Goal: Task Accomplishment & Management: Complete application form

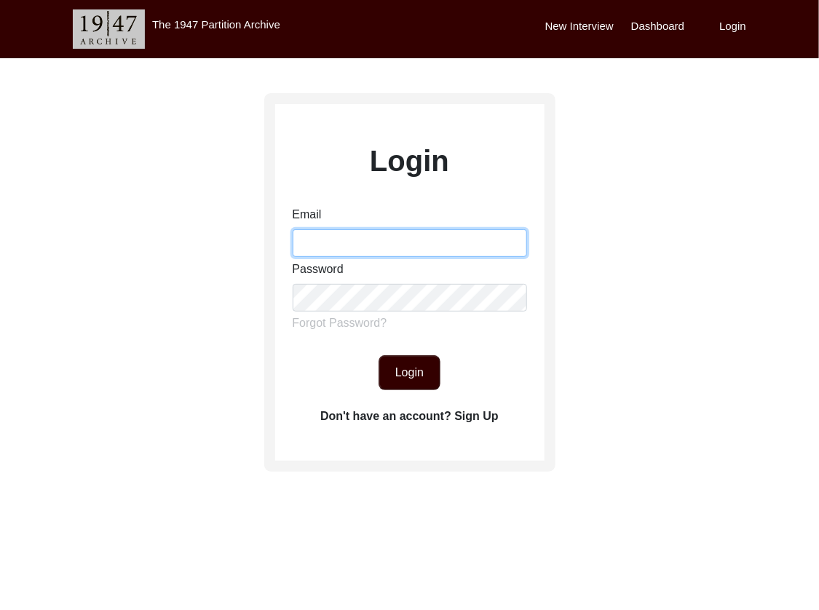
type input "[EMAIL_ADDRESS][DOMAIN_NAME]"
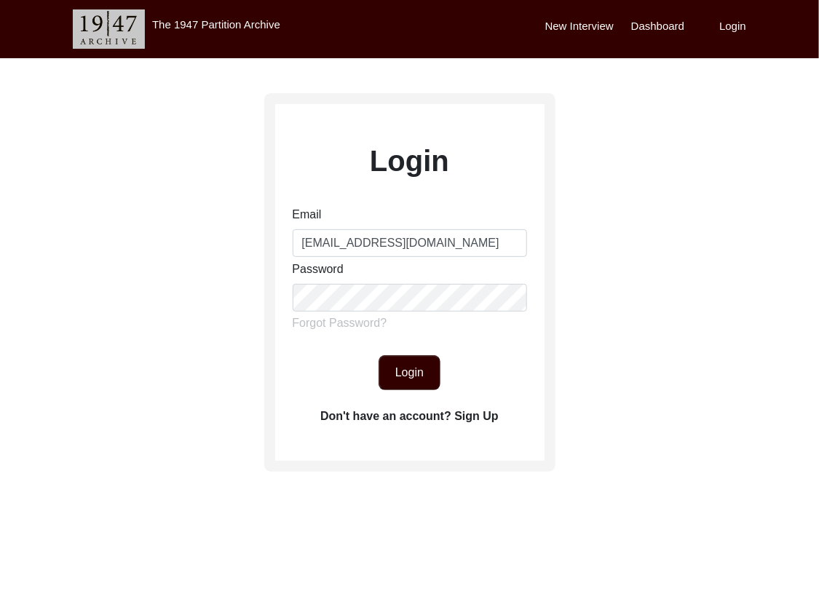
click at [412, 363] on button "Login" at bounding box center [410, 372] width 62 height 35
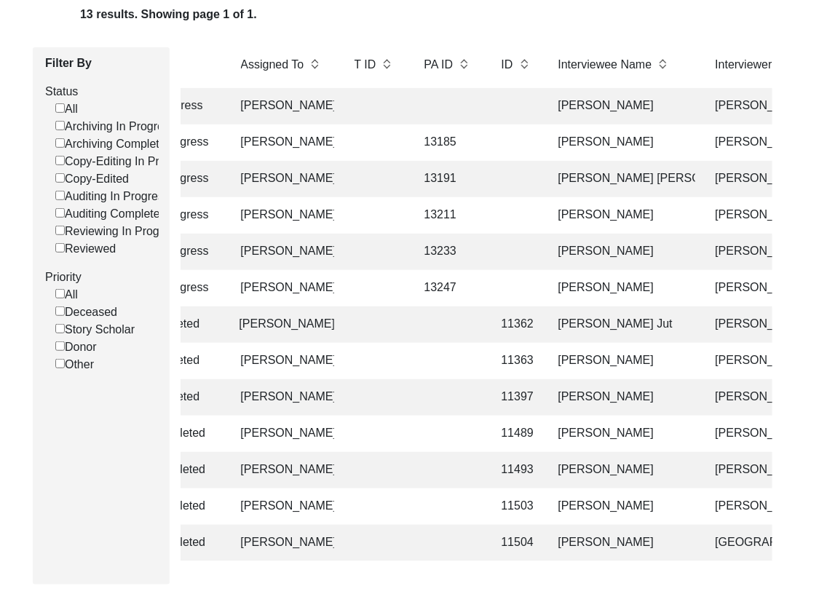
scroll to position [164, 0]
click at [550, 136] on td "[PERSON_NAME]" at bounding box center [623, 143] width 146 height 36
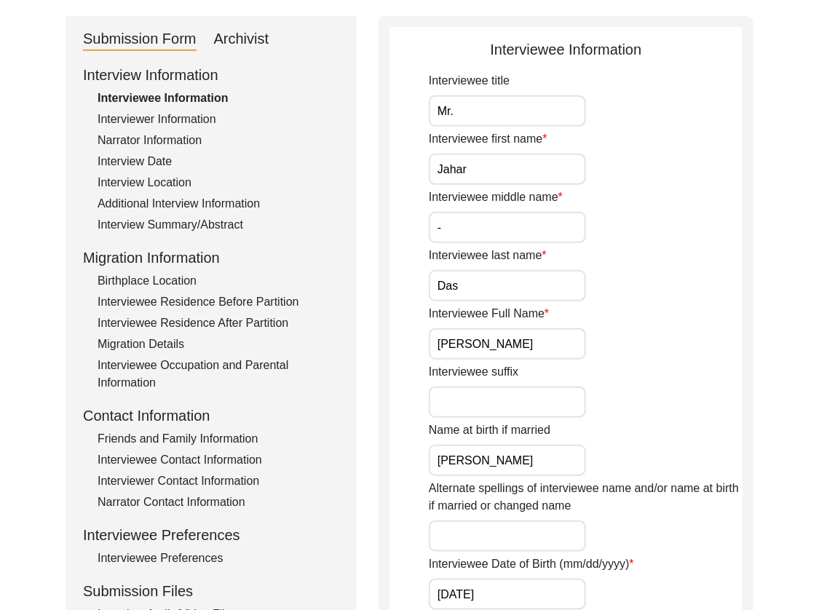
scroll to position [145, 0]
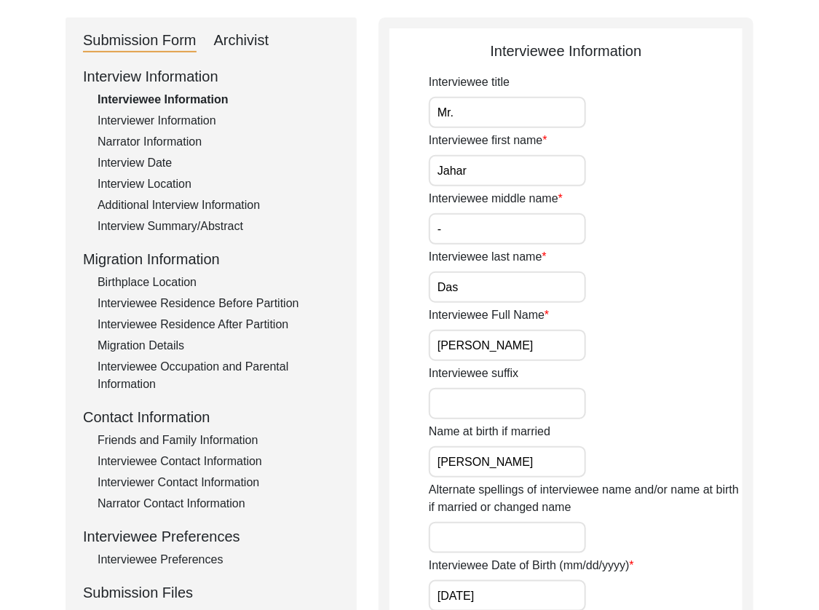
click at [224, 44] on div "Archivist" at bounding box center [241, 40] width 55 height 23
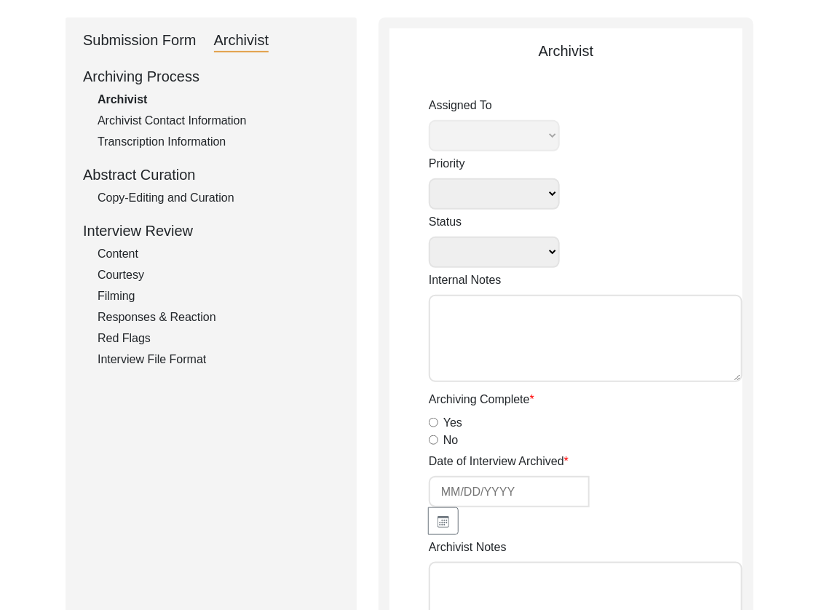
select select
select select "Archiving In Progress"
type textarea "[DATE] Tori: Assigned to Lilly to archive. Due [DATE] Tori [DATE]: for archivis…"
radio input "true"
type input "[DATE]"
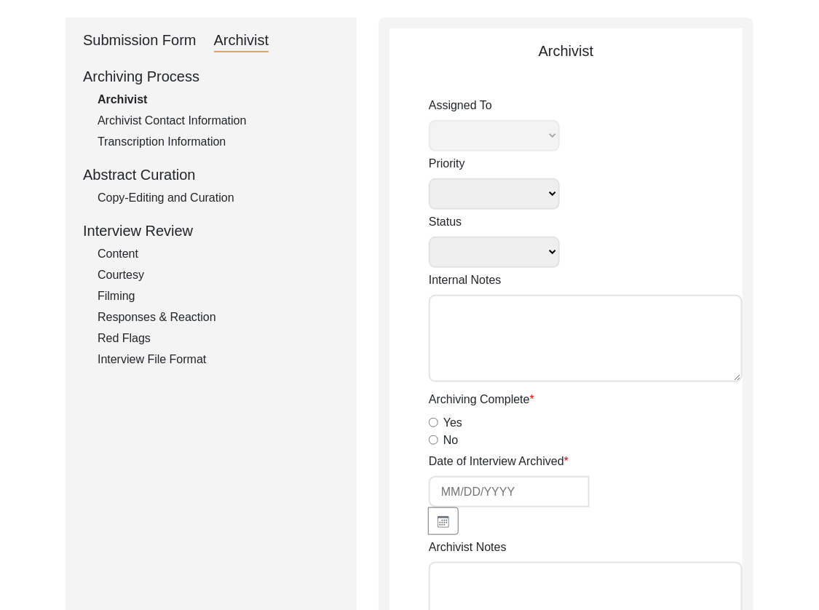
type textarea "[Loremipsu] do Sitame 9, 4282 co Adipiscin Elitsed Doeiusmodte Incididuntu - la…"
radio input "true"
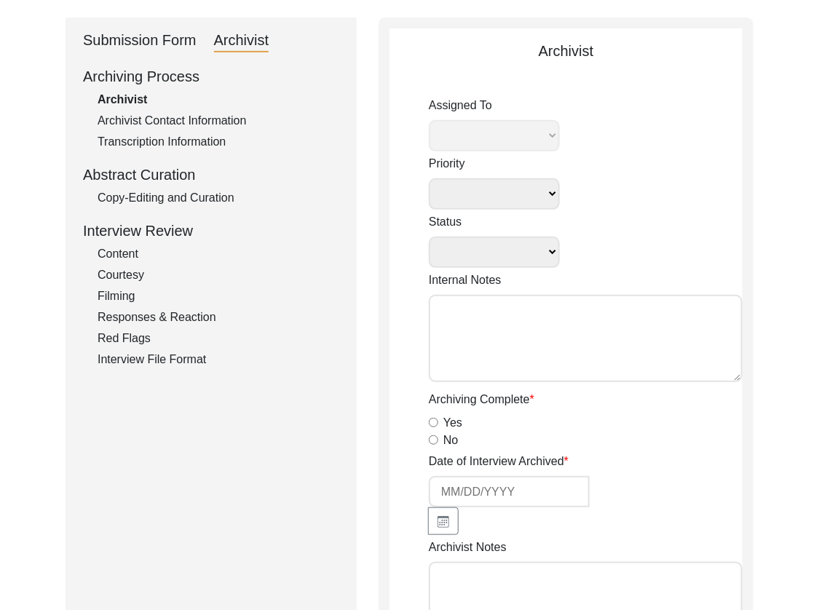
radio input "true"
type textarea "B-roll length:"
type input "mp4"
type input "mov"
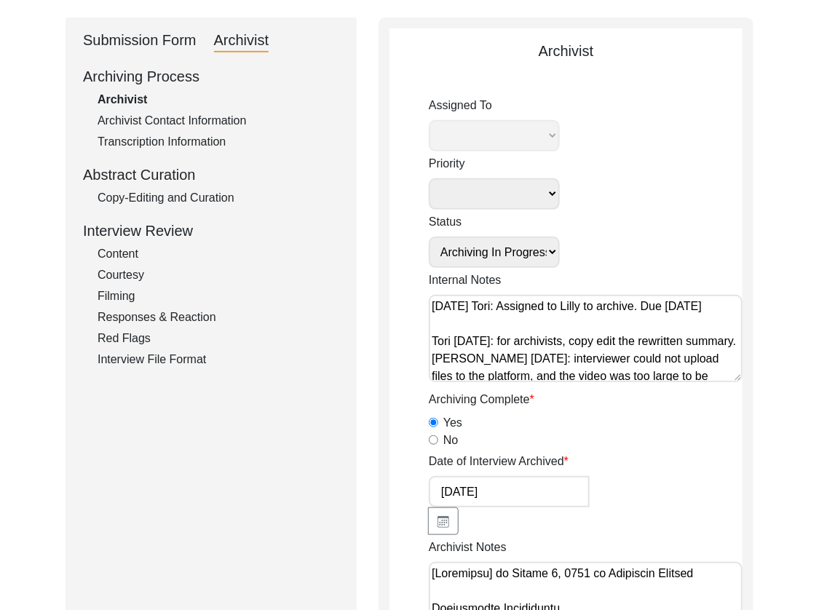
select select "507"
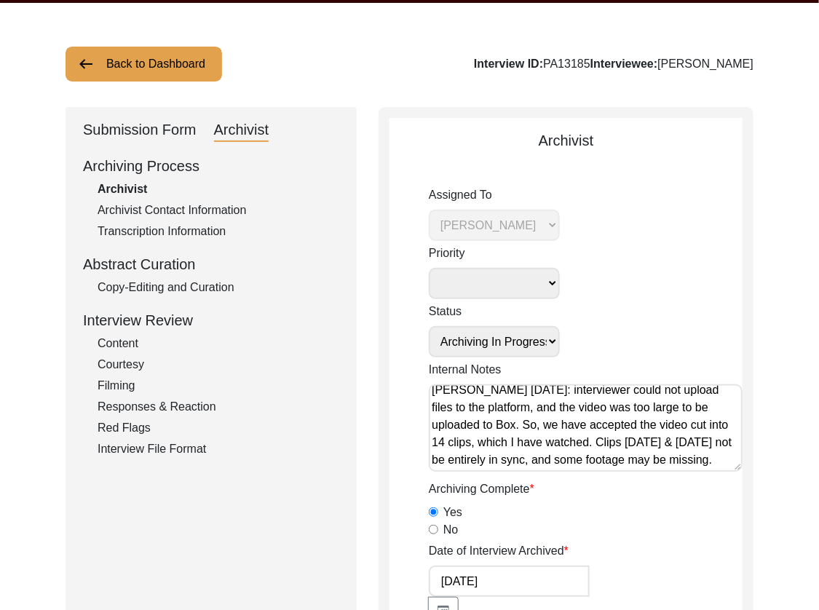
scroll to position [73, 0]
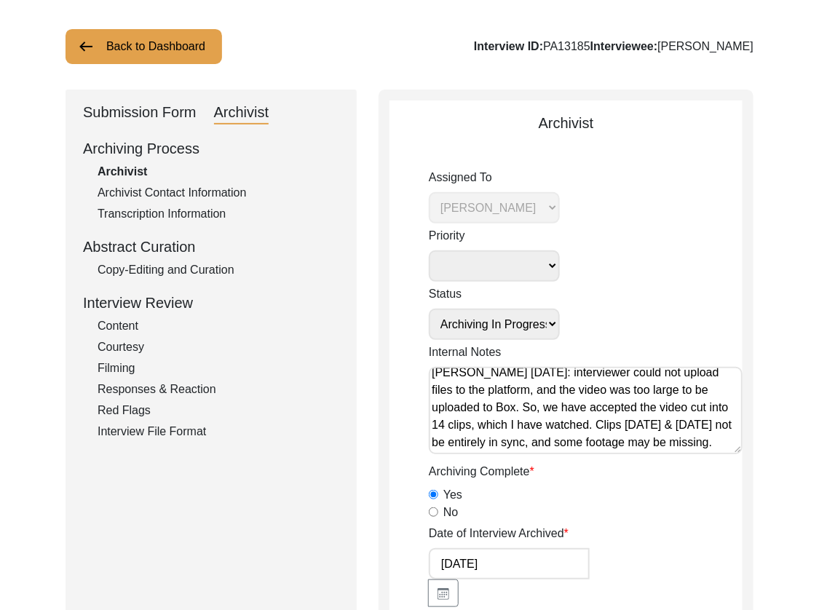
click at [123, 202] on div "Archiving Process Archivist Archivist Contact Information Transcription Informa…" at bounding box center [211, 289] width 256 height 303
click at [154, 194] on div "Archivist Contact Information" at bounding box center [219, 192] width 242 height 17
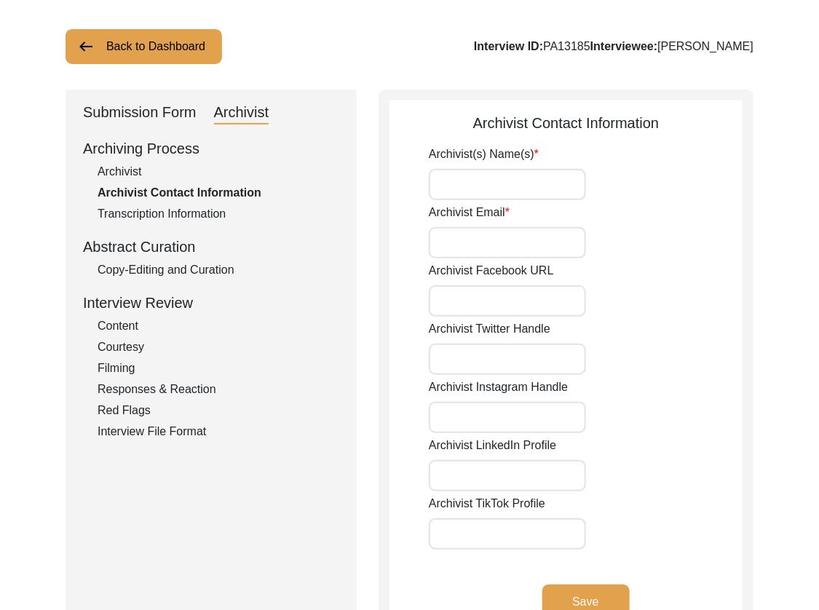
type input "[PERSON_NAME]"
type input "[EMAIL_ADDRESS][DOMAIN_NAME]"
click at [153, 208] on div "Transcription Information" at bounding box center [219, 213] width 242 height 17
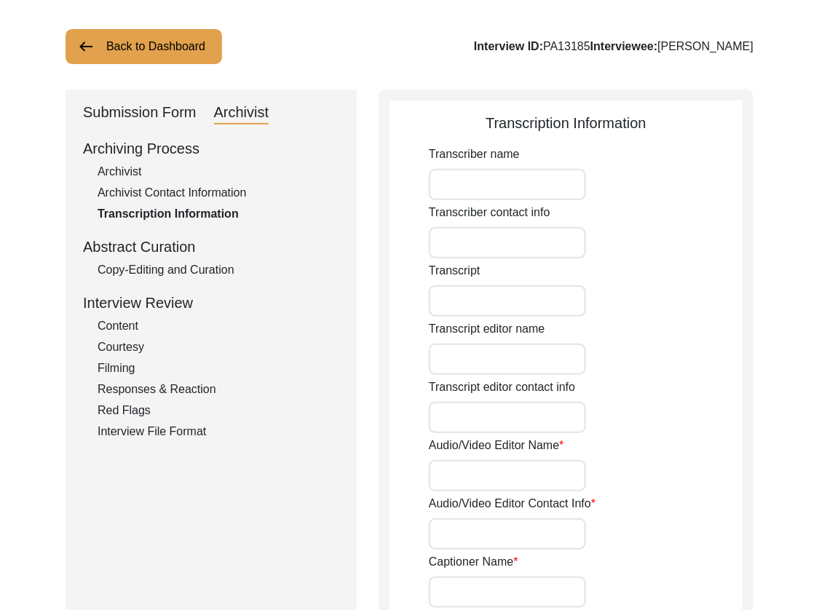
click at [120, 157] on div "Archiving Process" at bounding box center [211, 149] width 256 height 22
click at [119, 165] on div "Archivist" at bounding box center [219, 171] width 242 height 17
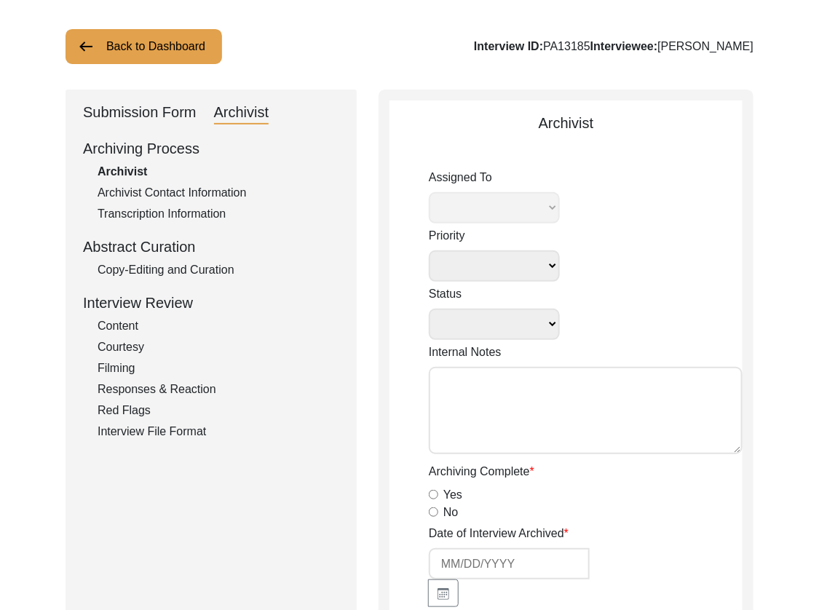
select select
select select "Archiving In Progress"
type textarea "[DATE] Tori: Assigned to Lilly to archive. Due [DATE] Tori [DATE]: for archivis…"
radio input "true"
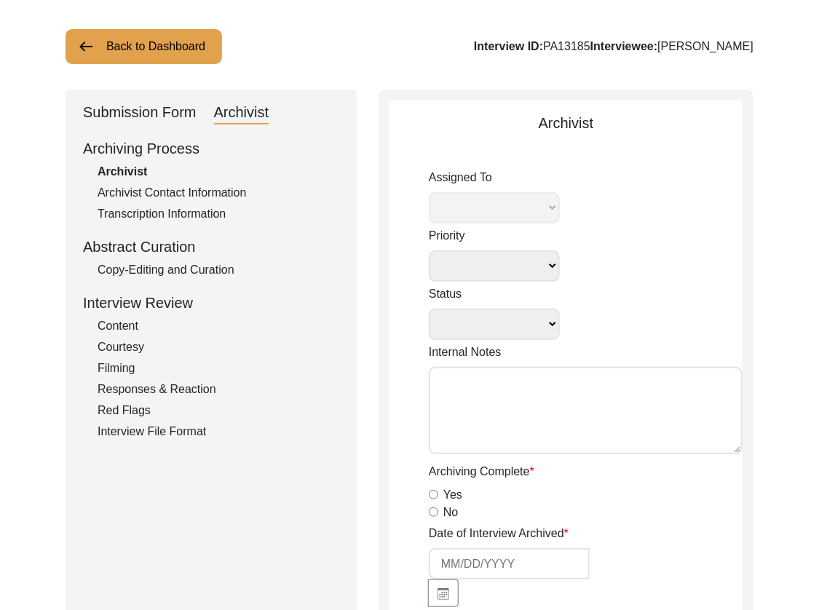
type input "[DATE]"
type textarea "[Loremipsu] do Sitame 9, 4282 co Adipiscin Elitsed Doeiusmodte Incididuntu - la…"
radio input "true"
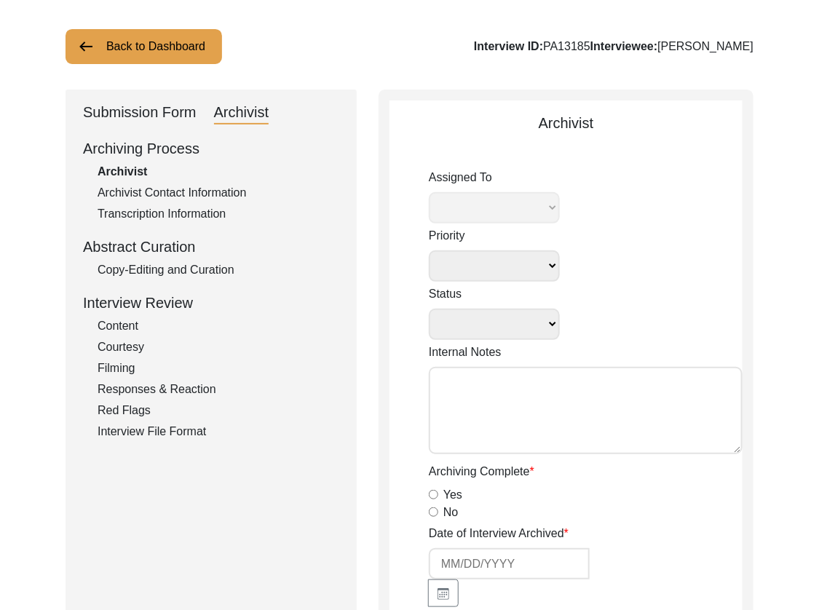
radio input "true"
type textarea "B-roll length:"
type input "mp4"
type input "mov"
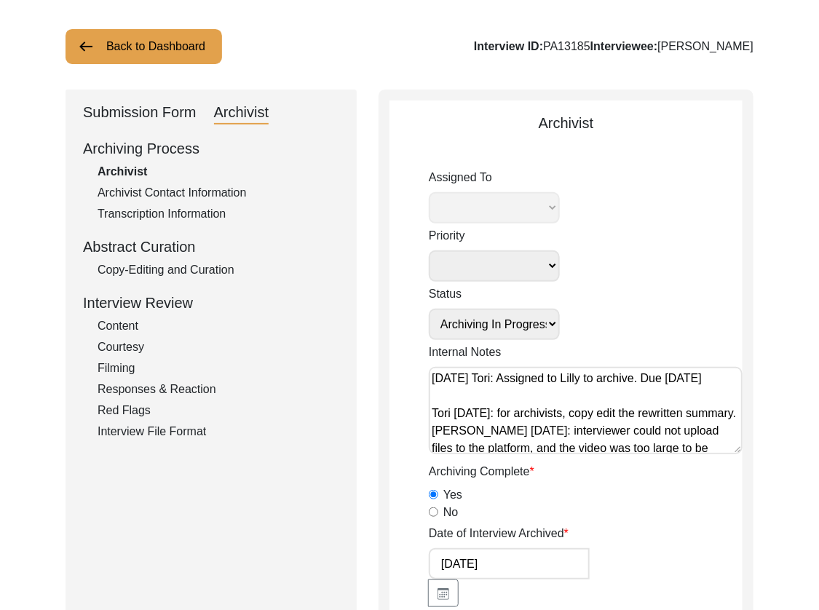
select select "507"
click at [128, 211] on div "Transcription Information" at bounding box center [219, 213] width 242 height 17
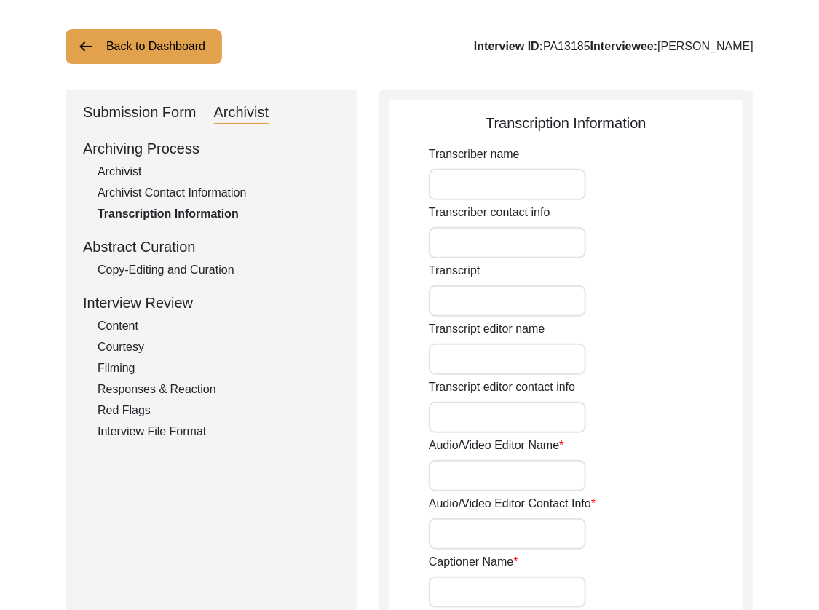
click at [132, 272] on div "Copy-Editing and Curation" at bounding box center [219, 269] width 242 height 17
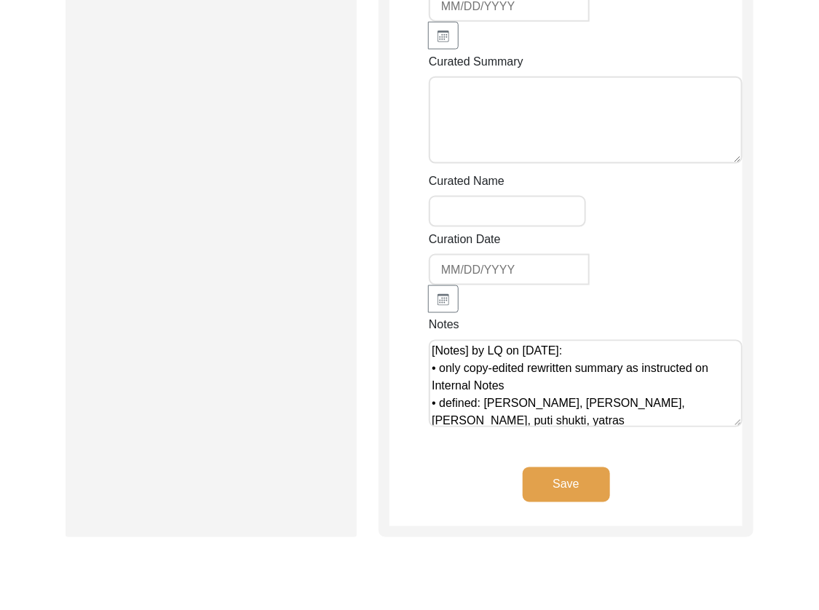
scroll to position [4265, 0]
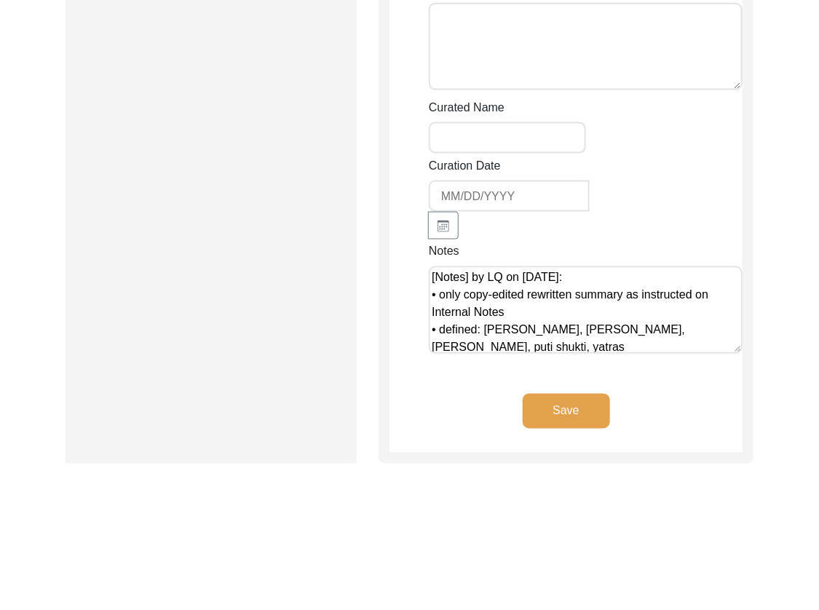
click at [663, 317] on textarea "[Notes] by LQ on [DATE]: • only copy-edited rewritten summary as instructed on …" at bounding box center [586, 310] width 314 height 87
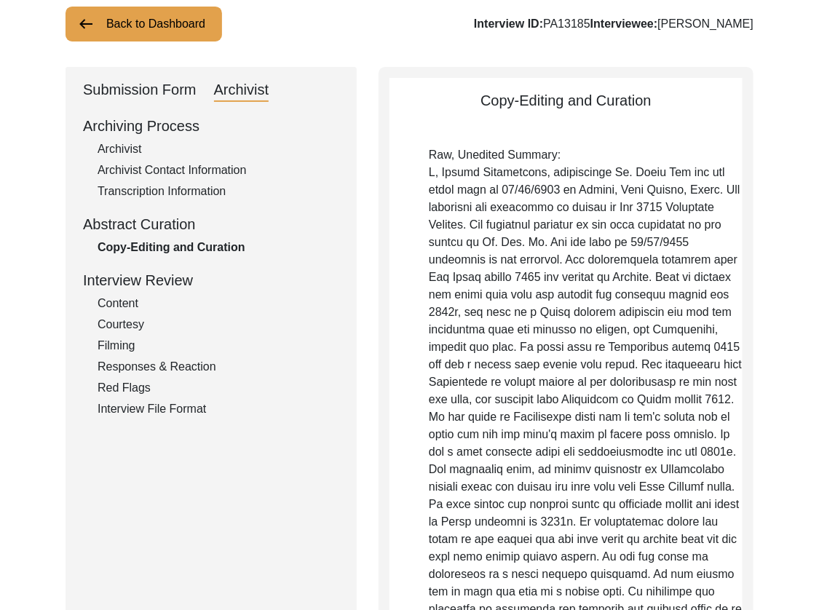
scroll to position [0, 0]
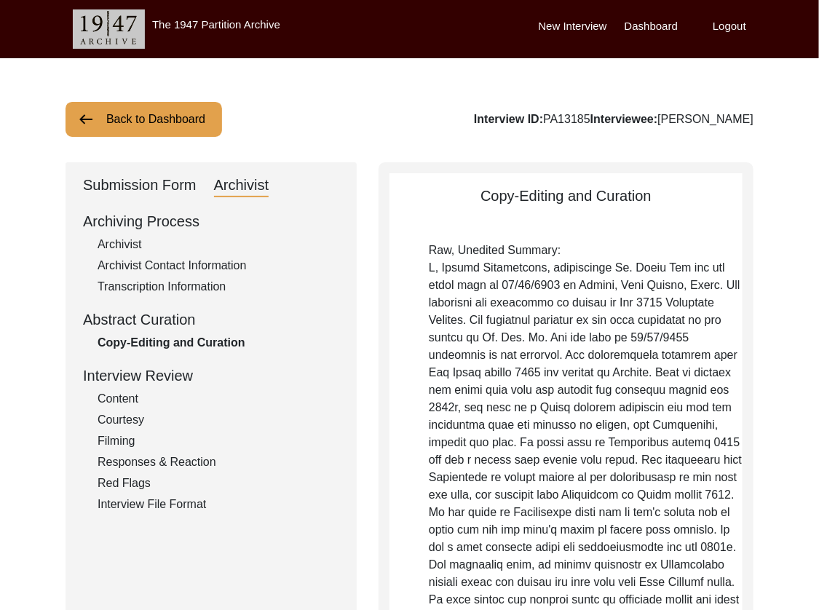
click at [147, 245] on div "Archivist" at bounding box center [219, 244] width 242 height 17
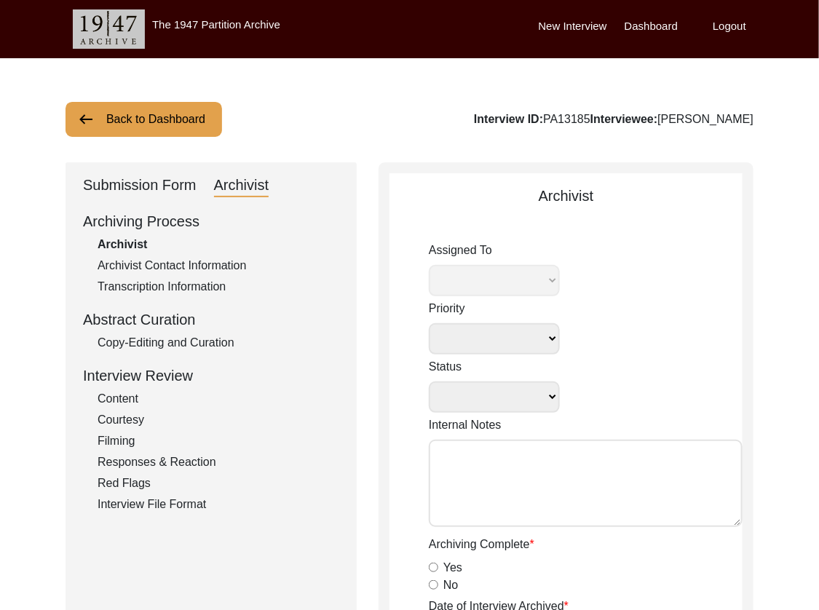
select select
select select "Archiving In Progress"
type textarea "[DATE] Tori: Assigned to Lilly to archive. Due [DATE] Tori [DATE]: for archivis…"
radio input "true"
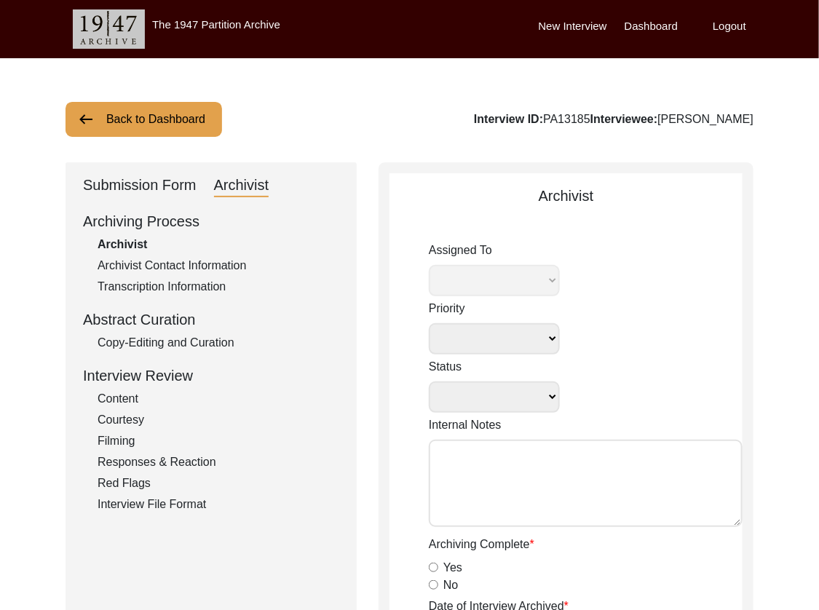
type input "[DATE]"
type textarea "[Loremipsu] do Sitame 9, 4282 co Adipiscin Elitsed Doeiusmodte Incididuntu - la…"
radio input "true"
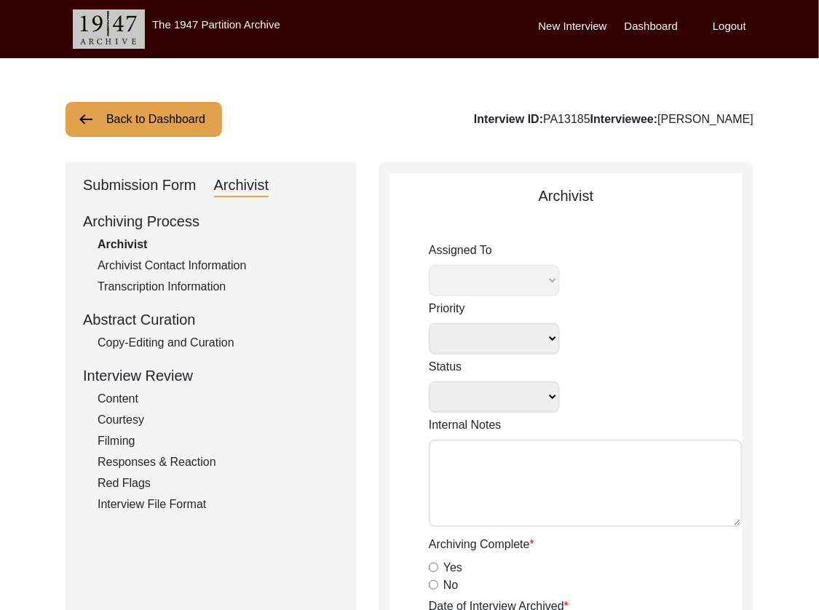
radio input "true"
type textarea "B-roll length:"
type input "mp4"
type input "mov"
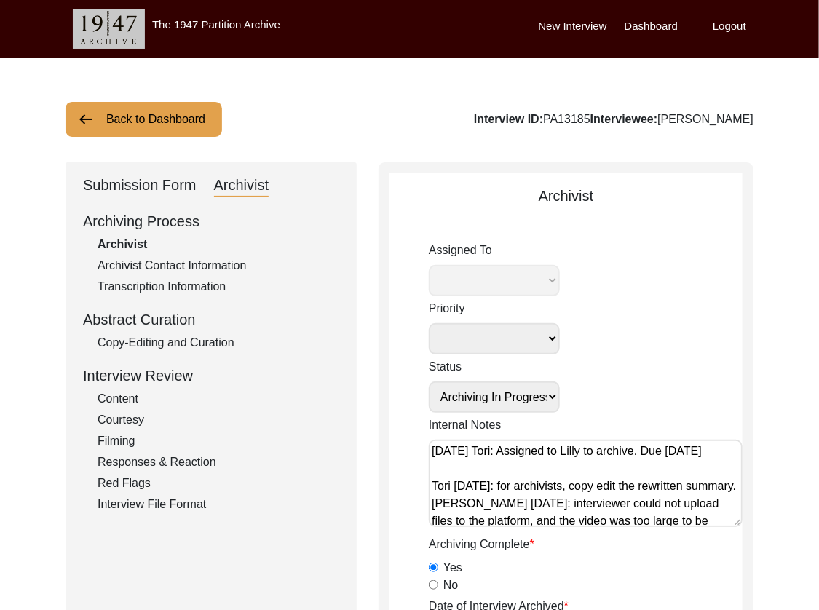
select select "507"
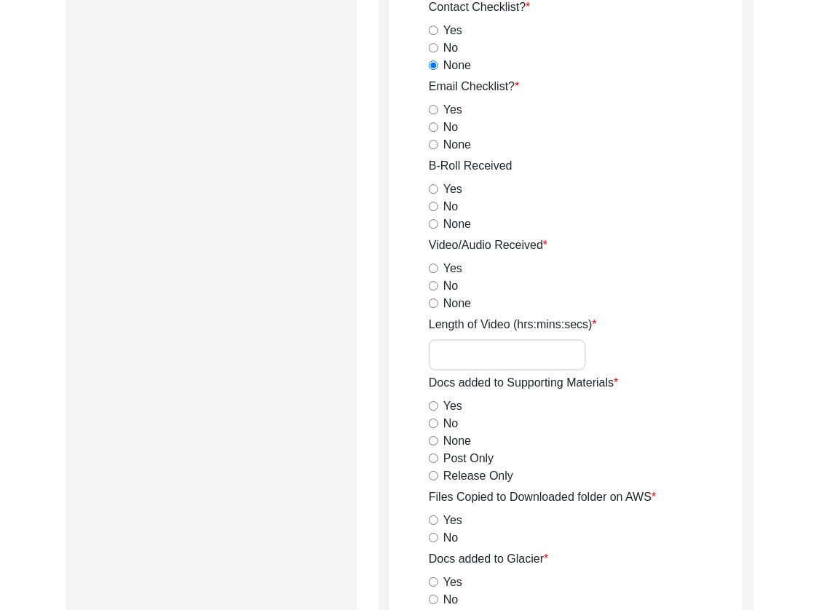
scroll to position [1366, 0]
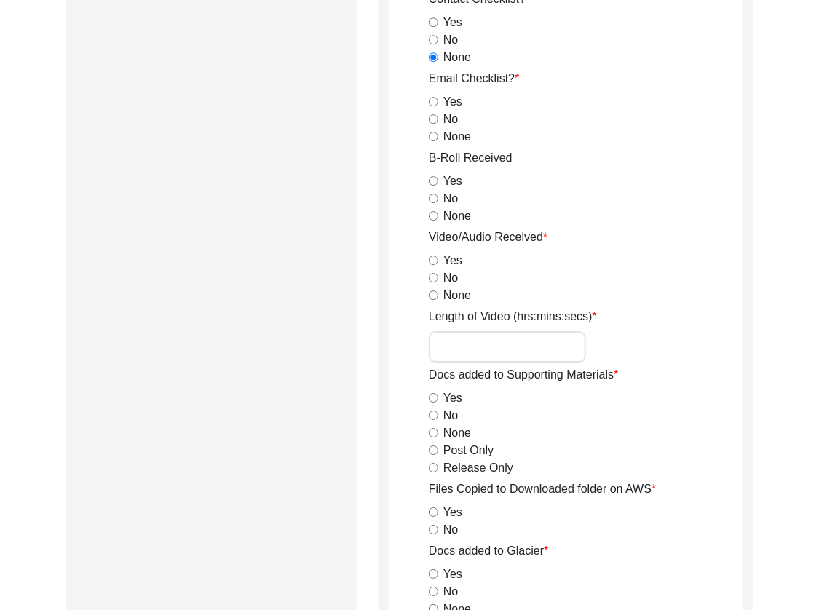
click at [430, 135] on input "None" at bounding box center [433, 136] width 9 height 9
radio input "true"
drag, startPoint x: 432, startPoint y: 177, endPoint x: 433, endPoint y: 207, distance: 29.9
click at [432, 178] on input "Yes" at bounding box center [433, 180] width 9 height 9
radio input "true"
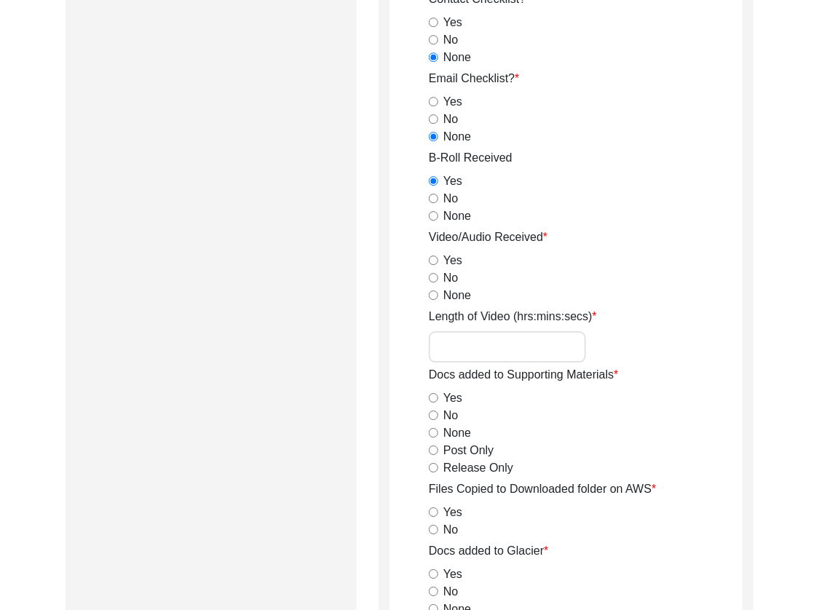
click at [432, 259] on input "Yes" at bounding box center [433, 260] width 9 height 9
radio input "true"
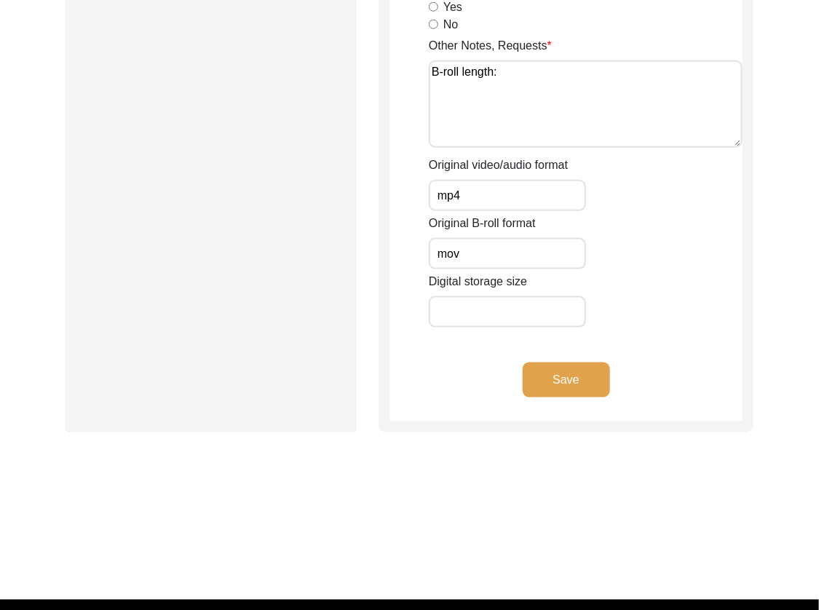
click at [538, 379] on button "Save" at bounding box center [566, 380] width 87 height 35
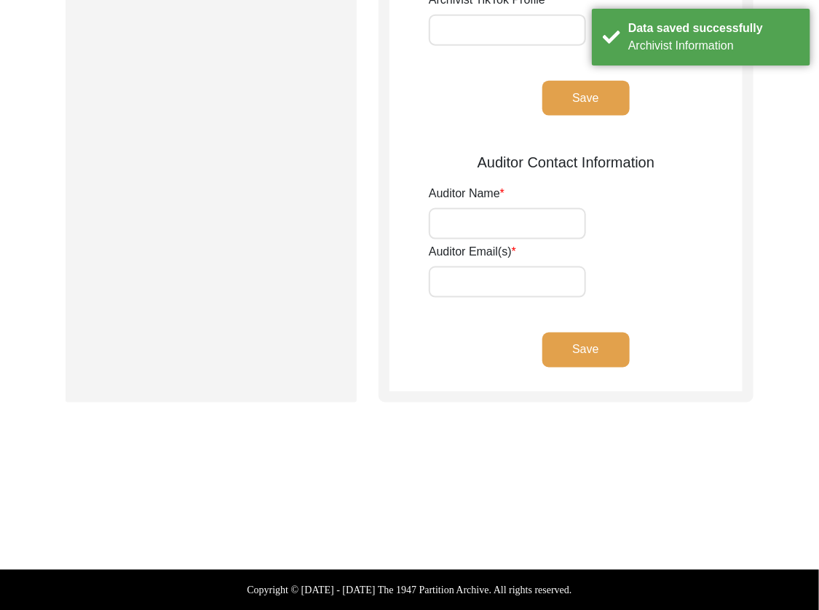
type input "[PERSON_NAME]"
type input "[EMAIL_ADDRESS][DOMAIN_NAME]"
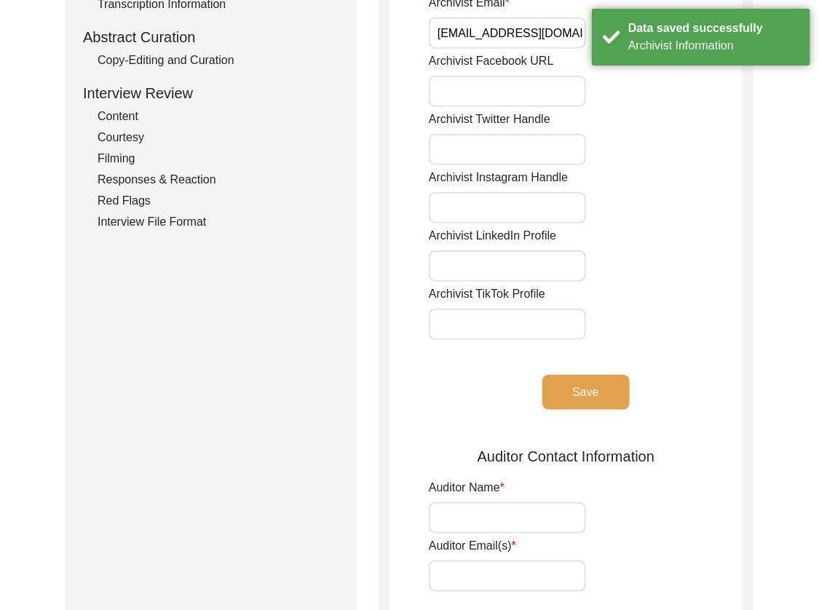
scroll to position [0, 0]
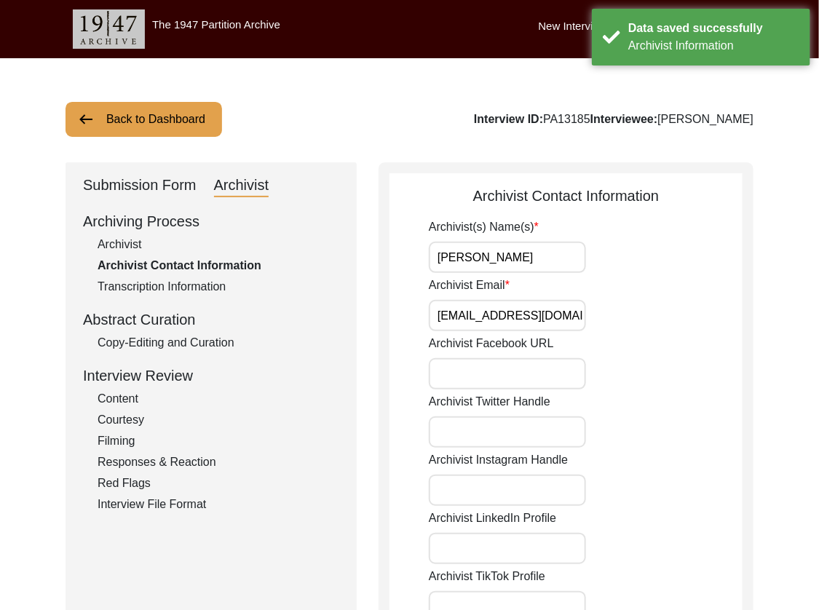
click at [192, 123] on button "Back to Dashboard" at bounding box center [144, 119] width 157 height 35
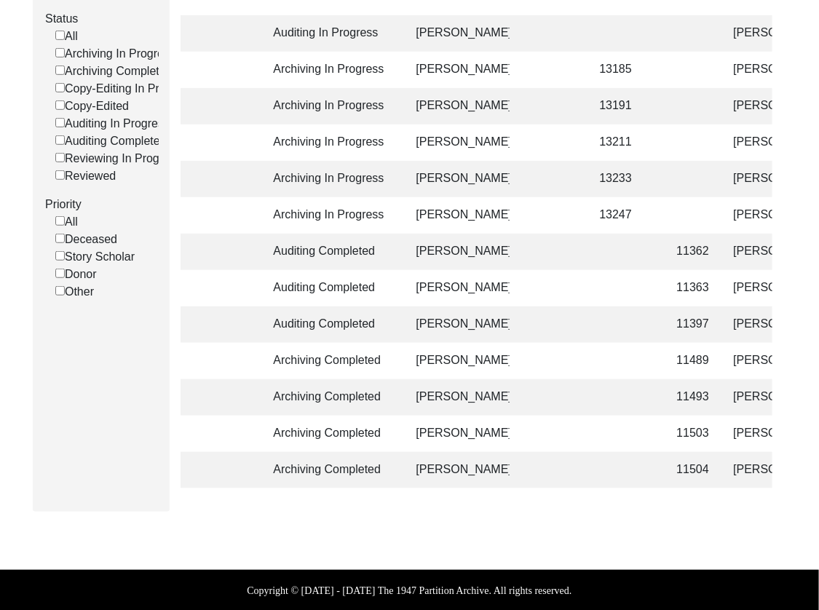
click at [690, 460] on td "11504" at bounding box center [691, 470] width 45 height 36
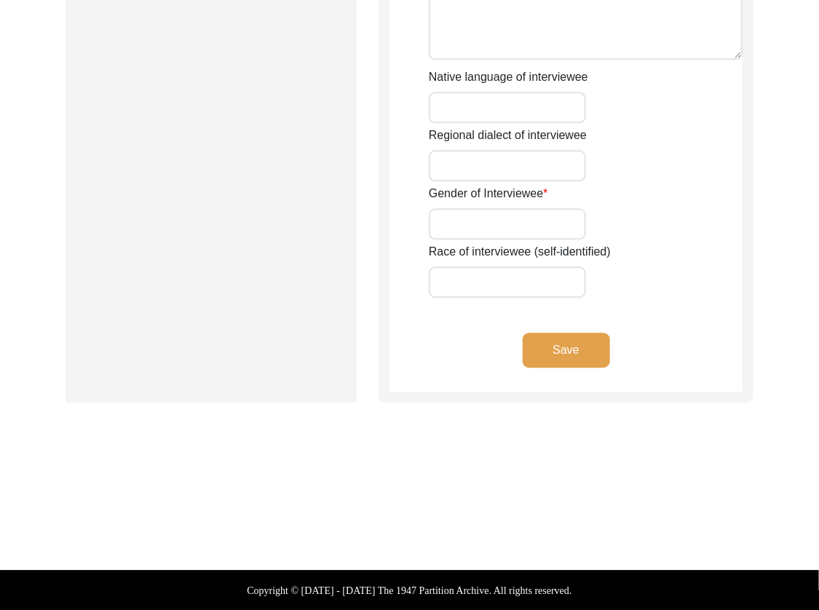
type input "Mr."
type input "Nand"
type input "[PERSON_NAME]"
type input "Das"
type input "[PERSON_NAME]"
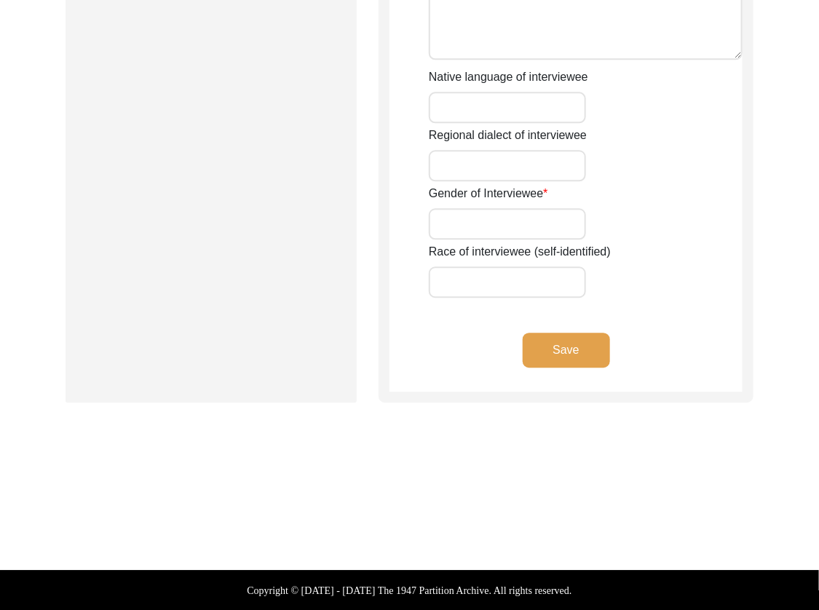
type input "[PERSON_NAME]"
type input "[DATE]"
type input "Janmashtami, [GEOGRAPHIC_DATA], [DATE] ([DATE])"
type input "95"
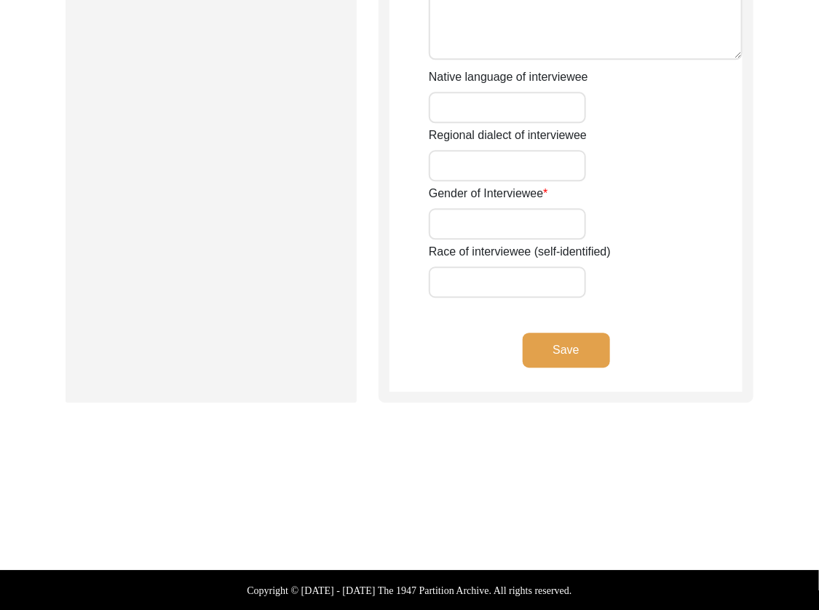
type input "[DEMOGRAPHIC_DATA]"
type textarea "Renounced home at a young age and became a Mahant."
type input "Hindi"
type input "Avadhi"
type input "[DEMOGRAPHIC_DATA]"
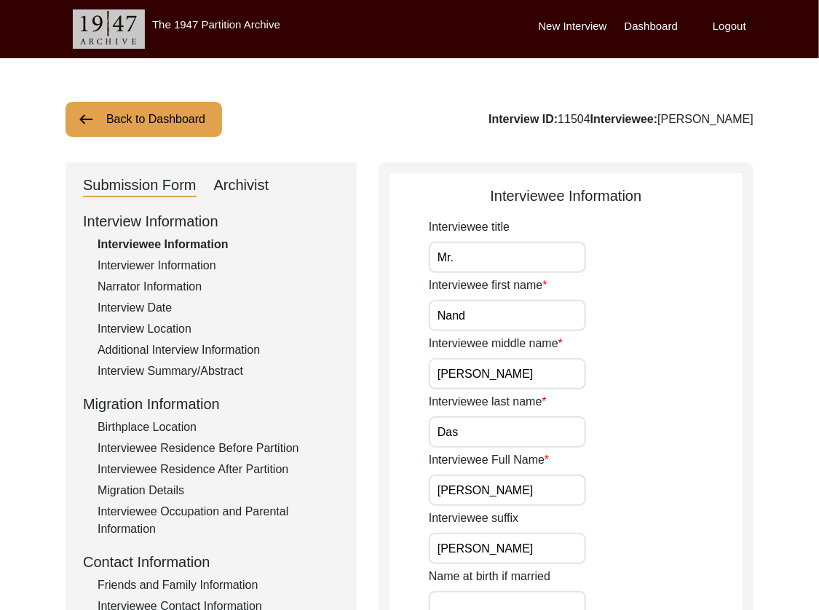
drag, startPoint x: 256, startPoint y: 184, endPoint x: 249, endPoint y: 188, distance: 8.5
click at [256, 184] on div "Archivist" at bounding box center [241, 185] width 55 height 23
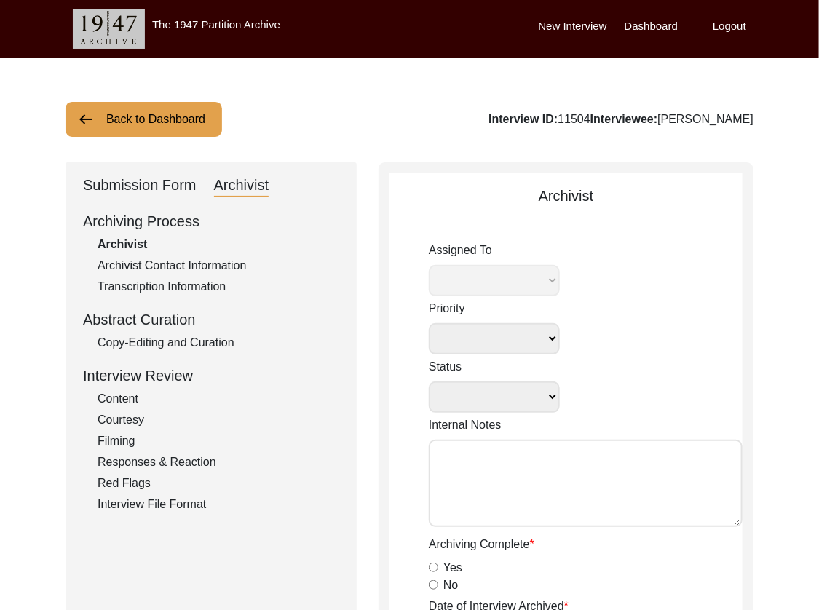
select select
select select "Archiving Completed"
type textarea "[DATE] [PERSON_NAME]: missing interview photo, going to archive without as the …"
radio input "true"
type input "[DATE]"
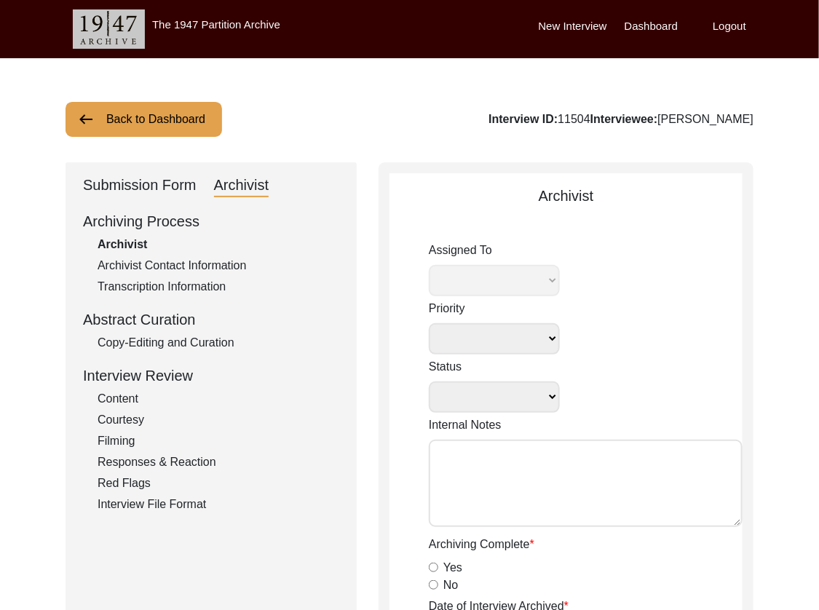
type textarea "[Loremipsu] do Sit 39, 0994 am Consectet Adipisc Elitseddoei Temporincid • utla…"
radio input "true"
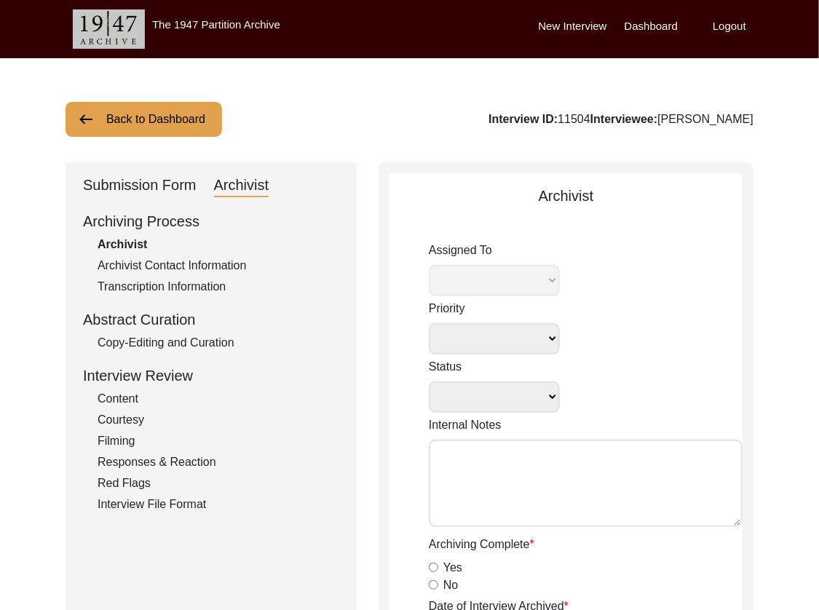
radio input "true"
type input "3:43:47"
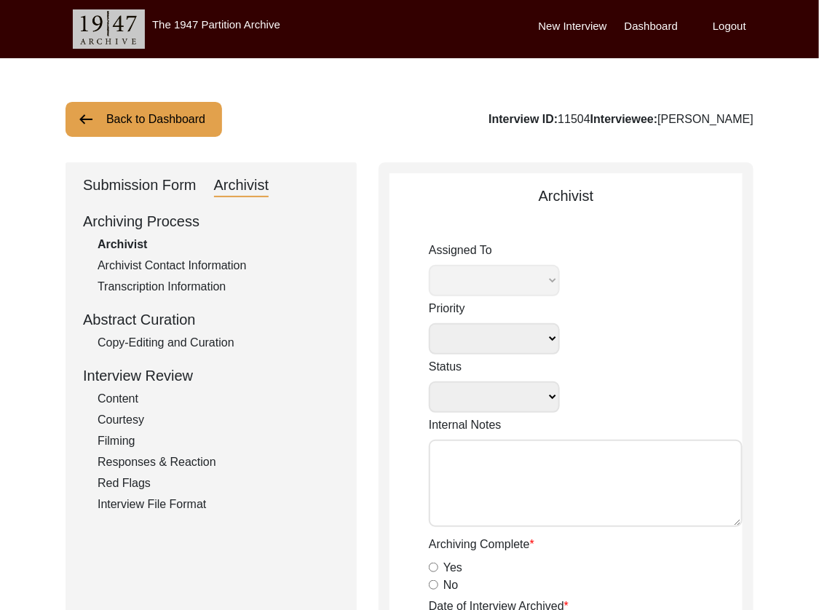
radio input "true"
type textarea "No b-roll"
type input "mp4"
type input "5.56 GB"
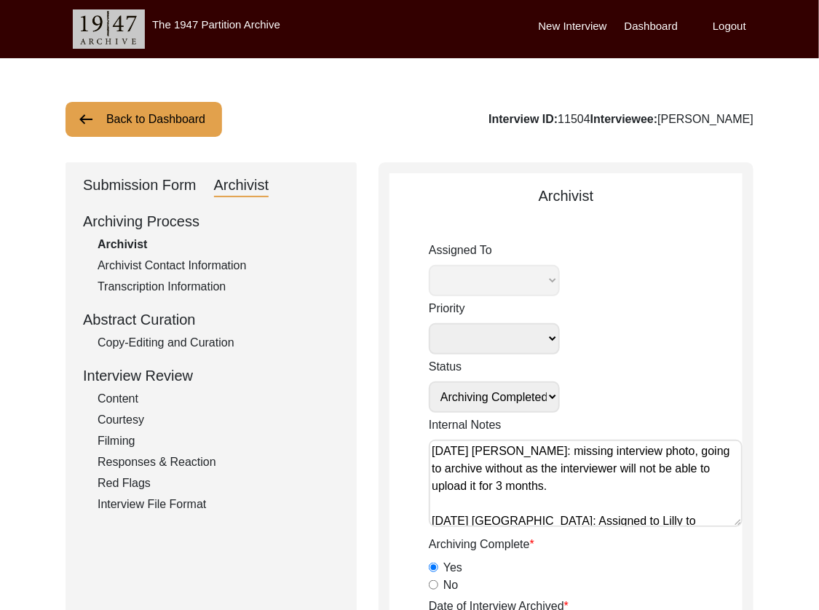
select select "507"
click at [145, 339] on div "Copy-Editing and Curation" at bounding box center [219, 342] width 242 height 17
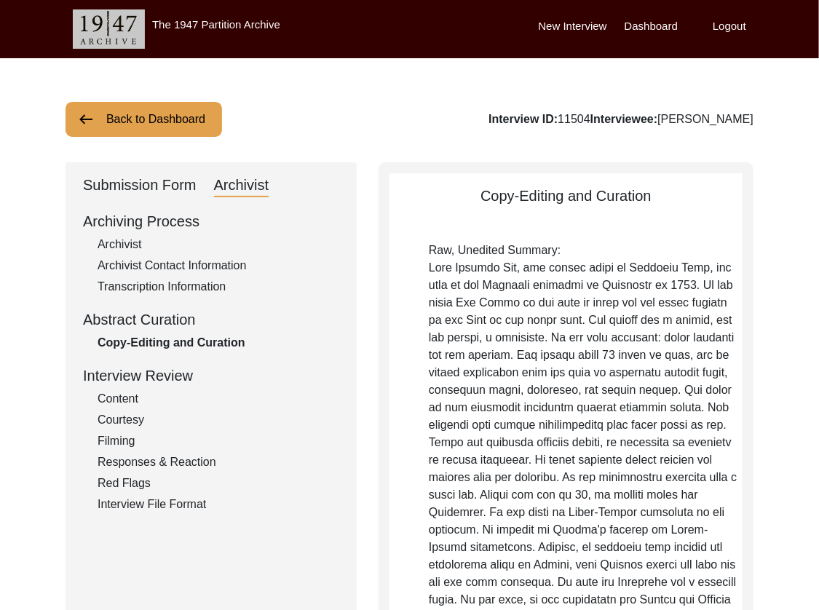
click at [154, 283] on div "Transcription Information" at bounding box center [219, 286] width 242 height 17
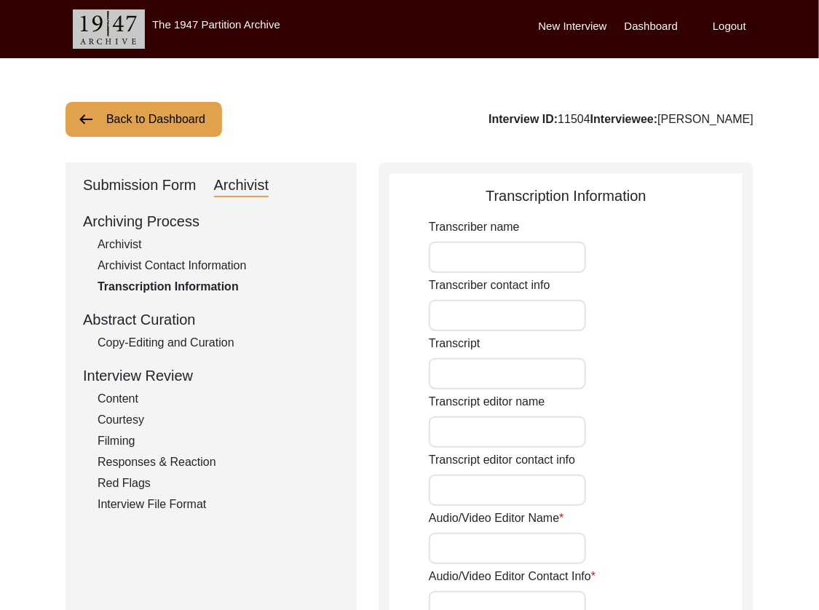
click at [157, 267] on div "Archivist Contact Information" at bounding box center [219, 265] width 242 height 17
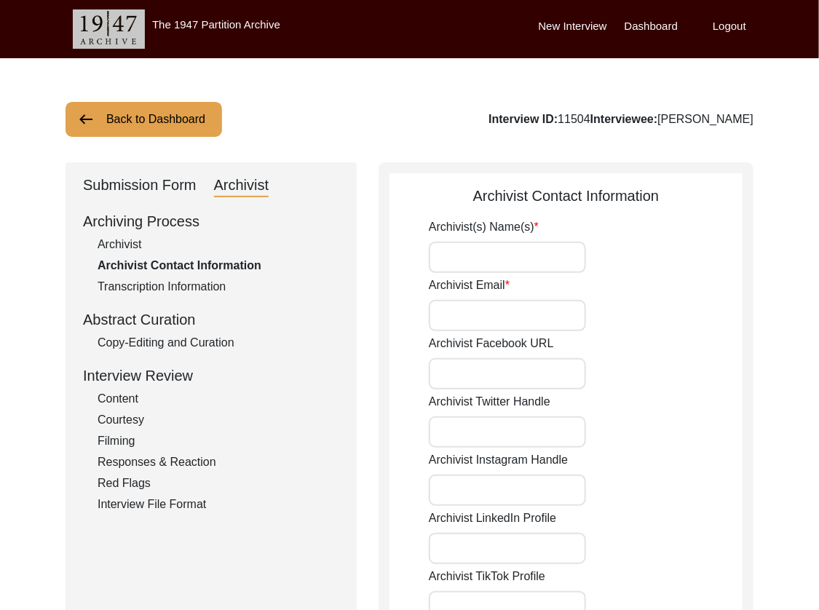
type input "[PERSON_NAME]"
type input "[EMAIL_ADDRESS][DOMAIN_NAME]"
click at [131, 250] on div "Archivist" at bounding box center [219, 244] width 242 height 17
select select "Archiving Completed"
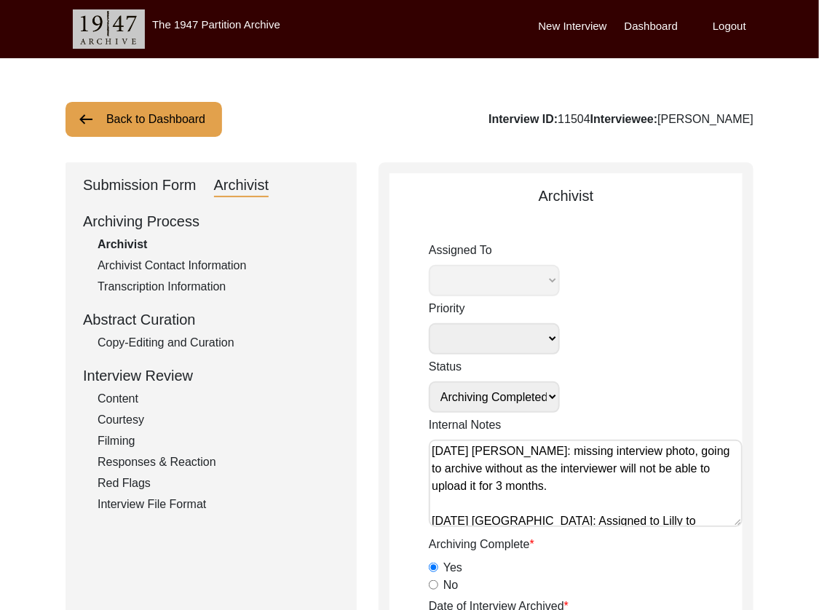
select select "507"
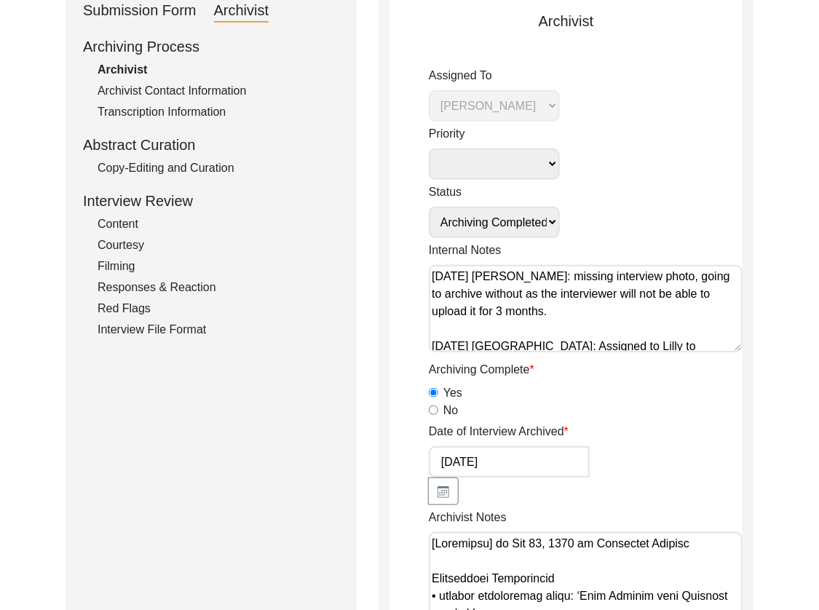
scroll to position [175, 0]
click at [564, 295] on textarea "[DATE] [PERSON_NAME]: missing interview photo, going to archive without as the …" at bounding box center [586, 308] width 314 height 87
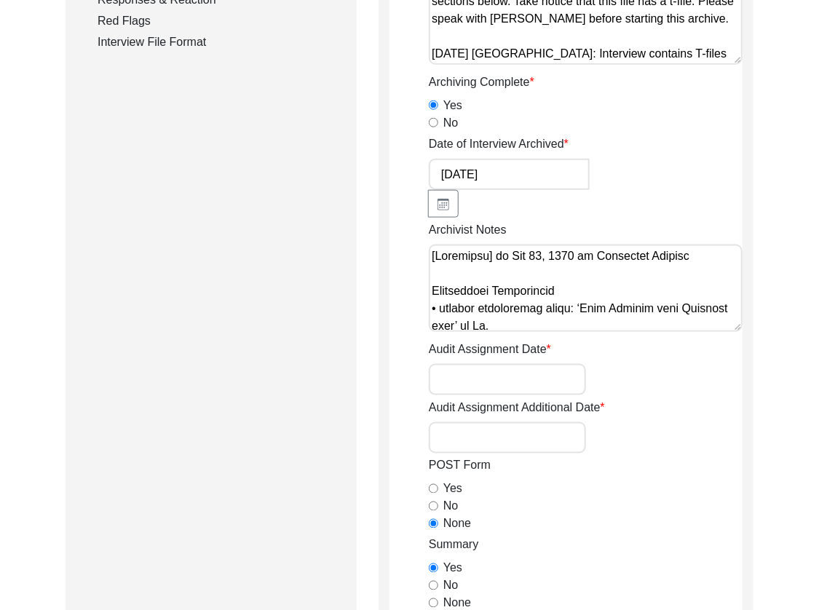
scroll to position [463, 0]
click at [646, 281] on textarea "Archivist Notes" at bounding box center [586, 287] width 314 height 87
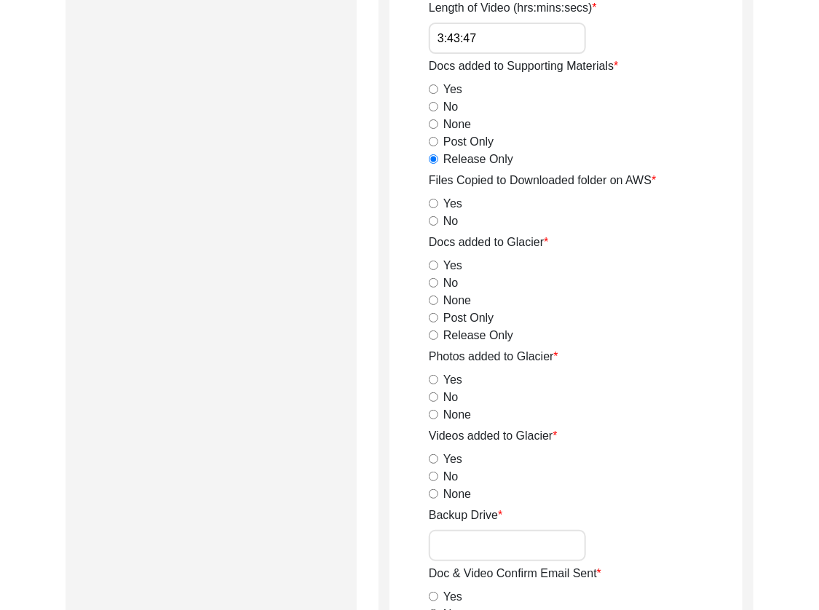
scroll to position [1676, 0]
drag, startPoint x: 433, startPoint y: 202, endPoint x: 433, endPoint y: 223, distance: 20.4
click at [433, 202] on input "Yes" at bounding box center [433, 202] width 9 height 9
radio input "true"
click at [433, 331] on input "Release Only" at bounding box center [433, 334] width 9 height 9
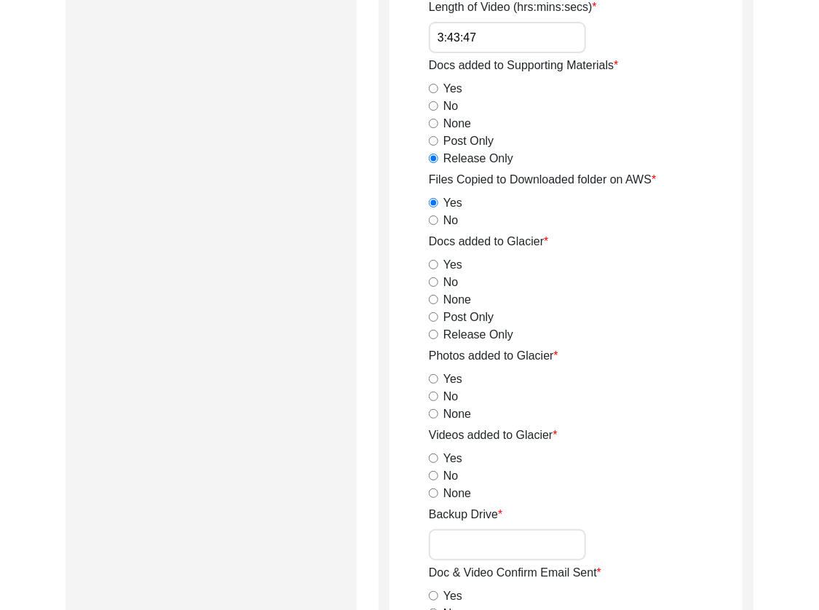
radio input "true"
click at [434, 377] on input "Yes" at bounding box center [433, 378] width 9 height 9
radio input "true"
click at [433, 459] on input "Yes" at bounding box center [433, 458] width 9 height 9
radio input "true"
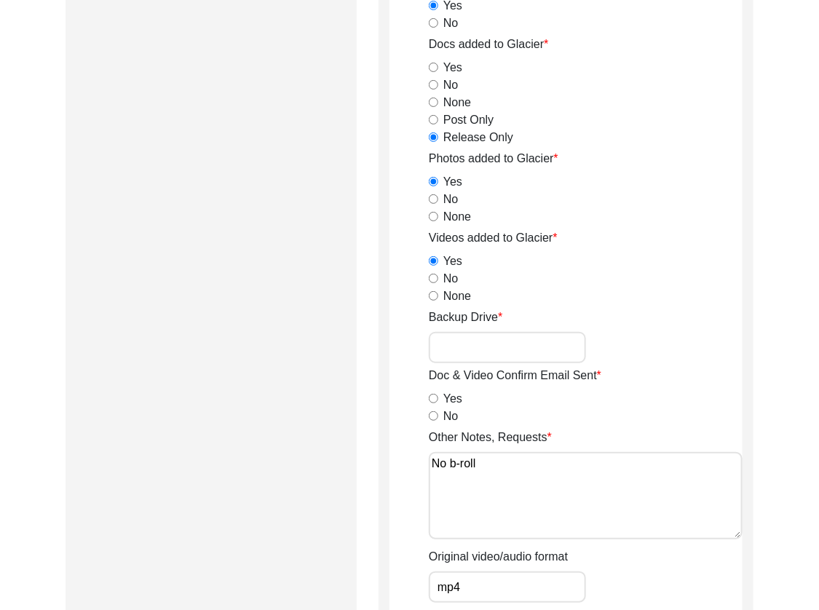
scroll to position [1872, 0]
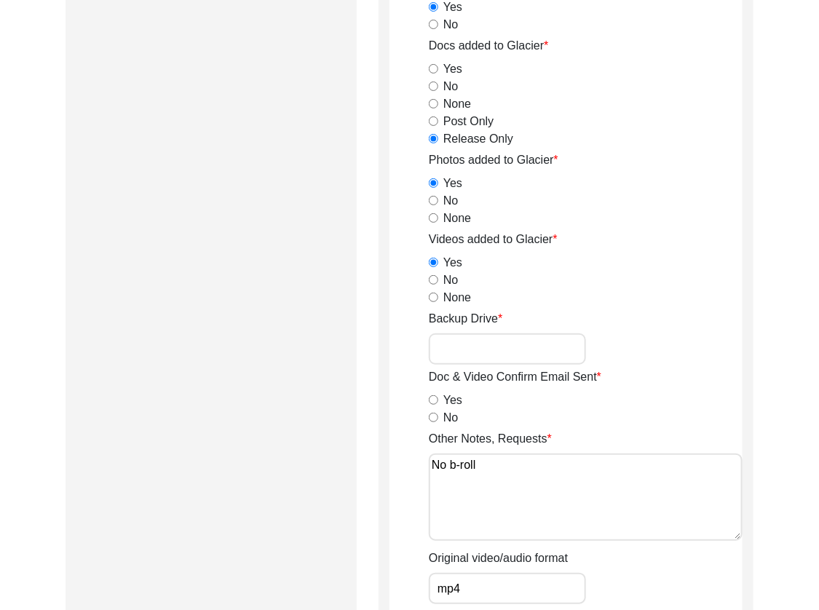
click at [537, 342] on input "Backup Drive" at bounding box center [507, 349] width 157 height 31
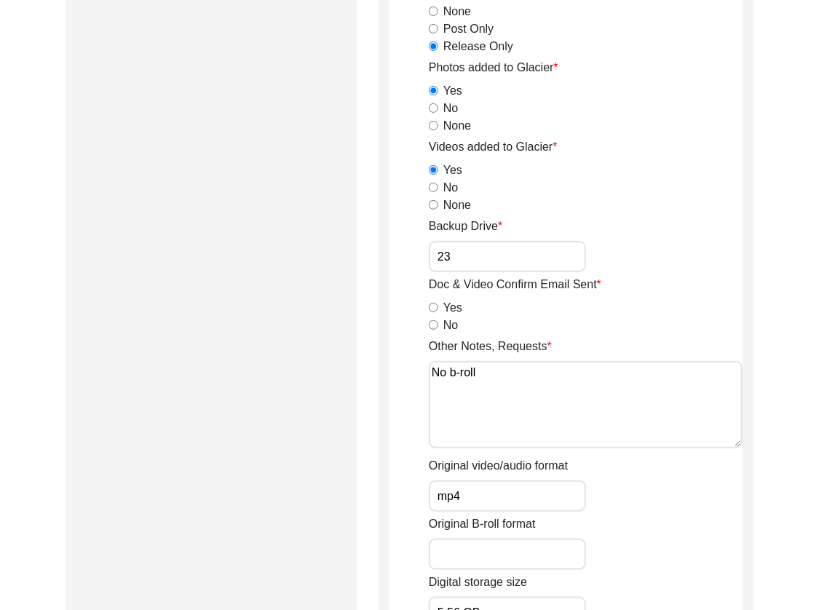
scroll to position [1966, 0]
type input "23"
drag, startPoint x: 435, startPoint y: 325, endPoint x: 446, endPoint y: 345, distance: 22.9
click at [435, 325] on input "No" at bounding box center [433, 323] width 9 height 9
radio input "true"
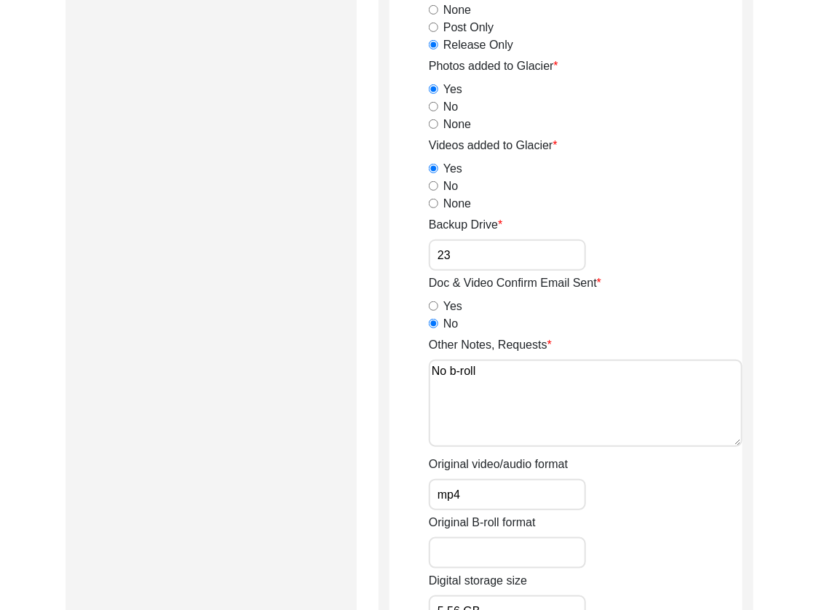
click at [550, 374] on textarea "No b-roll" at bounding box center [586, 403] width 314 height 87
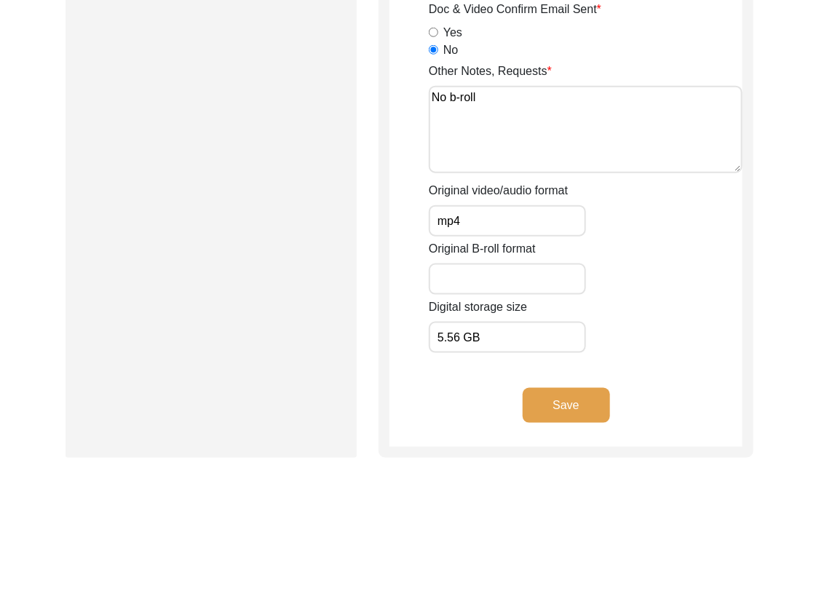
scroll to position [2243, 0]
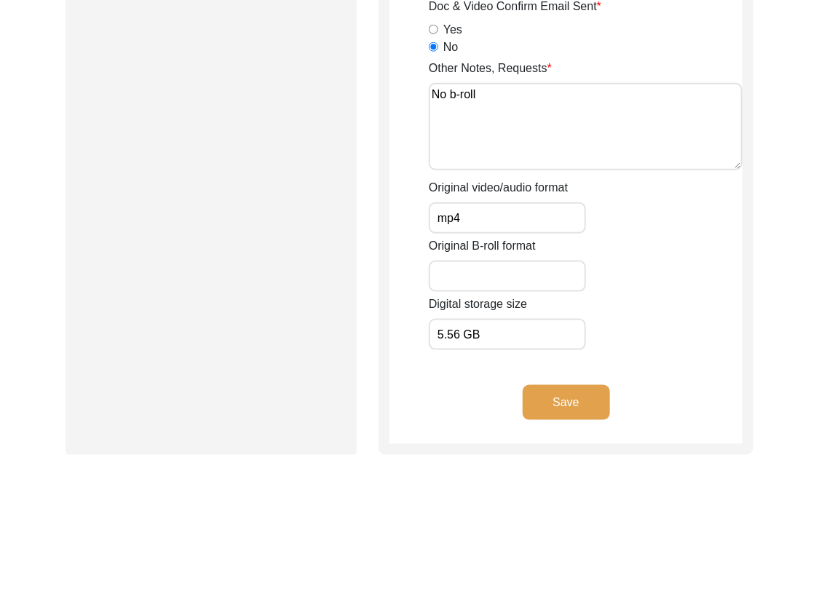
click at [527, 279] on input "Original B-roll format" at bounding box center [507, 276] width 157 height 31
drag, startPoint x: 535, startPoint y: 335, endPoint x: 553, endPoint y: 368, distance: 37.1
click at [535, 335] on input "5.56 GB" at bounding box center [507, 334] width 157 height 31
click at [567, 387] on button "Save" at bounding box center [566, 402] width 87 height 35
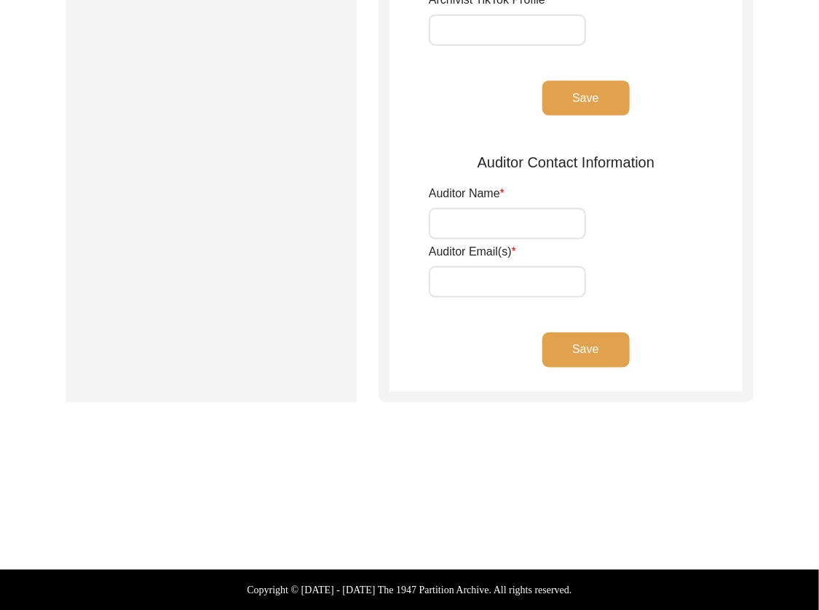
type input "[PERSON_NAME]"
type input "[EMAIL_ADDRESS][DOMAIN_NAME]"
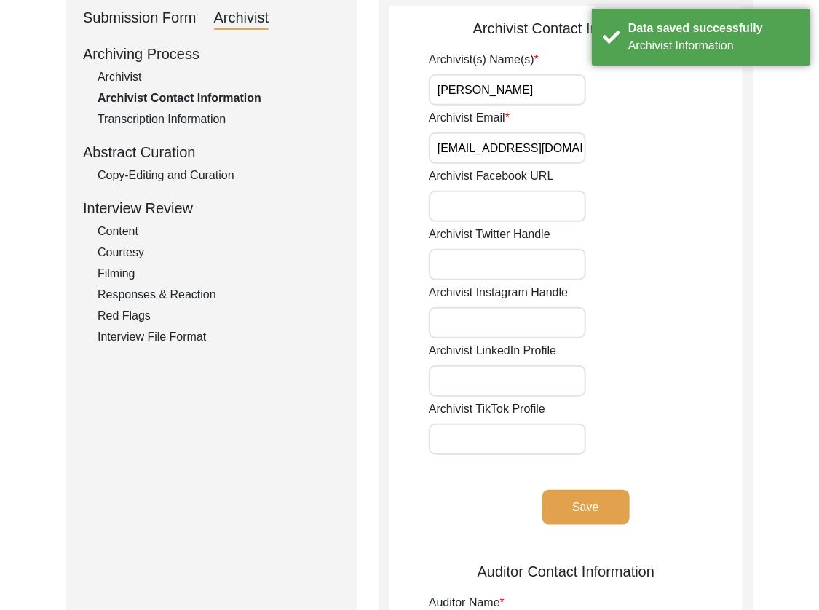
scroll to position [0, 0]
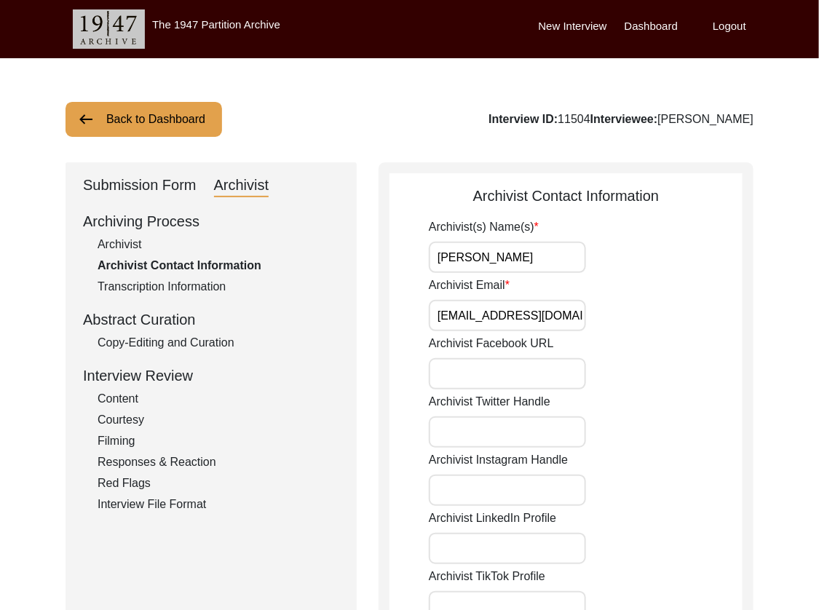
click at [140, 117] on button "Back to Dashboard" at bounding box center [144, 119] width 157 height 35
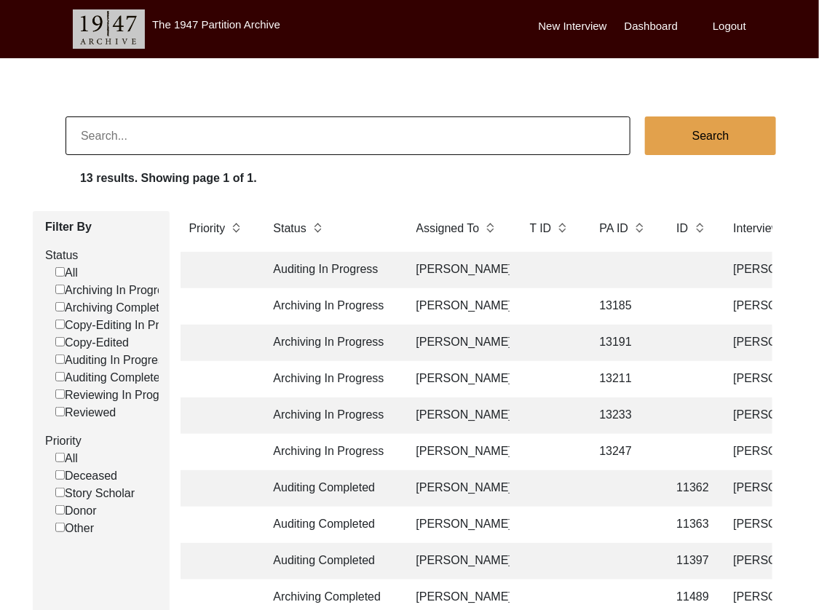
scroll to position [237, 0]
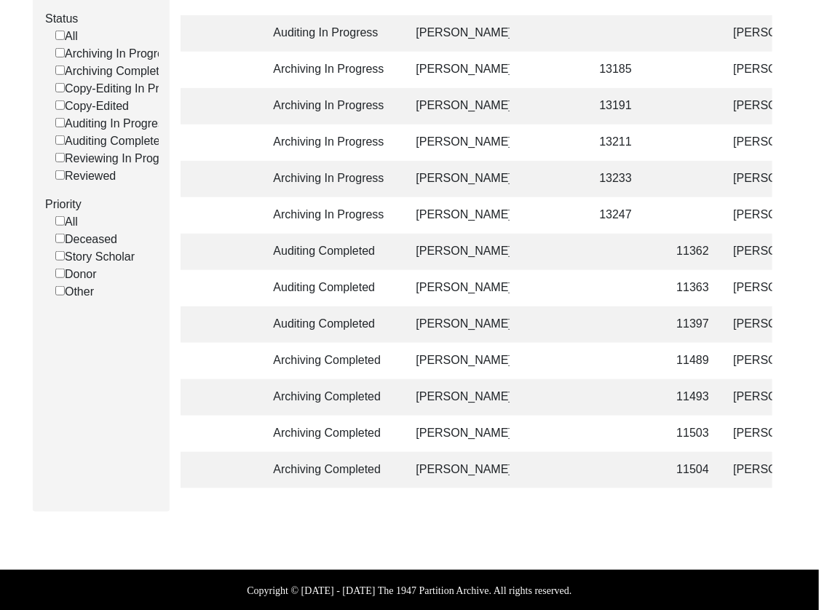
click at [742, 433] on td "[PERSON_NAME]" at bounding box center [798, 434] width 146 height 36
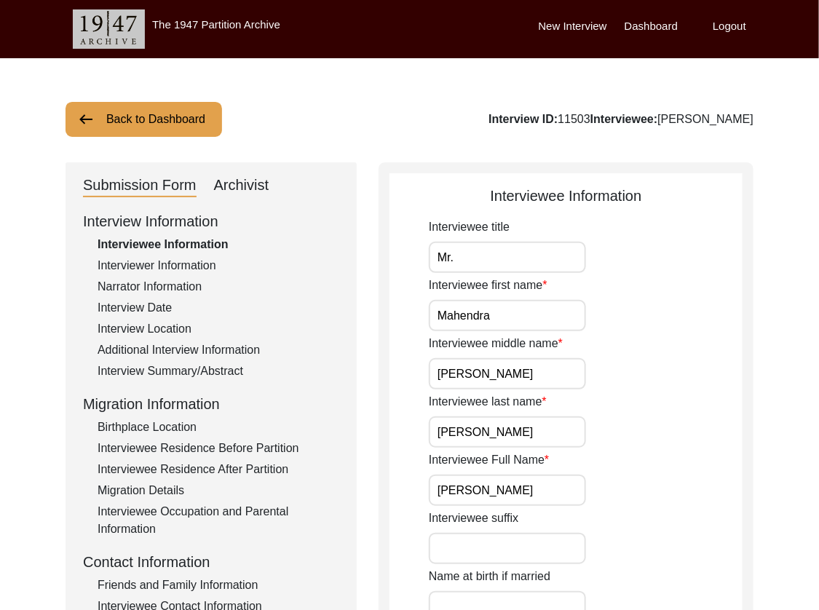
click at [244, 185] on div "Archivist" at bounding box center [241, 185] width 55 height 23
select select "507"
select select "Archiving Completed"
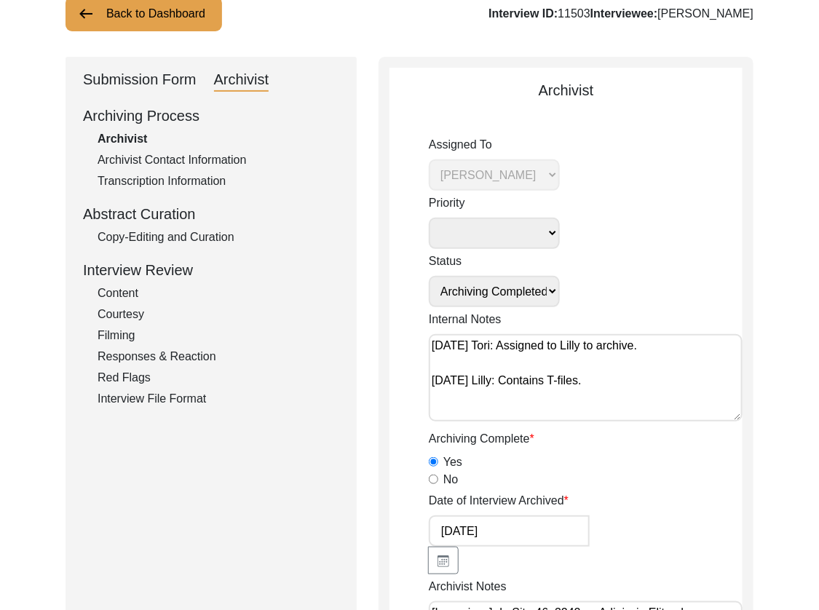
scroll to position [503, 0]
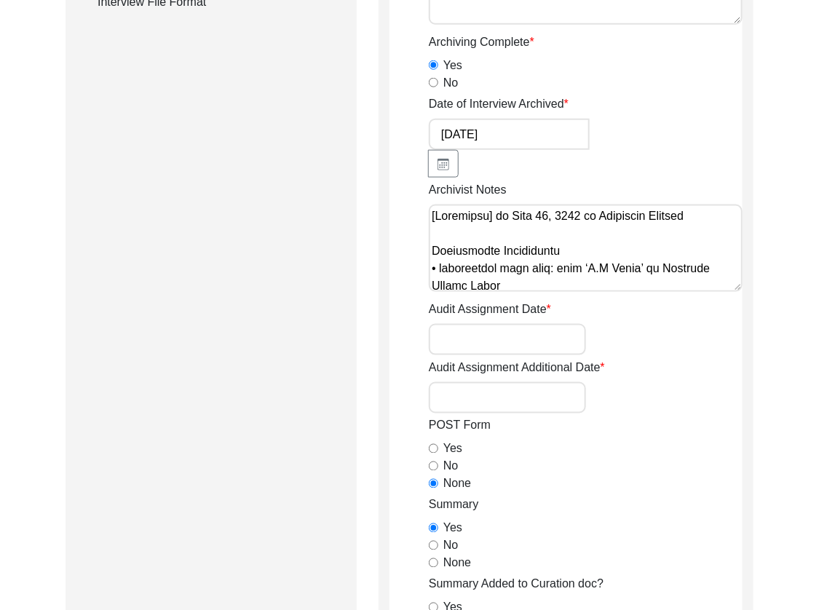
click at [601, 256] on textarea "Archivist Notes" at bounding box center [586, 248] width 314 height 87
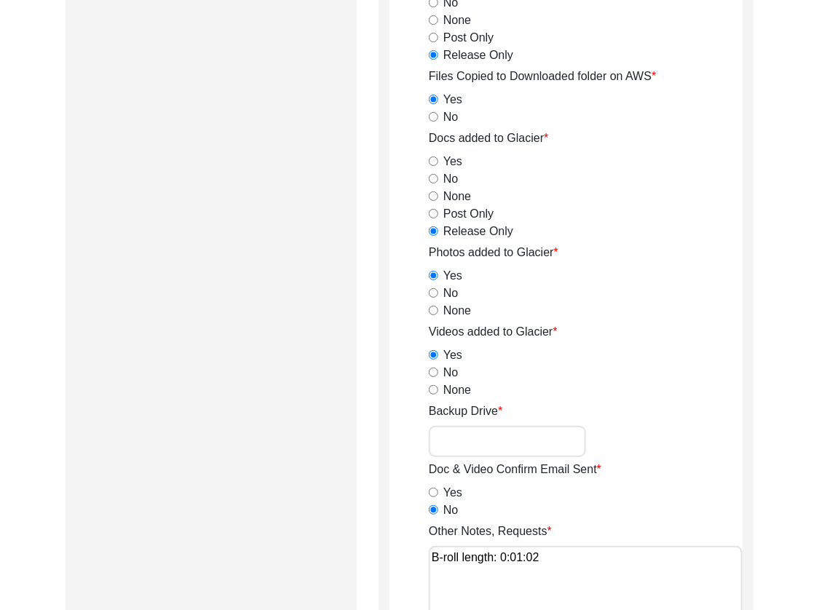
scroll to position [1948, 0]
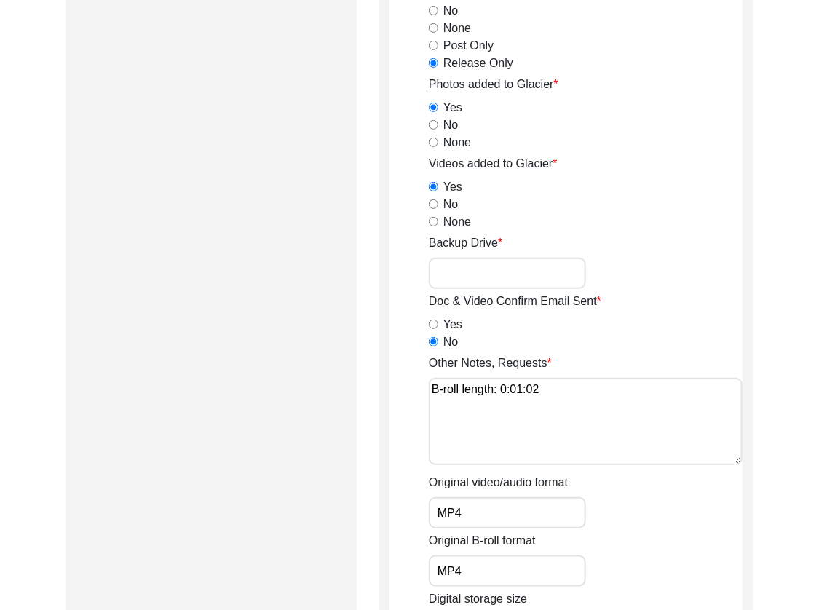
click at [492, 268] on input "Backup Drive" at bounding box center [507, 273] width 157 height 31
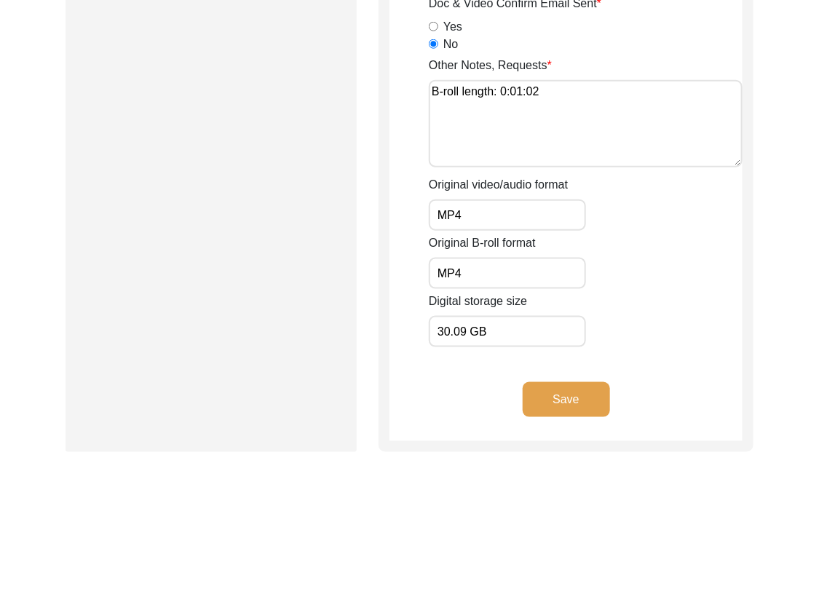
type input "23"
click at [567, 415] on div "Save" at bounding box center [566, 411] width 353 height 59
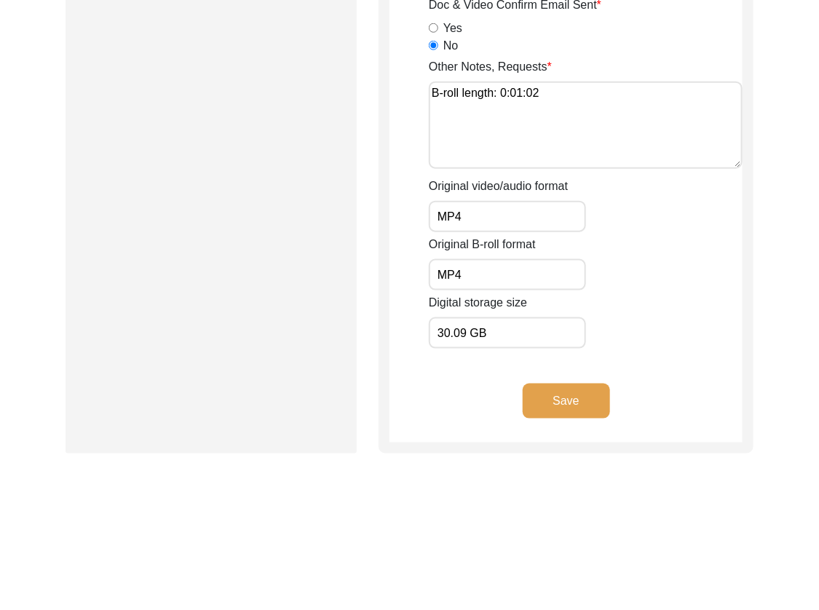
click at [565, 403] on button "Save" at bounding box center [566, 401] width 87 height 35
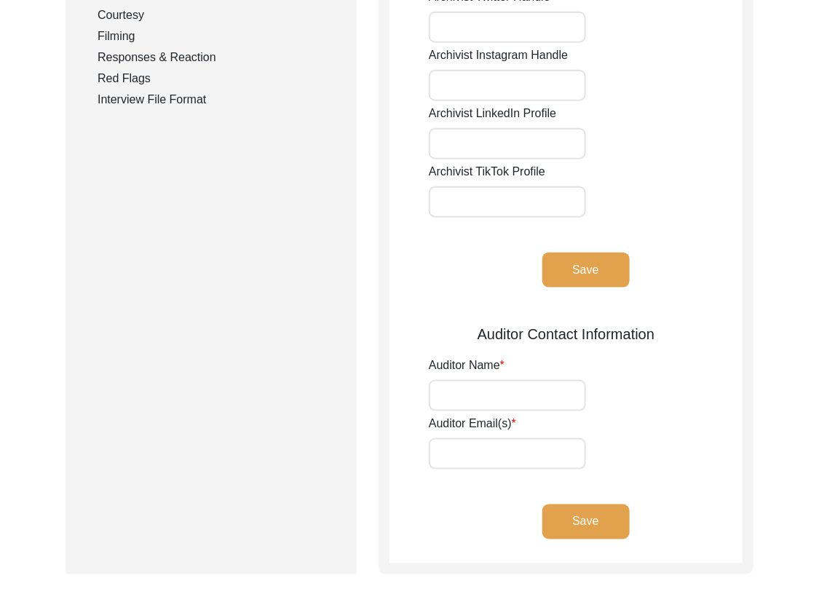
scroll to position [0, 0]
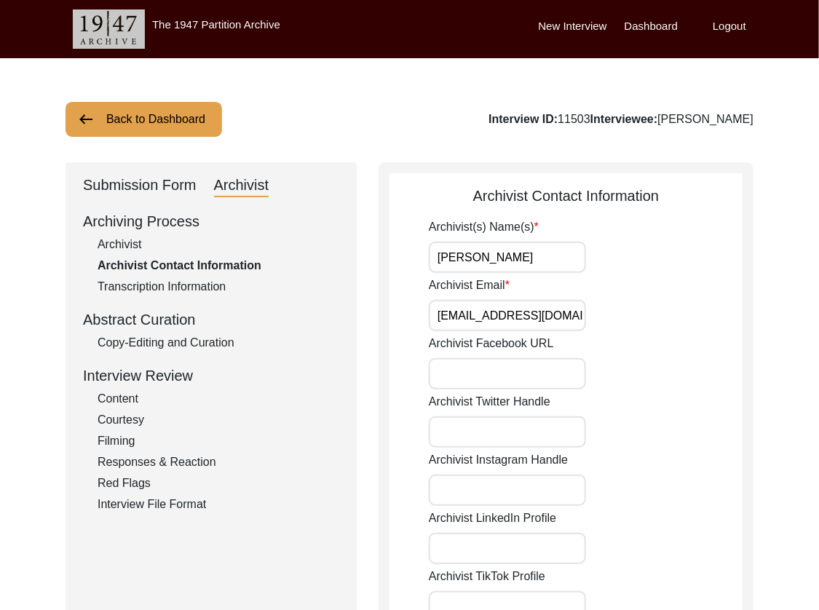
click at [140, 290] on div "Transcription Information" at bounding box center [219, 286] width 242 height 17
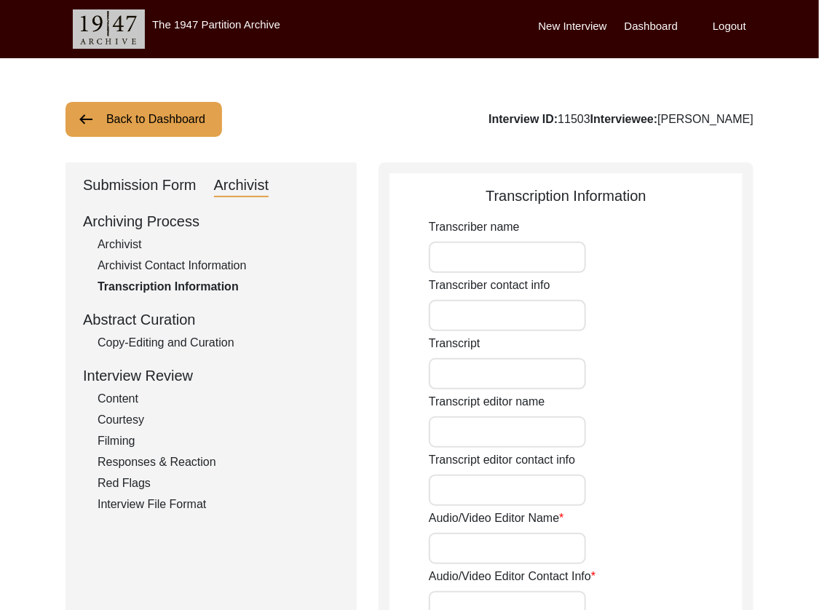
click at [105, 248] on div "Archivist" at bounding box center [219, 244] width 242 height 17
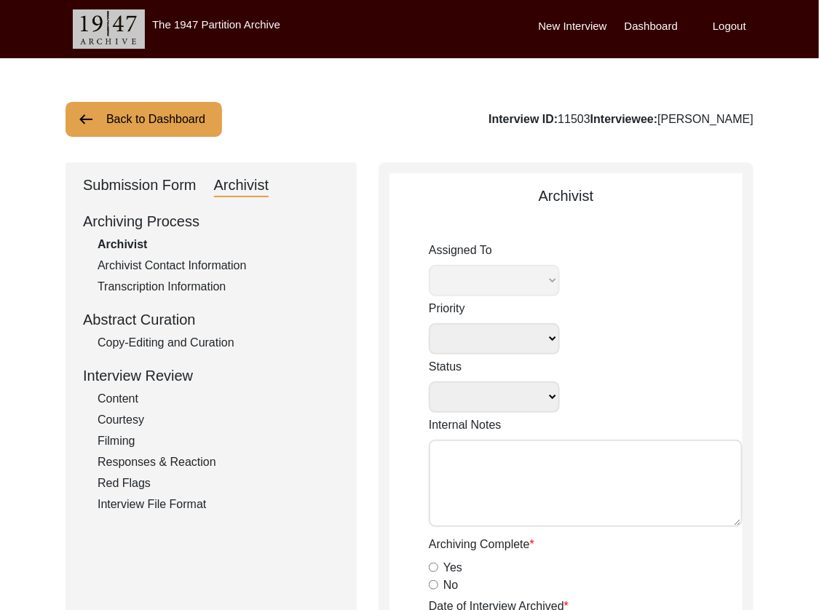
select select
select select "Archiving Completed"
type textarea "[DATE] Tori: Assigned to Lilly to archive. [DATE] Lilly: Contains T-files."
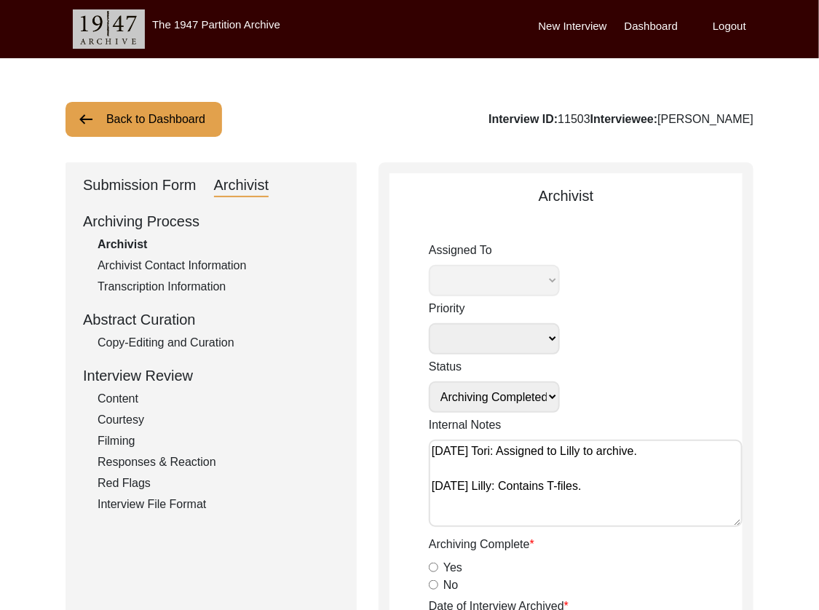
radio input "true"
type input "[DATE]"
type textarea "[Loremipsu] do Sita 38, 0800 co Adipiscin Elitsed Doeiusmodte Incididuntu • lab…"
radio input "true"
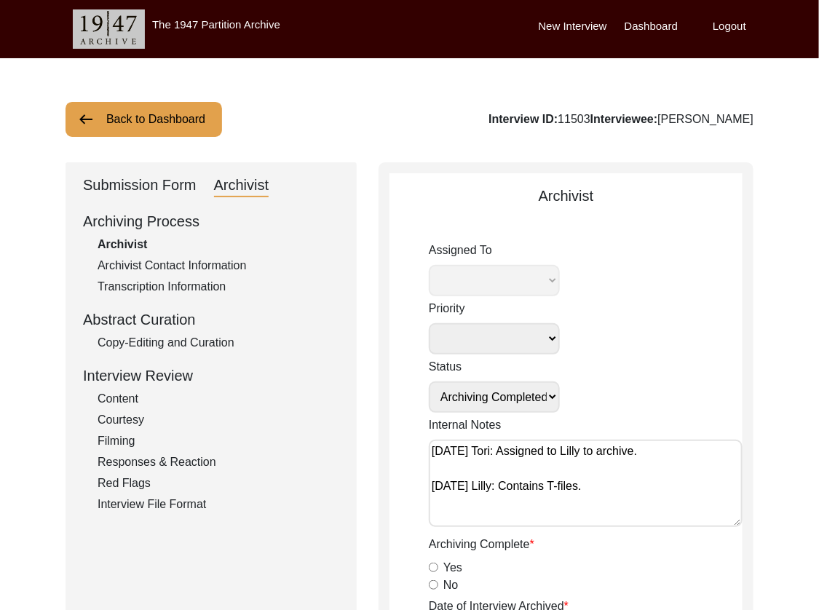
radio input "true"
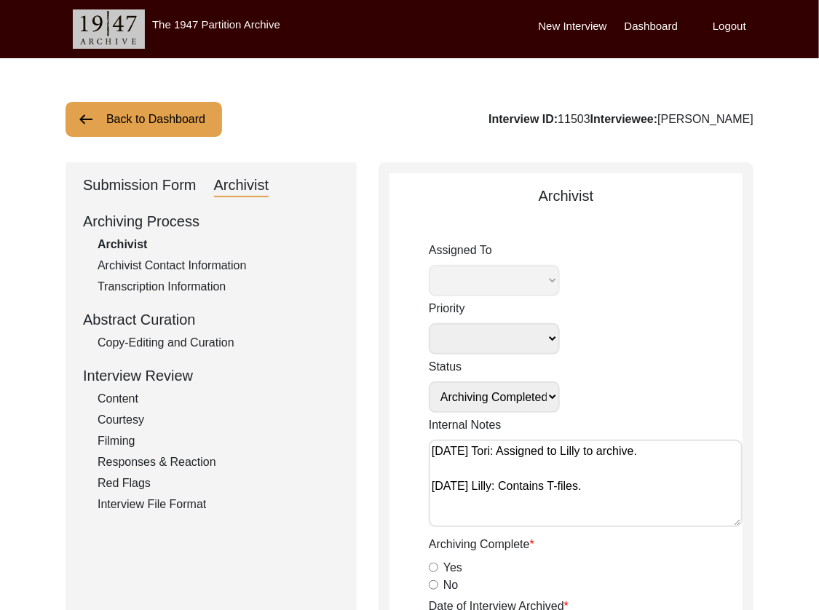
radio input "true"
type input "1:55:39"
radio input "true"
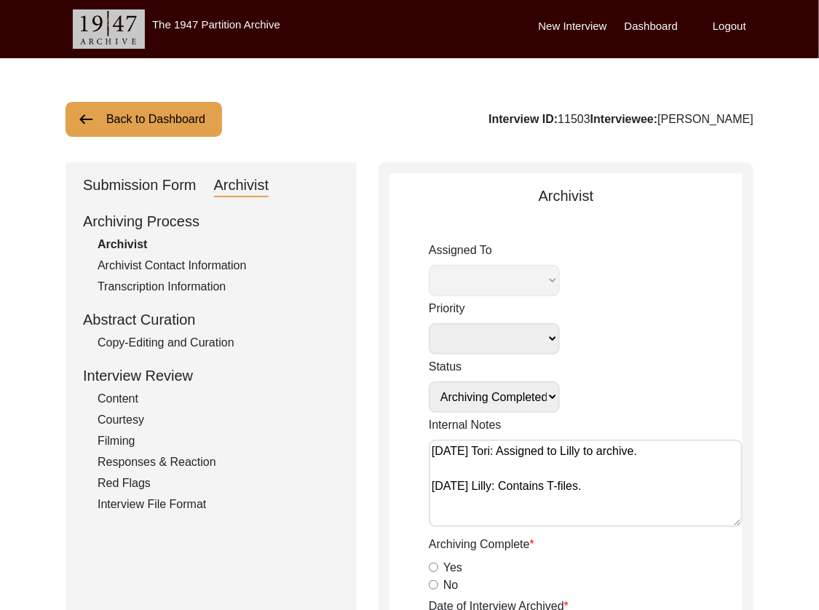
radio input "true"
type input "23"
radio input "true"
type textarea "B-roll length: 0:01:02"
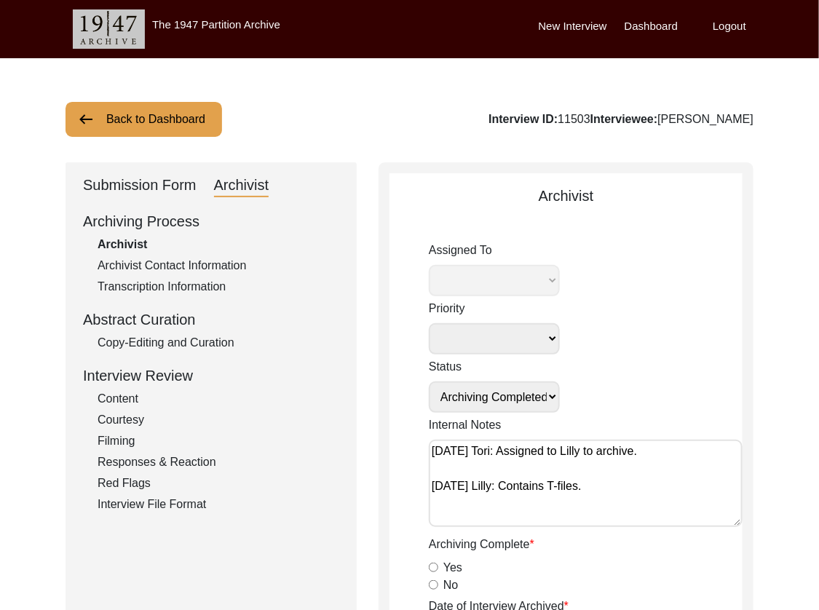
type input "MP4"
type input "30.09 GB"
select select "507"
click at [150, 118] on button "Back to Dashboard" at bounding box center [144, 119] width 157 height 35
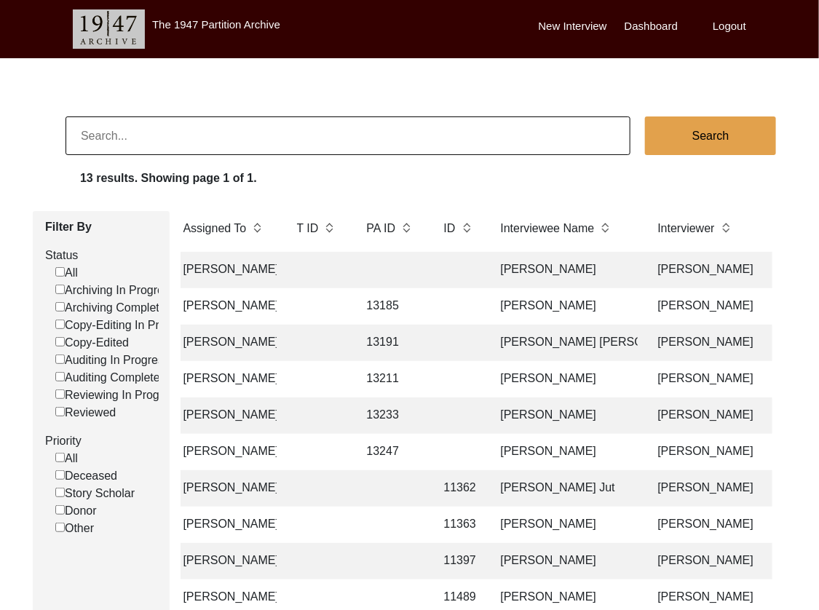
click at [610, 418] on td "[PERSON_NAME]" at bounding box center [565, 416] width 146 height 36
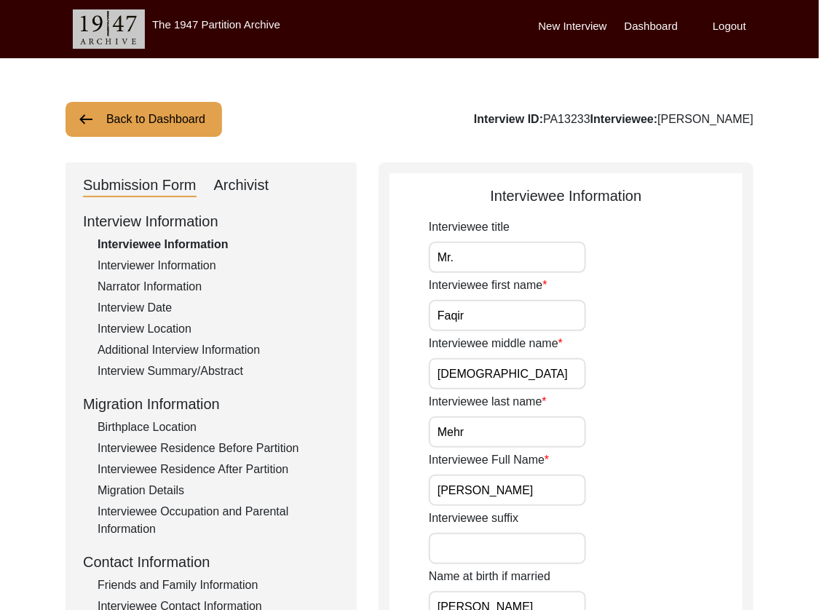
drag, startPoint x: 241, startPoint y: 184, endPoint x: 253, endPoint y: 198, distance: 19.1
click at [241, 183] on div "Archivist" at bounding box center [241, 185] width 55 height 23
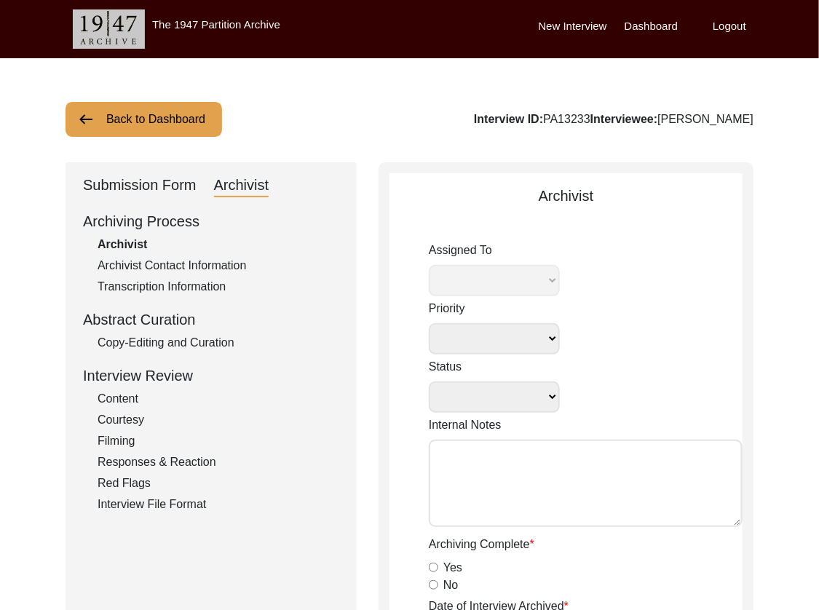
select select
select select "Archiving In Progress"
type textarea "[DATE] Tori: Assigned to Lilly to archive. Due [DATE]"
radio input "true"
type input "[DATE]"
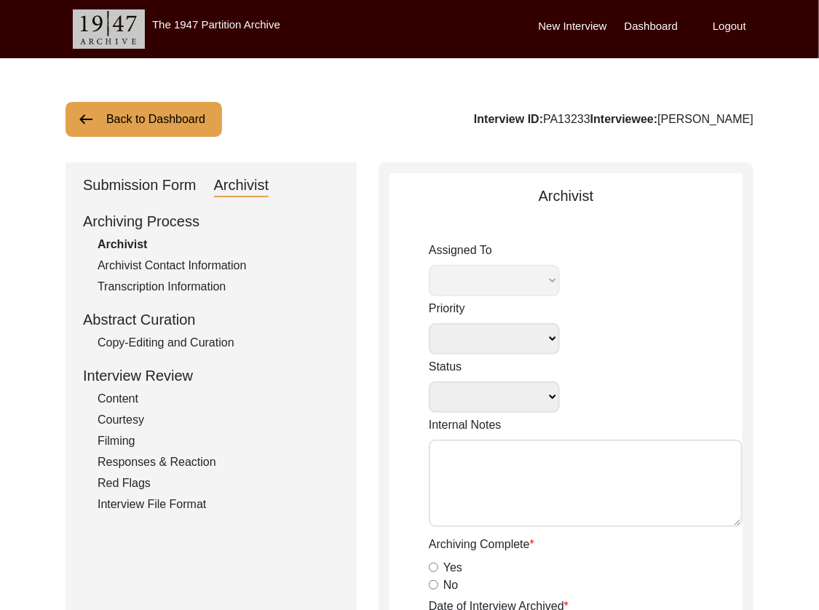
type textarea "[Loremipsu] do Sitame 1, 8211 co Adipiscin Elitsed Doeiusmodte Incididuntu • ‘7…"
radio input "true"
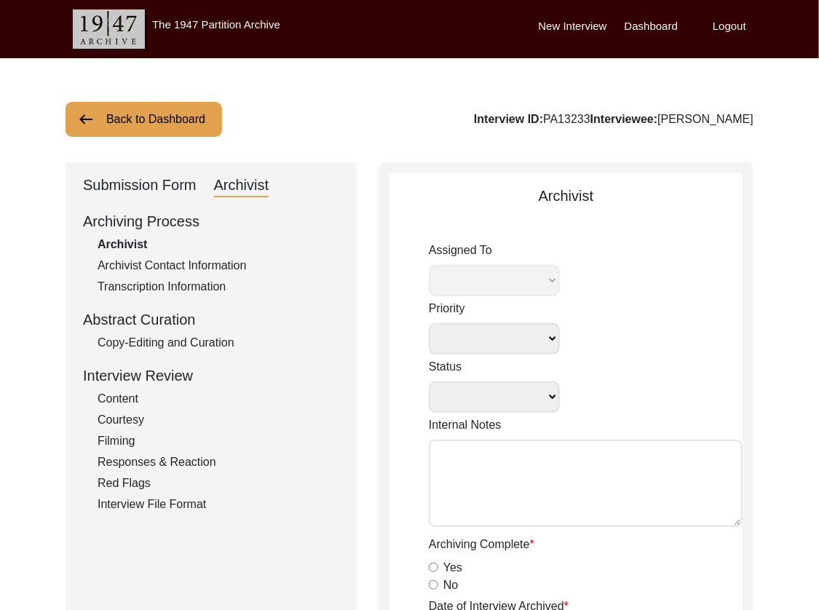
radio input "true"
select select "507"
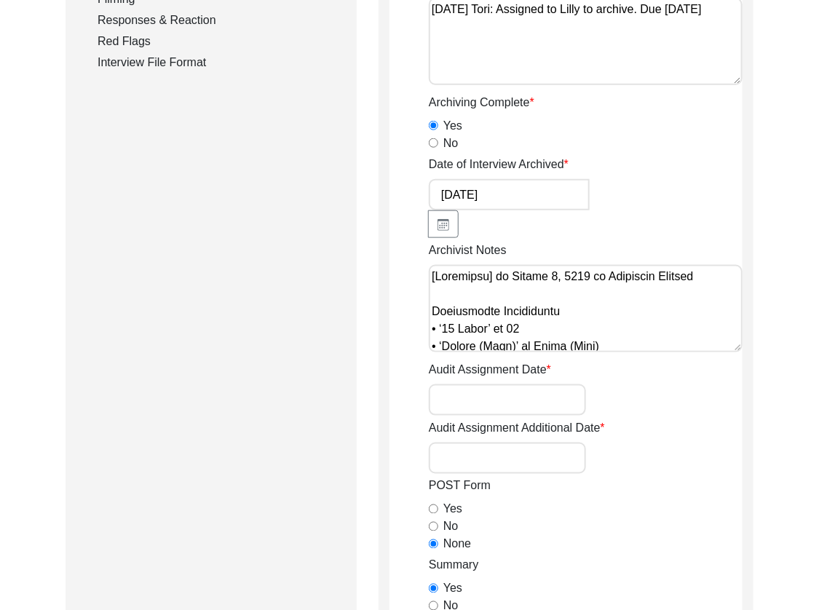
scroll to position [449, 0]
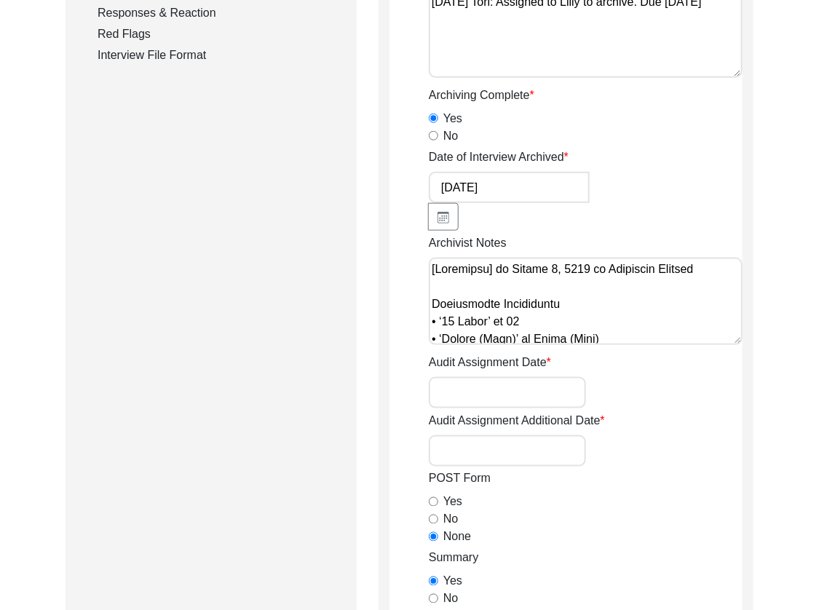
click at [604, 321] on textarea "Archivist Notes" at bounding box center [586, 301] width 314 height 87
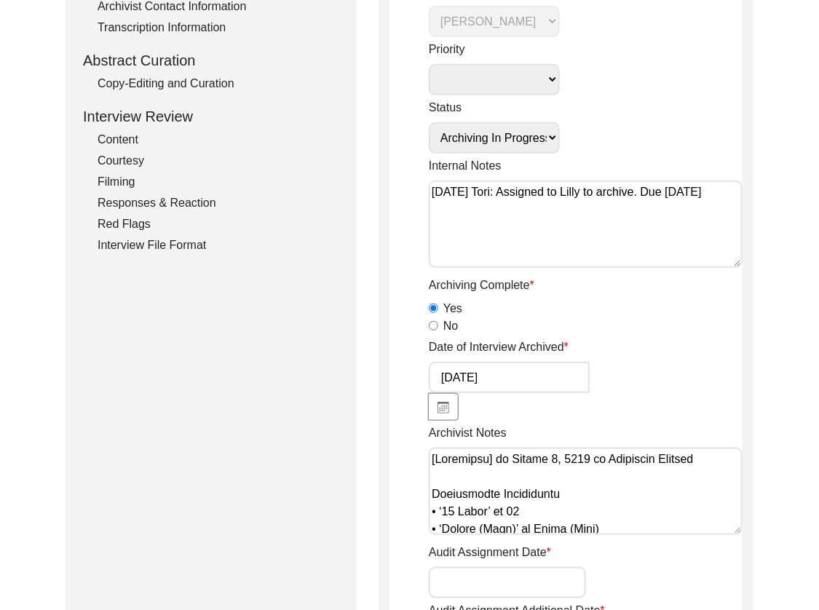
scroll to position [173, 0]
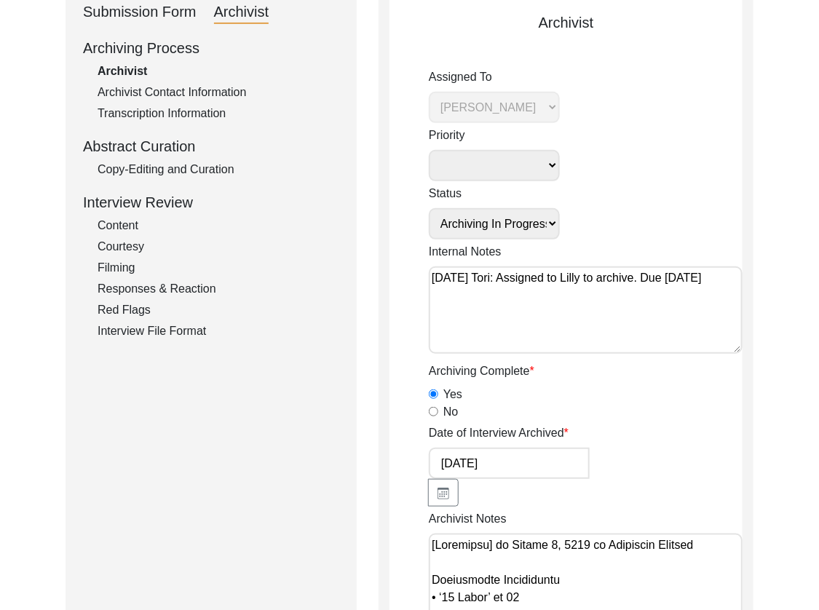
click at [143, 168] on div "Copy-Editing and Curation" at bounding box center [219, 169] width 242 height 17
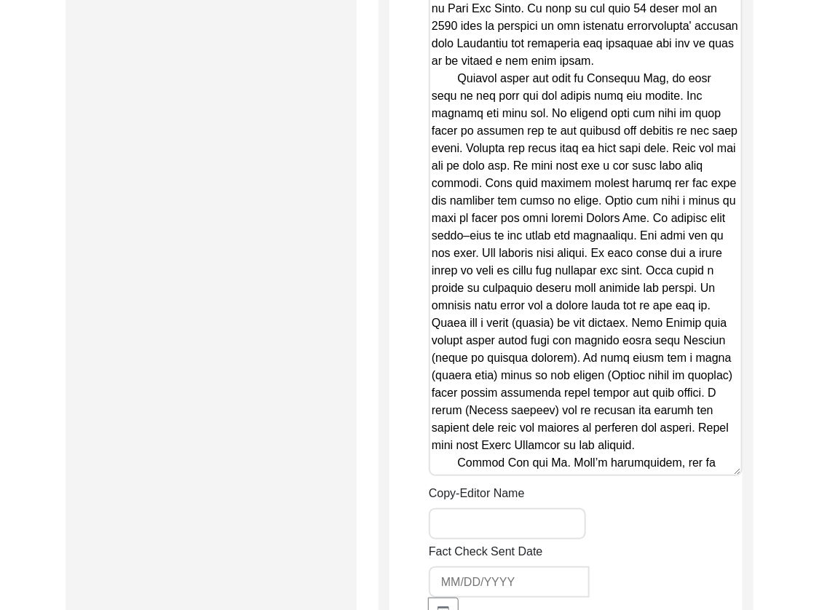
scroll to position [1823, 0]
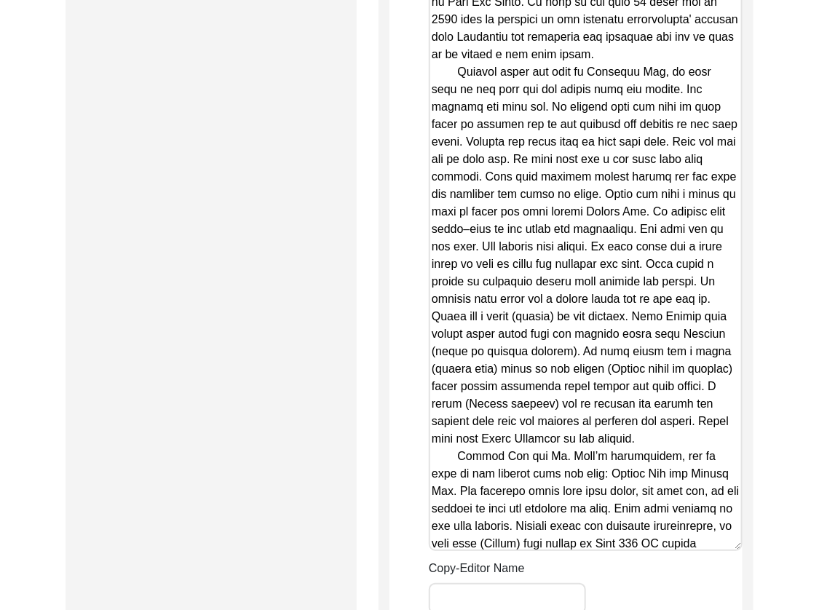
drag, startPoint x: 734, startPoint y: 459, endPoint x: 739, endPoint y: 575, distance: 115.9
click at [739, 551] on textarea "Copy-Edited Summary" at bounding box center [586, 236] width 314 height 631
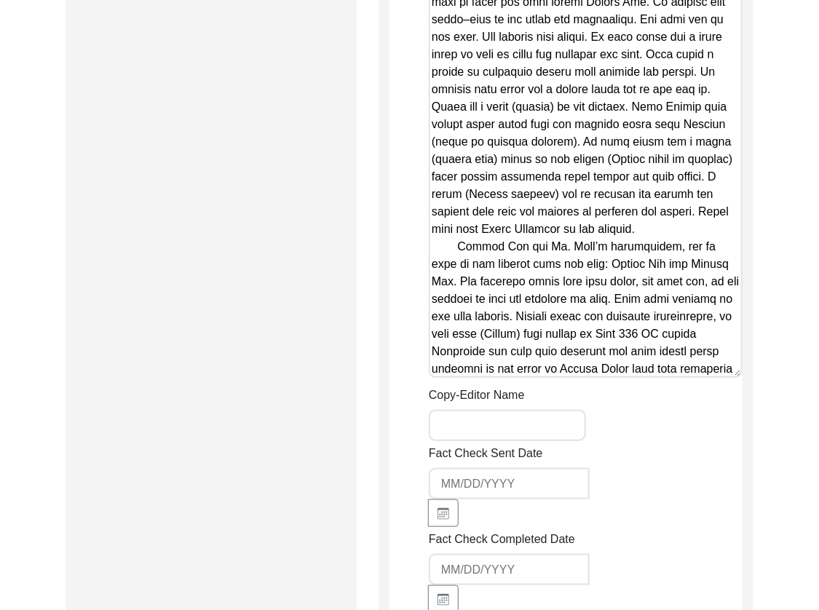
scroll to position [2034, 0]
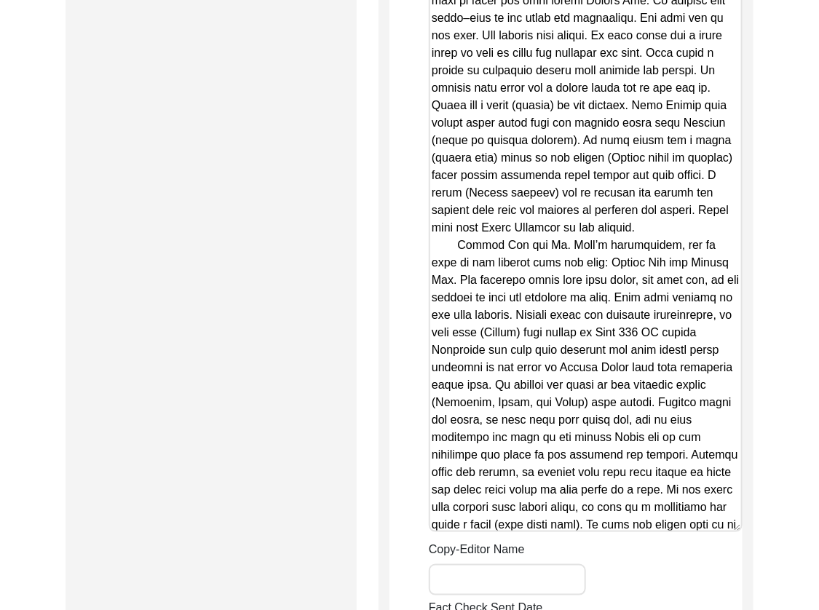
drag, startPoint x: 738, startPoint y: 371, endPoint x: 776, endPoint y: 563, distance: 195.4
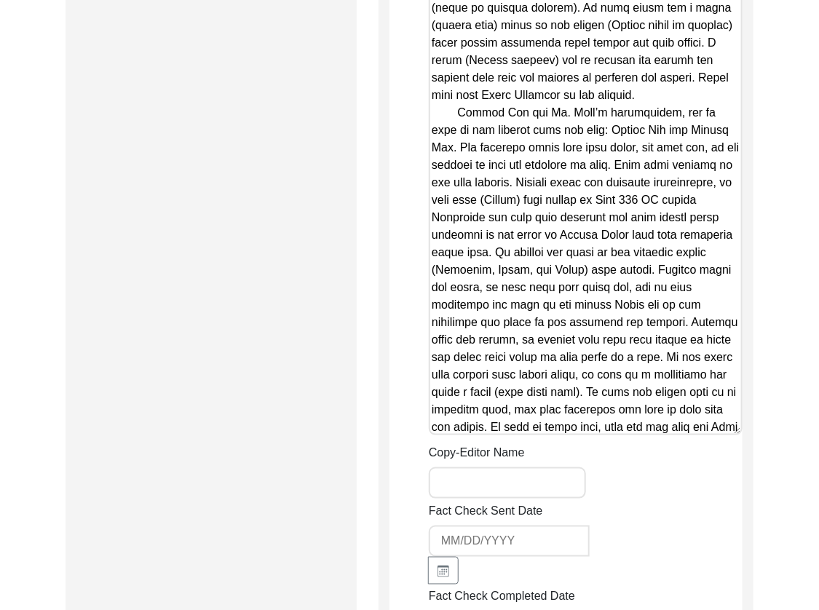
scroll to position [2170, 0]
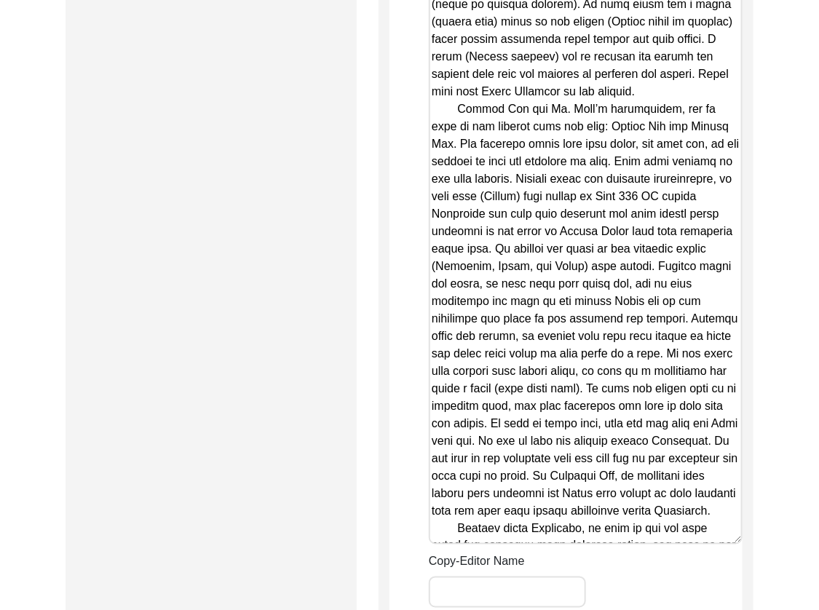
drag, startPoint x: 739, startPoint y: 428, endPoint x: 762, endPoint y: 532, distance: 107.4
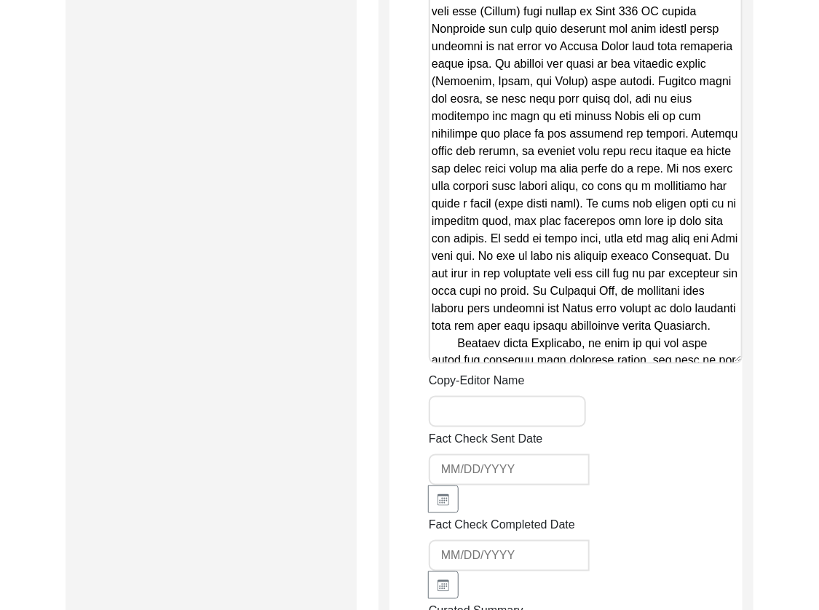
scroll to position [2364, 0]
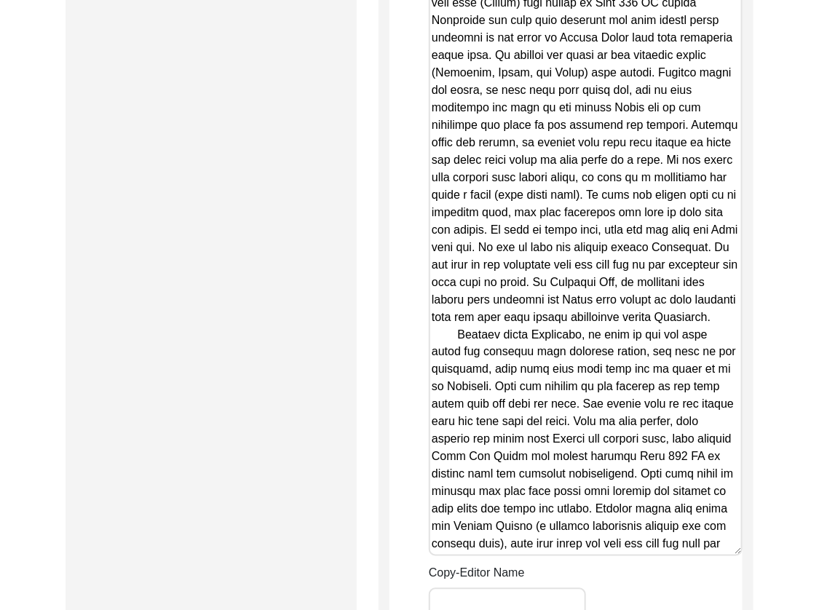
drag, startPoint x: 737, startPoint y: 352, endPoint x: 742, endPoint y: 562, distance: 209.8
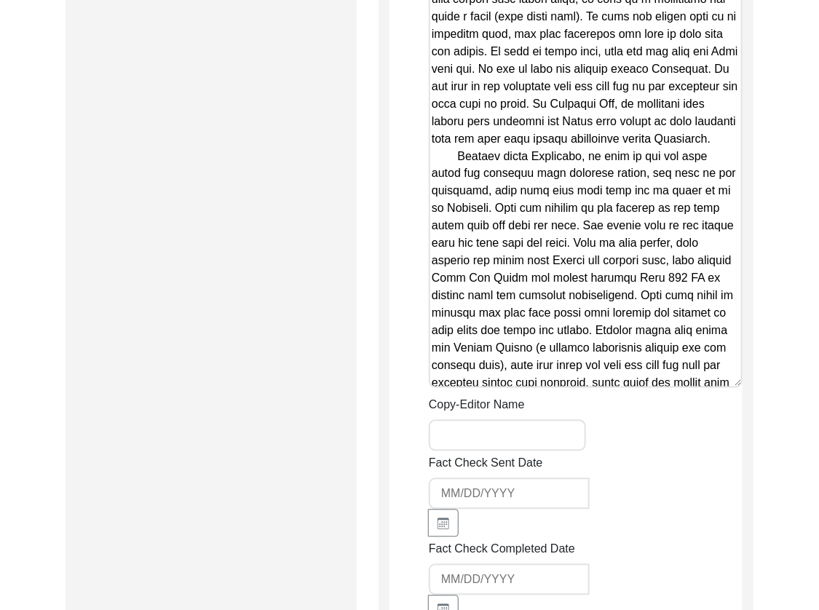
scroll to position [2545, 0]
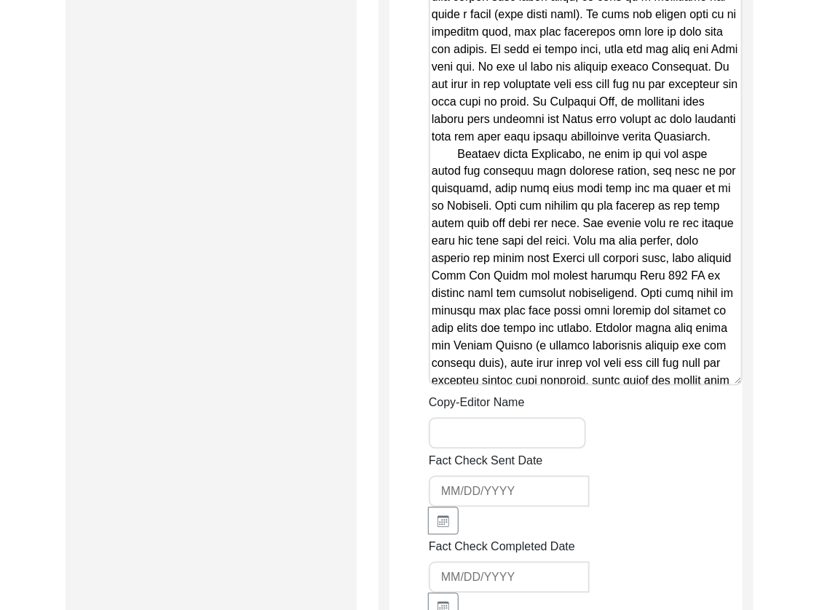
drag, startPoint x: 730, startPoint y: 379, endPoint x: 741, endPoint y: 444, distance: 65.1
click at [741, 443] on div "Summary Copy-Editing Date Assigned Copy-Edited Summary Copy-Editor Name Fact Ch…" at bounding box center [586, 47] width 314 height 1915
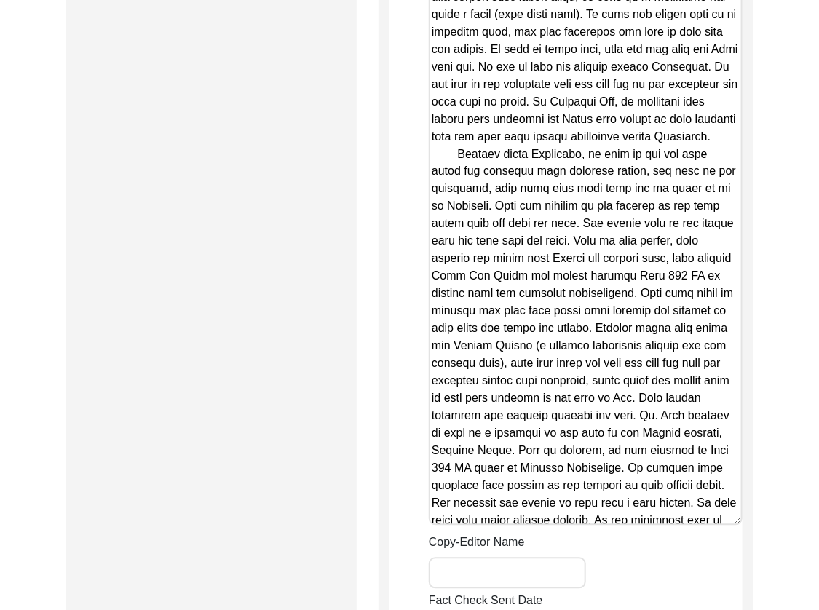
drag, startPoint x: 734, startPoint y: 375, endPoint x: 736, endPoint y: 516, distance: 140.6
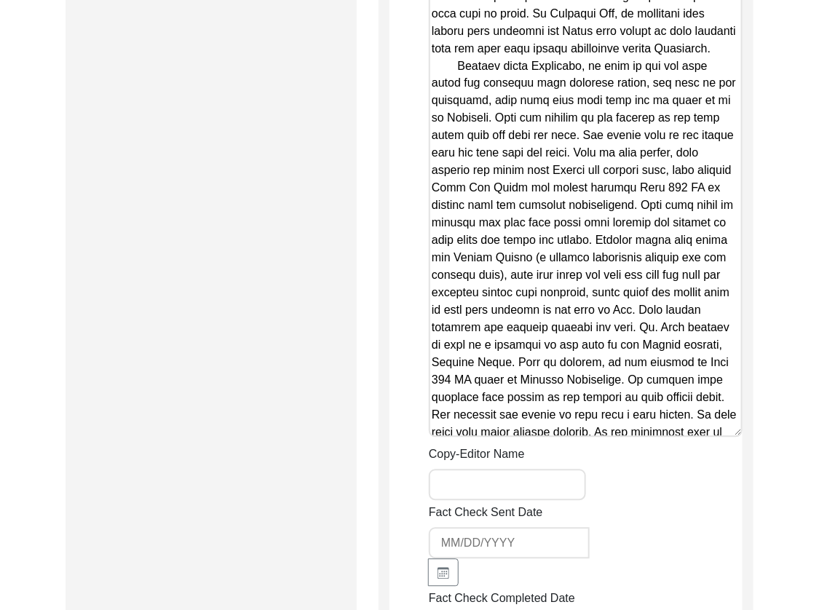
scroll to position [2637, 0]
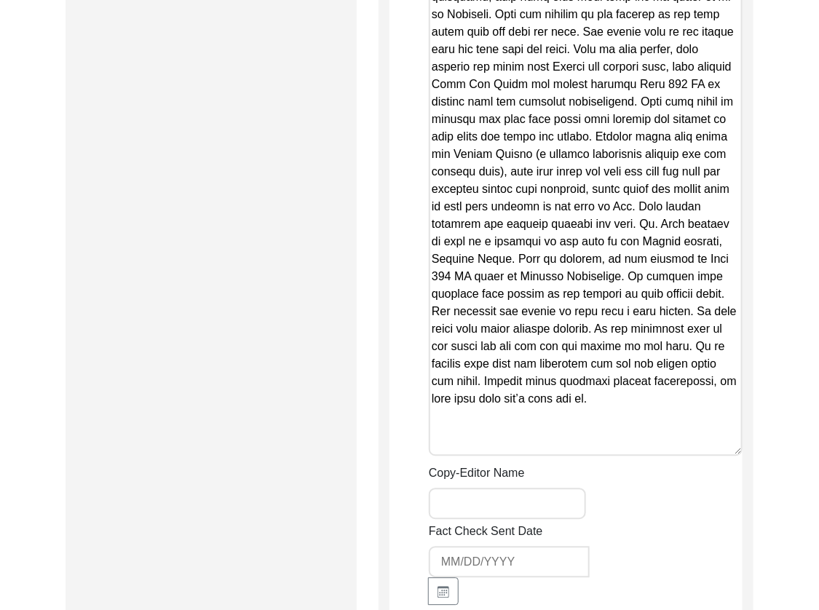
scroll to position [2739, 0]
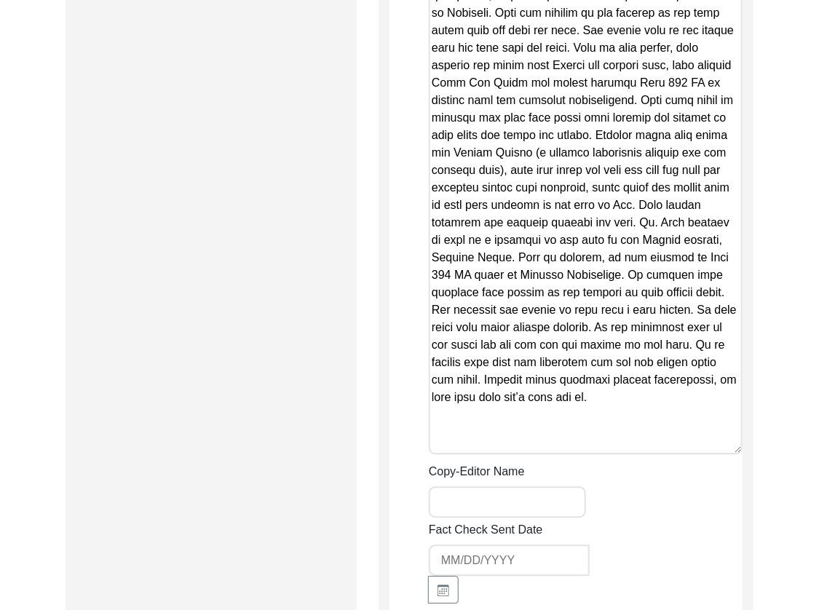
drag, startPoint x: 737, startPoint y: 328, endPoint x: 744, endPoint y: 451, distance: 122.6
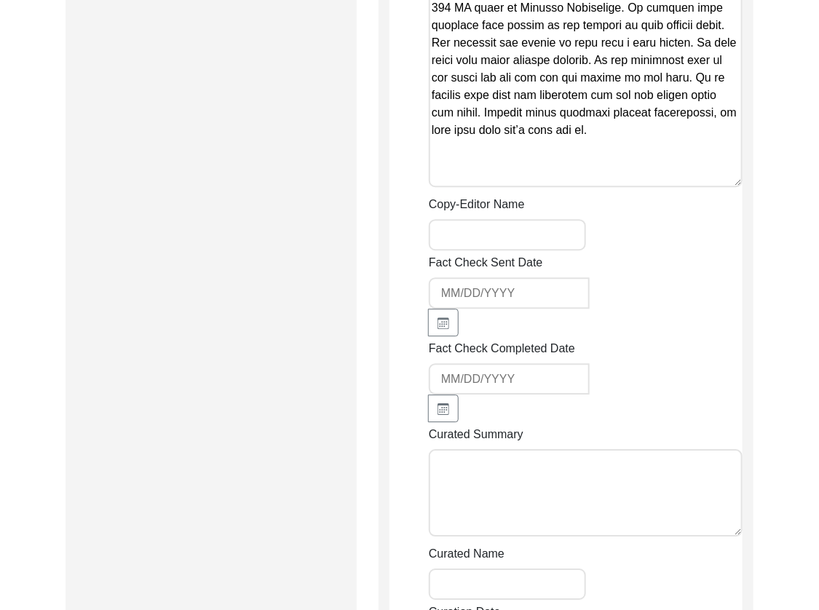
scroll to position [3074, 0]
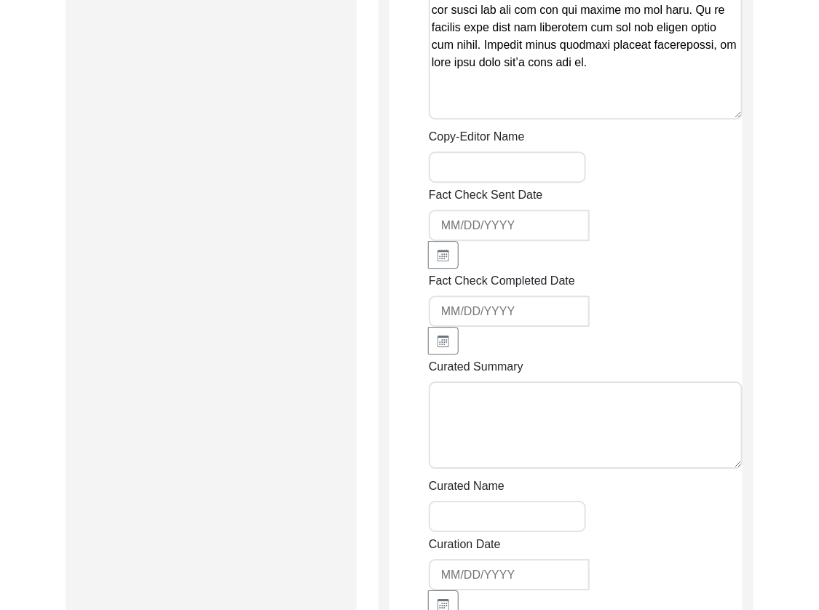
click at [553, 160] on input "Copy-Editor Name" at bounding box center [507, 166] width 157 height 31
type input "[PERSON_NAME]"
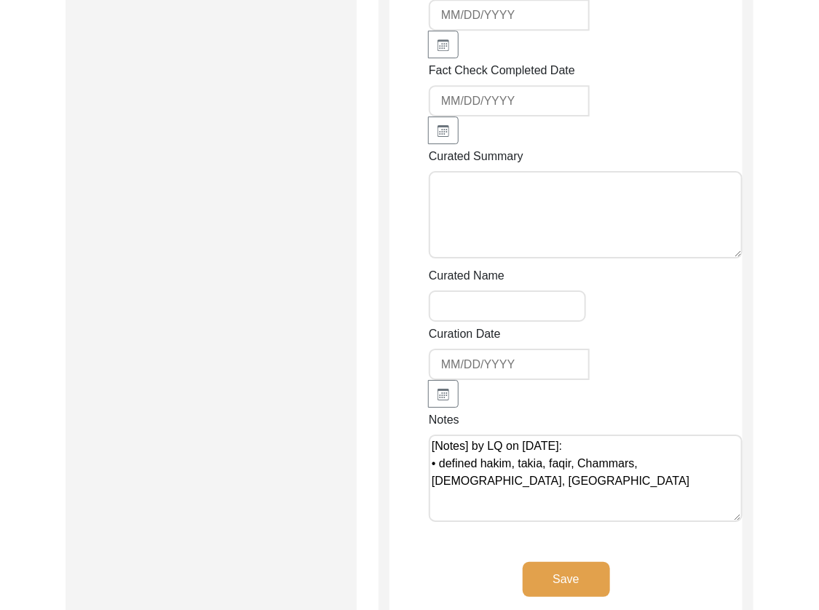
scroll to position [3306, 0]
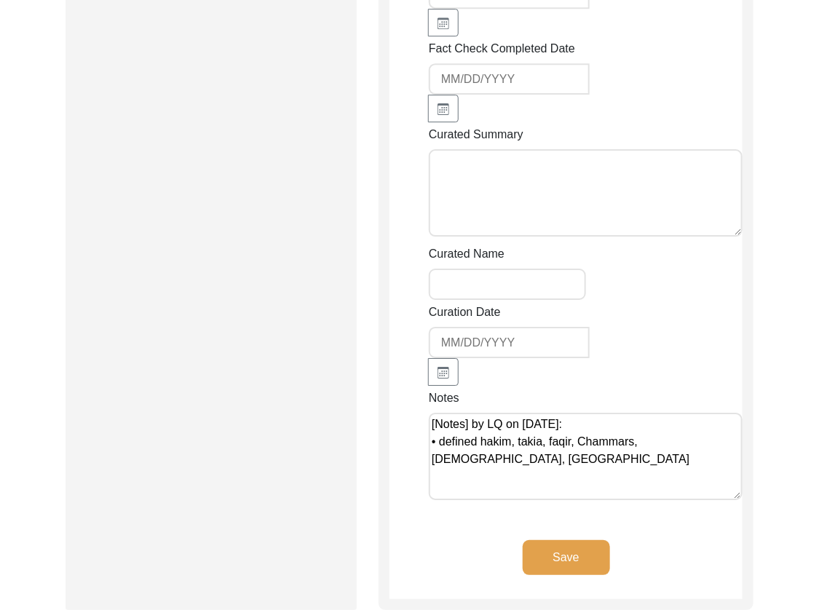
click at [580, 550] on button "Save" at bounding box center [566, 557] width 87 height 35
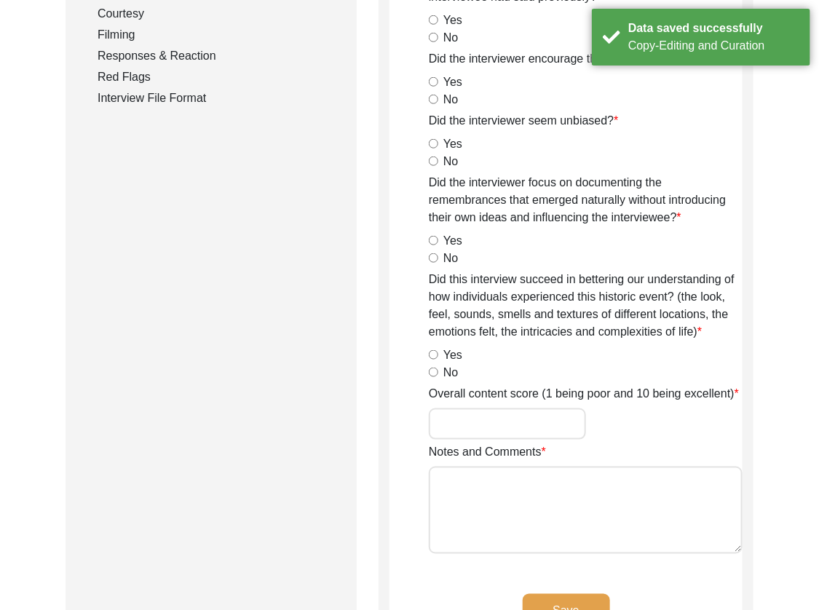
scroll to position [0, 0]
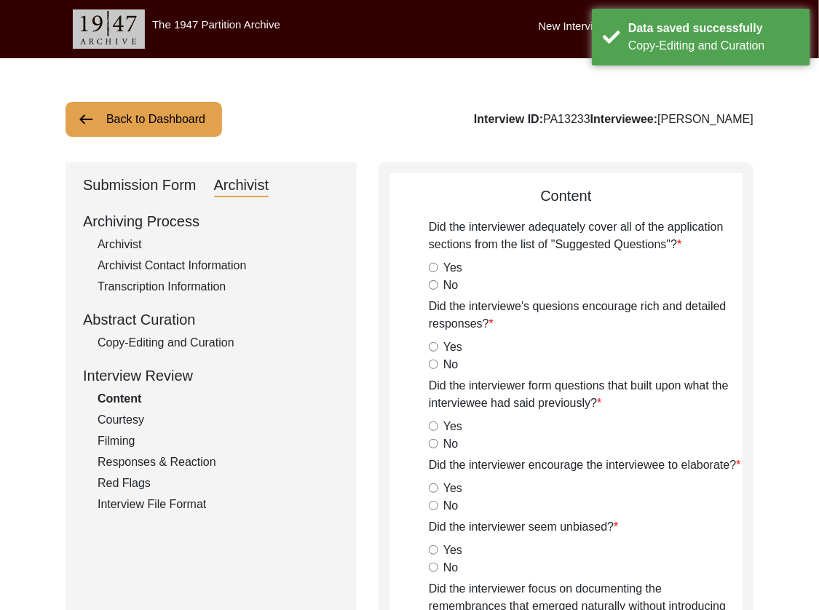
click at [130, 191] on div "Submission Form" at bounding box center [140, 185] width 114 height 23
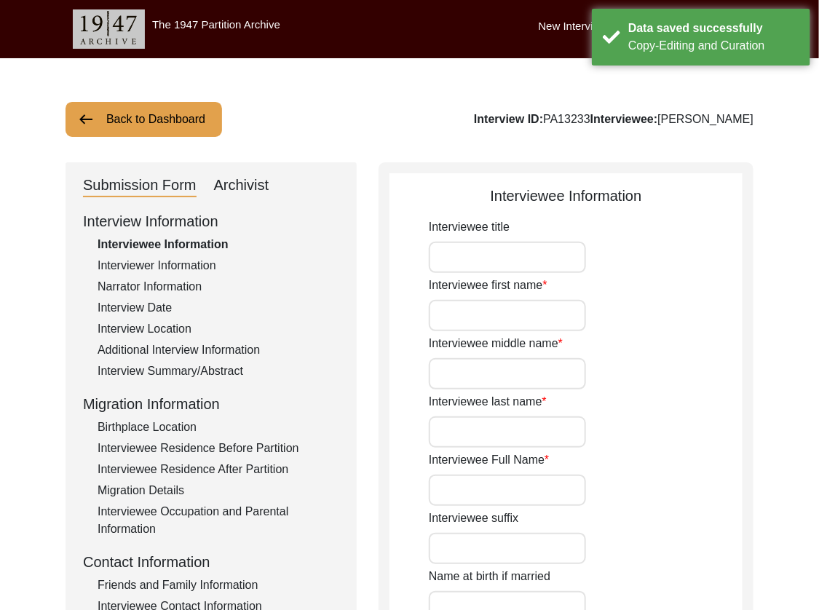
type input "Mr."
type input "Faqir"
type input "[DEMOGRAPHIC_DATA]"
type input "Mehr"
type input "[PERSON_NAME]"
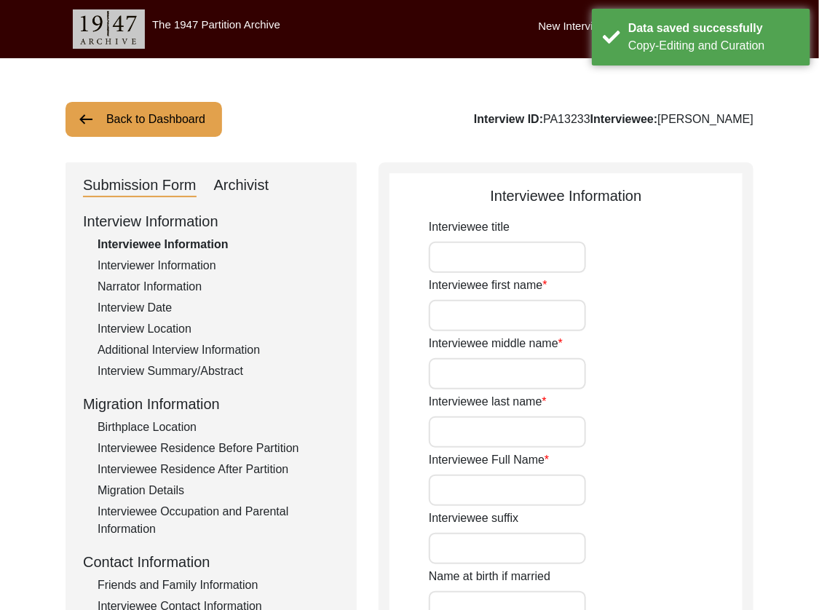
type input "[PERSON_NAME]"
type input "1927"
type input "98"
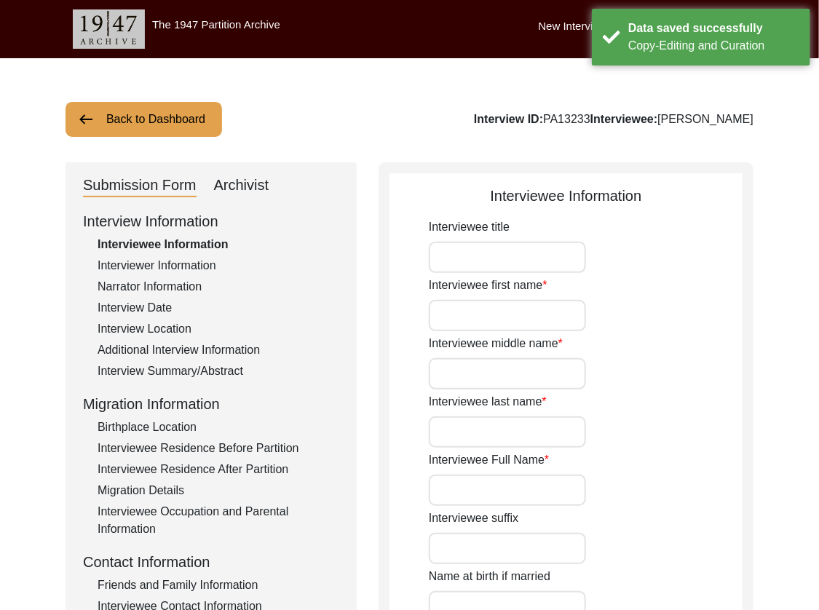
type input "[DEMOGRAPHIC_DATA]"
type input "Punjabi"
type input "Malwai"
type input "[DEMOGRAPHIC_DATA]"
type input "[PERSON_NAME] (Mehr)"
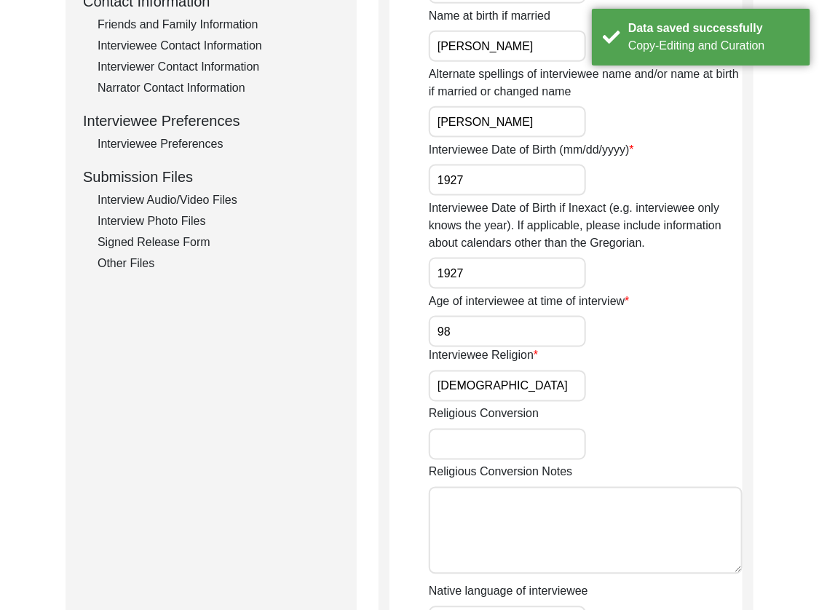
scroll to position [409, 0]
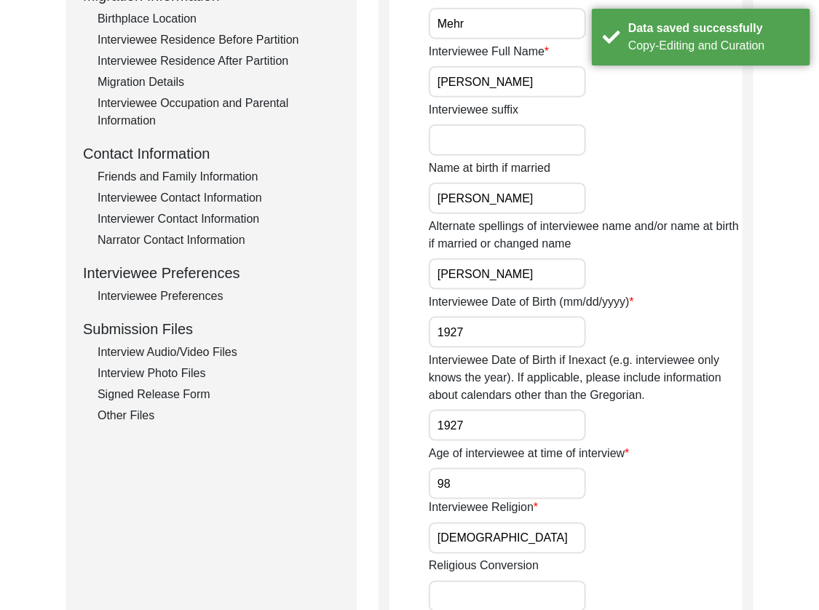
click at [166, 350] on div "Interview Audio/Video Files" at bounding box center [219, 352] width 242 height 17
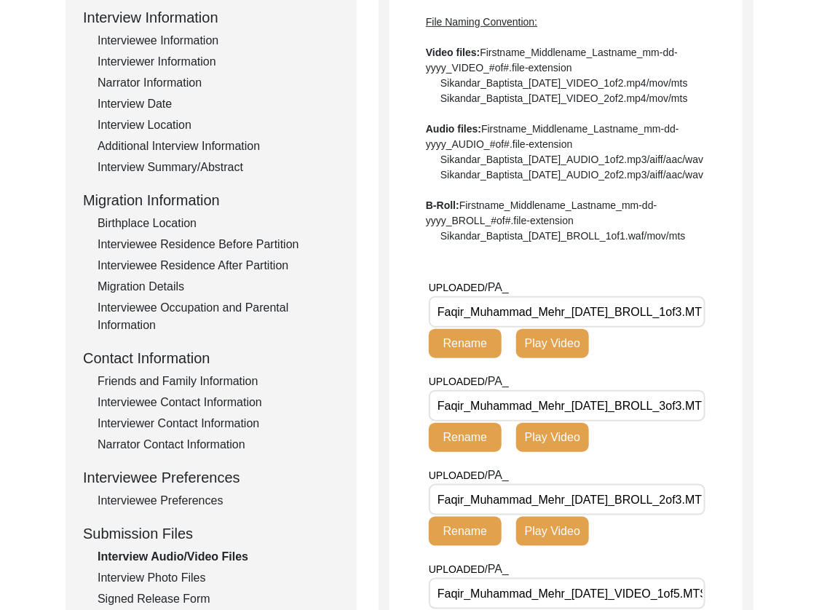
scroll to position [205, 0]
drag, startPoint x: 637, startPoint y: 375, endPoint x: 369, endPoint y: 370, distance: 268.1
click at [369, 370] on div "Submission Form Archivist Interview Information Interviewee Information Intervi…" at bounding box center [410, 510] width 688 height 1105
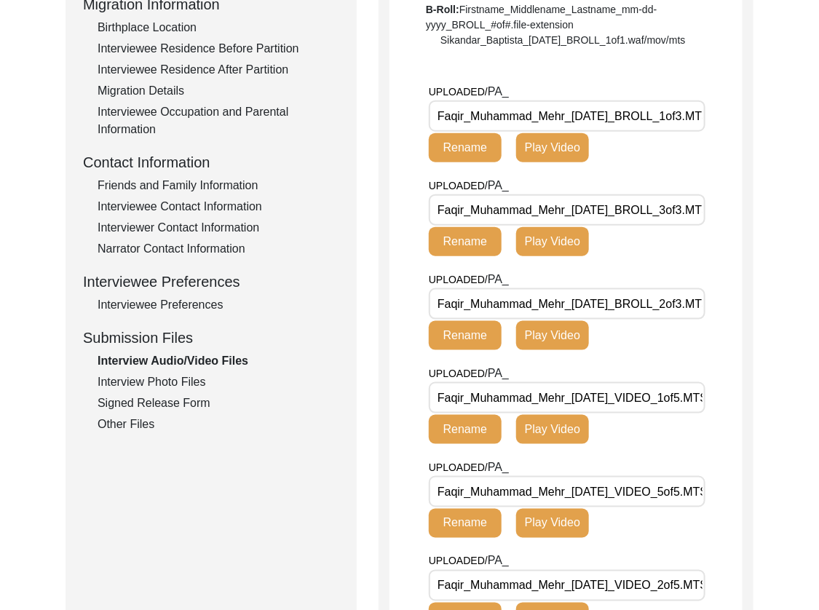
scroll to position [0, 29]
click at [667, 226] on input "Faqir_Muhammad_Mehr_[DATE]_BROLL_3of3.MTS" at bounding box center [567, 209] width 277 height 31
click at [648, 320] on input "Faqir_Muhammad_Mehr_[DATE]_BROLL_2of3.MTS" at bounding box center [567, 303] width 277 height 31
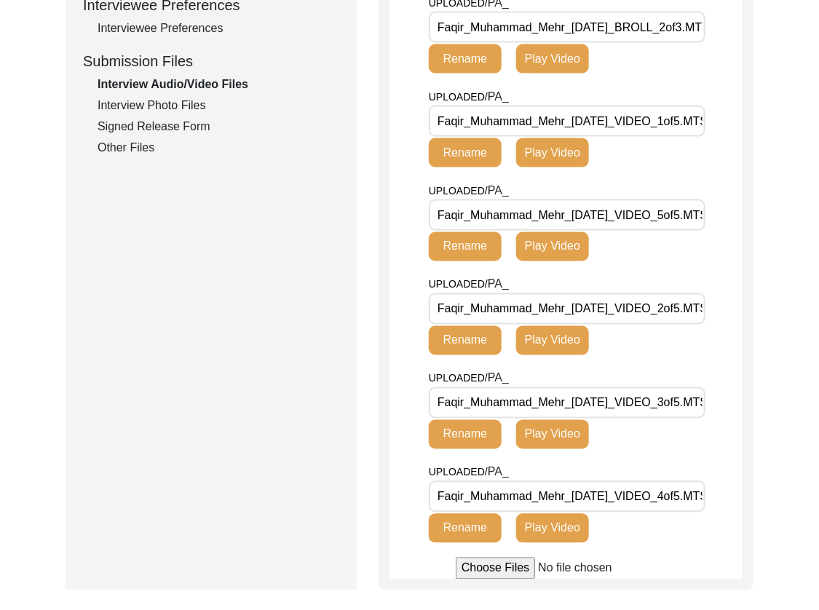
click at [674, 137] on input "Faqir_Muhammad_Mehr_[DATE]_VIDEO_1of5.MTS" at bounding box center [567, 121] width 277 height 31
click at [701, 231] on input "Faqir_Muhammad_Mehr_[DATE]_VIDEO_5of5.MTS" at bounding box center [567, 215] width 277 height 31
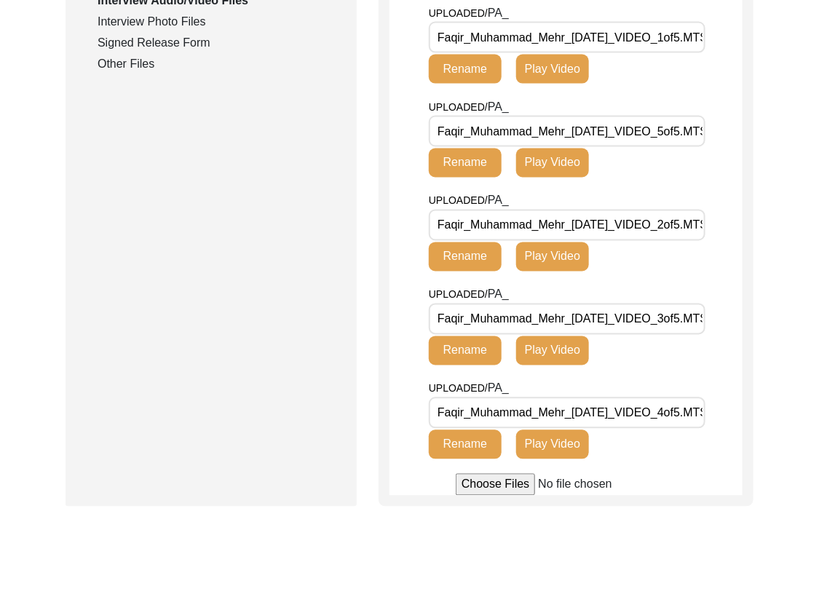
scroll to position [761, 0]
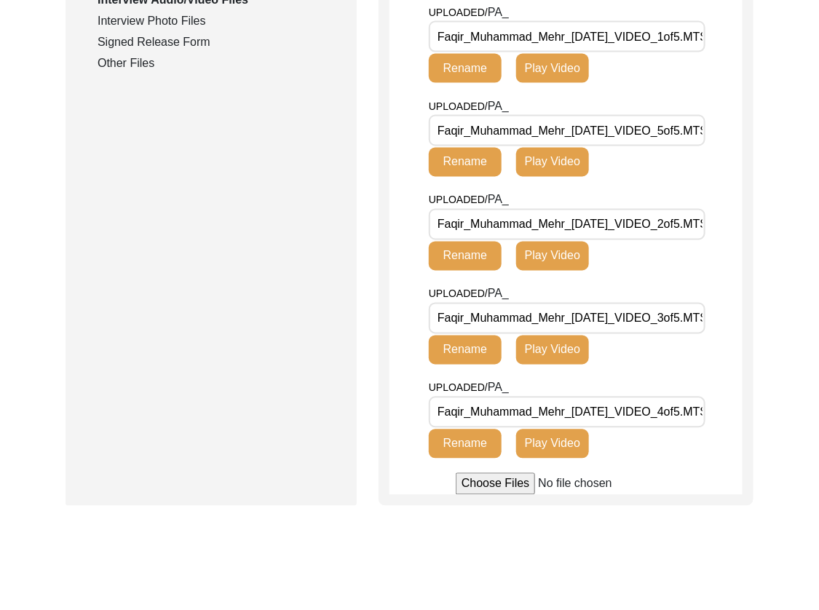
click at [661, 334] on input "Faqir_Muhammad_Mehr_[DATE]_VIDEO_3of5.MTS" at bounding box center [567, 318] width 277 height 31
click at [653, 428] on input "Faqir_Muhammad_Mehr_[DATE]_VIDEO_4of5.MTS" at bounding box center [567, 412] width 277 height 31
click at [659, 240] on input "Faqir_Muhammad_Mehr_[DATE]_VIDEO_2of5.MTS" at bounding box center [567, 224] width 277 height 31
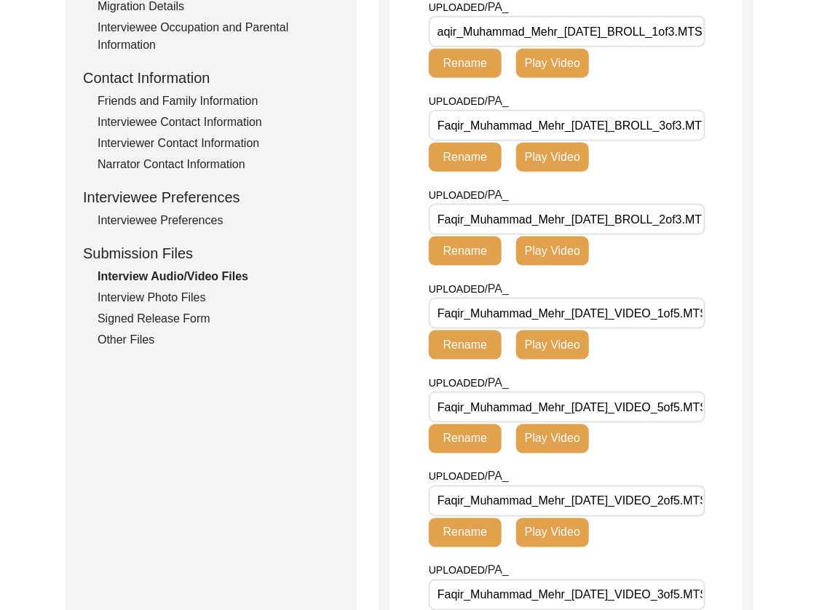
scroll to position [517, 0]
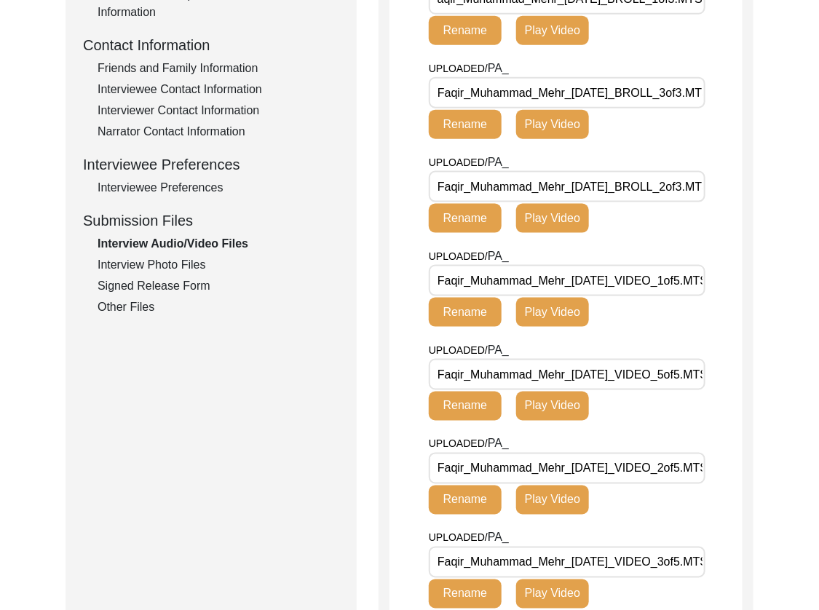
click at [156, 264] on div "Interview Photo Files" at bounding box center [219, 264] width 242 height 17
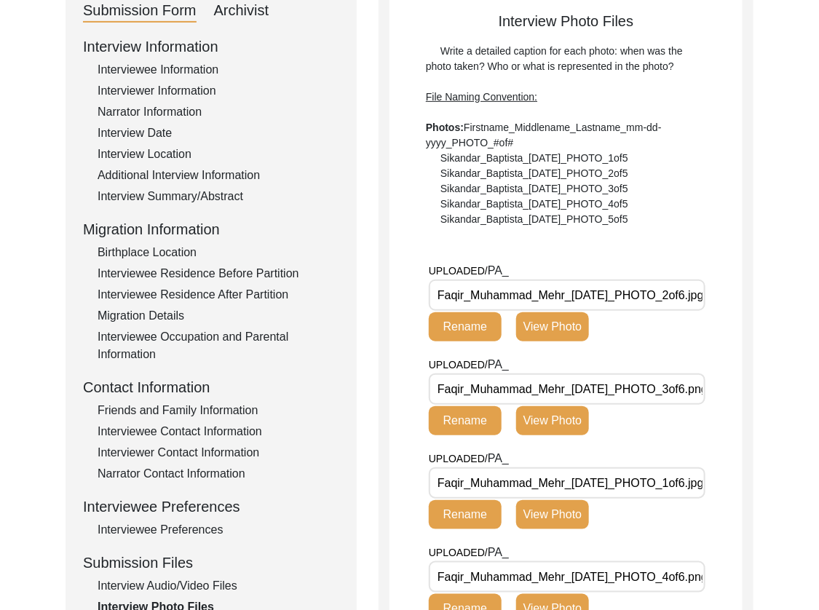
scroll to position [177, 0]
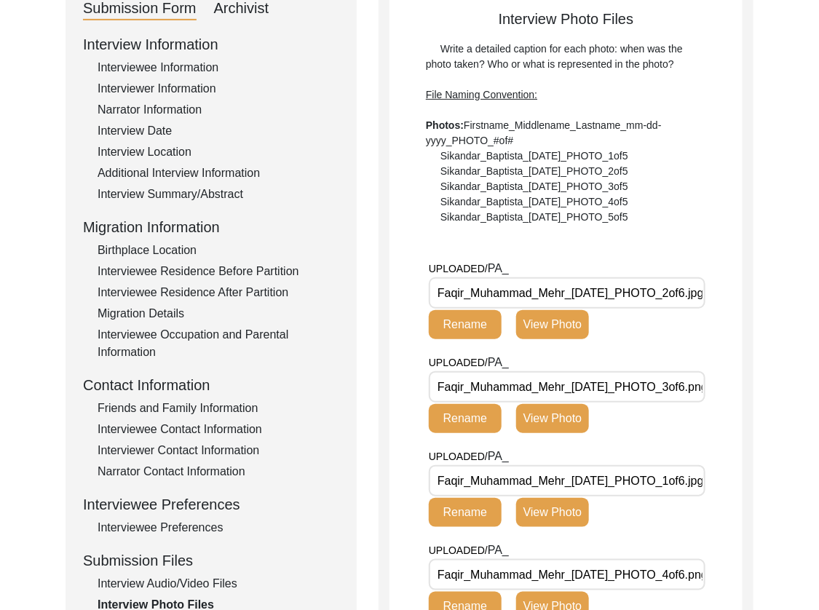
click at [653, 299] on input "Faqir_Muhammad_Mehr_[DATE]_PHOTO_2of6.jpg" at bounding box center [567, 293] width 277 height 31
click at [660, 391] on input "Faqir_Muhammad_Mehr_[DATE]_PHOTO_3of6.png" at bounding box center [567, 386] width 277 height 31
click at [668, 486] on input "Faqir_Muhammad_Mehr_[DATE]_PHOTO_1of6.jpg" at bounding box center [567, 480] width 277 height 31
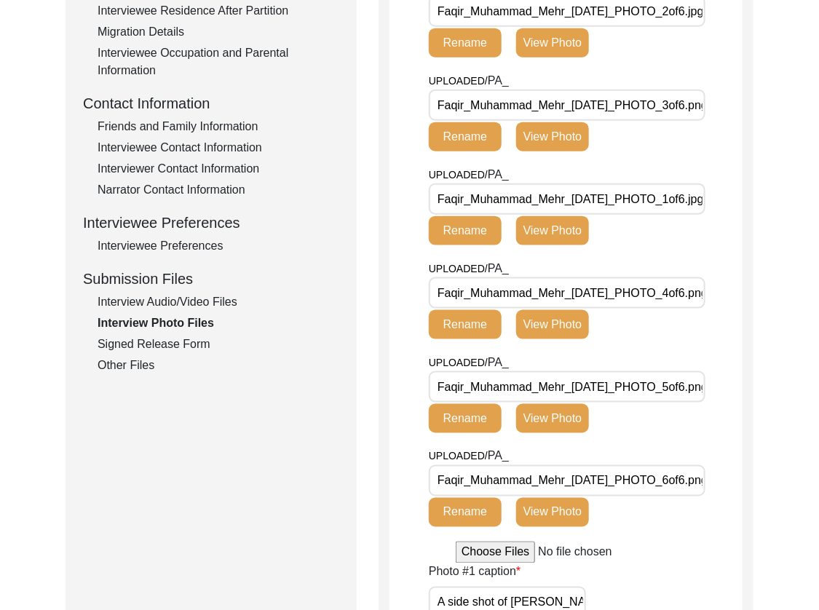
scroll to position [475, 0]
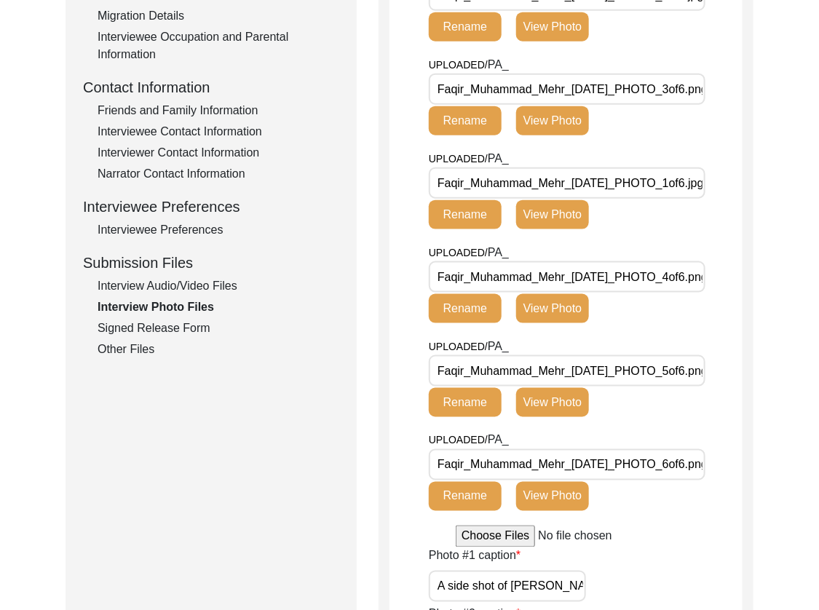
click at [668, 468] on input "Faqir_Muhammad_Mehr_[DATE]_PHOTO_6of6.png" at bounding box center [567, 464] width 277 height 31
click at [665, 387] on div "UPLOADED/ PA_ Faqir_Muhammad_Mehr_[DATE]_PHOTO_5of6.png Rename View Photo" at bounding box center [586, 385] width 314 height 94
click at [665, 371] on input "Faqir_Muhammad_Mehr_[DATE]_PHOTO_5of6.png" at bounding box center [567, 370] width 277 height 31
click at [658, 288] on input "Faqir_Muhammad_Mehr_[DATE]_PHOTO_4of6.png" at bounding box center [567, 276] width 277 height 31
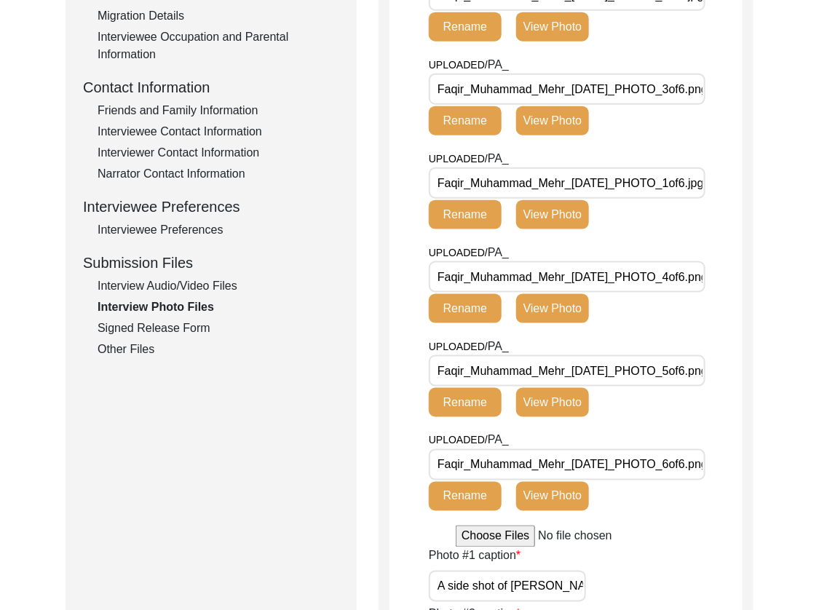
drag, startPoint x: 671, startPoint y: 184, endPoint x: 672, endPoint y: 177, distance: 7.4
click at [671, 184] on input "Faqir_Muhammad_Mehr_[DATE]_PHOTO_1of6.jpg" at bounding box center [567, 183] width 277 height 31
click at [639, 84] on input "Faqir_Muhammad_Mehr_[DATE]_PHOTO_3of6.png" at bounding box center [567, 89] width 277 height 31
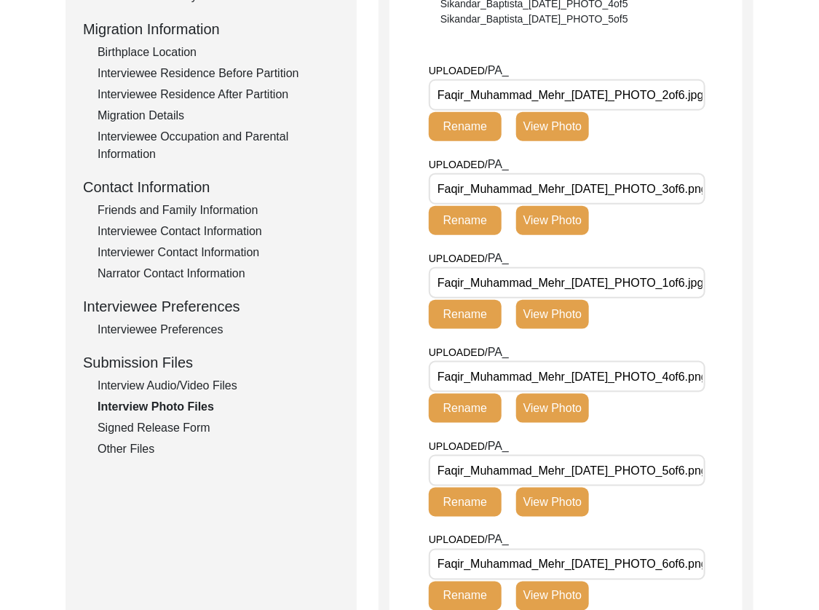
click at [643, 96] on input "Faqir_Muhammad_Mehr_[DATE]_PHOTO_2of6.jpg" at bounding box center [567, 94] width 277 height 31
click at [178, 429] on div "Signed Release Form" at bounding box center [219, 428] width 242 height 17
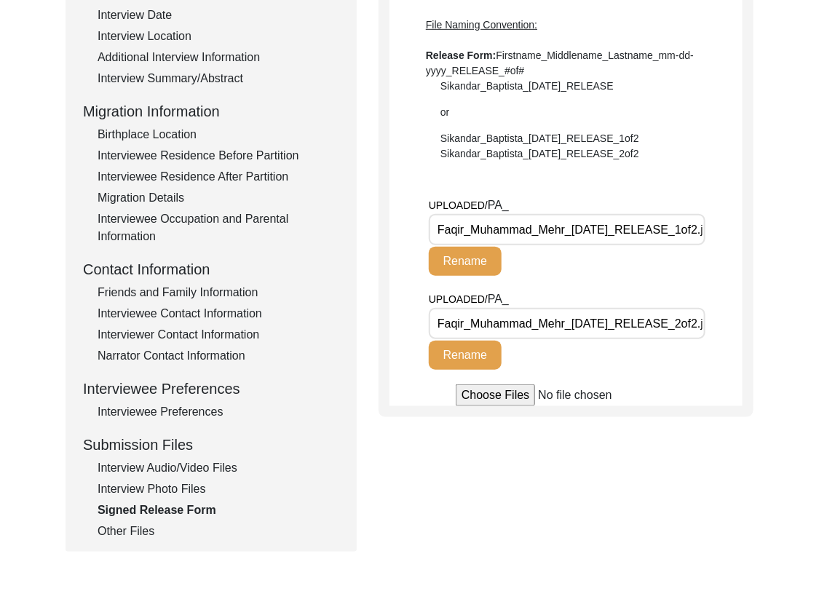
click at [619, 237] on input "Faqir_Muhammad_Mehr_[DATE]_RELEASE_1of2.jpg" at bounding box center [567, 229] width 277 height 31
click at [621, 308] on input "Faqir_Muhammad_Mehr_[DATE]_RELEASE_2of2.jpg" at bounding box center [567, 323] width 277 height 31
click at [622, 326] on input "Faqir_Muhammad_Mehr_[DATE]_RELEASE_2of2.jpg" at bounding box center [567, 323] width 277 height 31
click at [115, 527] on div "Other Files" at bounding box center [219, 531] width 242 height 17
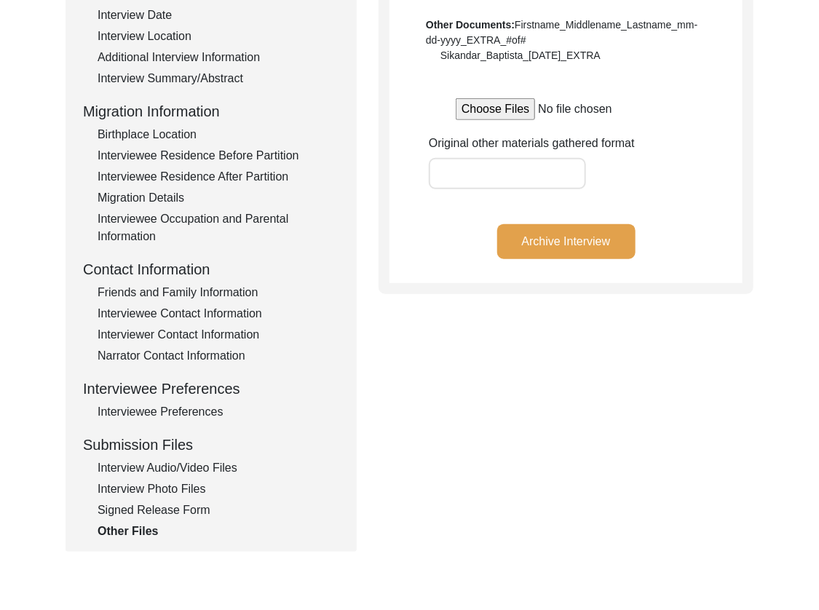
click at [538, 252] on button "Archive Interview" at bounding box center [566, 241] width 138 height 35
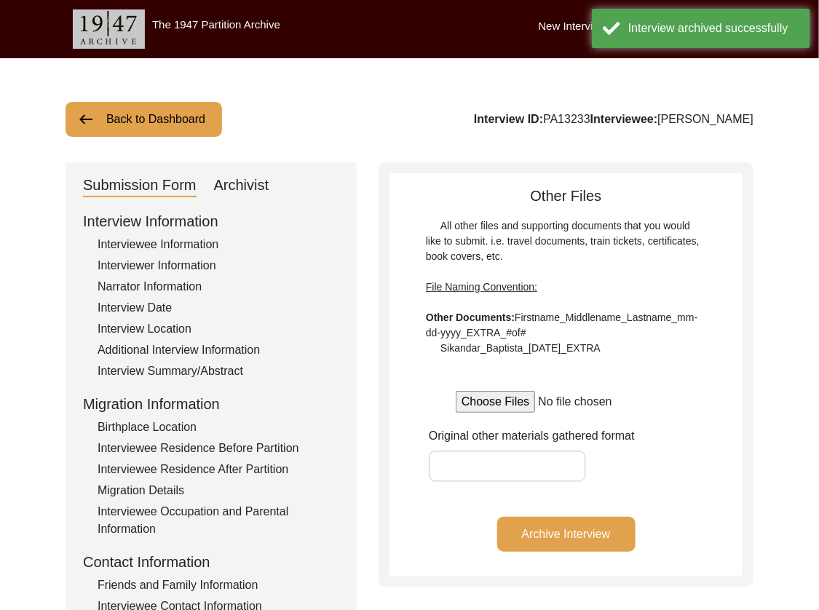
click at [76, 110] on button "Back to Dashboard" at bounding box center [144, 119] width 157 height 35
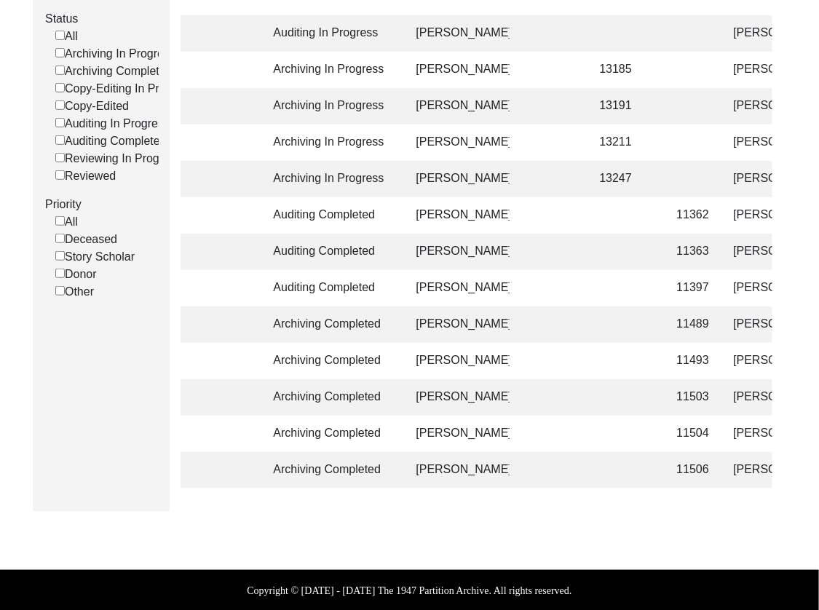
click at [703, 471] on td "11506" at bounding box center [691, 470] width 45 height 36
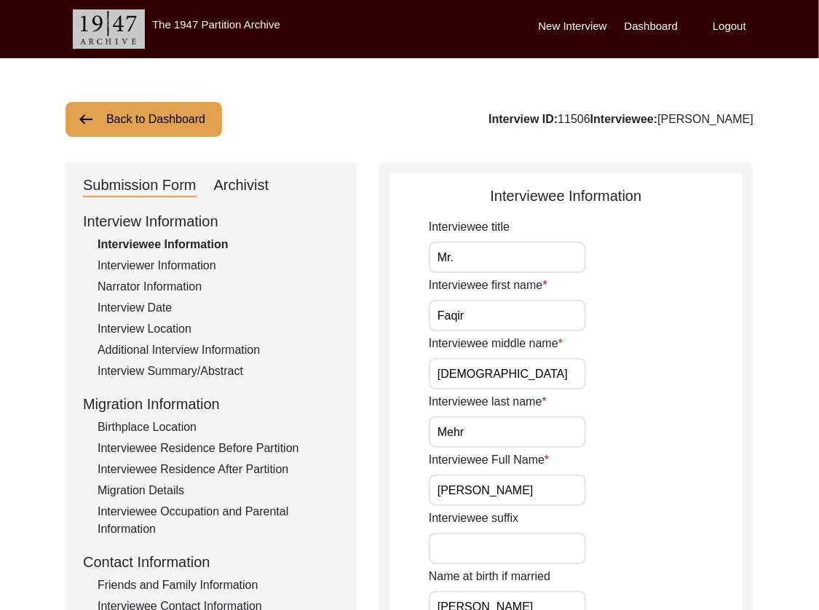
click at [544, 117] on div "Interview ID: 11506 Interviewee: [PERSON_NAME]" at bounding box center [621, 119] width 265 height 17
click at [544, 118] on div "Interview ID: 11506 Interviewee: [PERSON_NAME]" at bounding box center [621, 119] width 265 height 17
drag, startPoint x: 639, startPoint y: 251, endPoint x: 701, endPoint y: 246, distance: 61.4
click at [641, 251] on div "Interviewee title Mr." at bounding box center [586, 246] width 314 height 55
click at [251, 182] on div "Archivist" at bounding box center [241, 185] width 55 height 23
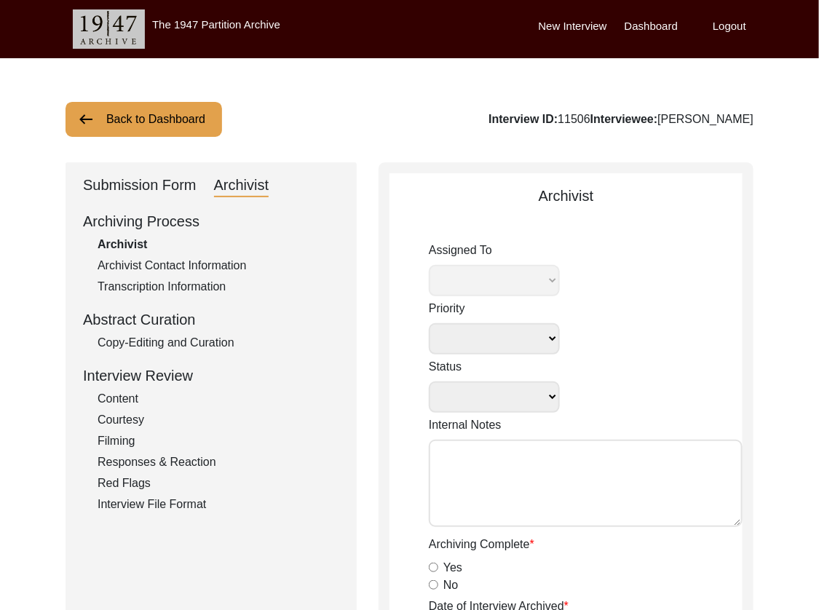
select select "507"
select select
select select "Archiving Completed"
type textarea "[DATE] Tori: Assigned to Lilly to archive. Due [DATE]"
radio input "true"
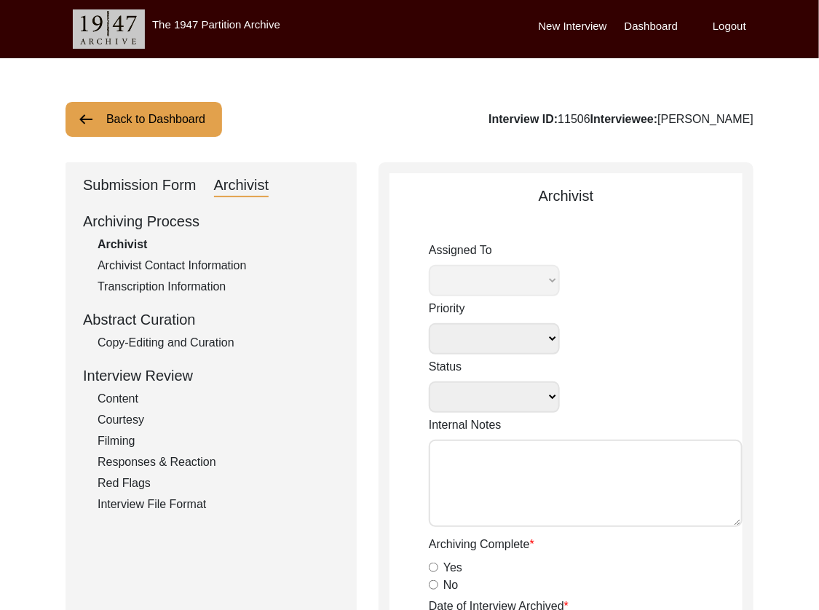
type input "[DATE]"
type textarea "[Loremipsu] do Sitame 1, 8211 co Adipiscin Elitsed Doeiusmodte Incididuntu • ‘7…"
radio input "true"
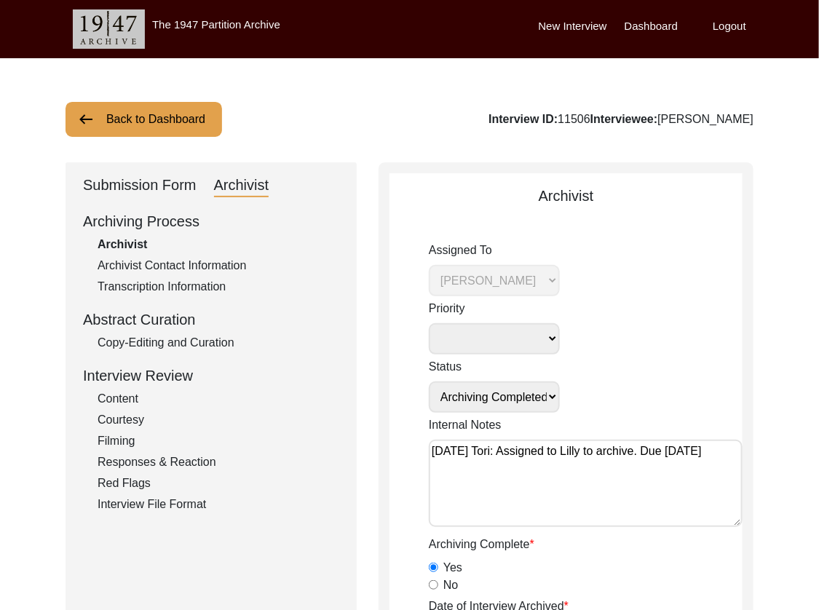
radio input "true"
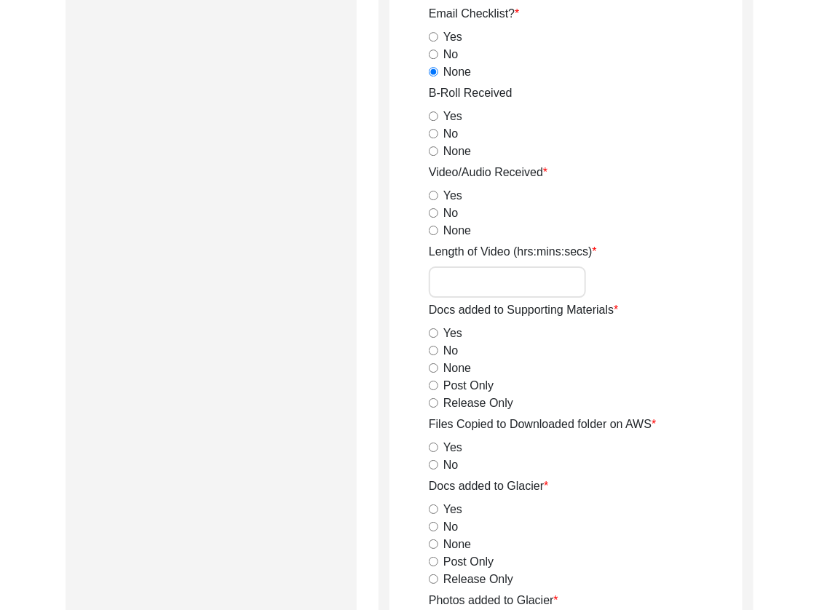
scroll to position [1435, 0]
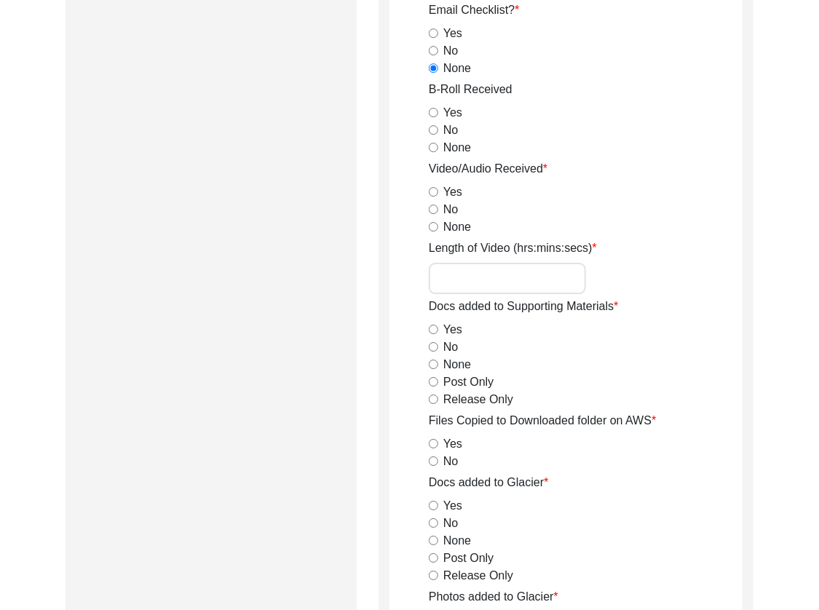
click at [481, 286] on input "Length of Video (hrs:mins:secs)" at bounding box center [507, 278] width 157 height 31
paste input "0:49:38"
type input "0:49:38"
click at [432, 382] on input "Post Only" at bounding box center [433, 381] width 9 height 9
radio input "true"
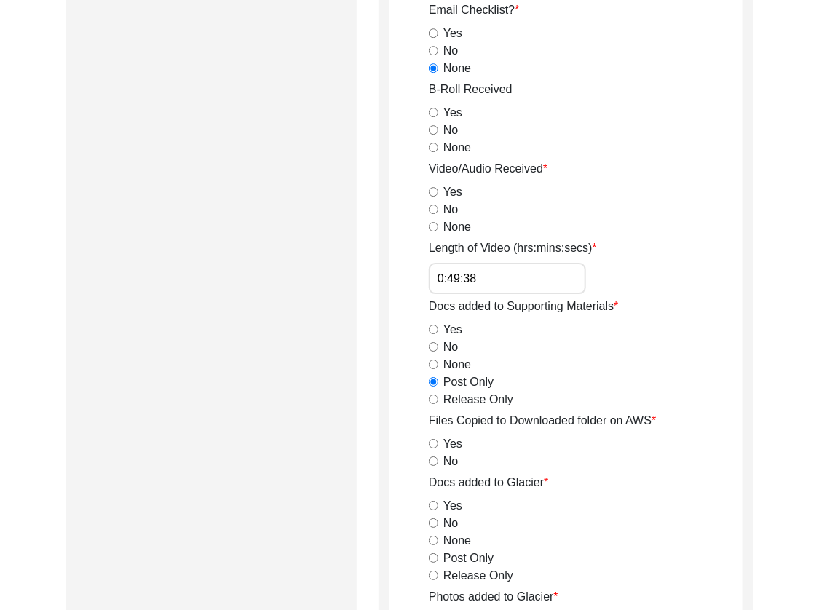
scroll to position [1557, 0]
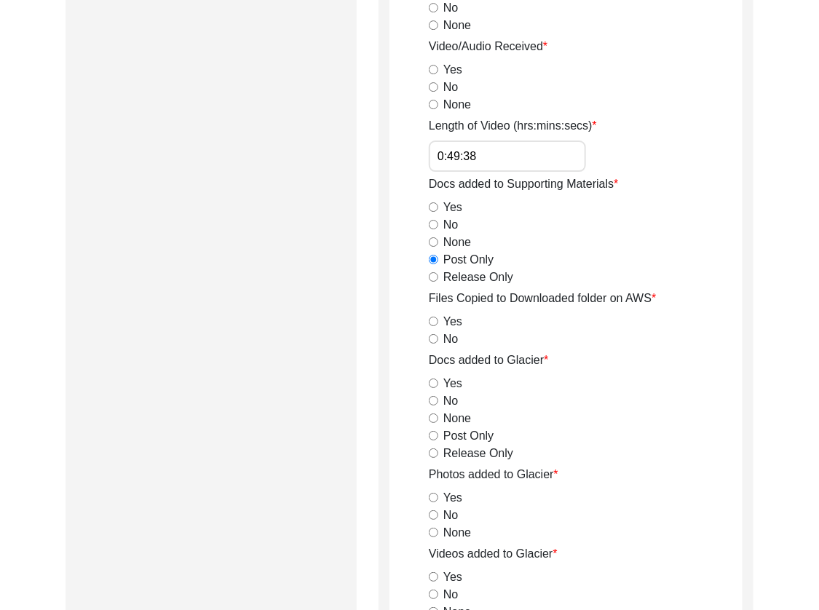
click at [433, 338] on input "No" at bounding box center [433, 338] width 9 height 9
radio input "true"
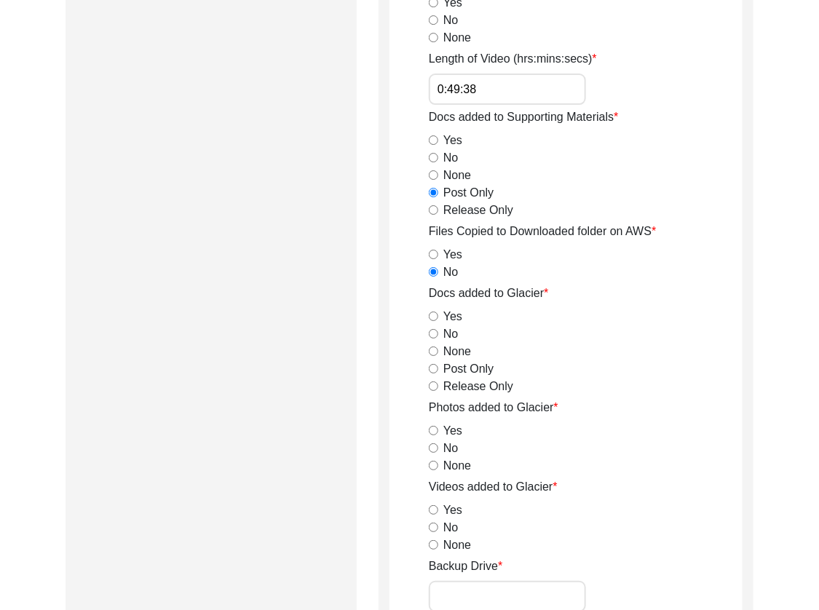
scroll to position [1623, 0]
drag, startPoint x: 433, startPoint y: 315, endPoint x: 430, endPoint y: 364, distance: 48.9
click at [431, 322] on div "Yes" at bounding box center [586, 317] width 314 height 17
click at [431, 368] on input "Post Only" at bounding box center [433, 369] width 9 height 9
radio input "true"
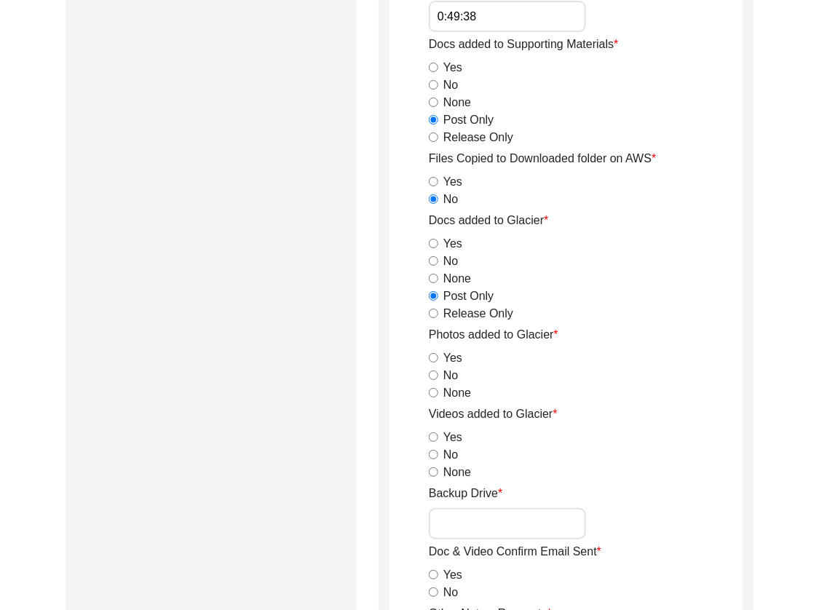
scroll to position [1701, 0]
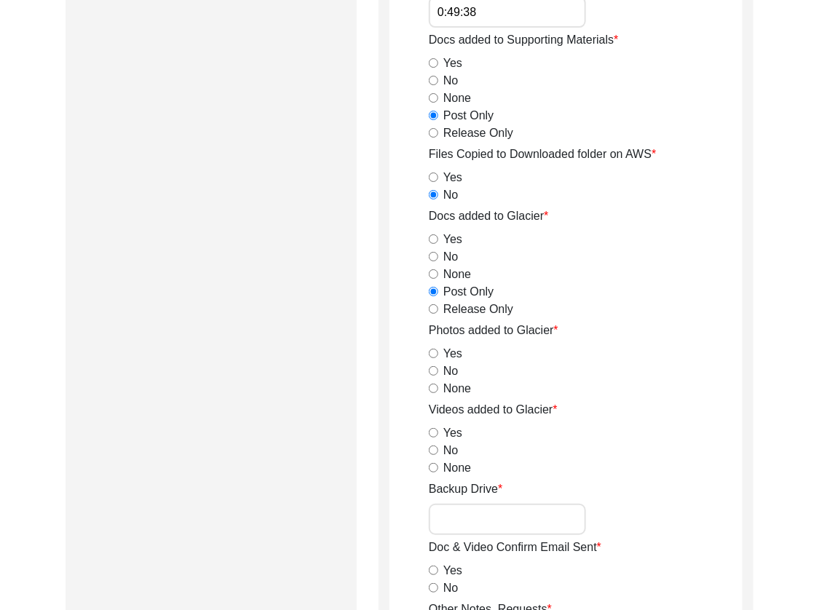
click at [431, 350] on input "Yes" at bounding box center [433, 353] width 9 height 9
radio input "true"
click at [433, 429] on input "Yes" at bounding box center [433, 432] width 9 height 9
radio input "true"
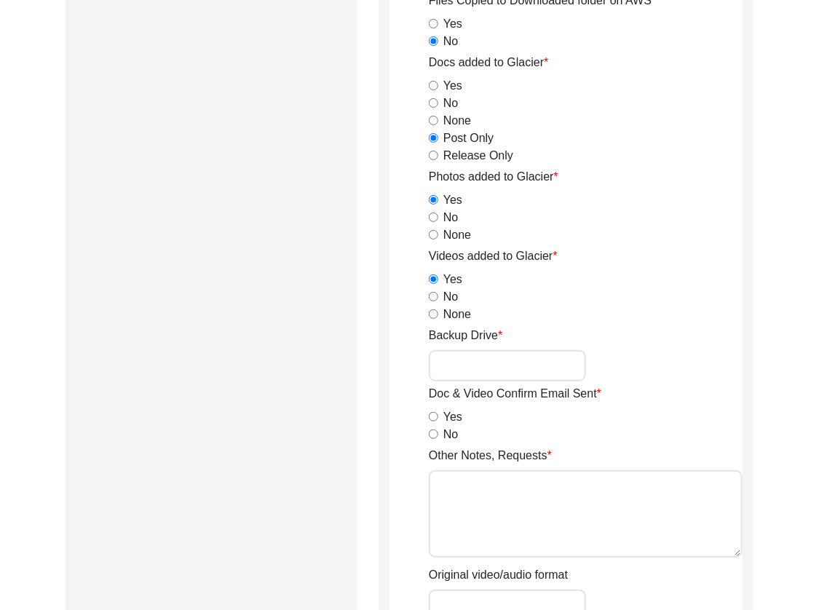
scroll to position [1846, 0]
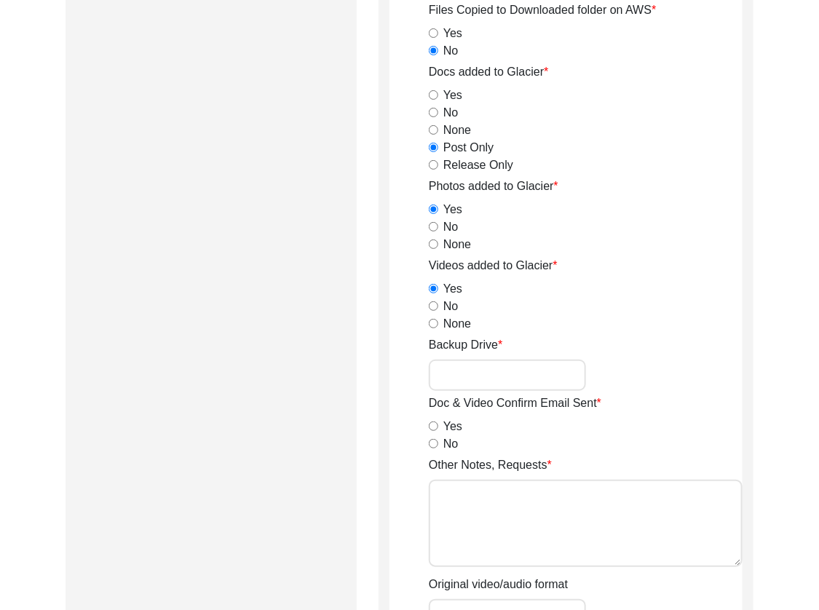
click at [430, 443] on input "No" at bounding box center [433, 443] width 9 height 9
radio input "true"
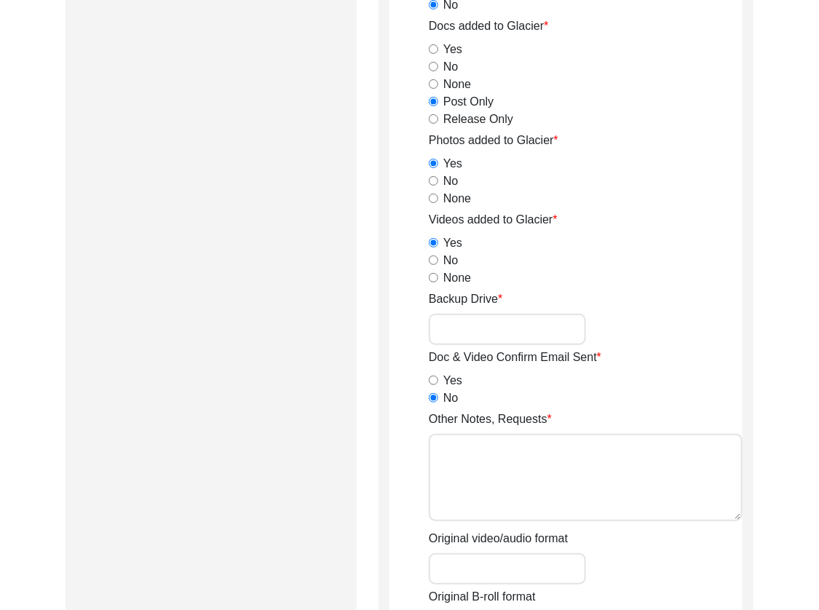
scroll to position [1893, 0]
click at [487, 444] on textarea "Other Notes, Requests" at bounding box center [586, 476] width 314 height 87
paste textarea "0:02:07"
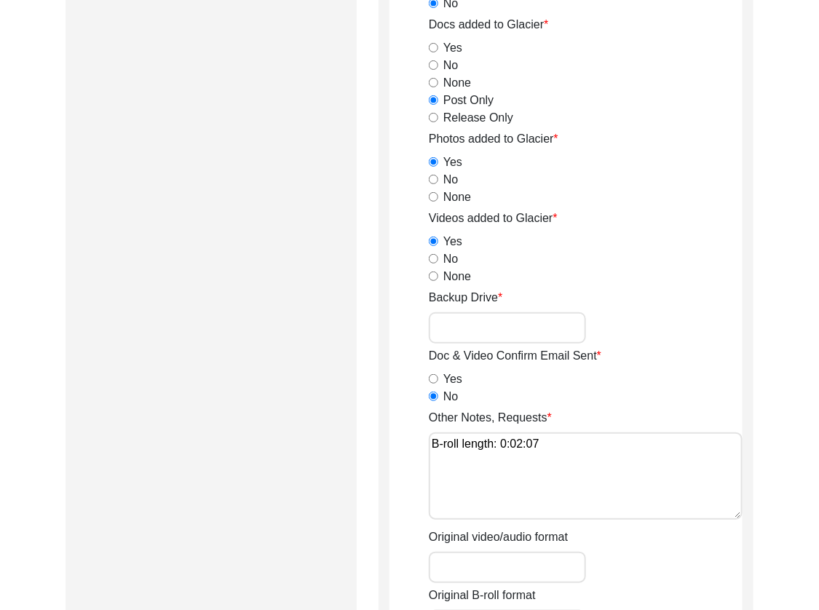
type textarea "B-roll length: 0:02:07"
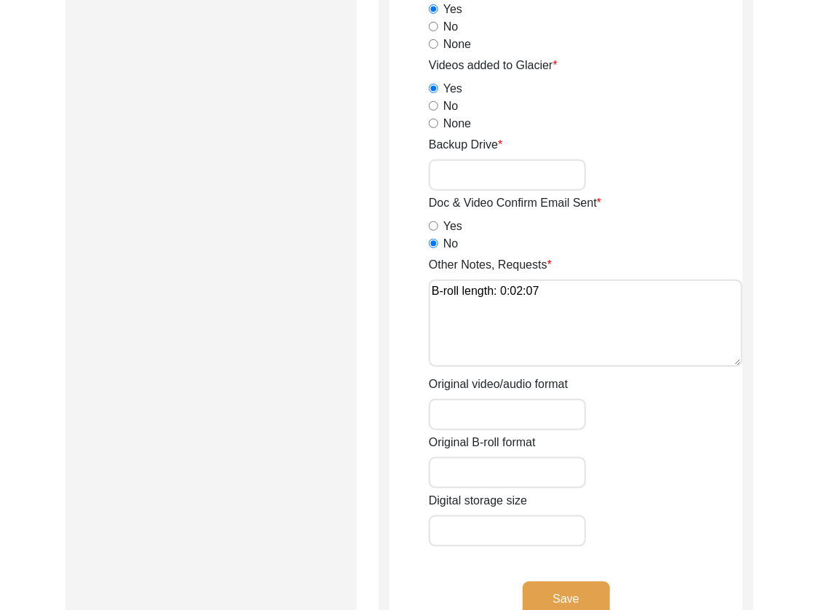
scroll to position [2047, 0]
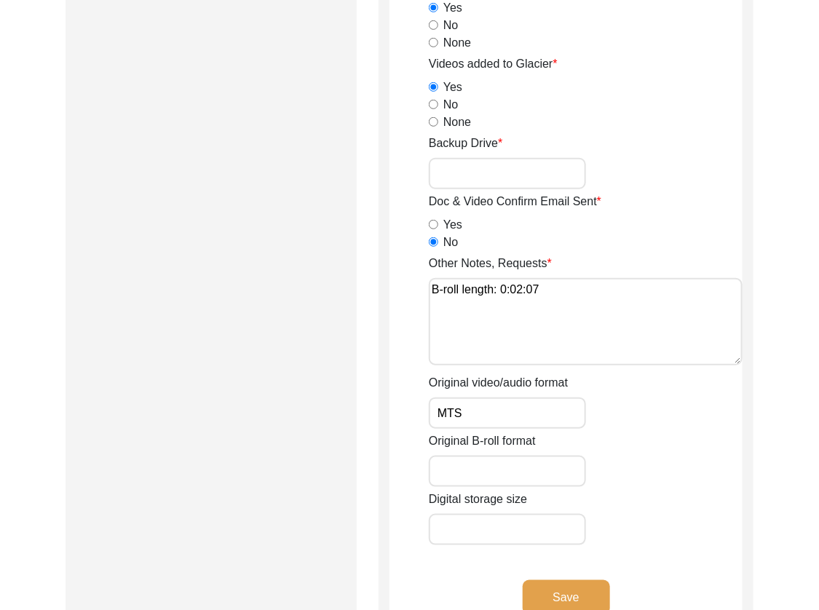
type input "MTS"
click at [480, 528] on input "Digital storage size" at bounding box center [507, 529] width 157 height 31
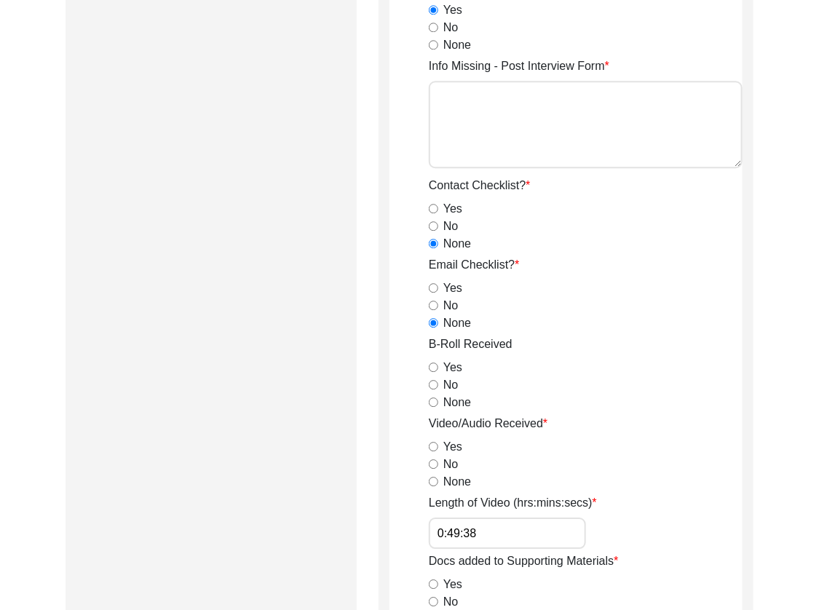
scroll to position [1280, 0]
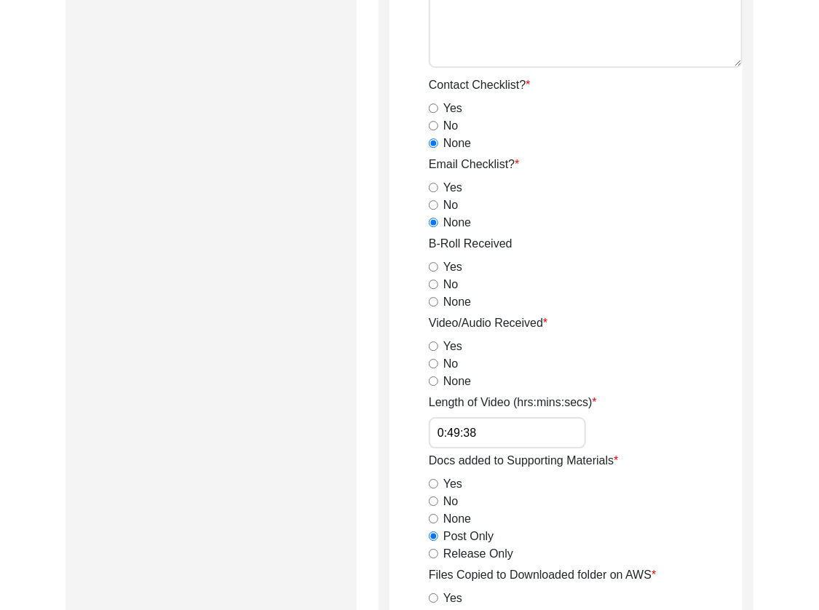
type input "6.67 GB"
drag, startPoint x: 434, startPoint y: 345, endPoint x: 476, endPoint y: 368, distance: 47.9
click at [434, 345] on input "Yes" at bounding box center [433, 346] width 9 height 9
radio input "true"
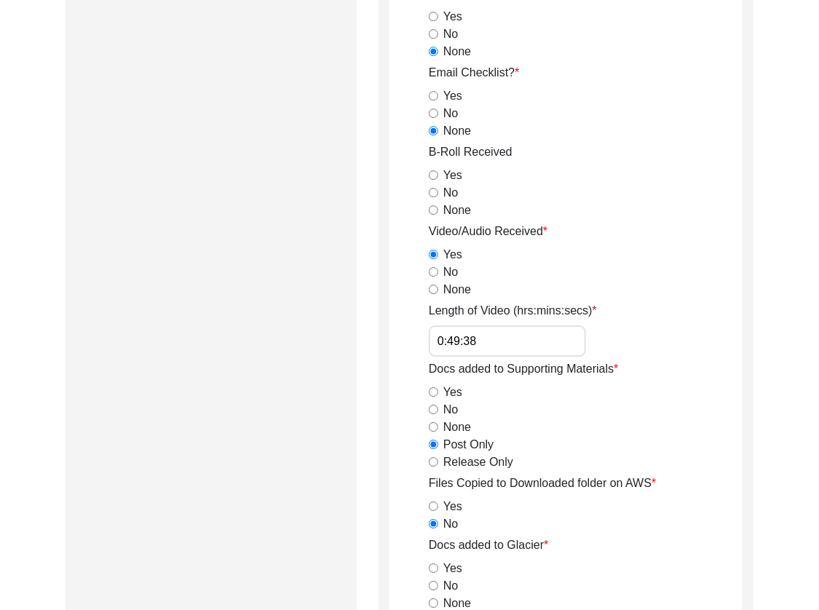
scroll to position [1374, 0]
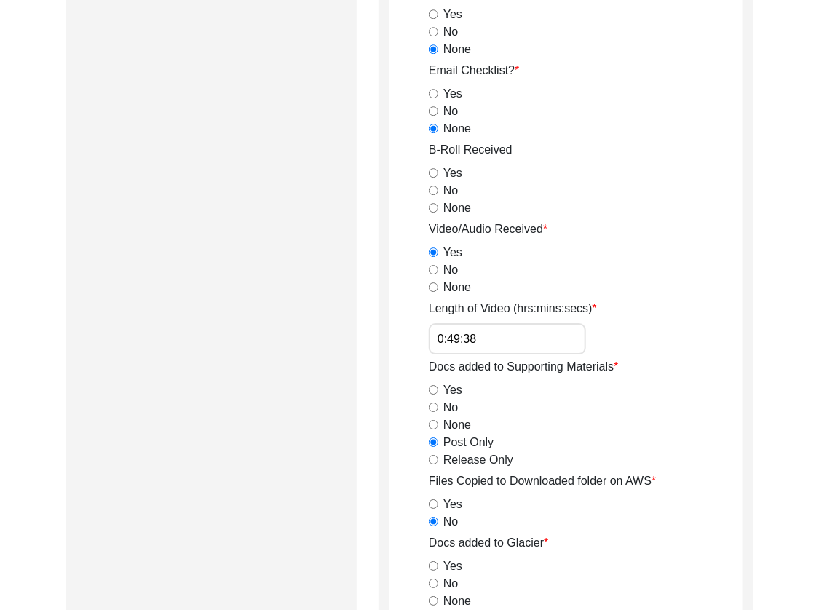
drag, startPoint x: 431, startPoint y: 169, endPoint x: 438, endPoint y: 178, distance: 11.4
click at [431, 169] on input "Yes" at bounding box center [433, 172] width 9 height 9
radio input "true"
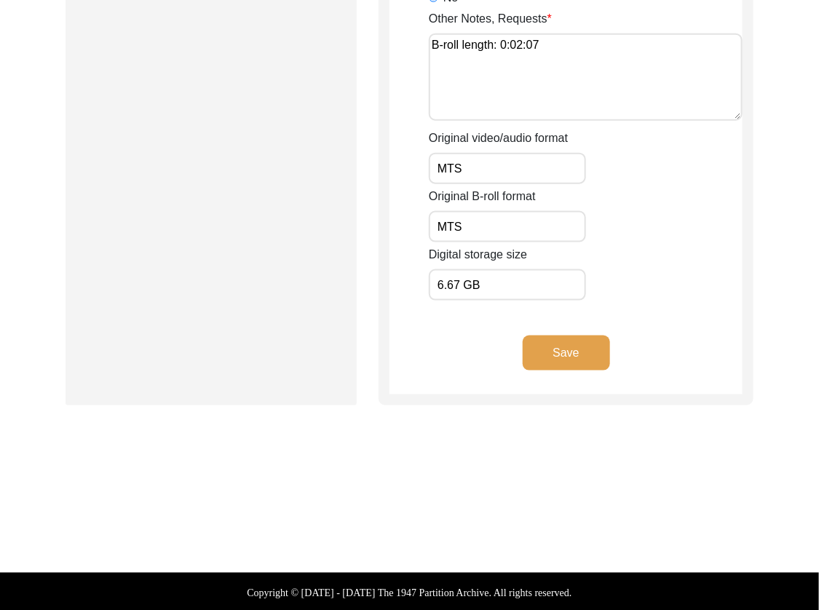
scroll to position [2294, 0]
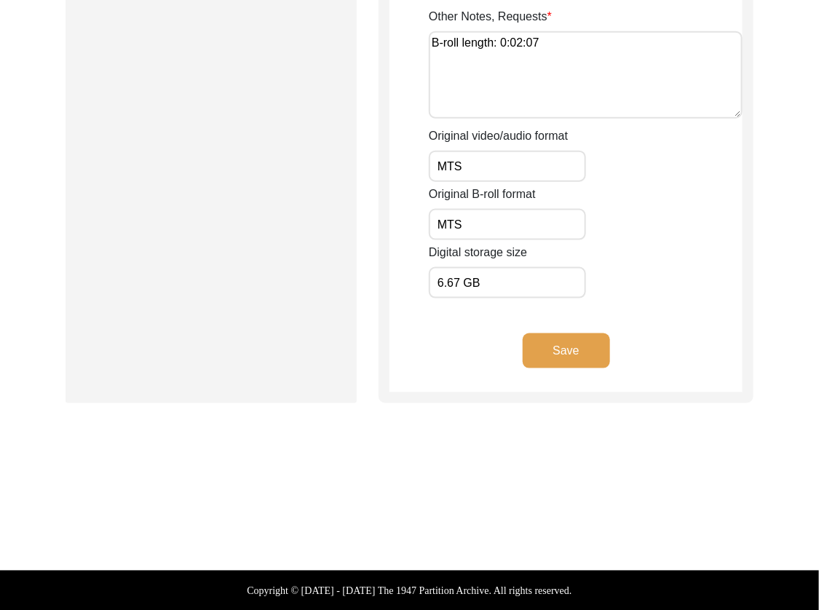
click at [547, 283] on input "6.67 GB" at bounding box center [507, 282] width 157 height 31
click at [554, 343] on button "Save" at bounding box center [566, 351] width 87 height 35
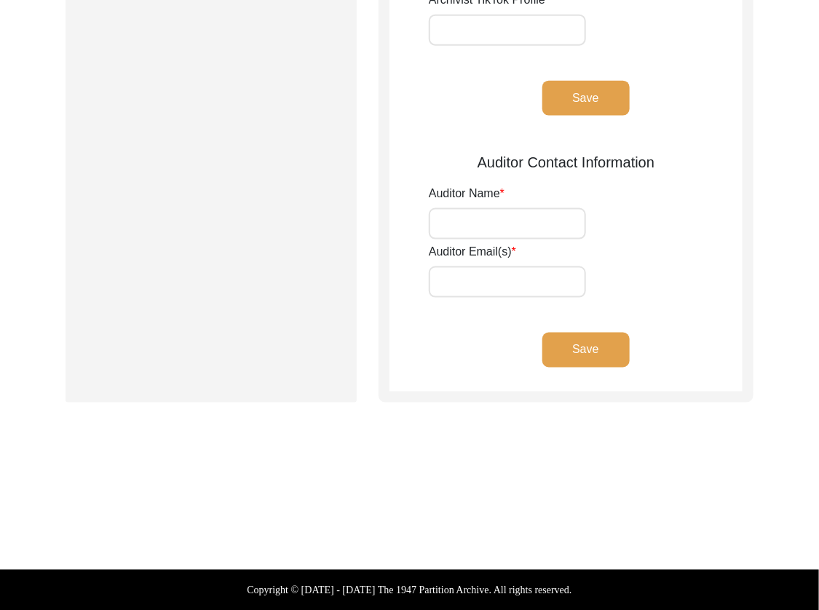
type input "[PERSON_NAME]"
type input "[EMAIL_ADDRESS][DOMAIN_NAME]"
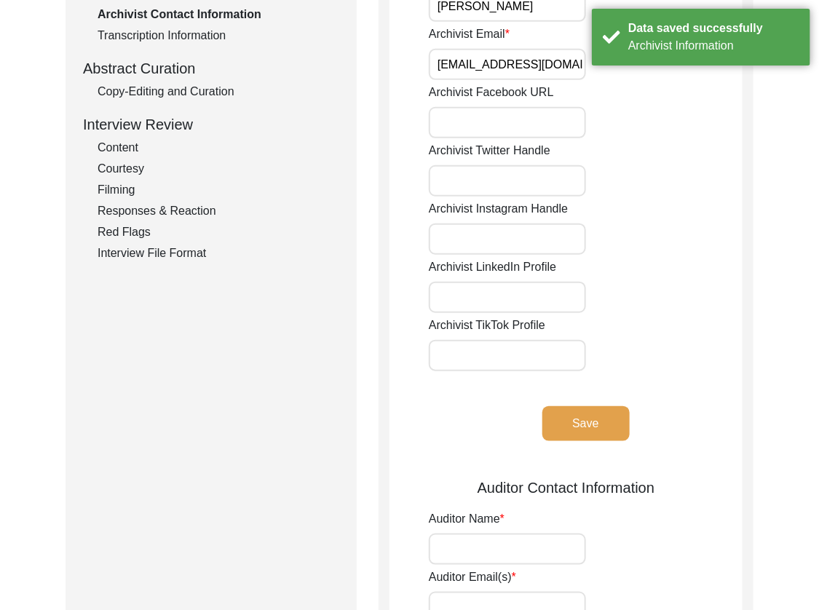
scroll to position [0, 0]
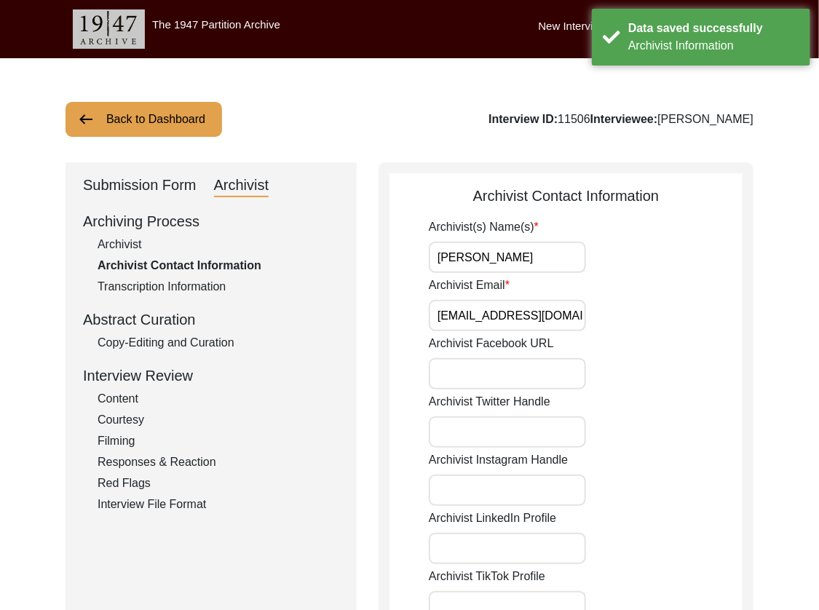
click at [122, 184] on div "Submission Form" at bounding box center [140, 185] width 114 height 23
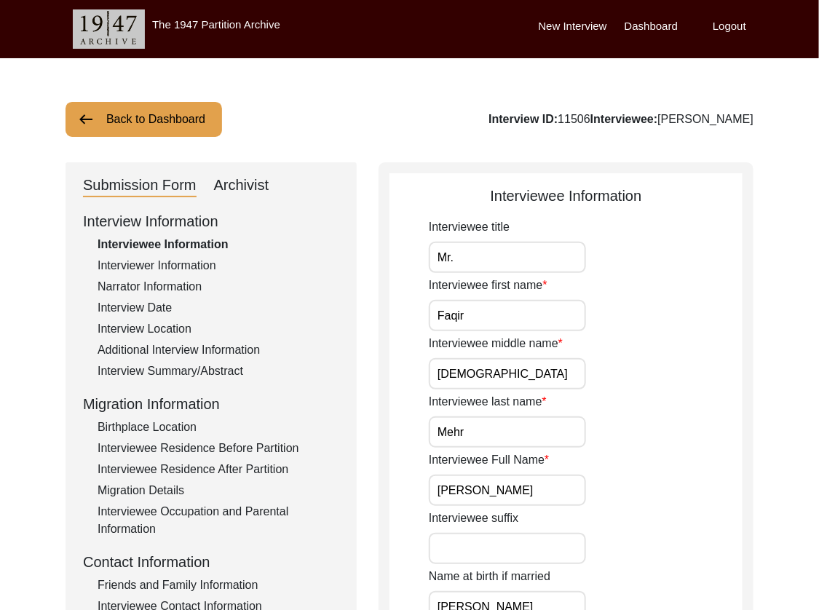
click at [184, 122] on button "Back to Dashboard" at bounding box center [144, 119] width 157 height 35
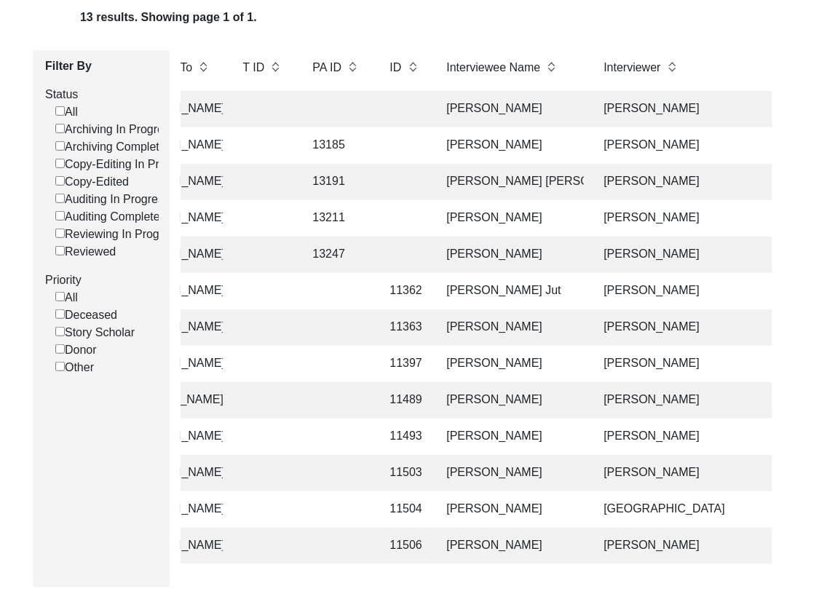
scroll to position [158, 0]
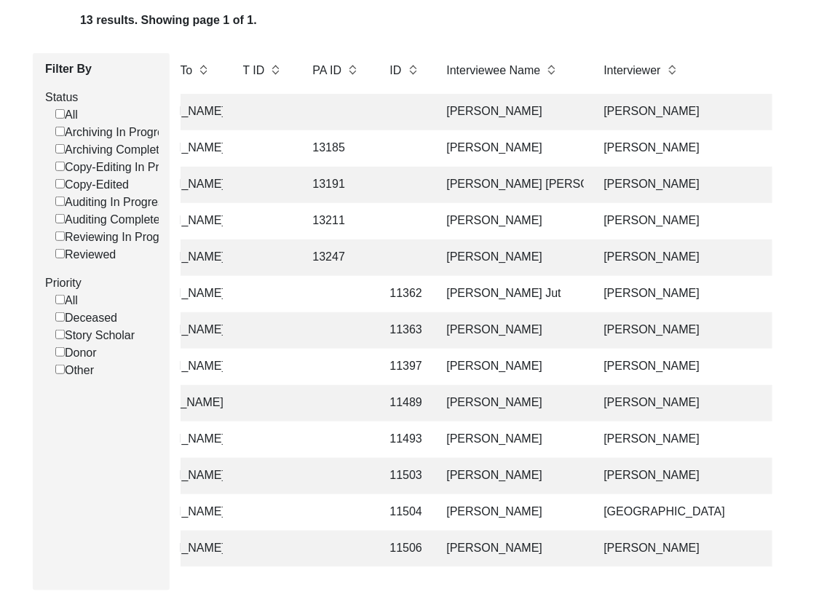
click at [541, 186] on td "[PERSON_NAME] [PERSON_NAME]" at bounding box center [511, 185] width 146 height 36
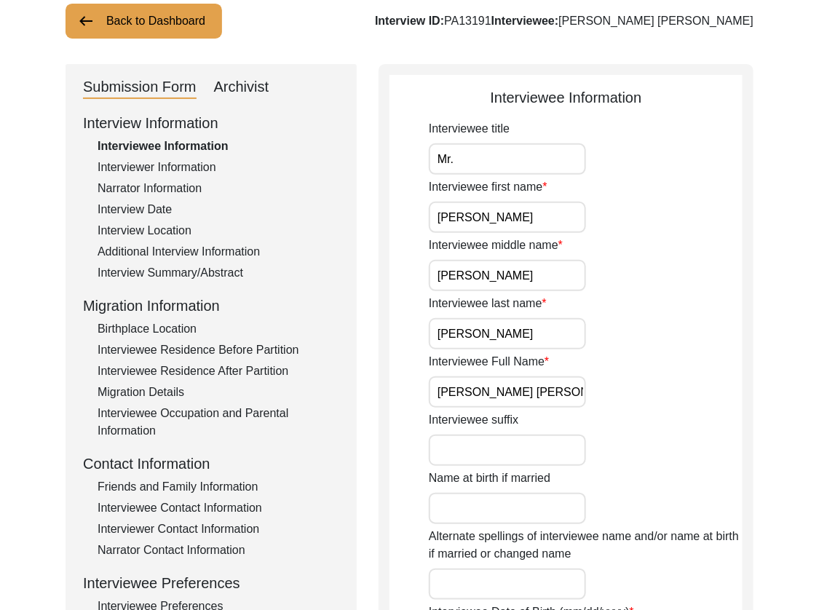
scroll to position [101, 0]
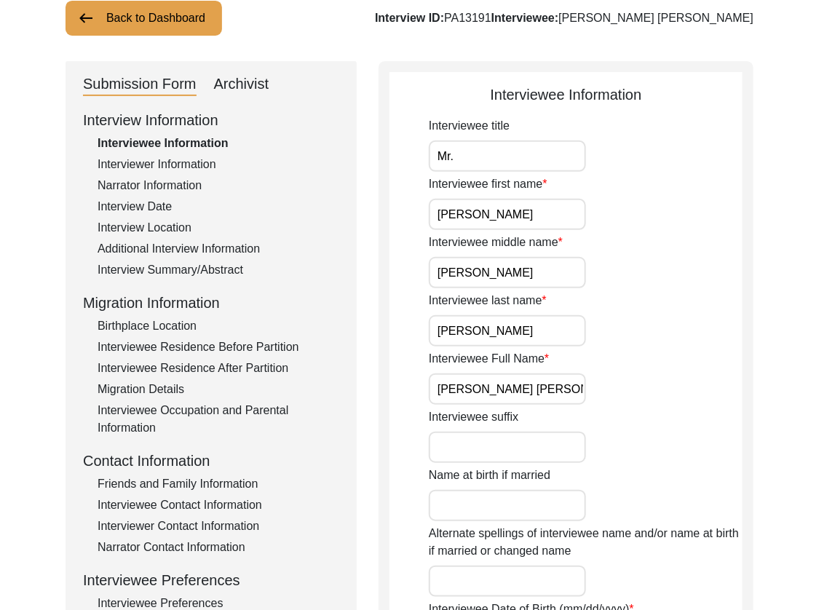
click at [543, 157] on input "Mr." at bounding box center [507, 156] width 157 height 31
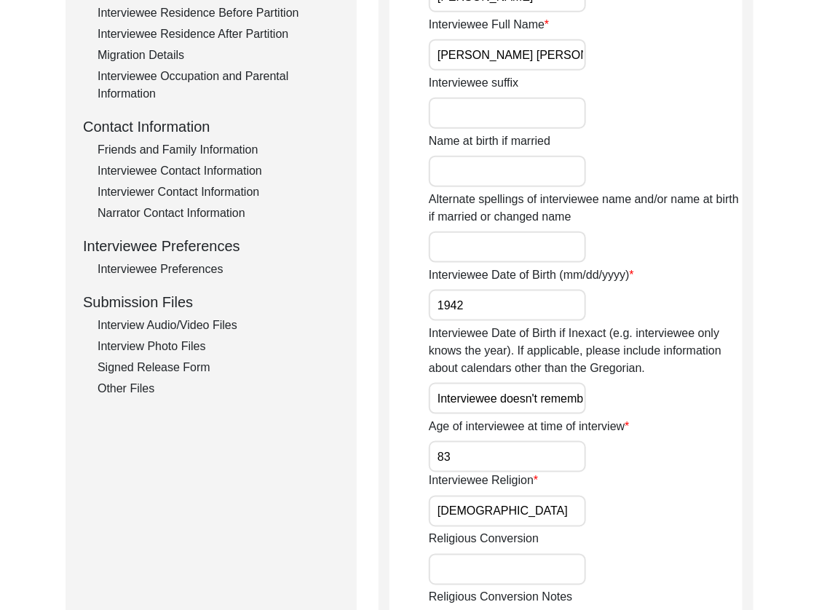
click at [562, 396] on input "Interviewee doesn't remember his exact birthdate. He remembers he was 5 at the …" at bounding box center [507, 398] width 157 height 31
click at [583, 400] on input "Interviewee doesn't remember his exact birthdate. He remembers he was 5 at the …" at bounding box center [507, 398] width 157 height 31
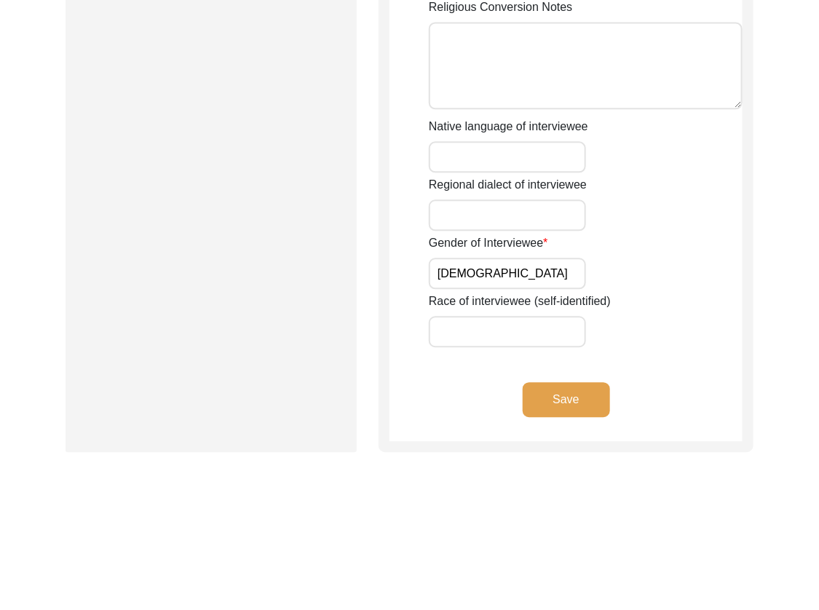
scroll to position [0, 0]
click at [595, 405] on button "Save" at bounding box center [566, 399] width 87 height 35
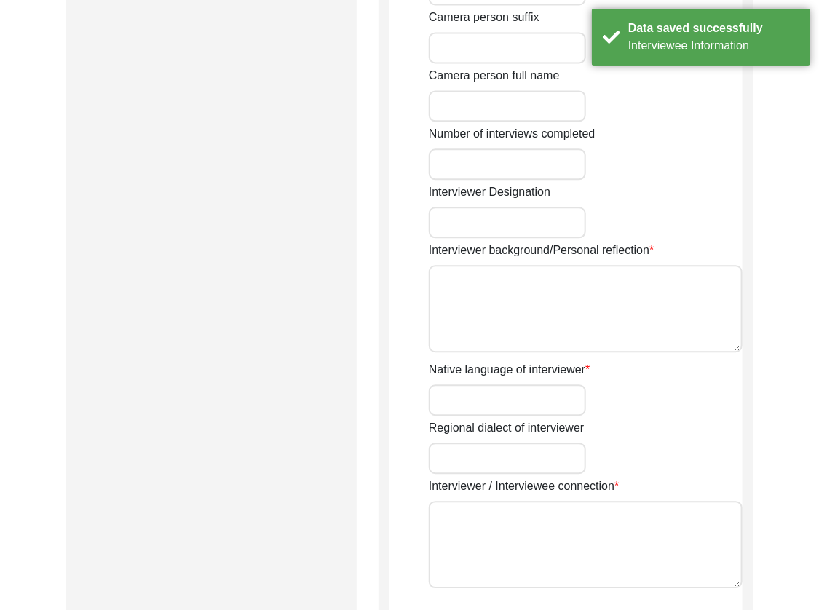
type input "[PERSON_NAME]"
type input "Agarwal"
type input "[PERSON_NAME]"
type input "[DEMOGRAPHIC_DATA]"
type input "[DATE]"
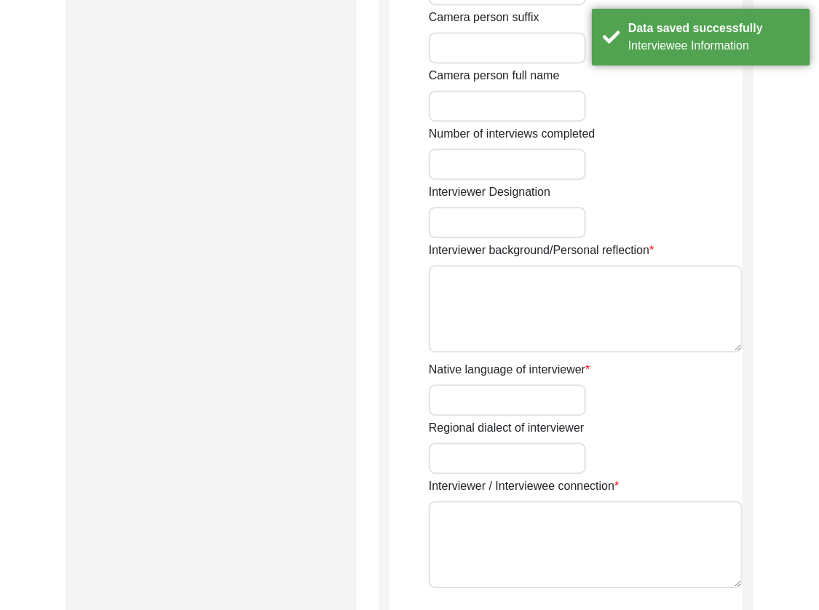
type input "Navi [GEOGRAPHIC_DATA], [GEOGRAPHIC_DATA], [GEOGRAPHIC_DATA]"
type input "Designer, Writer"
type input "[PERSON_NAME]"
type input "Agarwal"
type input "[PERSON_NAME]"
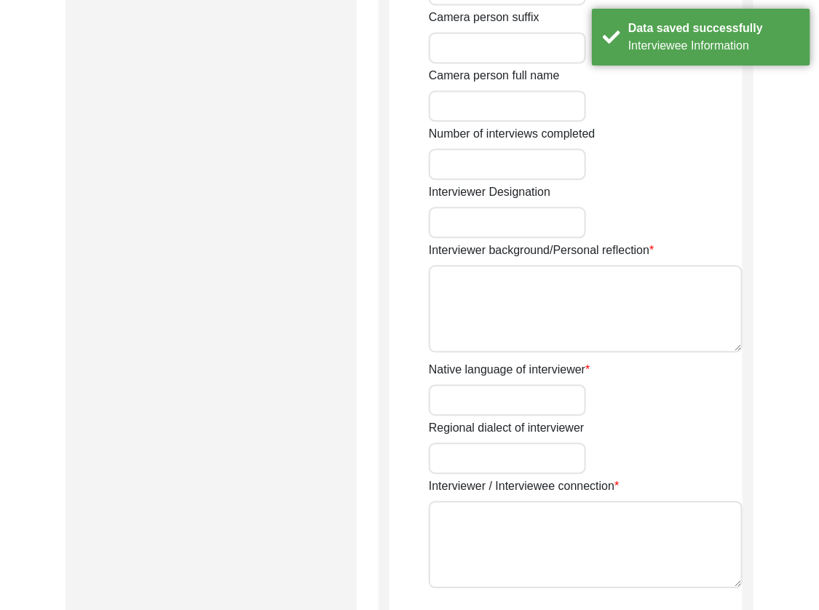
type input "Story Scholar"
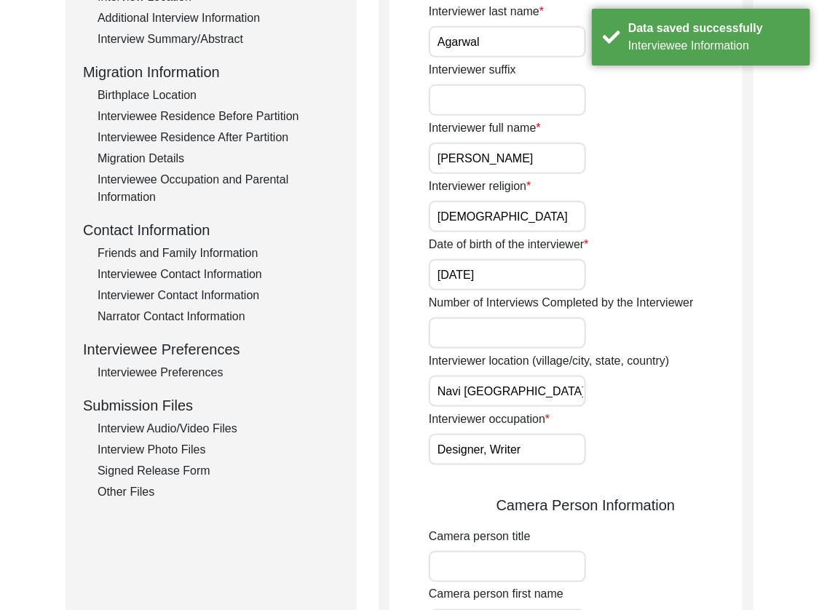
scroll to position [280, 0]
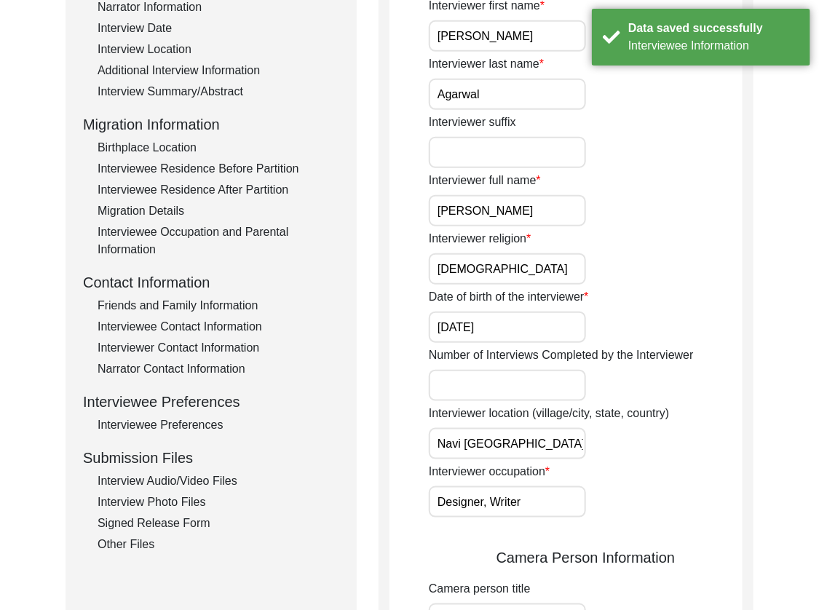
click at [158, 481] on div "Interview Audio/Video Files" at bounding box center [219, 481] width 242 height 17
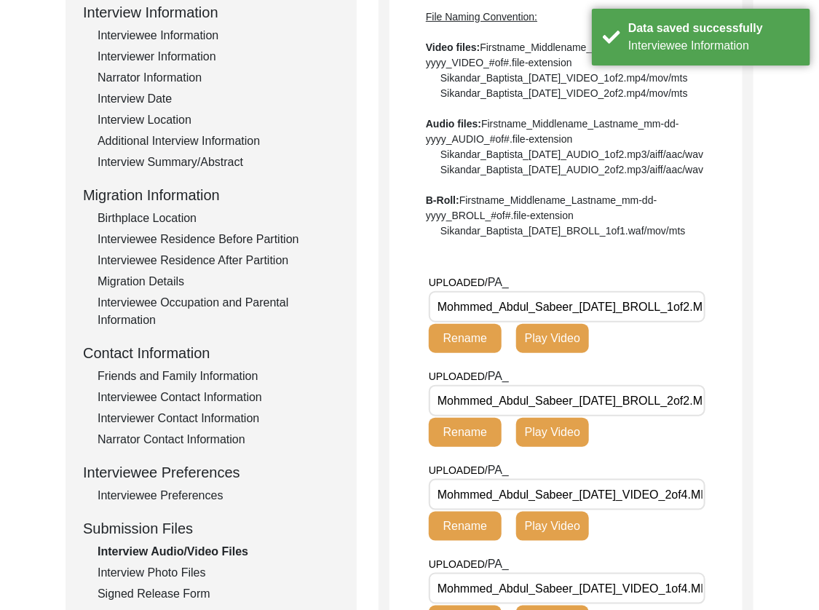
scroll to position [210, 0]
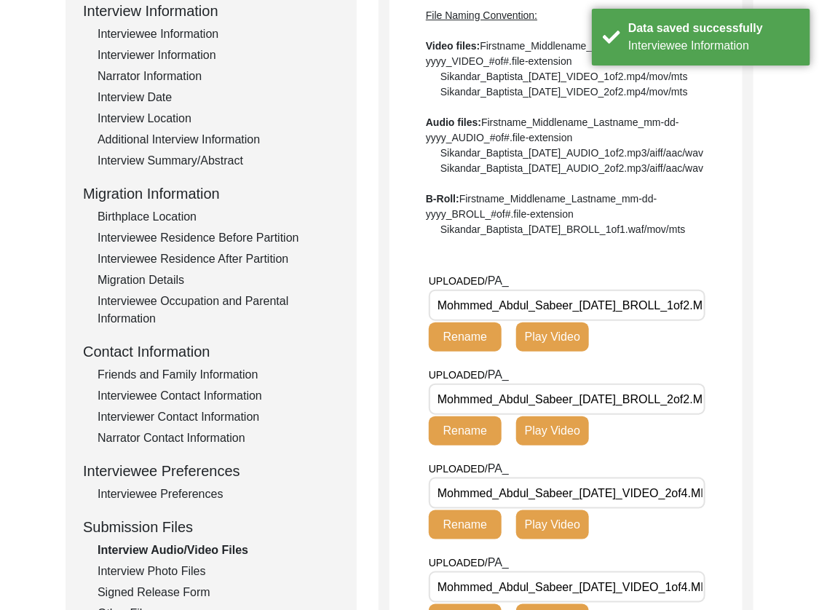
click at [631, 321] on input "Mohmmed_Abdul_Sabeer_[DATE]_BROLL_1of2.MP4" at bounding box center [567, 305] width 277 height 31
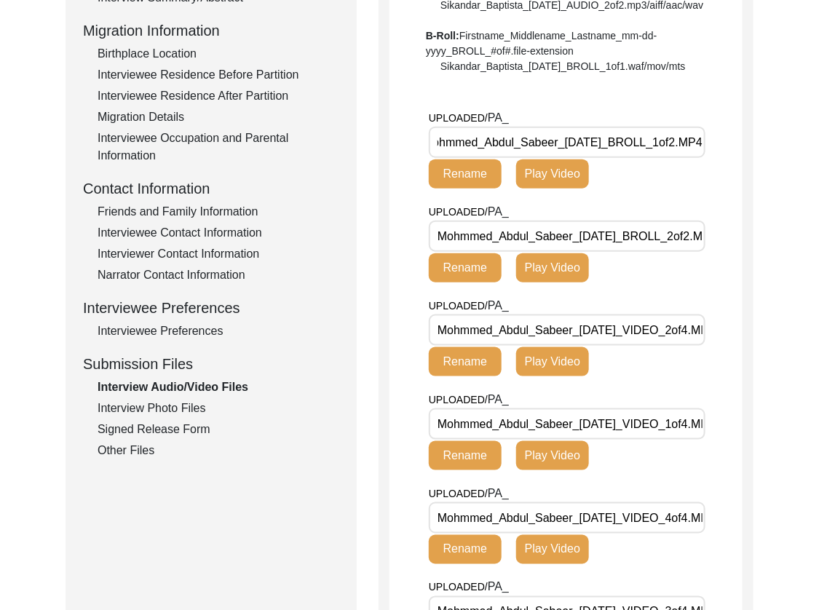
scroll to position [0, 0]
click at [656, 252] on input "Mohmmed_Abdul_Sabeer_[DATE]_BROLL_2of2.MP4" at bounding box center [567, 236] width 277 height 31
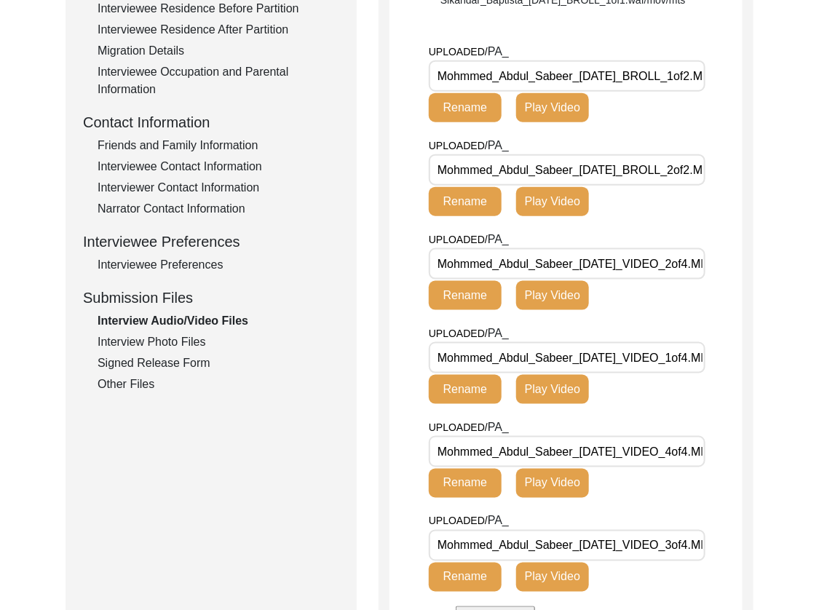
click at [654, 280] on input "Mohmmed_Abdul_Sabeer_[DATE]_VIDEO_2of4.MP4" at bounding box center [567, 263] width 277 height 31
click at [680, 374] on input "Mohmmed_Abdul_Sabeer_[DATE]_VIDEO_1of4.MP4" at bounding box center [567, 357] width 277 height 31
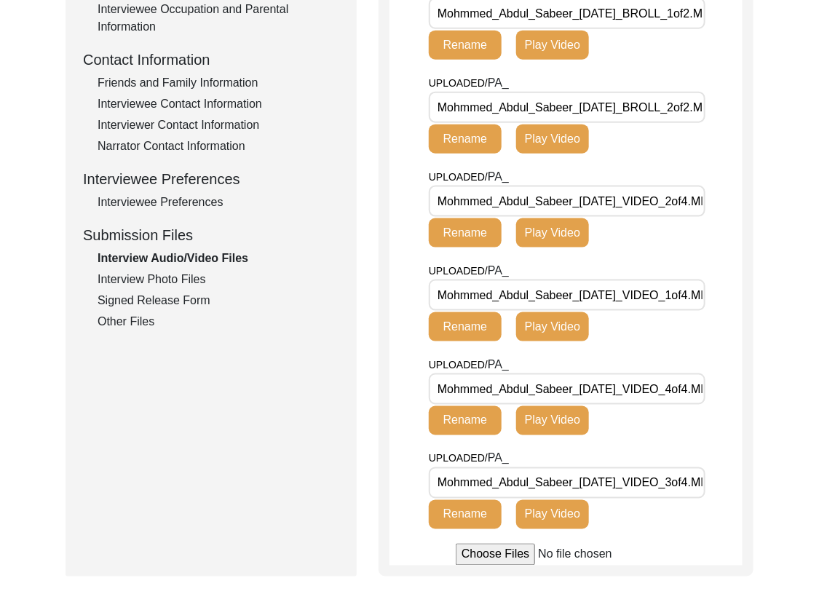
drag, startPoint x: 679, startPoint y: 468, endPoint x: 680, endPoint y: 458, distance: 10.2
click at [679, 450] on div "UPLOADED/ PA_ Mohmmed_Abdul_Sabeer_[DATE]_VIDEO_4of4.MP4 Rename Play Video" at bounding box center [586, 403] width 314 height 94
click at [680, 405] on input "Mohmmed_Abdul_Sabeer_[DATE]_VIDEO_4of4.MP4" at bounding box center [567, 389] width 277 height 31
click at [677, 499] on input "Mohmmed_Abdul_Sabeer_[DATE]_VIDEO_3of4.MP4" at bounding box center [567, 483] width 277 height 31
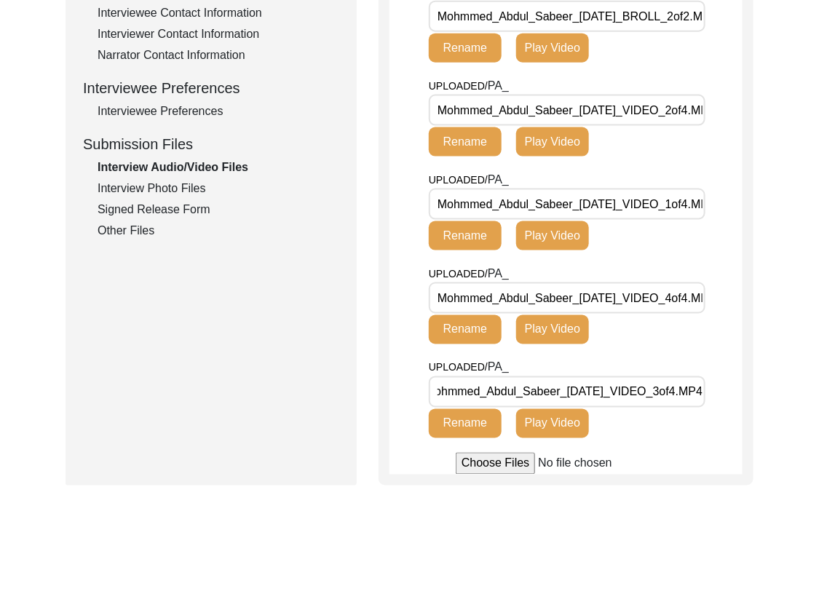
scroll to position [0, 0]
click at [239, 280] on div "Submission Form Archivist Interview Information Interviewee Information Intervi…" at bounding box center [211, 27] width 291 height 917
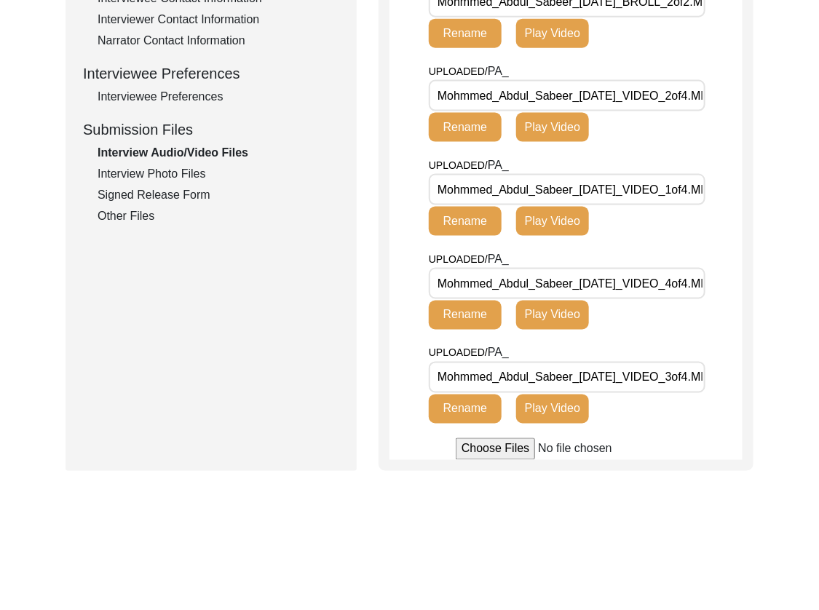
click at [185, 176] on div "Interview Photo Files" at bounding box center [219, 173] width 242 height 17
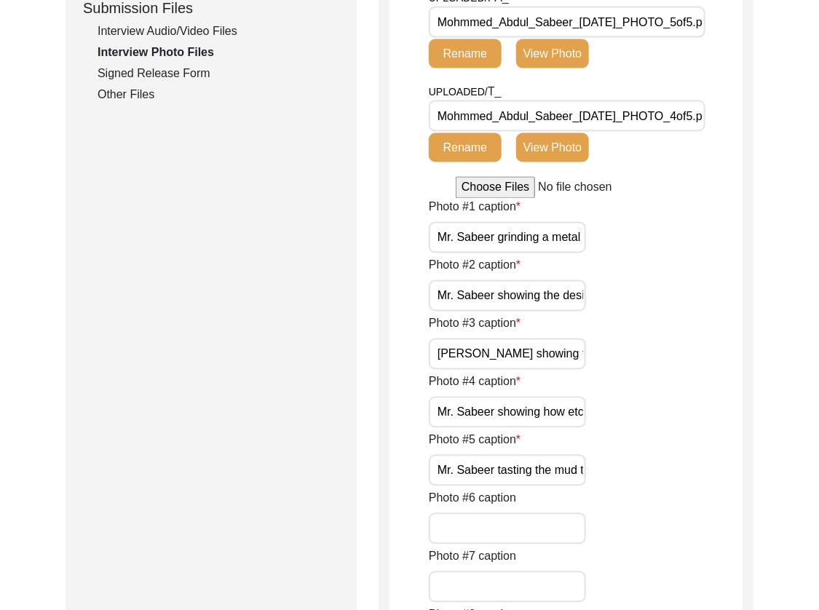
scroll to position [779, 0]
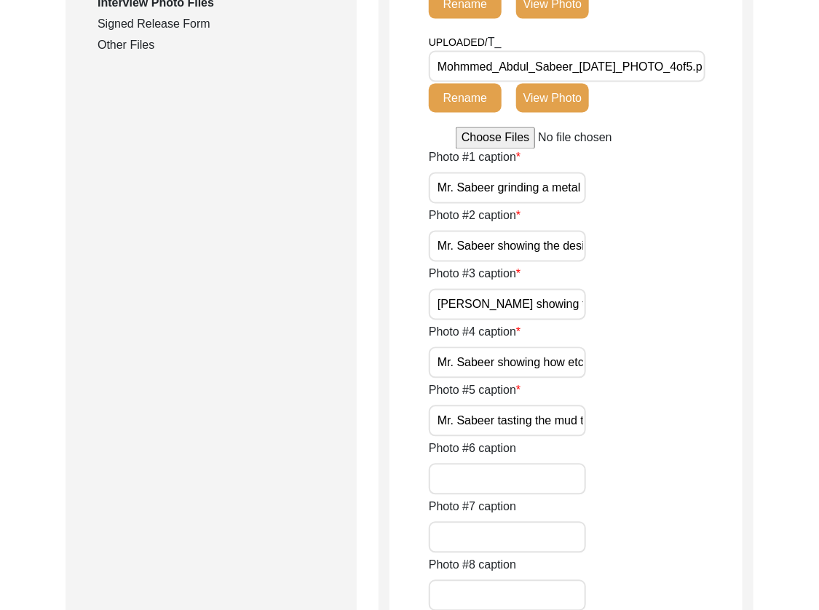
click at [551, 193] on input "Mr. Sabeer grinding a metal piece in his workshop." at bounding box center [507, 188] width 157 height 31
click at [569, 247] on input "Mr. Sabeer showing the designs on the metal pieces." at bounding box center [507, 246] width 157 height 31
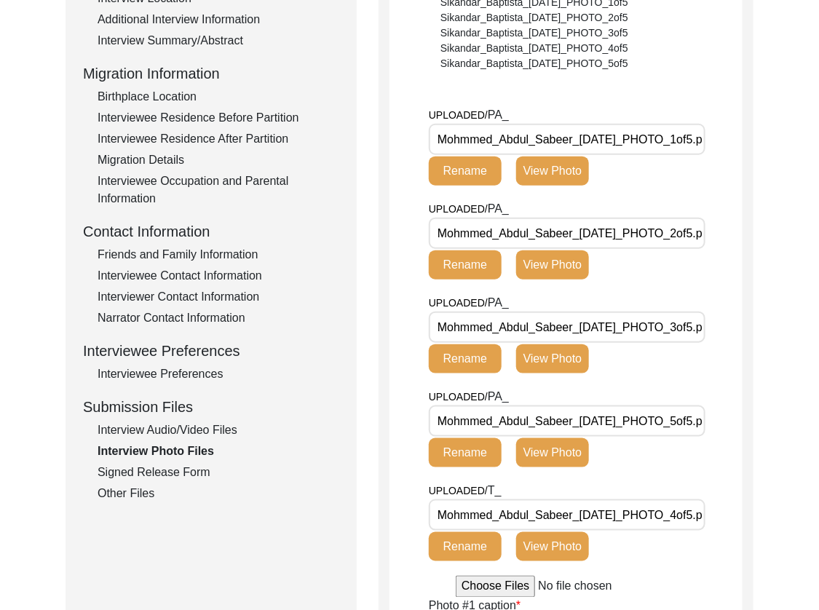
click at [624, 140] on input "Mohmmed_Abdul_Sabeer_[DATE]_PHOTO_1of5.png" at bounding box center [567, 139] width 277 height 31
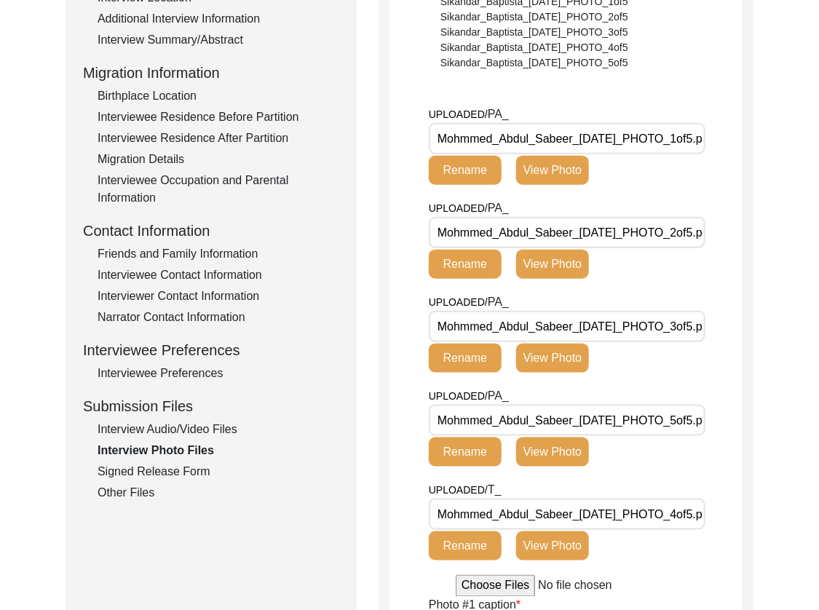
drag, startPoint x: 643, startPoint y: 141, endPoint x: 324, endPoint y: 143, distance: 319.0
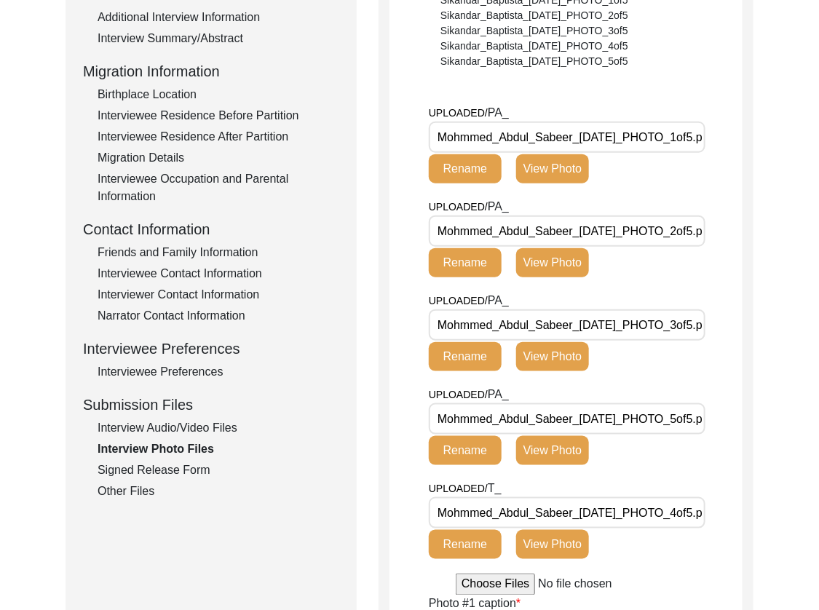
click at [222, 433] on div "Interview Audio/Video Files" at bounding box center [219, 428] width 242 height 17
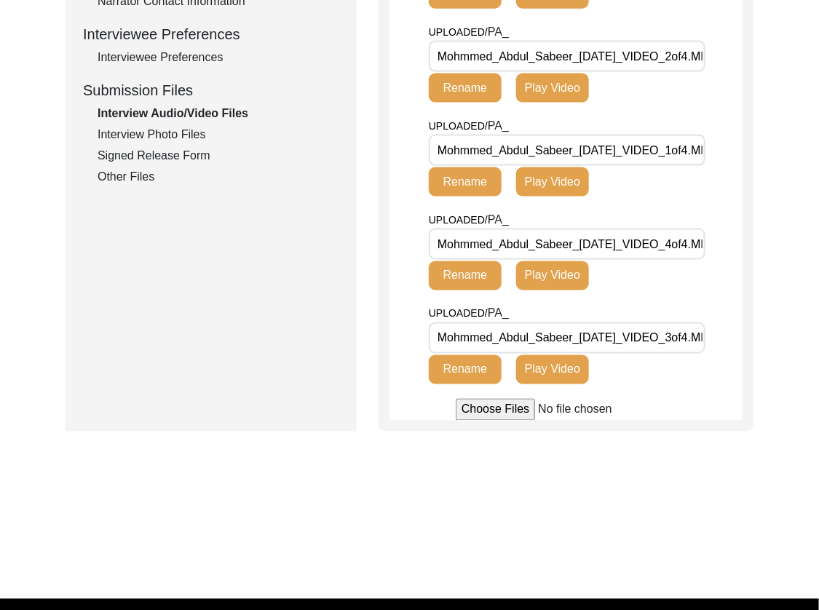
click at [135, 157] on div "Signed Release Form" at bounding box center [219, 155] width 242 height 17
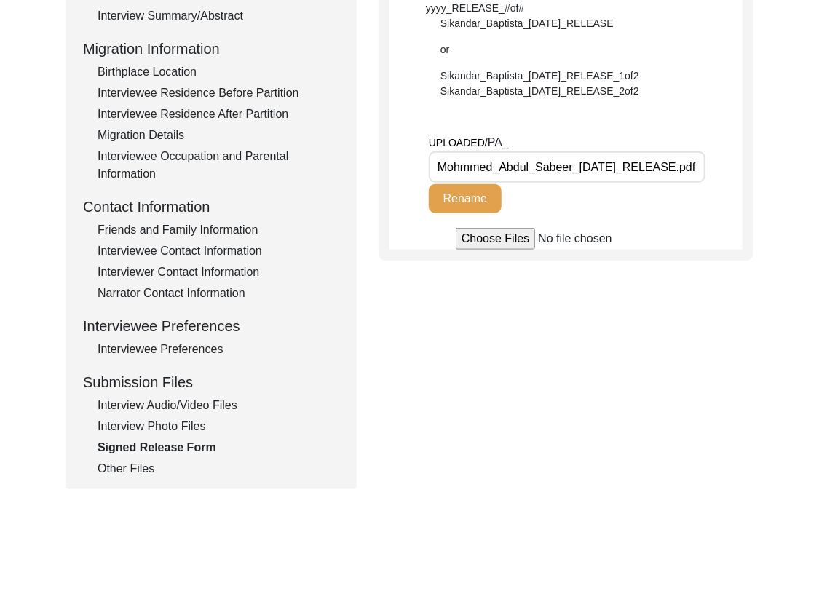
click at [161, 404] on div "Interview Audio/Video Files" at bounding box center [219, 405] width 242 height 17
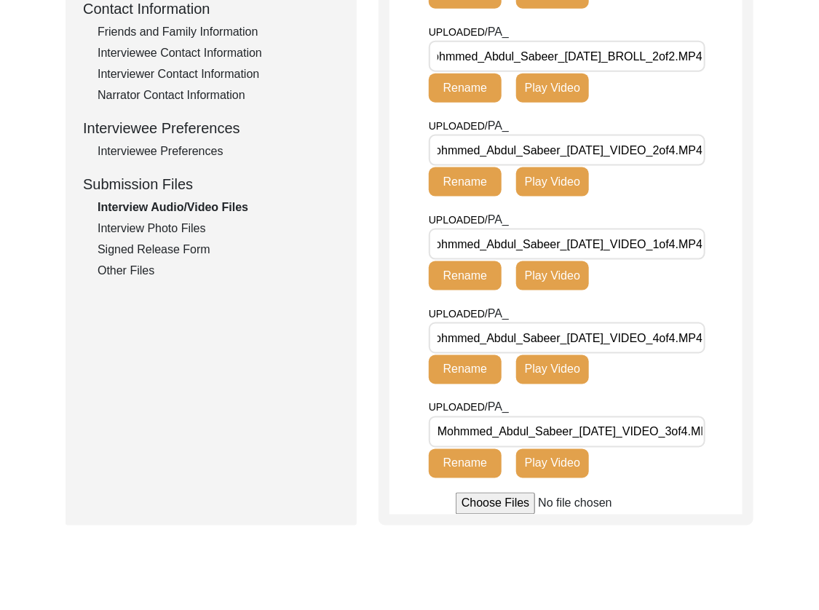
scroll to position [0, 34]
click at [210, 224] on div "Interview Photo Files" at bounding box center [219, 228] width 242 height 17
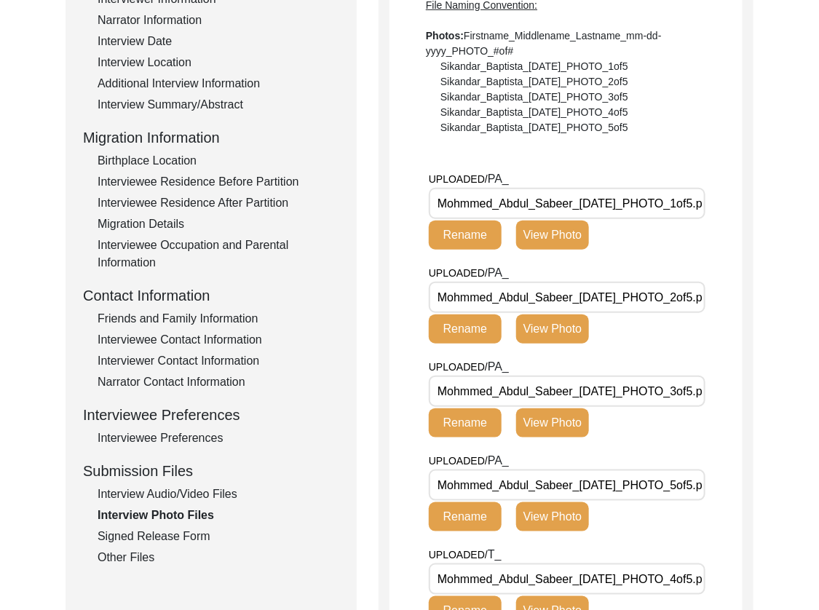
scroll to position [0, 34]
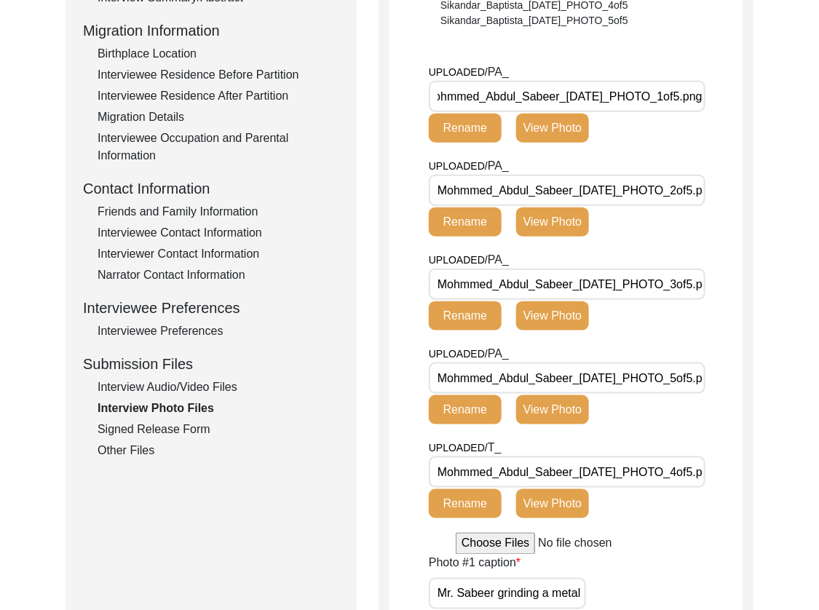
click at [663, 196] on input "Mohmmed_Abdul_Sabeer_[DATE]_PHOTO_2of5.png" at bounding box center [567, 190] width 277 height 31
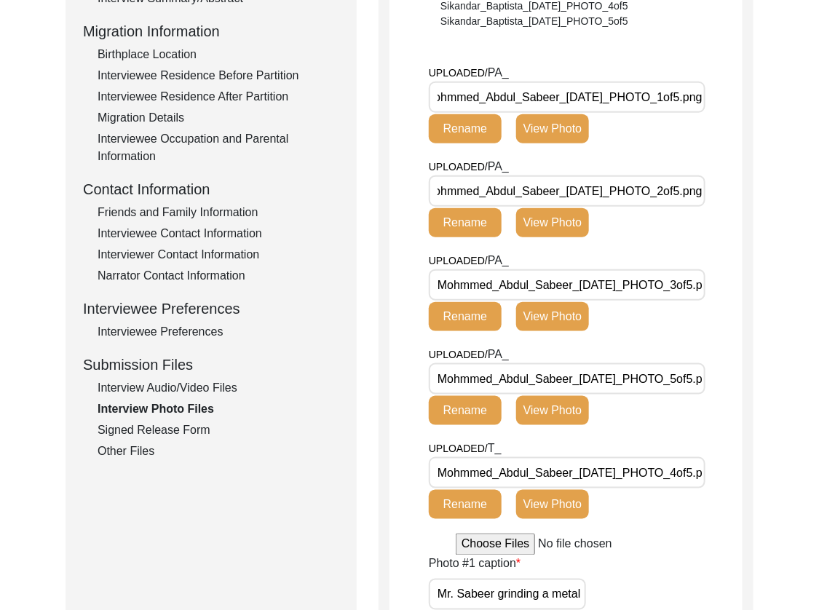
click at [661, 287] on input "Mohmmed_Abdul_Sabeer_[DATE]_PHOTO_3of5.png" at bounding box center [567, 284] width 277 height 31
click at [658, 367] on input "Mohmmed_Abdul_Sabeer_[DATE]_PHOTO_5of5.png" at bounding box center [567, 378] width 277 height 31
click at [665, 456] on div "UPLOADED/ T_ Mohmmed_Abdul_Sabeer_[DATE]_PHOTO_4of5.png Rename View Photo" at bounding box center [586, 487] width 314 height 94
click at [663, 477] on input "Mohmmed_Abdul_Sabeer_[DATE]_PHOTO_4of5.png" at bounding box center [567, 472] width 277 height 31
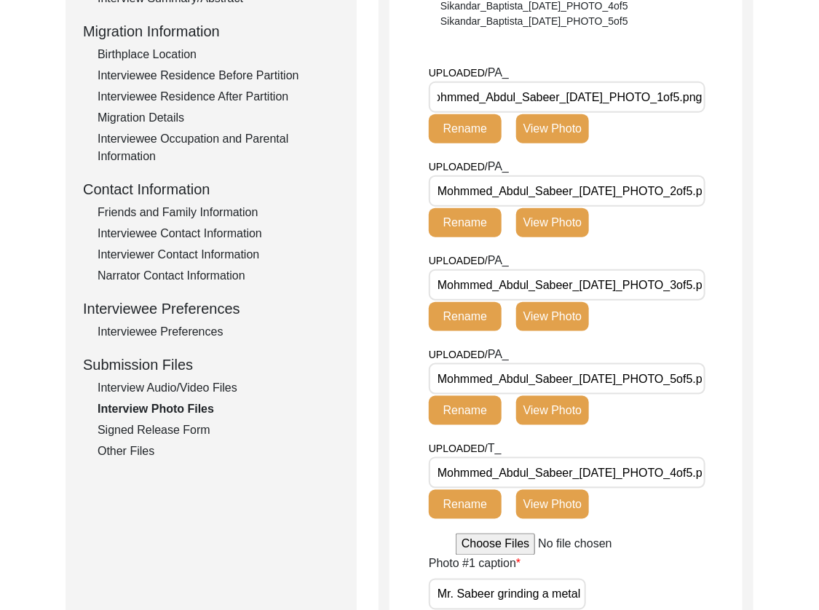
click at [177, 432] on div "Signed Release Form" at bounding box center [219, 430] width 242 height 17
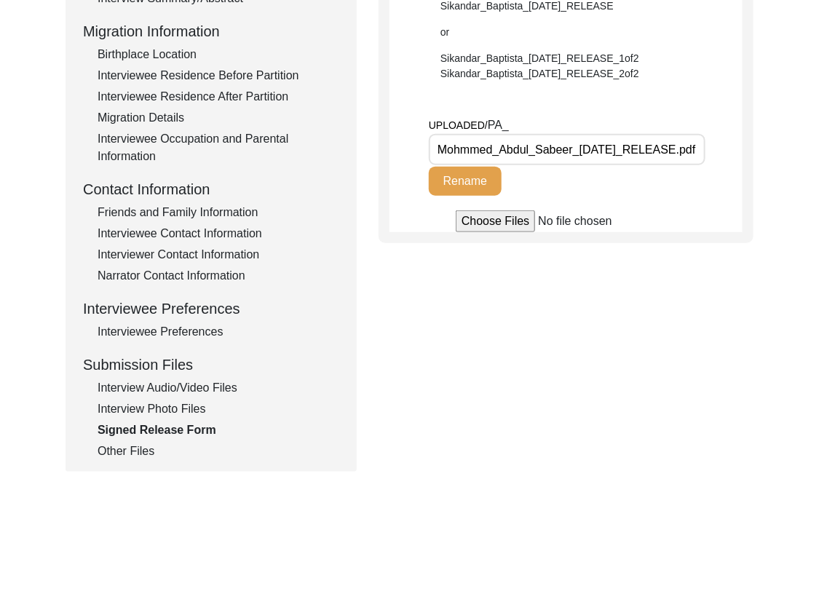
click at [637, 145] on input "Mohmmed_Abdul_Sabeer_[DATE]_RELEASE.pdf" at bounding box center [567, 149] width 277 height 31
click at [145, 449] on div "Other Files" at bounding box center [219, 452] width 242 height 17
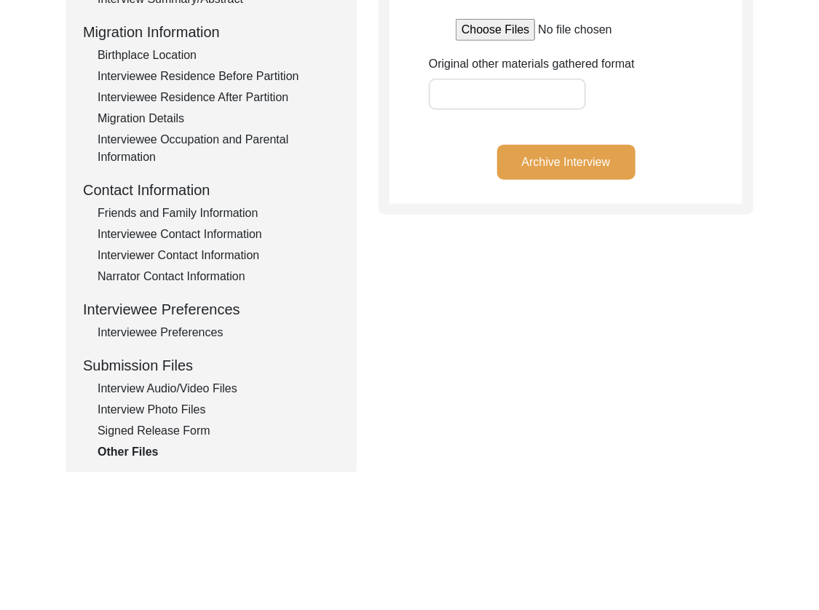
click at [605, 157] on button "Archive Interview" at bounding box center [566, 162] width 138 height 35
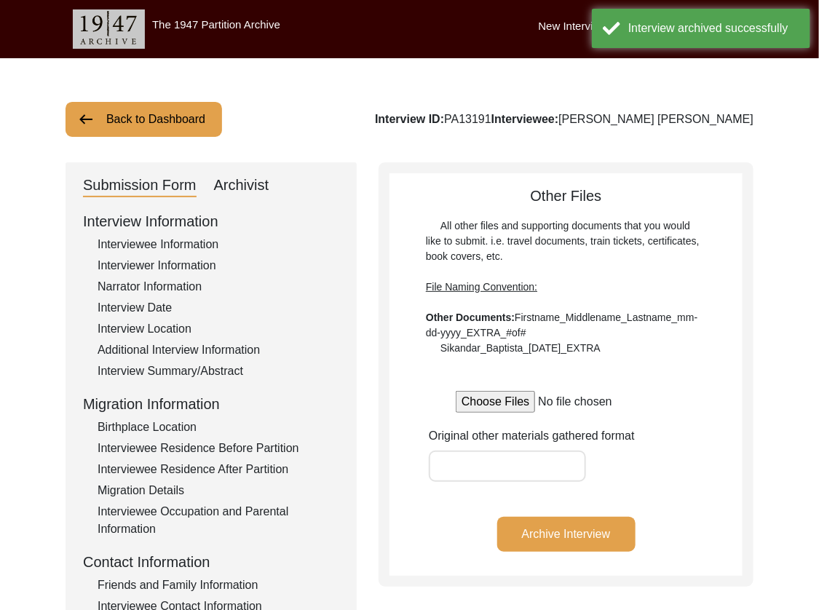
click at [96, 120] on button "Back to Dashboard" at bounding box center [144, 119] width 157 height 35
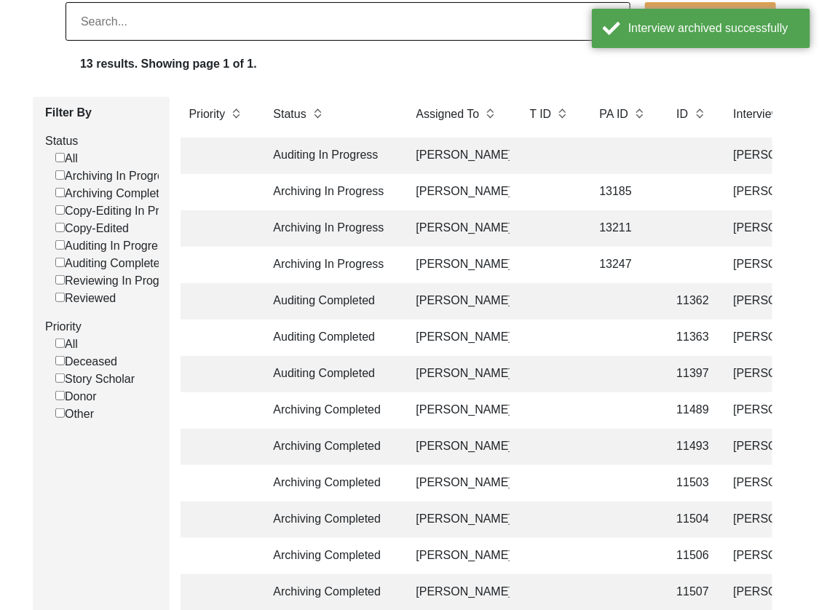
scroll to position [237, 0]
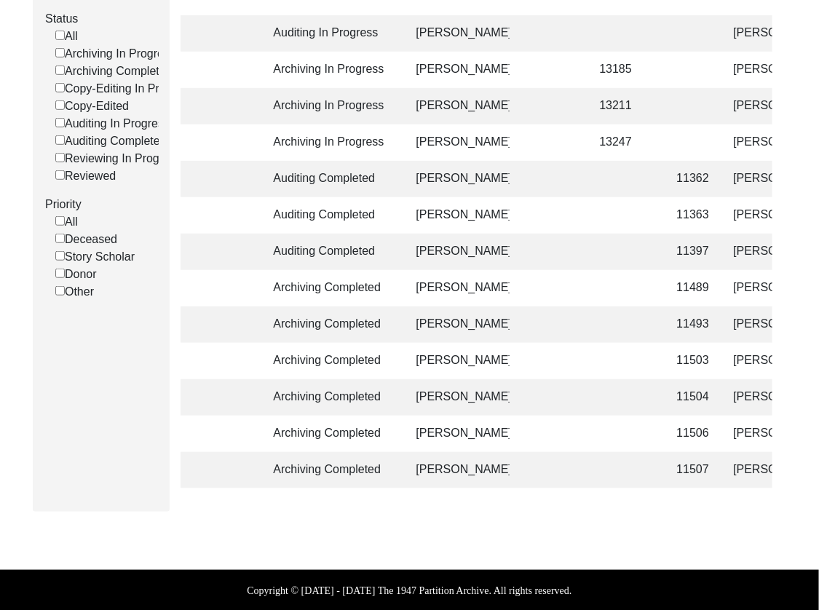
click at [329, 463] on td "Archiving Completed" at bounding box center [330, 470] width 131 height 36
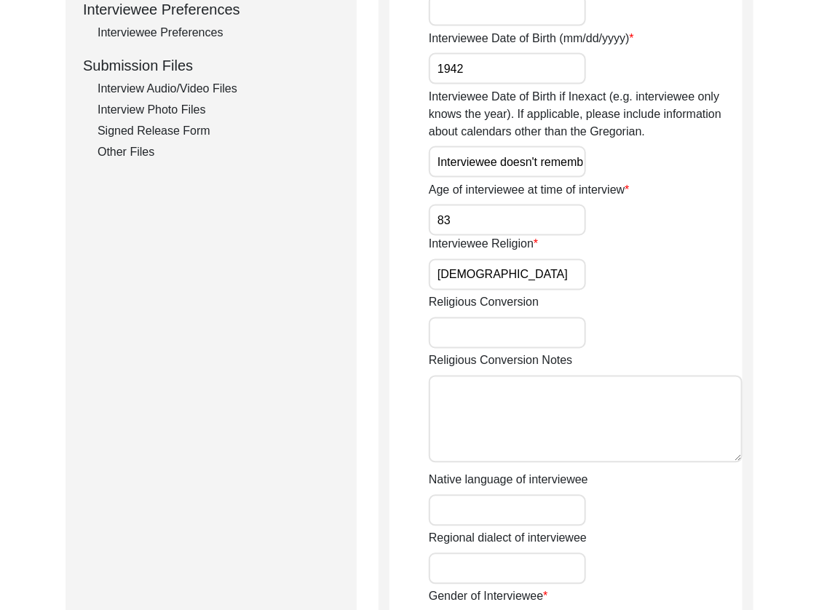
drag, startPoint x: 192, startPoint y: 106, endPoint x: 243, endPoint y: 128, distance: 56.4
click at [192, 106] on div "Interview Photo Files" at bounding box center [219, 109] width 242 height 17
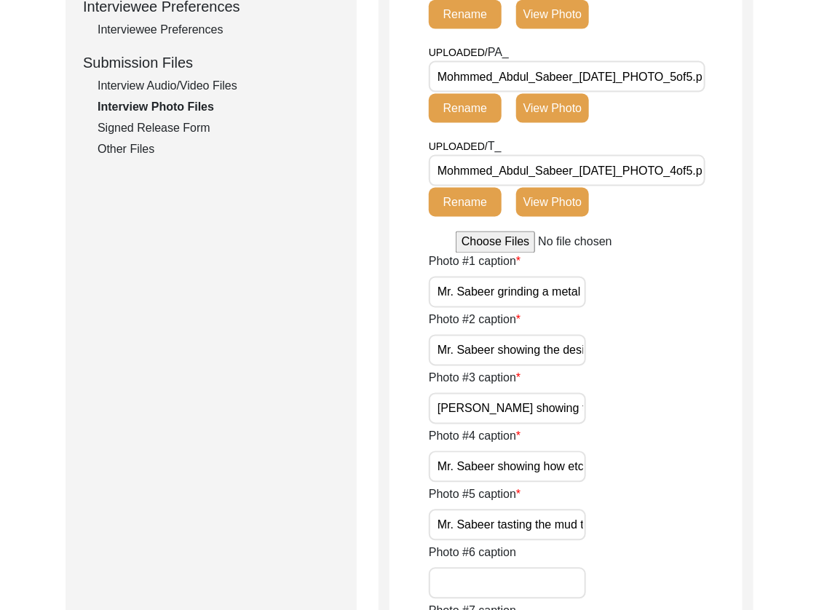
click at [543, 171] on input "Mohmmed_Abdul_Sabeer_[DATE]_PHOTO_4of5.png" at bounding box center [567, 170] width 277 height 31
click at [748, 213] on div "Interview Photo Files Write a detailed caption for each photo: when was the pho…" at bounding box center [566, 359] width 375 height 1744
click at [679, 180] on input "Mohmmed_Abdul_Sabeer_[DATE]_PHOTO_4of5.png" at bounding box center [567, 170] width 277 height 31
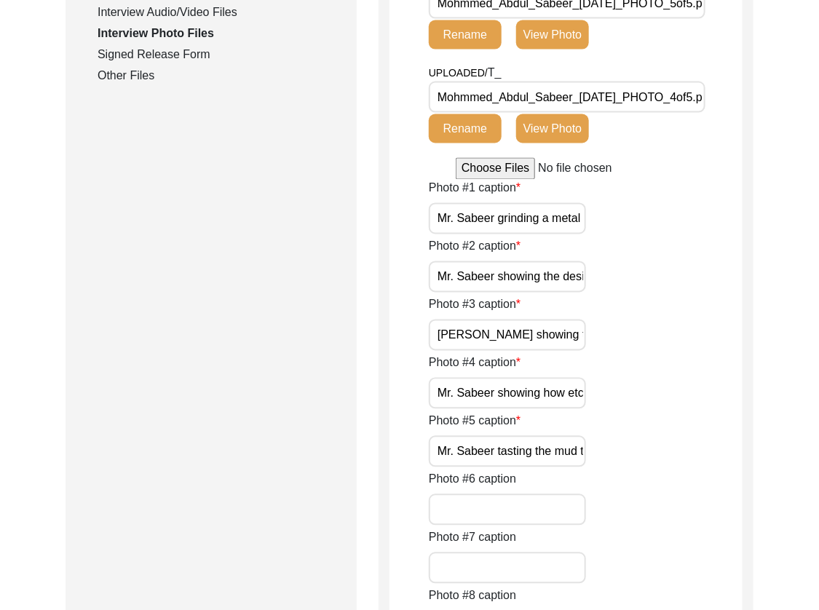
scroll to position [886, 0]
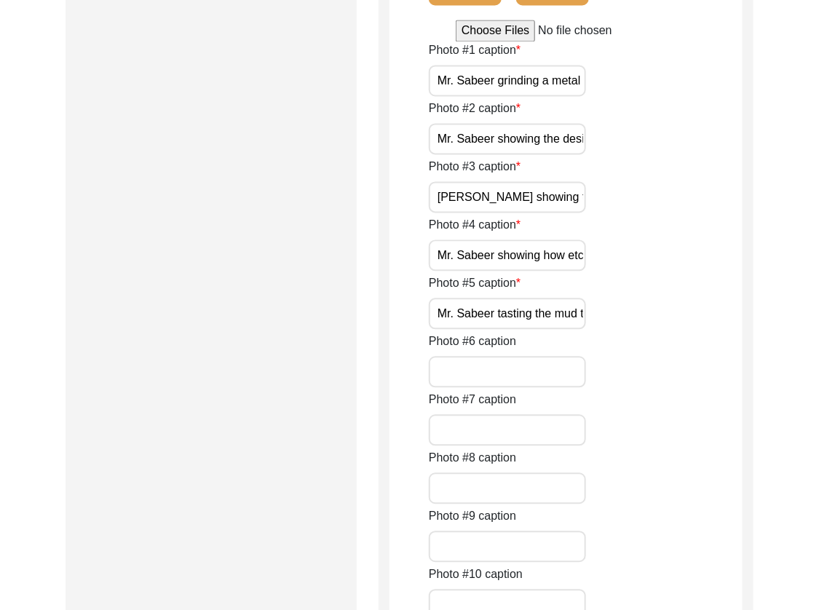
drag, startPoint x: 550, startPoint y: 300, endPoint x: 549, endPoint y: 310, distance: 10.2
click at [550, 300] on input "Mr. Sabeer tasting the mud to check if it is the right one. It is used to coat …" at bounding box center [507, 314] width 157 height 31
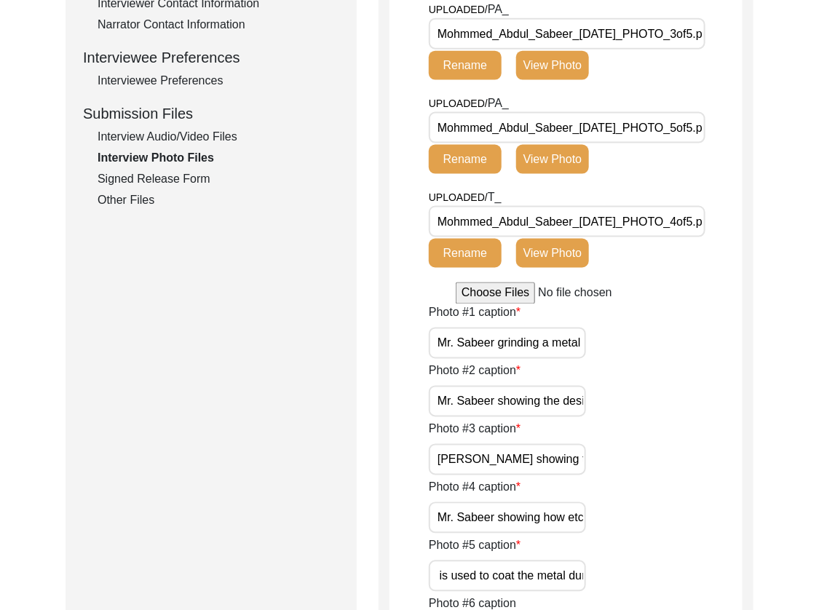
scroll to position [0, 0]
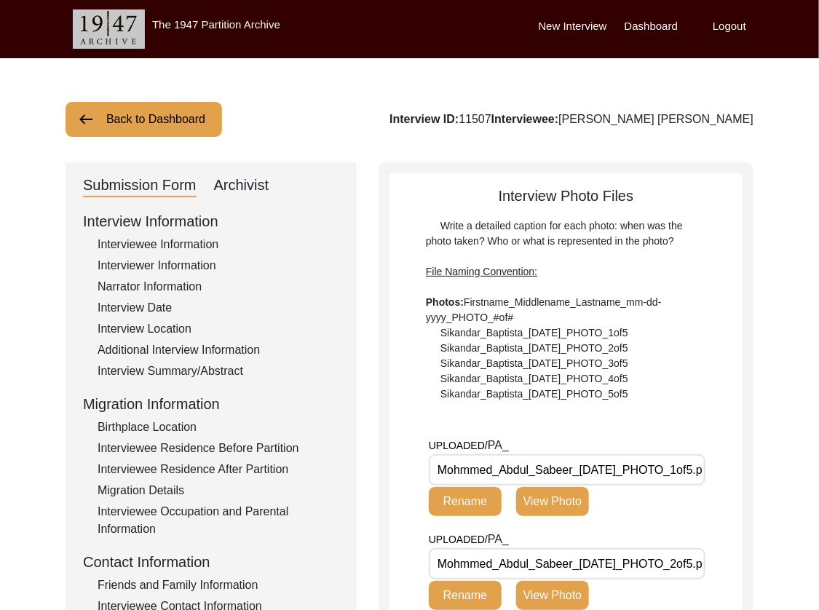
click at [144, 122] on button "Back to Dashboard" at bounding box center [144, 119] width 157 height 35
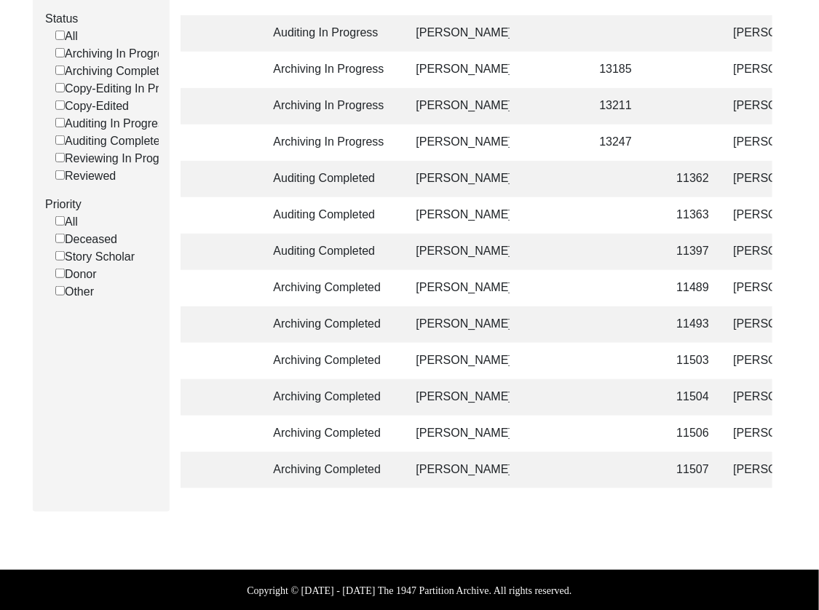
click at [701, 474] on td "11507" at bounding box center [691, 470] width 45 height 36
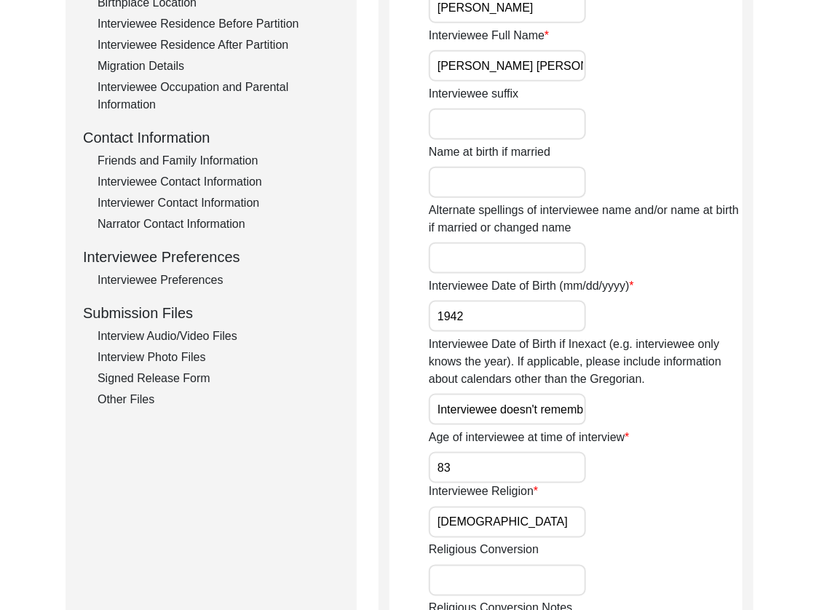
scroll to position [407, 0]
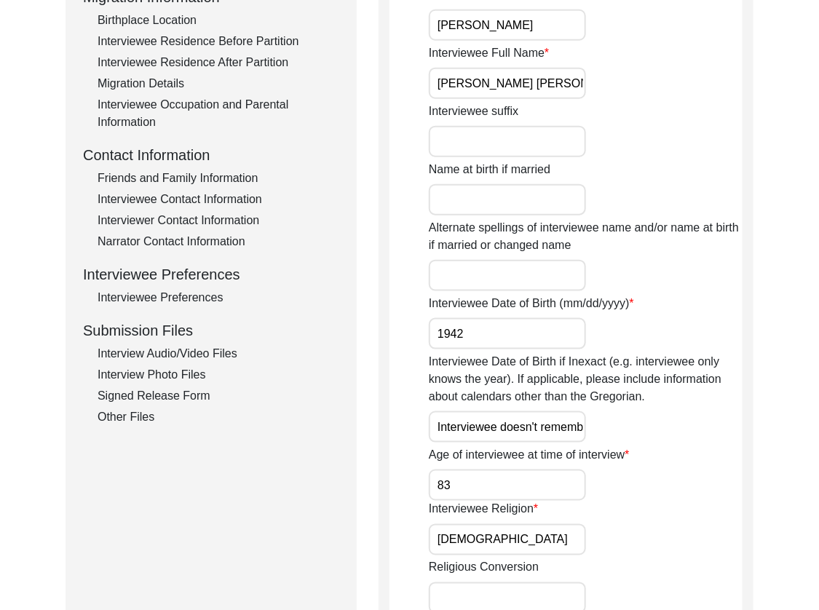
click at [193, 359] on div "Interview Audio/Video Files" at bounding box center [219, 353] width 242 height 17
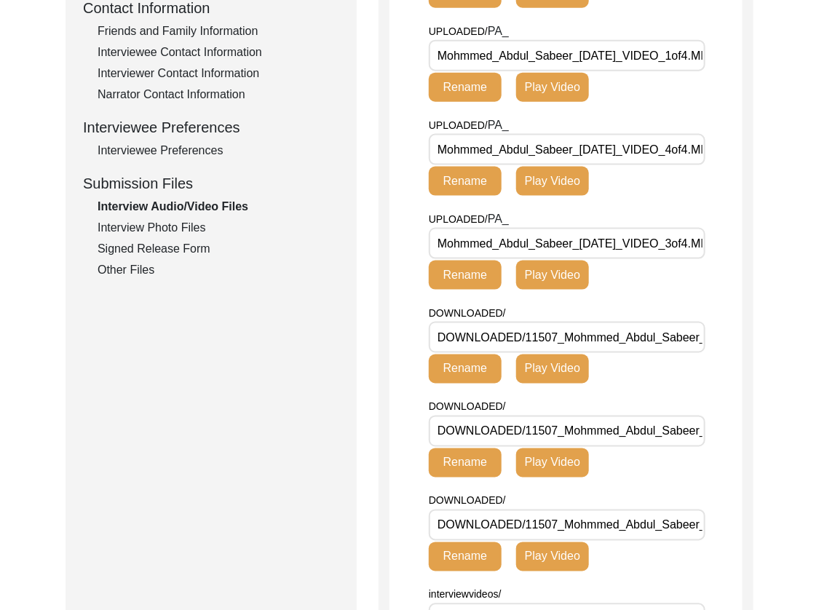
scroll to position [492, 0]
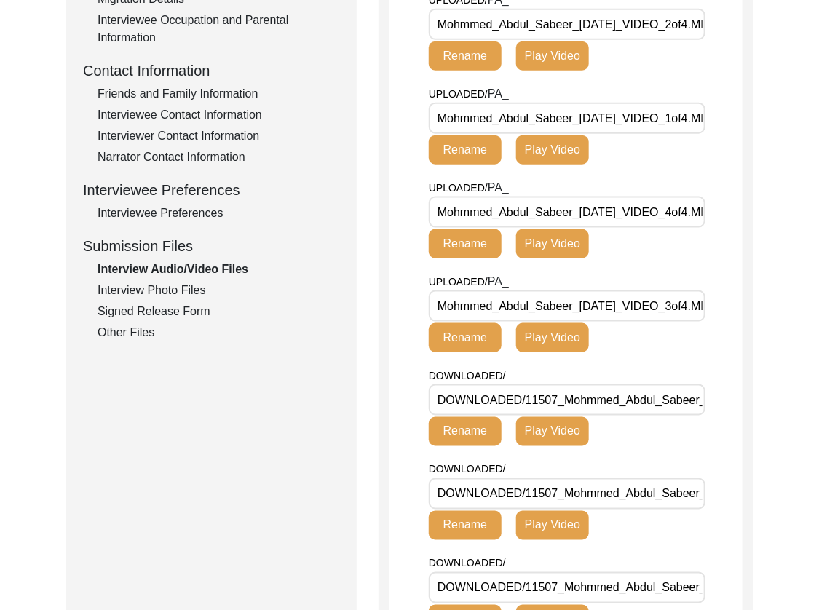
click at [204, 299] on div "Interview Photo Files" at bounding box center [219, 290] width 242 height 17
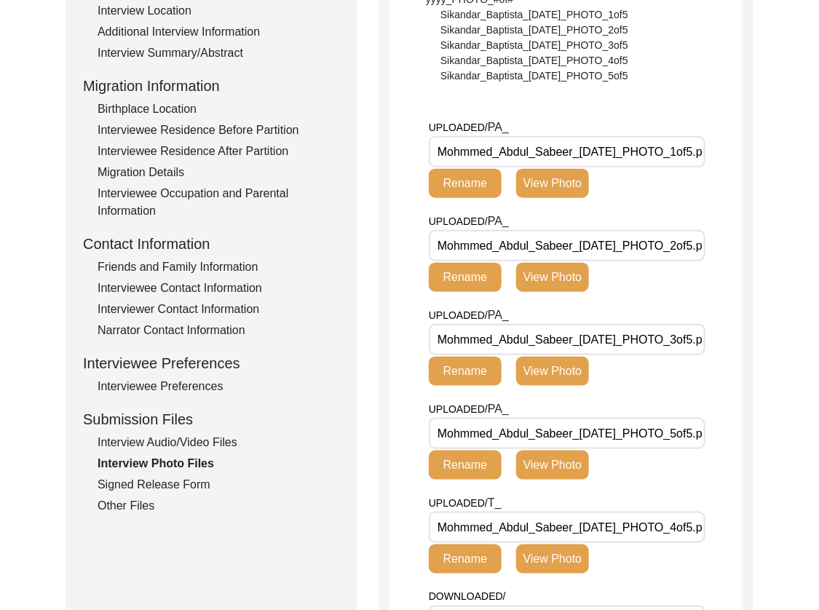
scroll to position [0, 0]
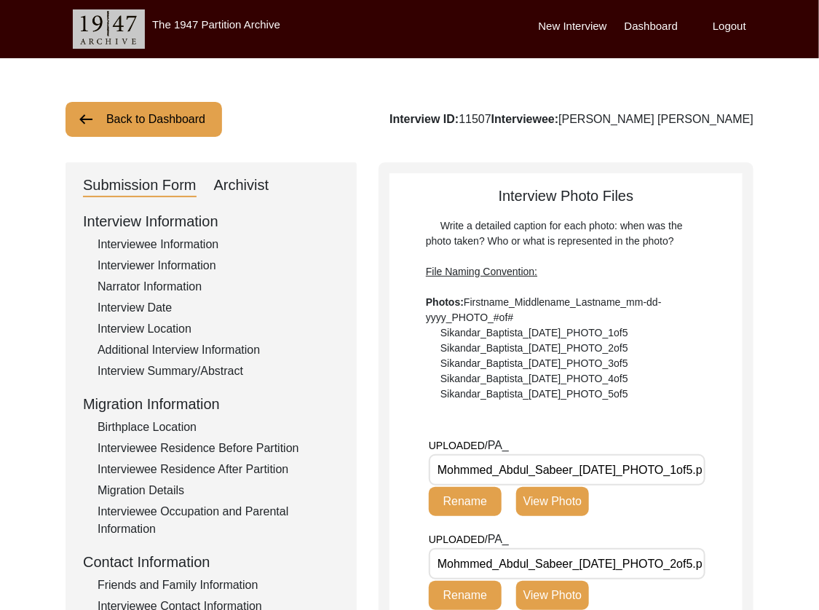
click at [219, 185] on div "Archivist" at bounding box center [241, 185] width 55 height 23
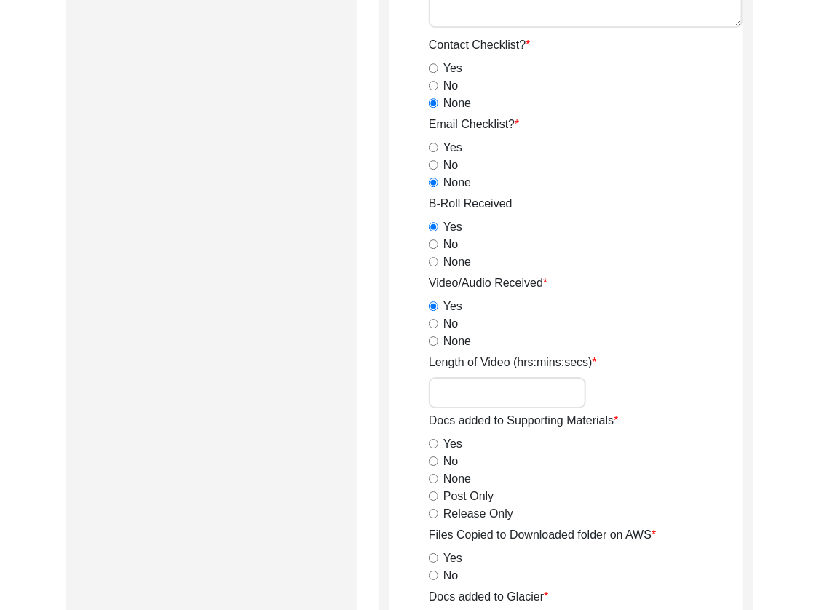
scroll to position [1349, 0]
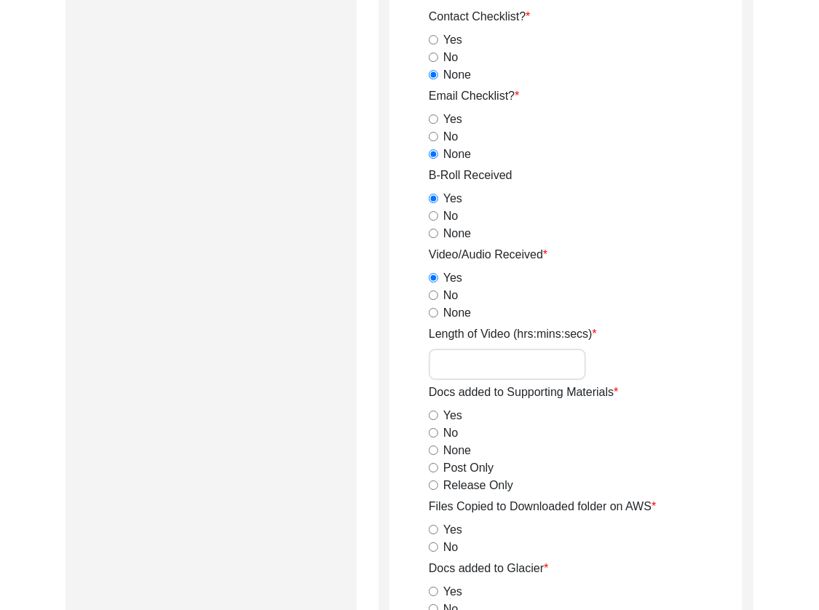
click at [480, 361] on input "Length of Video (hrs:mins:secs)" at bounding box center [507, 364] width 157 height 31
paste input "1:04:08"
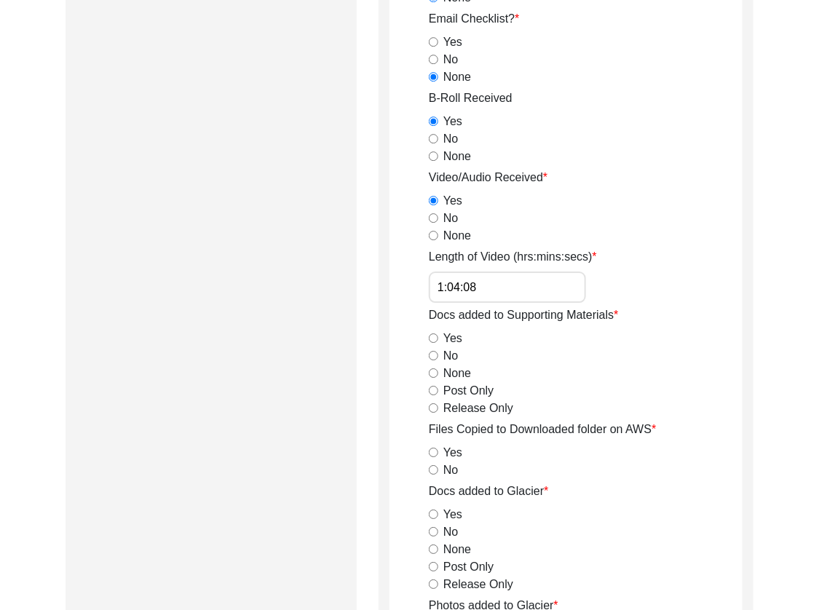
scroll to position [1449, 0]
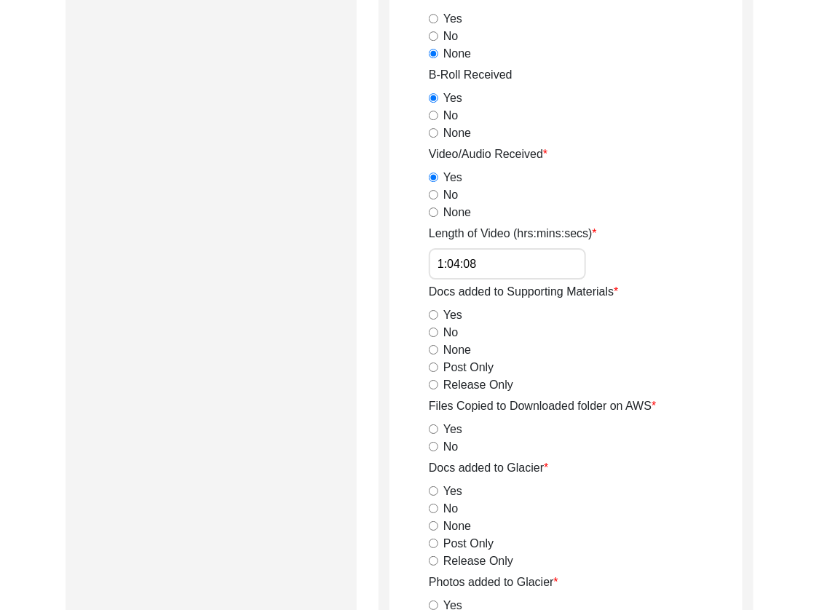
click at [430, 381] on input "Release Only" at bounding box center [433, 384] width 9 height 9
click at [433, 371] on div "Post Only" at bounding box center [586, 367] width 314 height 17
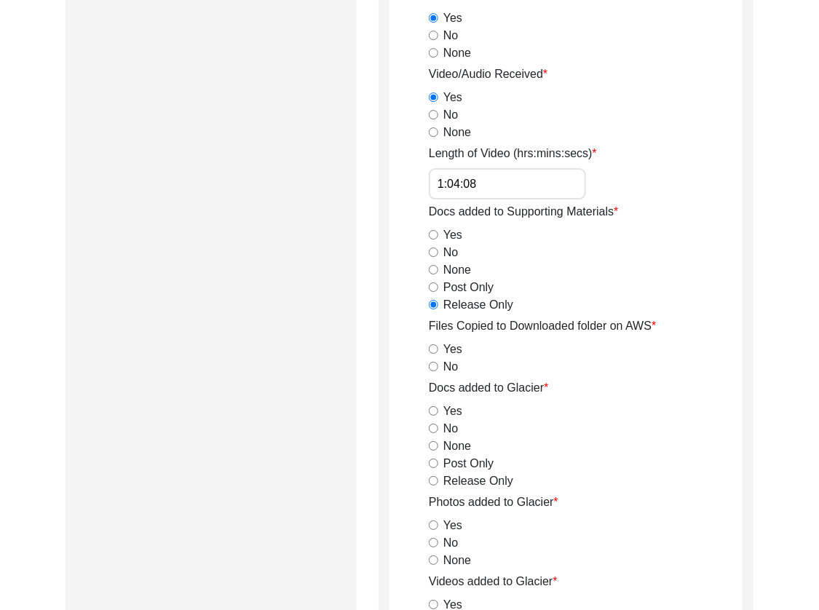
scroll to position [1530, 0]
click at [431, 347] on input "Yes" at bounding box center [433, 349] width 9 height 9
click at [433, 362] on input "No" at bounding box center [433, 366] width 9 height 9
click at [432, 348] on input "Yes" at bounding box center [433, 349] width 9 height 9
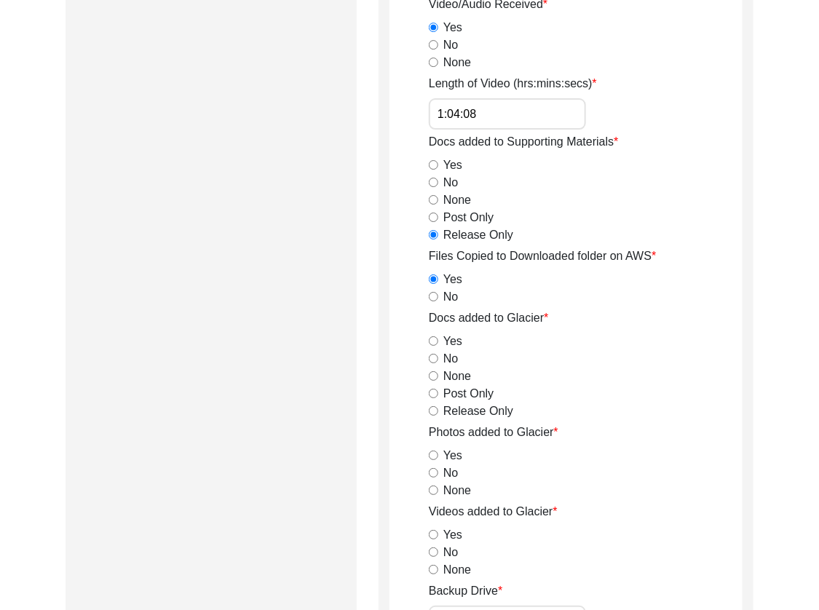
click at [433, 390] on input "Post Only" at bounding box center [433, 393] width 9 height 9
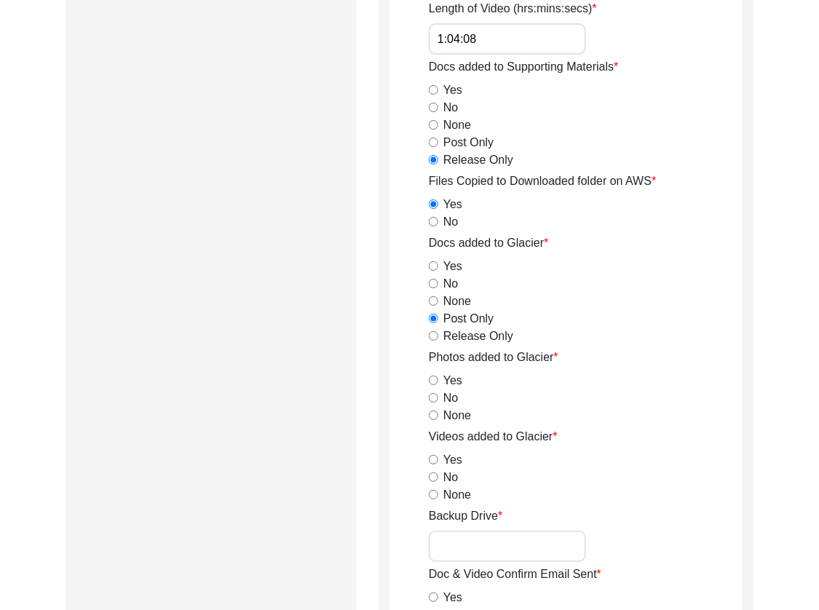
scroll to position [1679, 0]
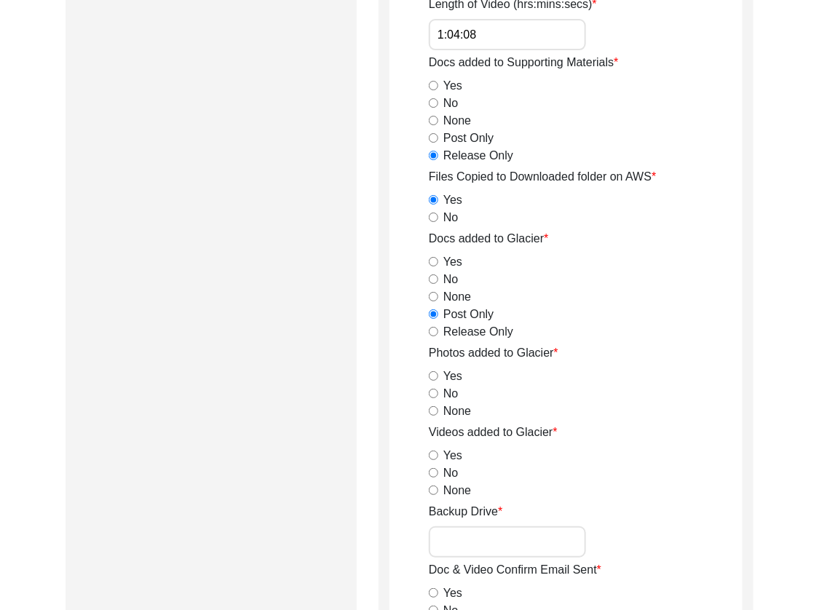
click at [435, 334] on input "Release Only" at bounding box center [433, 331] width 9 height 9
click at [433, 374] on input "Yes" at bounding box center [433, 375] width 9 height 9
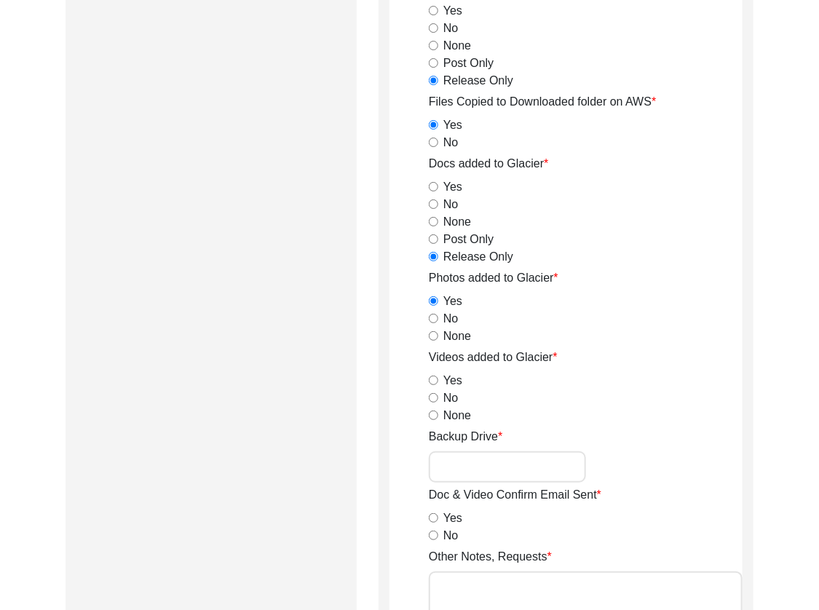
click at [433, 377] on input "Yes" at bounding box center [433, 380] width 9 height 9
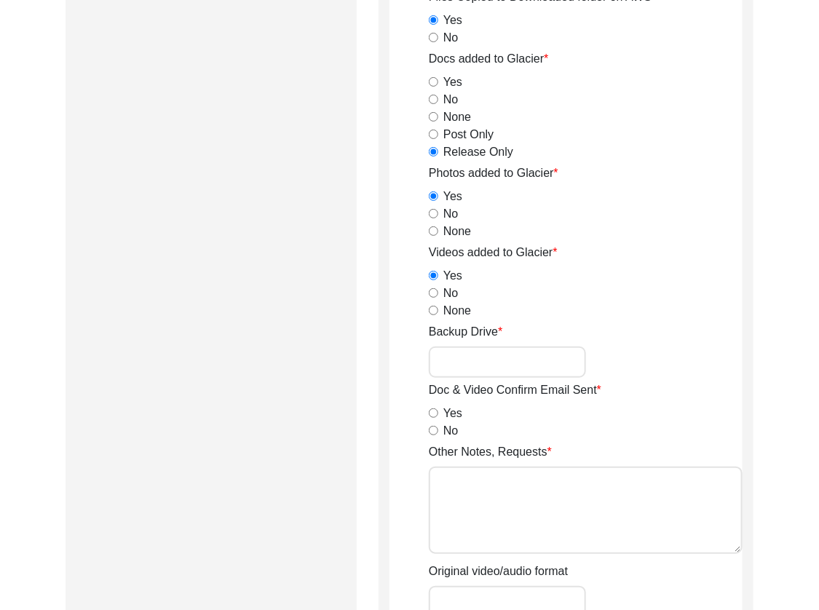
scroll to position [1860, 0]
click at [433, 430] on input "No" at bounding box center [433, 429] width 9 height 9
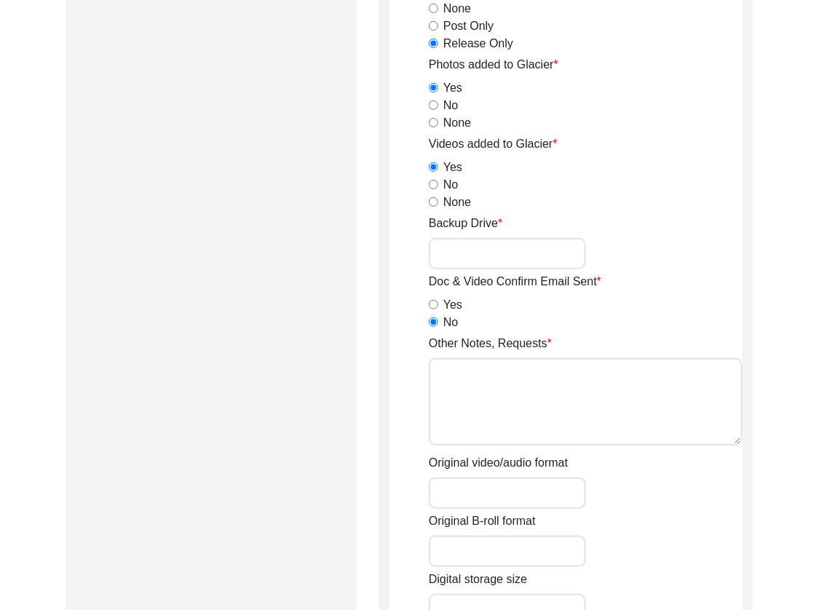
scroll to position [1973, 0]
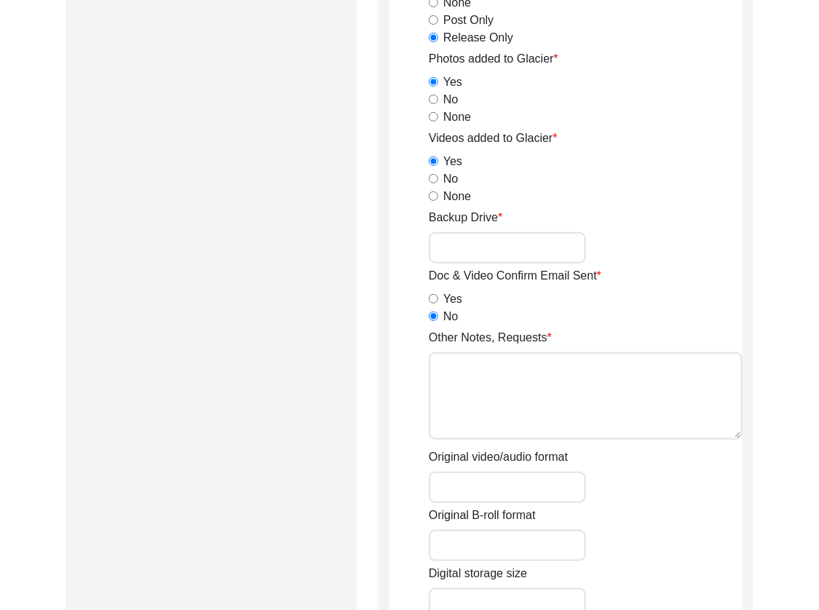
click at [484, 429] on textarea "Other Notes, Requests" at bounding box center [586, 396] width 314 height 87
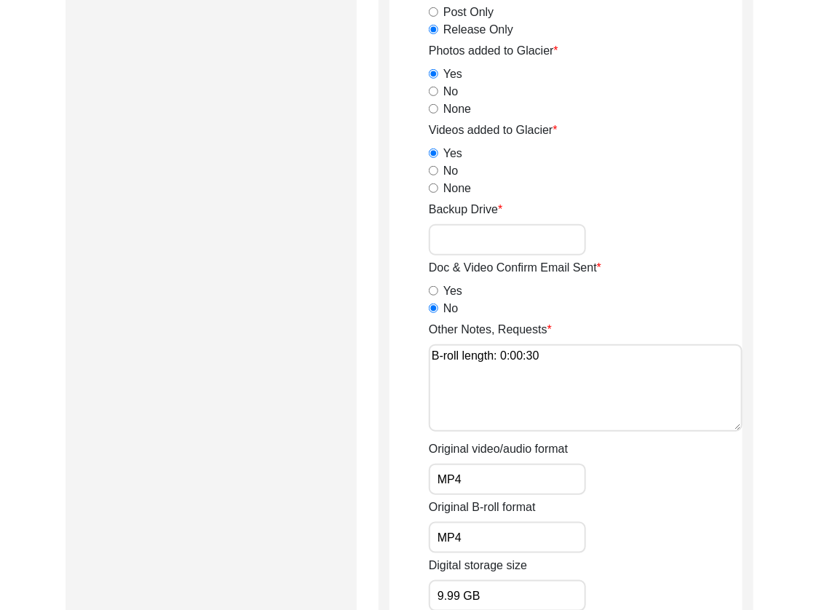
scroll to position [2294, 0]
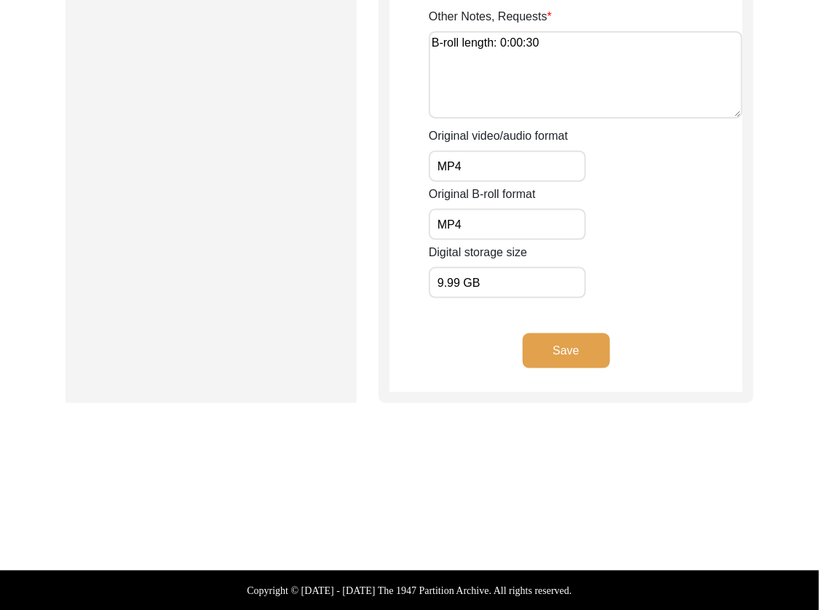
click at [539, 336] on button "Save" at bounding box center [566, 351] width 87 height 35
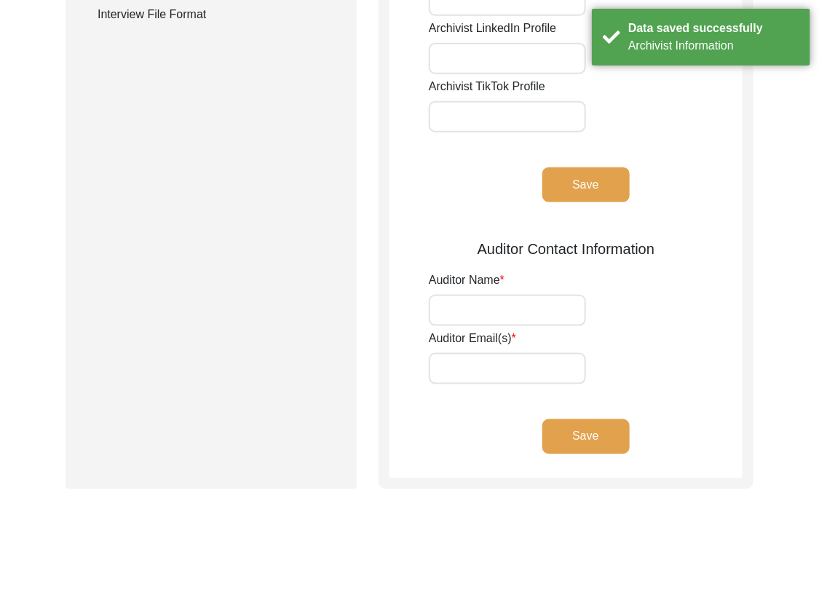
scroll to position [0, 0]
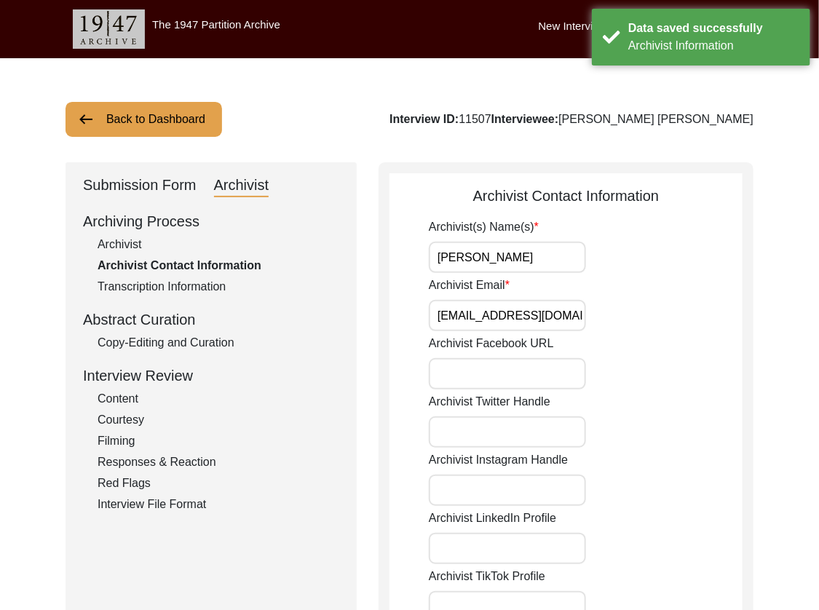
click at [133, 244] on div "Archivist" at bounding box center [219, 244] width 242 height 17
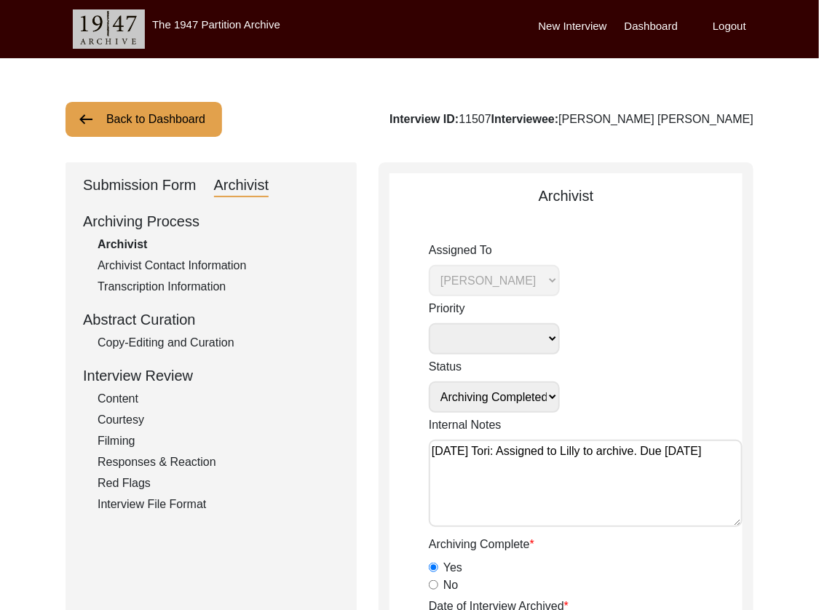
click at [119, 113] on button "Back to Dashboard" at bounding box center [144, 119] width 157 height 35
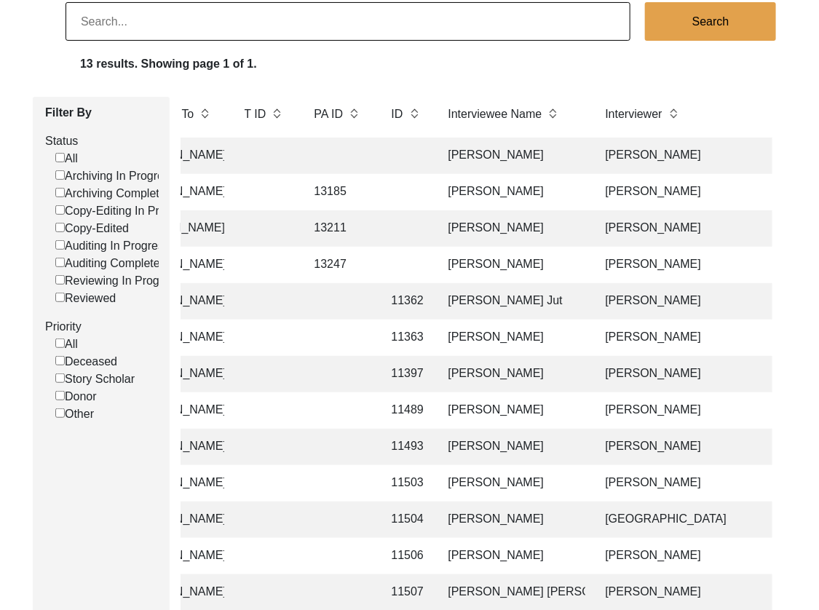
scroll to position [0, 285]
click at [551, 228] on td "[PERSON_NAME]" at bounding box center [514, 228] width 146 height 36
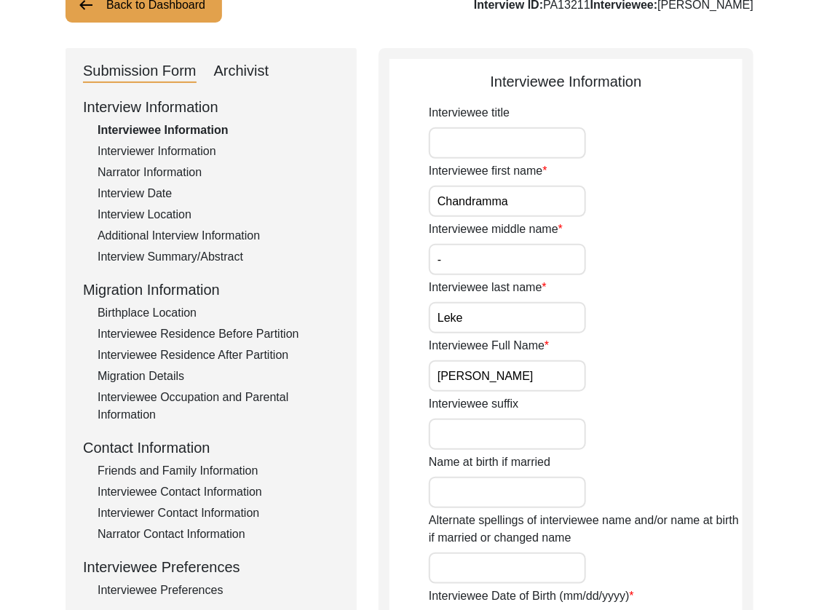
scroll to position [44, 0]
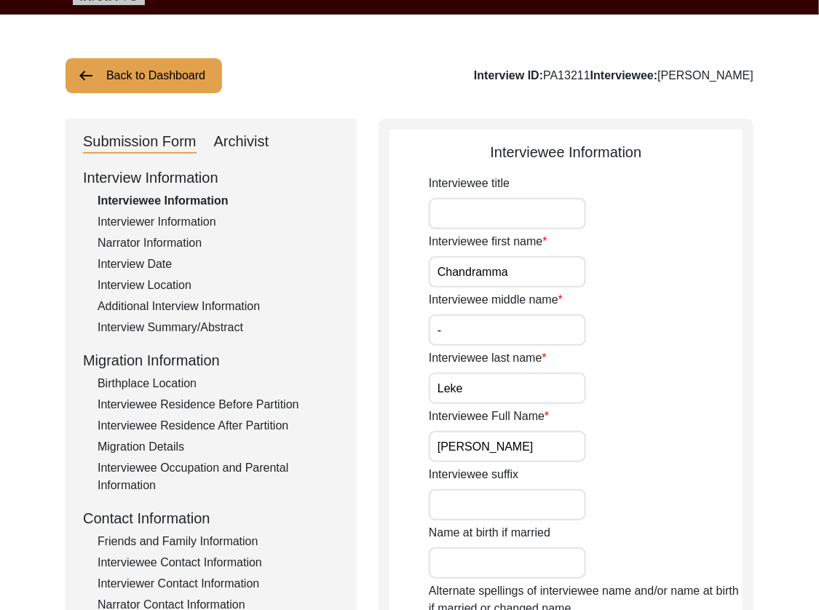
click at [141, 225] on div "Interviewer Information" at bounding box center [219, 221] width 242 height 17
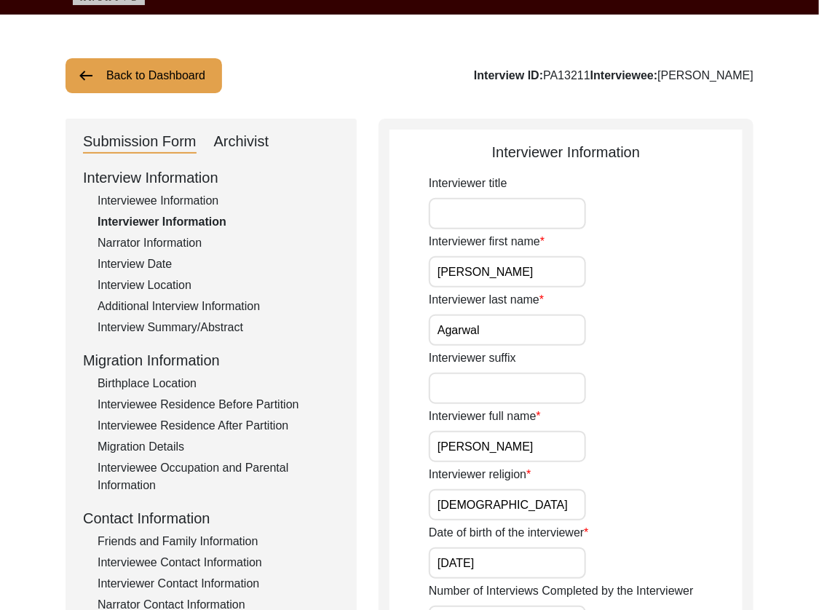
click at [152, 207] on div "Interviewee Information" at bounding box center [219, 200] width 242 height 17
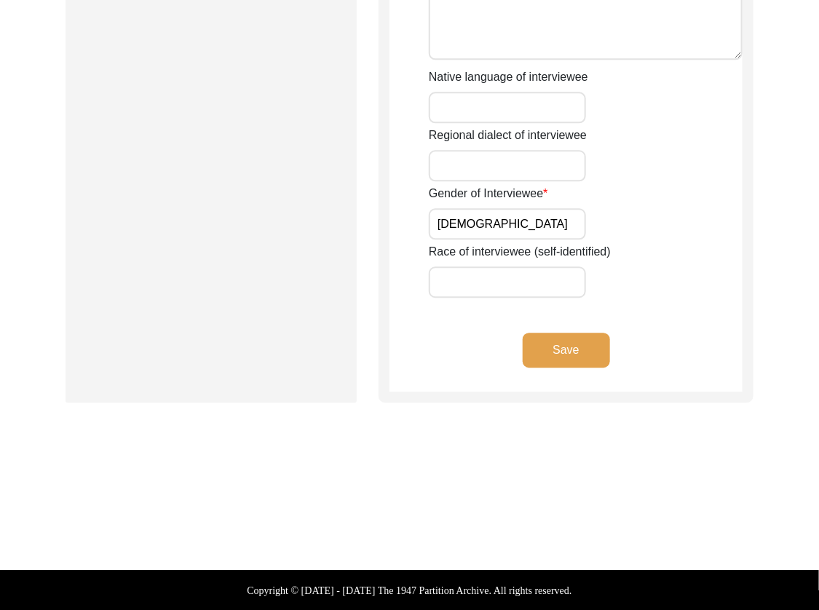
scroll to position [0, 0]
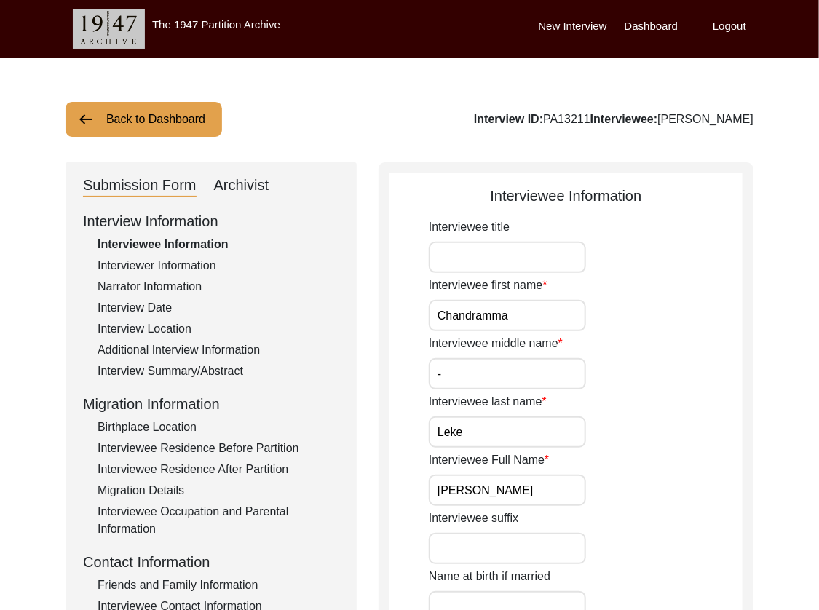
click at [555, 264] on input "Interviewee title" at bounding box center [507, 257] width 157 height 31
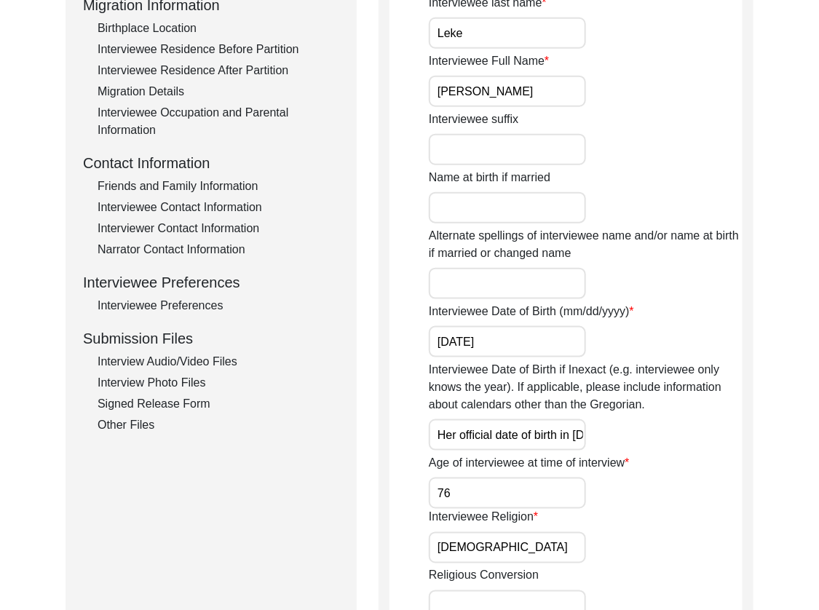
scroll to position [422, 0]
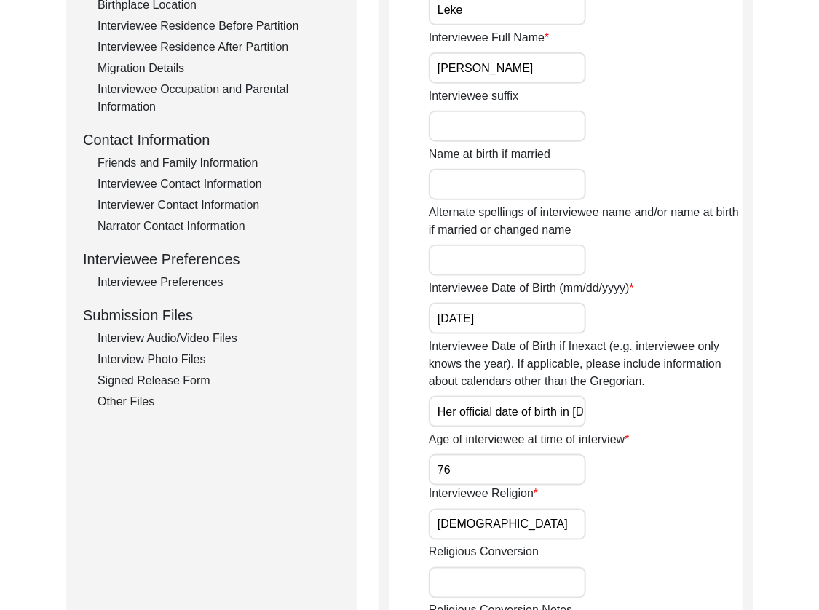
paste input "/03/"
click at [570, 416] on input "Her official date of birth in [DEMOGRAPHIC_DATA]. But it is likely she was born…" at bounding box center [507, 411] width 157 height 31
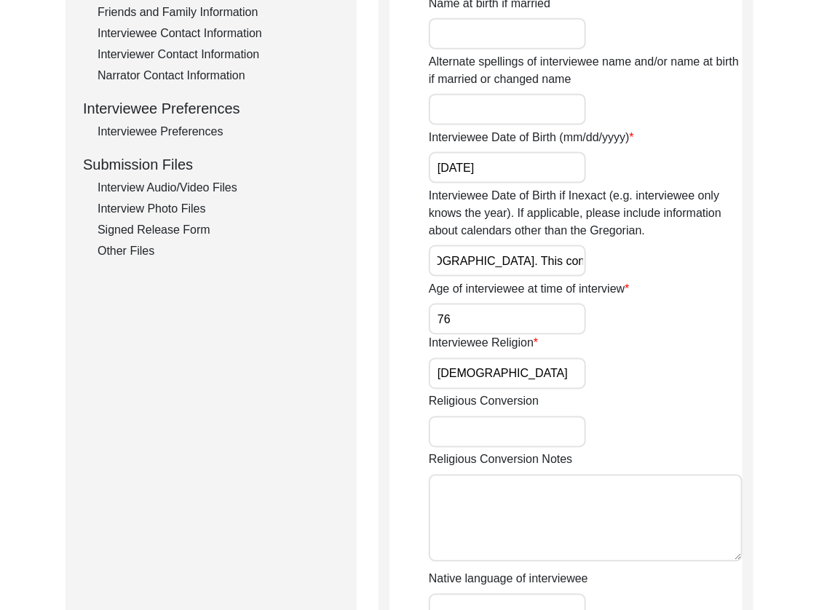
scroll to position [0, 0]
click at [492, 313] on input "76" at bounding box center [507, 319] width 157 height 31
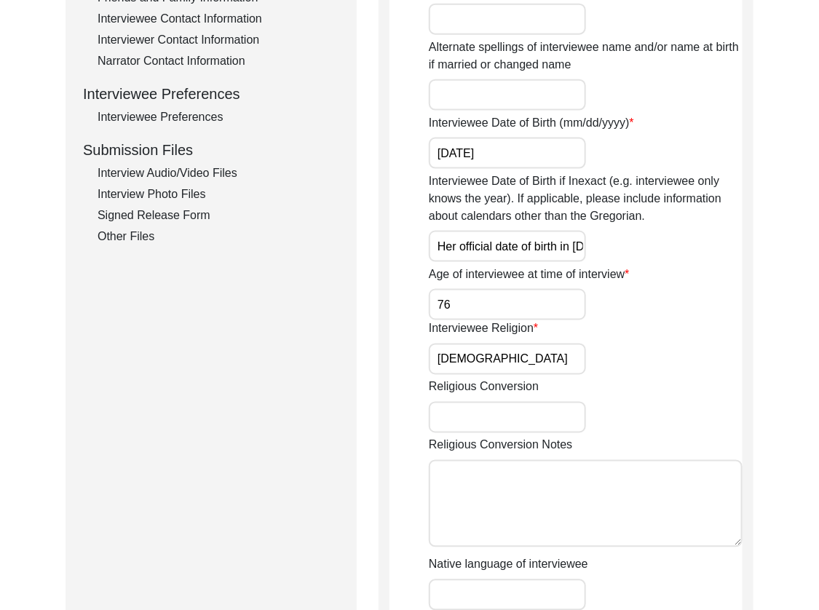
scroll to position [936, 0]
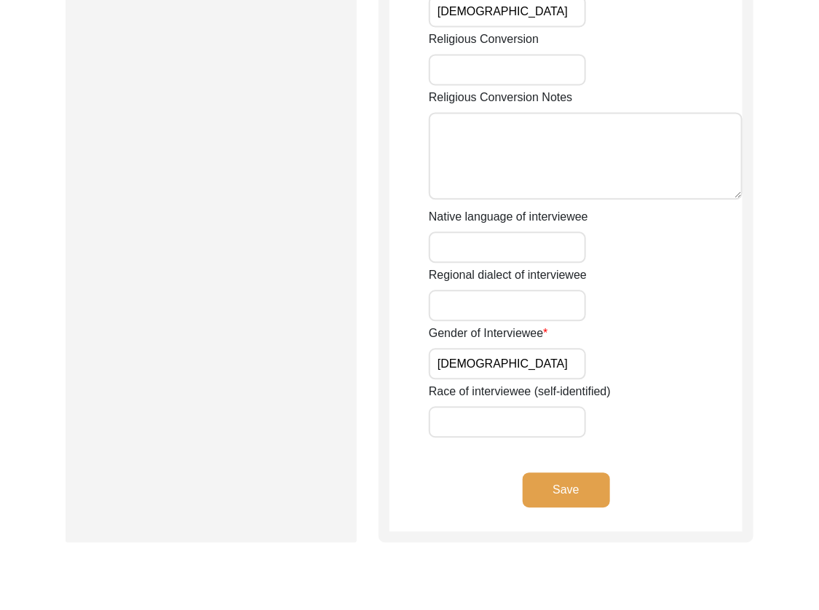
click at [570, 489] on button "Save" at bounding box center [566, 490] width 87 height 35
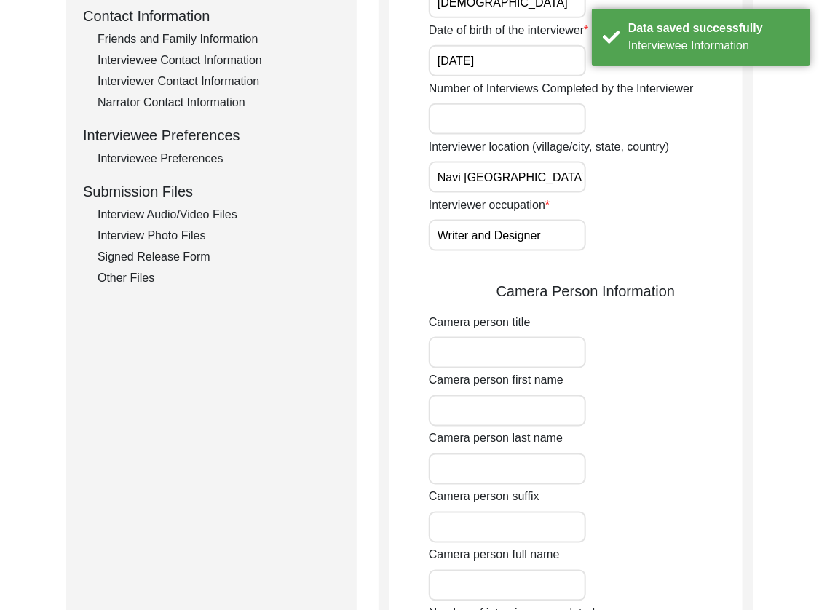
scroll to position [0, 0]
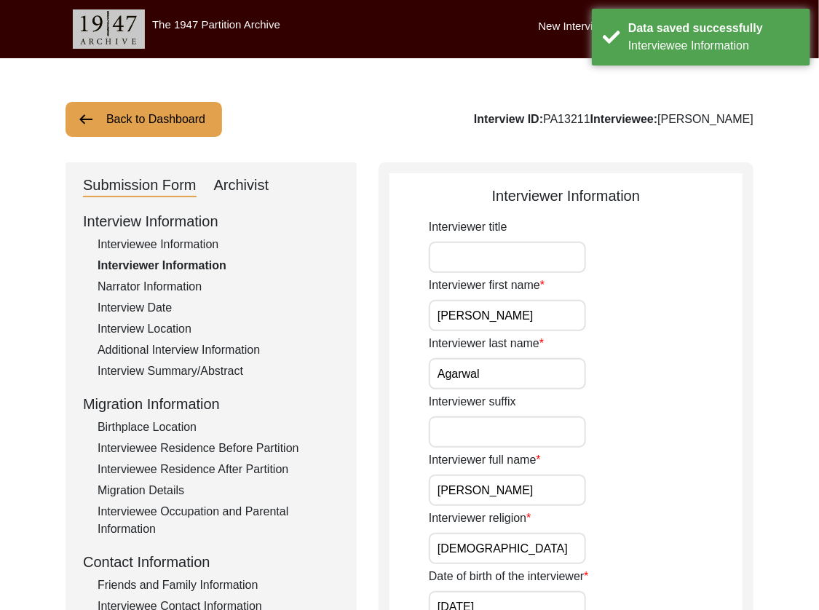
click at [531, 320] on input "[PERSON_NAME]" at bounding box center [507, 315] width 157 height 31
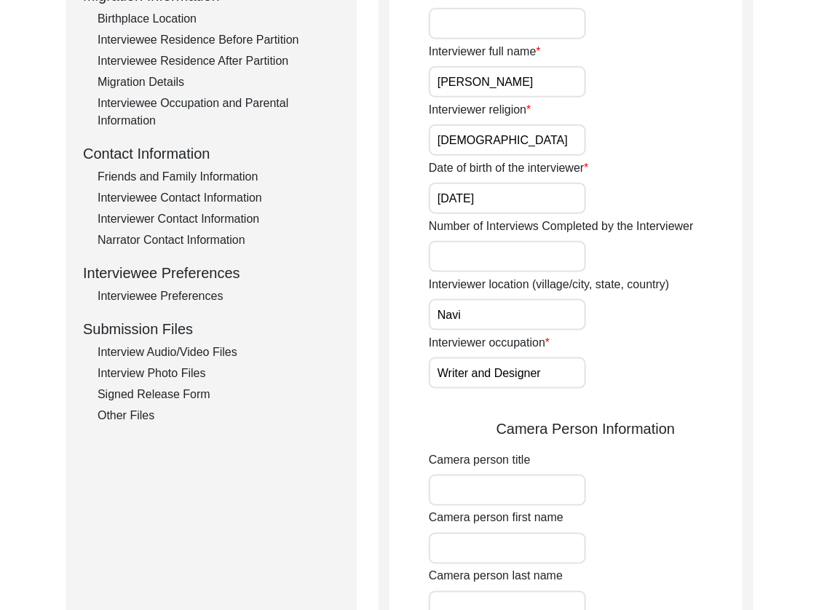
scroll to position [406, 0]
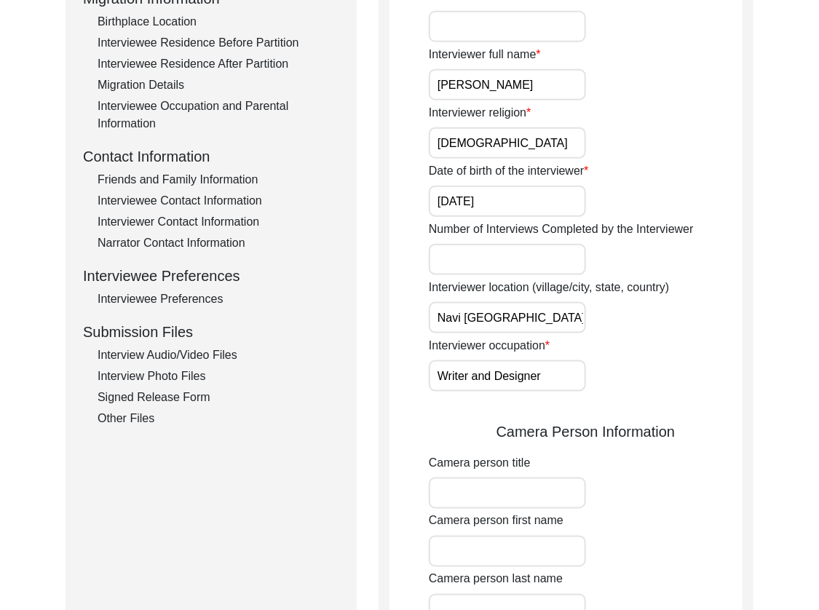
click at [480, 320] on input "Navi [GEOGRAPHIC_DATA], [GEOGRAPHIC_DATA], [GEOGRAPHIC_DATA]" at bounding box center [507, 317] width 157 height 31
click at [556, 383] on input "Writer and Designer" at bounding box center [507, 376] width 157 height 31
drag, startPoint x: 190, startPoint y: 396, endPoint x: 205, endPoint y: 397, distance: 14.6
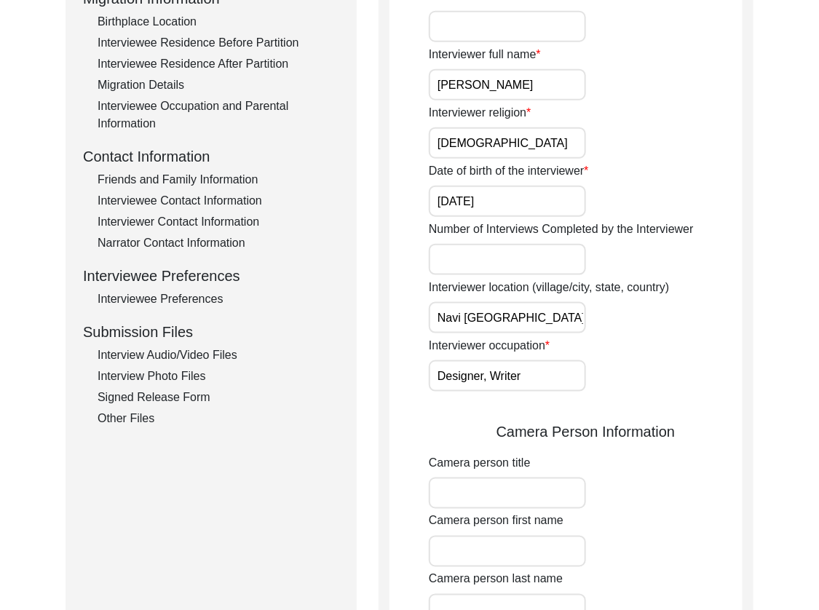
click at [190, 396] on div "Signed Release Form" at bounding box center [219, 397] width 242 height 17
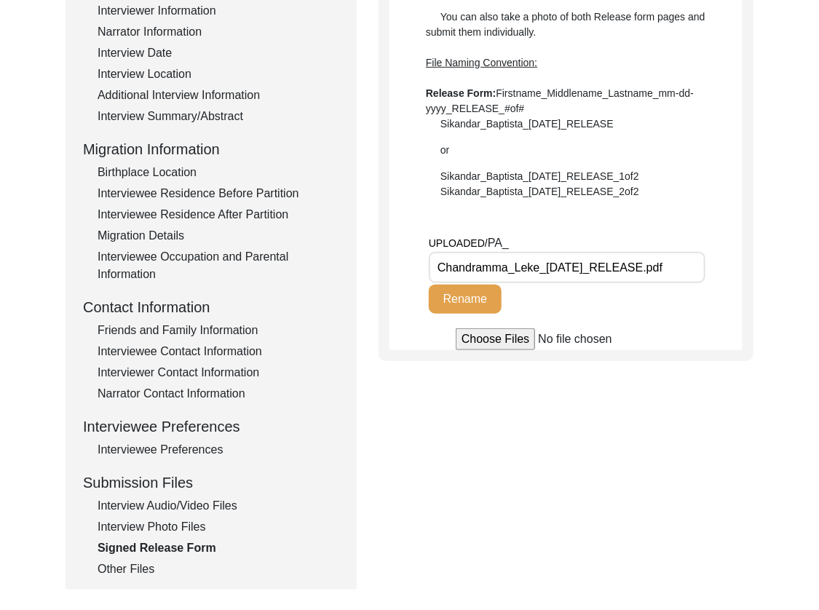
scroll to position [0, 0]
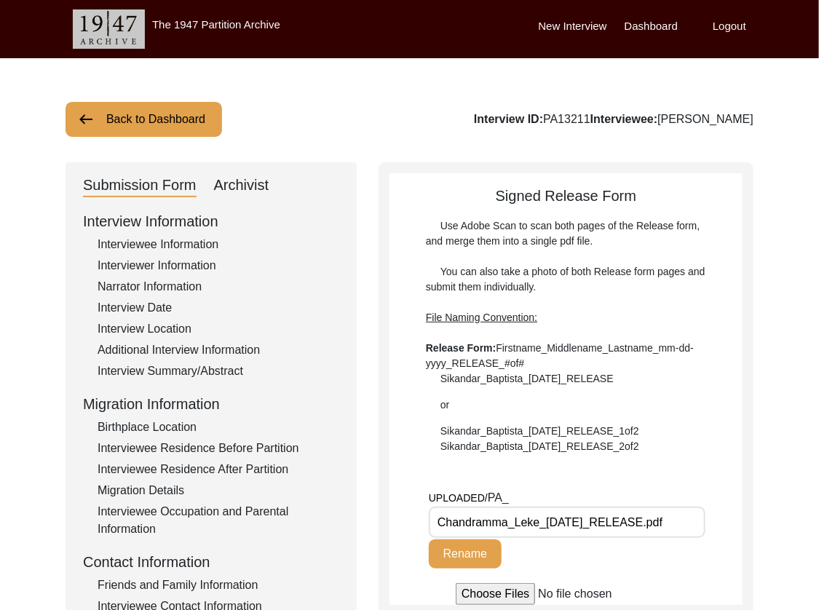
drag, startPoint x: 143, startPoint y: 256, endPoint x: 184, endPoint y: 279, distance: 46.0
click at [144, 258] on div "Interviewer Information" at bounding box center [219, 265] width 242 height 17
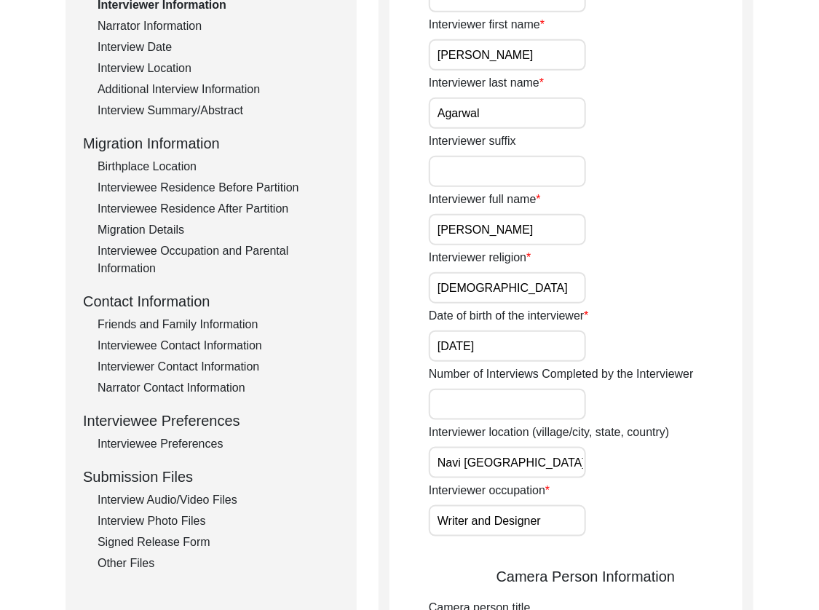
scroll to position [278, 0]
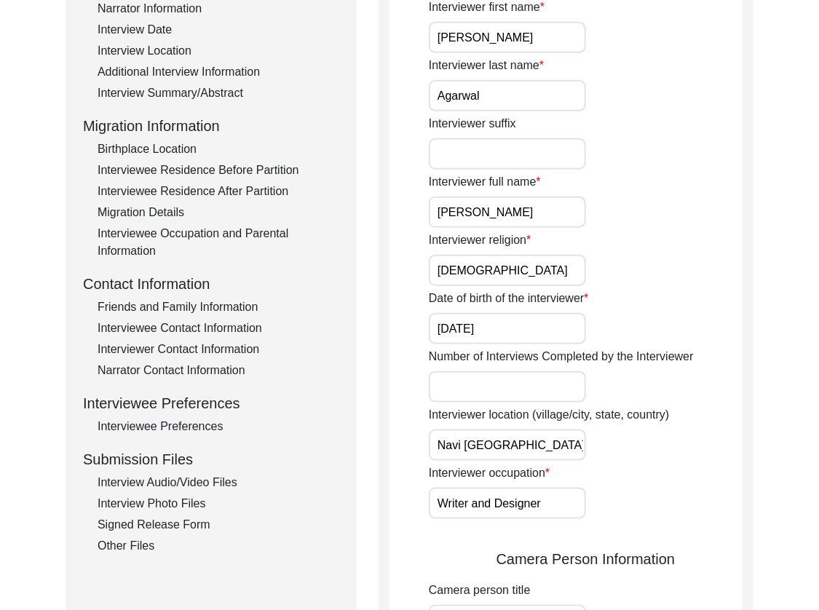
drag, startPoint x: 539, startPoint y: 215, endPoint x: 536, endPoint y: 244, distance: 29.3
click at [539, 215] on input "[PERSON_NAME]" at bounding box center [507, 212] width 157 height 31
click at [525, 269] on input "[DEMOGRAPHIC_DATA]" at bounding box center [507, 270] width 157 height 31
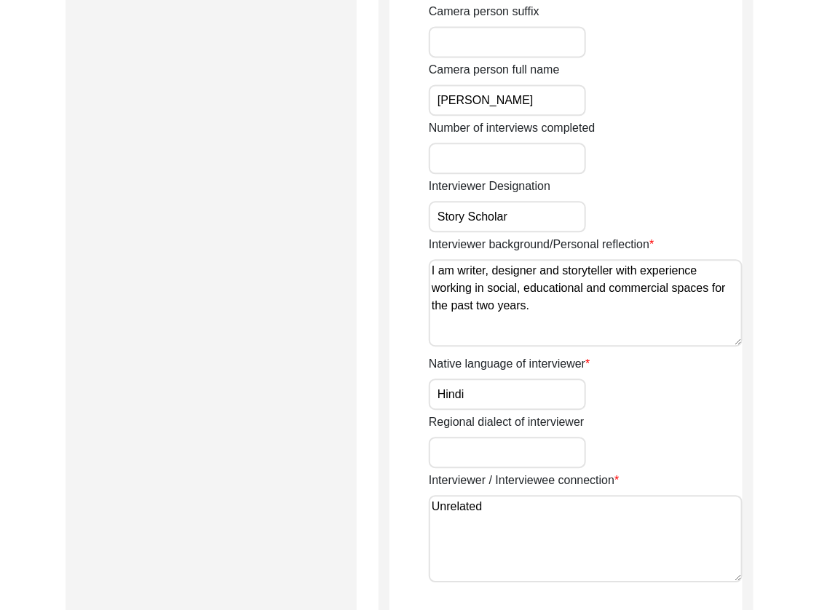
scroll to position [1322, 0]
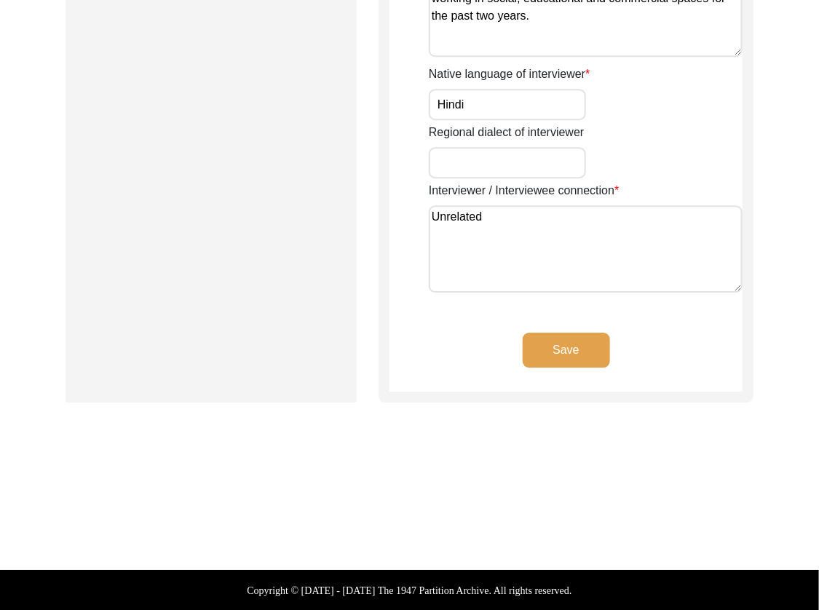
click at [545, 249] on textarea "Unrelated" at bounding box center [586, 248] width 314 height 87
click at [531, 346] on button "Save" at bounding box center [566, 350] width 87 height 35
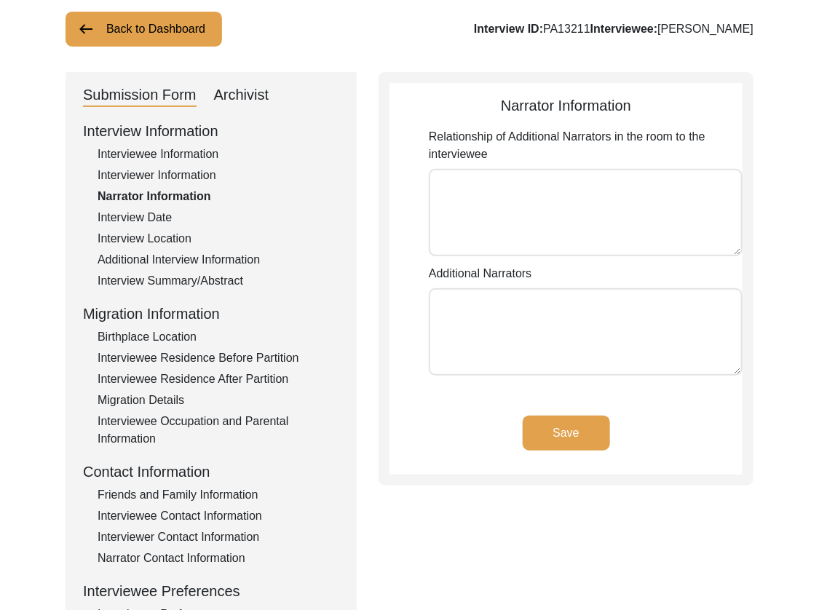
scroll to position [87, 0]
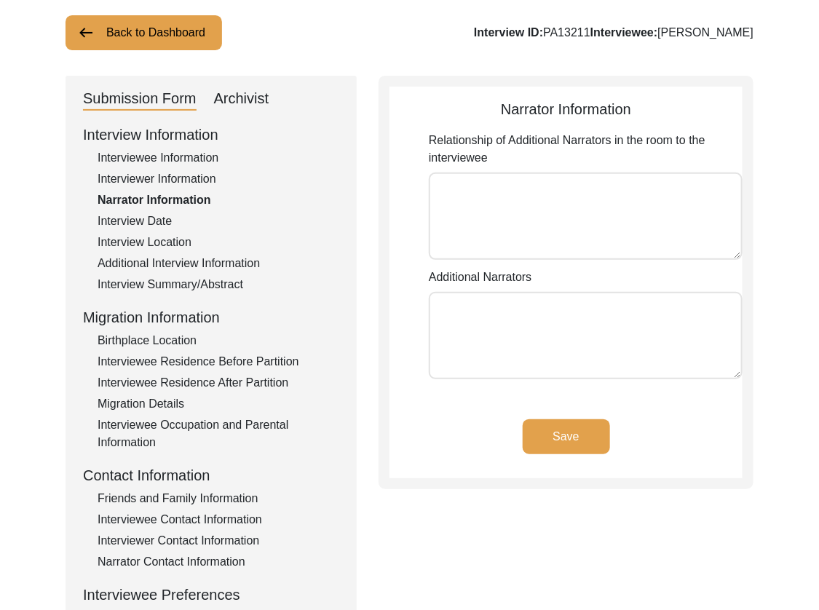
click at [605, 436] on button "Save" at bounding box center [566, 437] width 87 height 35
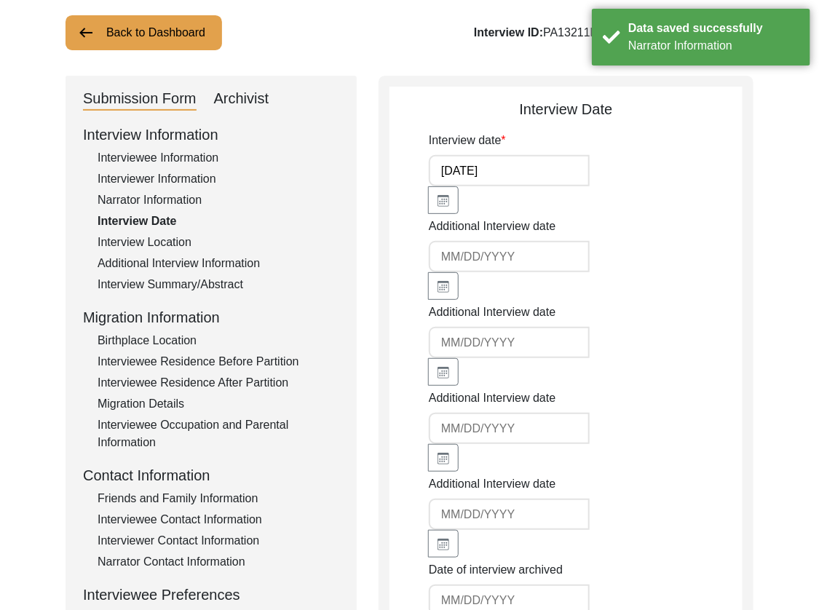
click at [171, 242] on div "Interview Location" at bounding box center [219, 242] width 242 height 17
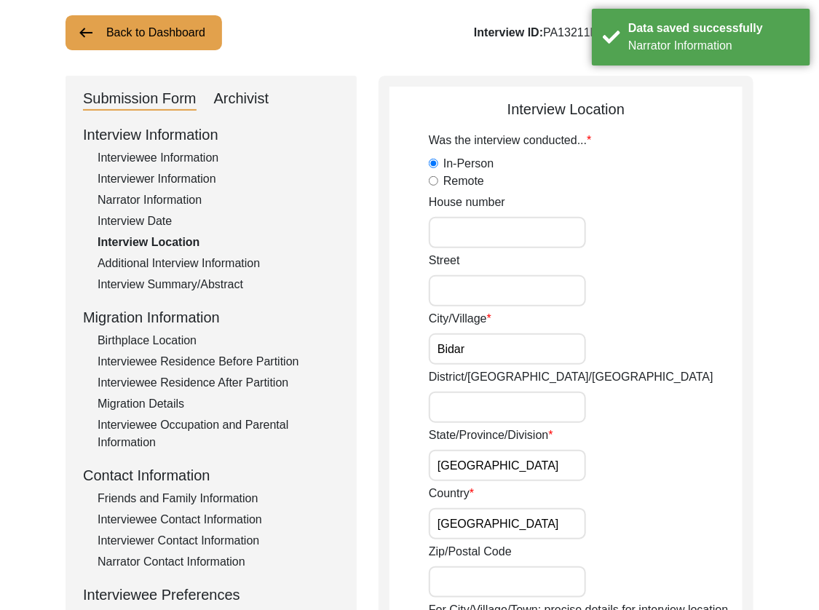
click at [544, 350] on input "Bidar" at bounding box center [507, 349] width 157 height 31
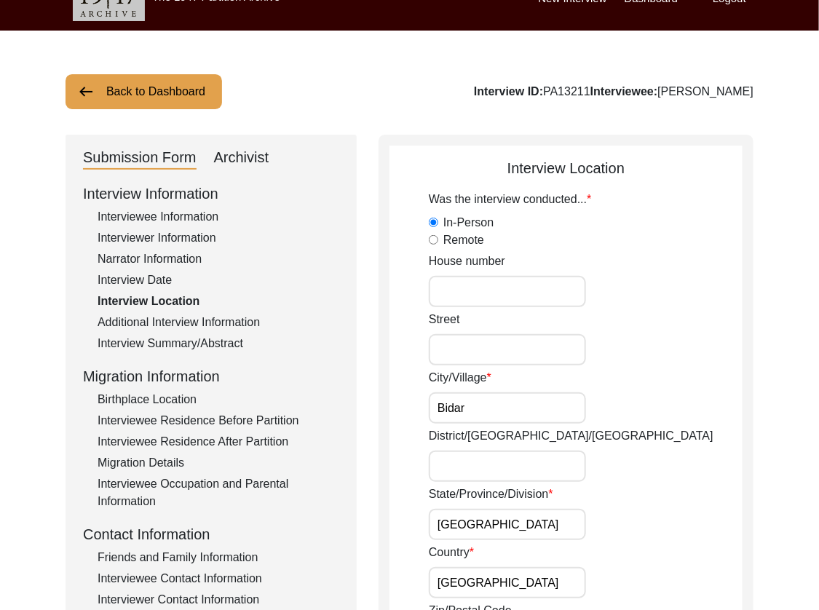
scroll to position [141, 0]
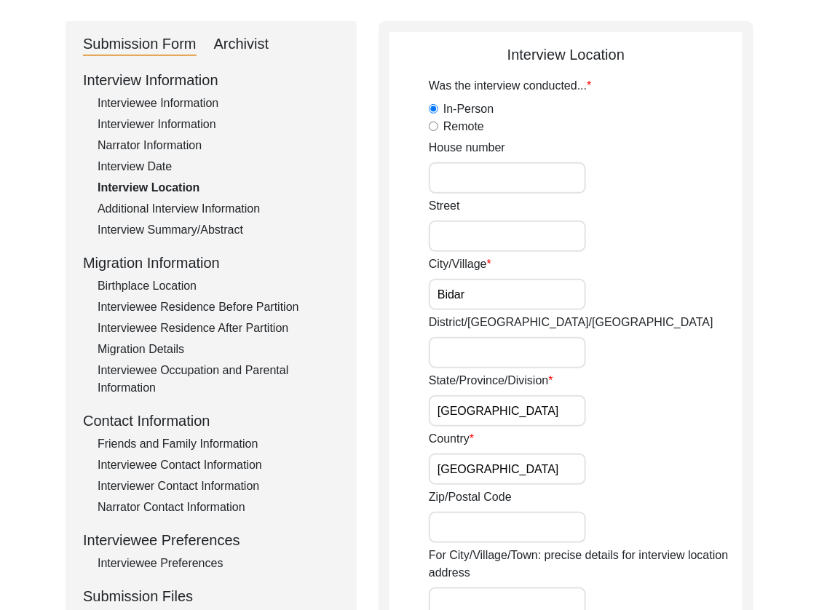
click at [494, 287] on input "Bidar" at bounding box center [507, 294] width 157 height 31
click at [468, 302] on input "Bidar" at bounding box center [507, 294] width 157 height 31
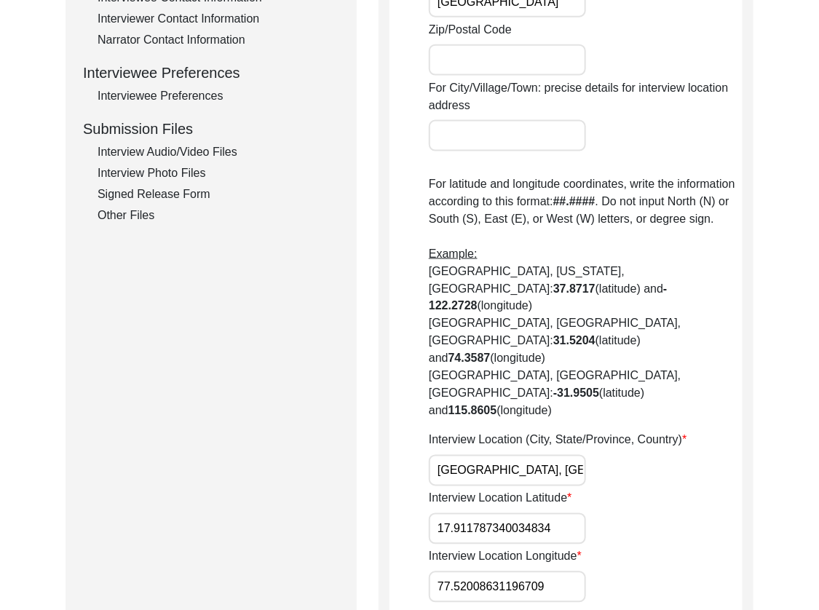
scroll to position [610, 0]
click at [535, 454] on input "[GEOGRAPHIC_DATA], [GEOGRAPHIC_DATA], [GEOGRAPHIC_DATA]" at bounding box center [507, 469] width 157 height 31
paste input "[PERSON_NAME], [GEOGRAPHIC_DATA], Kalaburagi Division"
click at [540, 513] on input "17.911787340034834" at bounding box center [507, 528] width 157 height 31
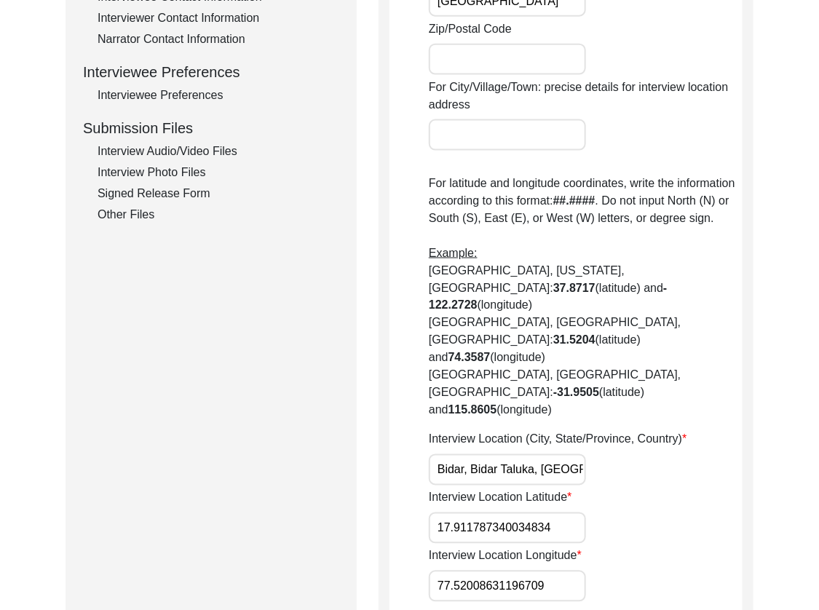
click at [540, 454] on input "Bidar, Bidar Taluka, [GEOGRAPHIC_DATA], Kalaburagi Division [GEOGRAPHIC_DATA], …" at bounding box center [507, 469] width 157 height 31
paste input "Bidar, Bidar Taluka, [GEOGRAPHIC_DATA], Kalaburagi Division [GEOGRAPHIC_DATA], …"
drag, startPoint x: 533, startPoint y: 422, endPoint x: 570, endPoint y: 450, distance: 46.8
click at [534, 454] on input "Bidar, Bidar Taluka, [GEOGRAPHIC_DATA], Kalaburagi Division [GEOGRAPHIC_DATA], …" at bounding box center [507, 469] width 157 height 31
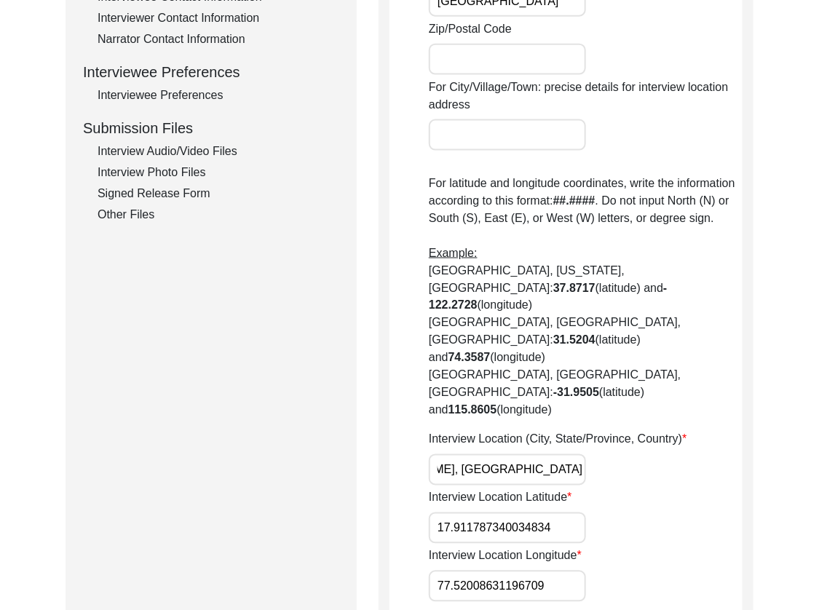
scroll to position [0, 0]
drag, startPoint x: 530, startPoint y: 419, endPoint x: 501, endPoint y: 424, distance: 28.9
click at [501, 454] on input "Bidar, [PERSON_NAME], [GEOGRAPHIC_DATA], Kalaburagi Division, [GEOGRAPHIC_DATA]…" at bounding box center [507, 469] width 157 height 31
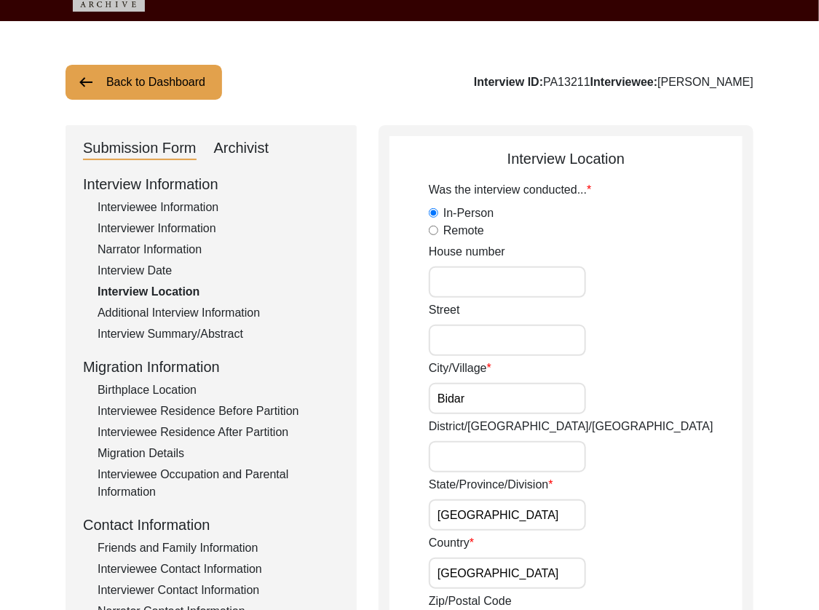
scroll to position [36, 0]
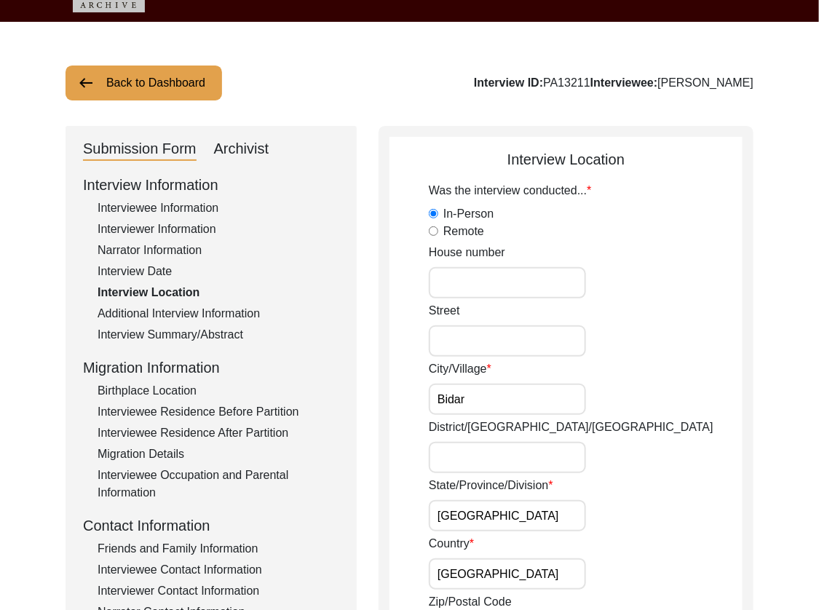
click at [504, 462] on input "District/[GEOGRAPHIC_DATA]/[GEOGRAPHIC_DATA]" at bounding box center [507, 457] width 157 height 31
paste input "[GEOGRAPHIC_DATA]"
click at [517, 390] on input "Bidar" at bounding box center [507, 399] width 157 height 31
click at [516, 413] on input "Bidar" at bounding box center [507, 399] width 157 height 31
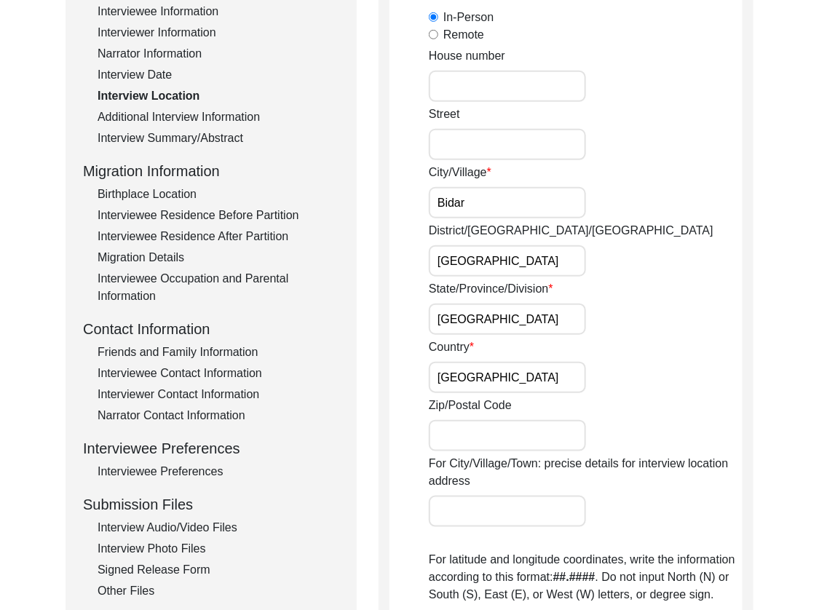
scroll to position [722, 0]
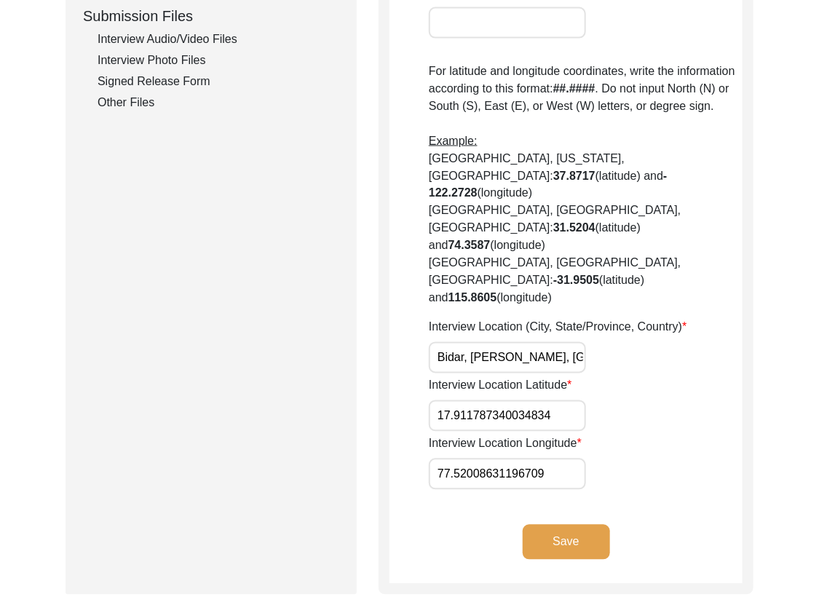
paste input "0"
drag, startPoint x: 499, startPoint y: 361, endPoint x: 401, endPoint y: 363, distance: 97.6
click at [401, 363] on app-interview-location "Interview Location Was the interview conducted... In-Person Remote House [GEOGR…" at bounding box center [566, 23] width 353 height 1121
paste input "19"
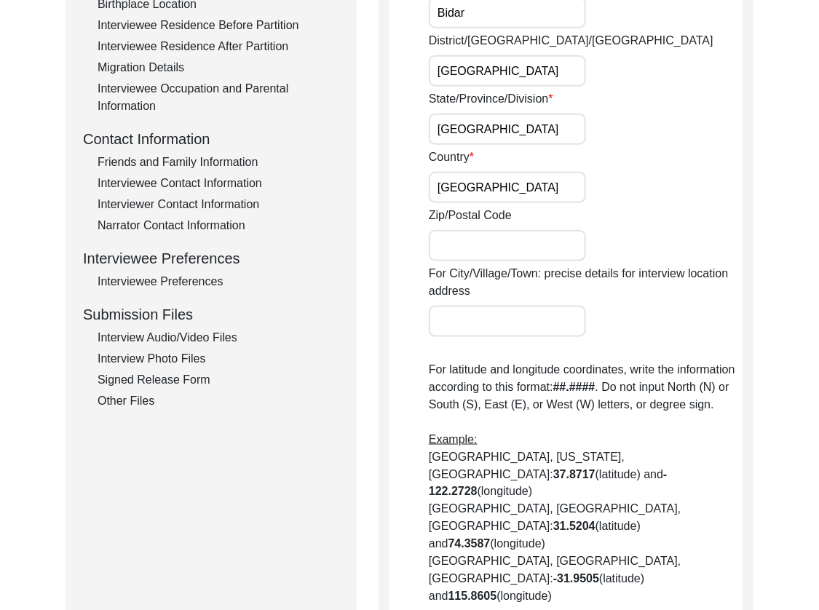
scroll to position [0, 0]
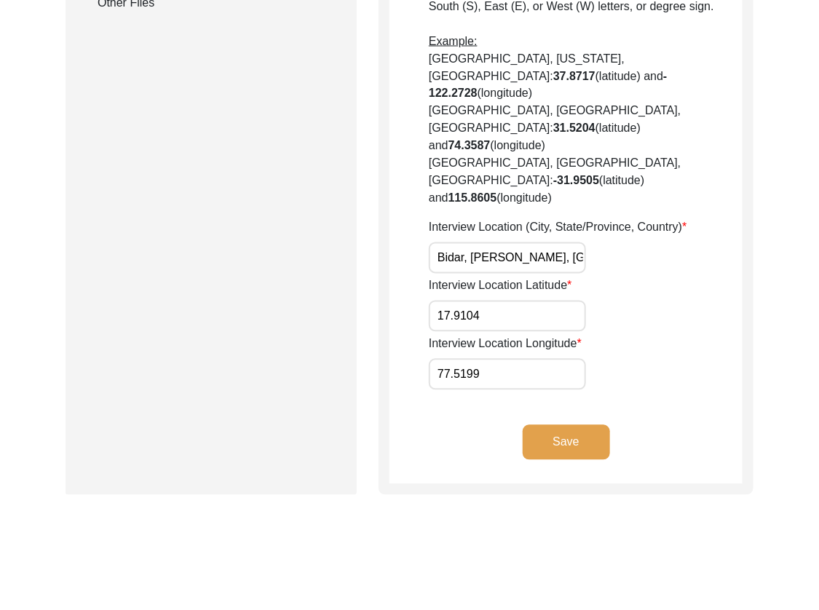
click at [562, 425] on button "Save" at bounding box center [566, 442] width 87 height 35
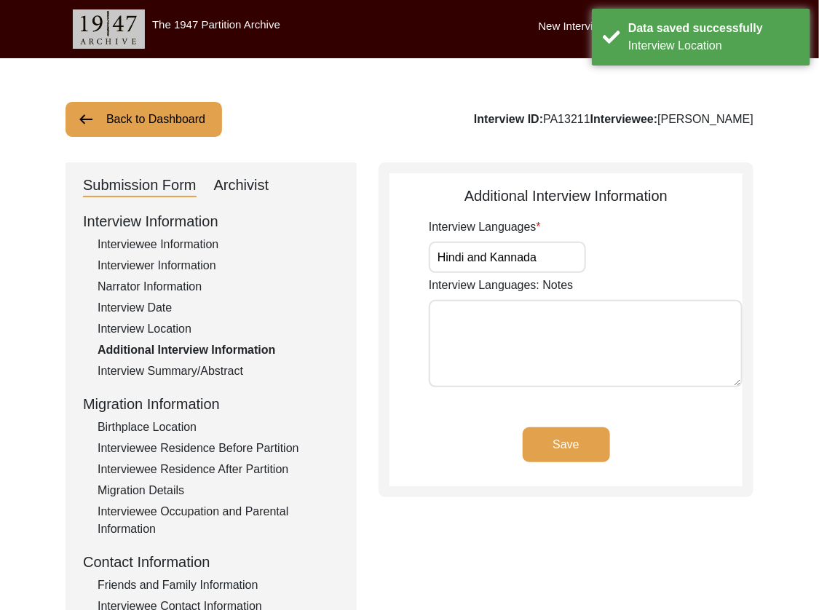
click at [556, 262] on input "Hindi and Kannada" at bounding box center [507, 257] width 157 height 31
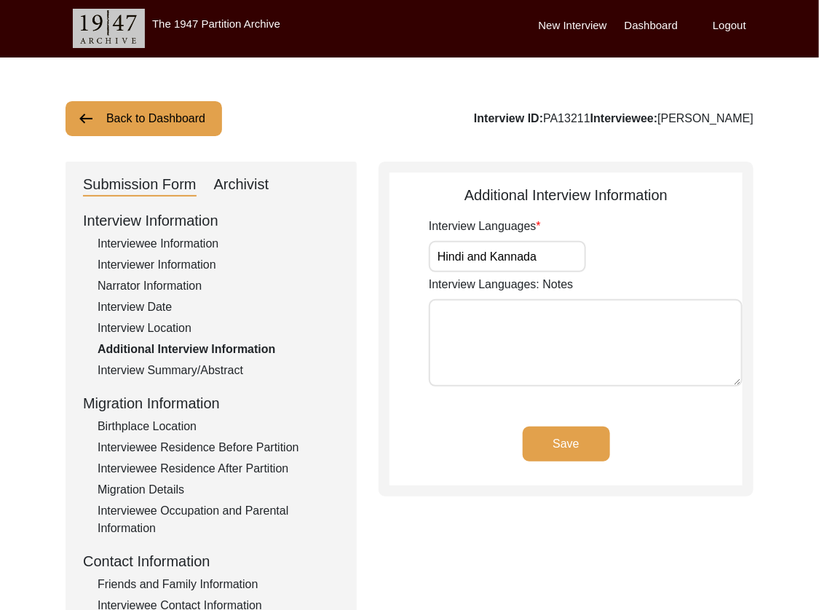
paste input ","
click at [589, 447] on button "Save" at bounding box center [566, 444] width 87 height 35
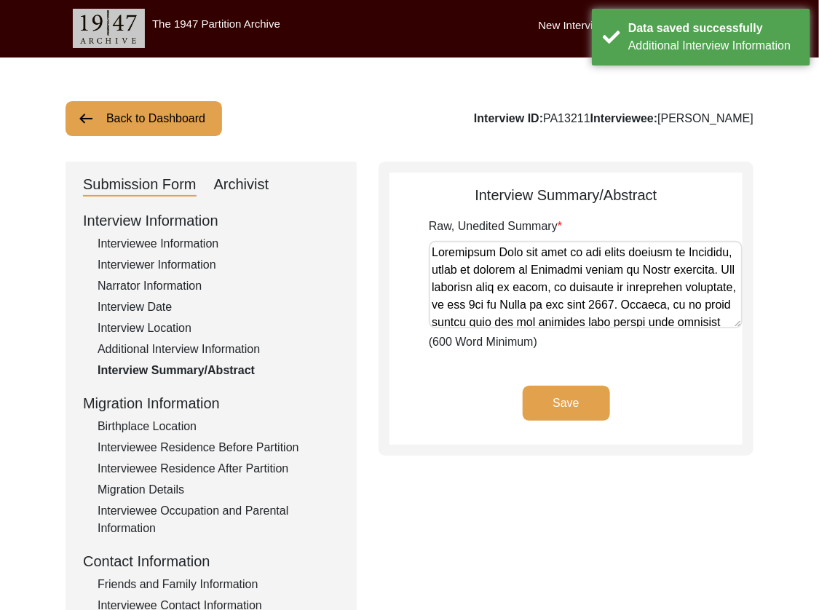
click at [173, 434] on div "Birthplace Location" at bounding box center [219, 426] width 242 height 17
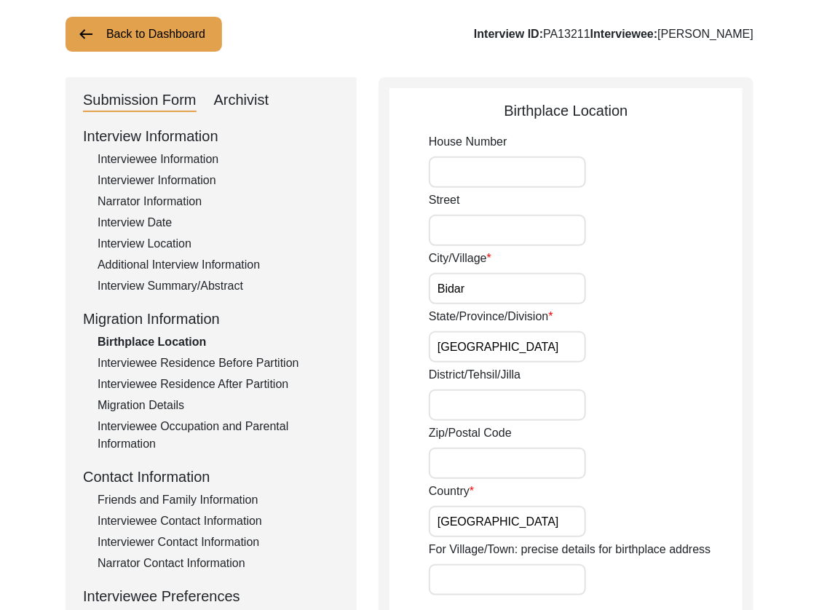
scroll to position [86, 0]
click at [564, 291] on input "Bidar" at bounding box center [507, 287] width 157 height 31
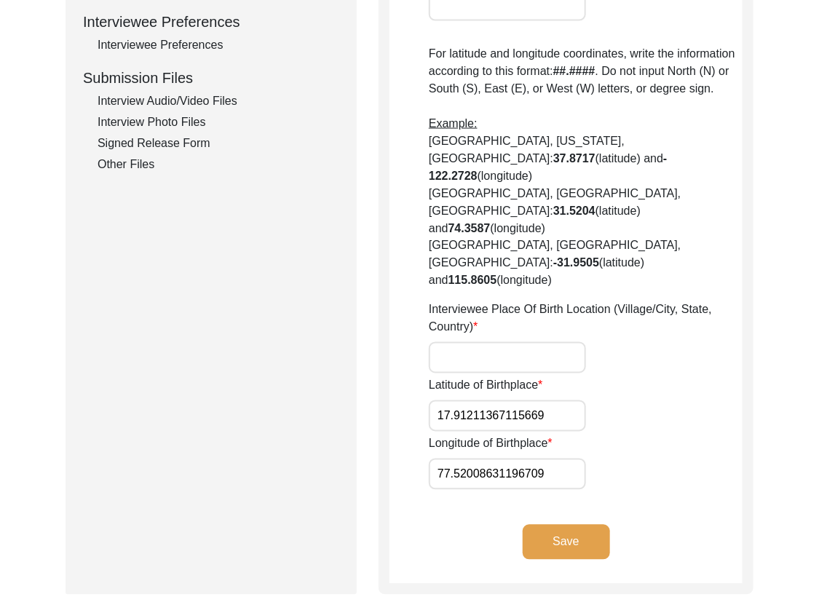
paste input "Bidar, [PERSON_NAME], [GEOGRAPHIC_DATA], Kalaburagi Division, [GEOGRAPHIC_DATA]…"
paste input "04"
paste input "19"
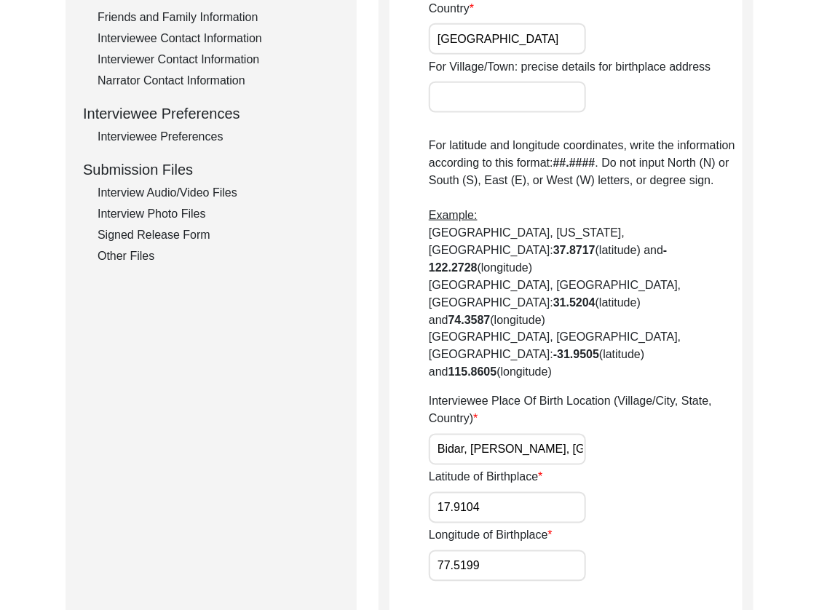
scroll to position [761, 0]
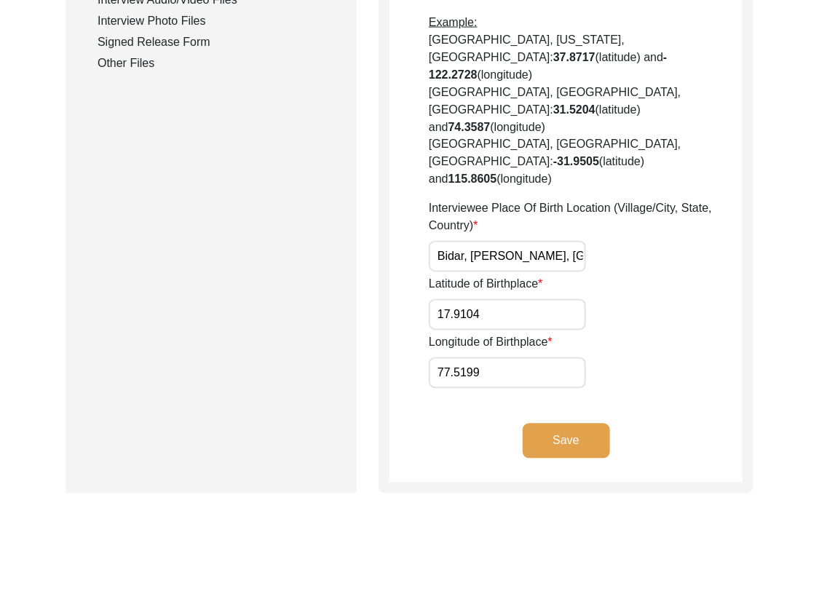
click at [580, 424] on button "Save" at bounding box center [566, 441] width 87 height 35
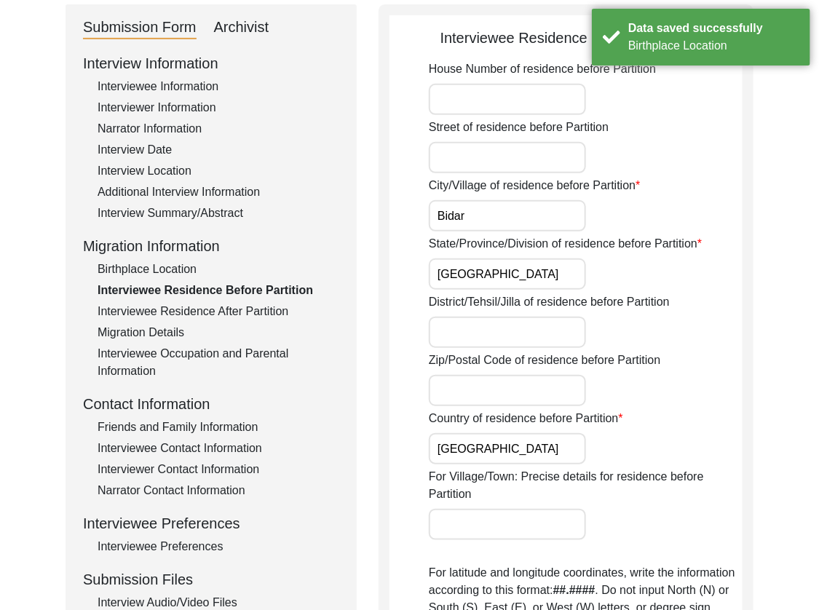
scroll to position [0, 0]
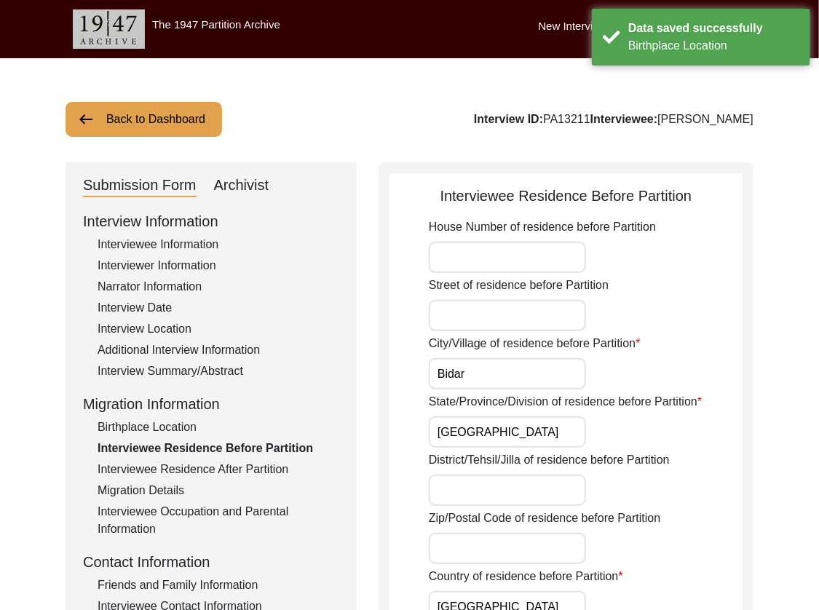
click at [511, 369] on input "Bidar" at bounding box center [507, 373] width 157 height 31
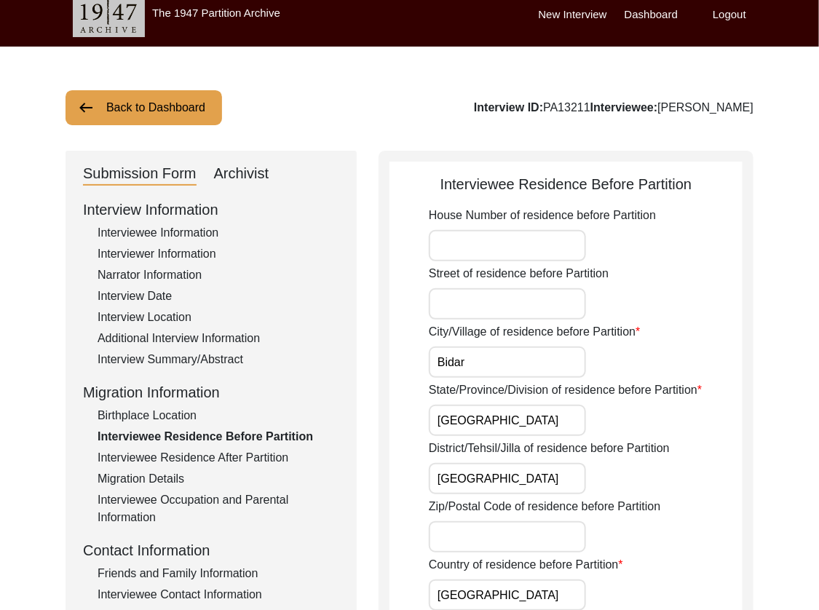
scroll to position [377, 0]
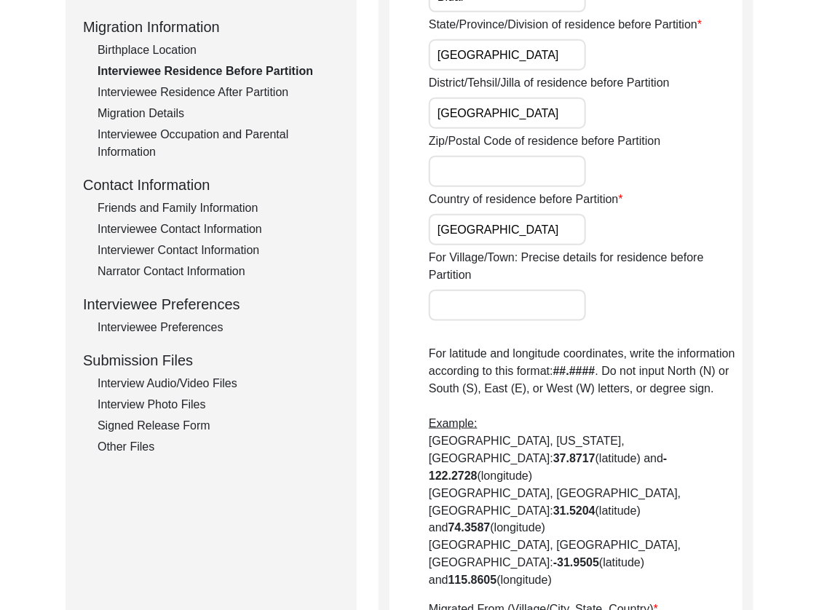
paste input "[PERSON_NAME], [GEOGRAPHIC_DATA], Kalaburagi Division,"
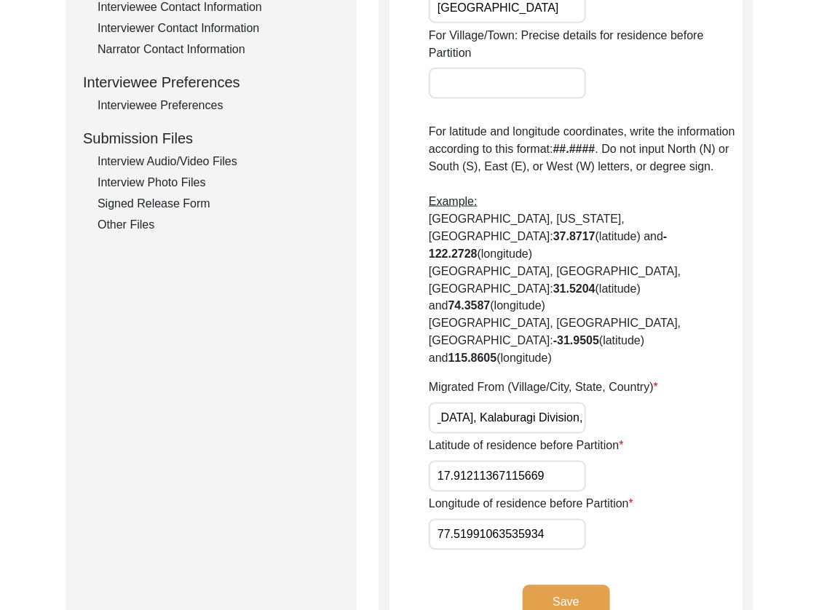
scroll to position [0, 0]
paste input "04"
paste input "text"
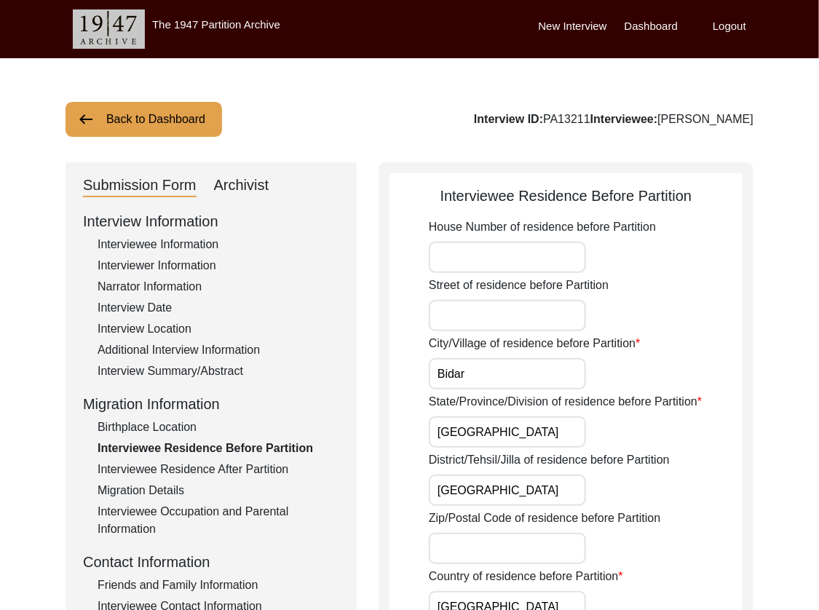
click at [478, 377] on input "Bidar" at bounding box center [507, 373] width 157 height 31
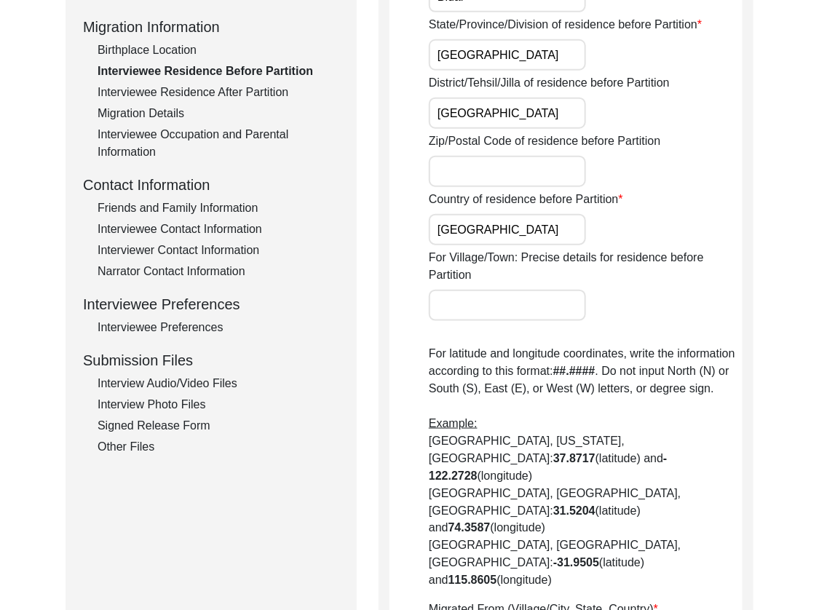
scroll to position [718, 0]
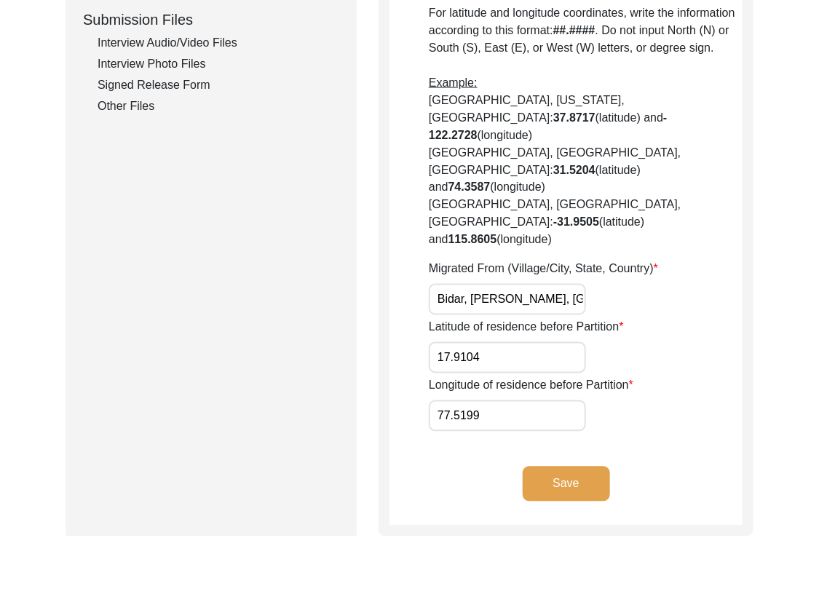
click at [538, 467] on button "Save" at bounding box center [566, 484] width 87 height 35
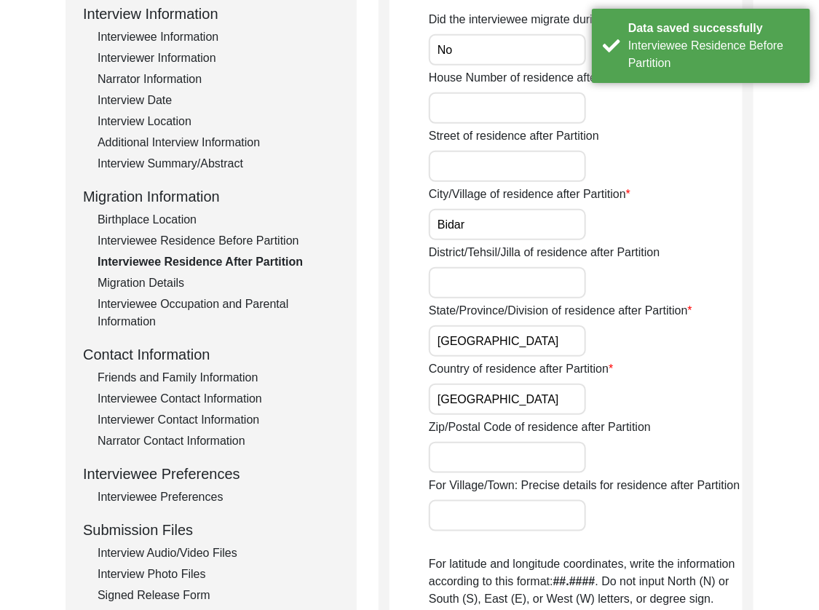
scroll to position [0, 0]
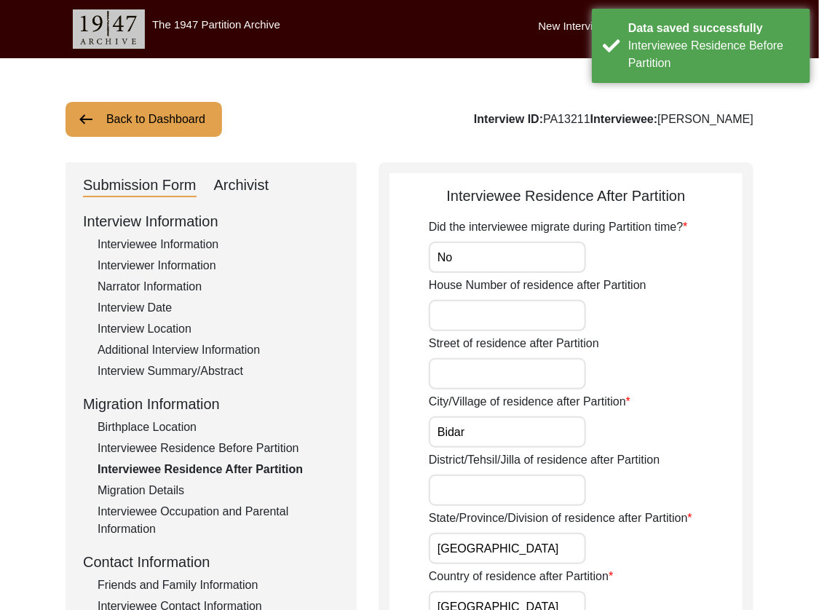
click at [493, 253] on input "No" at bounding box center [507, 257] width 157 height 31
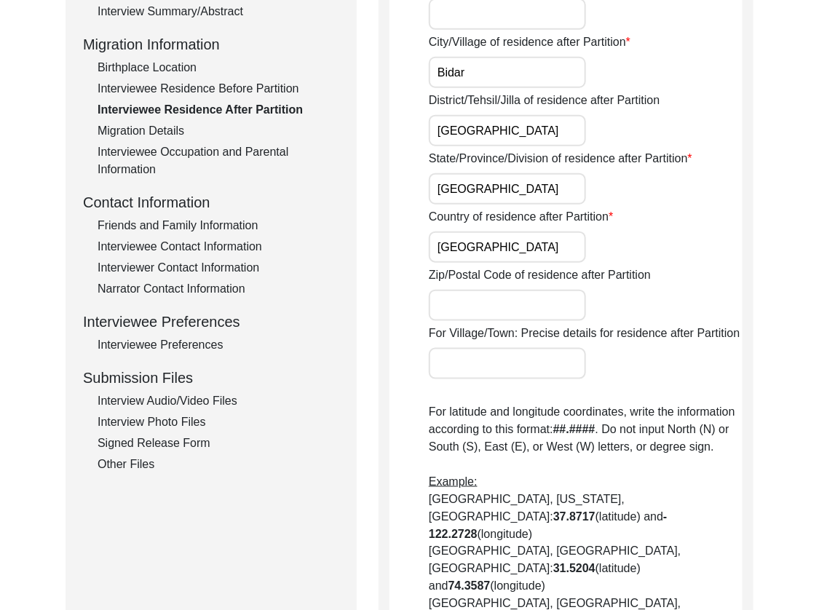
scroll to position [701, 0]
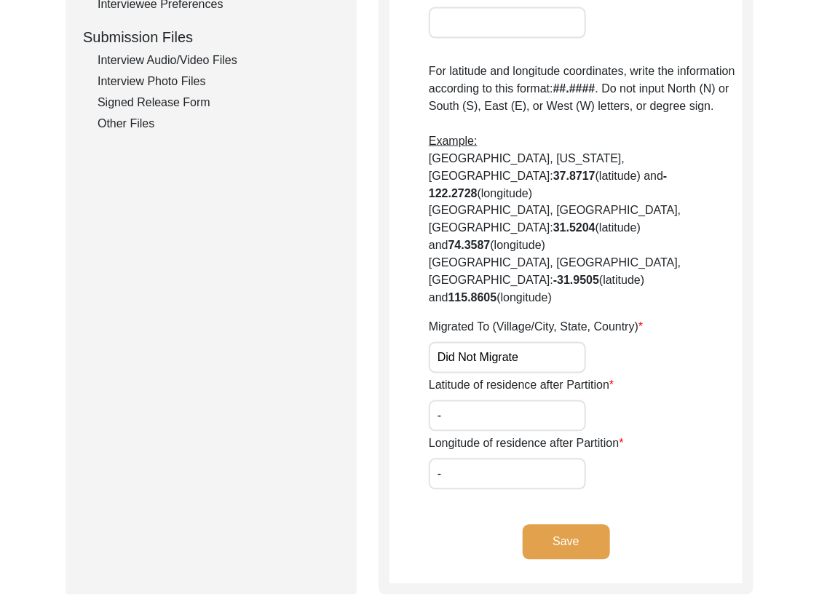
click at [542, 525] on button "Save" at bounding box center [566, 542] width 87 height 35
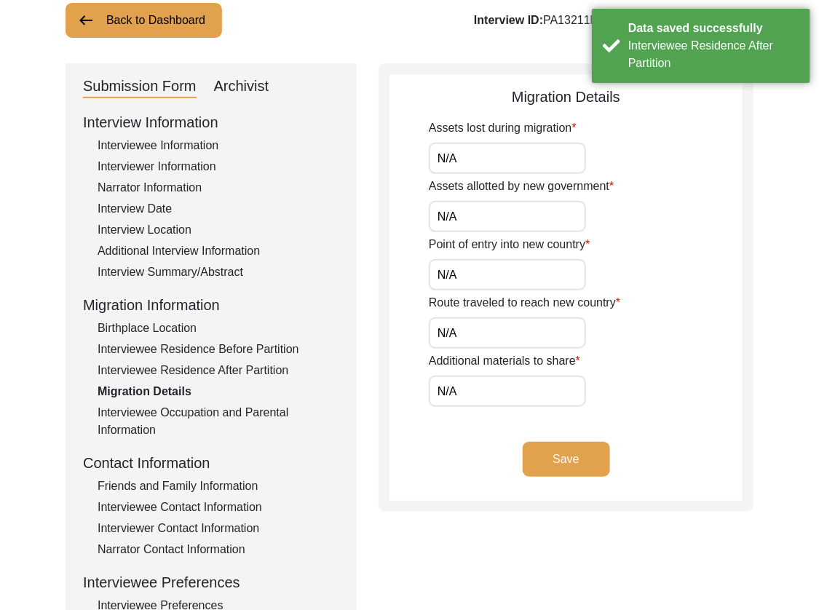
scroll to position [0, 0]
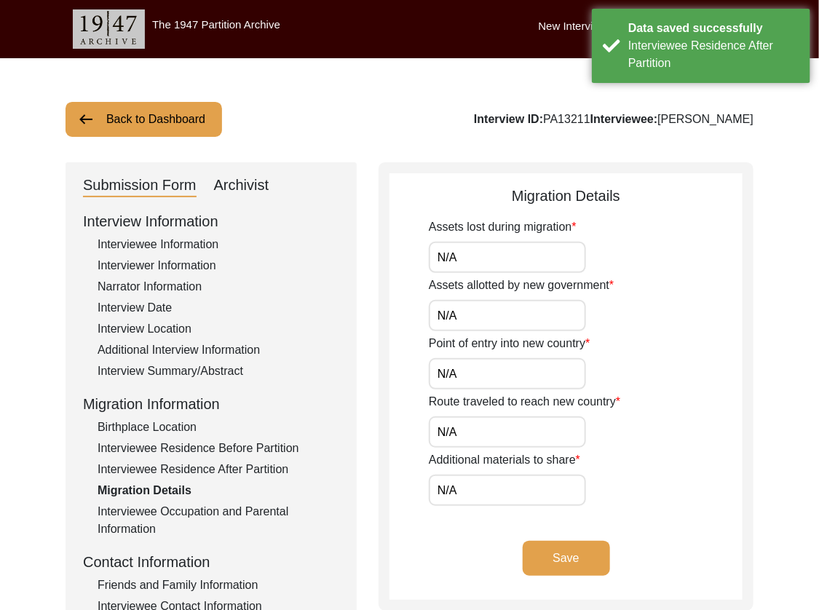
click at [516, 253] on input "N/A" at bounding box center [507, 257] width 157 height 31
click at [572, 560] on button "Save" at bounding box center [566, 558] width 87 height 35
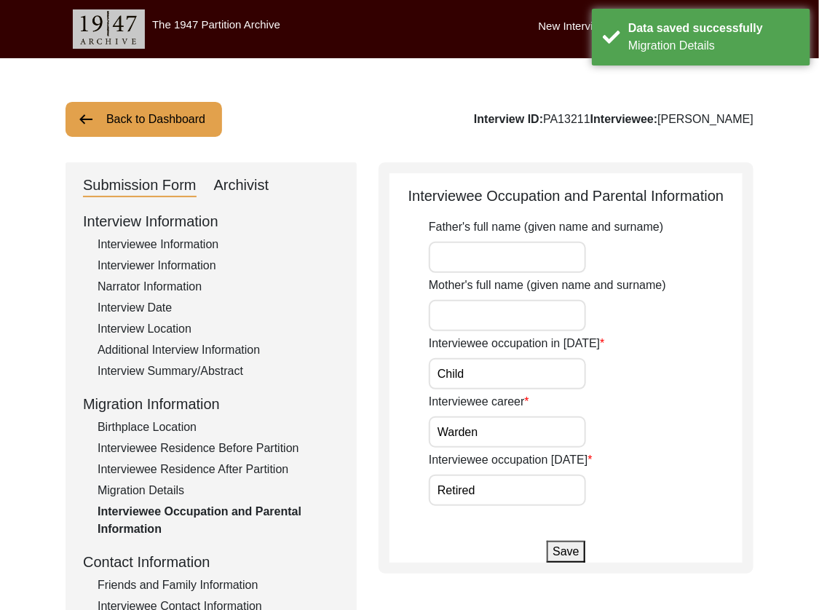
click at [513, 368] on input "Child" at bounding box center [507, 373] width 157 height 31
drag, startPoint x: 512, startPoint y: 369, endPoint x: 318, endPoint y: 368, distance: 193.7
click at [318, 368] on div "Submission Form Archivist Interview Information Interviewee Information Intervi…" at bounding box center [410, 503] width 688 height 682
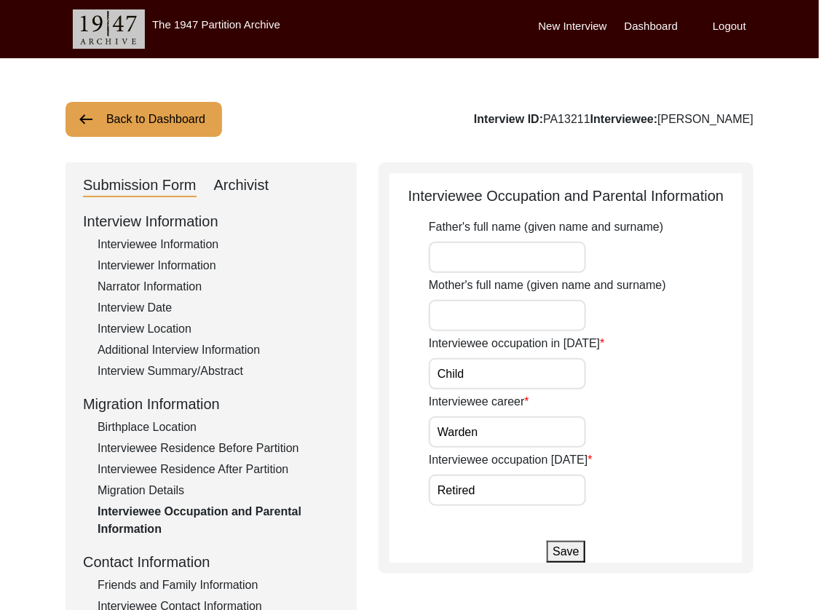
click at [563, 544] on button "Save" at bounding box center [566, 552] width 38 height 22
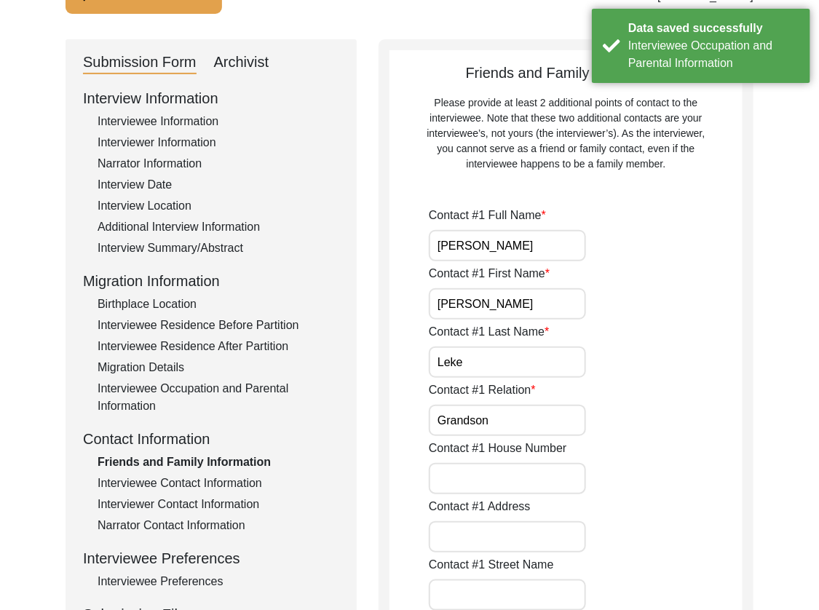
scroll to position [124, 0]
click at [559, 244] on input "[PERSON_NAME]" at bounding box center [507, 244] width 157 height 31
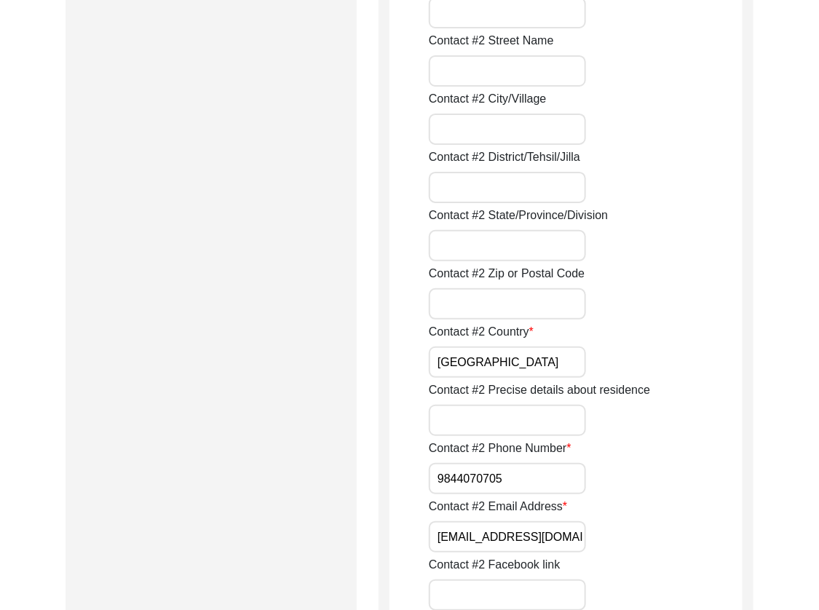
scroll to position [2161, 0]
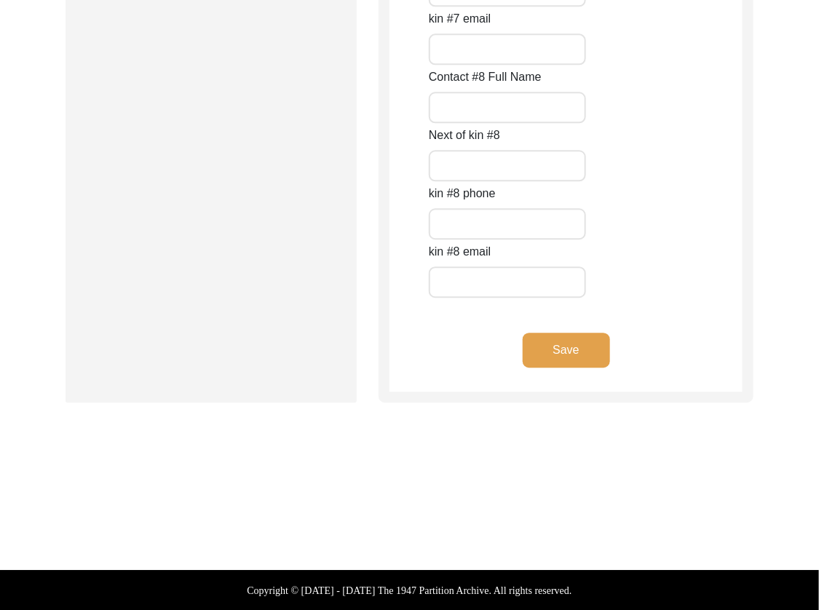
click at [553, 355] on button "Save" at bounding box center [566, 350] width 87 height 35
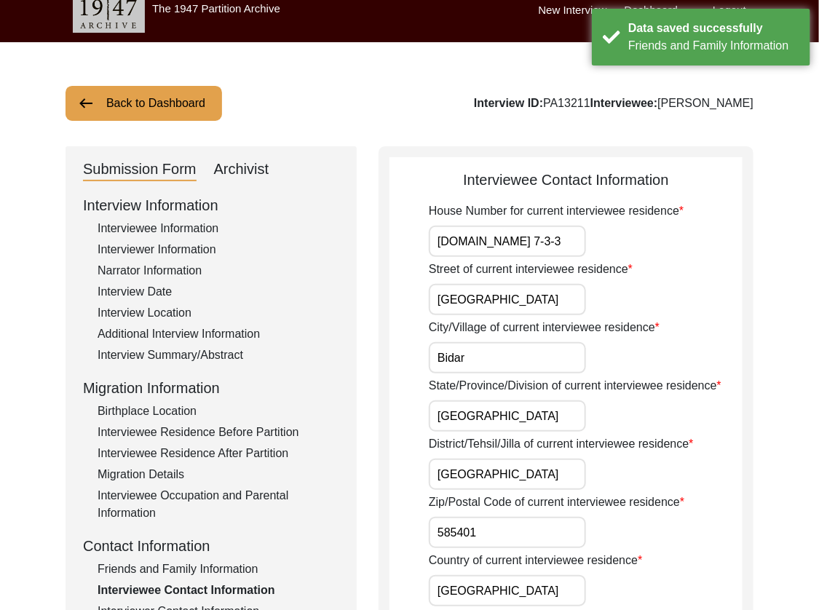
scroll to position [0, 0]
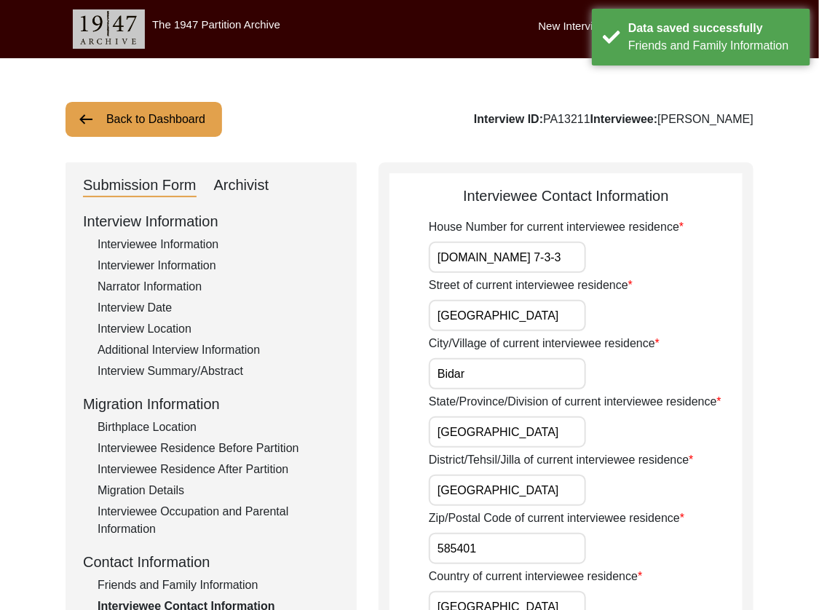
drag, startPoint x: 521, startPoint y: 254, endPoint x: 315, endPoint y: 256, distance: 206.1
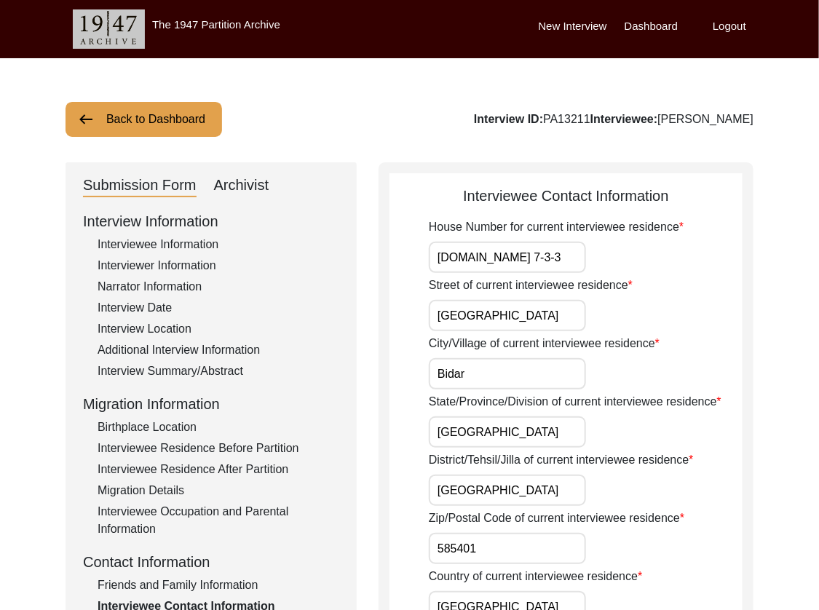
paste input "N"
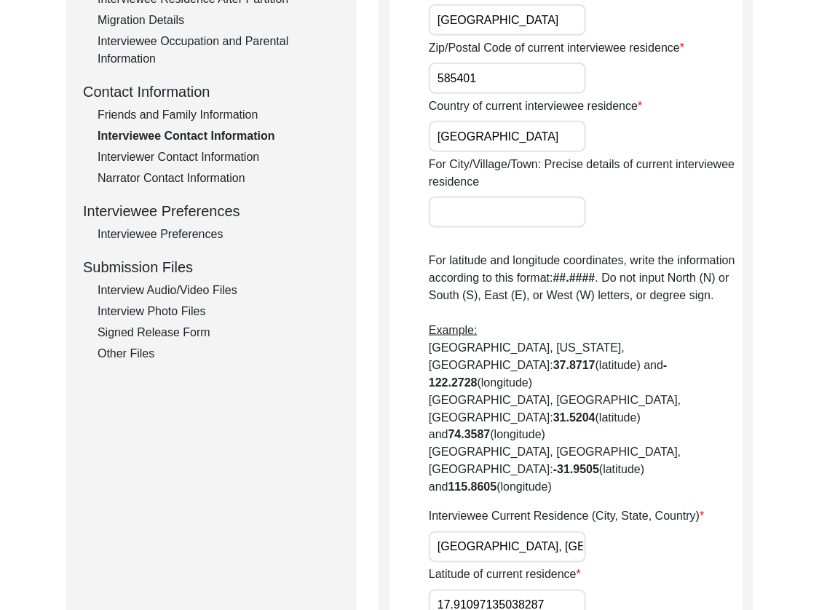
scroll to position [580, 0]
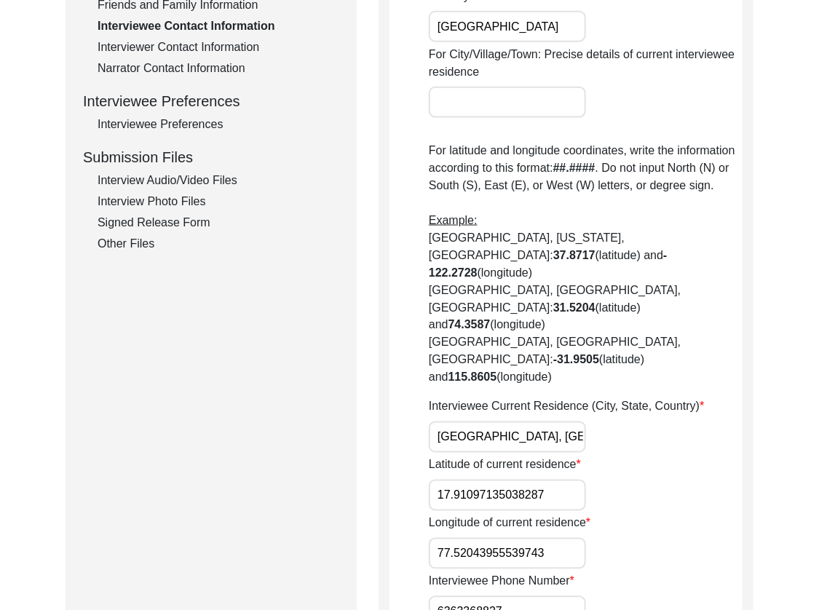
paste input "[PERSON_NAME], [GEOGRAPHIC_DATA], Kalaburagi Division,"
paste input "4"
paste input "199"
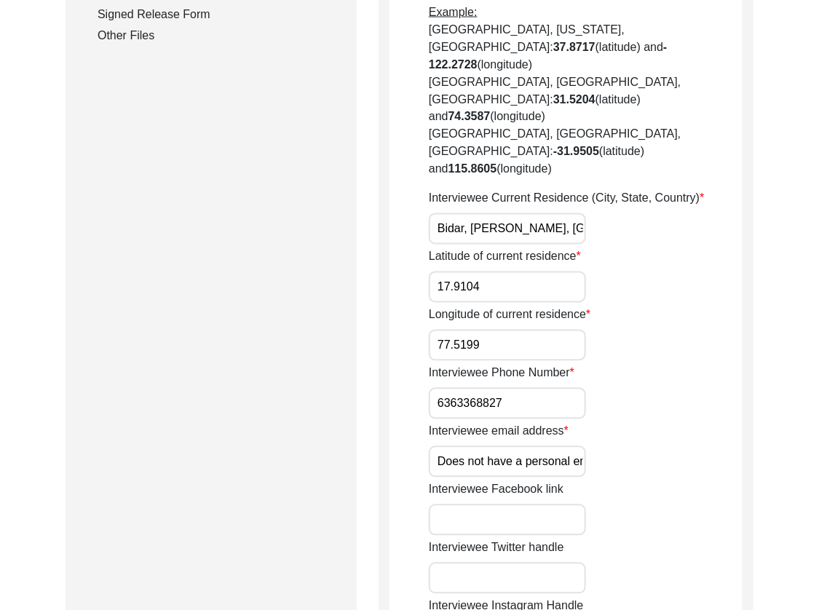
click at [544, 388] on input "6363368827" at bounding box center [507, 403] width 157 height 31
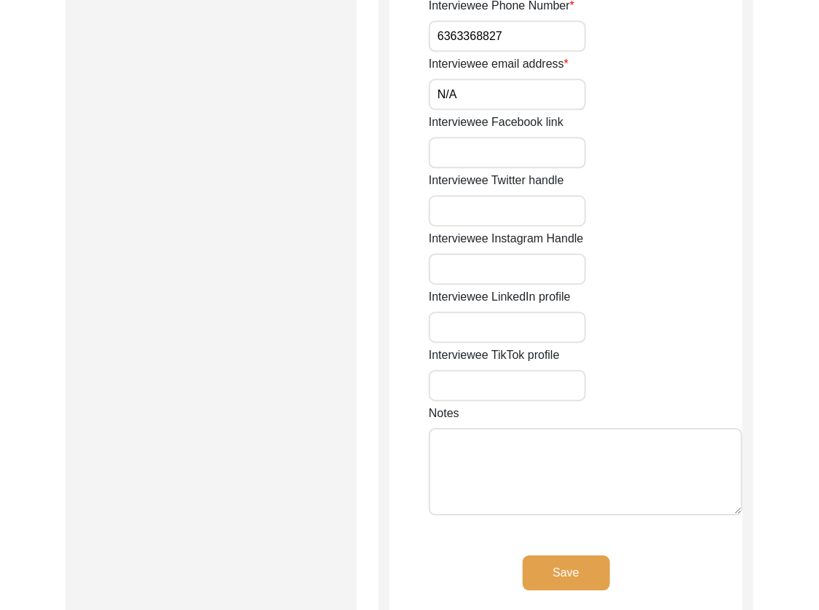
scroll to position [1327, 0]
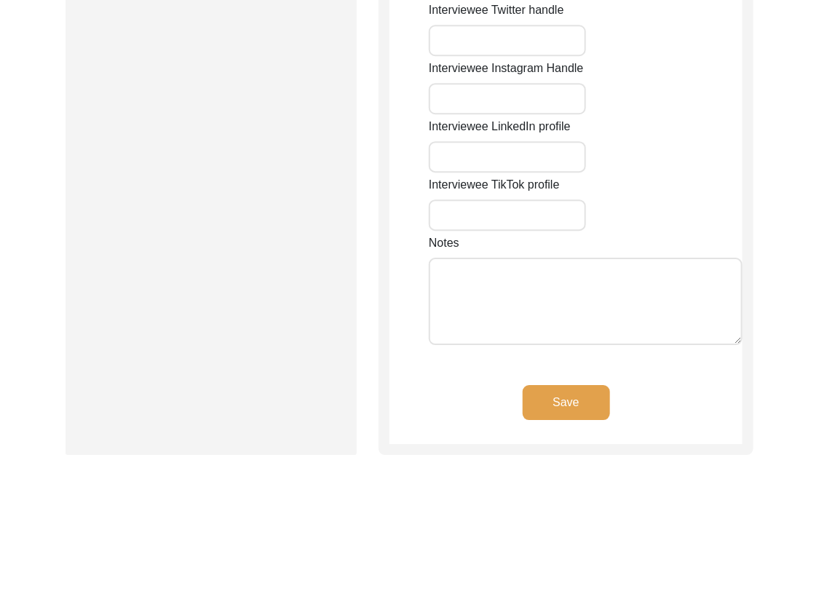
click at [543, 385] on button "Save" at bounding box center [566, 402] width 87 height 35
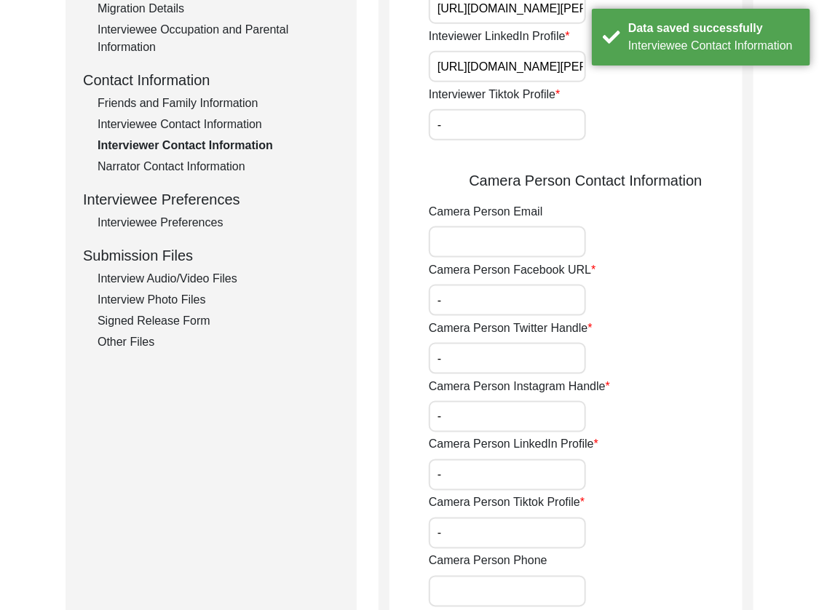
scroll to position [0, 0]
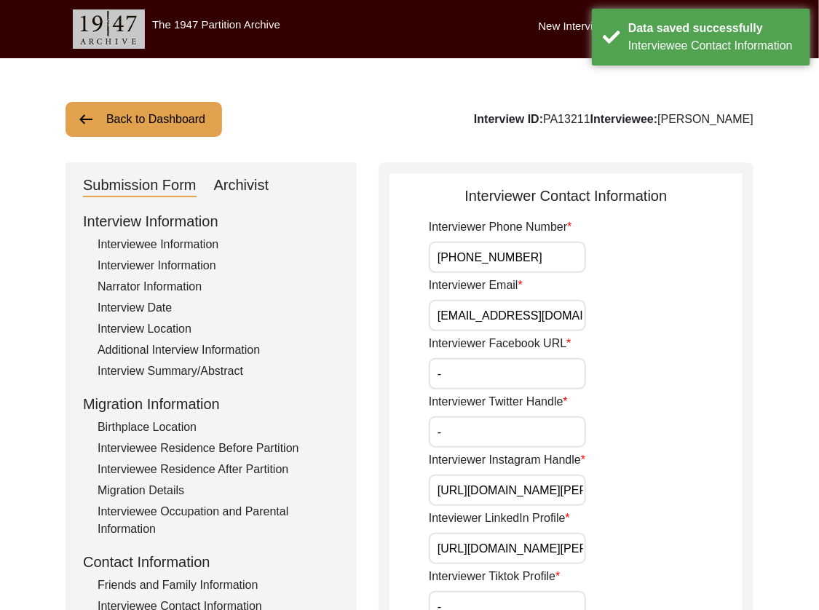
drag, startPoint x: 520, startPoint y: 263, endPoint x: 361, endPoint y: 261, distance: 159.5
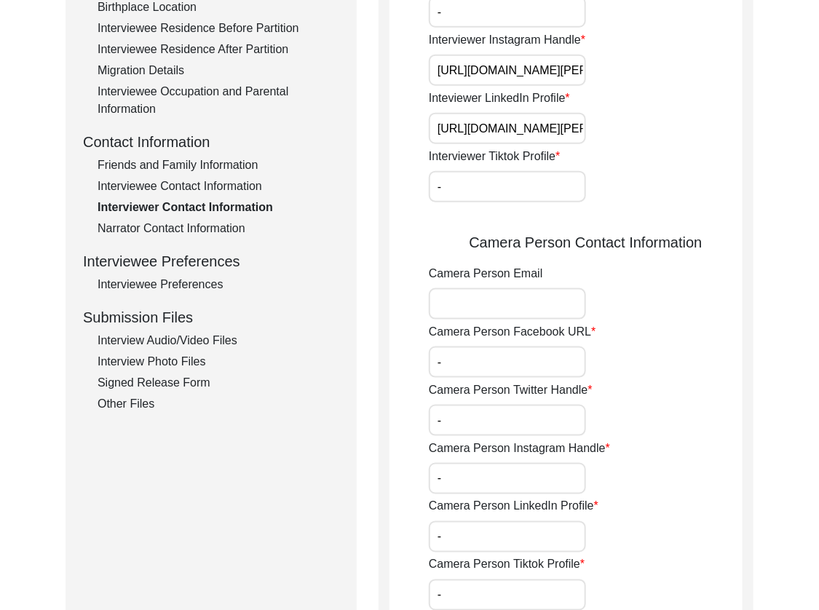
scroll to position [768, 0]
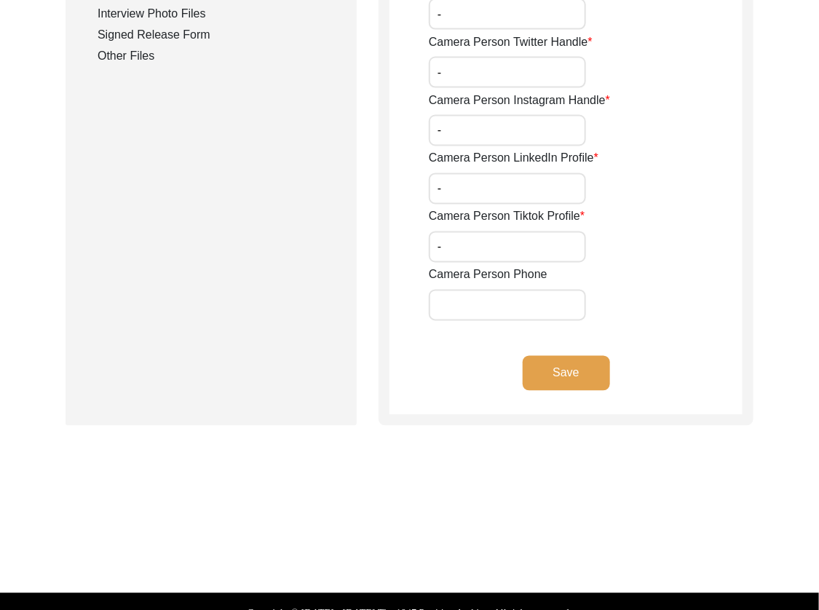
paste input "[PHONE_NUMBER]"
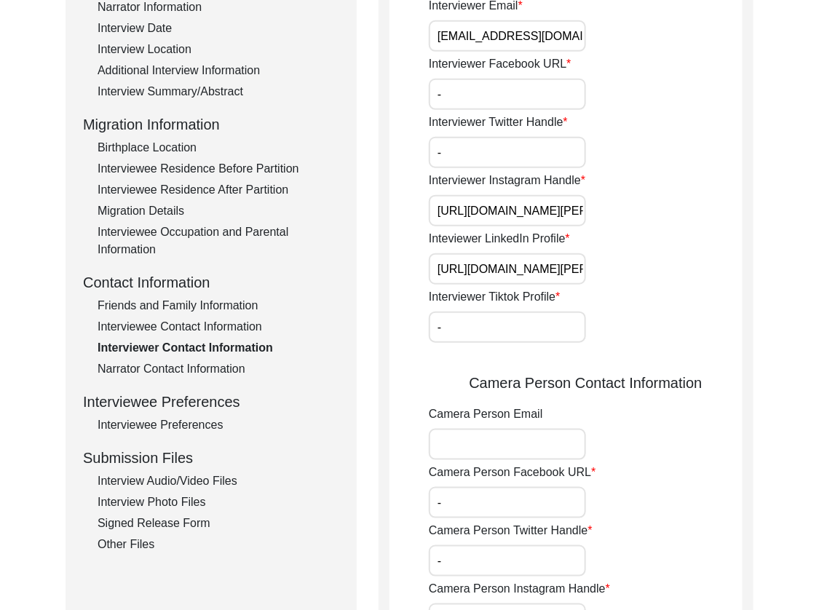
scroll to position [117, 0]
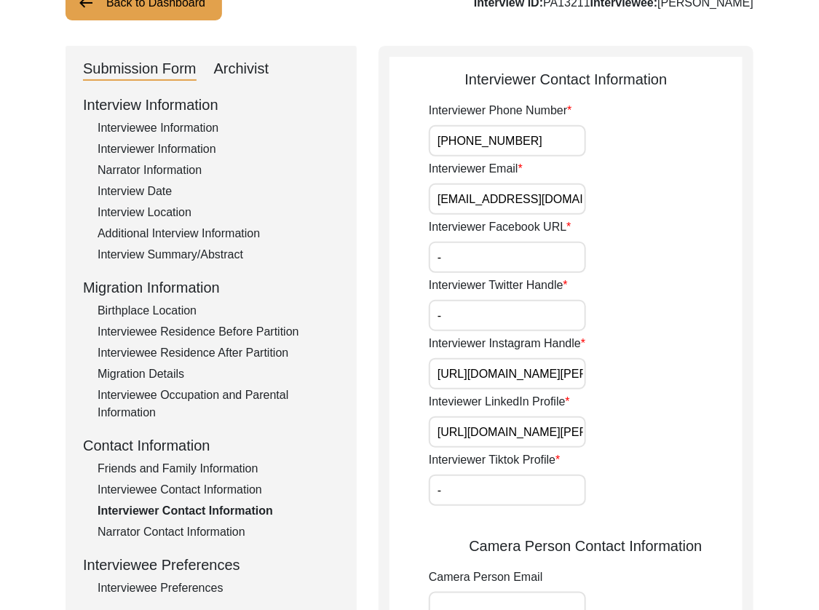
drag, startPoint x: 566, startPoint y: 198, endPoint x: 293, endPoint y: 189, distance: 273.3
click at [293, 189] on div "Submission Form Archivist Interview Information Interviewee Information Intervi…" at bounding box center [410, 562] width 688 height 1032
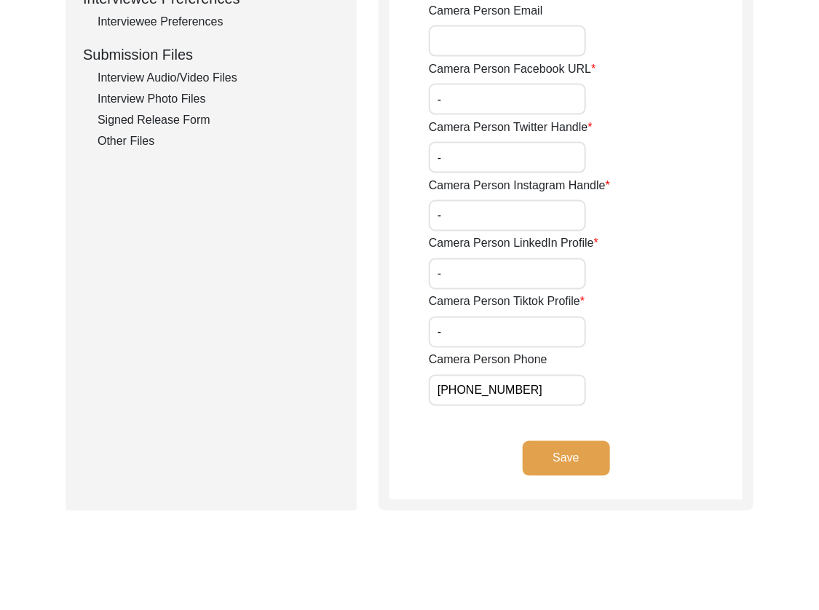
scroll to position [687, 0]
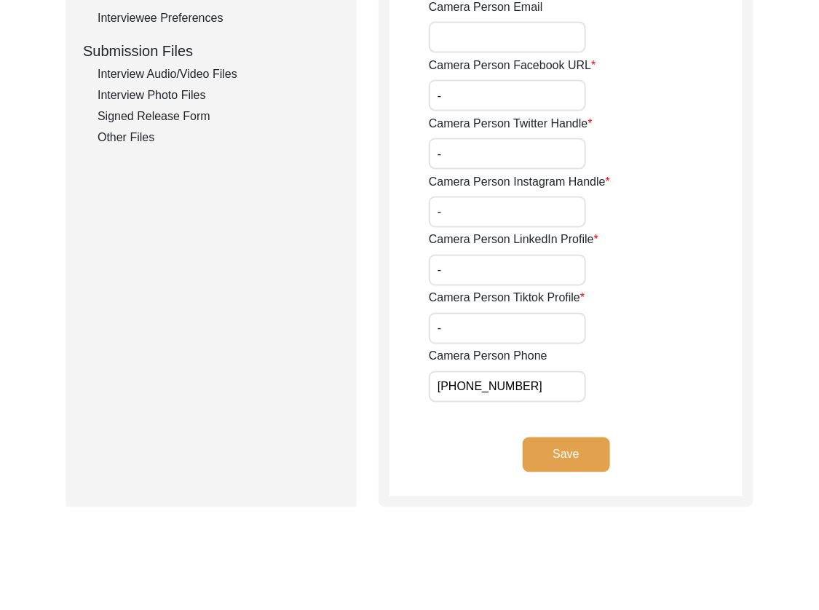
paste input "[EMAIL_ADDRESS][DOMAIN_NAME]"
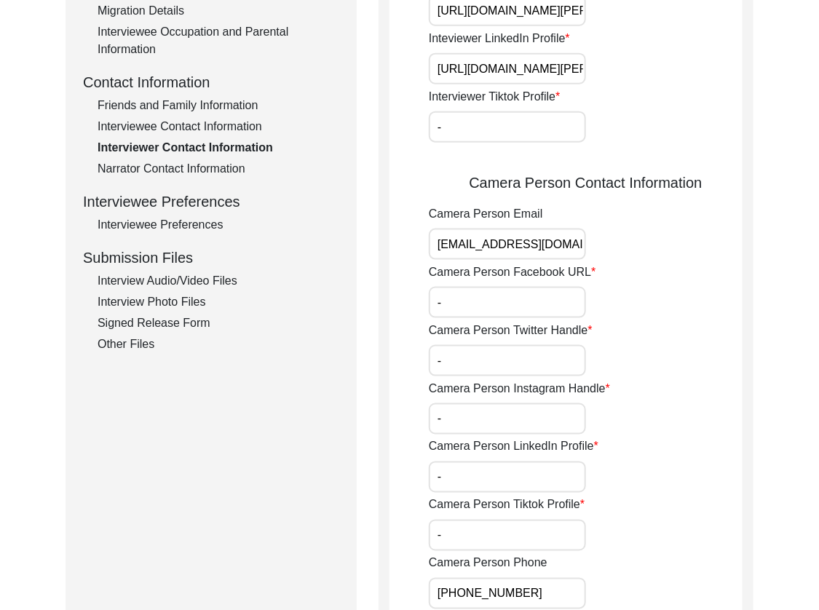
scroll to position [0, 0]
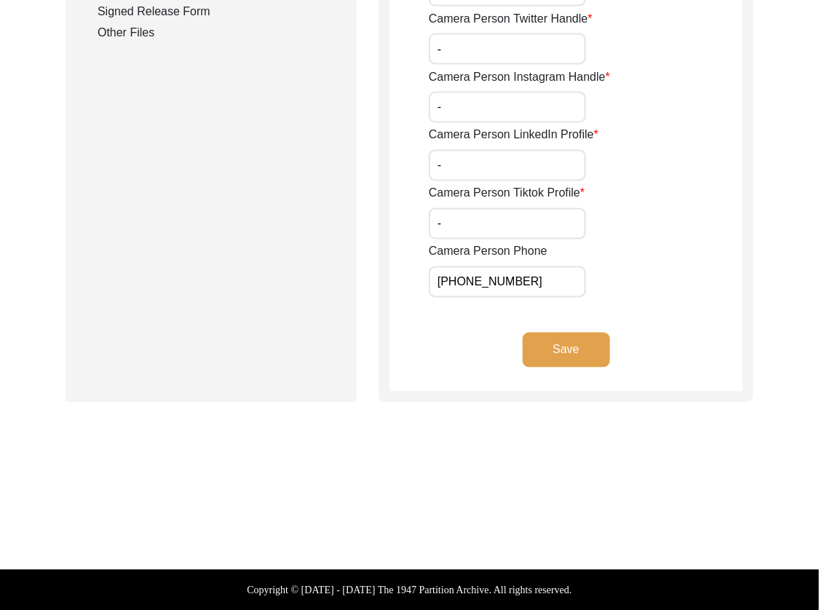
click at [534, 355] on button "Save" at bounding box center [566, 350] width 87 height 35
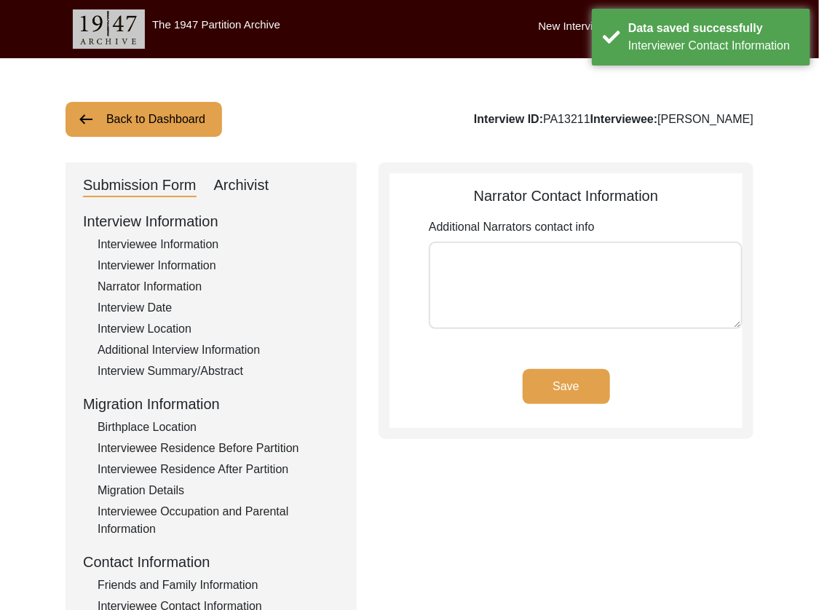
click at [521, 272] on textarea "Additional Narrators contact info" at bounding box center [586, 285] width 314 height 87
click at [583, 404] on div "Save" at bounding box center [566, 398] width 353 height 59
click at [577, 394] on button "Save" at bounding box center [566, 386] width 87 height 35
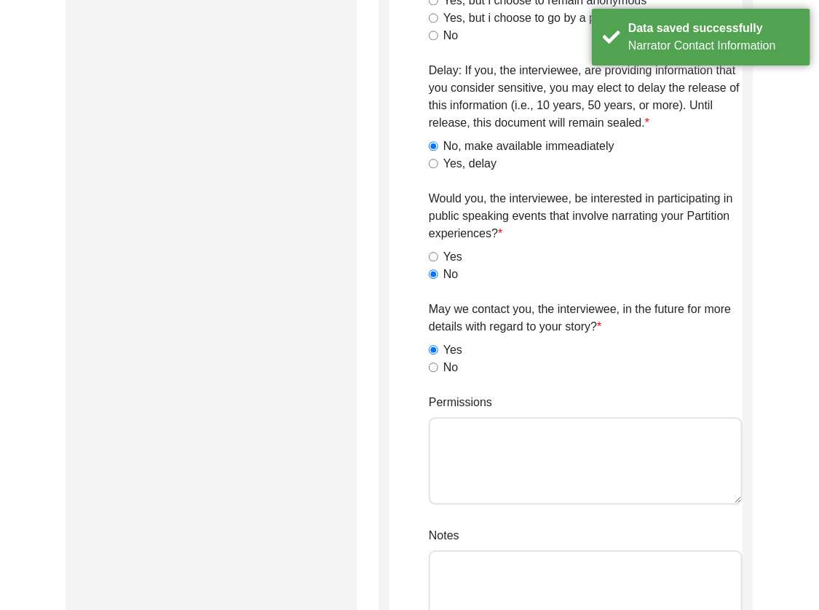
scroll to position [1078, 0]
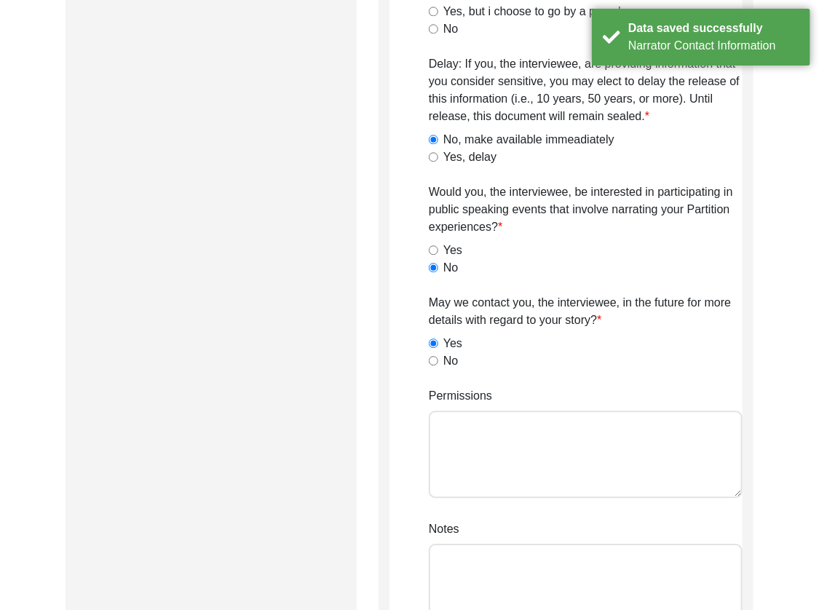
click at [576, 430] on textarea "Permissions" at bounding box center [586, 454] width 314 height 87
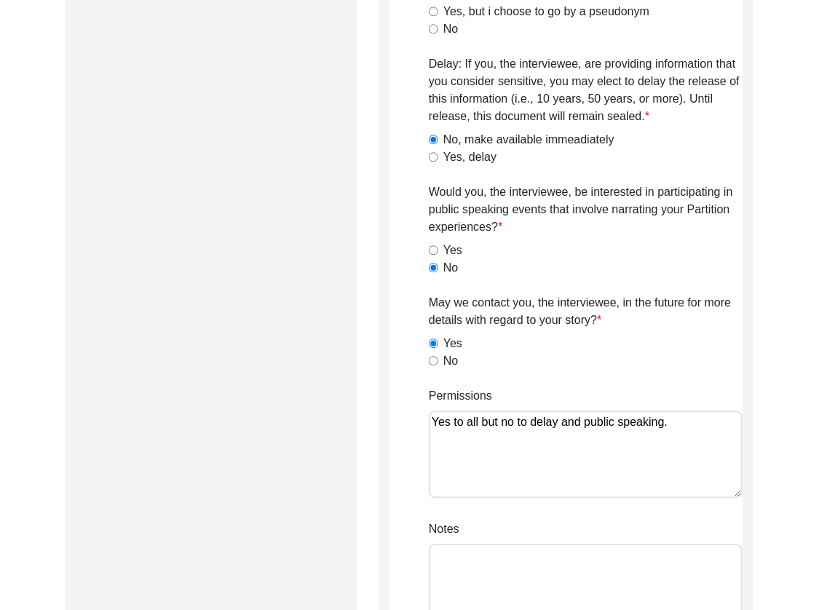
click at [537, 559] on textarea "Notes" at bounding box center [586, 587] width 314 height 87
paste textarea "Lilly Q on [DATE]."
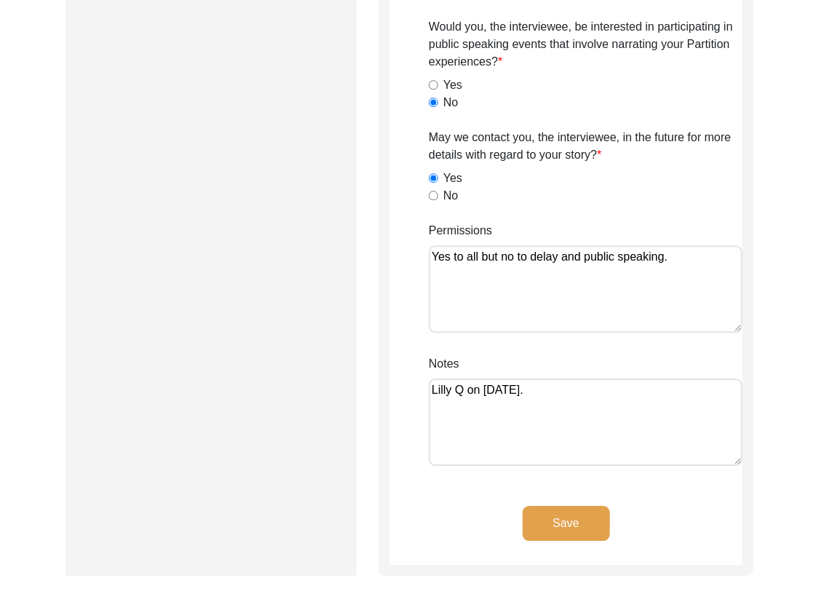
click at [562, 530] on button "Save" at bounding box center [566, 523] width 87 height 35
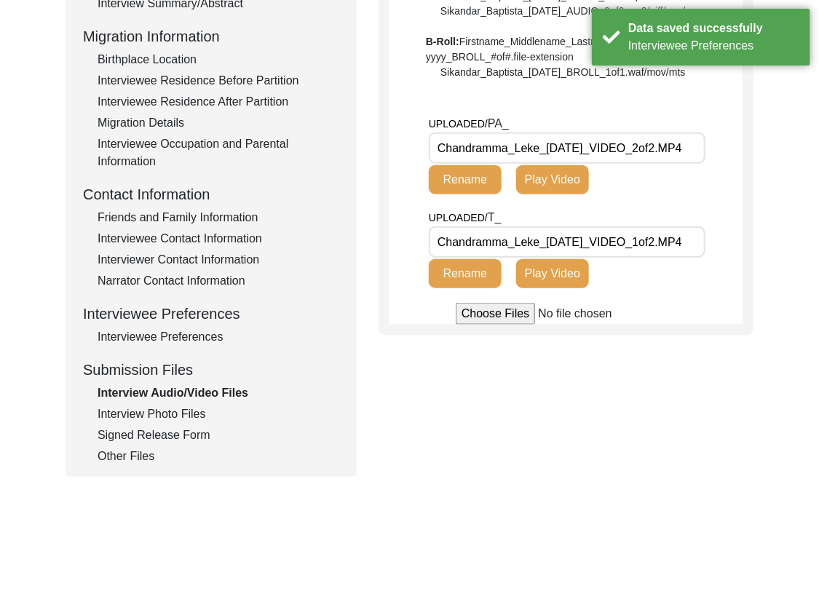
scroll to position [367, 0]
click at [678, 165] on input "Chandramma_Leke_[DATE]_VIDEO_2of2.MP4" at bounding box center [567, 148] width 277 height 31
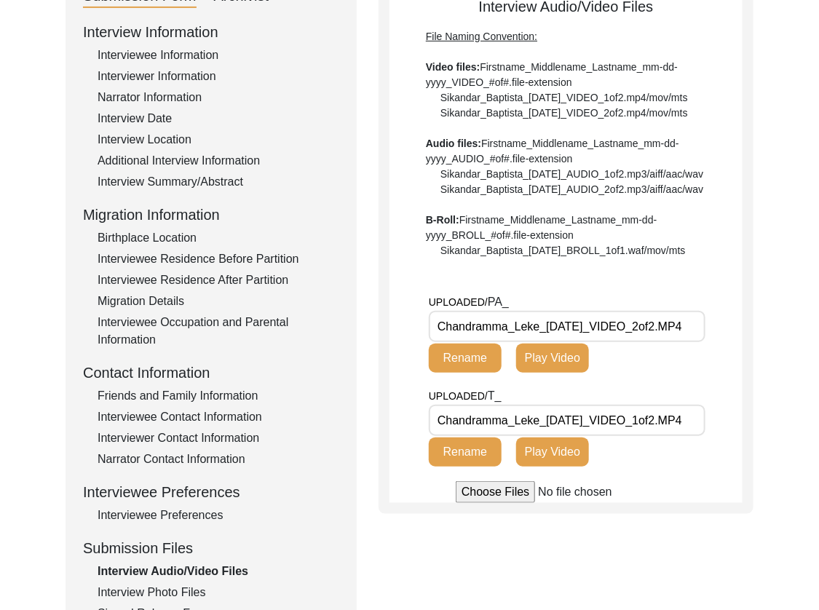
scroll to position [206, 0]
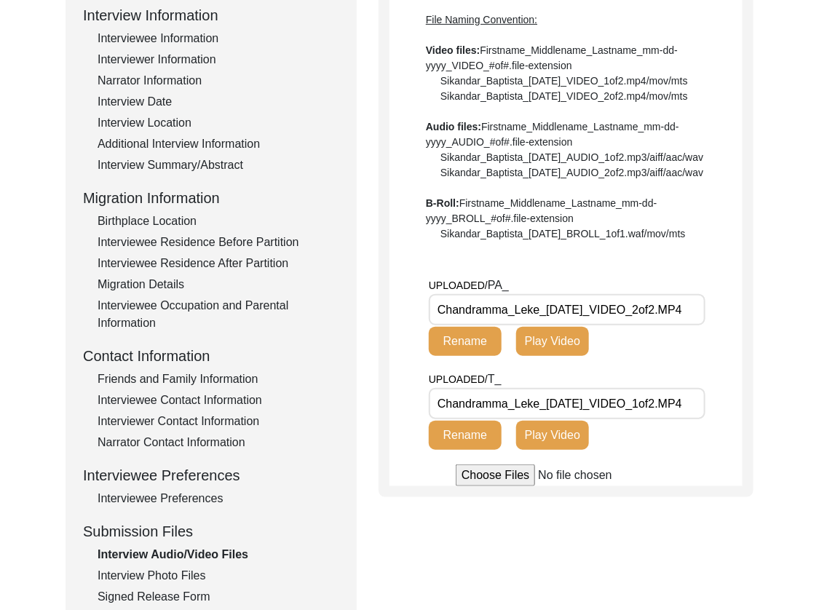
drag, startPoint x: 614, startPoint y: 371, endPoint x: 385, endPoint y: 377, distance: 229.5
click at [385, 377] on div "Interview Audio/Video Files File Naming Convention: Video files: Firstname_Midd…" at bounding box center [566, 226] width 375 height 541
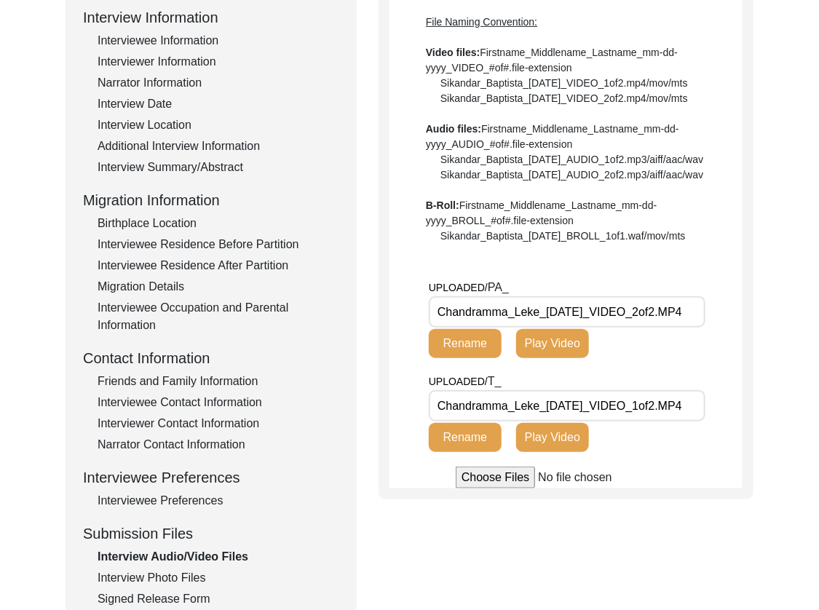
click at [672, 328] on input "Chandramma_Leke_[DATE]_VIDEO_2of2.MP4" at bounding box center [567, 311] width 277 height 31
click at [638, 452] on div "UPLOADED/ T_ Chandramma_Leke_[DATE]_VIDEO_1of2.MP4 Rename Play Video" at bounding box center [539, 412] width 220 height 79
click at [642, 422] on input "Chandramma_Leke_[DATE]_VIDEO_1of2.MP4" at bounding box center [567, 405] width 277 height 31
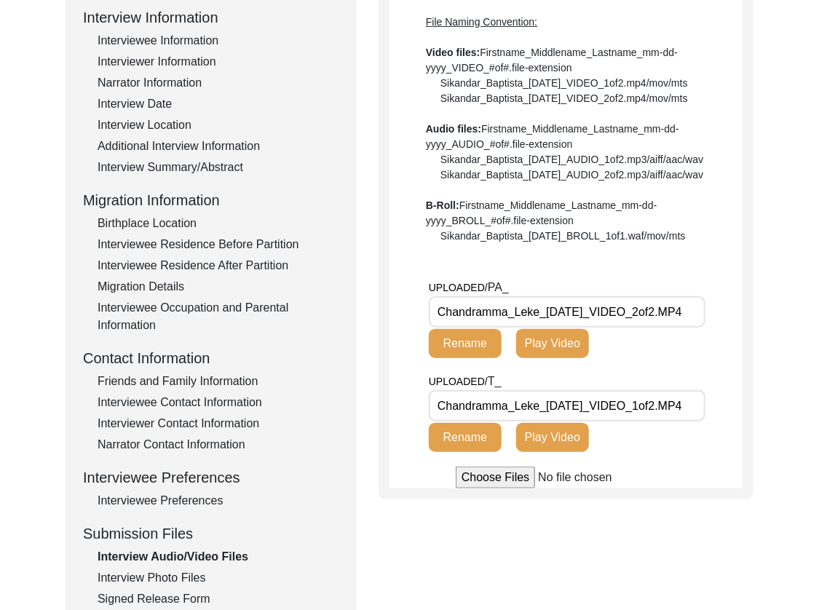
click at [672, 328] on input "Chandramma_Leke_[DATE]_VIDEO_2of2.MP4" at bounding box center [567, 311] width 277 height 31
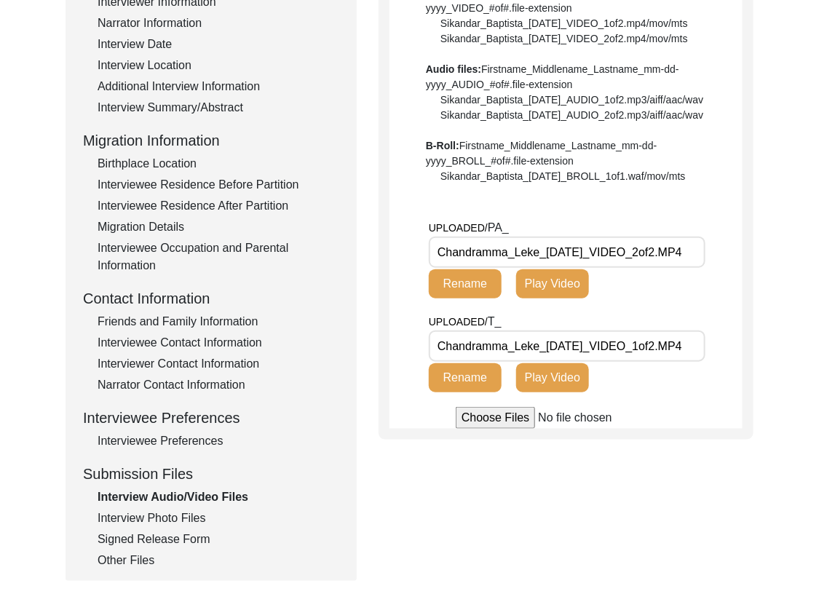
scroll to position [265, 0]
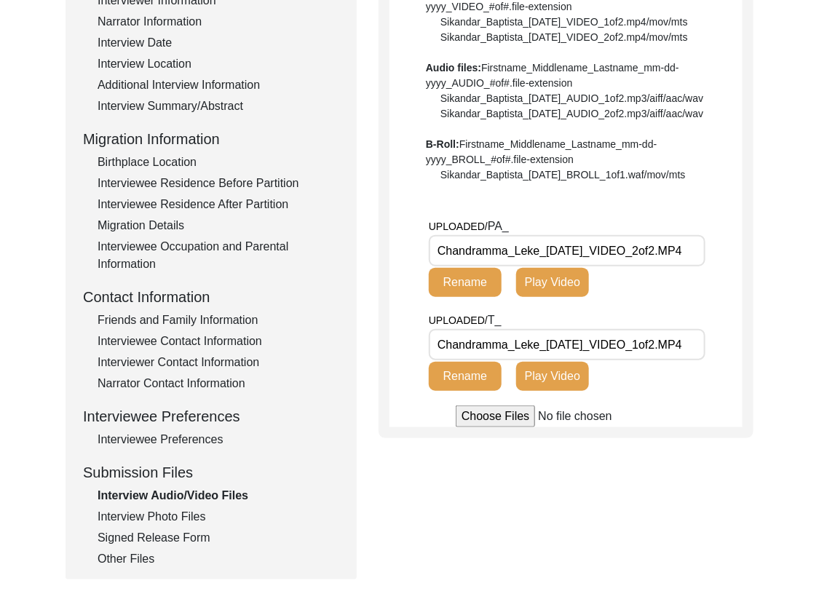
click at [187, 530] on div "Signed Release Form" at bounding box center [219, 538] width 242 height 17
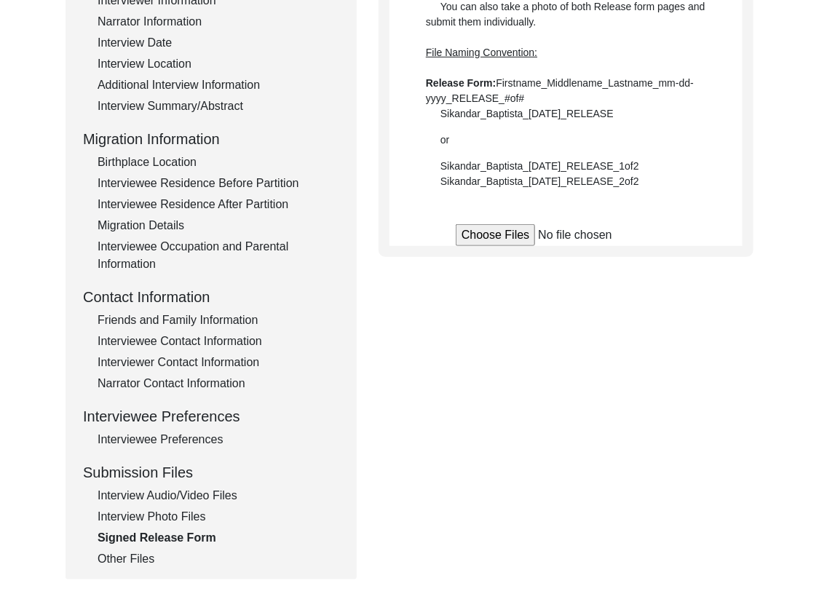
click at [188, 522] on div "Interview Photo Files" at bounding box center [219, 516] width 242 height 17
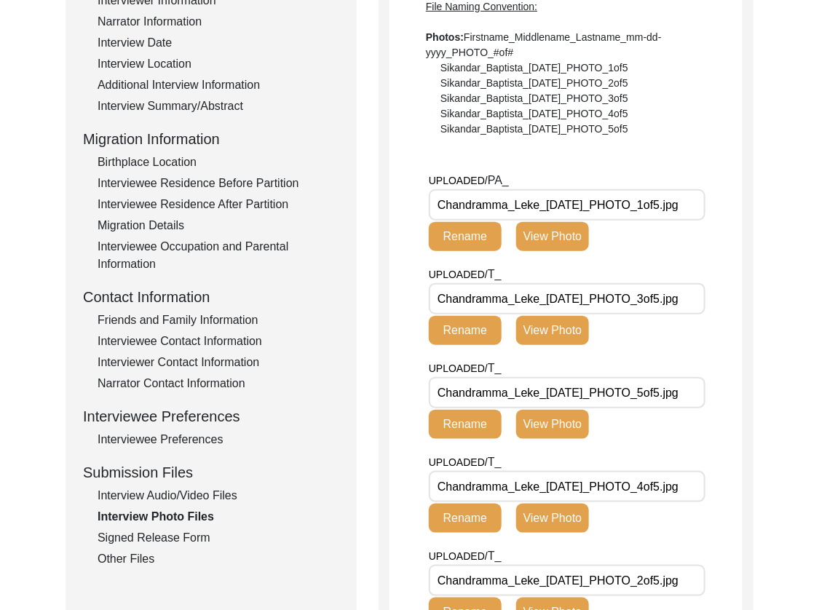
click at [622, 210] on input "Chandramma_Leke_[DATE]_PHOTO_1of5.jpg" at bounding box center [567, 204] width 277 height 31
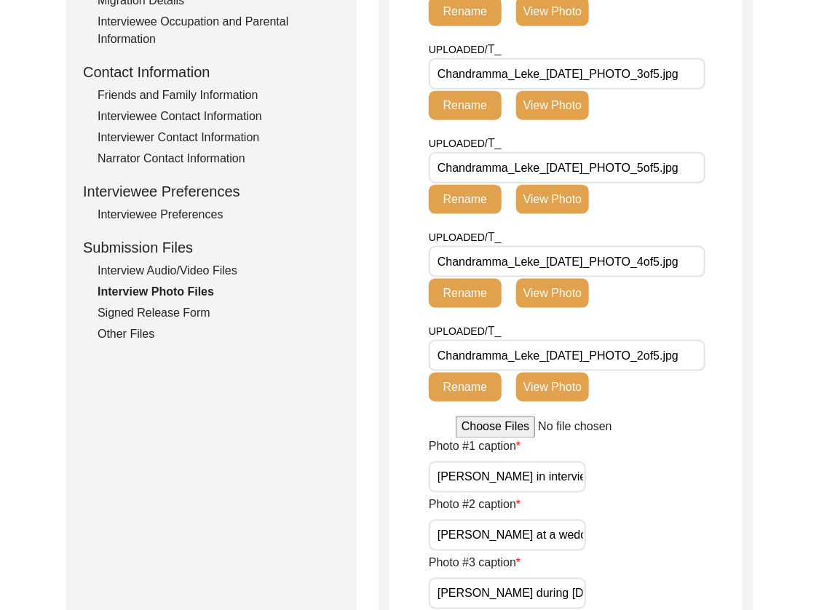
scroll to position [772, 0]
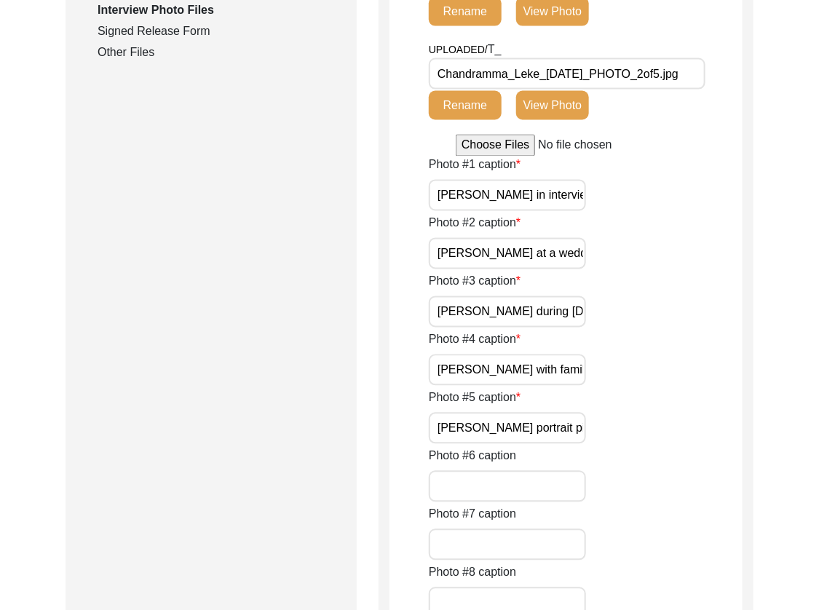
click at [563, 190] on input "[PERSON_NAME] in interview for 1947 Partition Archive." at bounding box center [507, 195] width 157 height 31
click at [567, 249] on input "[PERSON_NAME] at a wedding." at bounding box center [507, 253] width 157 height 31
click at [563, 314] on input "[PERSON_NAME] during [DATE]." at bounding box center [507, 311] width 157 height 31
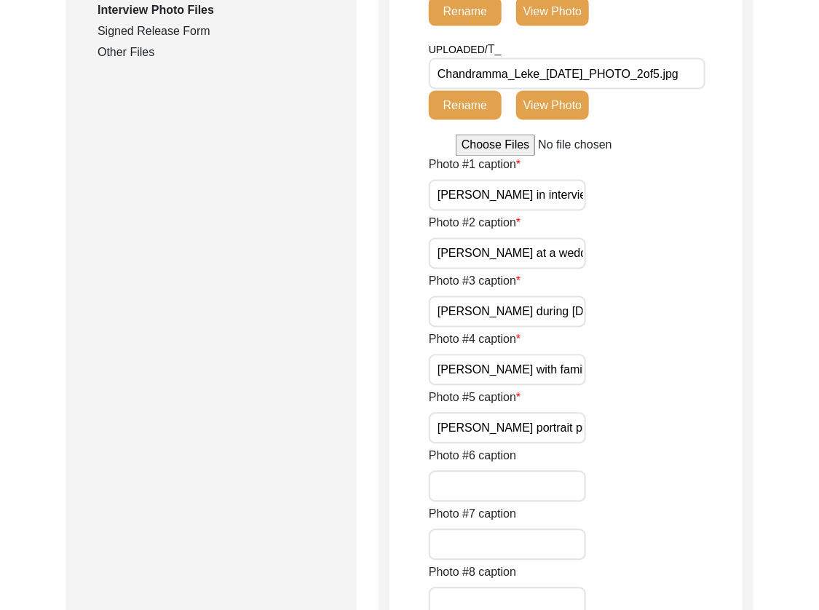
click at [556, 365] on input "[PERSON_NAME] with family." at bounding box center [507, 370] width 157 height 31
click at [554, 426] on input "[PERSON_NAME] portrait picture." at bounding box center [507, 428] width 157 height 31
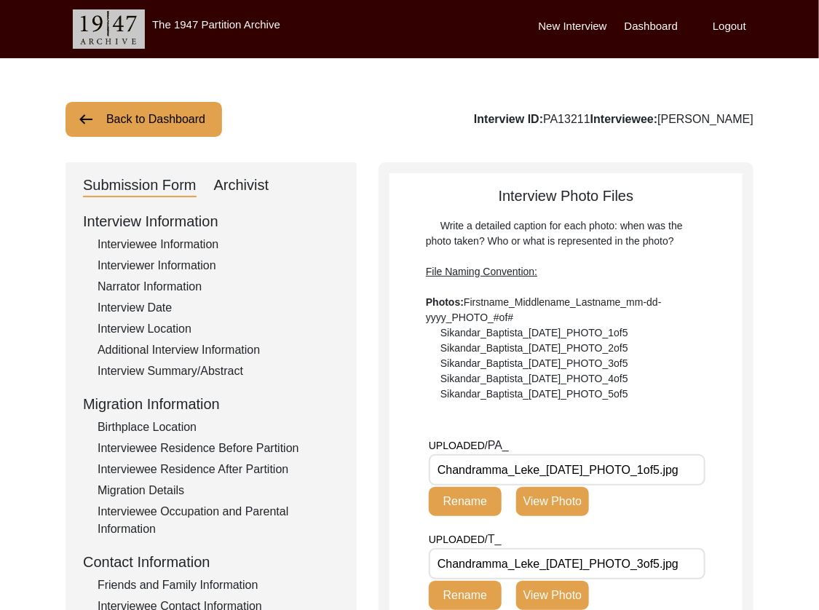
click at [556, 516] on div "UPLOADED/ PA_ Chandramma_Leke_[DATE]_PHOTO_1of5.jpg Rename View Photo" at bounding box center [539, 482] width 220 height 90
click at [556, 507] on button "View Photo" at bounding box center [552, 501] width 73 height 29
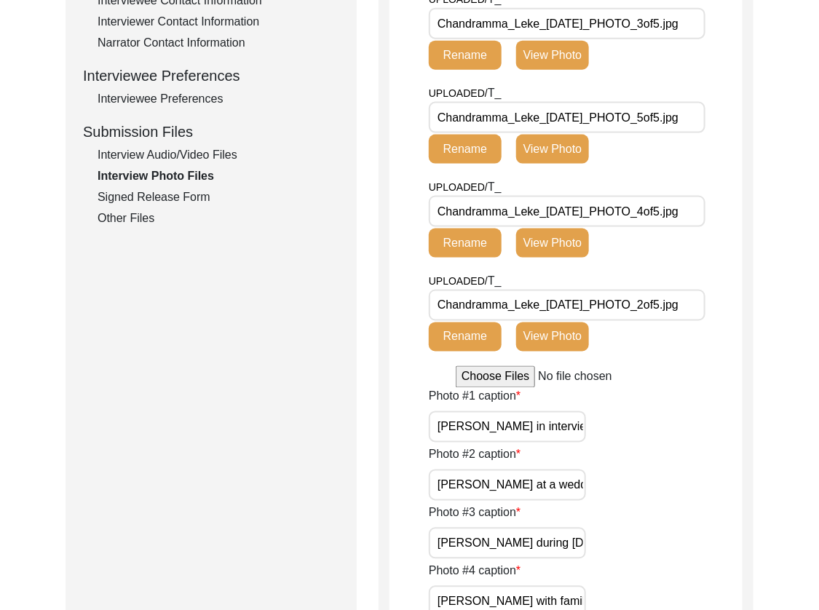
click at [566, 70] on button "View Photo" at bounding box center [552, 55] width 73 height 29
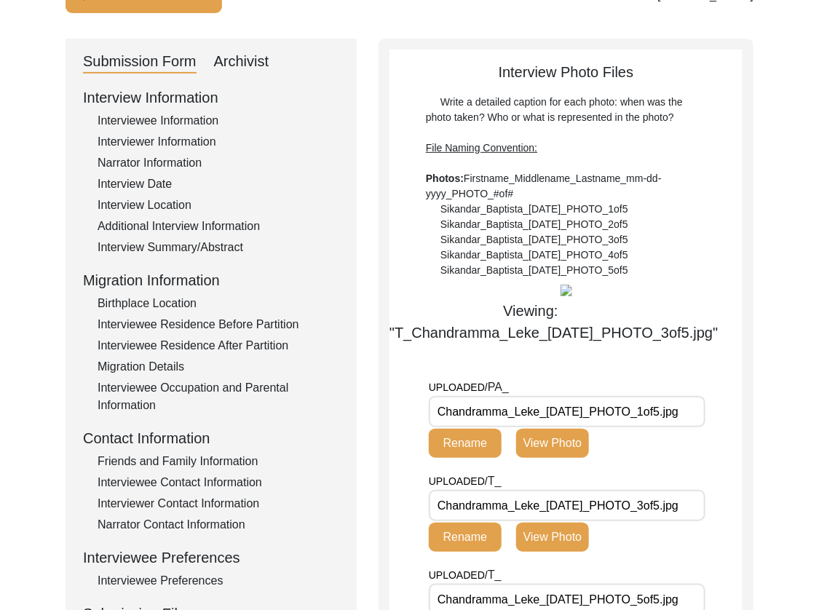
scroll to position [479, 0]
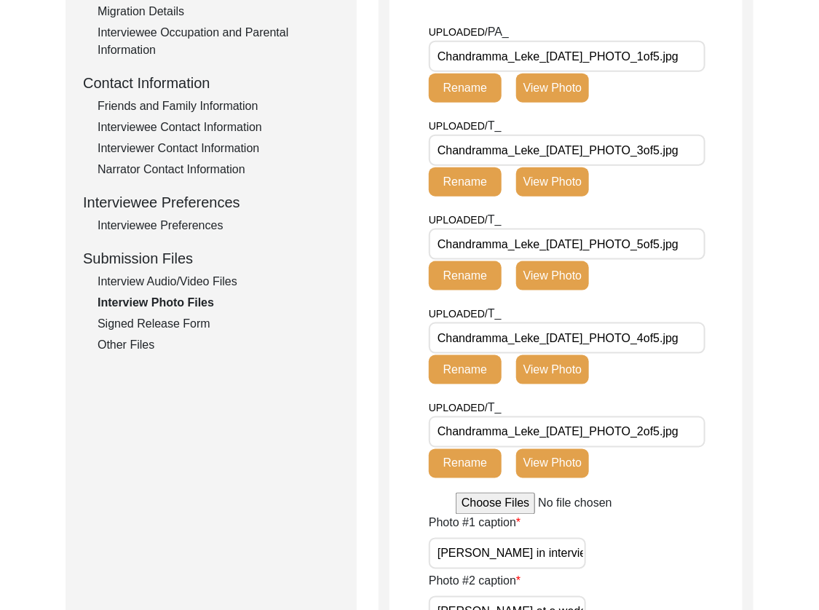
click at [659, 72] on input "Chandramma_Leke_[DATE]_PHOTO_1of5.jpg" at bounding box center [567, 56] width 277 height 31
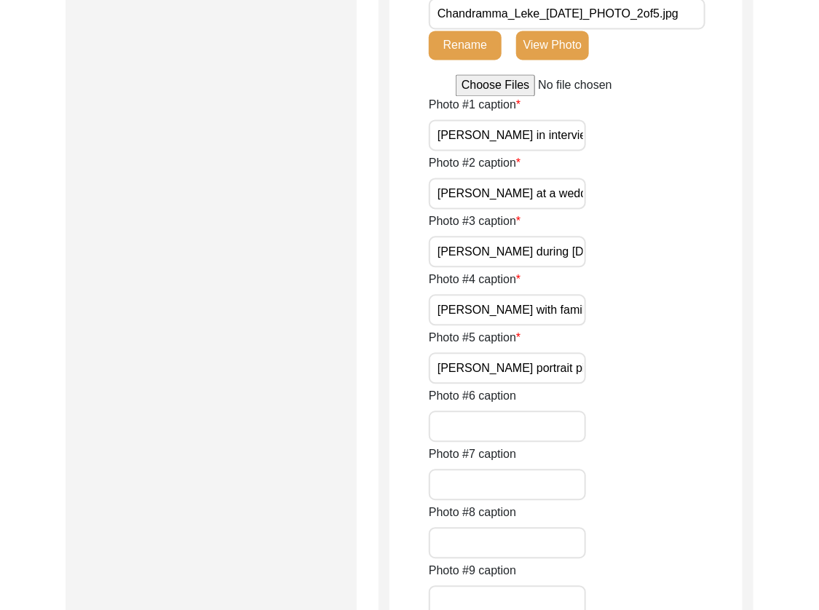
scroll to position [902, 0]
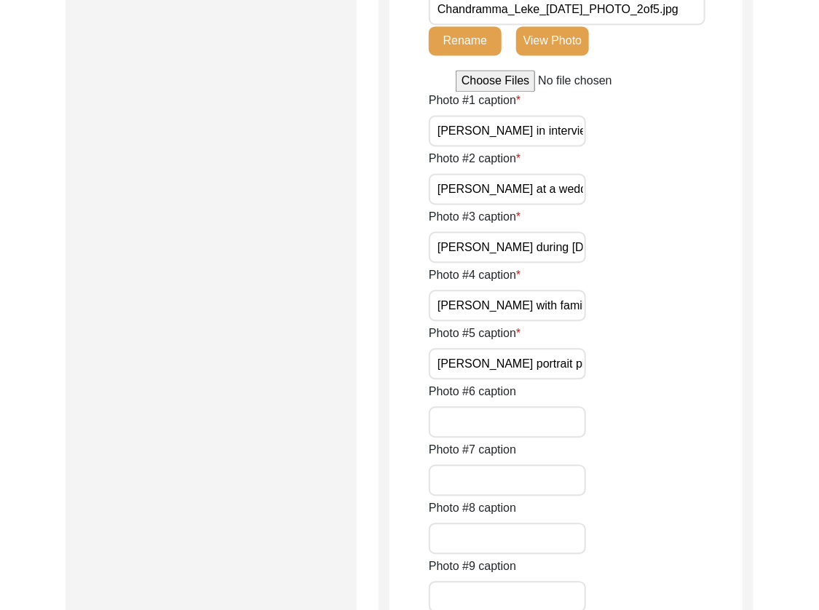
click at [658, 25] on input "Chandramma_Leke_[DATE]_PHOTO_2of5.jpg" at bounding box center [567, 9] width 277 height 31
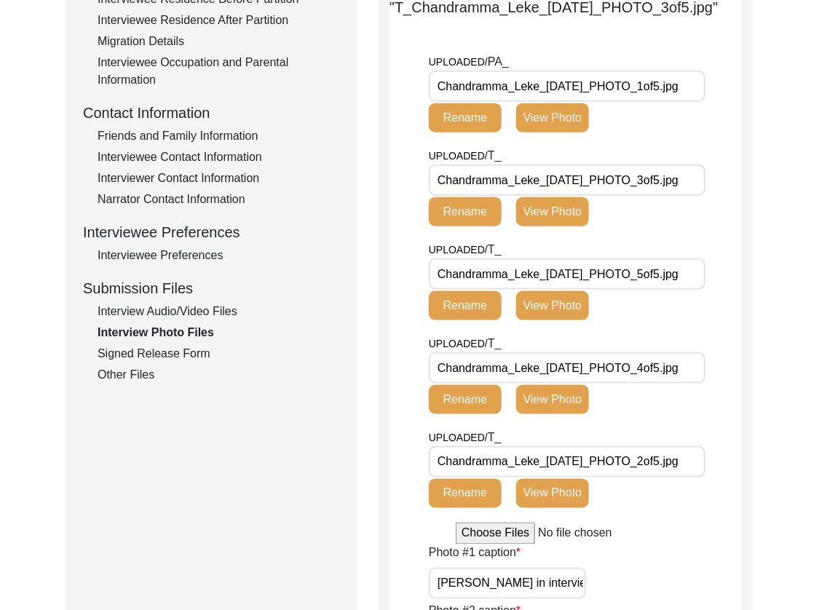
scroll to position [656, 0]
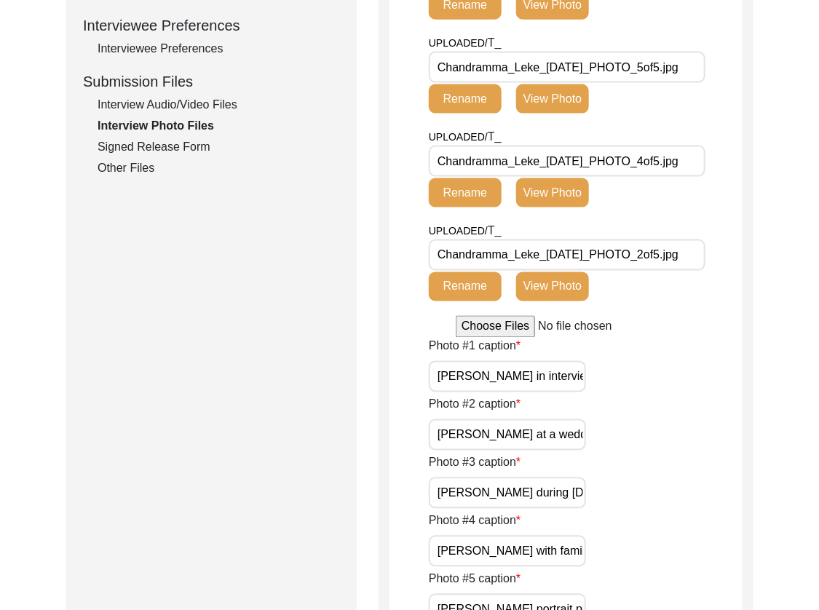
click at [566, 20] on button "View Photo" at bounding box center [552, 5] width 73 height 29
click at [578, 114] on button "View Photo" at bounding box center [552, 98] width 73 height 29
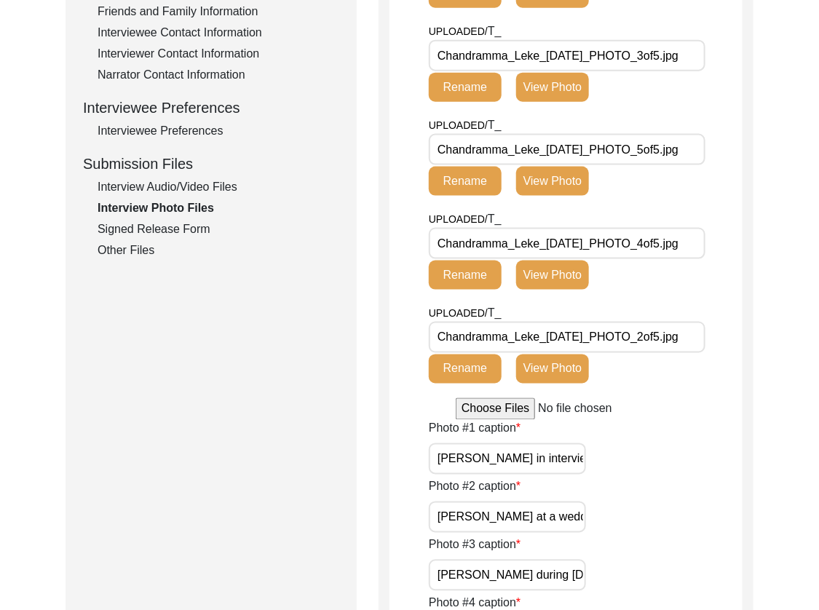
scroll to position [784, 0]
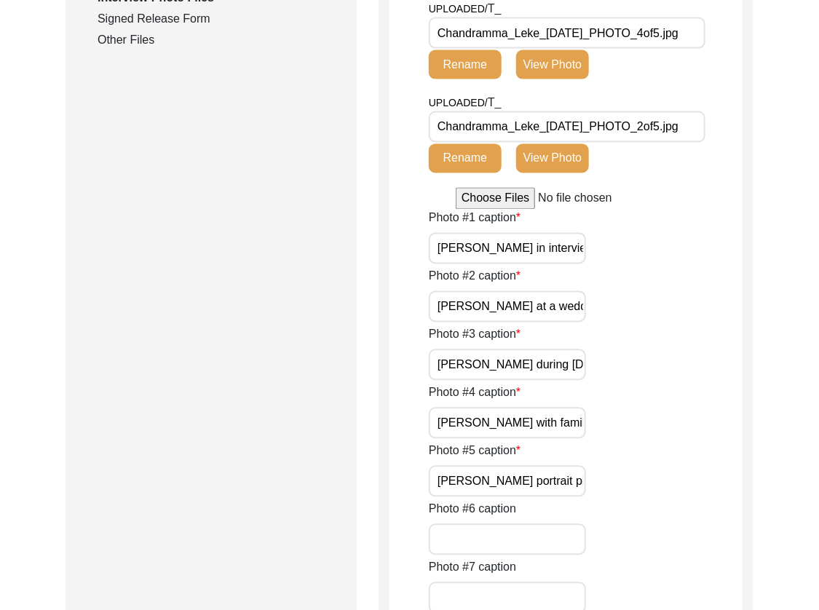
click at [565, 79] on button "View Photo" at bounding box center [552, 64] width 73 height 29
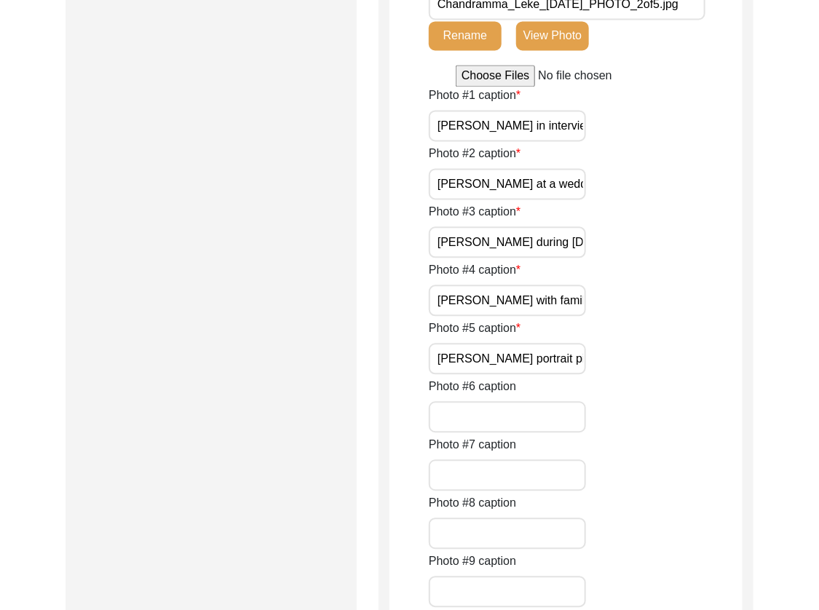
scroll to position [1028, 0]
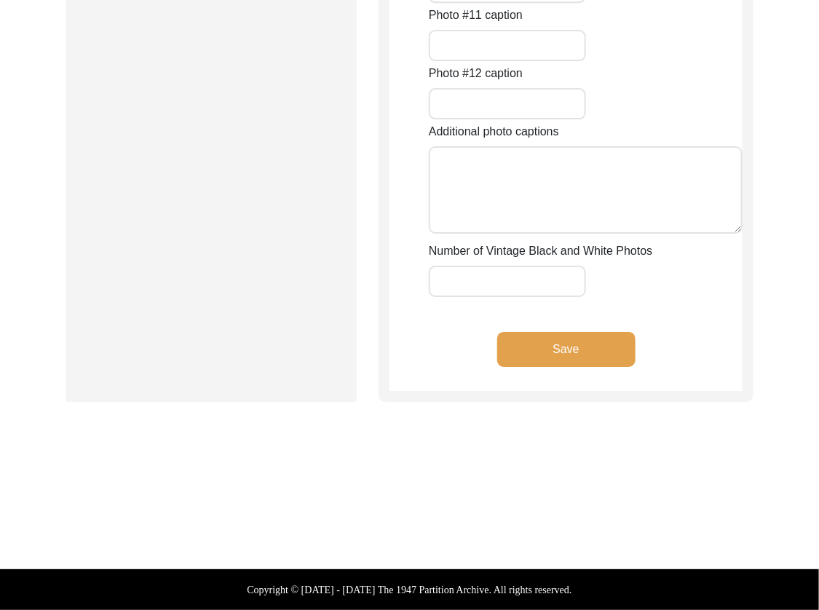
scroll to position [1924, 0]
click at [564, 290] on input "Number of Vintage Black and White Photos" at bounding box center [507, 281] width 157 height 31
click at [567, 365] on button "Save" at bounding box center [566, 349] width 138 height 35
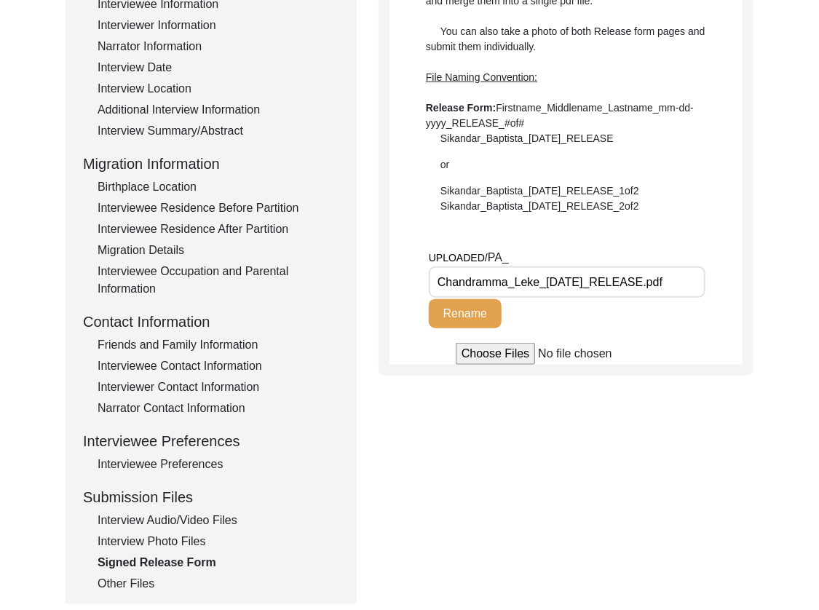
scroll to position [267, 0]
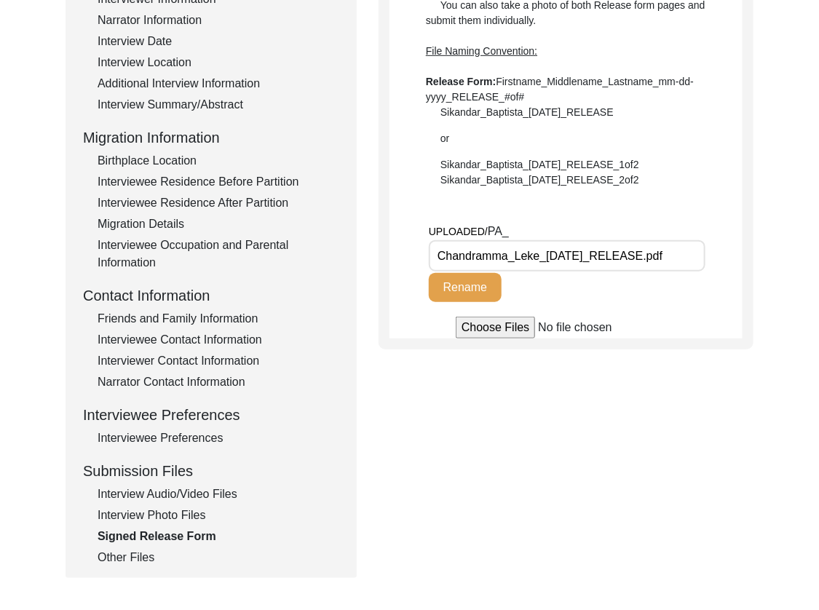
click at [116, 552] on div "Other Files" at bounding box center [219, 557] width 242 height 17
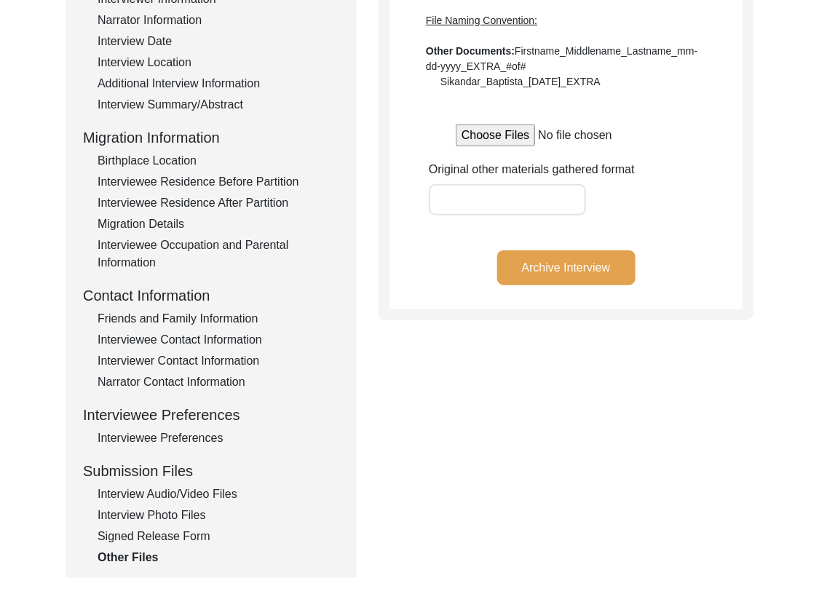
scroll to position [0, 0]
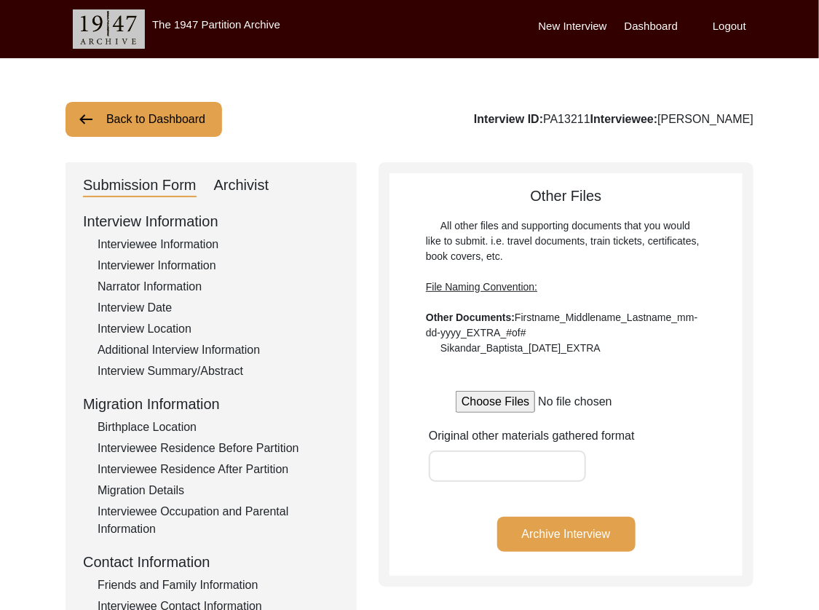
click at [237, 183] on div "Archivist" at bounding box center [241, 185] width 55 height 23
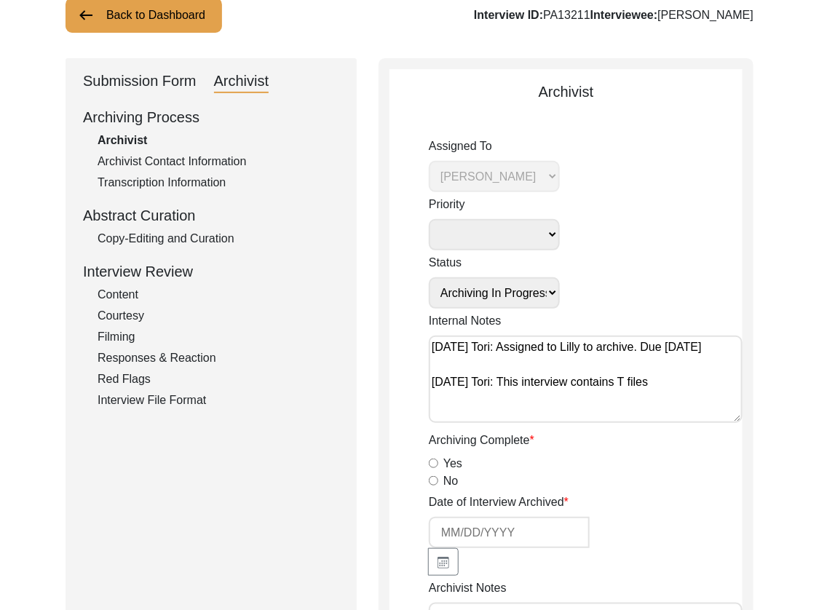
scroll to position [114, 0]
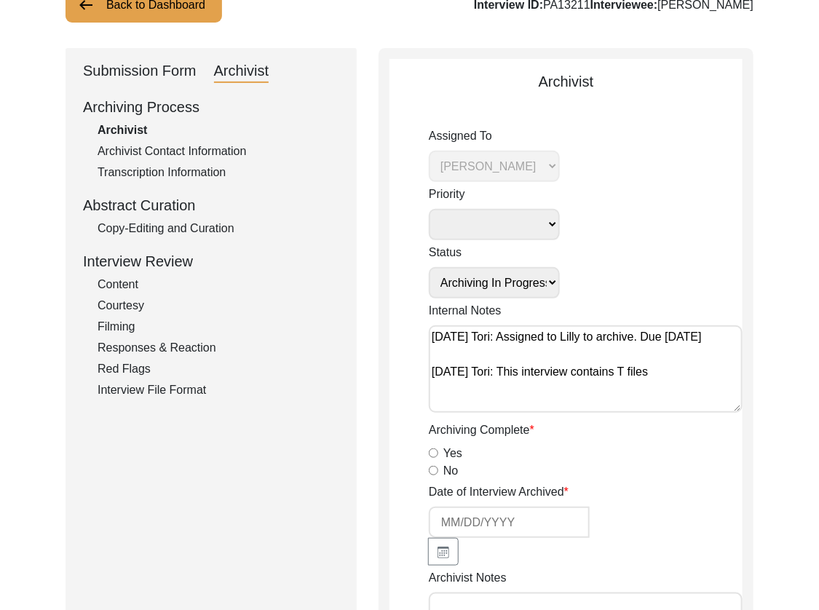
click at [693, 368] on textarea "[DATE] Tori: Assigned to Lilly to archive. Due [DATE] [DATE] Tori: This intervi…" at bounding box center [586, 369] width 314 height 87
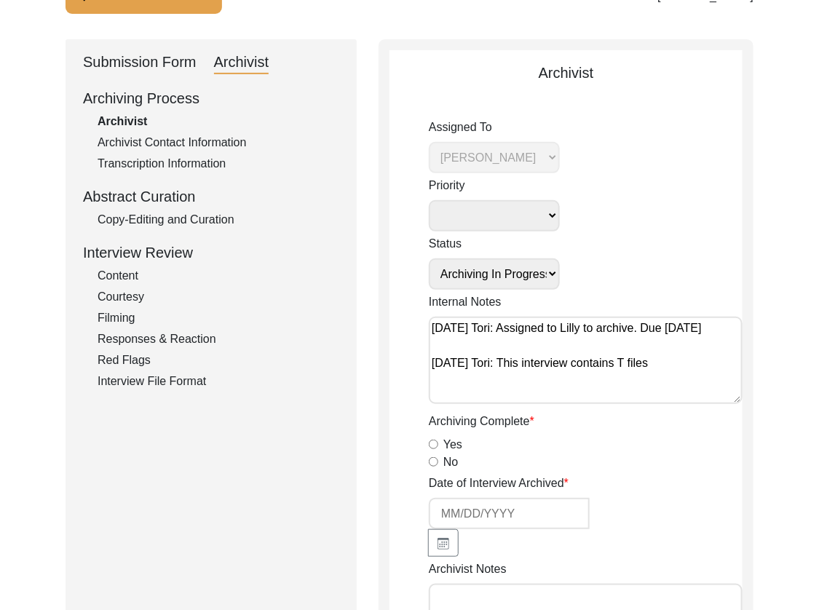
scroll to position [116, 0]
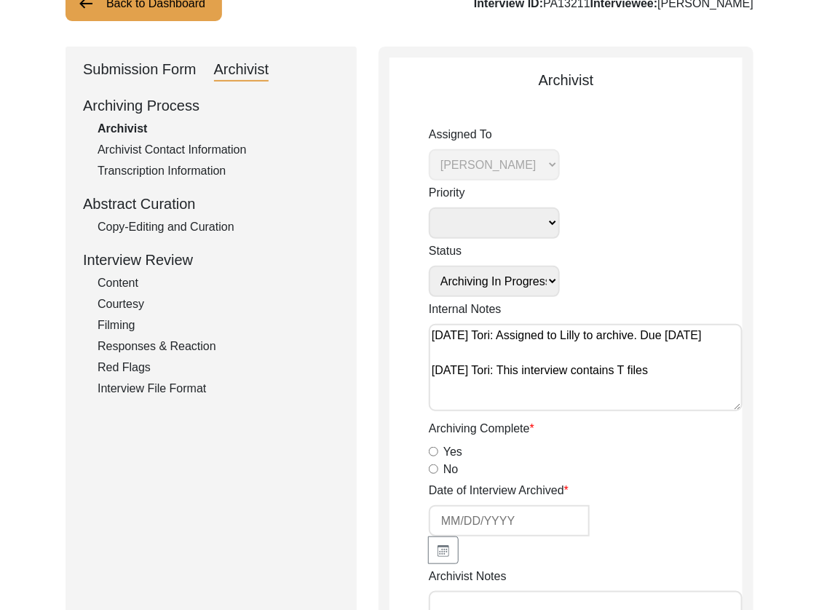
click at [126, 71] on div "Submission Form" at bounding box center [140, 69] width 114 height 23
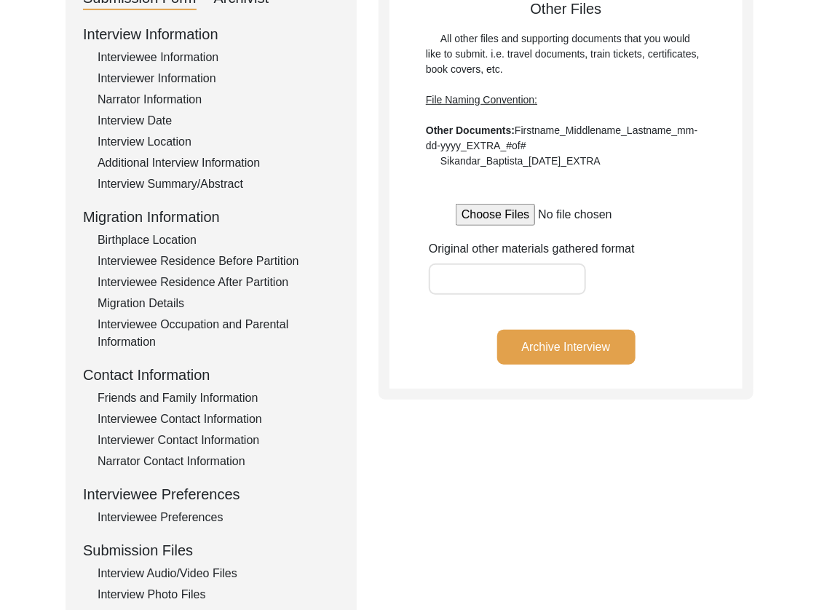
scroll to position [442, 0]
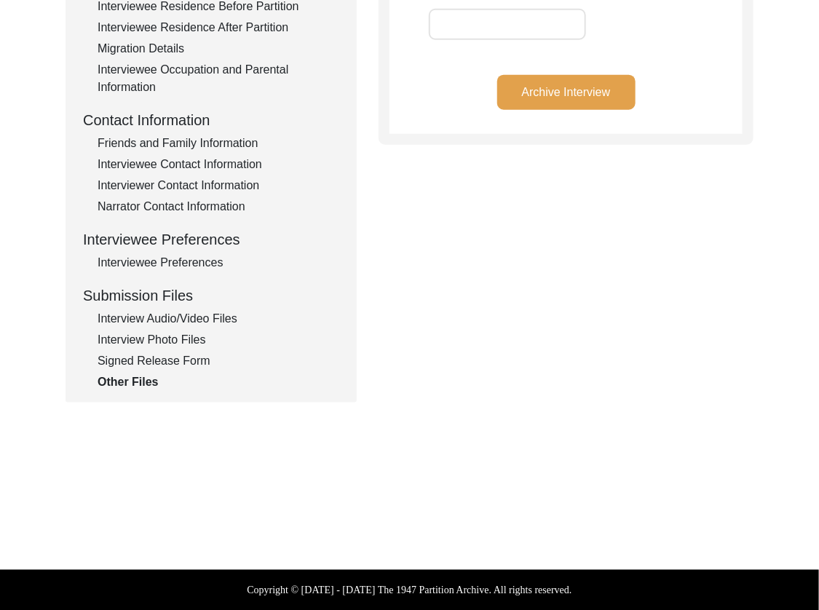
drag, startPoint x: 168, startPoint y: 354, endPoint x: 191, endPoint y: 363, distance: 24.5
click at [168, 354] on div "Signed Release Form" at bounding box center [219, 361] width 242 height 17
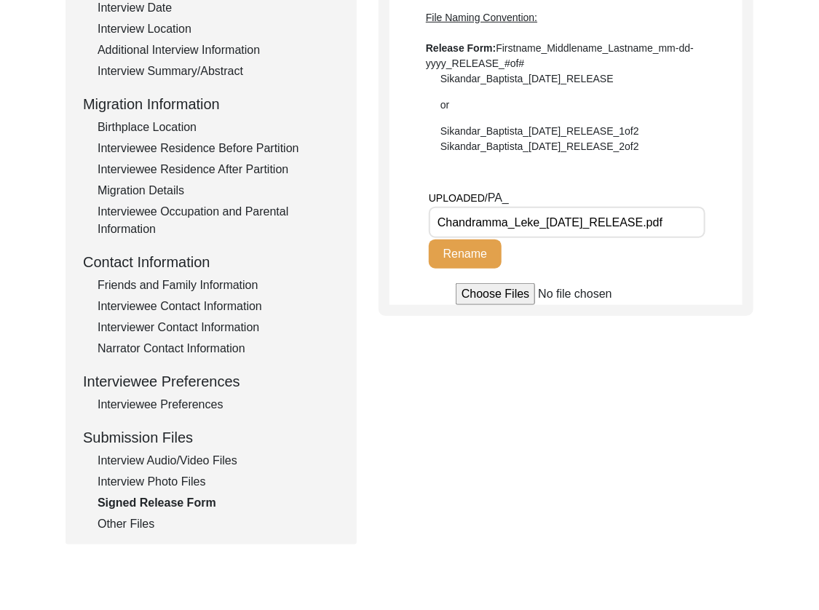
scroll to position [298, 0]
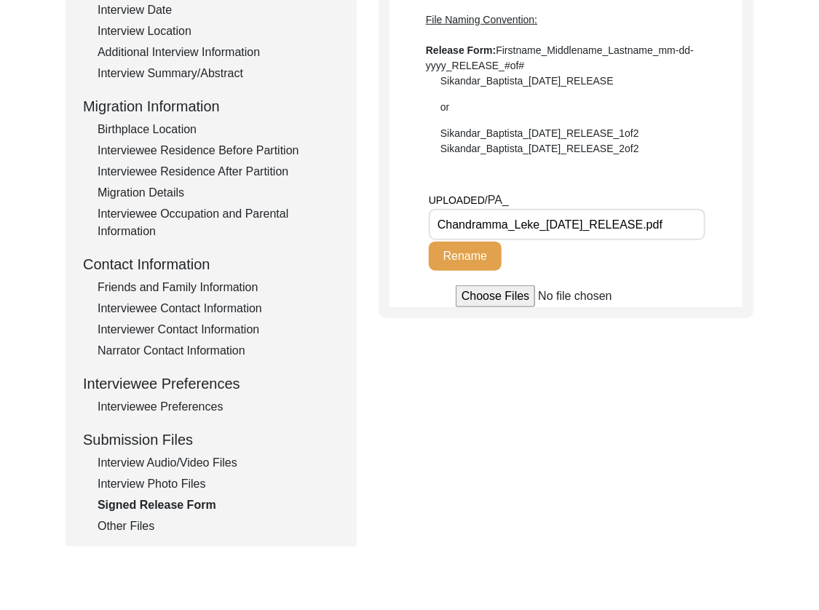
click at [171, 476] on div "Interview Photo Files" at bounding box center [219, 484] width 242 height 17
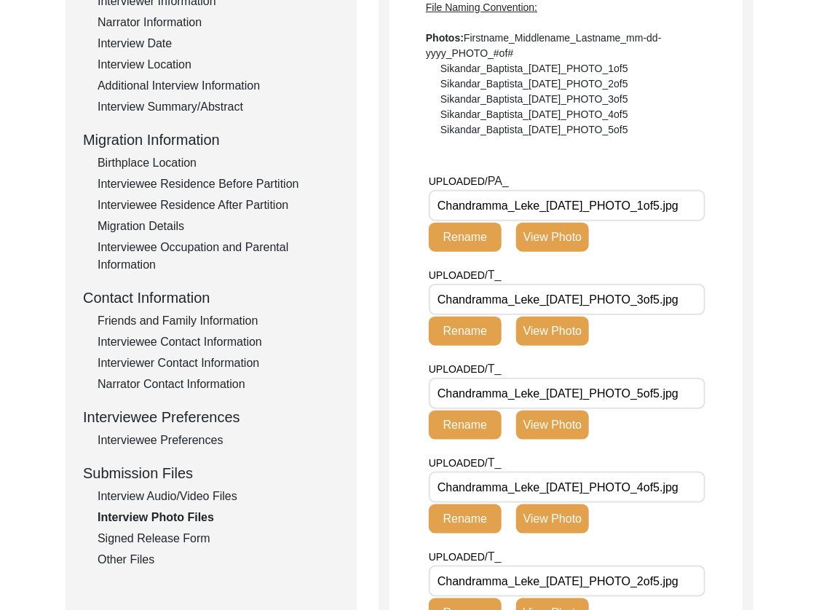
scroll to position [210, 0]
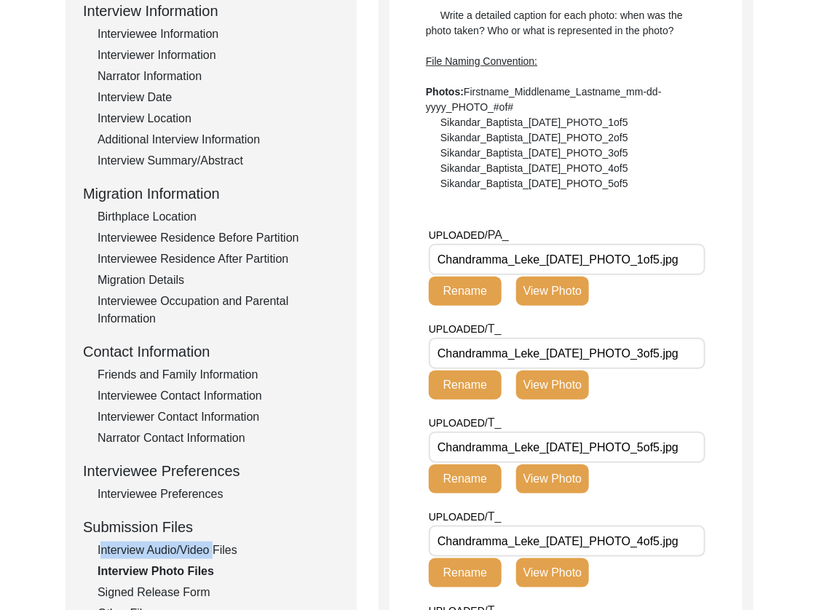
drag, startPoint x: 207, startPoint y: 541, endPoint x: 204, endPoint y: 551, distance: 10.6
click at [204, 550] on div "Interview Information Interviewee Information Interviewer Information Narrator …" at bounding box center [211, 311] width 256 height 623
click at [204, 551] on div "Interview Audio/Video Files" at bounding box center [219, 550] width 242 height 17
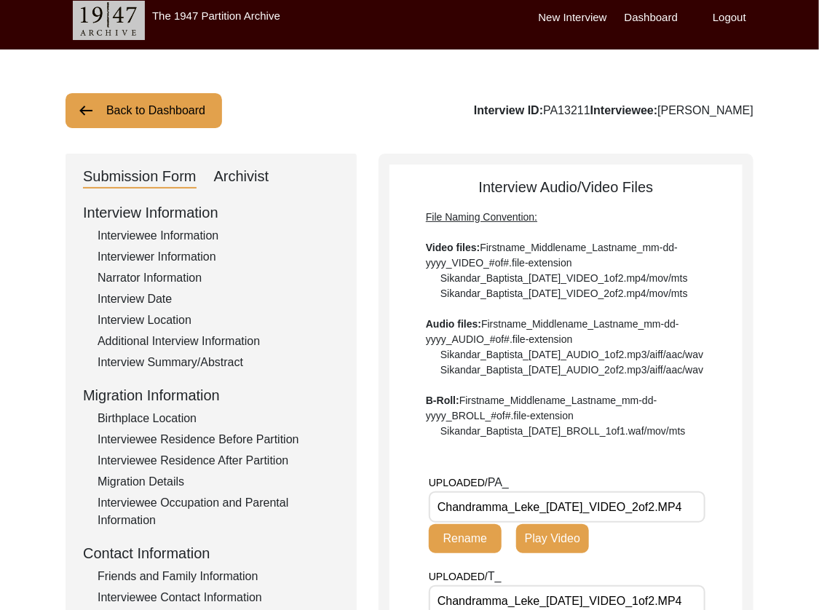
scroll to position [0, 0]
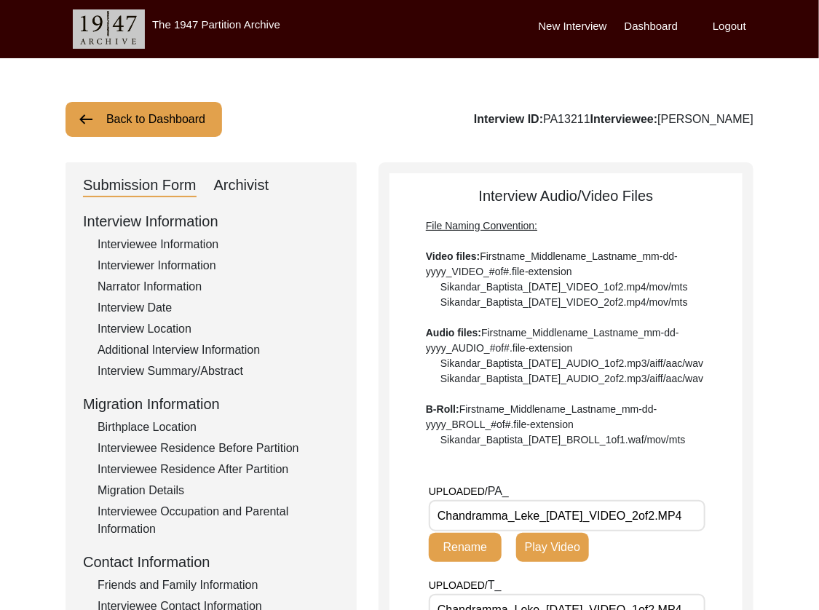
click at [224, 192] on div "Archivist" at bounding box center [241, 185] width 55 height 23
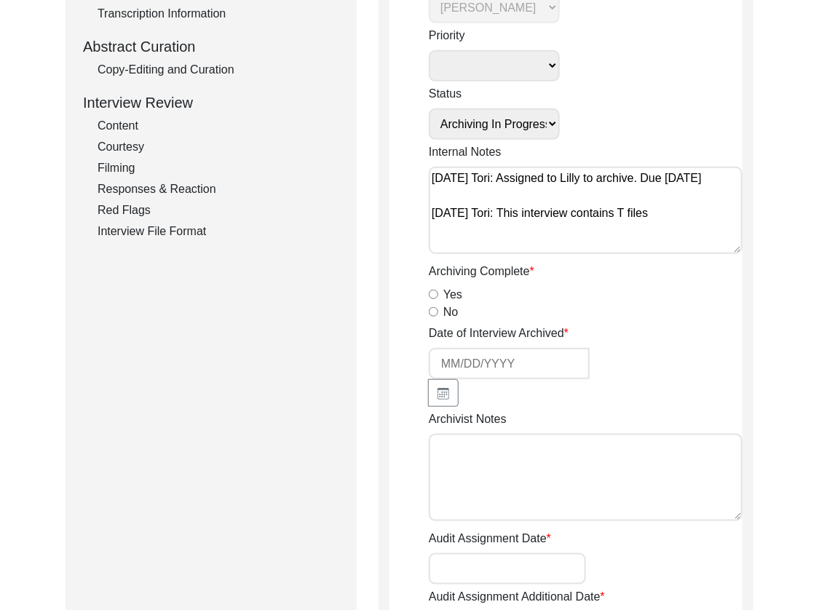
scroll to position [193, 0]
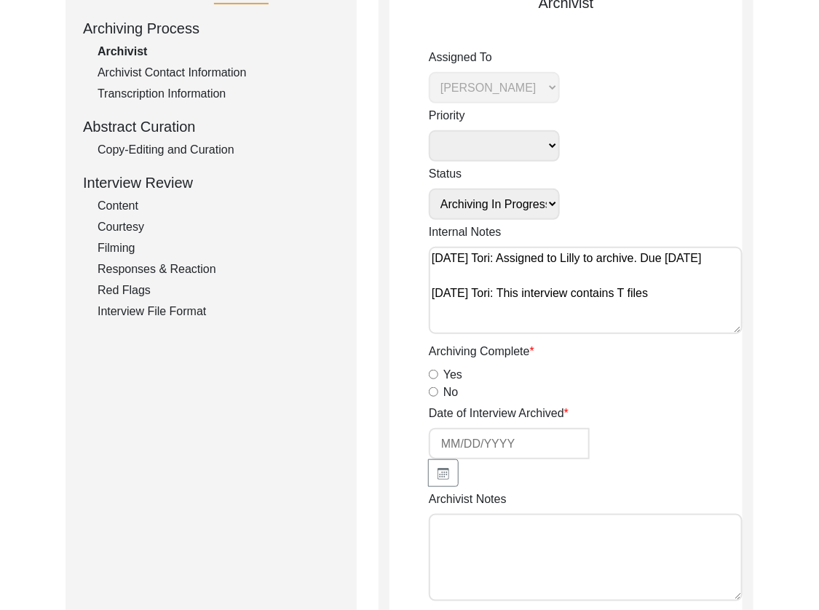
click at [127, 151] on div "Copy-Editing and Curation" at bounding box center [219, 149] width 242 height 17
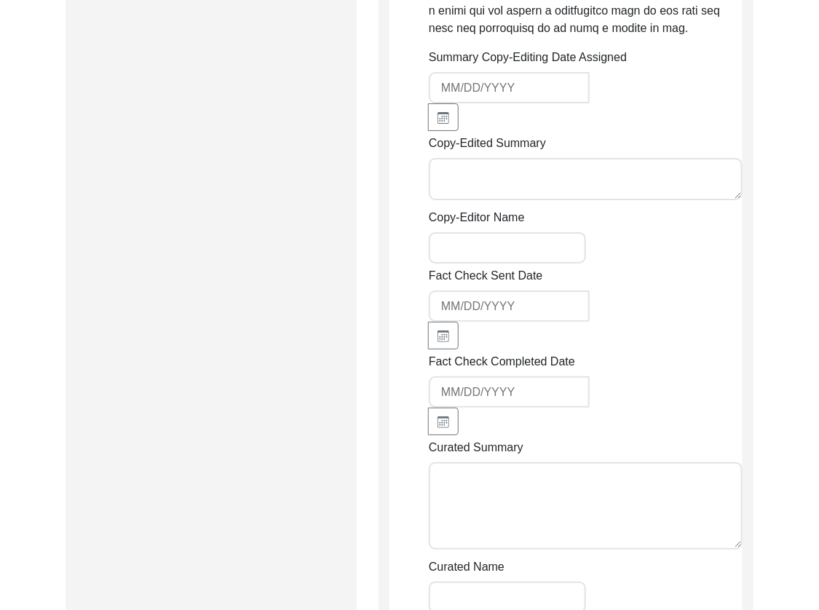
scroll to position [1684, 0]
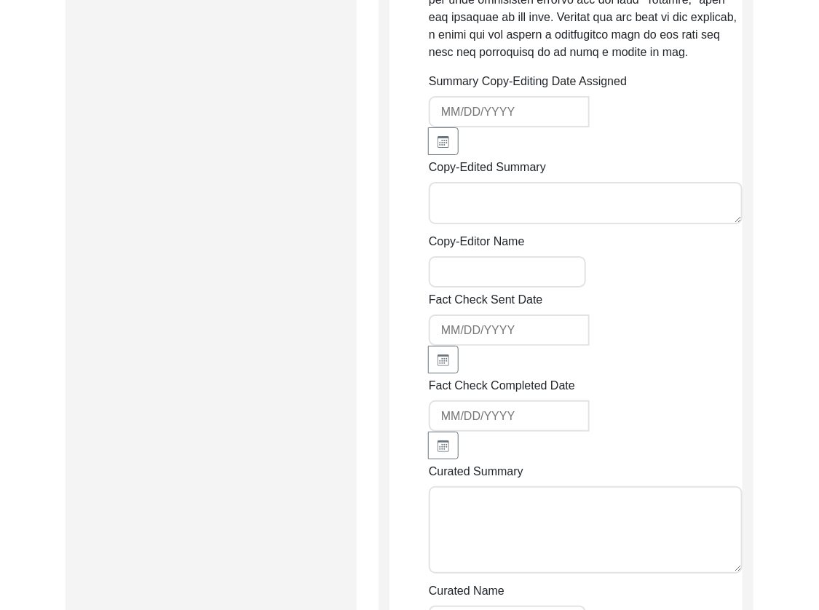
click at [471, 207] on textarea "Copy-Edited Summary" at bounding box center [586, 203] width 314 height 42
paste textarea "[DATE] by [PERSON_NAME] [PERSON_NAME] was born in the small village of [GEOGRAP…"
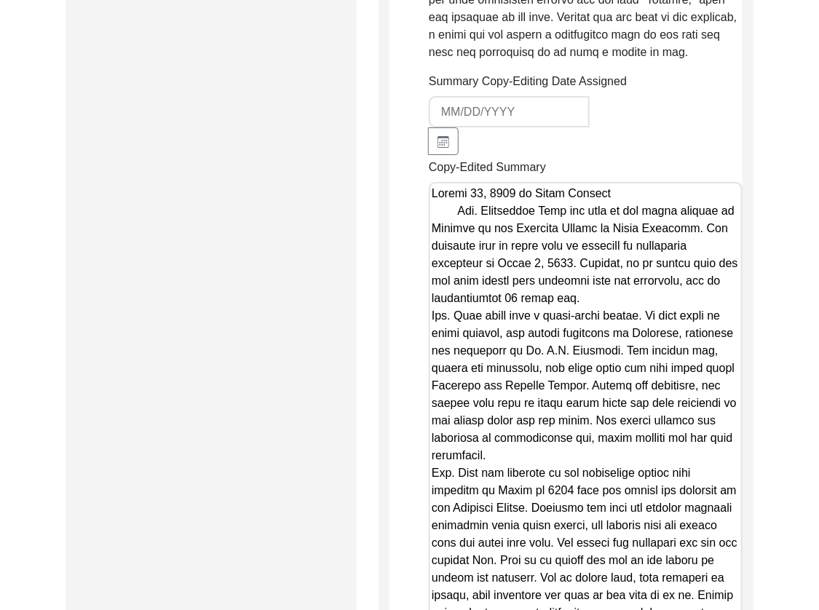
scroll to position [1890, 0]
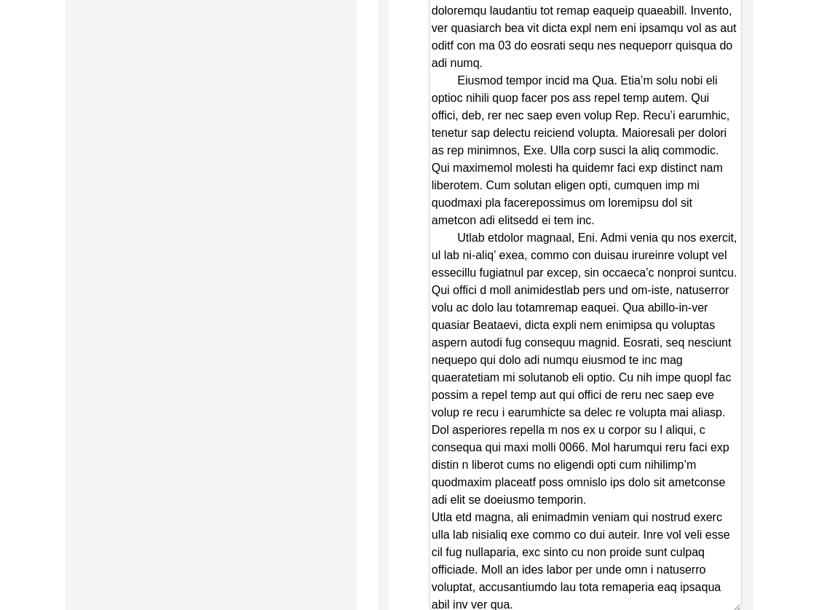
drag, startPoint x: 457, startPoint y: 217, endPoint x: 391, endPoint y: 219, distance: 66.3
click at [429, 500] on textarea "Copy-Edited Summary" at bounding box center [586, 294] width 314 height 637
paste textarea
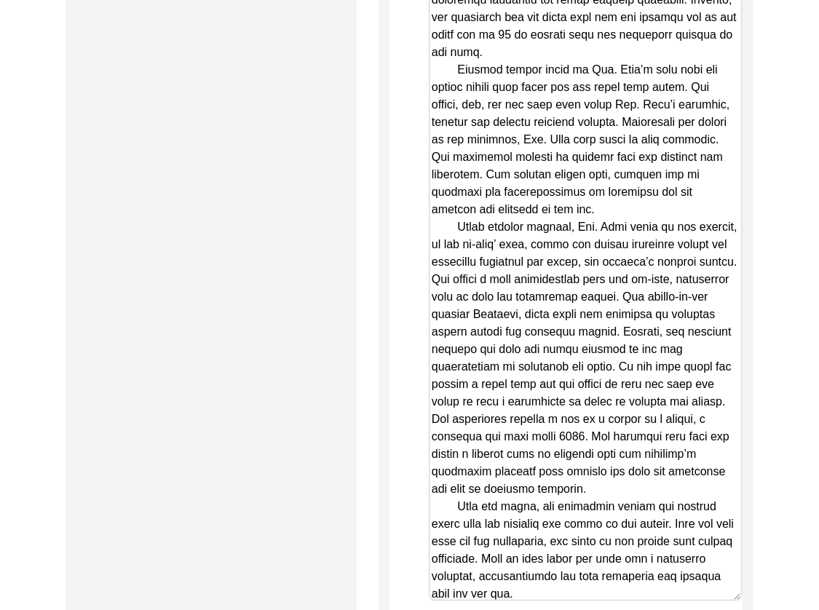
scroll to position [1958, 0]
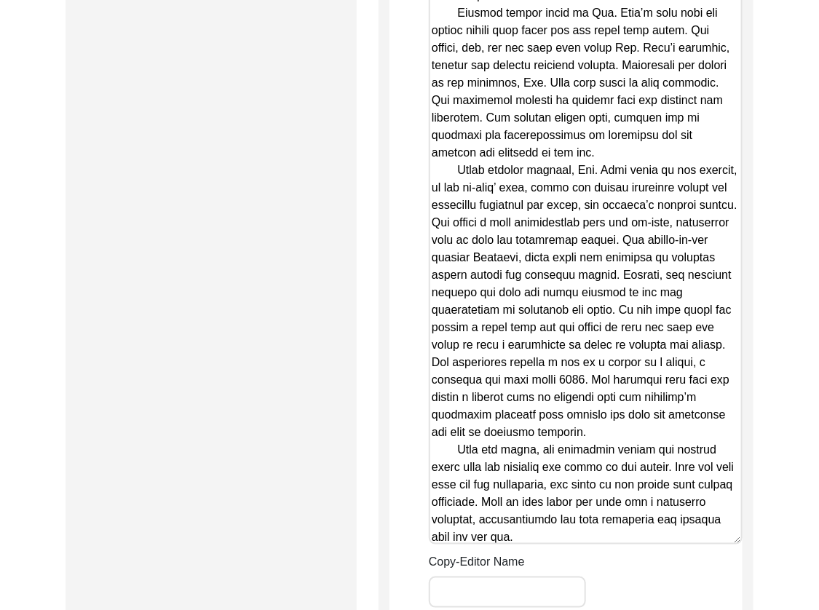
click at [464, 540] on textarea "Copy-Edited Summary" at bounding box center [586, 226] width 314 height 637
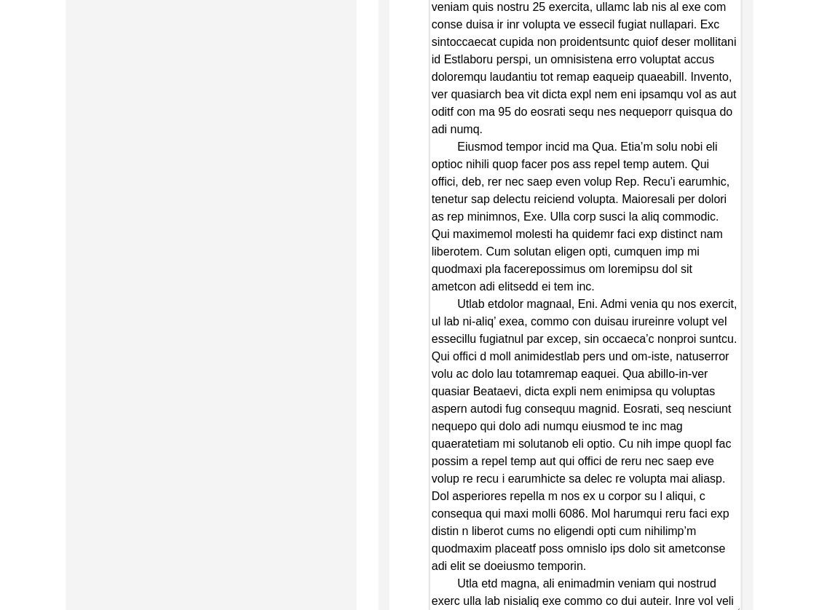
drag, startPoint x: 734, startPoint y: 522, endPoint x: 753, endPoint y: 666, distance: 144.7
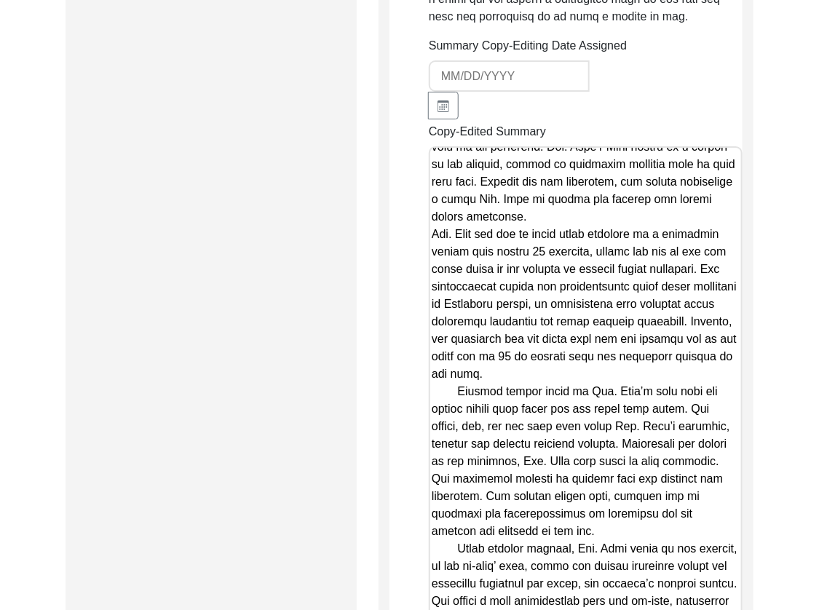
scroll to position [1720, 0]
drag, startPoint x: 433, startPoint y: 215, endPoint x: 518, endPoint y: 237, distance: 88.0
click at [433, 215] on textarea "Copy-Edited Summary" at bounding box center [586, 527] width 314 height 763
paste textarea
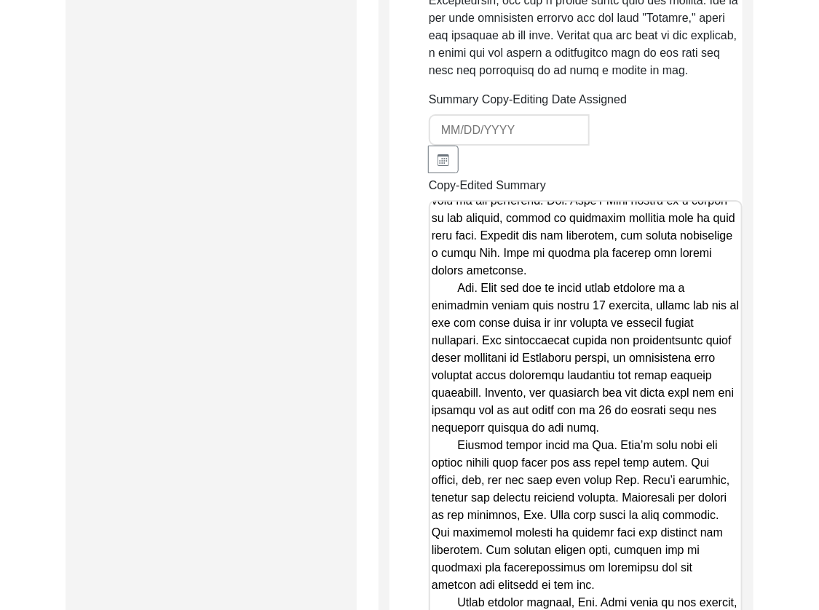
scroll to position [1670, 0]
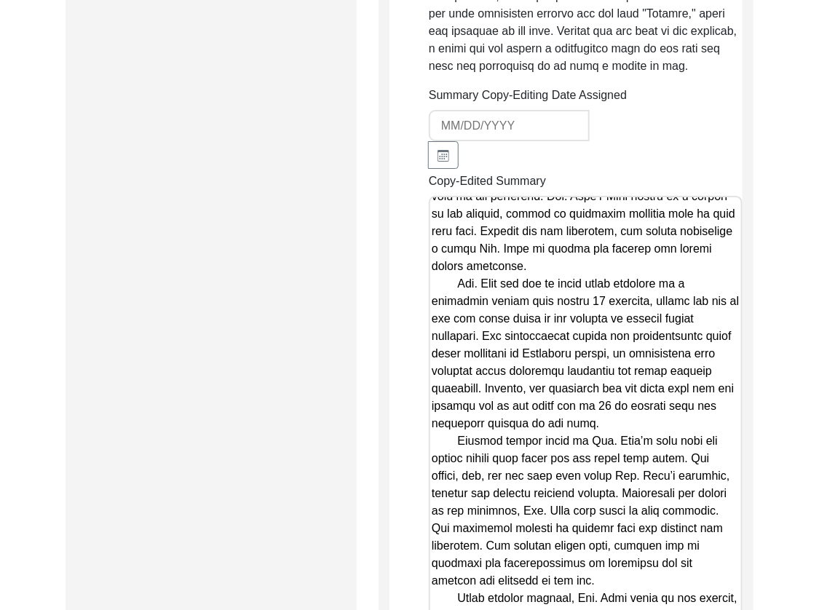
click at [540, 204] on textarea "Copy-Edited Summary" at bounding box center [586, 505] width 314 height 619
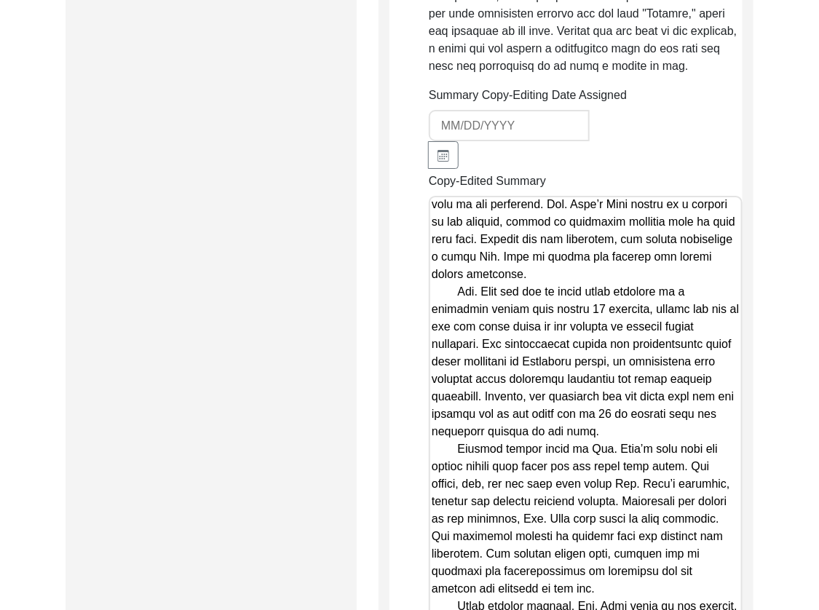
scroll to position [471, 0]
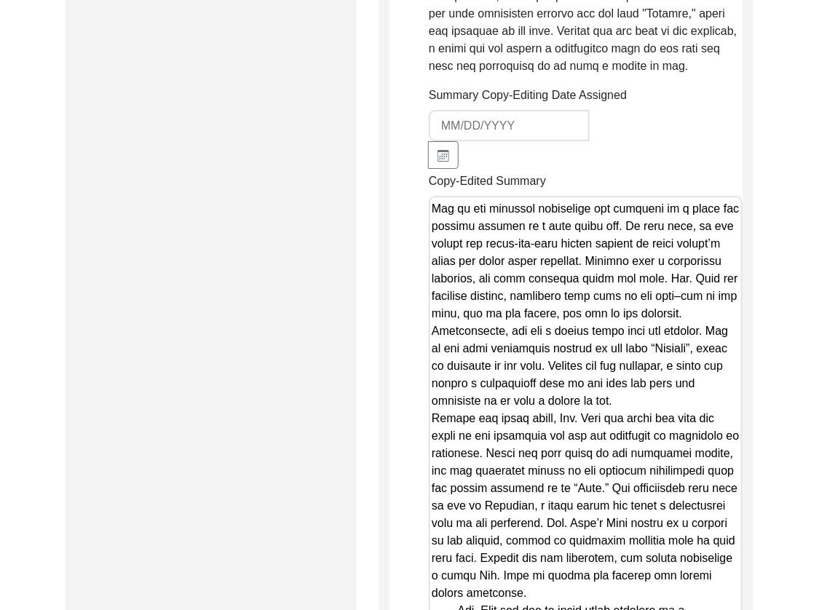
click at [433, 404] on textarea "Copy-Edited Summary" at bounding box center [586, 505] width 314 height 619
paste textarea
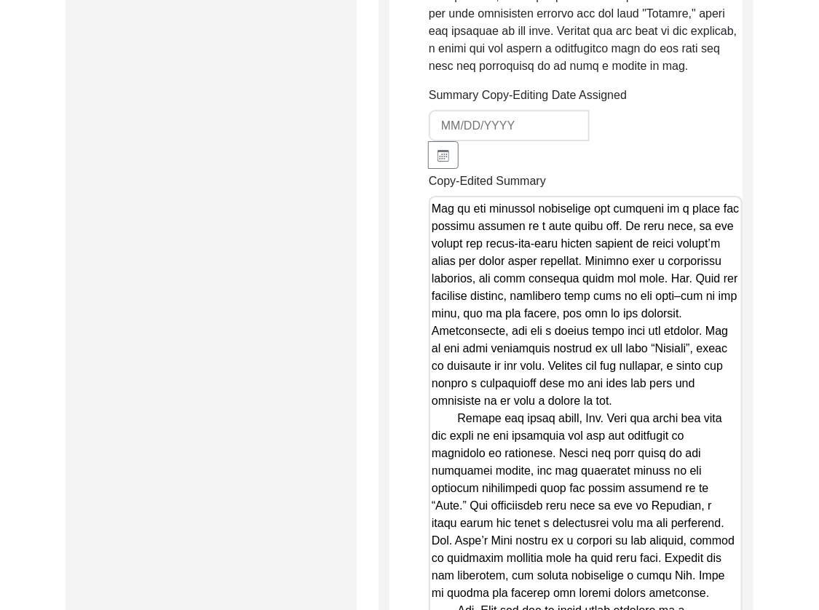
click at [434, 314] on textarea "Copy-Edited Summary" at bounding box center [586, 505] width 314 height 619
paste textarea
click at [435, 317] on textarea "Copy-Edited Summary" at bounding box center [586, 505] width 314 height 619
click at [503, 320] on textarea "Copy-Edited Summary" at bounding box center [586, 505] width 314 height 619
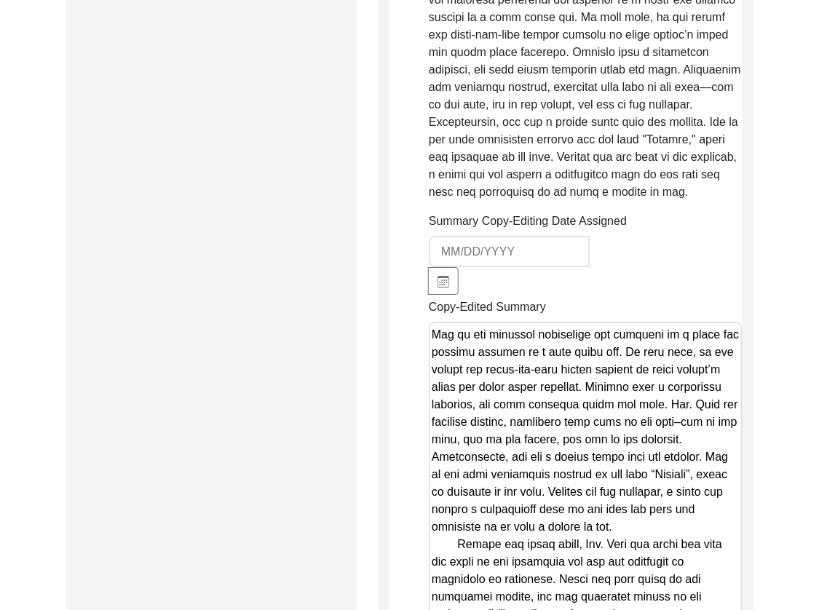
scroll to position [1543, 0]
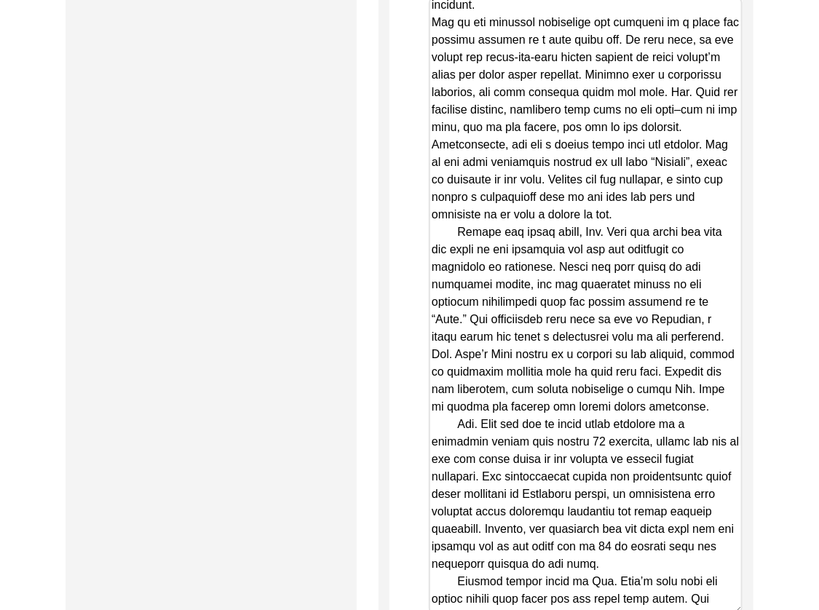
scroll to position [138, 0]
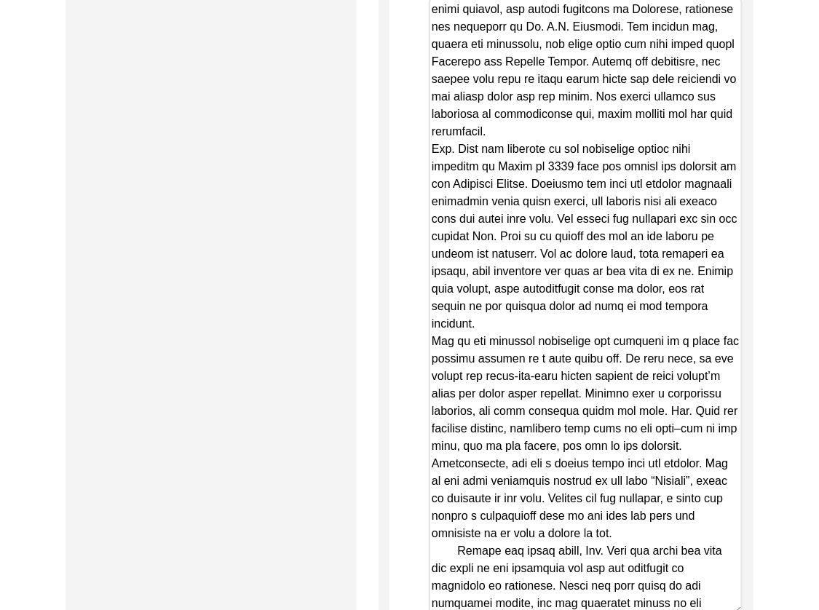
click at [433, 322] on textarea "Copy-Edited Summary" at bounding box center [586, 305] width 314 height 619
paste textarea
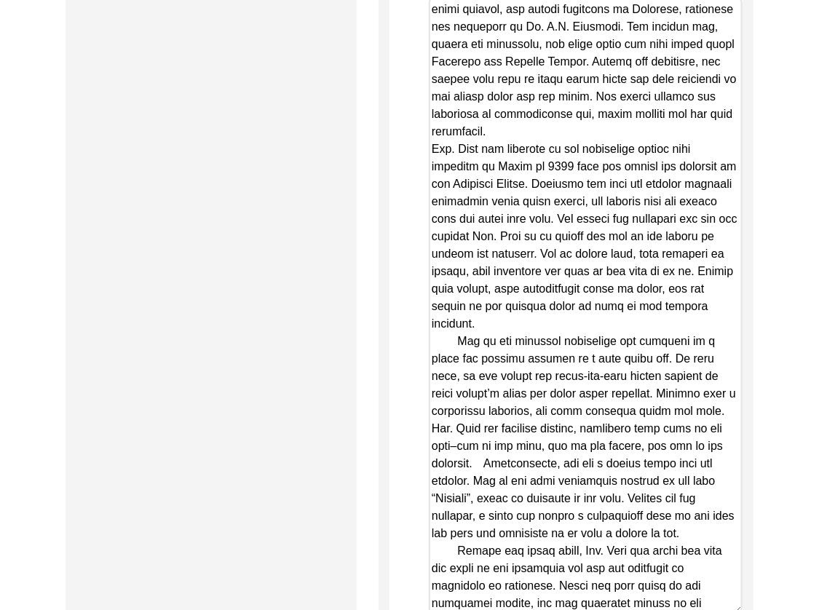
click at [433, 148] on textarea "Copy-Edited Summary" at bounding box center [586, 305] width 314 height 619
paste textarea
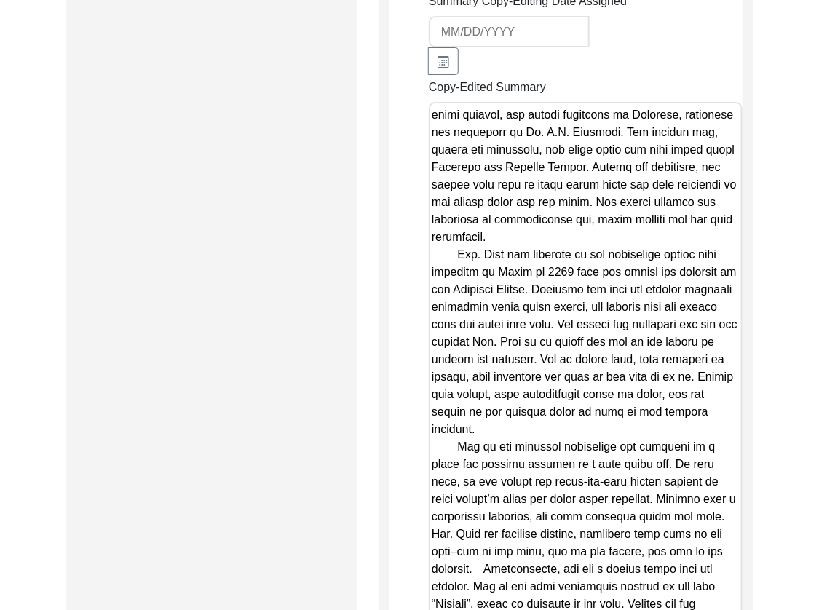
scroll to position [1757, 0]
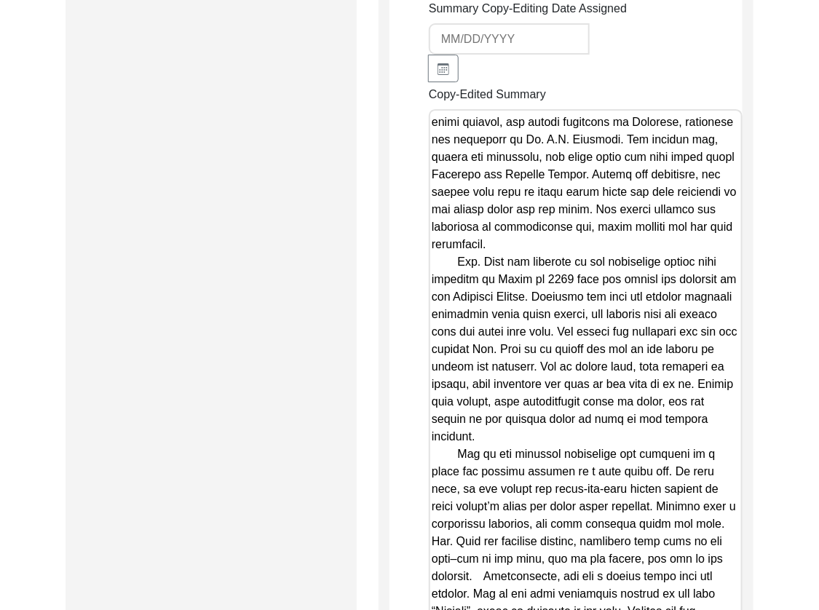
click at [562, 141] on textarea "Copy-Edited Summary" at bounding box center [586, 418] width 314 height 619
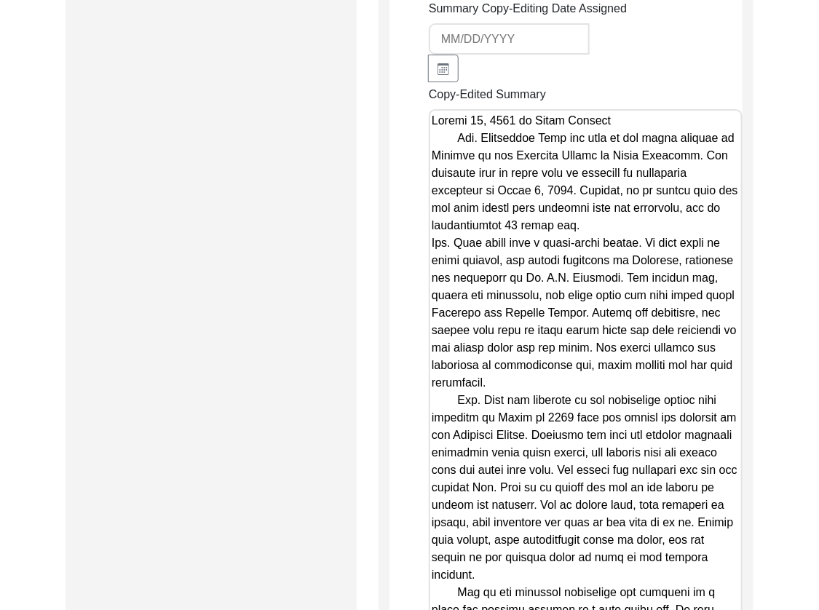
drag, startPoint x: 428, startPoint y: 244, endPoint x: 444, endPoint y: 249, distance: 16.1
click at [429, 244] on textarea "Copy-Edited Summary" at bounding box center [586, 418] width 314 height 619
paste textarea
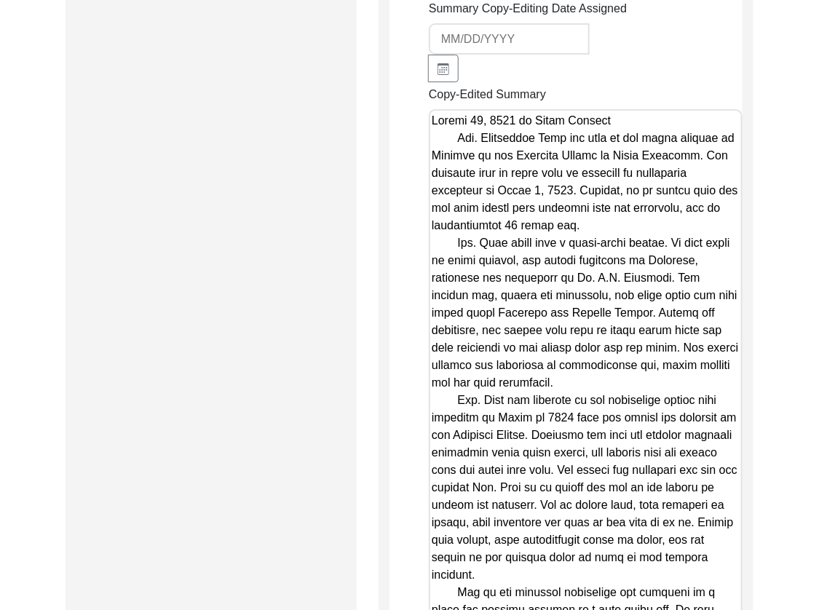
click at [593, 224] on textarea "Copy-Edited Summary" at bounding box center [586, 418] width 314 height 619
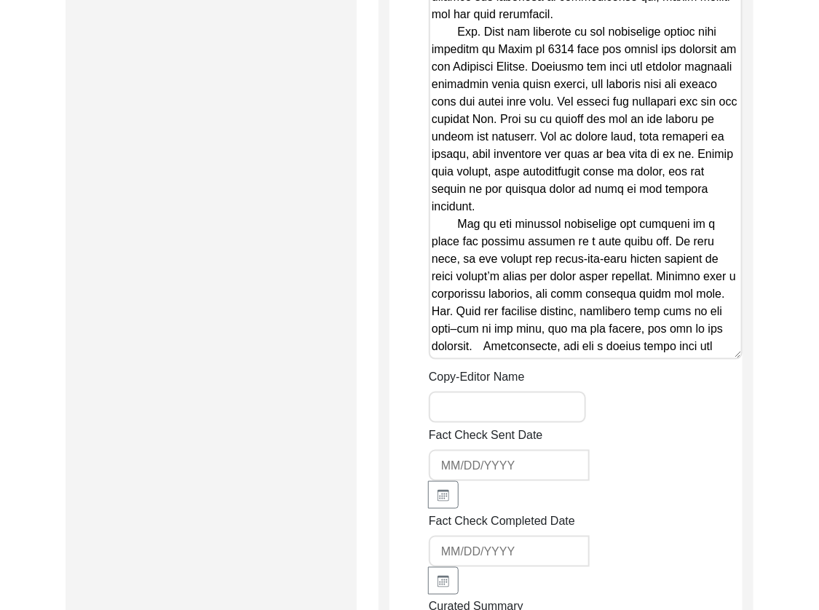
scroll to position [2128, 0]
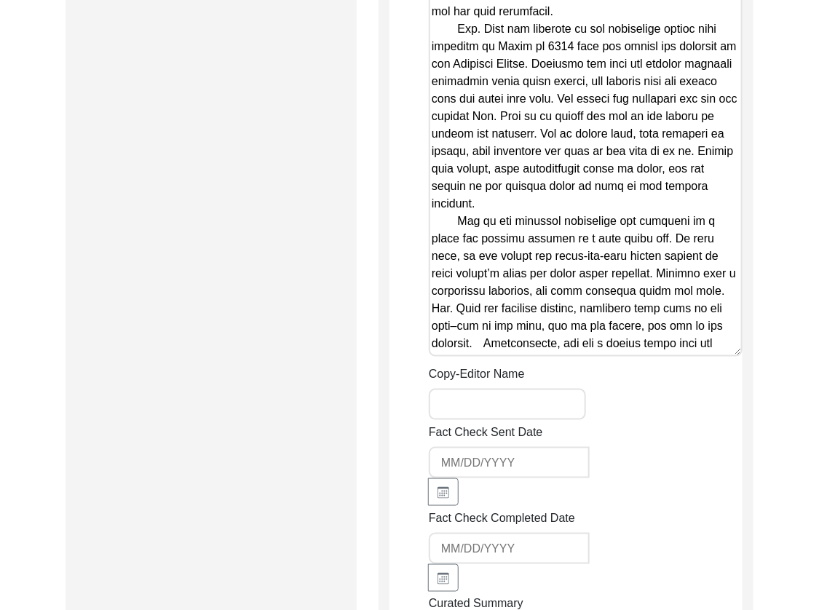
drag, startPoint x: 605, startPoint y: 261, endPoint x: 608, endPoint y: 269, distance: 8.5
click at [605, 261] on textarea "Copy-Edited Summary" at bounding box center [586, 47] width 314 height 619
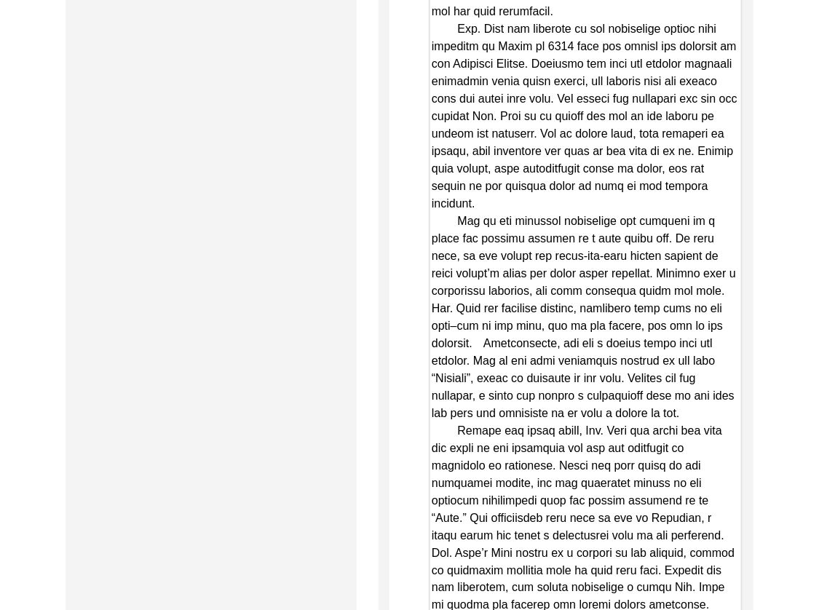
drag, startPoint x: 739, startPoint y: 347, endPoint x: 677, endPoint y: 527, distance: 190.3
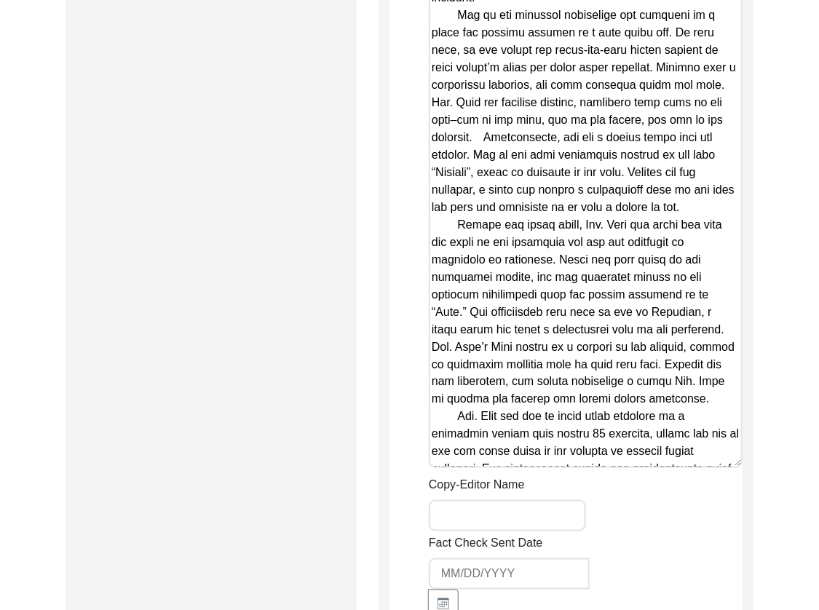
scroll to position [2353, 0]
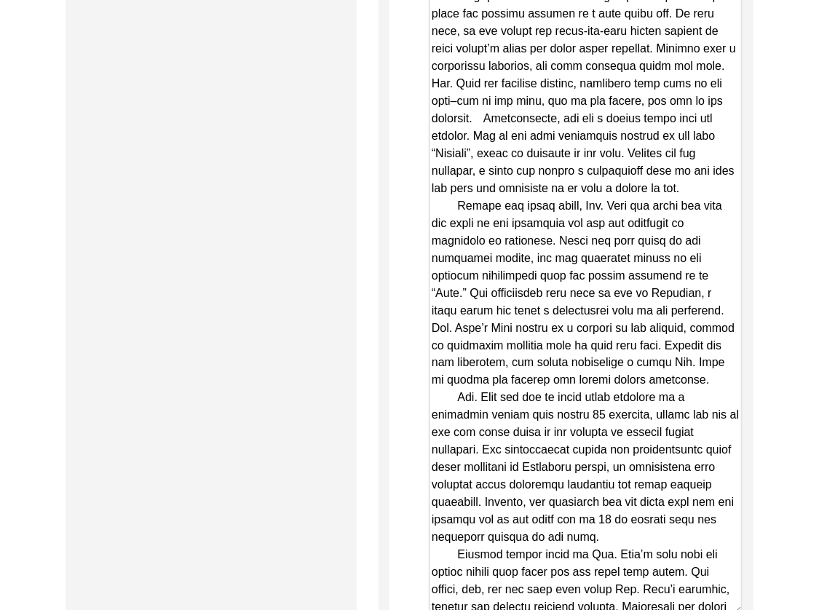
drag, startPoint x: 737, startPoint y: 446, endPoint x: 742, endPoint y: 635, distance: 188.7
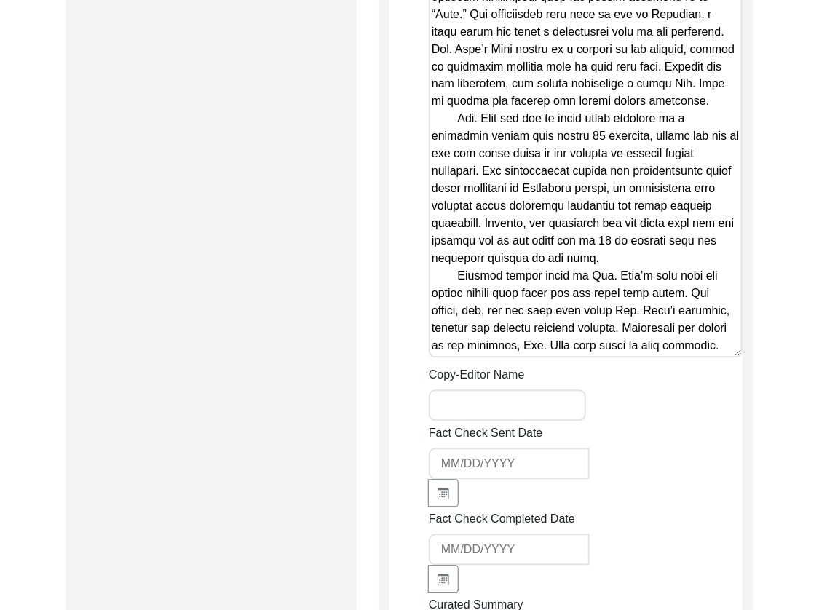
scroll to position [2650, 0]
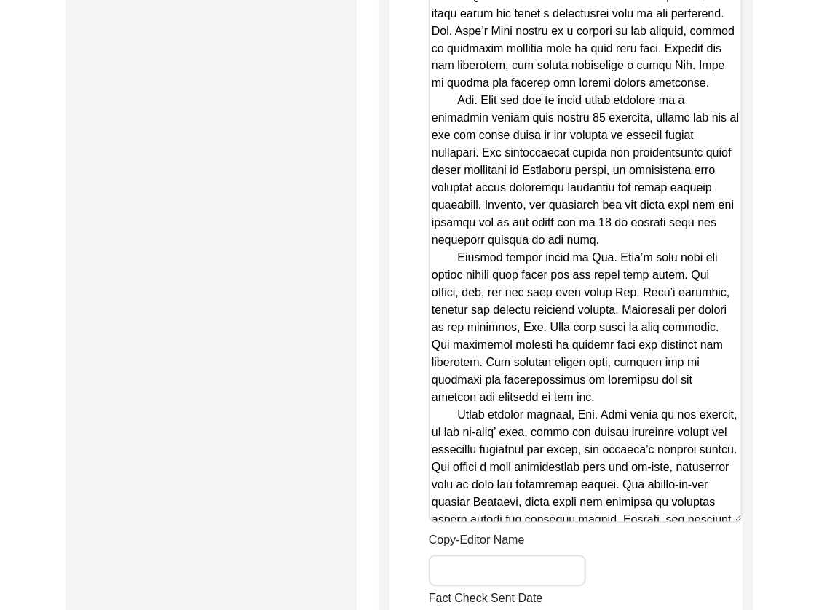
drag, startPoint x: 739, startPoint y: 331, endPoint x: 791, endPoint y: 516, distance: 191.6
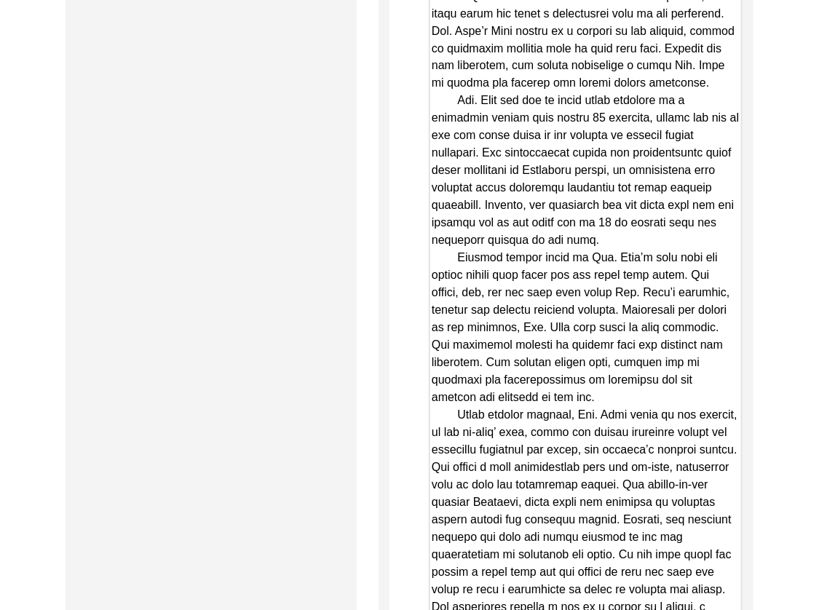
drag, startPoint x: 736, startPoint y: 519, endPoint x: 656, endPoint y: 486, distance: 86.8
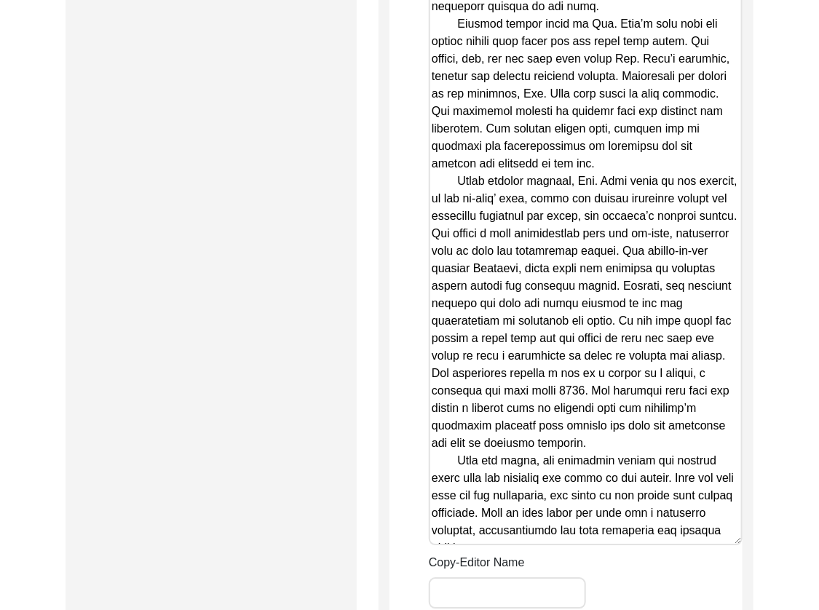
drag, startPoint x: 736, startPoint y: 398, endPoint x: 741, endPoint y: 538, distance: 140.7
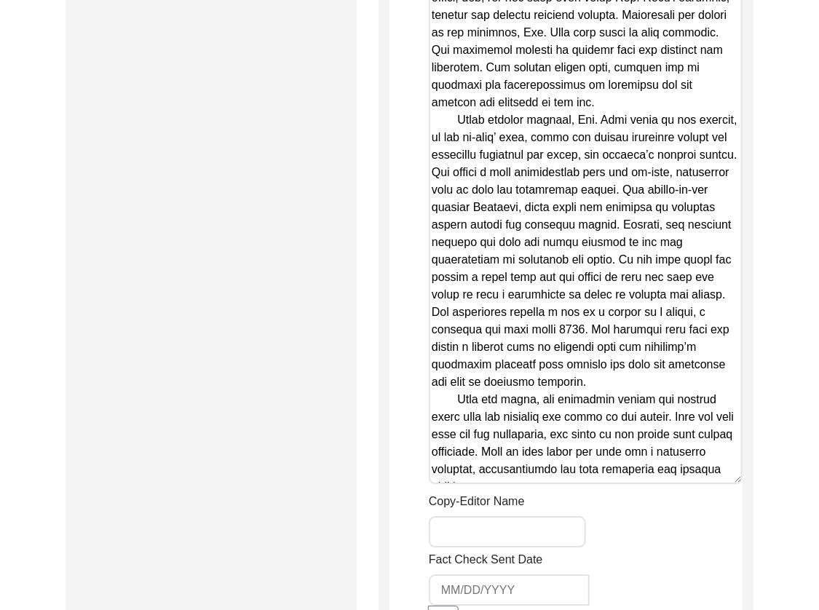
scroll to position [3069, 0]
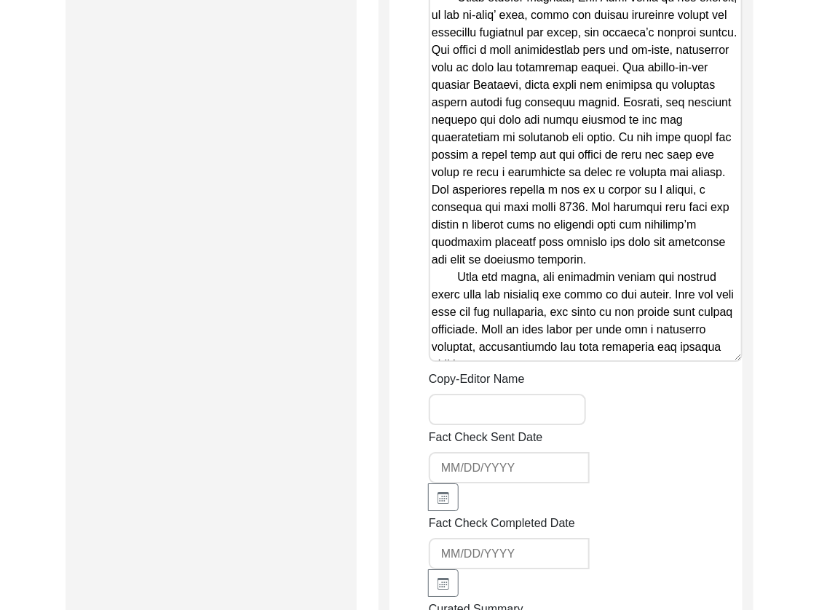
click at [521, 411] on input "Copy-Editor Name" at bounding box center [507, 409] width 157 height 31
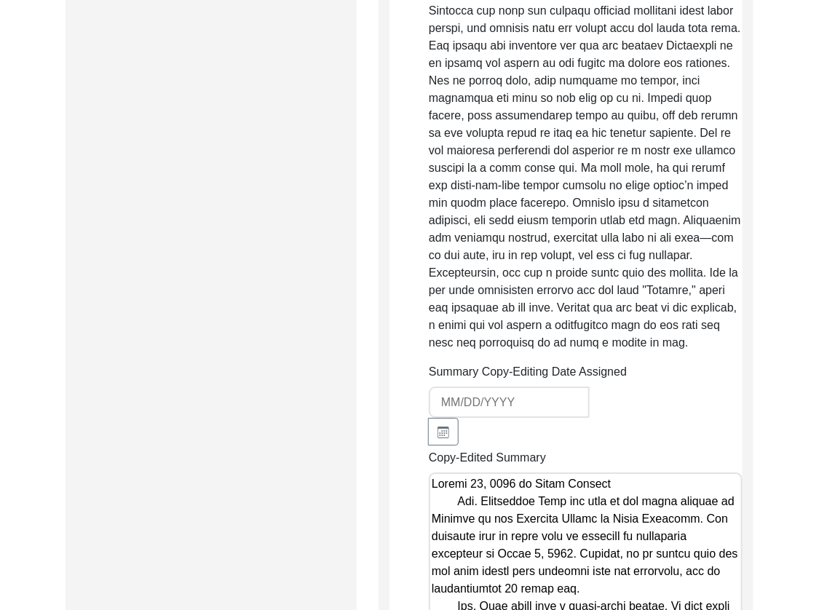
scroll to position [1514, 0]
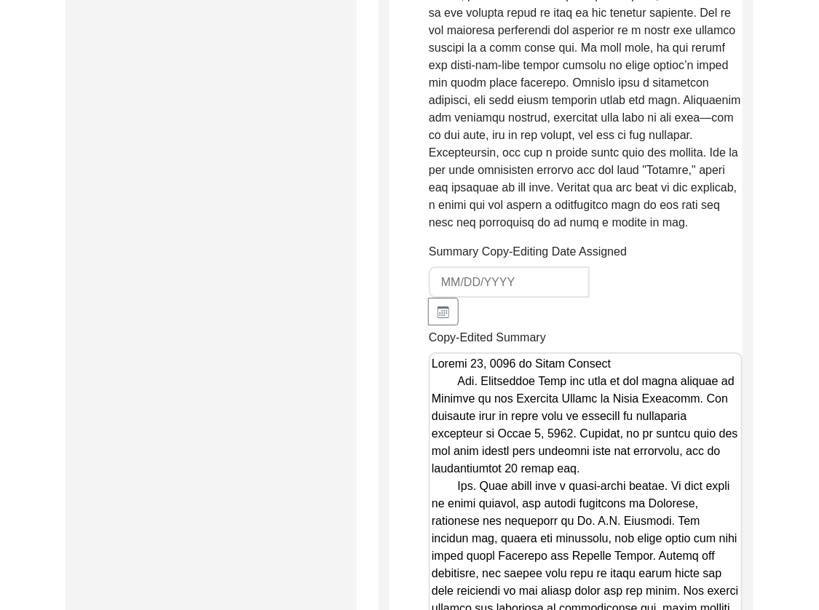
click at [500, 289] on input "Summary Copy-Editing Date Assigned" at bounding box center [509, 282] width 161 height 31
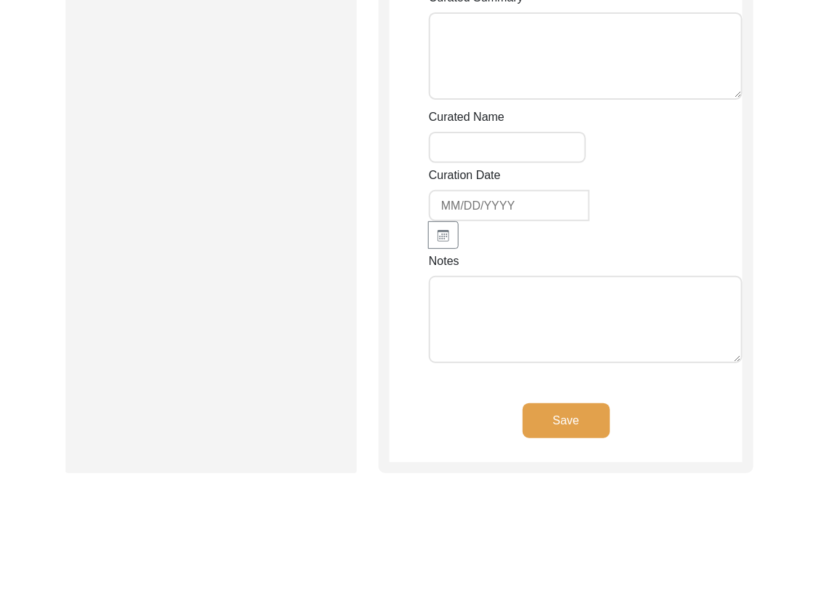
scroll to position [3715, 0]
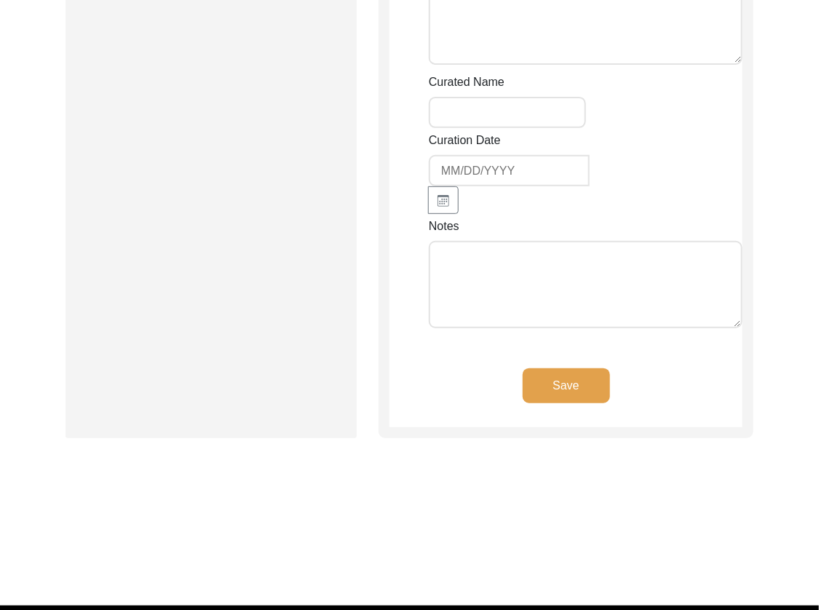
click at [483, 267] on textarea "Notes" at bounding box center [586, 284] width 314 height 87
paste textarea "[Notes] by LQ on [DATE]: • rearranged paragraphs for chronology"
click at [558, 379] on button "Save" at bounding box center [566, 386] width 87 height 35
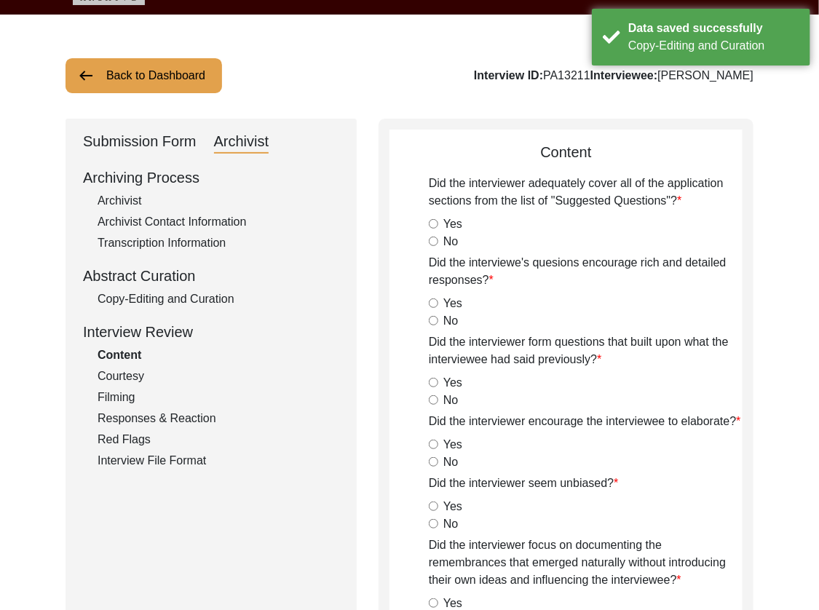
scroll to position [0, 0]
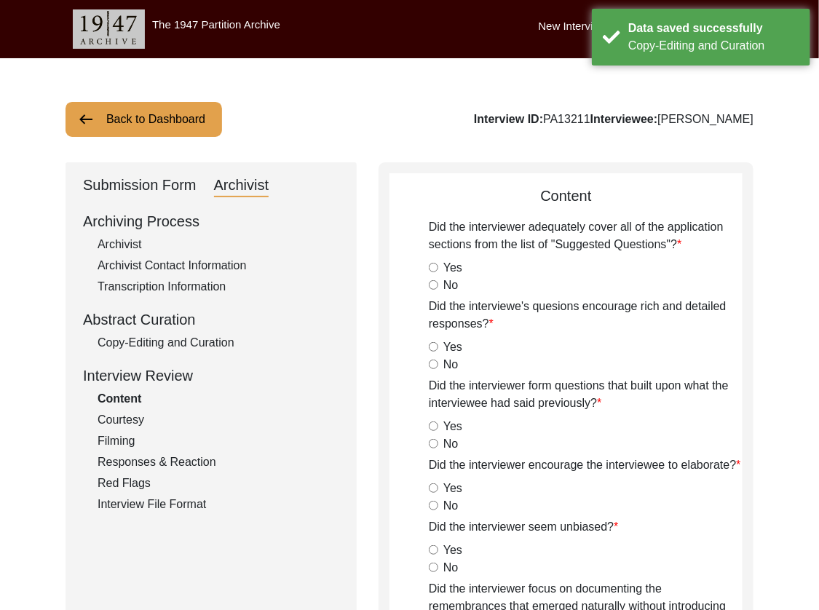
click at [139, 243] on div "Archivist" at bounding box center [219, 244] width 242 height 17
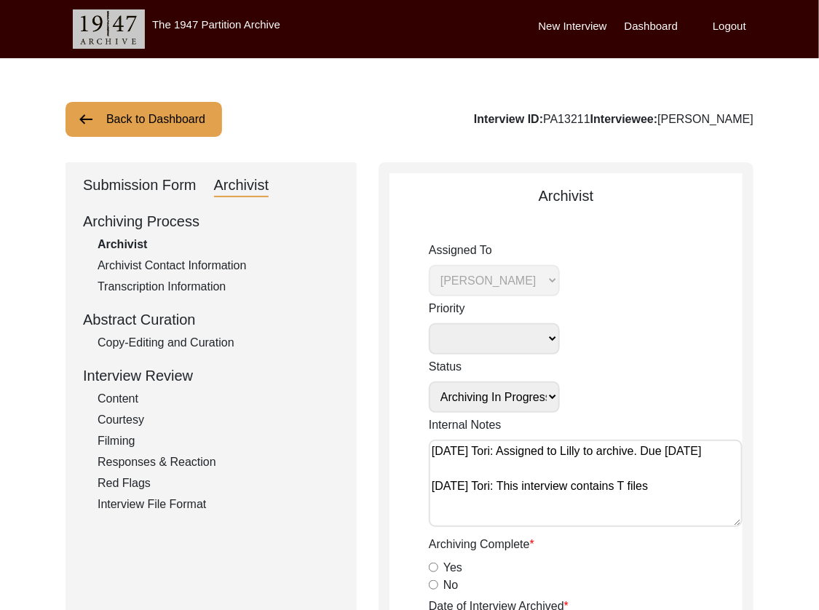
click at [135, 191] on div "Submission Form" at bounding box center [140, 185] width 114 height 23
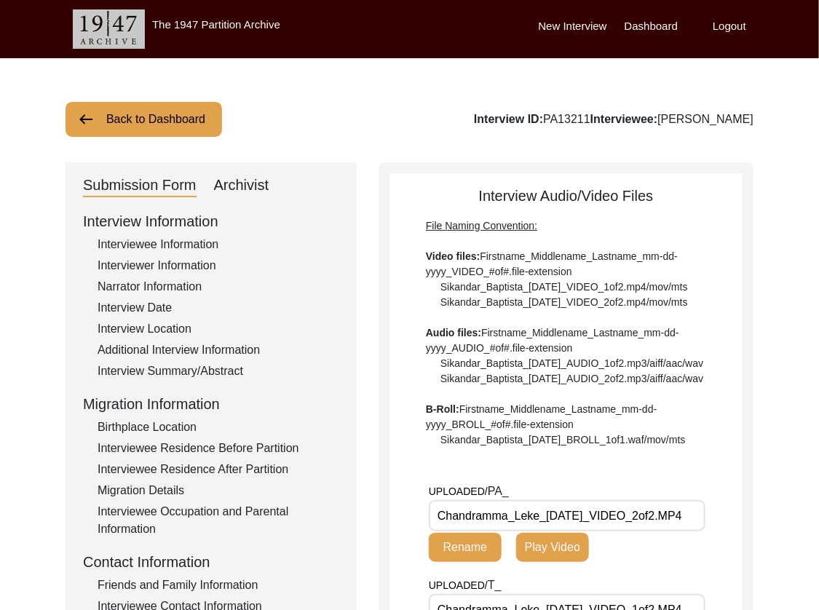
click at [184, 428] on div "Birthplace Location" at bounding box center [219, 427] width 242 height 17
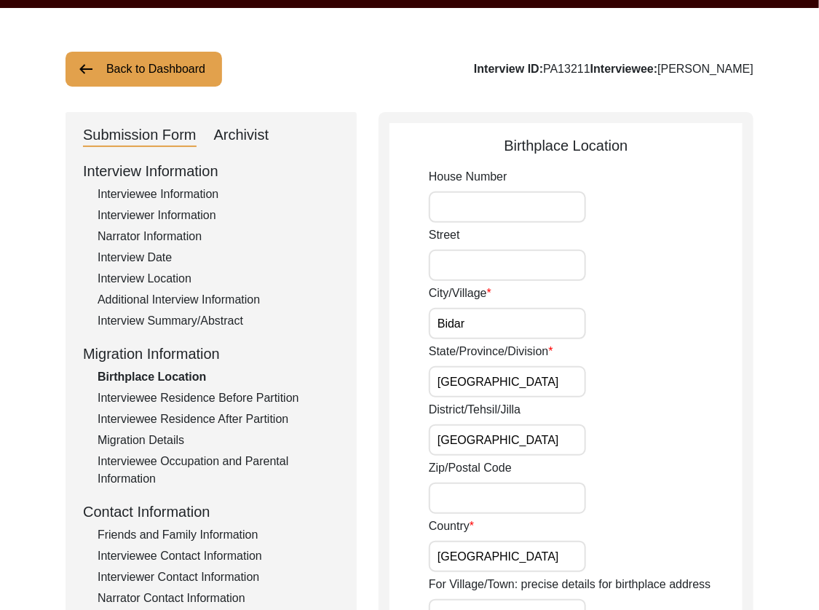
scroll to position [79, 0]
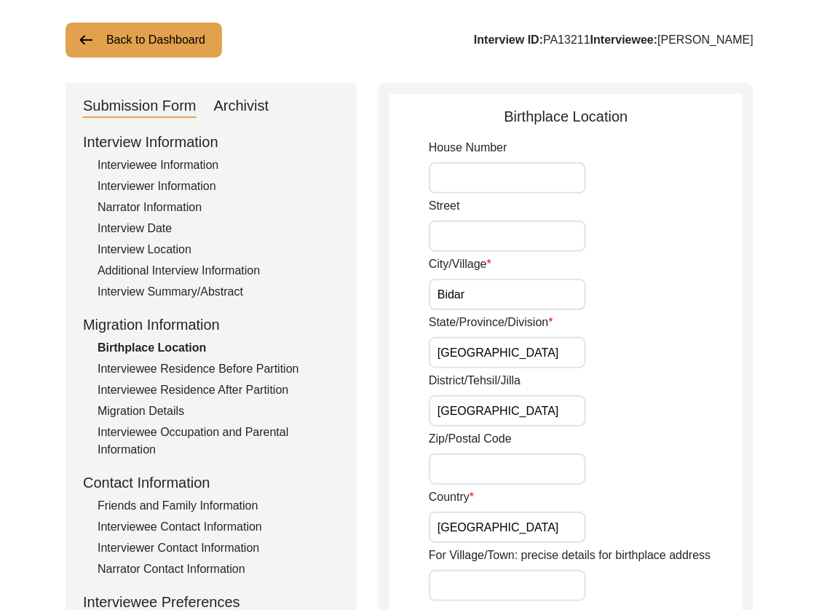
click at [485, 295] on input "Bidar" at bounding box center [507, 294] width 157 height 31
drag, startPoint x: 478, startPoint y: 298, endPoint x: 365, endPoint y: 288, distance: 113.3
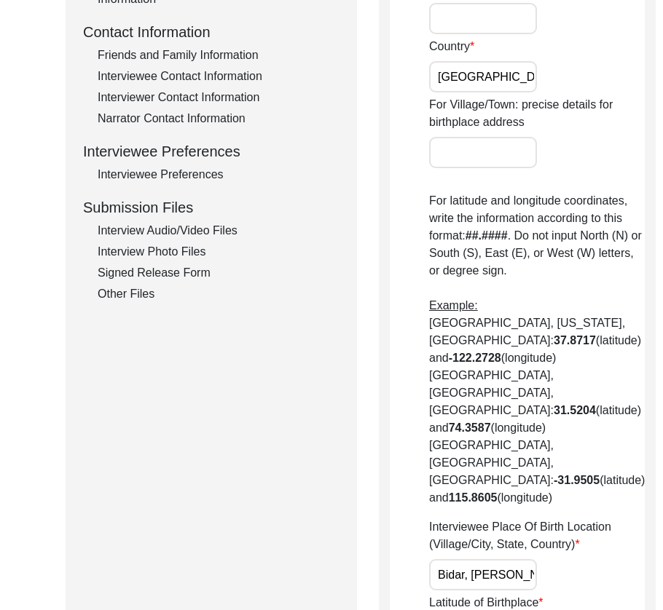
scroll to position [0, 0]
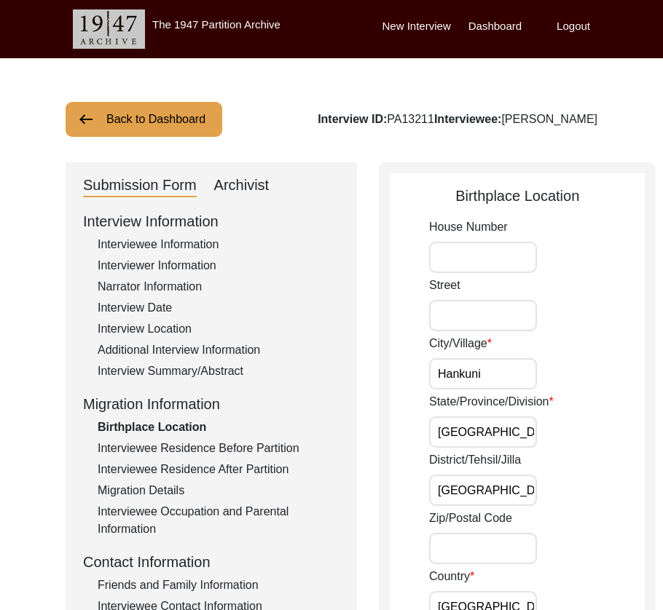
click at [491, 380] on input "Hankuni" at bounding box center [483, 373] width 108 height 31
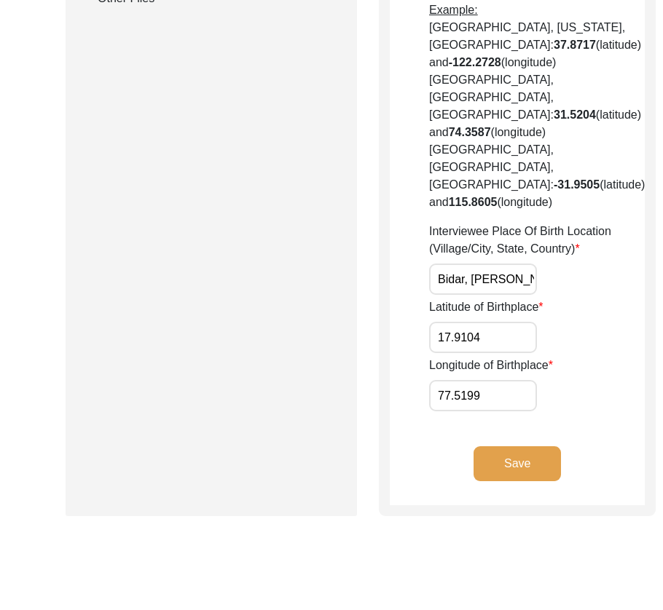
scroll to position [853, 0]
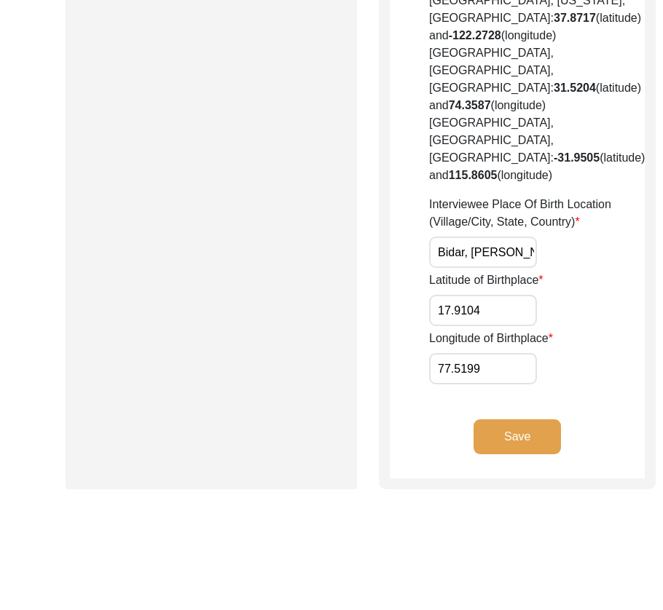
click at [458, 268] on input "Bidar, [PERSON_NAME], [GEOGRAPHIC_DATA], Kalaburagi Division, [GEOGRAPHIC_DATA]…" at bounding box center [483, 252] width 108 height 31
paste input "[GEOGRAPHIC_DATA], [GEOGRAPHIC_DATA], [GEOGRAPHIC_DATA], [GEOGRAPHIC_DATA], [GE…"
paste input "7223"
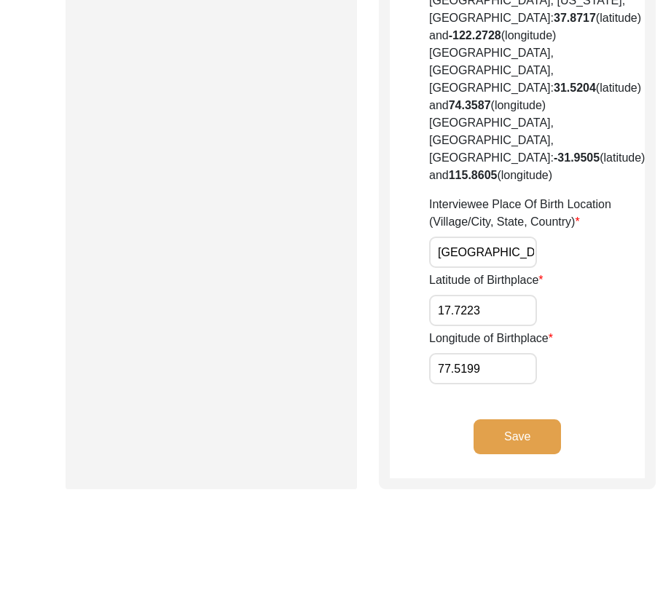
paste input "13124"
click at [473, 438] on button "Save" at bounding box center [516, 437] width 87 height 35
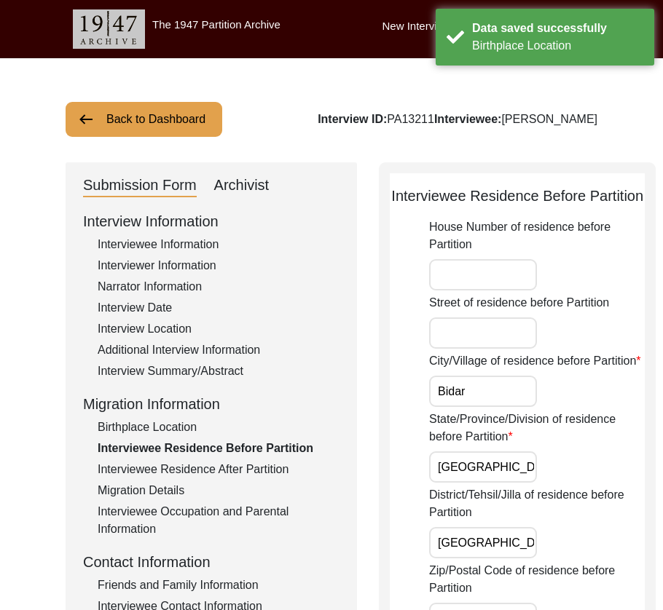
click at [492, 349] on input "Street of residence before Partition" at bounding box center [483, 333] width 108 height 31
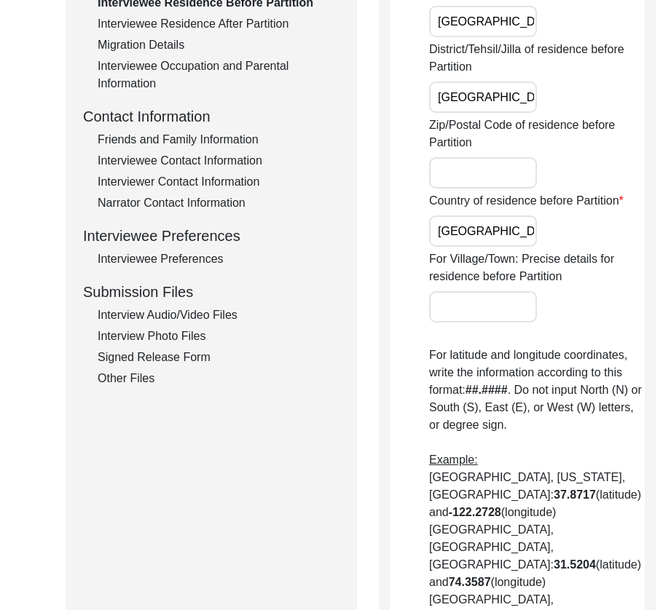
scroll to position [961, 0]
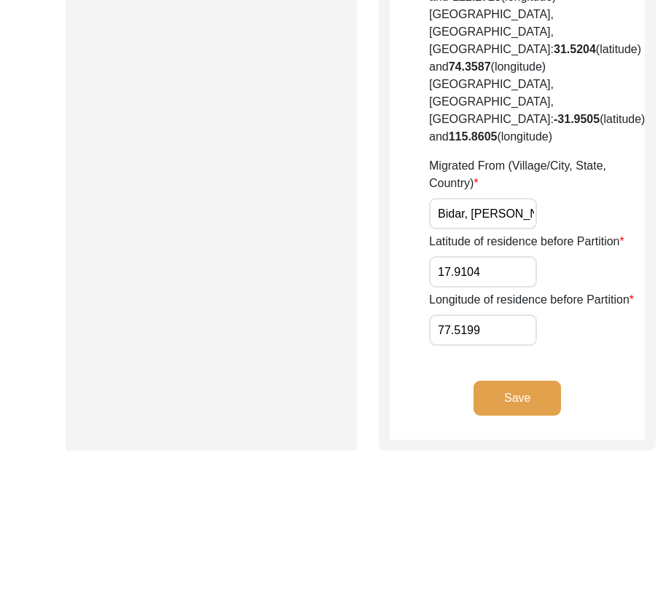
paste input "[GEOGRAPHIC_DATA], [GEOGRAPHIC_DATA], [GEOGRAPHIC_DATA], [GEOGRAPHIC_DATA]"
paste input "7223"
paste input "1312"
click at [514, 416] on button "Save" at bounding box center [516, 398] width 87 height 35
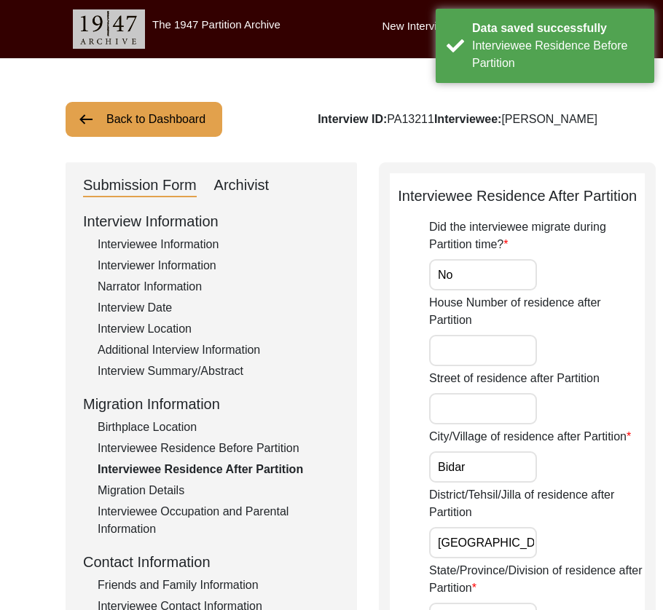
click at [489, 291] on input "No" at bounding box center [483, 274] width 108 height 31
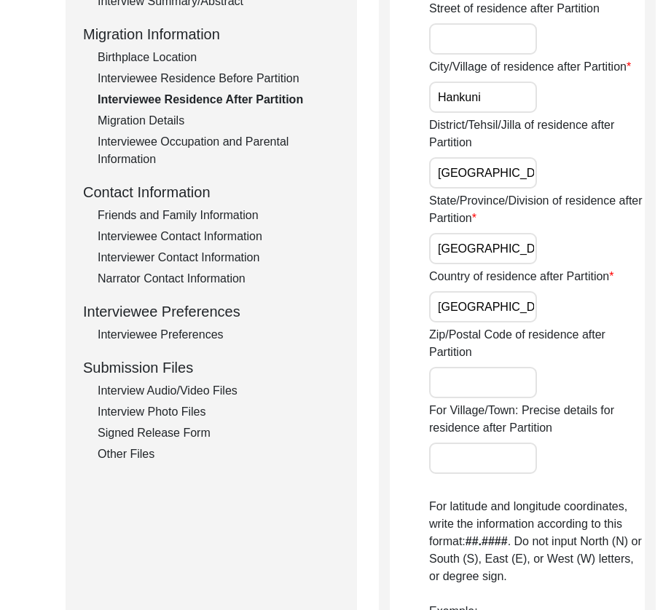
scroll to position [1037, 0]
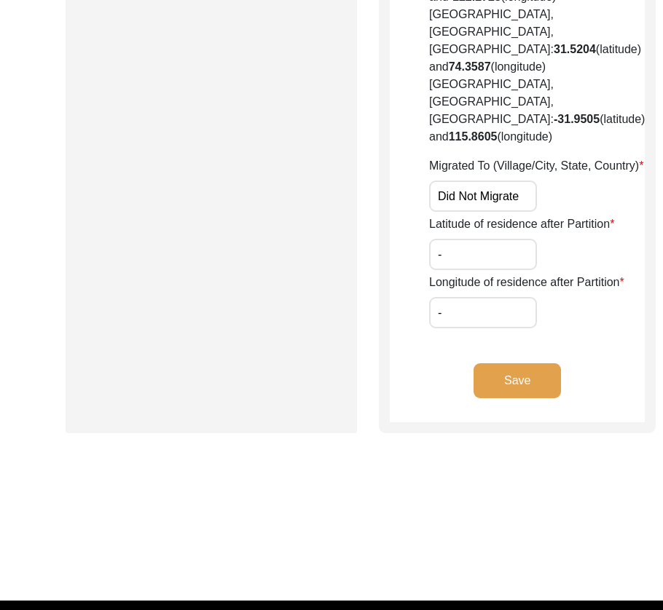
click at [476, 398] on button "Save" at bounding box center [516, 380] width 87 height 35
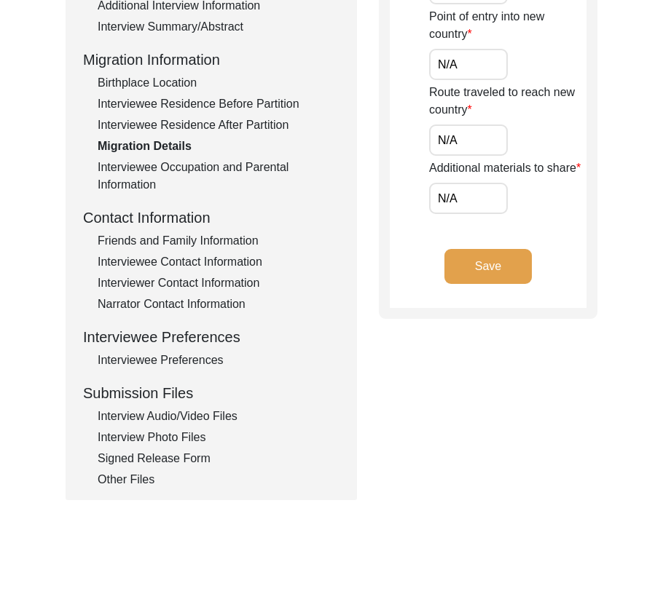
scroll to position [40, 0]
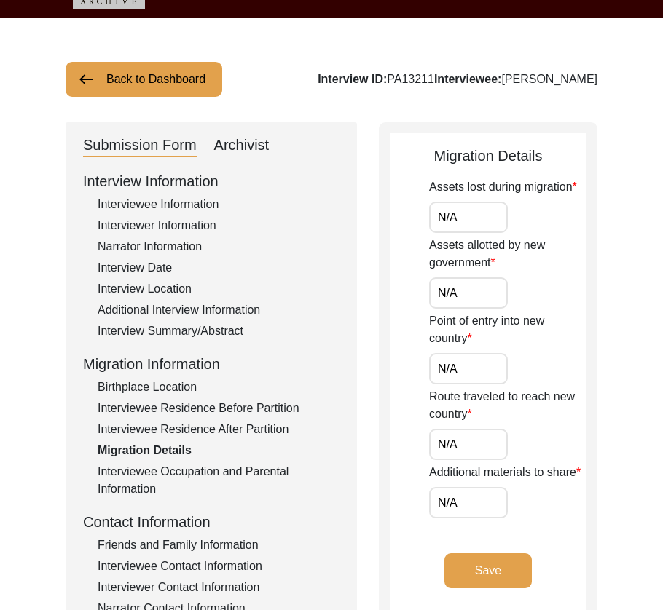
click at [481, 570] on button "Save" at bounding box center [487, 571] width 87 height 35
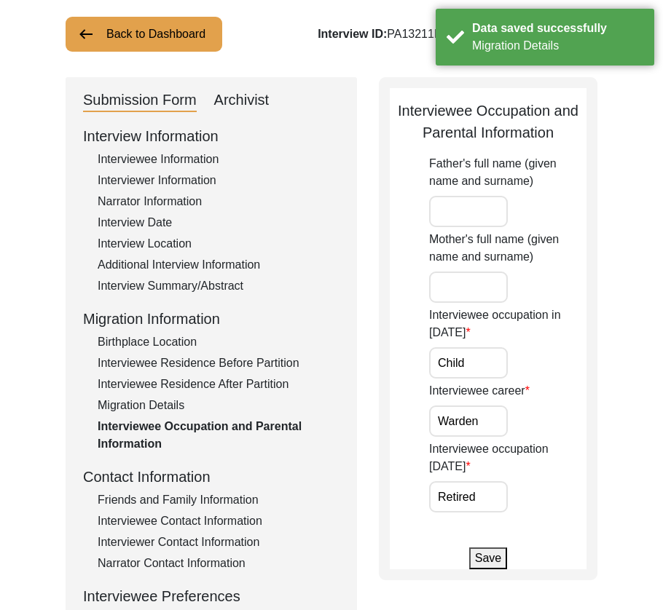
scroll to position [235, 0]
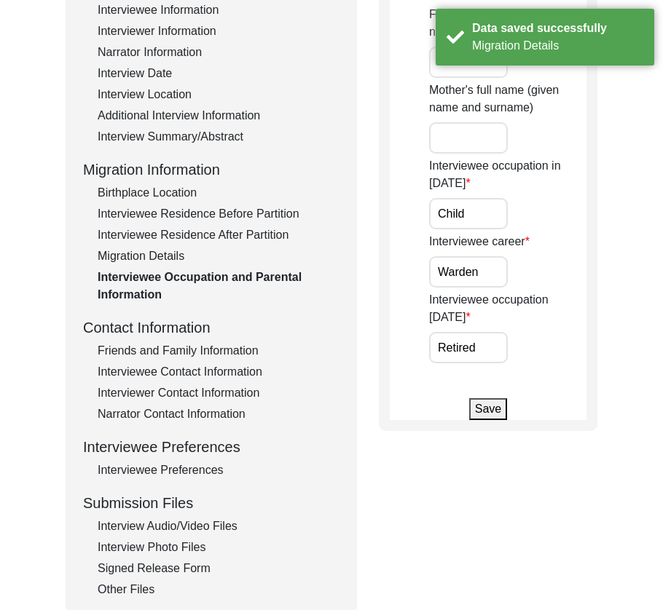
click at [479, 218] on input "Child" at bounding box center [468, 213] width 79 height 31
click at [507, 299] on label "Interviewee occupation [DATE]" at bounding box center [507, 308] width 157 height 35
click at [507, 332] on input "Retired" at bounding box center [468, 347] width 79 height 31
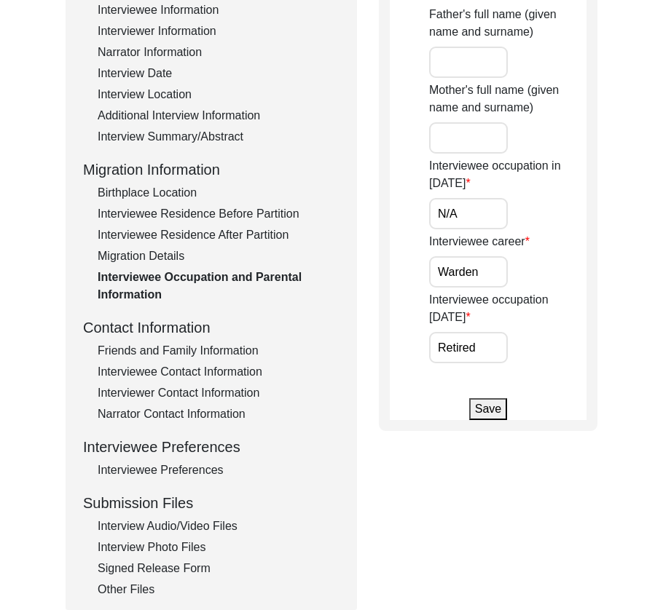
click at [486, 398] on button "Save" at bounding box center [488, 409] width 38 height 22
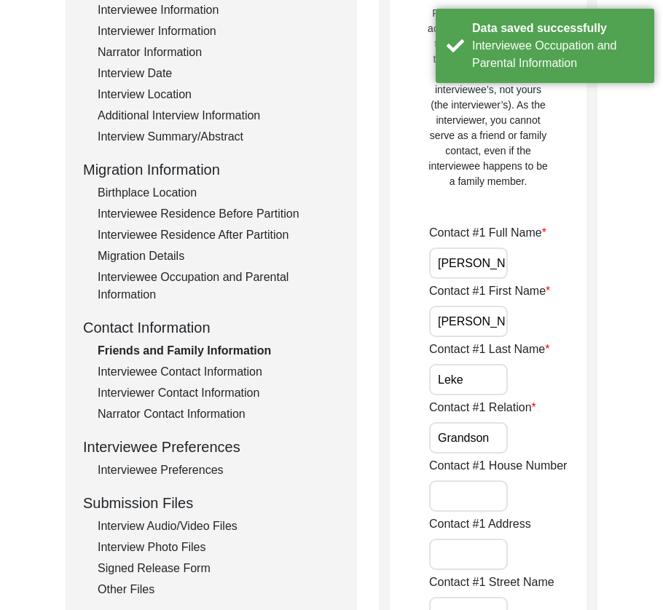
click at [197, 377] on div "Interviewee Contact Information" at bounding box center [219, 371] width 242 height 17
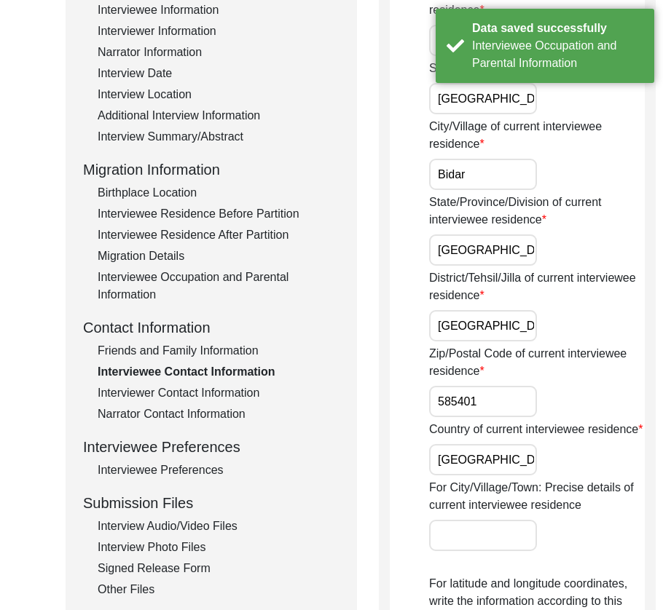
click at [458, 114] on input "[GEOGRAPHIC_DATA]" at bounding box center [483, 98] width 108 height 31
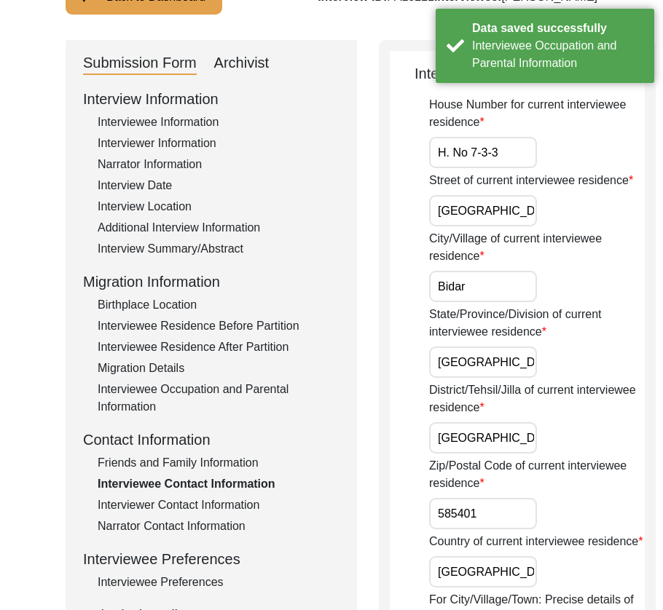
scroll to position [124, 0]
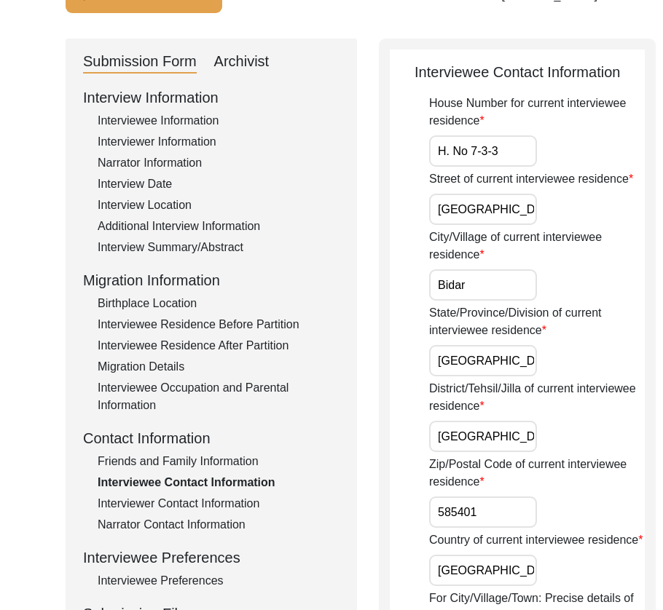
click at [468, 225] on input "[GEOGRAPHIC_DATA]" at bounding box center [483, 209] width 108 height 31
click at [470, 301] on input "Bidar" at bounding box center [483, 284] width 108 height 31
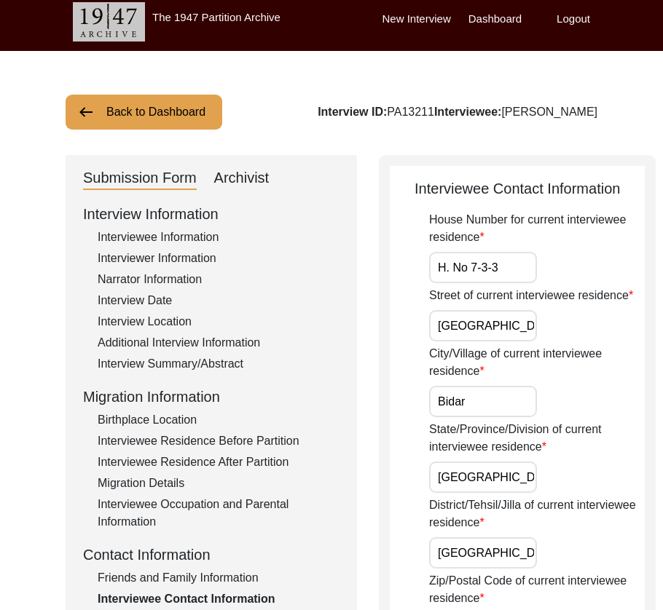
scroll to position [0, 0]
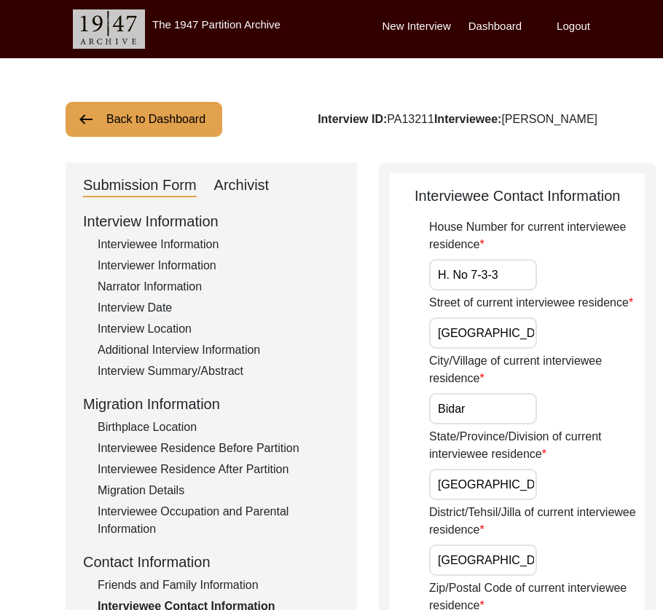
click at [246, 177] on div "Archivist" at bounding box center [241, 185] width 55 height 23
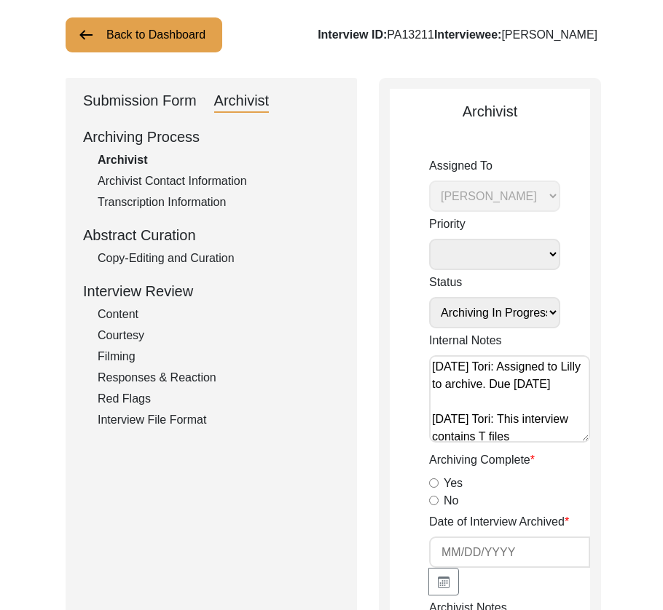
scroll to position [374, 0]
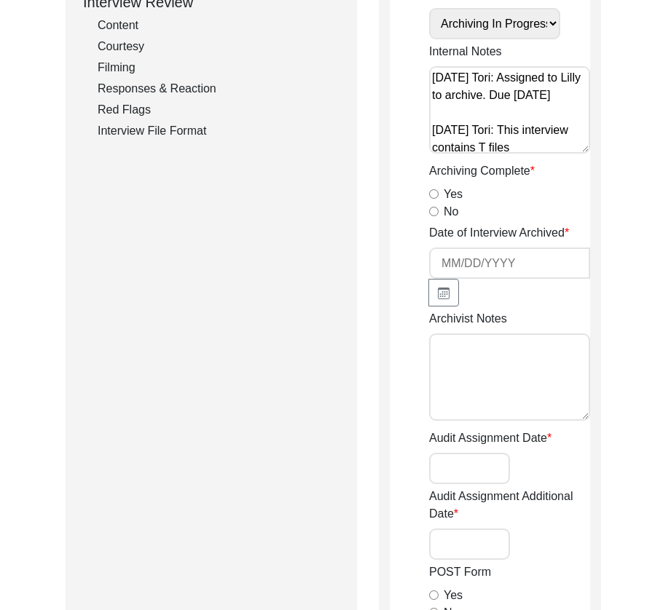
click at [435, 191] on input "Yes" at bounding box center [433, 193] width 9 height 9
click at [457, 264] on input at bounding box center [509, 263] width 161 height 31
click at [433, 288] on button "button" at bounding box center [443, 293] width 31 height 28
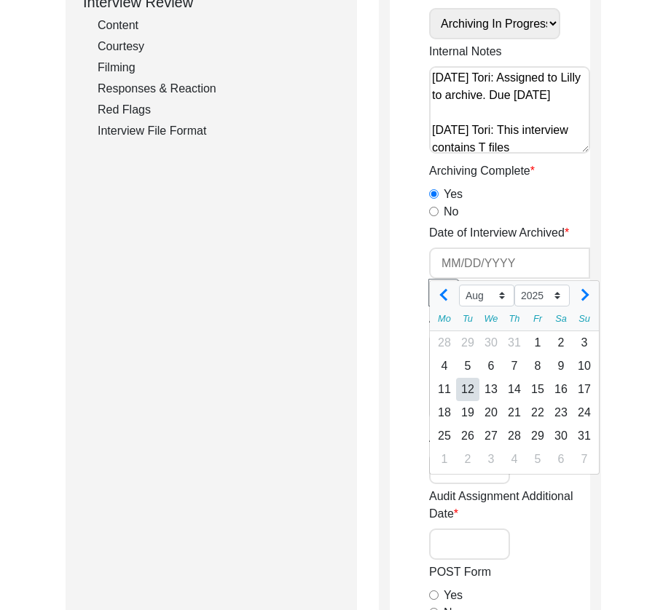
click at [475, 390] on div "12" at bounding box center [467, 389] width 23 height 23
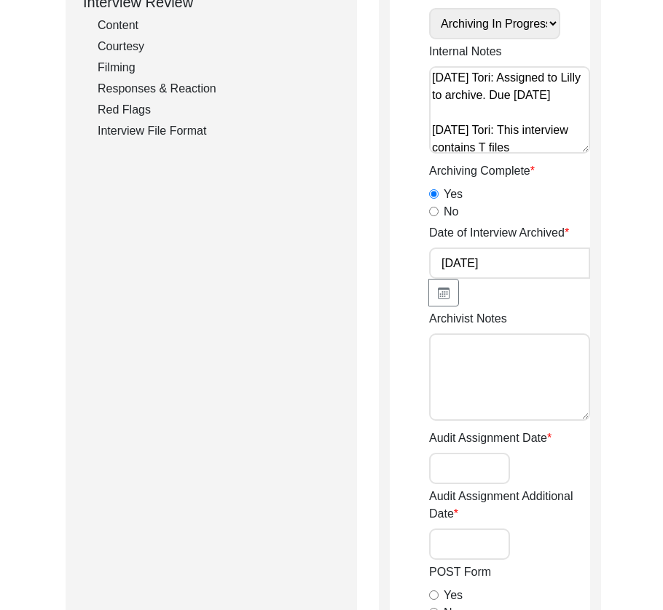
click at [474, 382] on textarea "Archivist Notes" at bounding box center [509, 377] width 161 height 87
click at [479, 343] on textarea "Archivist Notes" at bounding box center [509, 377] width 161 height 87
paste textarea "[Loremipsu] do Sitame 53, 2790 co Adipiscin Elitsed Doeiusmodte Incididuntu + L…"
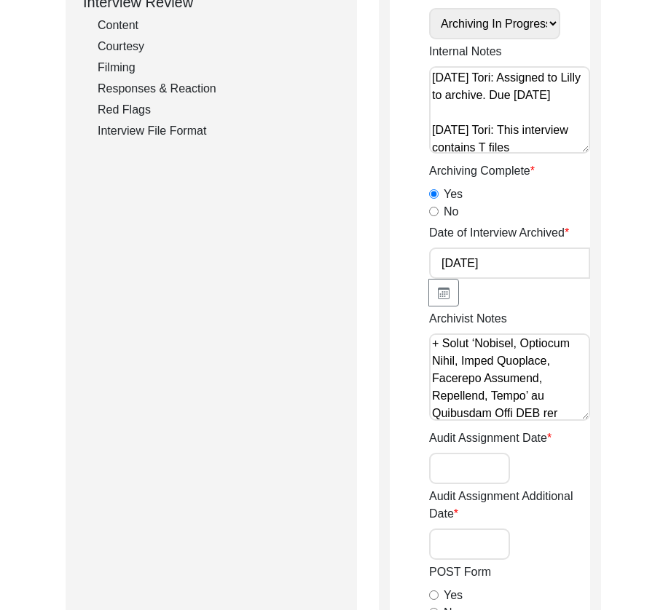
scroll to position [1893, 0]
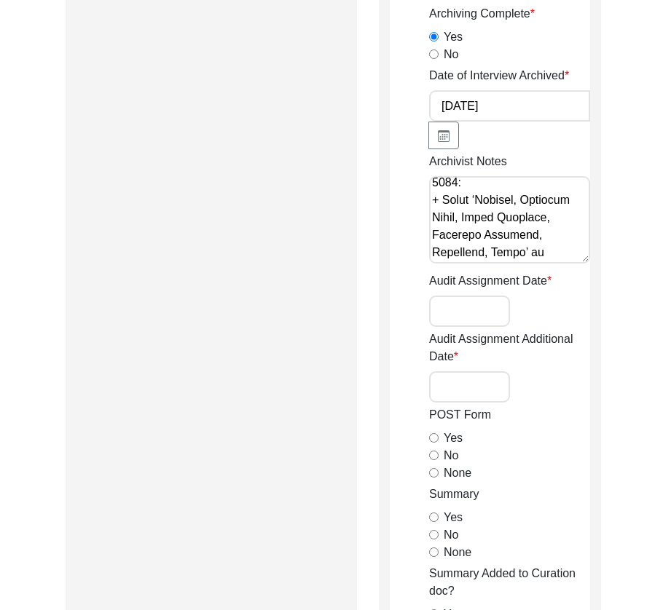
click at [511, 428] on div "POST Form Yes No None" at bounding box center [509, 444] width 161 height 76
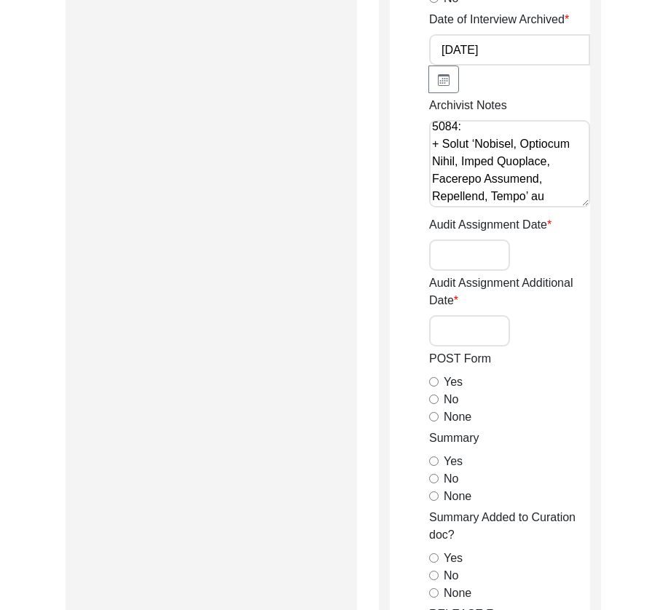
scroll to position [618, 0]
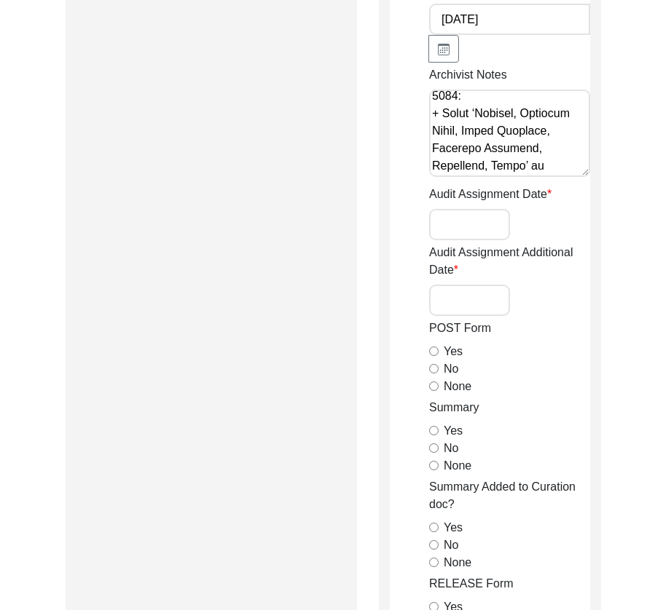
click at [433, 388] on input "None" at bounding box center [433, 386] width 9 height 9
click at [431, 428] on input "Yes" at bounding box center [433, 430] width 9 height 9
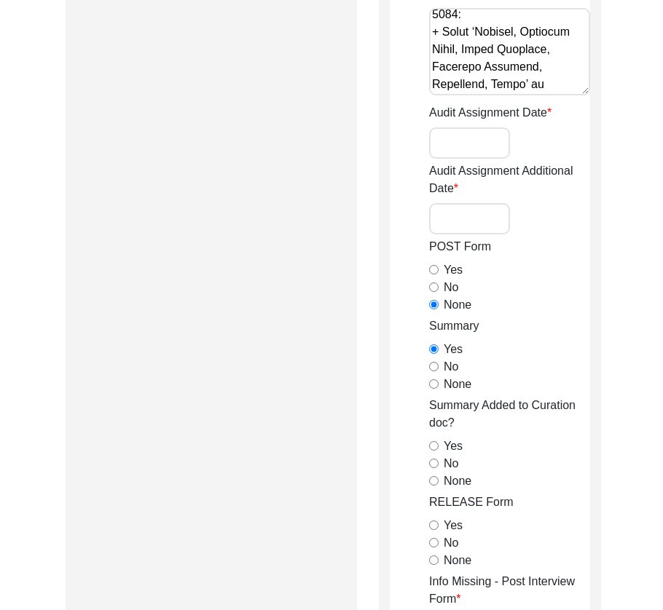
scroll to position [838, 0]
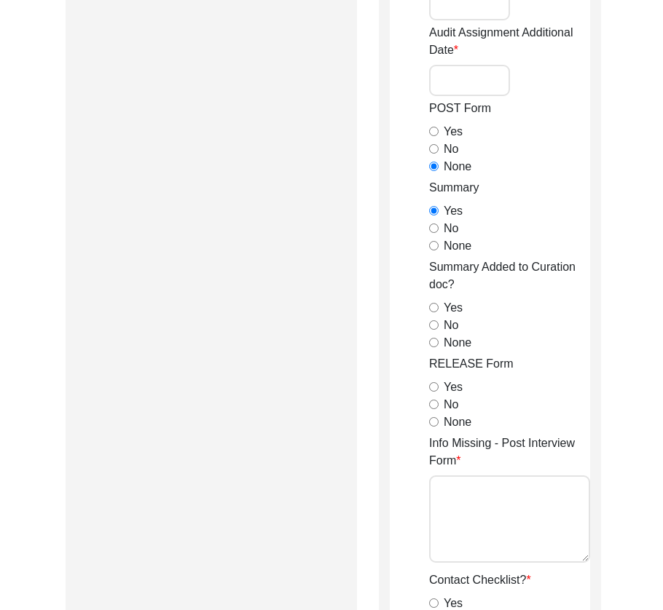
click at [433, 324] on input "No" at bounding box center [433, 324] width 9 height 9
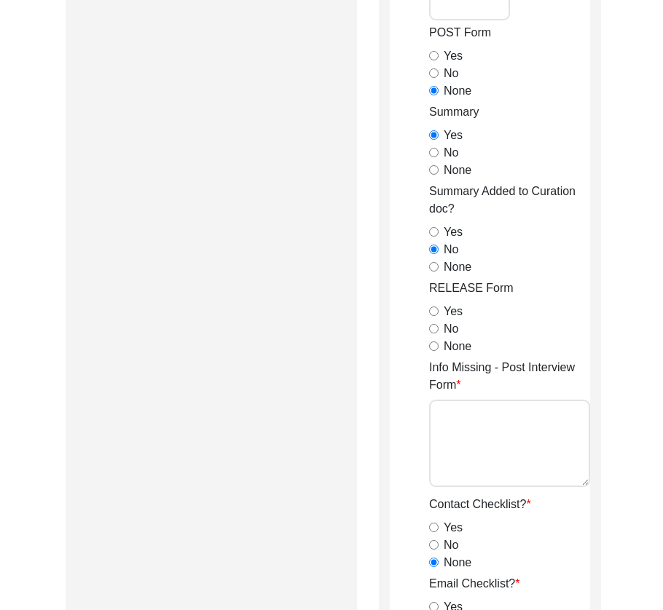
scroll to position [916, 0]
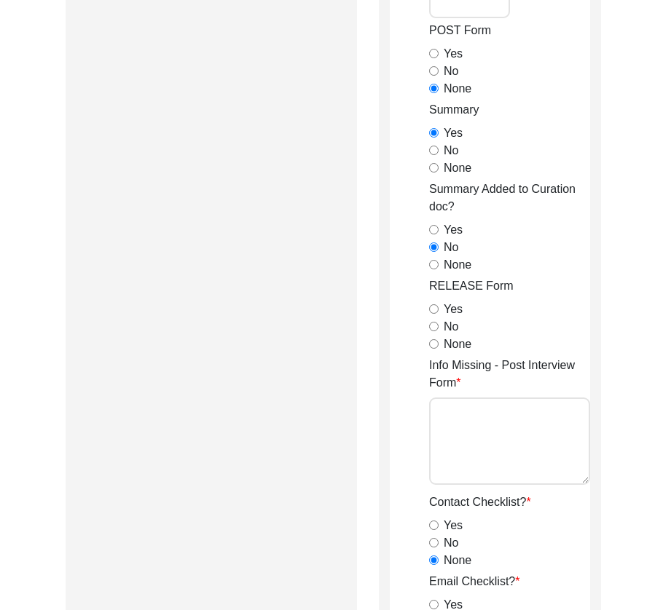
click at [432, 310] on input "Yes" at bounding box center [433, 308] width 9 height 9
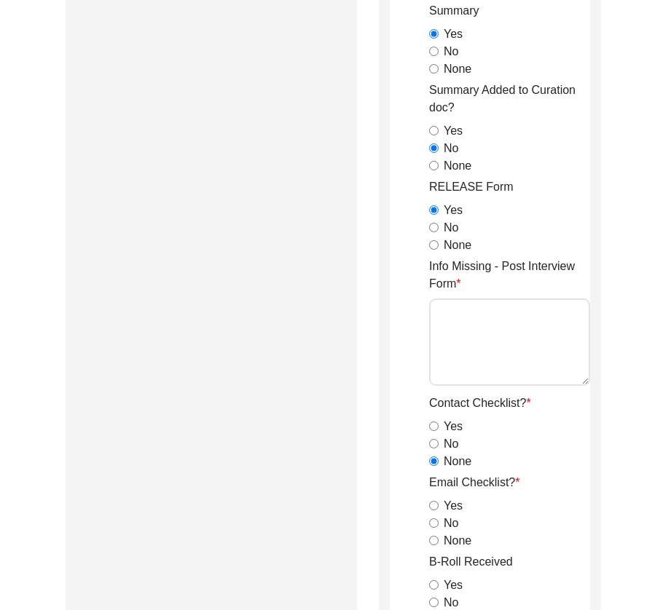
scroll to position [1018, 0]
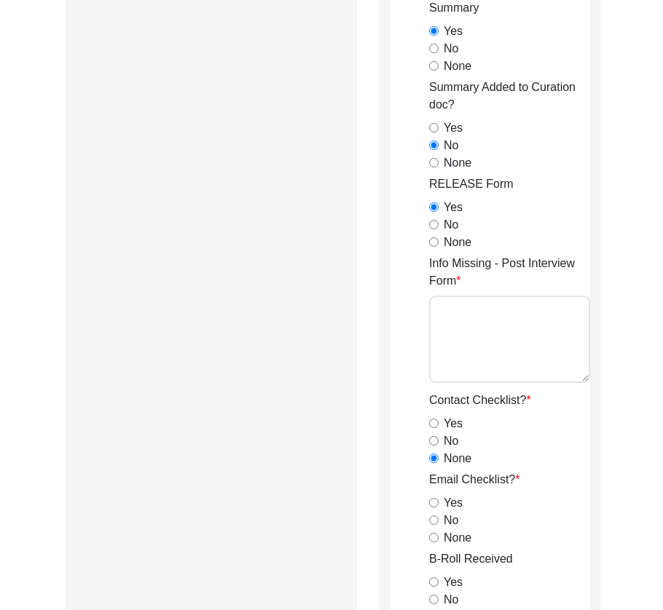
click at [435, 127] on input "Yes" at bounding box center [433, 127] width 9 height 9
click at [434, 161] on input "None" at bounding box center [433, 162] width 9 height 9
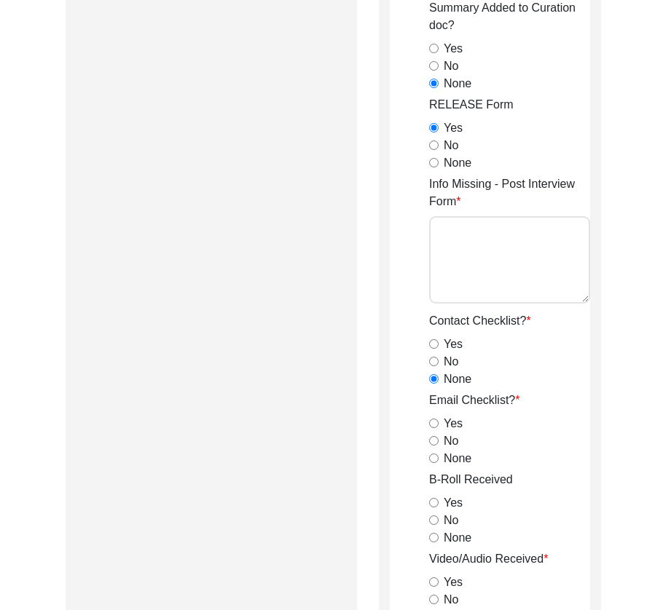
scroll to position [1107, 0]
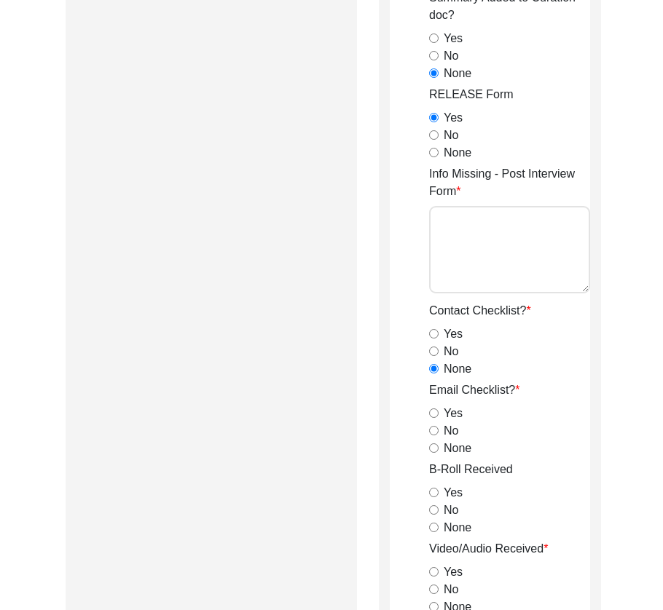
click at [433, 446] on input "None" at bounding box center [433, 448] width 9 height 9
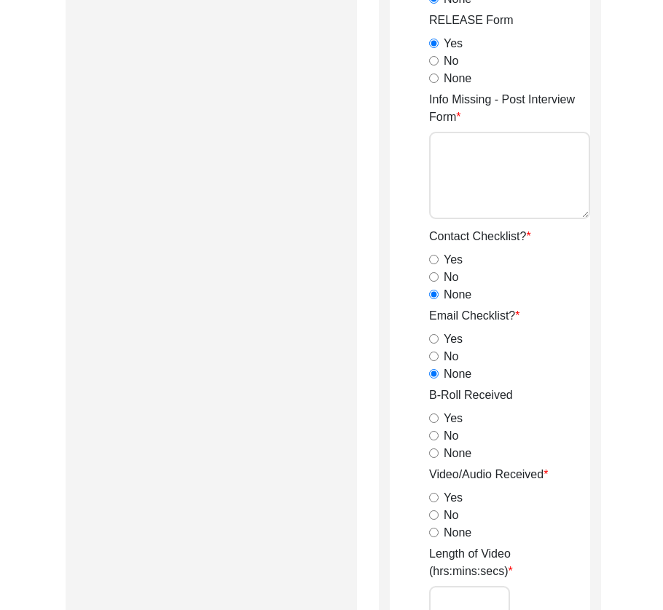
click at [432, 418] on input "Yes" at bounding box center [433, 418] width 9 height 9
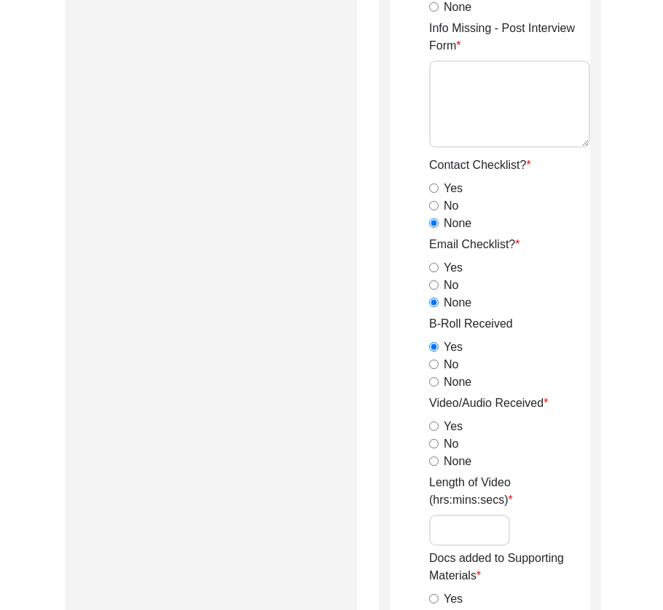
click at [430, 422] on input "Yes" at bounding box center [433, 426] width 9 height 9
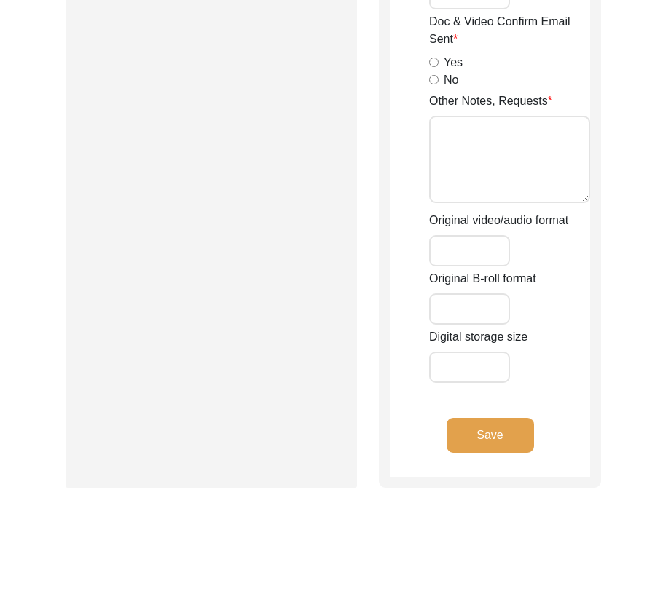
click at [471, 438] on button "Save" at bounding box center [489, 435] width 87 height 35
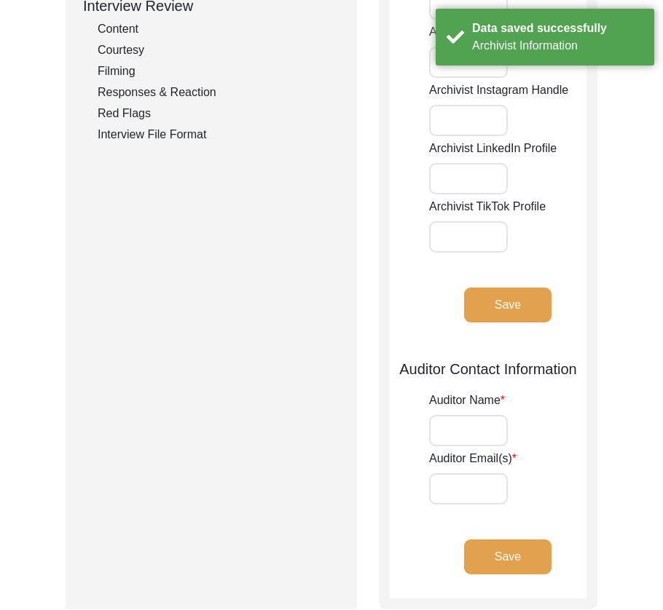
scroll to position [0, 0]
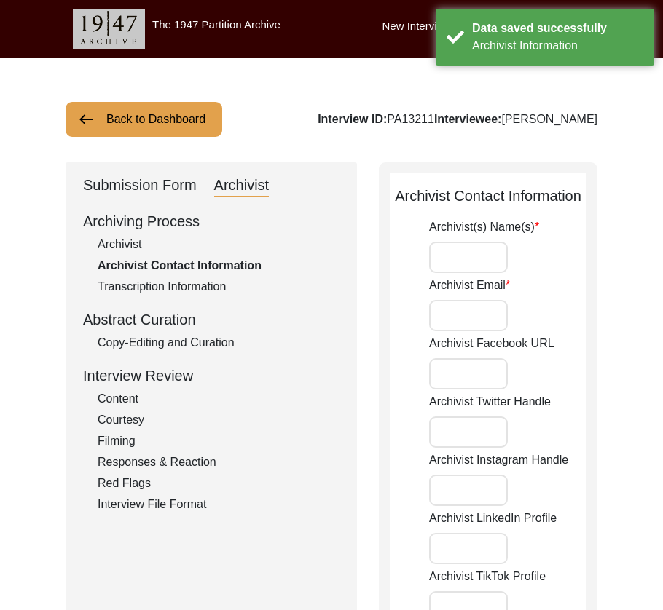
click at [469, 252] on input "Archivist(s) Name(s)" at bounding box center [468, 257] width 79 height 31
click at [469, 307] on input "Archivist Email" at bounding box center [468, 315] width 79 height 31
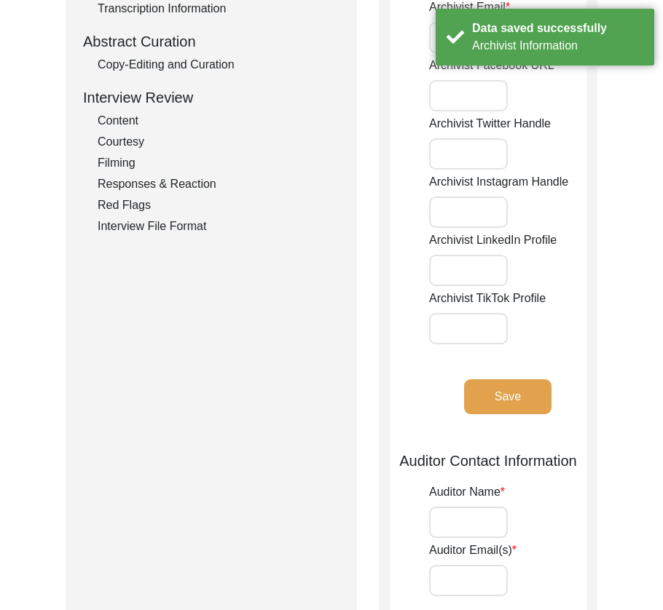
scroll to position [429, 0]
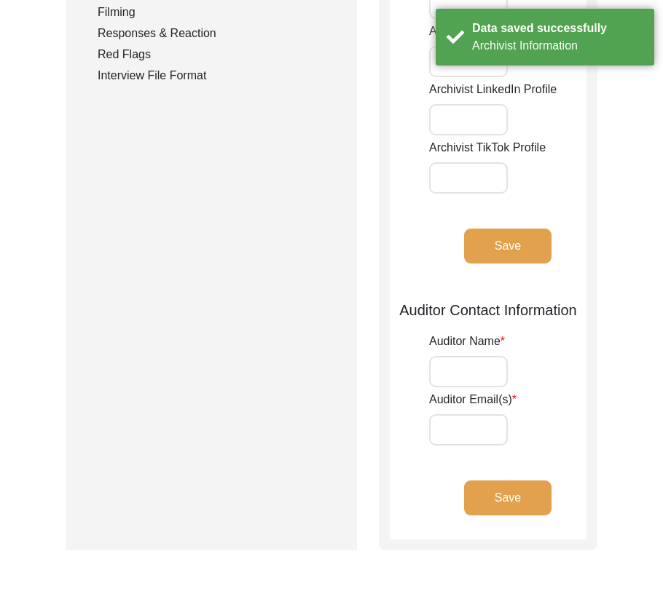
click at [508, 233] on button "Save" at bounding box center [507, 246] width 87 height 35
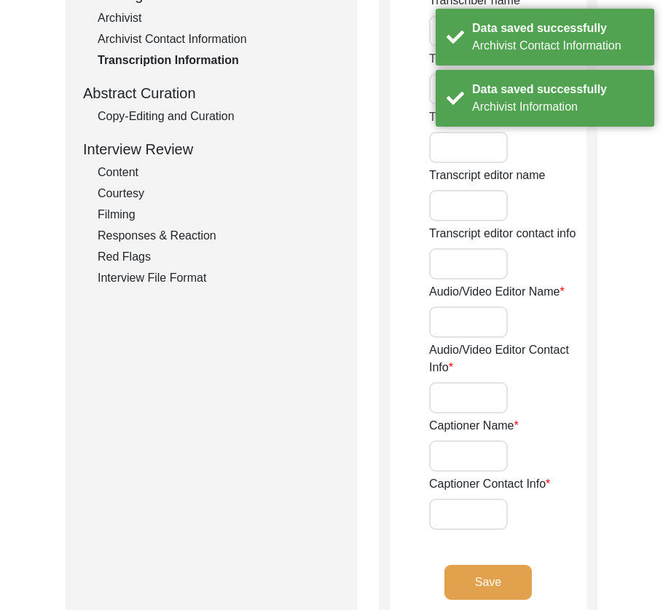
scroll to position [0, 0]
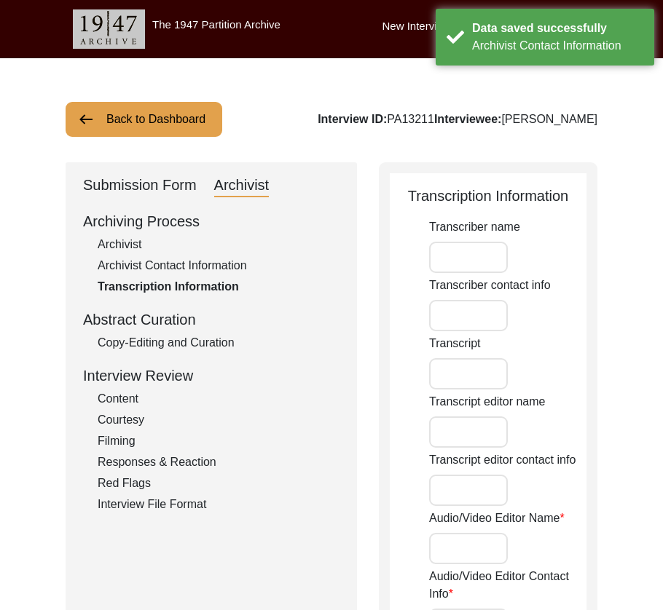
click at [132, 347] on div "Copy-Editing and Curation" at bounding box center [219, 342] width 242 height 17
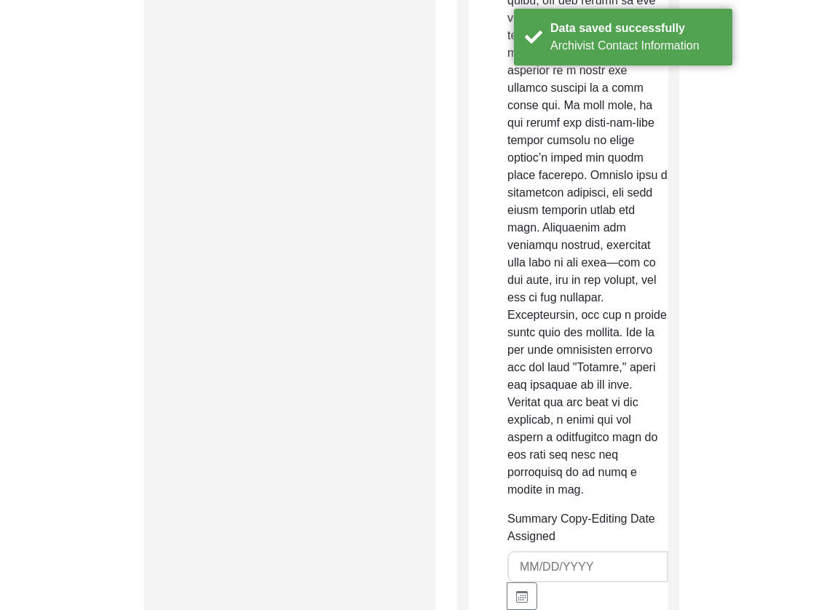
scroll to position [2921, 0]
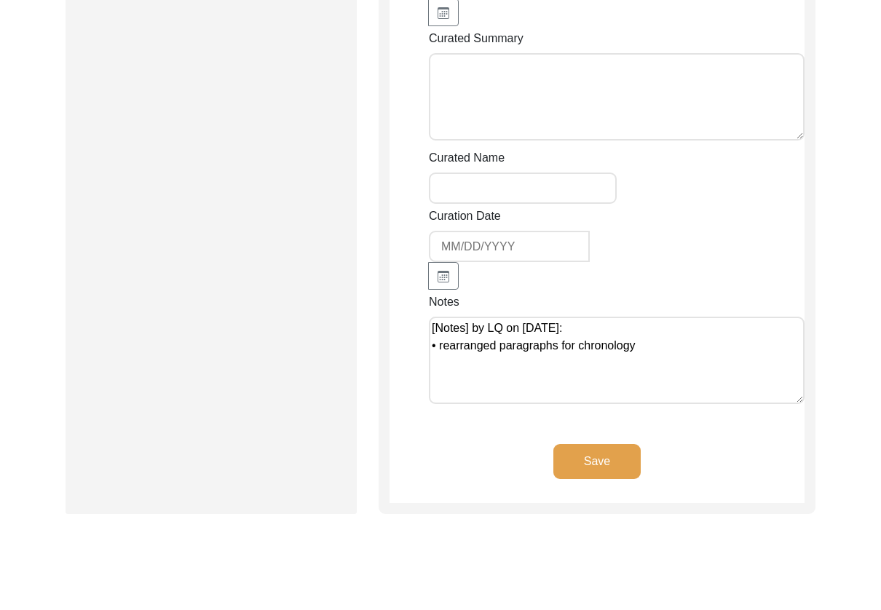
click at [690, 317] on textarea "[Notes] by LQ on [DATE]: • rearranged paragraphs for chronology" at bounding box center [617, 360] width 376 height 87
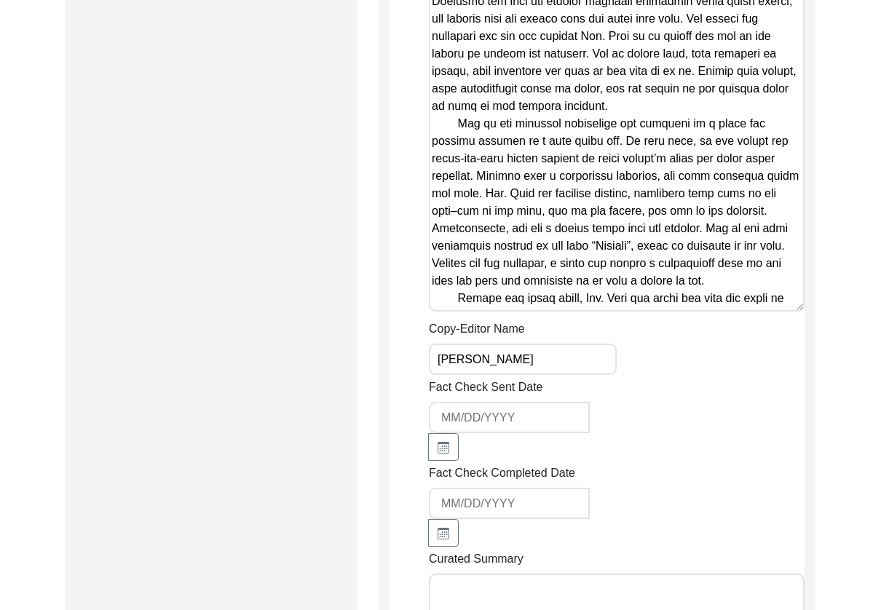
scroll to position [1588, 0]
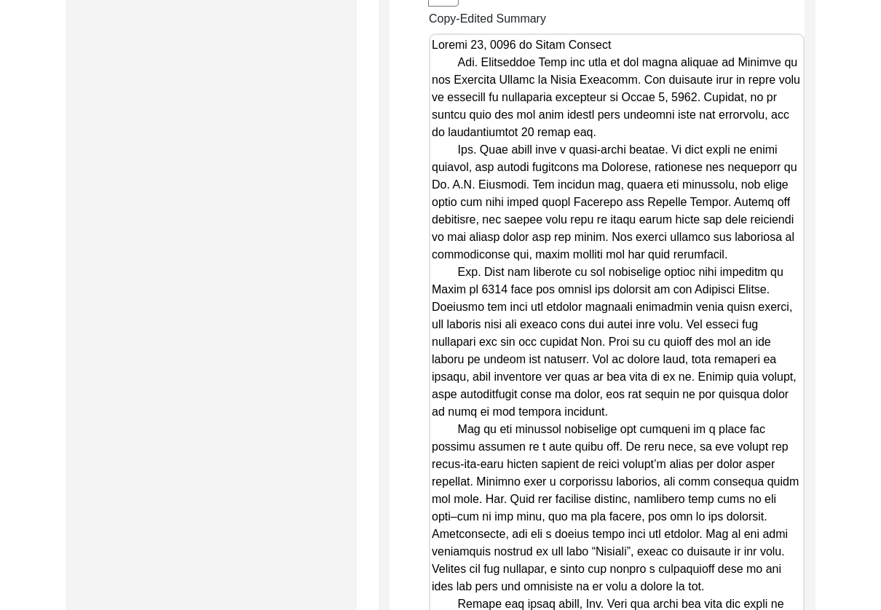
click at [690, 269] on textarea "Copy-Edited Summary" at bounding box center [617, 326] width 376 height 584
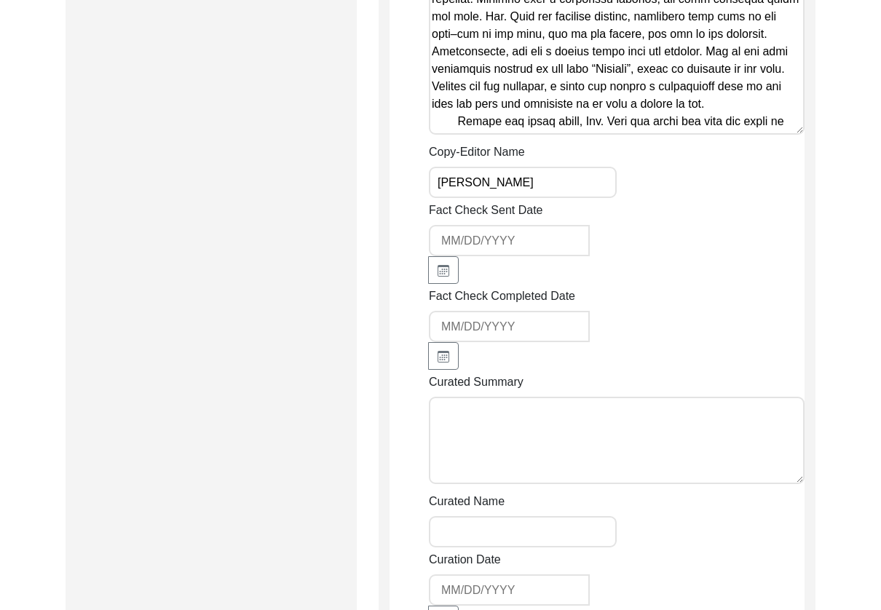
scroll to position [2071, 0]
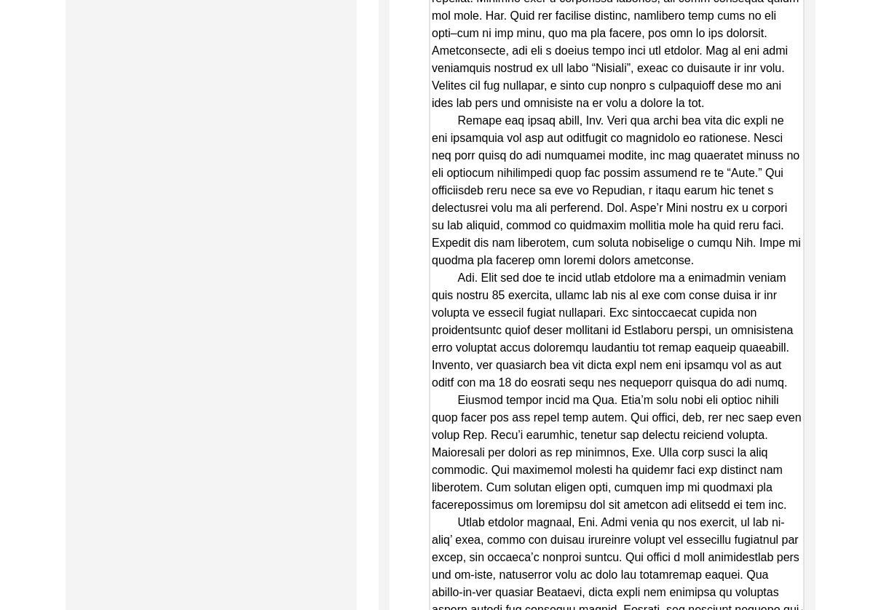
drag, startPoint x: 801, startPoint y: 101, endPoint x: 785, endPoint y: 543, distance: 441.7
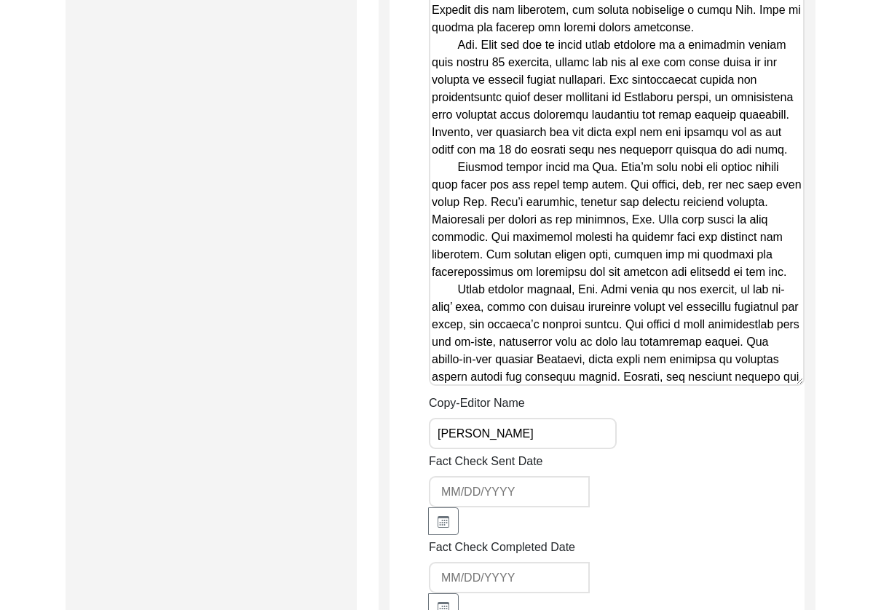
scroll to position [2418, 0]
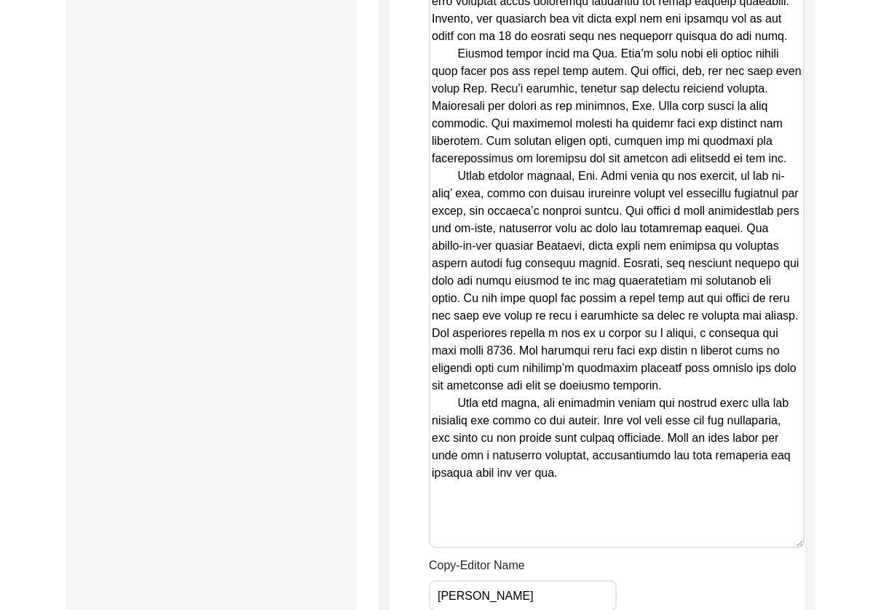
drag, startPoint x: 801, startPoint y: 241, endPoint x: 839, endPoint y: 526, distance: 287.3
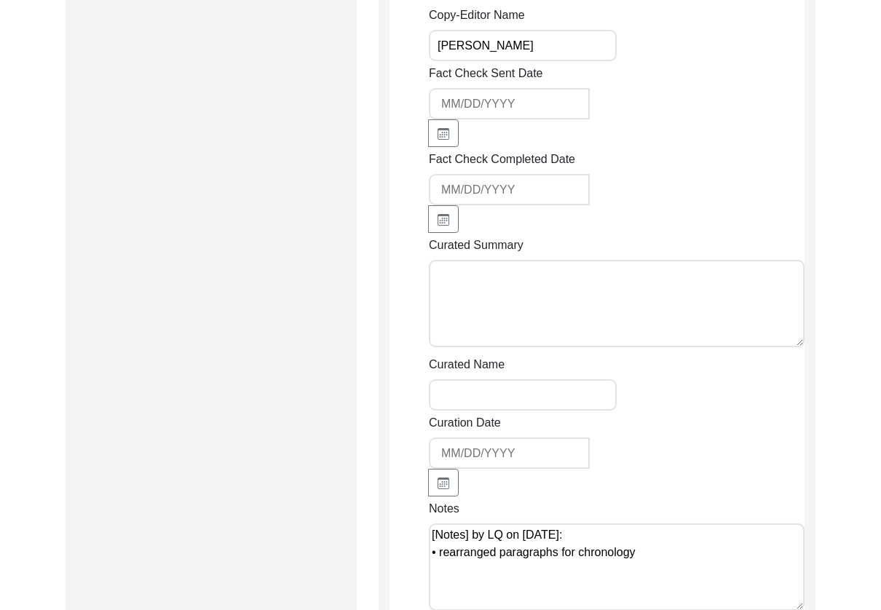
scroll to position [3088, 0]
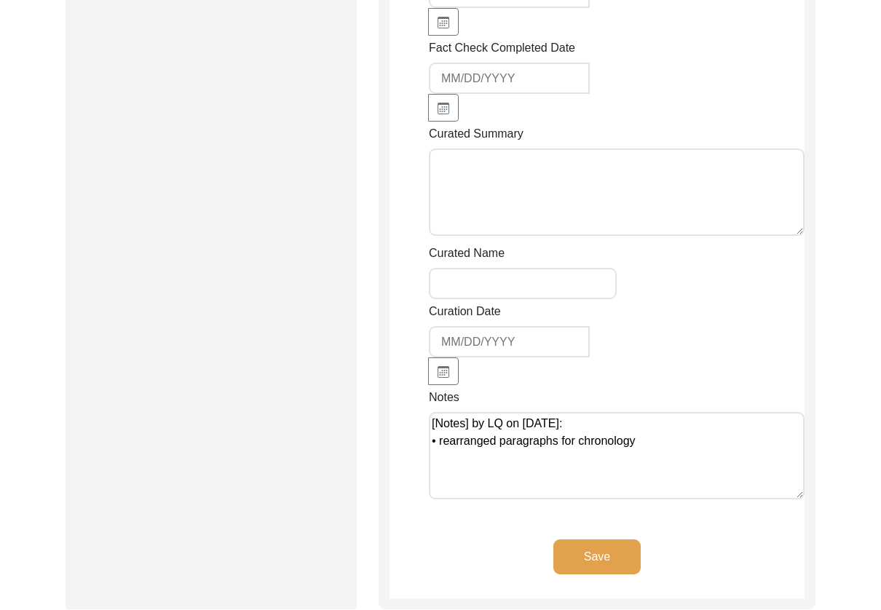
click at [607, 540] on button "Save" at bounding box center [597, 557] width 87 height 35
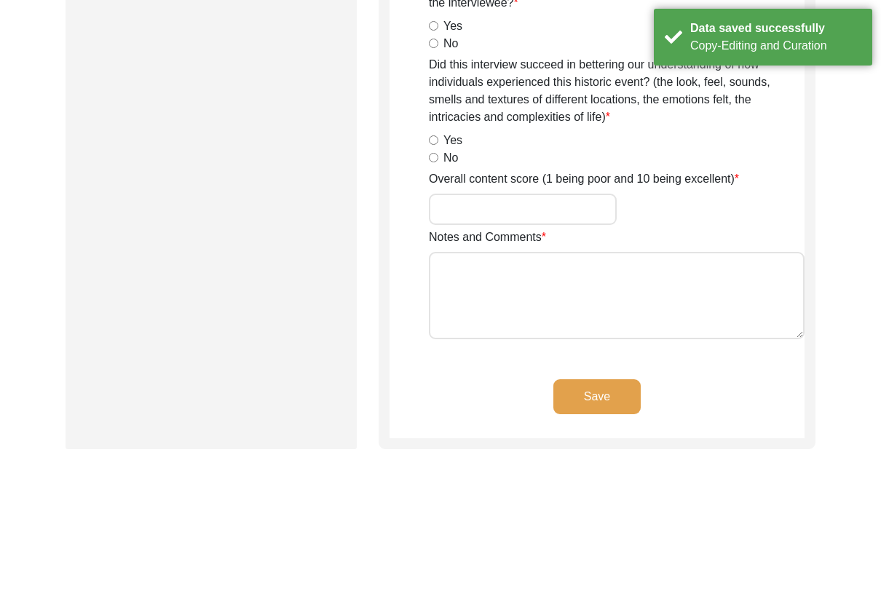
scroll to position [0, 0]
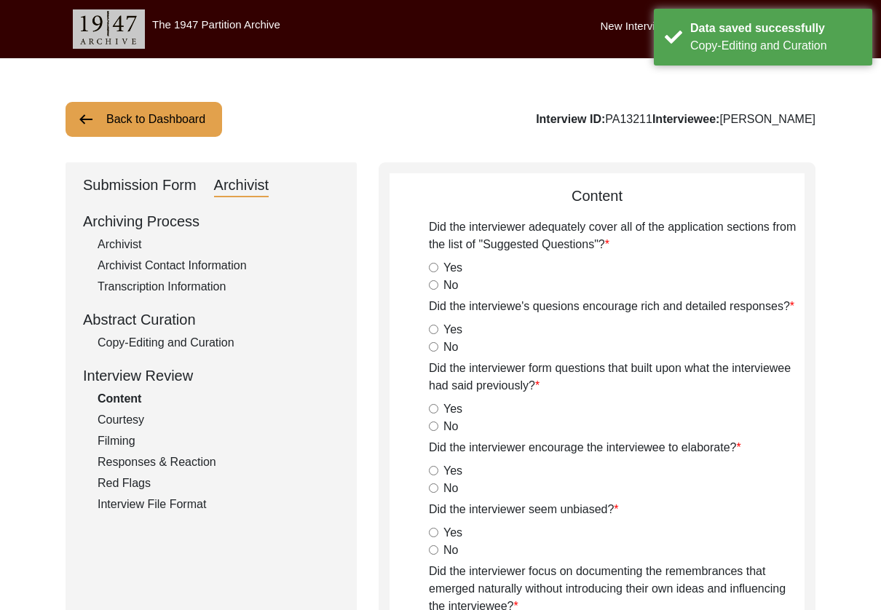
click at [185, 117] on button "Back to Dashboard" at bounding box center [144, 119] width 157 height 35
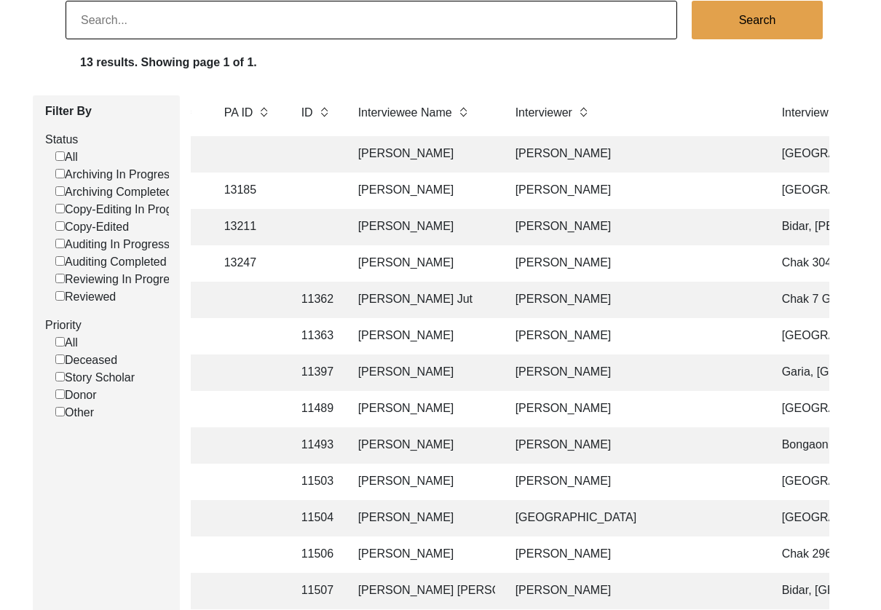
scroll to position [117, 0]
click at [533, 259] on td "[PERSON_NAME]" at bounding box center [634, 263] width 255 height 36
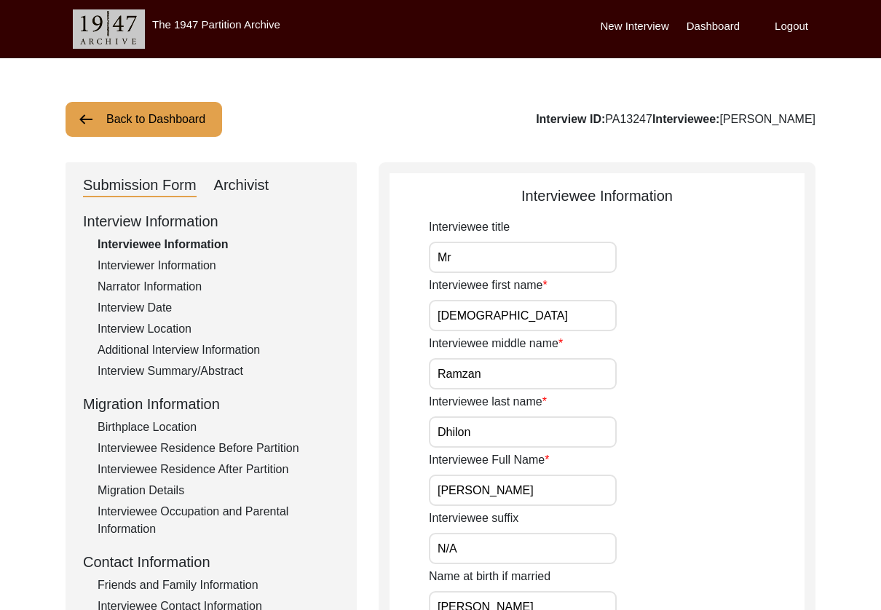
click at [521, 265] on input "Mr" at bounding box center [523, 257] width 188 height 31
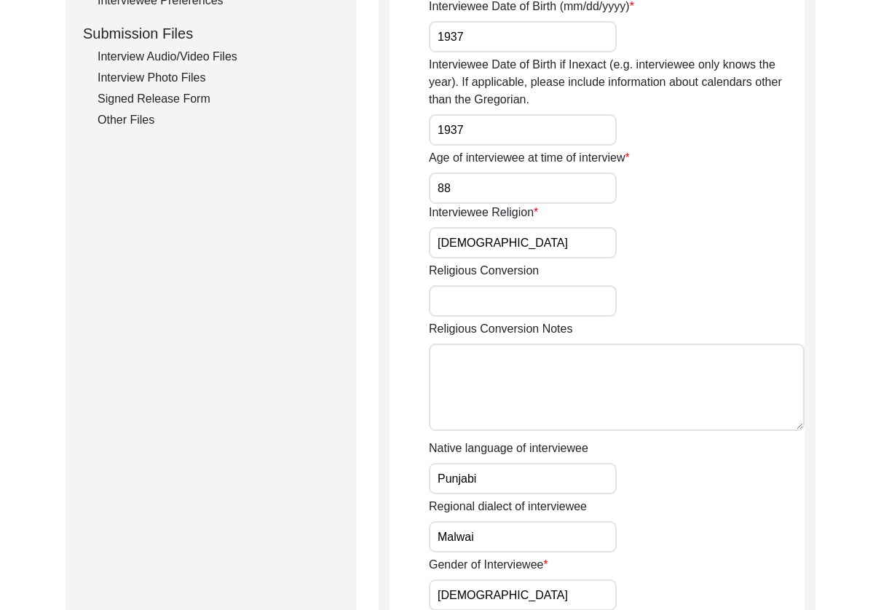
scroll to position [1052, 0]
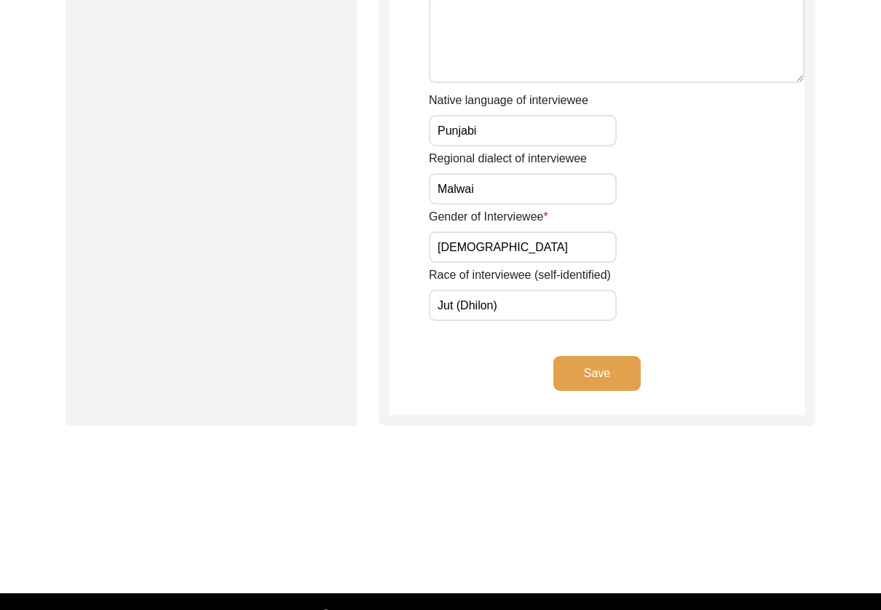
click at [575, 357] on button "Save" at bounding box center [597, 373] width 87 height 35
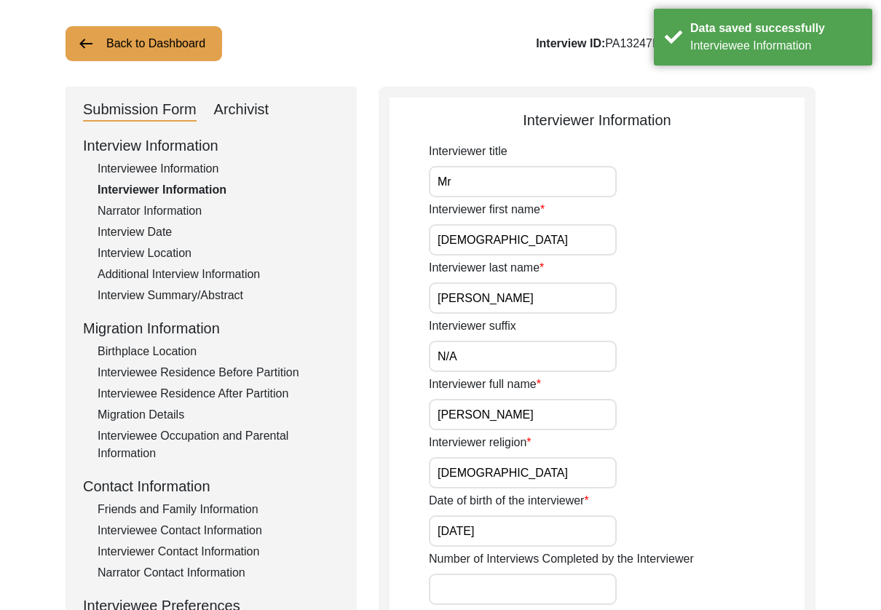
scroll to position [0, 0]
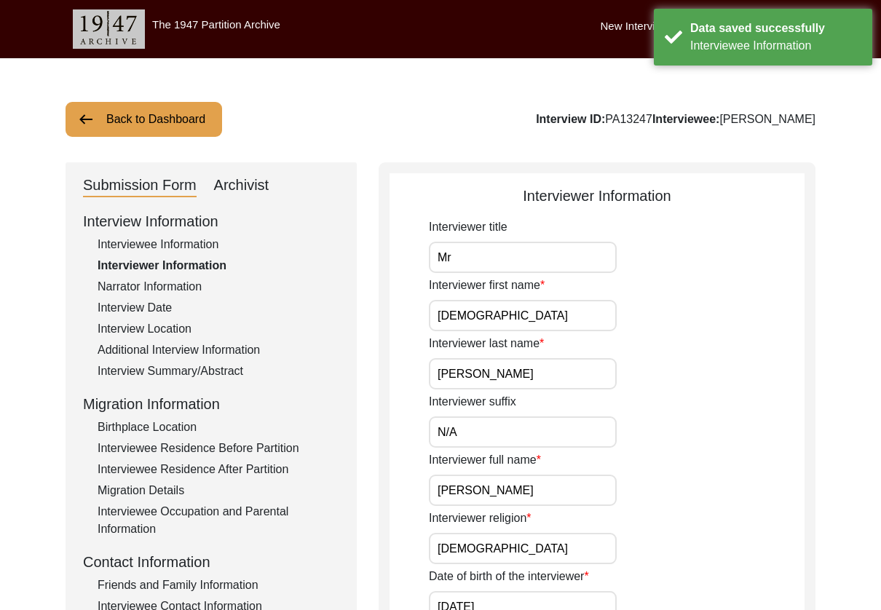
click at [549, 272] on input "Mr" at bounding box center [523, 257] width 188 height 31
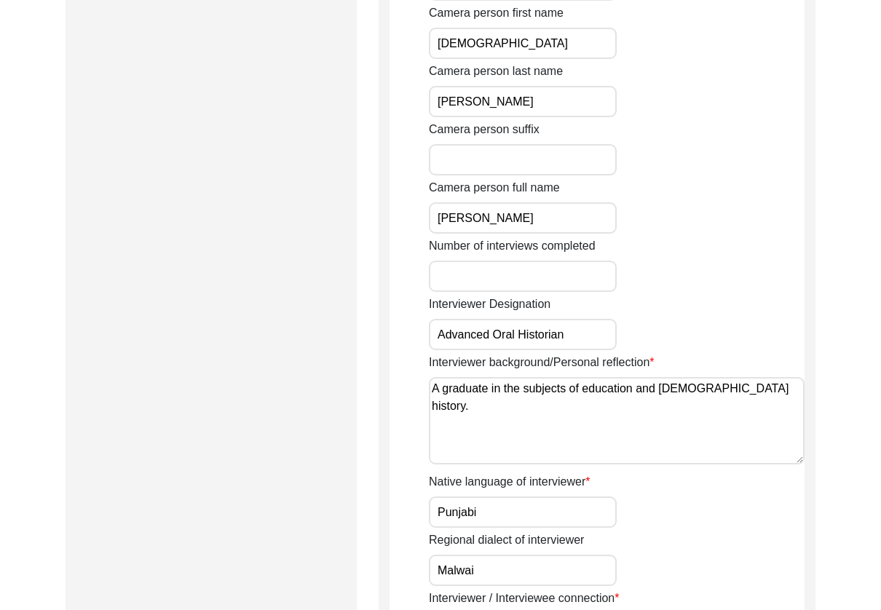
scroll to position [916, 0]
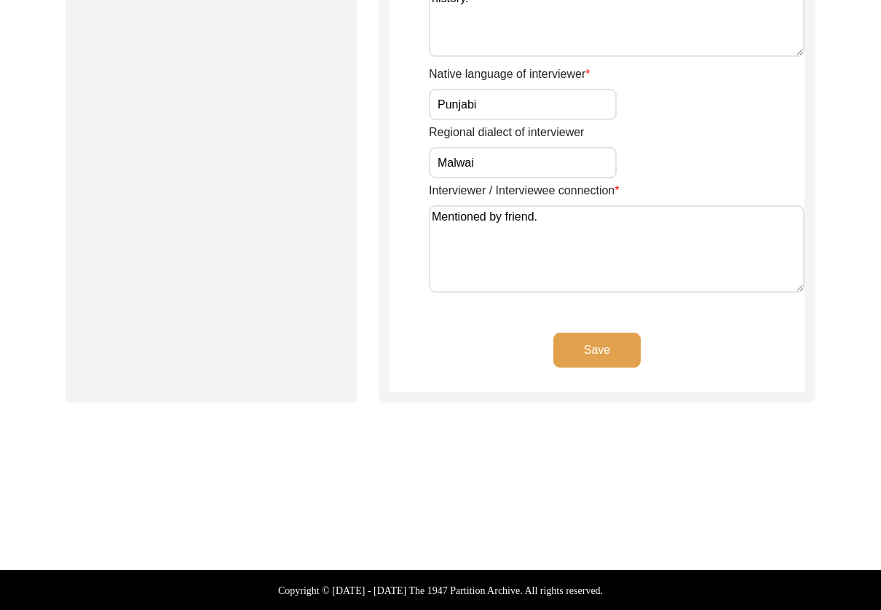
click at [605, 355] on button "Save" at bounding box center [597, 350] width 87 height 35
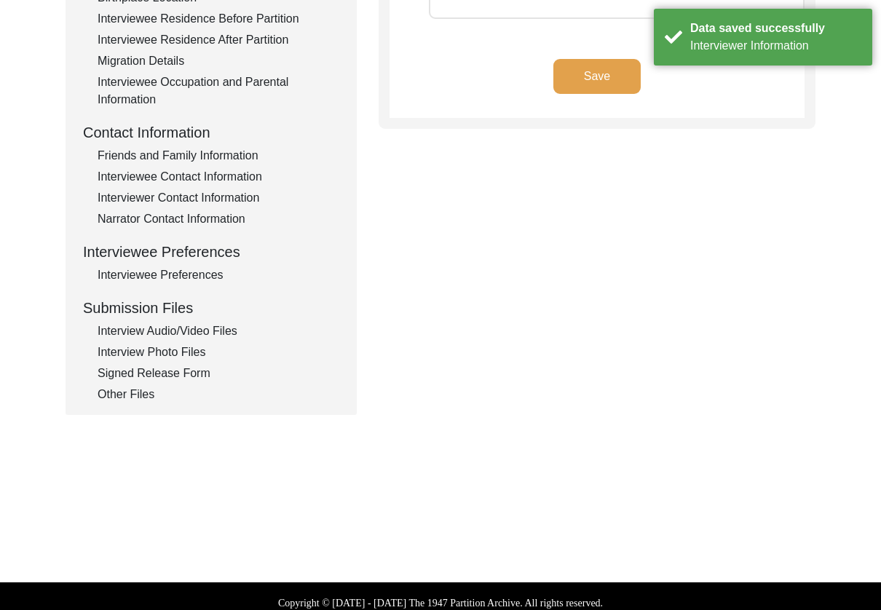
scroll to position [0, 0]
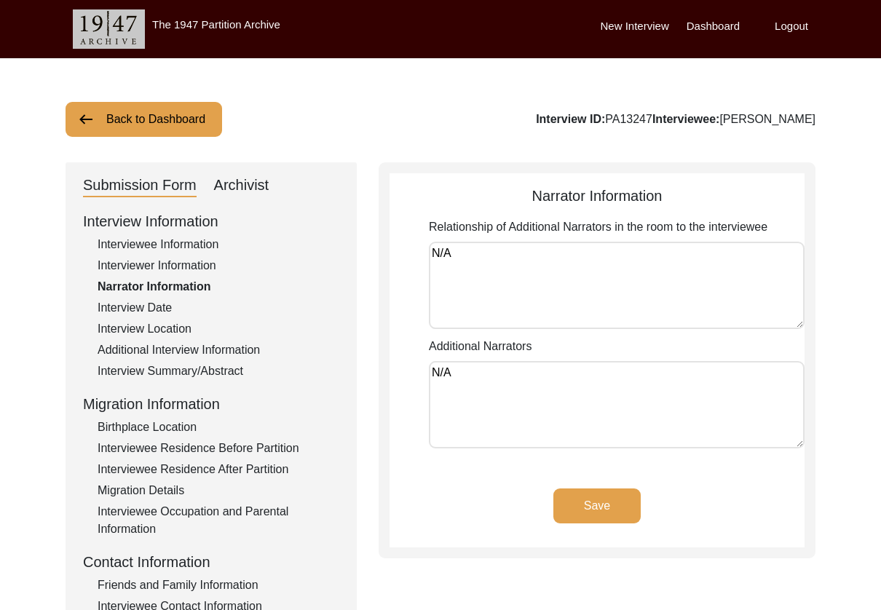
drag, startPoint x: 580, startPoint y: 250, endPoint x: 386, endPoint y: 252, distance: 193.8
click at [386, 252] on div "Narrator Information Relationship of Additional Narrators in the room to the in…" at bounding box center [597, 360] width 437 height 396
click at [594, 511] on button "Save" at bounding box center [597, 506] width 87 height 35
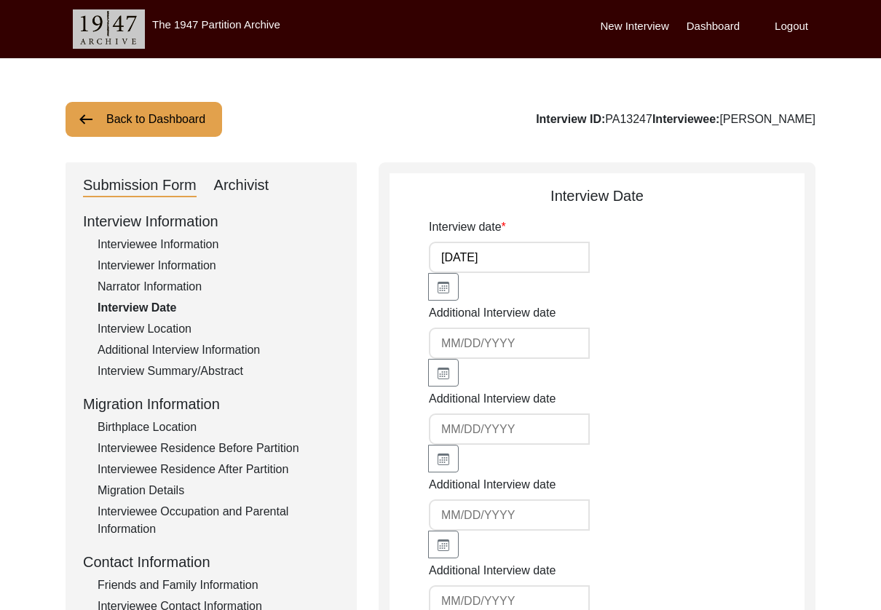
click at [189, 335] on div "Interview Location" at bounding box center [219, 328] width 242 height 17
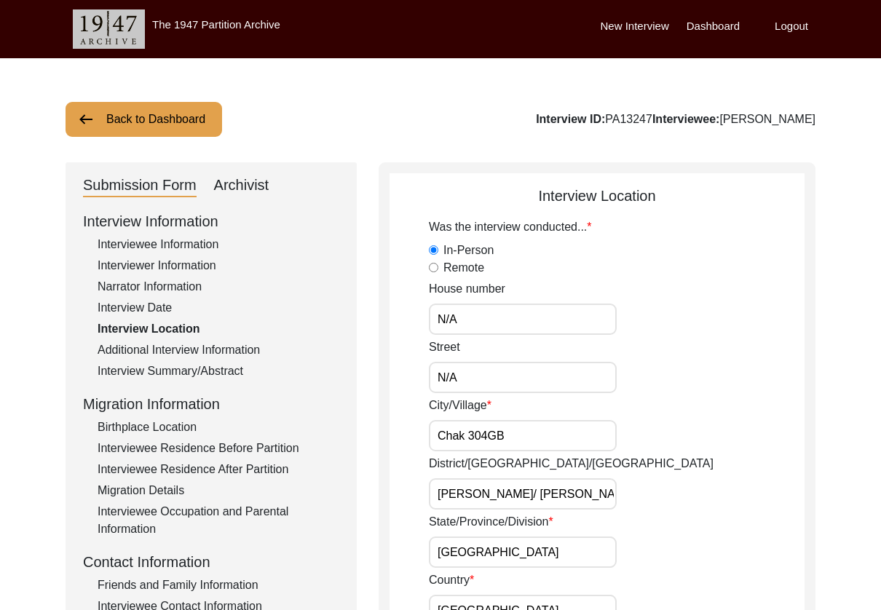
drag, startPoint x: 553, startPoint y: 331, endPoint x: 291, endPoint y: 312, distance: 262.9
click at [489, 438] on input "Chak 304GB" at bounding box center [523, 435] width 188 height 31
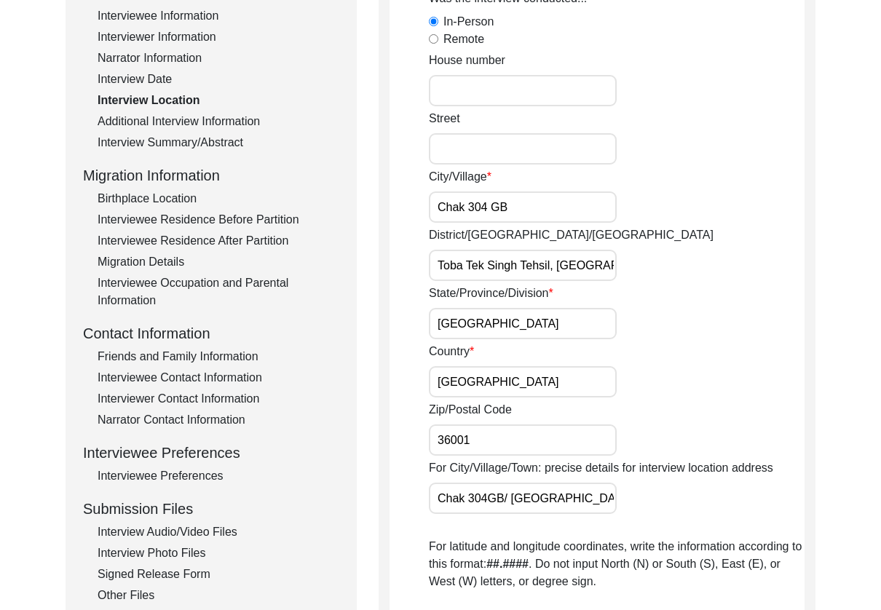
scroll to position [232, 0]
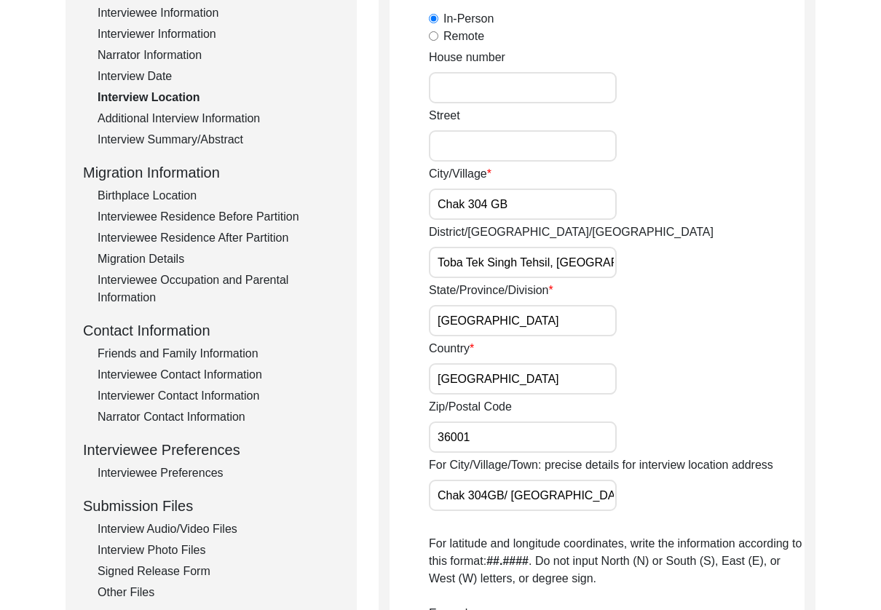
drag, startPoint x: 540, startPoint y: 499, endPoint x: 503, endPoint y: 507, distance: 38.0
click at [540, 499] on input "Chak 304GB/ [GEOGRAPHIC_DATA]" at bounding box center [523, 495] width 188 height 31
click at [511, 496] on input "Chak 304GB/ [GEOGRAPHIC_DATA]" at bounding box center [523, 495] width 188 height 31
click at [577, 498] on input "Chak 304GB/[GEOGRAPHIC_DATA]" at bounding box center [523, 495] width 188 height 31
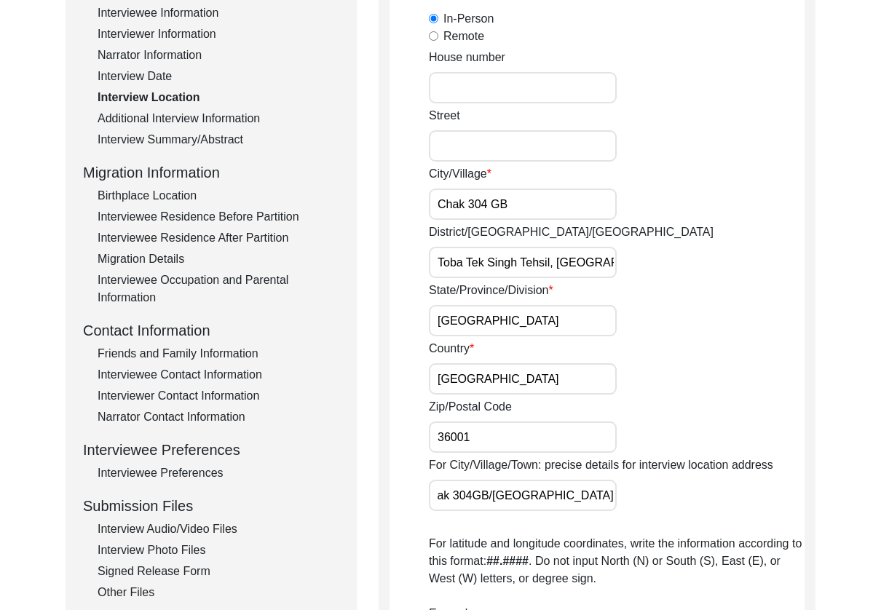
click at [614, 497] on input "Chak 304GB/[GEOGRAPHIC_DATA]" at bounding box center [523, 495] width 188 height 31
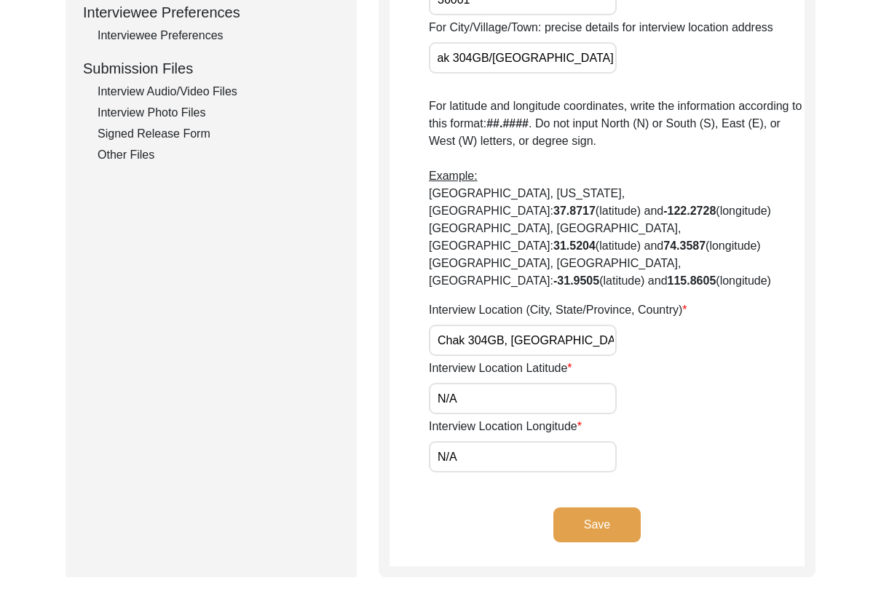
scroll to position [0, 0]
click at [496, 325] on input "Chak 304GB, [GEOGRAPHIC_DATA], [GEOGRAPHIC_DATA]" at bounding box center [523, 340] width 188 height 31
drag, startPoint x: 486, startPoint y: 307, endPoint x: 492, endPoint y: 315, distance: 10.4
click at [485, 325] on input "Chak 304GB, [GEOGRAPHIC_DATA], [GEOGRAPHIC_DATA]" at bounding box center [523, 340] width 188 height 31
click at [607, 325] on input "Chak 304 [GEOGRAPHIC_DATA], [GEOGRAPHIC_DATA], [GEOGRAPHIC_DATA]" at bounding box center [523, 340] width 188 height 31
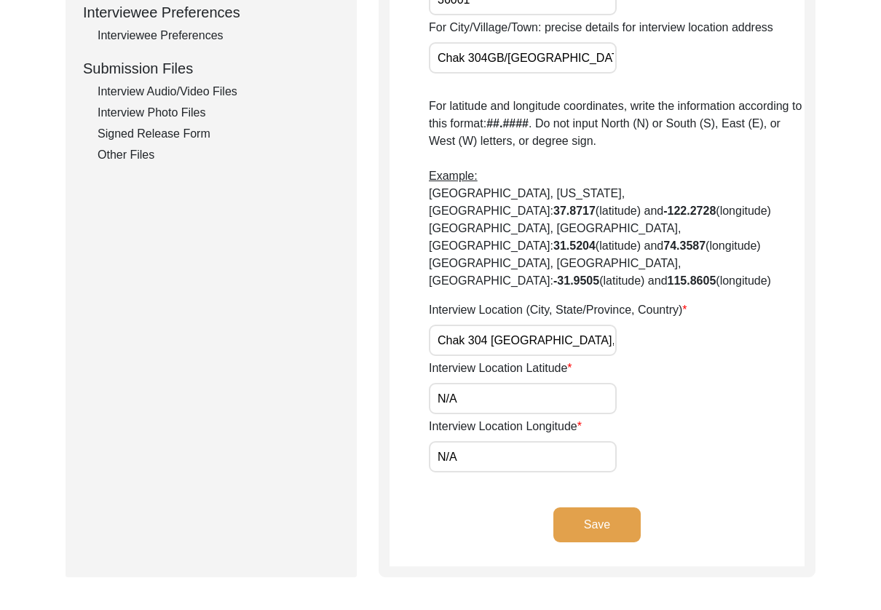
paste input "30.8902"
paste input "72.3622"
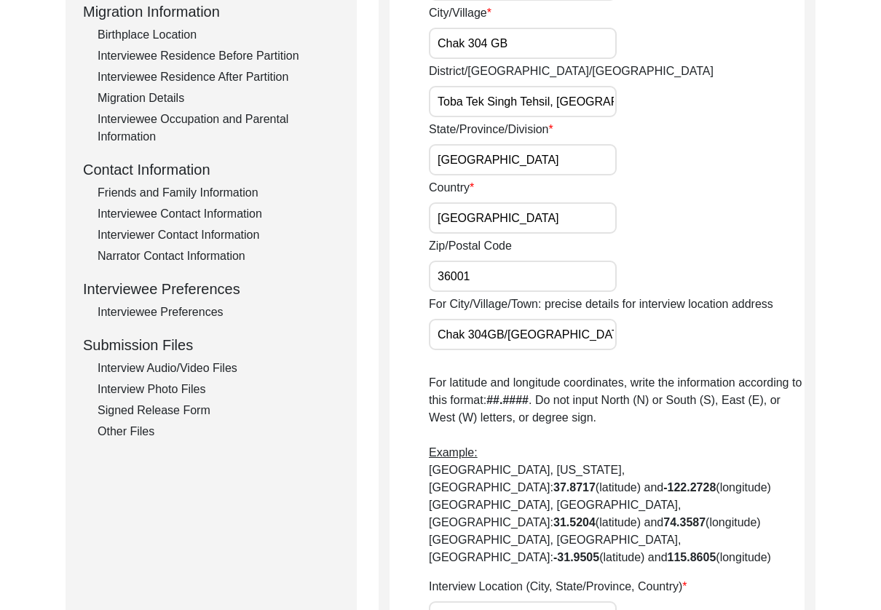
scroll to position [433, 0]
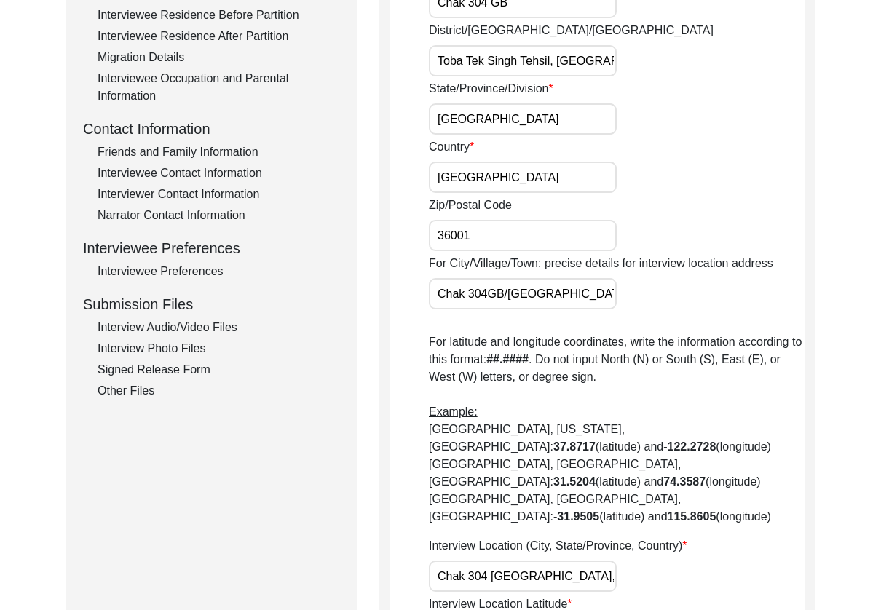
click at [543, 296] on input "Chak 304GB/[GEOGRAPHIC_DATA]" at bounding box center [523, 293] width 188 height 31
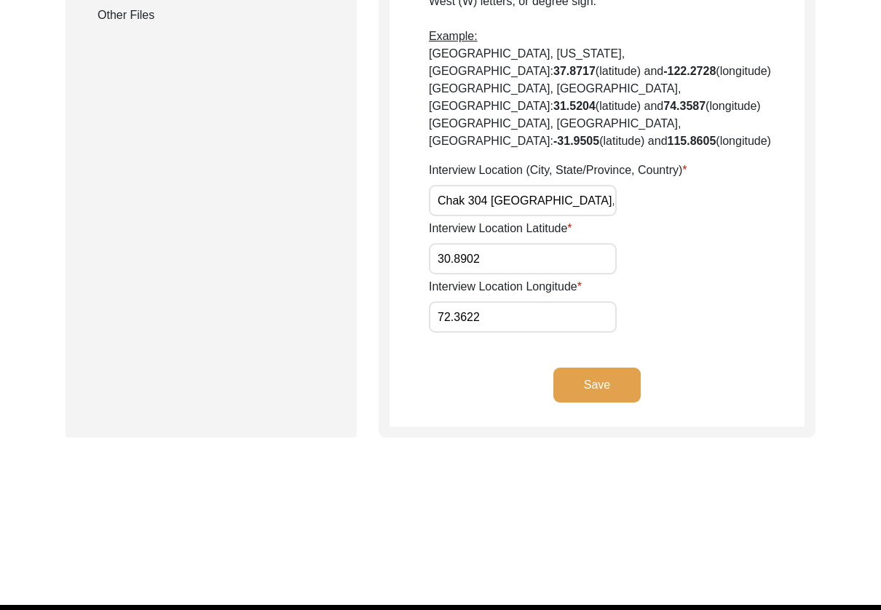
scroll to position [0, 0]
click at [575, 368] on button "Save" at bounding box center [597, 385] width 87 height 35
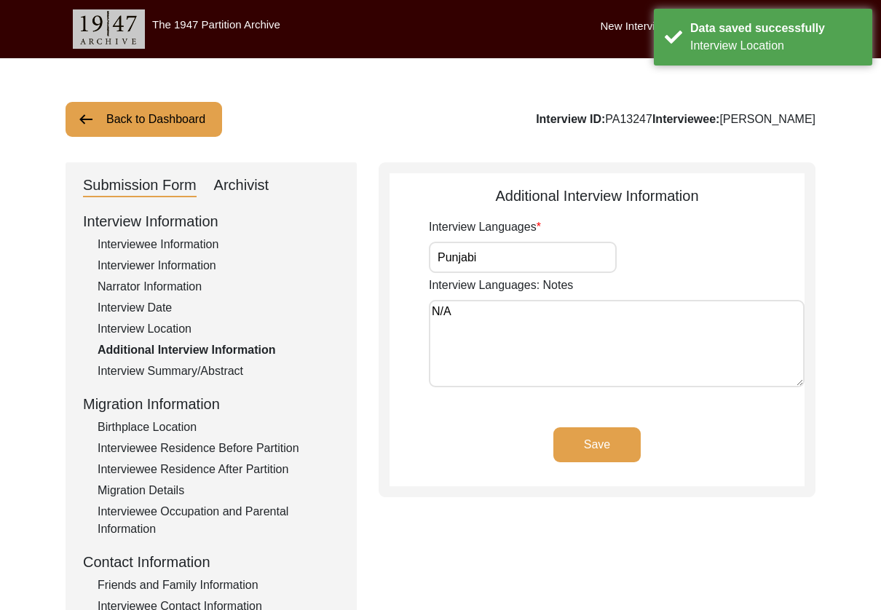
click at [530, 265] on input "Punjabi" at bounding box center [523, 257] width 188 height 31
click at [612, 449] on button "Save" at bounding box center [597, 445] width 87 height 35
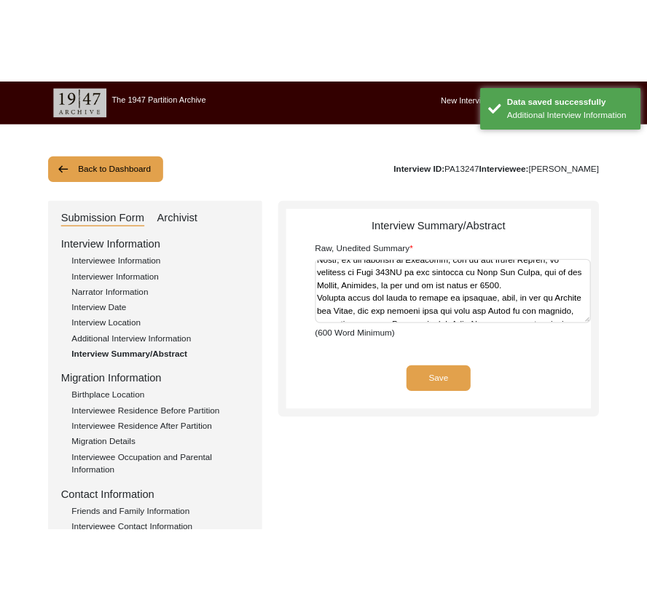
scroll to position [48, 0]
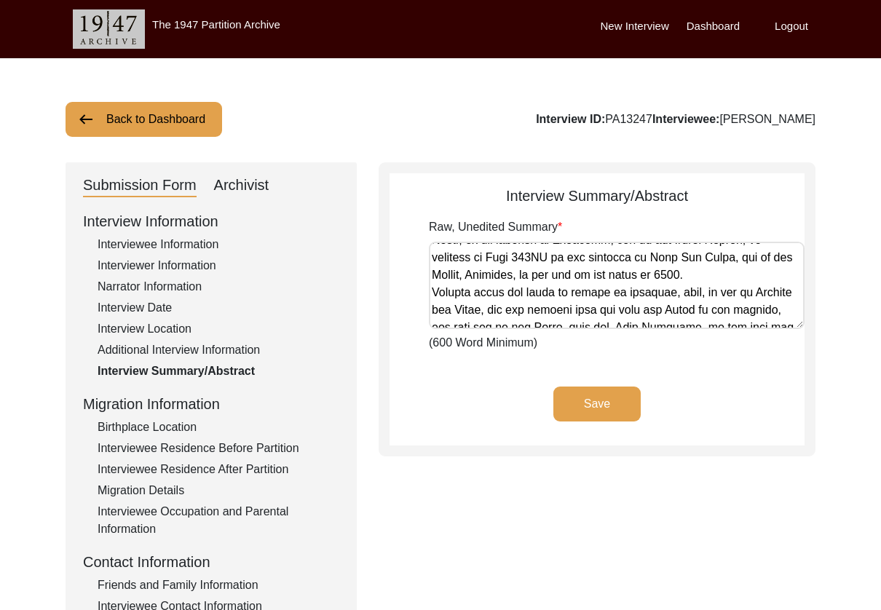
click at [108, 435] on div "Birthplace Location" at bounding box center [219, 427] width 242 height 17
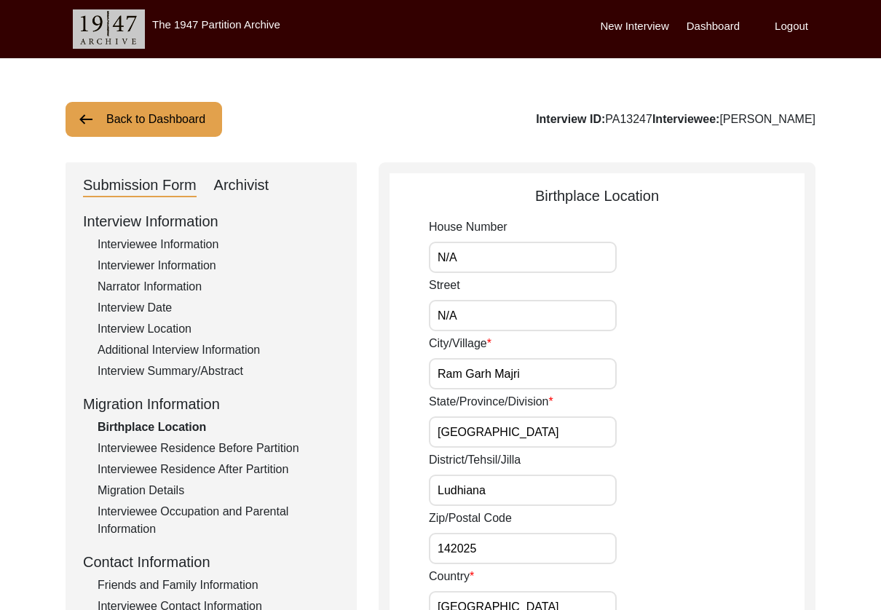
drag, startPoint x: 543, startPoint y: 270, endPoint x: 357, endPoint y: 262, distance: 186.6
drag, startPoint x: 532, startPoint y: 372, endPoint x: 345, endPoint y: 366, distance: 187.3
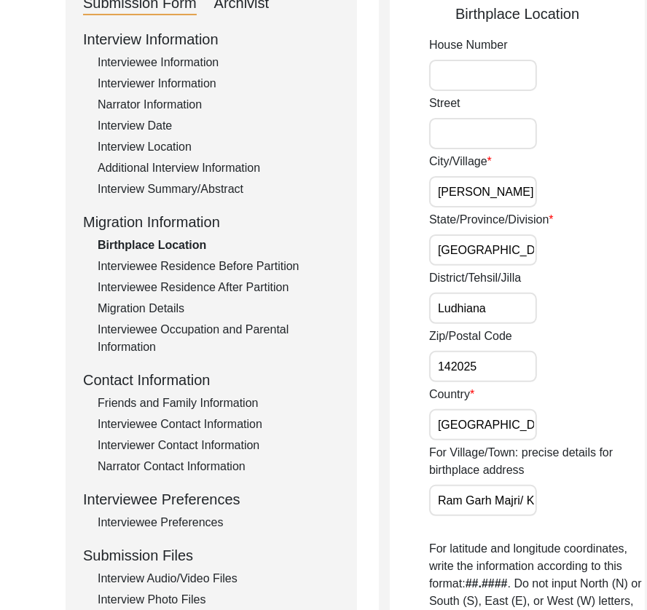
scroll to position [0, 0]
click at [473, 197] on input "[PERSON_NAME]" at bounding box center [483, 191] width 108 height 31
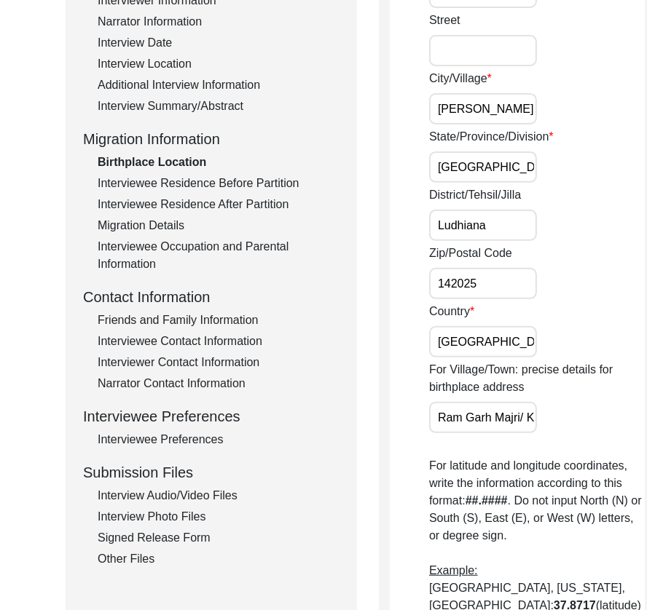
scroll to position [267, 0]
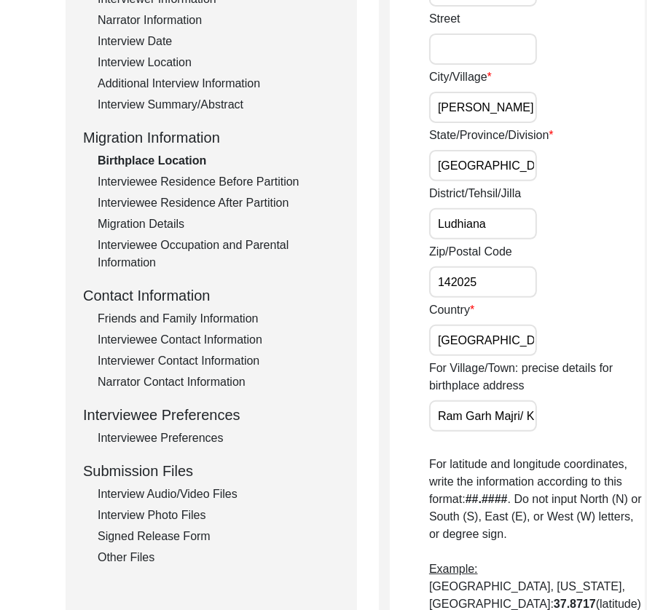
click at [481, 432] on input "Ram Garh Majri/ Kohara" at bounding box center [483, 416] width 108 height 31
click at [483, 229] on input "Ludhiana" at bounding box center [483, 223] width 108 height 31
paste input "[GEOGRAPHIC_DATA]"
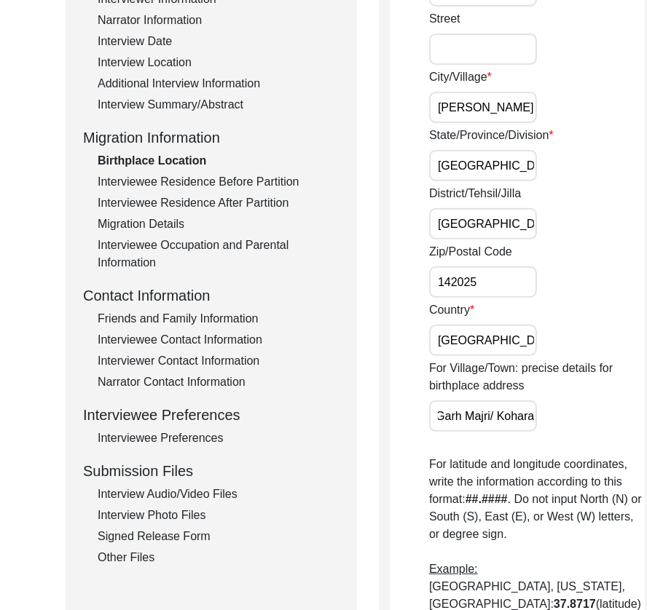
drag, startPoint x: 463, startPoint y: 428, endPoint x: 463, endPoint y: 442, distance: 14.6
click at [463, 428] on input "Ram Garh Majri/ Kohara" at bounding box center [483, 416] width 108 height 31
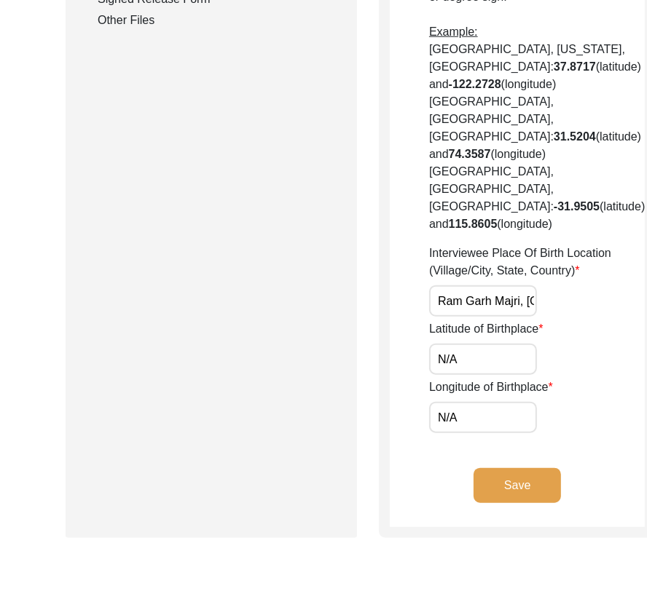
scroll to position [816, 0]
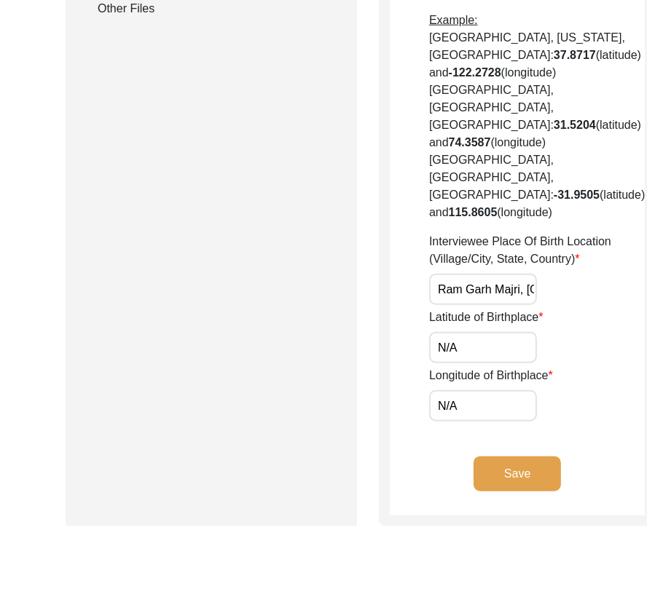
click at [483, 305] on input "Ram Garh Majri, [GEOGRAPHIC_DATA], [GEOGRAPHIC_DATA]" at bounding box center [483, 289] width 108 height 31
click at [463, 305] on input "Ram Garh Majri, [GEOGRAPHIC_DATA], [GEOGRAPHIC_DATA]" at bounding box center [483, 289] width 108 height 31
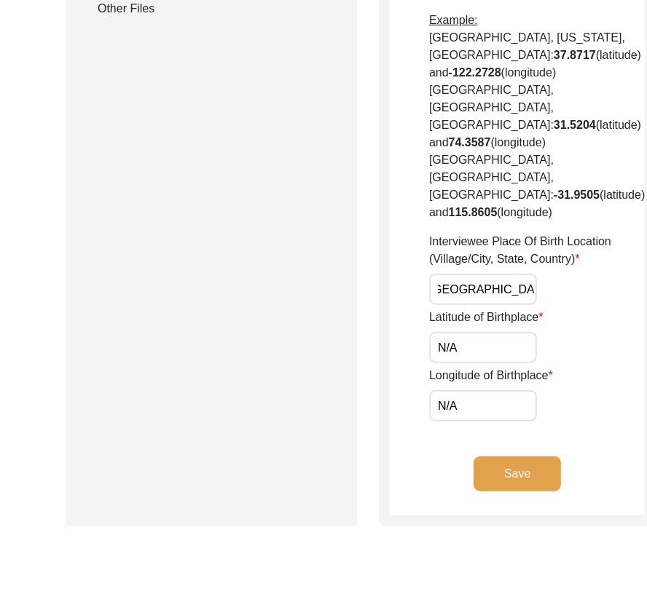
scroll to position [0, 0]
paste input "gh, [GEOGRAPHIC_DATA], [GEOGRAPHIC_DATA]"
paste input "30.3178"
paste input "77.2437"
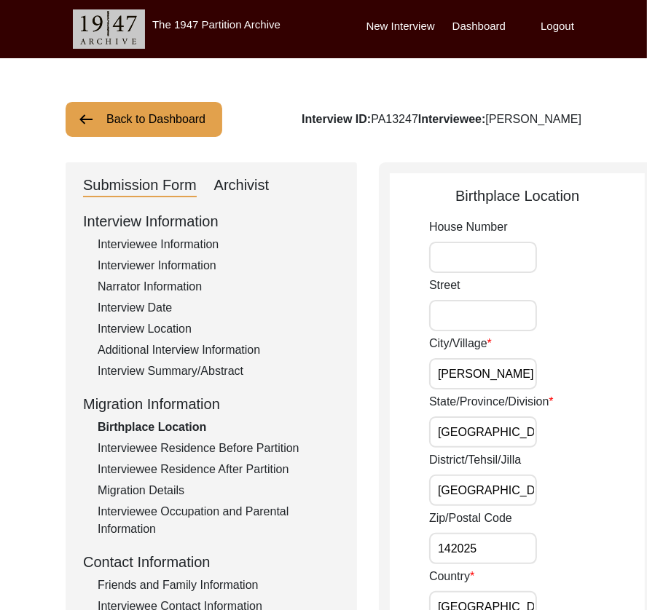
click at [481, 377] on input "[PERSON_NAME]" at bounding box center [483, 373] width 108 height 31
drag, startPoint x: 497, startPoint y: 373, endPoint x: 498, endPoint y: 381, distance: 8.0
click at [497, 373] on input "[PERSON_NAME]" at bounding box center [483, 373] width 108 height 31
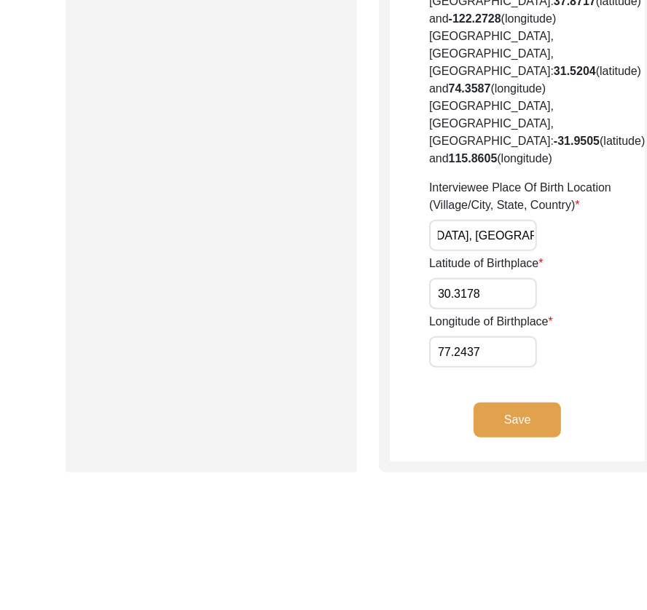
scroll to position [0, 0]
click at [483, 438] on button "Save" at bounding box center [516, 420] width 87 height 35
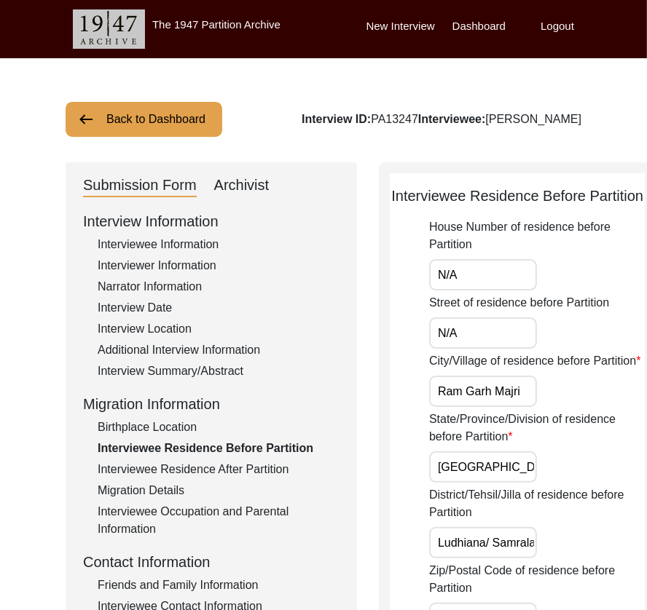
drag, startPoint x: 484, startPoint y: 299, endPoint x: 345, endPoint y: 298, distance: 139.1
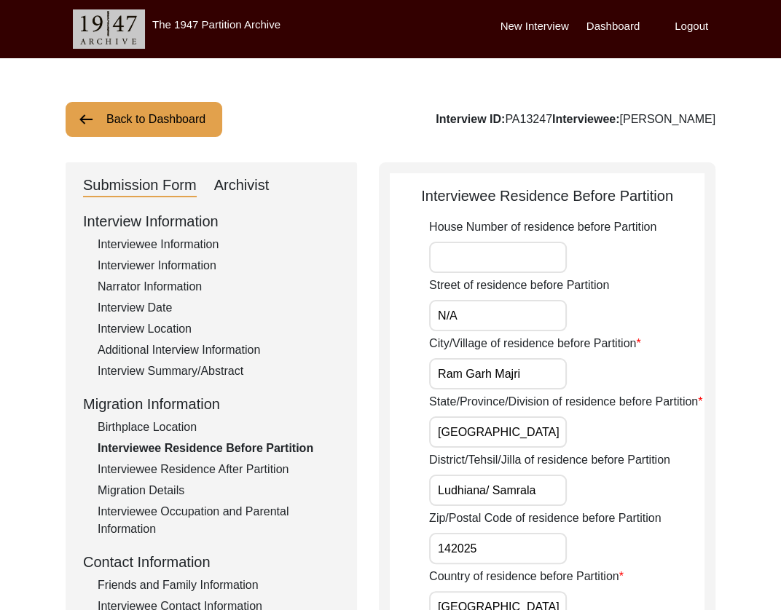
drag, startPoint x: 496, startPoint y: 312, endPoint x: 377, endPoint y: 315, distance: 118.8
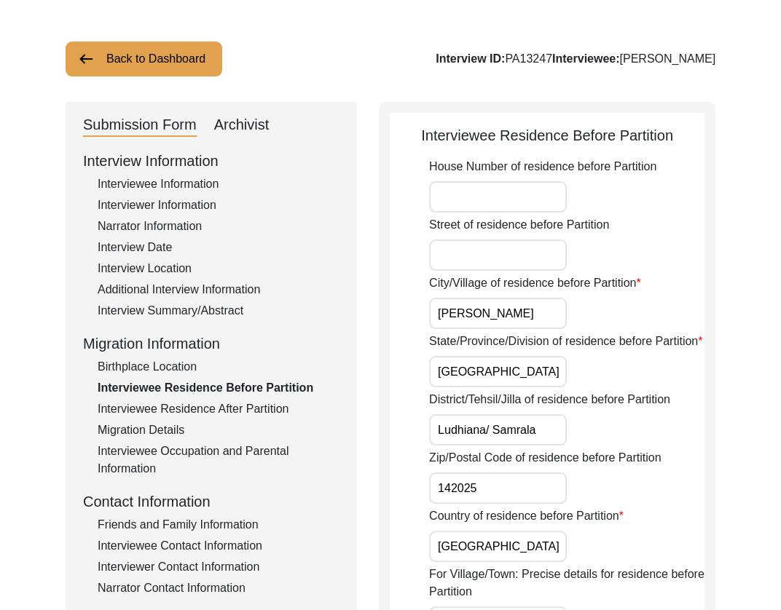
scroll to position [87, 0]
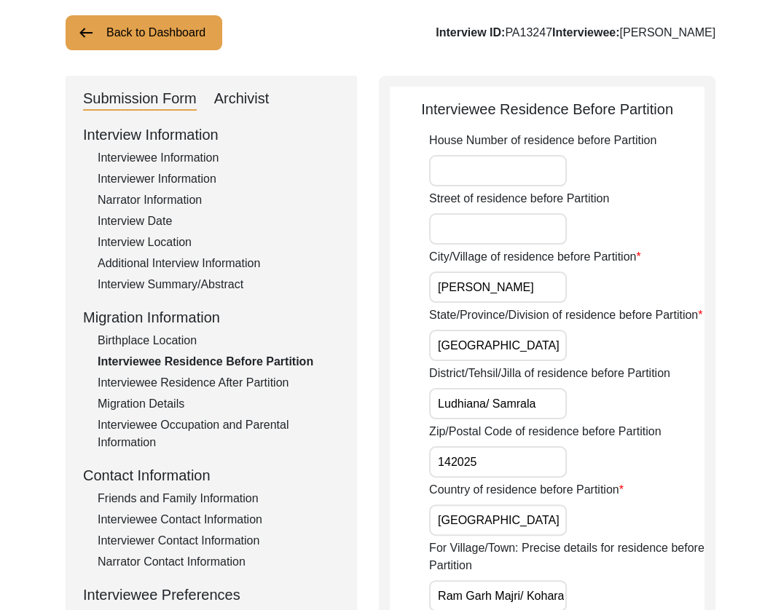
click at [532, 465] on input "142025" at bounding box center [498, 461] width 138 height 31
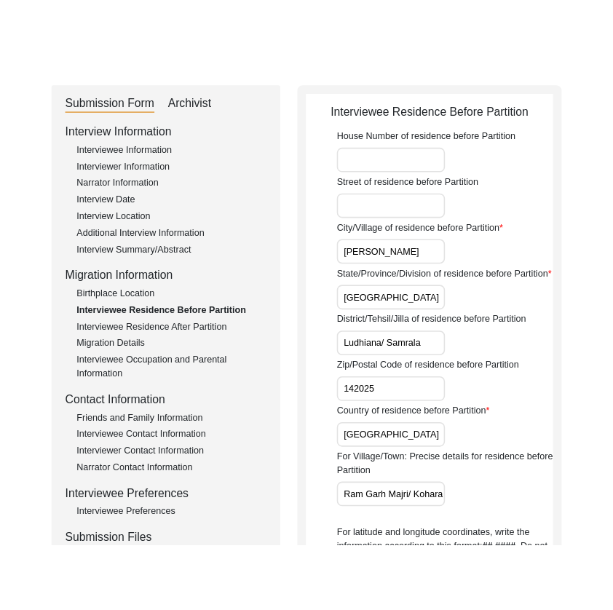
scroll to position [153, 0]
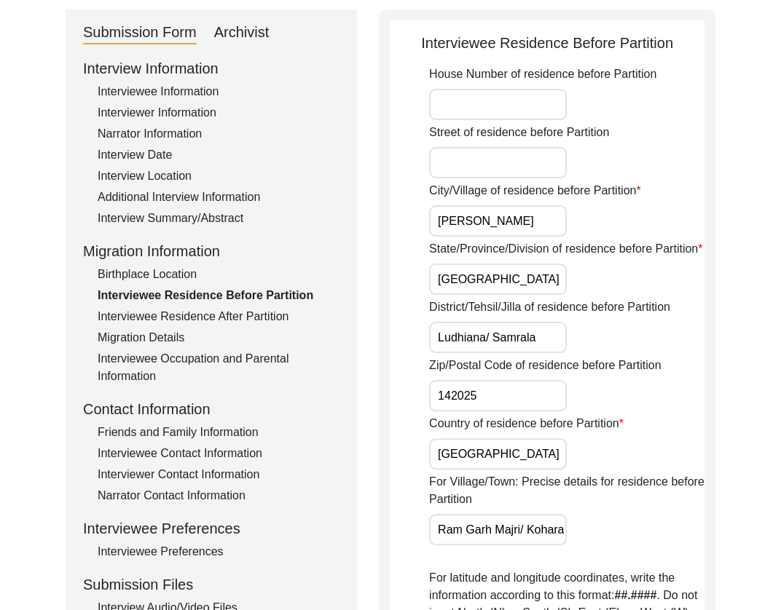
click at [168, 220] on div "Interview Summary/Abstract" at bounding box center [219, 218] width 242 height 17
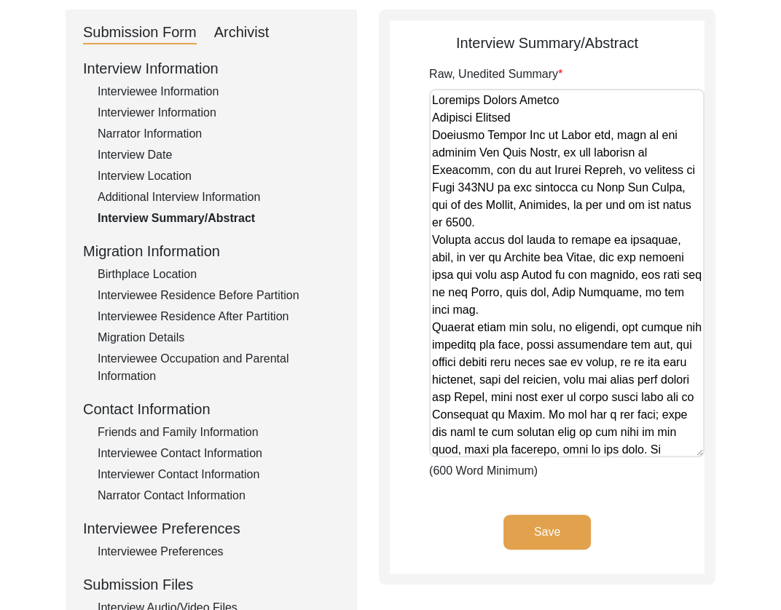
drag, startPoint x: 701, startPoint y: 164, endPoint x: 754, endPoint y: 445, distance: 286.1
click at [754, 445] on div "Back to Dashboard Interview ID: PA13247 Interviewee: [PERSON_NAME] Submission F…" at bounding box center [390, 353] width 781 height 896
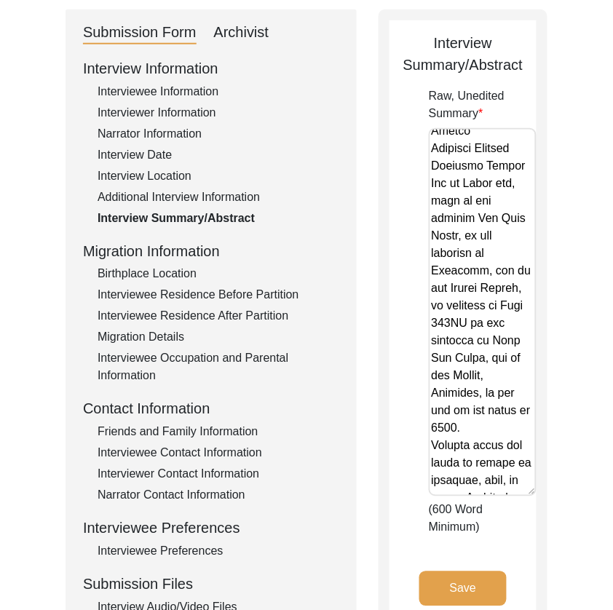
scroll to position [52, 0]
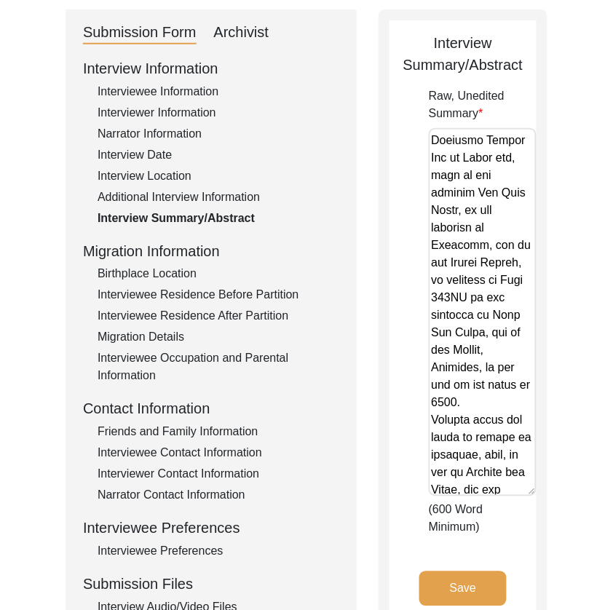
click at [122, 279] on div "Birthplace Location" at bounding box center [219, 274] width 242 height 17
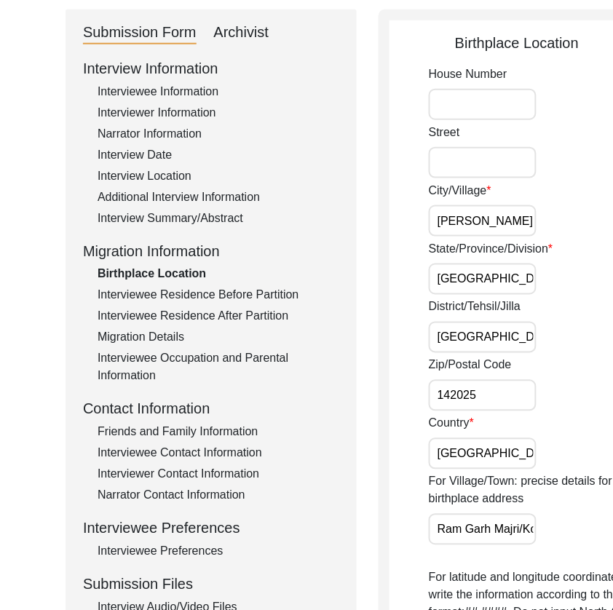
click at [479, 227] on input "[PERSON_NAME]" at bounding box center [483, 220] width 108 height 31
click at [476, 222] on input "[PERSON_NAME]" at bounding box center [483, 220] width 108 height 31
click at [473, 219] on input "[PERSON_NAME]" at bounding box center [483, 220] width 108 height 31
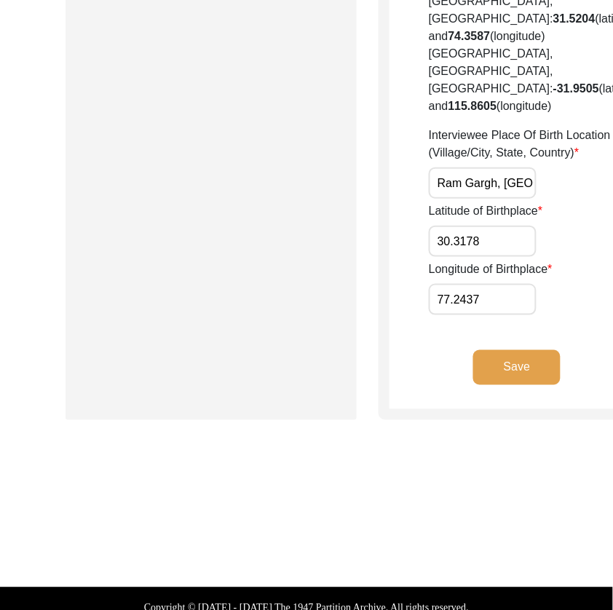
scroll to position [0, 0]
paste input "text"
click at [464, 199] on input "Interviewee Place Of Birth Location (Village/City, State, Country)" at bounding box center [483, 183] width 108 height 31
paste input "[GEOGRAPHIC_DATA], [GEOGRAPHIC_DATA], [GEOGRAPHIC_DATA], [GEOGRAPHIC_DATA]"
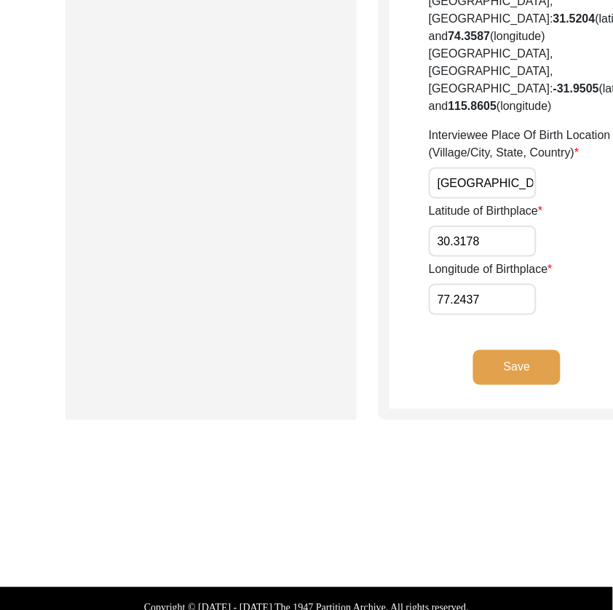
paste input "8787"
paste input "5.9663"
click at [473, 385] on button "Save" at bounding box center [516, 367] width 87 height 35
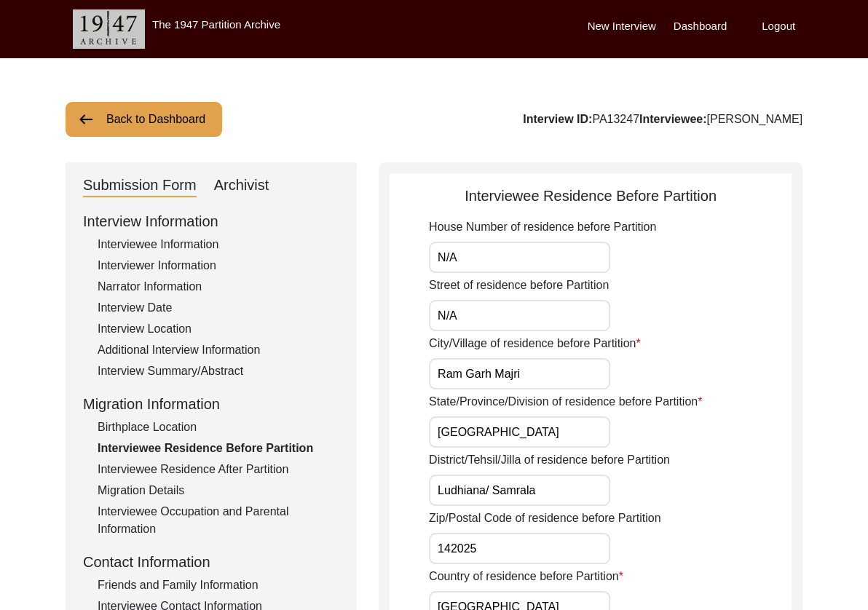
drag, startPoint x: 546, startPoint y: 260, endPoint x: 349, endPoint y: 253, distance: 196.8
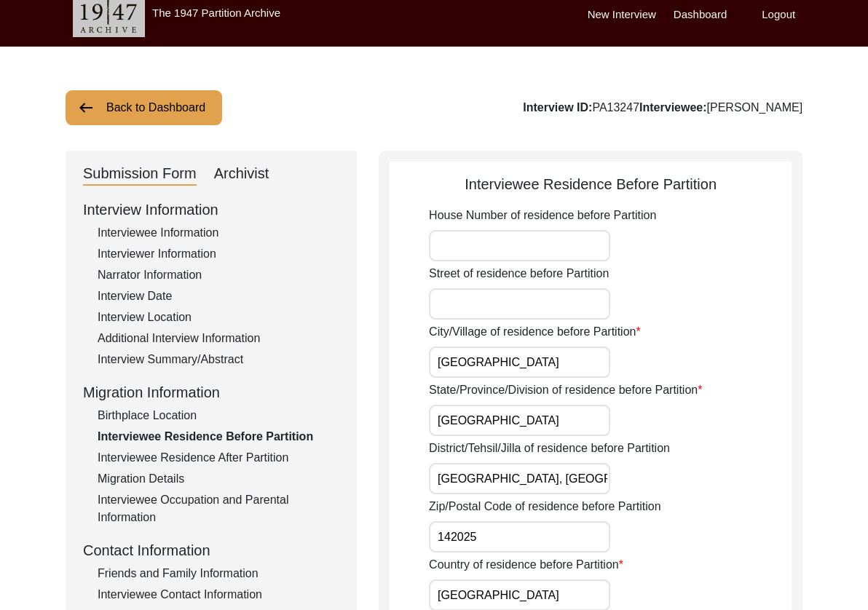
scroll to position [360, 0]
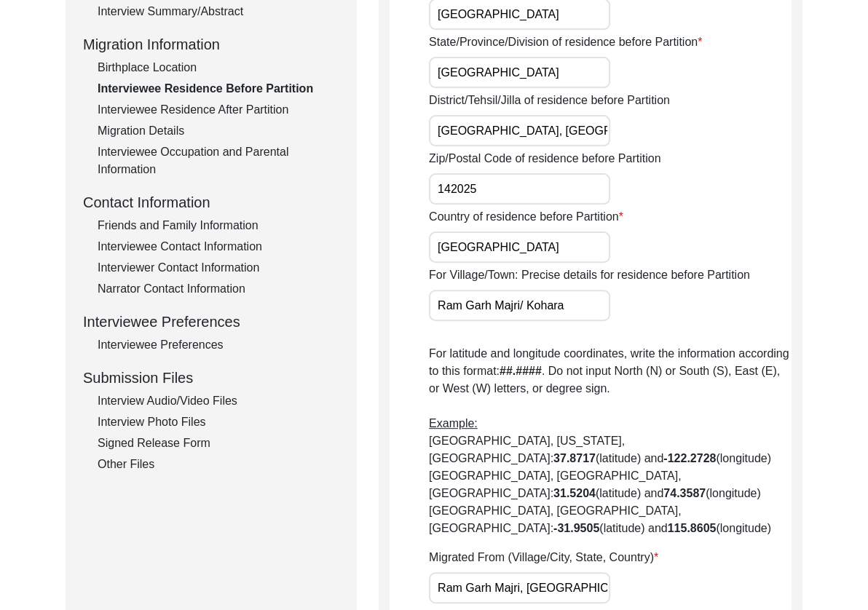
click at [528, 308] on input "Ram Garh Majri/ Kohara" at bounding box center [519, 305] width 181 height 31
click at [574, 307] on input "Ram Garh Majri/Kohara" at bounding box center [519, 305] width 181 height 31
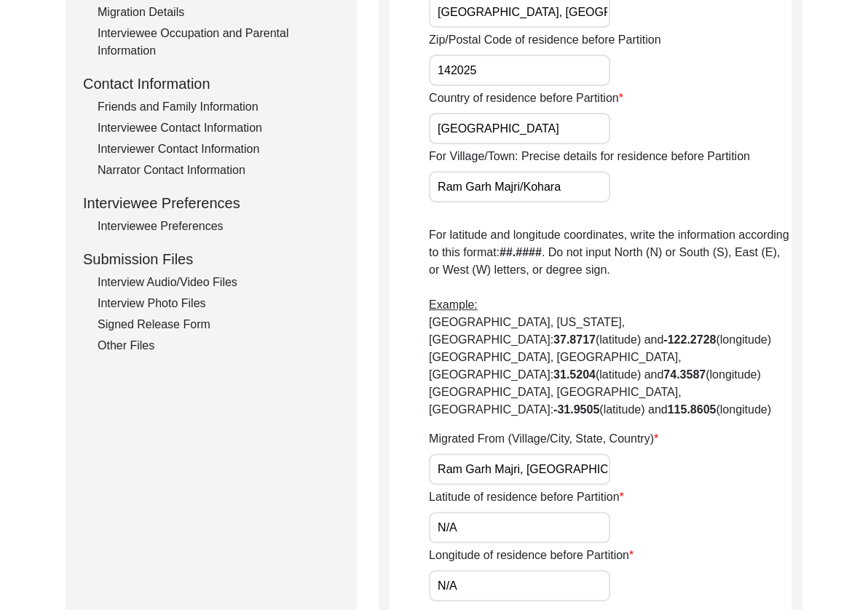
scroll to position [765, 0]
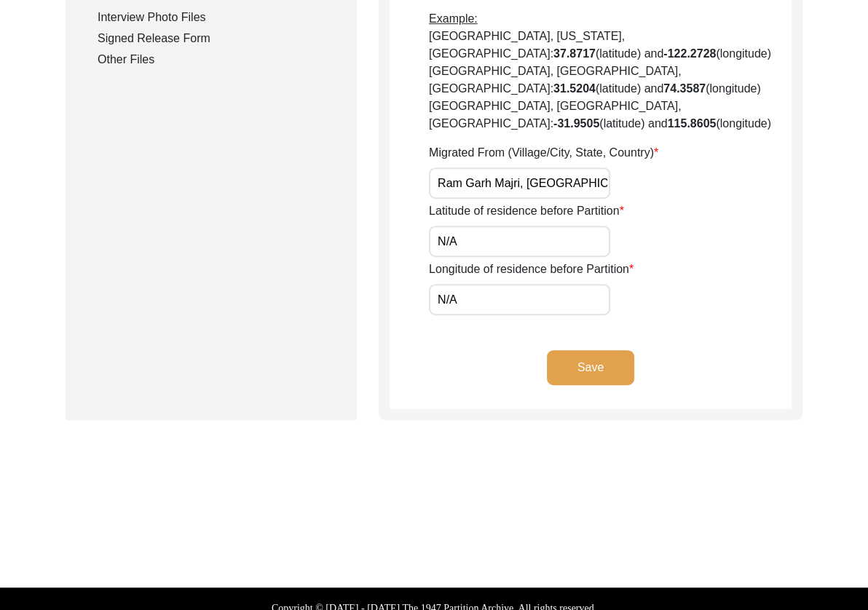
click at [510, 171] on input "Ram Garh Majri, [GEOGRAPHIC_DATA], [GEOGRAPHIC_DATA]" at bounding box center [519, 183] width 181 height 31
paste input "[GEOGRAPHIC_DATA], [GEOGRAPHIC_DATA], [GEOGRAPHIC_DATA], [GEOGRAPHIC_DATA]"
paste input "30.8787"
paste input "75.9663"
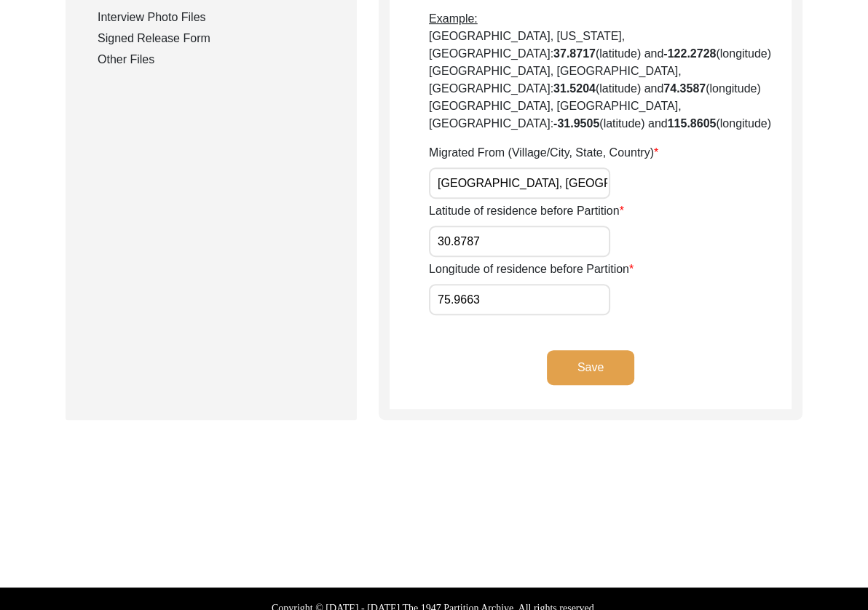
click at [590, 352] on button "Save" at bounding box center [590, 367] width 87 height 35
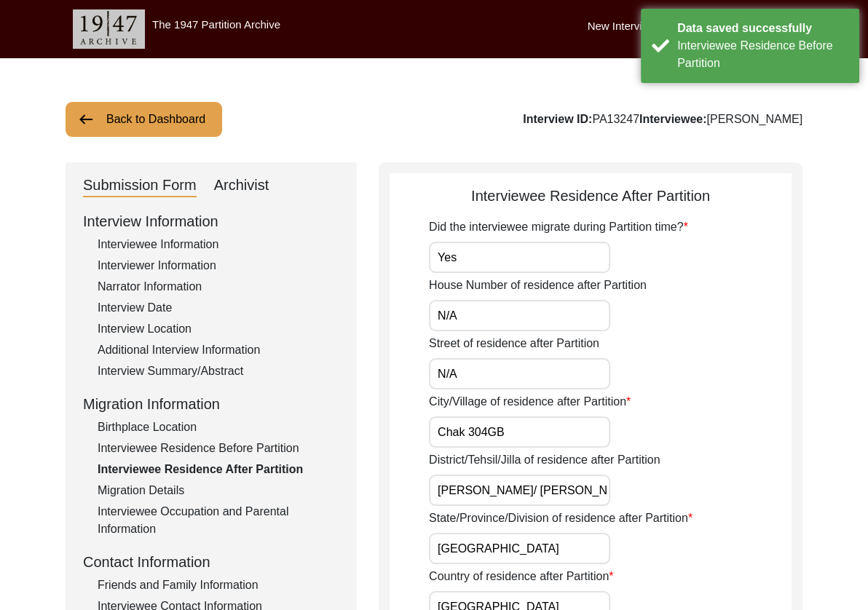
click at [507, 266] on input "Yes" at bounding box center [519, 257] width 181 height 31
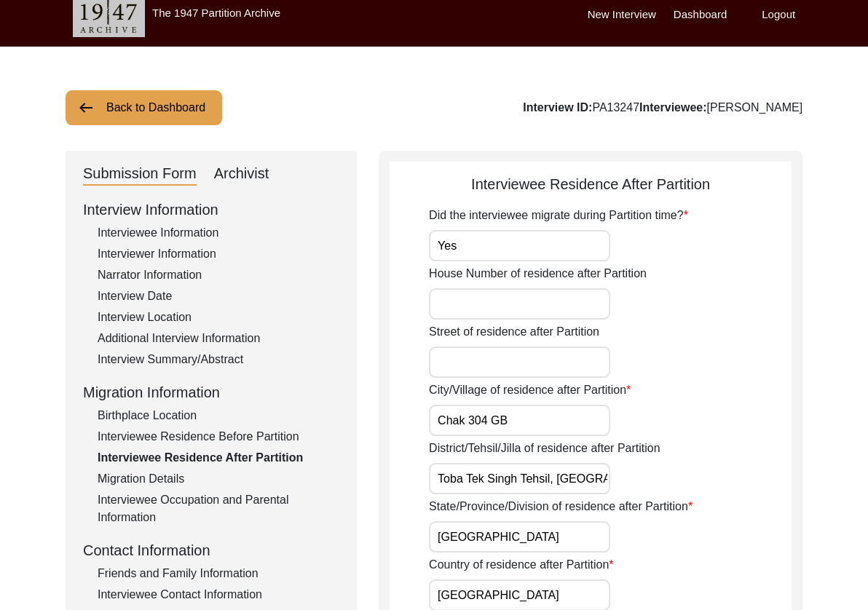
scroll to position [360, 0]
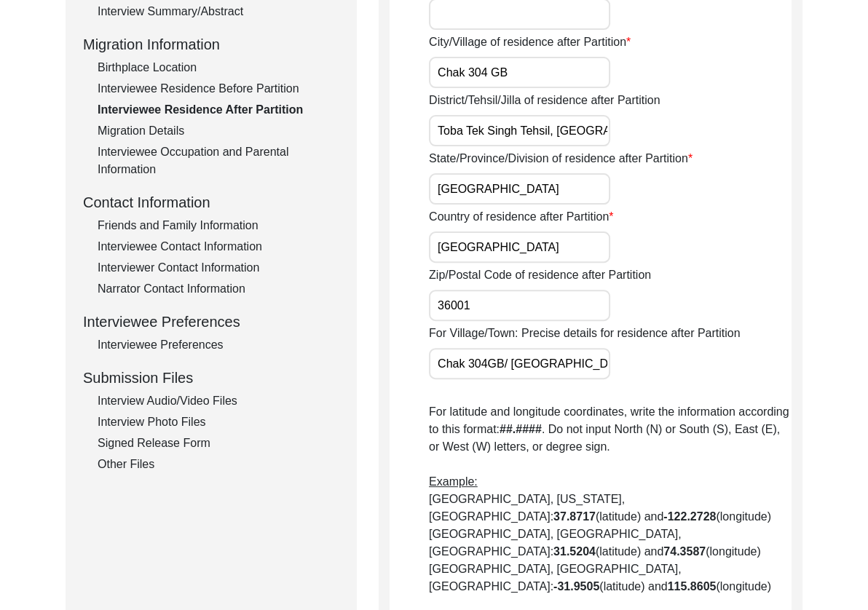
click at [513, 374] on input "Chak 304GB/ [GEOGRAPHIC_DATA]" at bounding box center [519, 363] width 181 height 31
click at [513, 366] on input "Chak 304GB/ [GEOGRAPHIC_DATA]" at bounding box center [519, 363] width 181 height 31
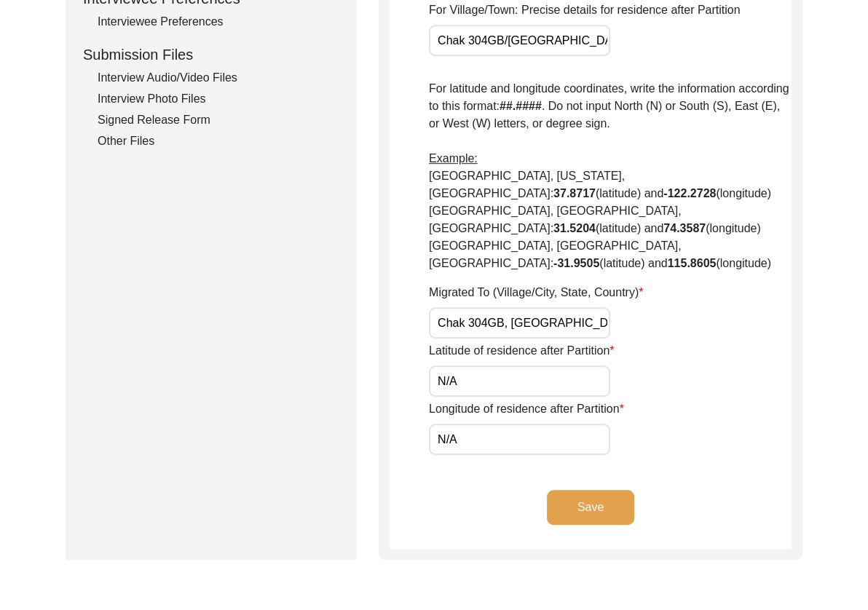
drag, startPoint x: 497, startPoint y: 276, endPoint x: 483, endPoint y: 316, distance: 42.6
click at [497, 284] on label "Migrated To (Village/City, State, Country)" at bounding box center [536, 292] width 214 height 17
click at [497, 307] on input "Chak 304GB, [GEOGRAPHIC_DATA], [GEOGRAPHIC_DATA]" at bounding box center [519, 322] width 181 height 31
click at [489, 310] on input "Chak 304GB, [GEOGRAPHIC_DATA], [GEOGRAPHIC_DATA]" at bounding box center [519, 322] width 181 height 31
click at [603, 307] on input "Chak 304 [GEOGRAPHIC_DATA], [GEOGRAPHIC_DATA], [GEOGRAPHIC_DATA]" at bounding box center [519, 322] width 181 height 31
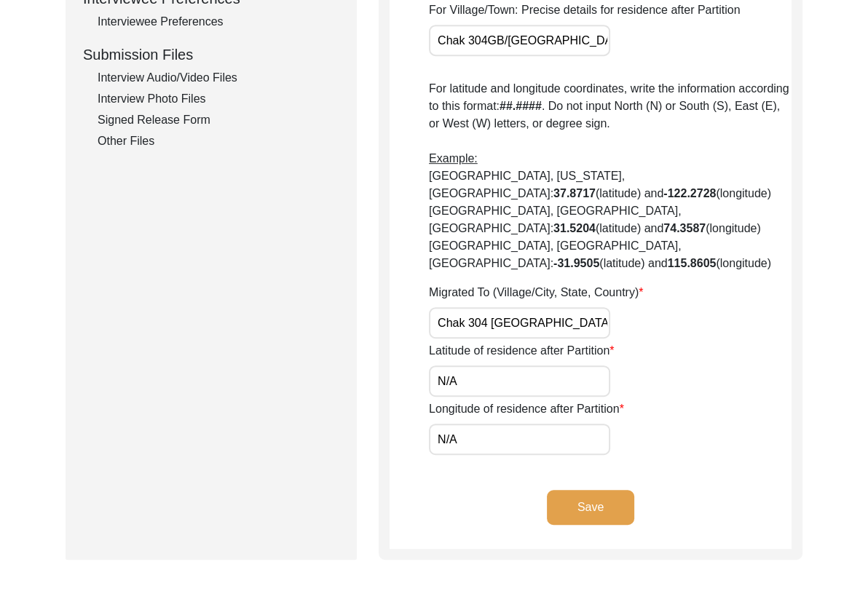
paste input "30.8902"
paste input "72.3622"
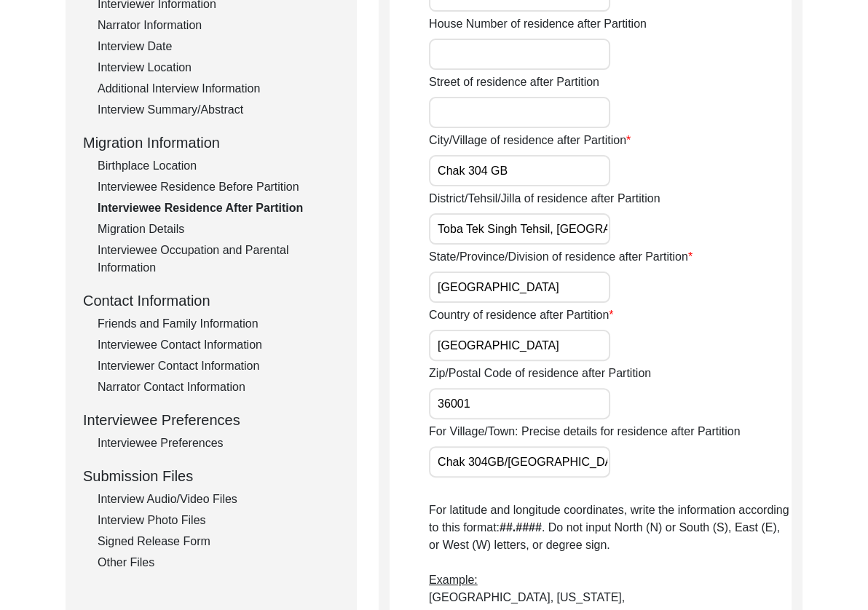
scroll to position [823, 0]
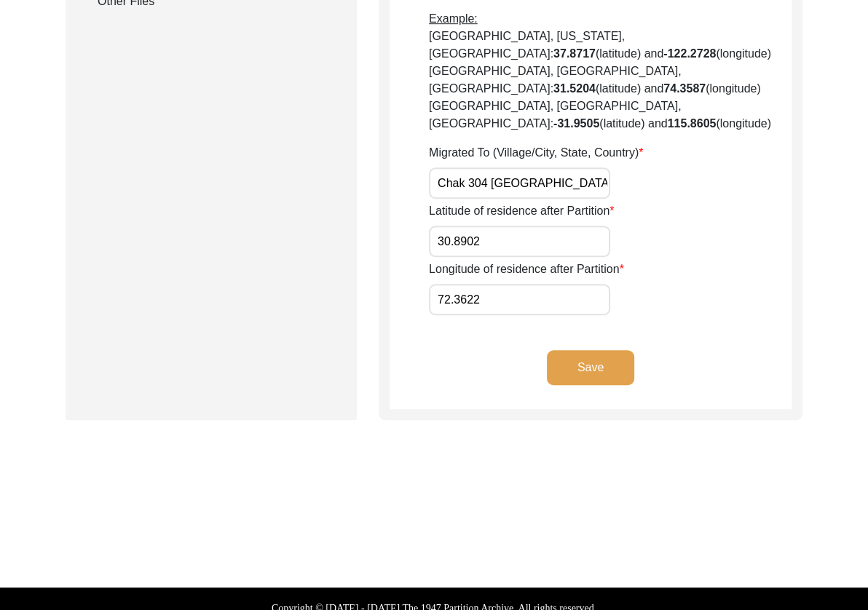
click at [573, 353] on button "Save" at bounding box center [590, 367] width 87 height 35
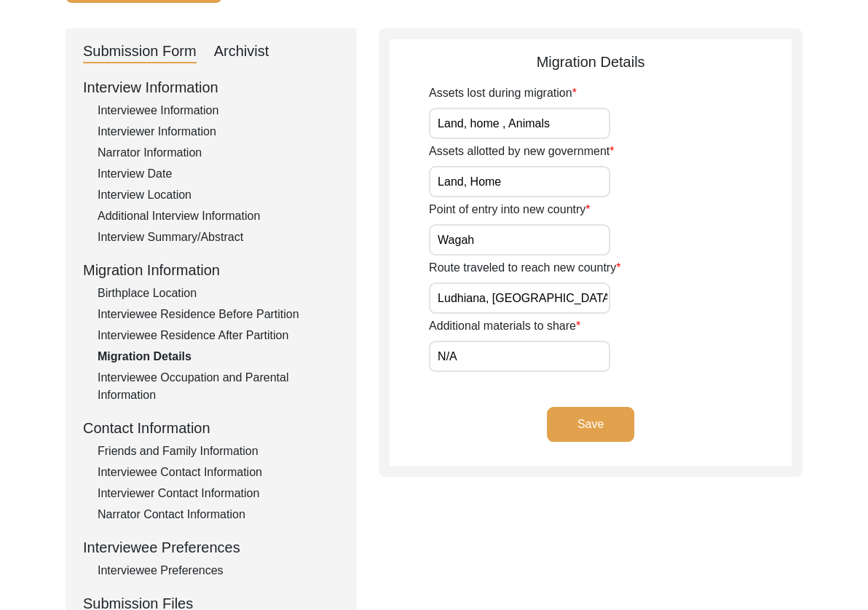
scroll to position [0, 0]
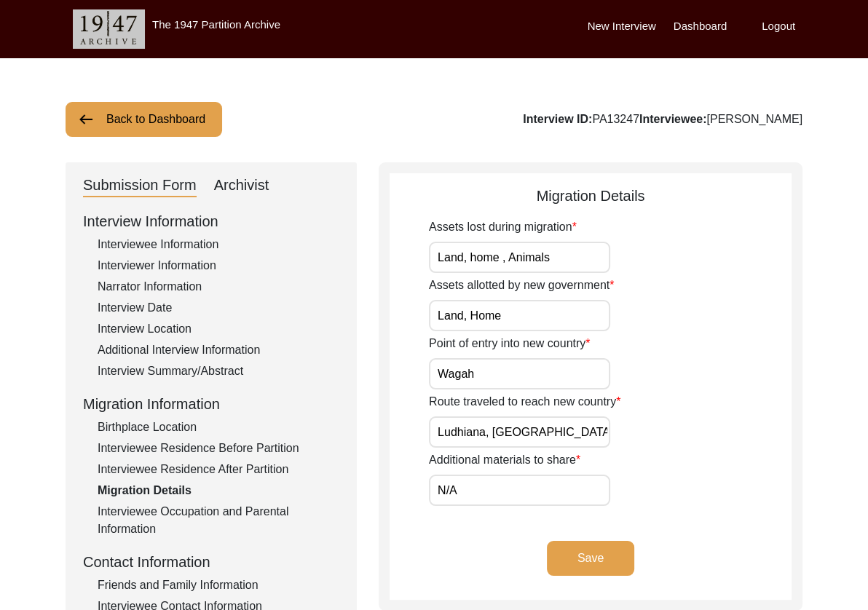
click at [594, 256] on input "Land, home , Animals" at bounding box center [519, 257] width 181 height 31
click at [509, 262] on input "Land, home , Animals" at bounding box center [519, 257] width 181 height 31
click at [525, 430] on input "Ludhiana, [GEOGRAPHIC_DATA], [GEOGRAPHIC_DATA], [GEOGRAPHIC_DATA]" at bounding box center [519, 432] width 181 height 31
click at [606, 554] on button "Save" at bounding box center [590, 558] width 87 height 35
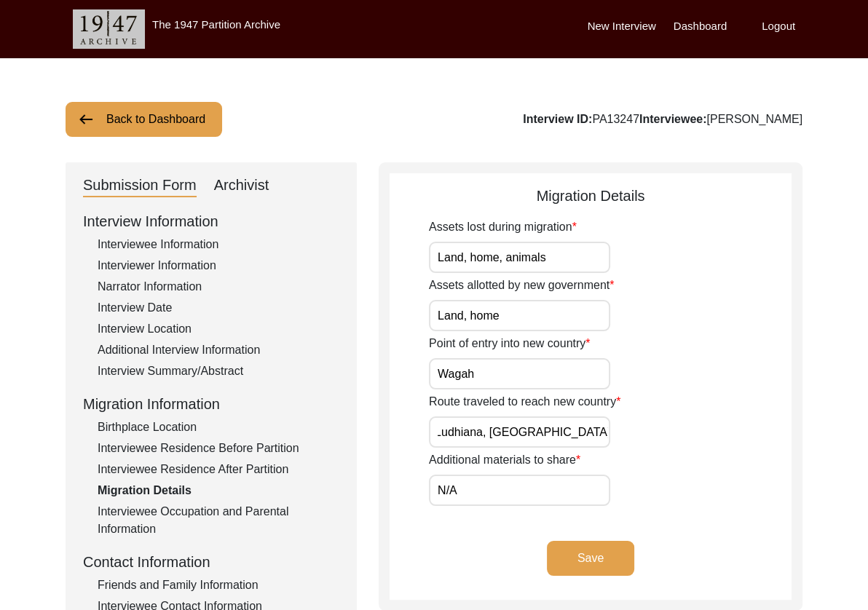
scroll to position [0, 0]
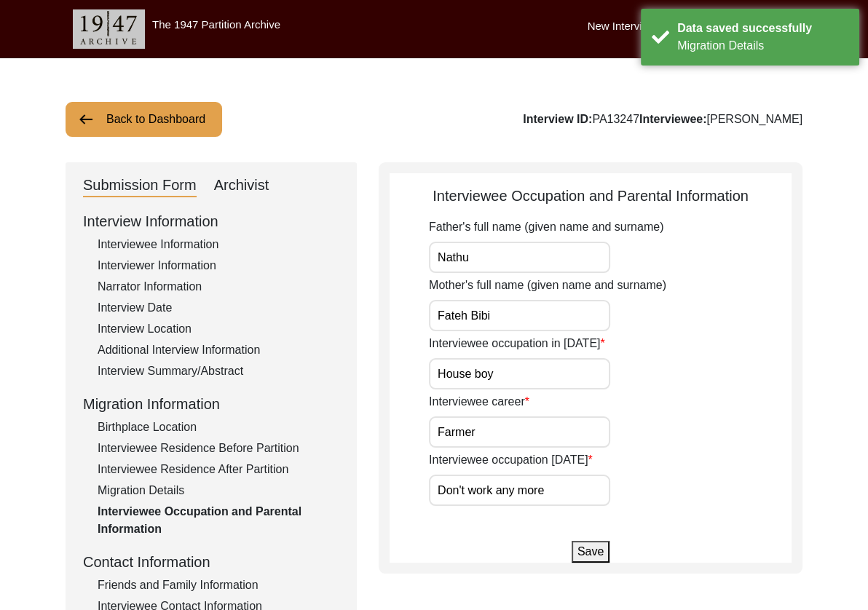
click at [535, 264] on input "Nathu" at bounding box center [519, 257] width 181 height 31
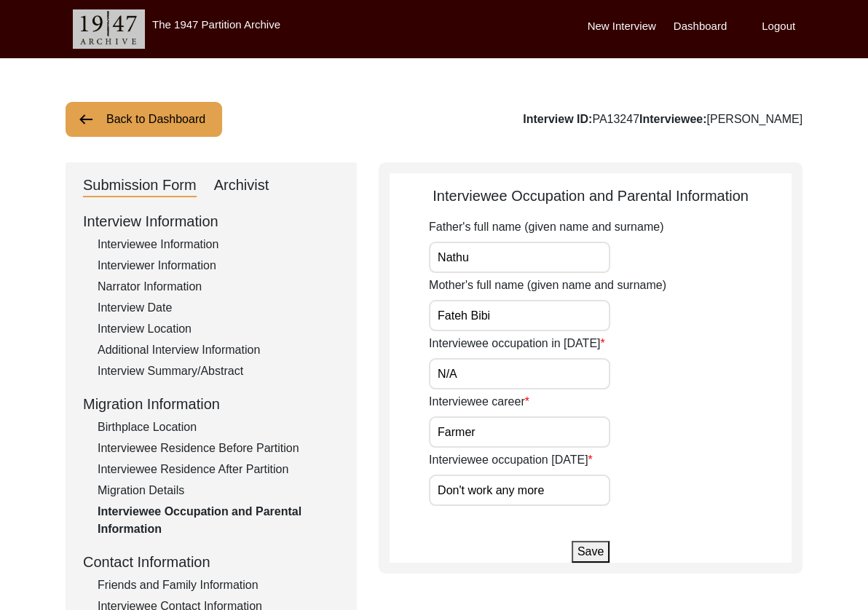
click at [545, 262] on input "Nathu" at bounding box center [519, 257] width 181 height 31
click at [576, 546] on button "Save" at bounding box center [591, 552] width 38 height 22
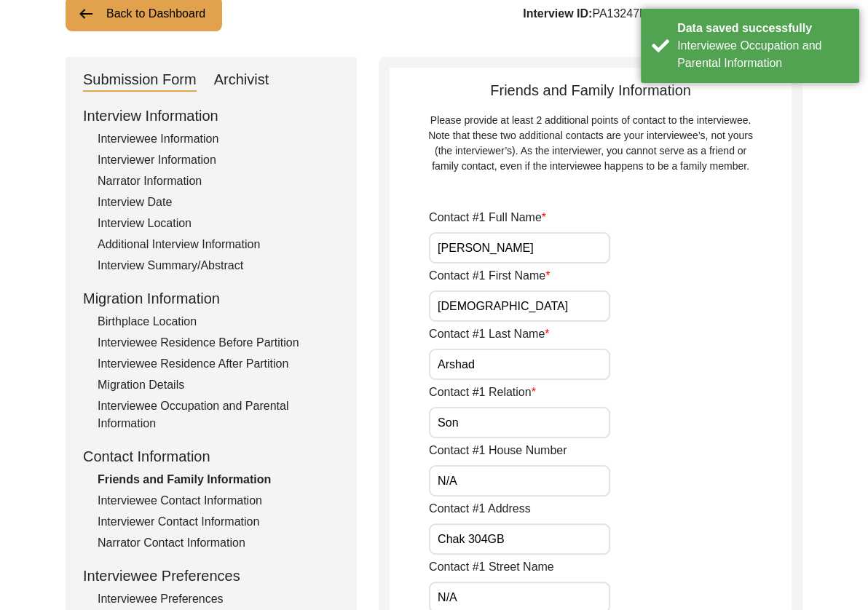
scroll to position [109, 0]
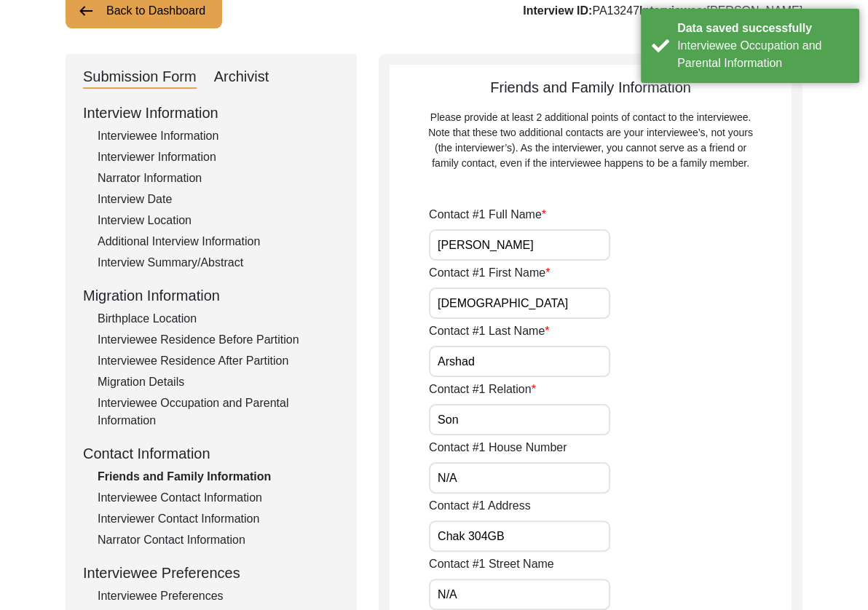
click at [561, 250] on input "[PERSON_NAME]" at bounding box center [519, 244] width 181 height 31
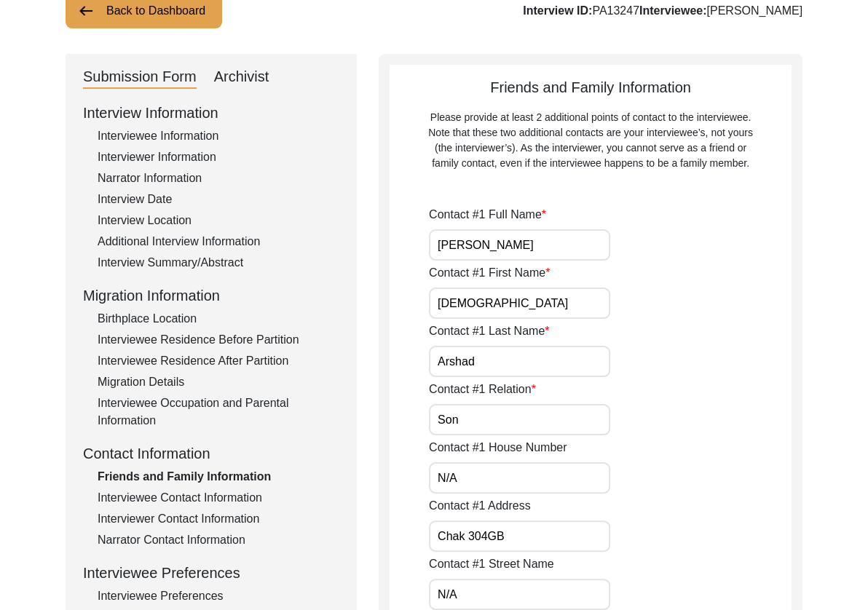
click at [578, 245] on input "[PERSON_NAME]" at bounding box center [519, 244] width 181 height 31
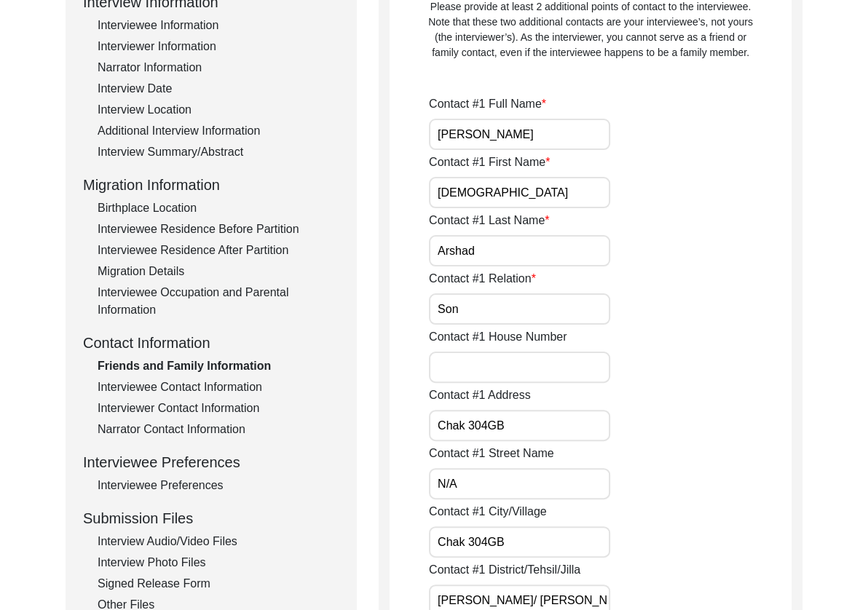
scroll to position [315, 0]
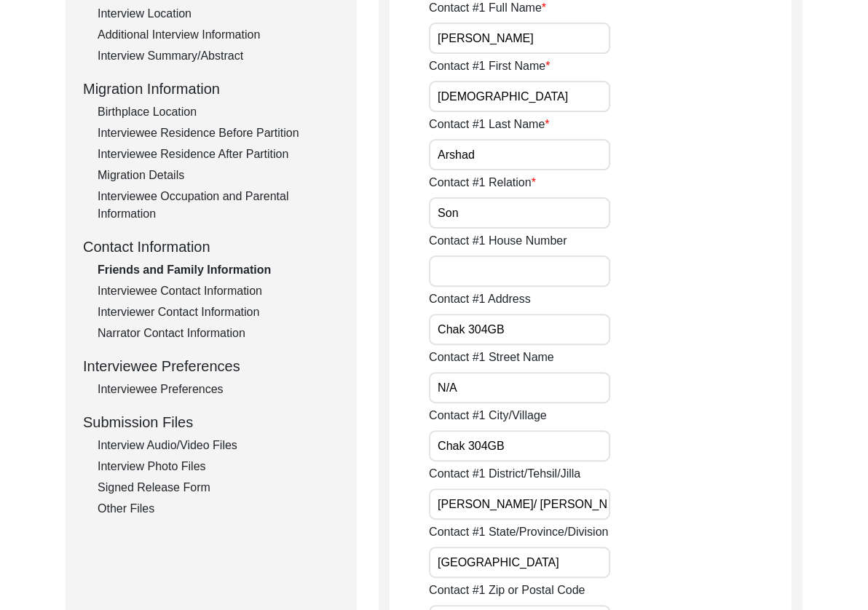
click at [486, 334] on input "Chak 304GB" at bounding box center [519, 329] width 181 height 31
click at [551, 331] on input "Chak 304 GB" at bounding box center [519, 329] width 181 height 31
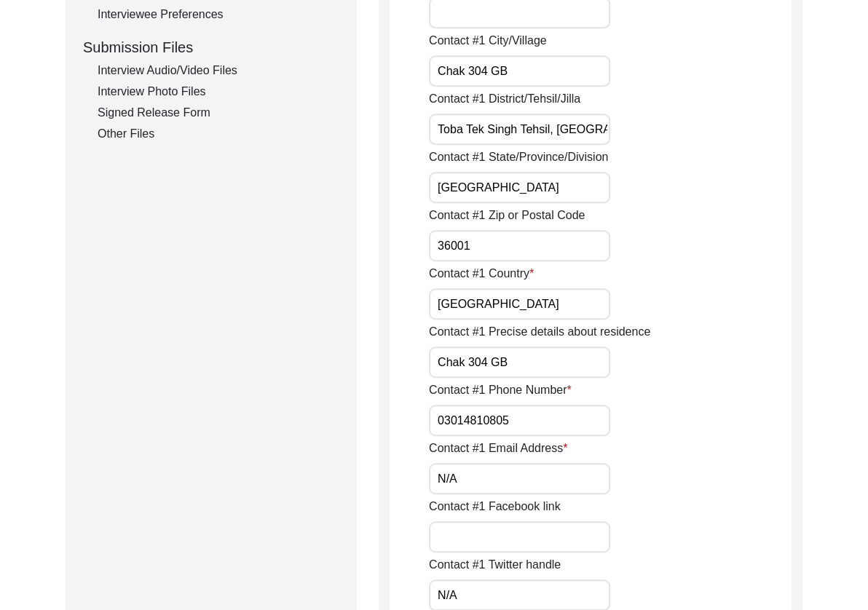
scroll to position [1039, 0]
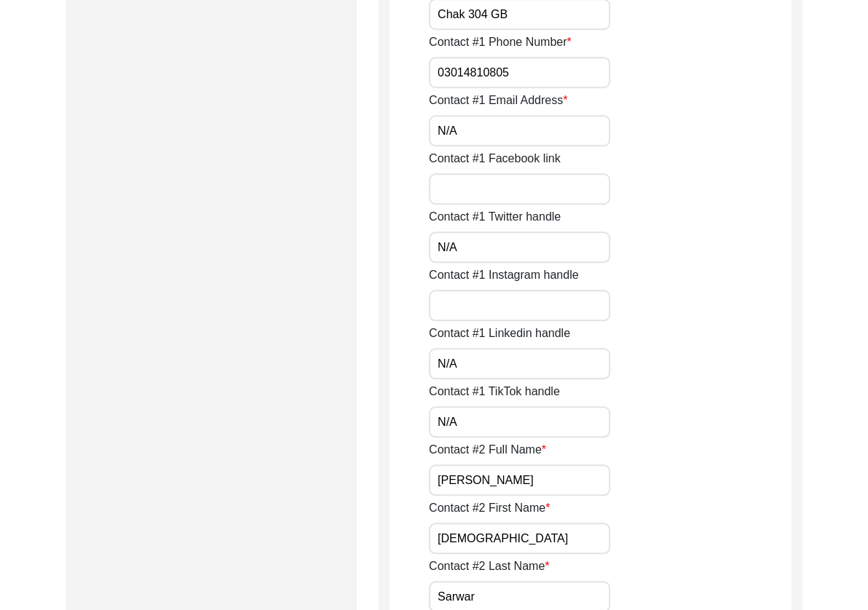
click at [476, 185] on input "Contact #1 Facebook link" at bounding box center [519, 188] width 181 height 31
drag, startPoint x: 465, startPoint y: 229, endPoint x: 460, endPoint y: 235, distance: 8.8
click at [465, 229] on div "Contact #1 Twitter handle =" at bounding box center [610, 235] width 363 height 55
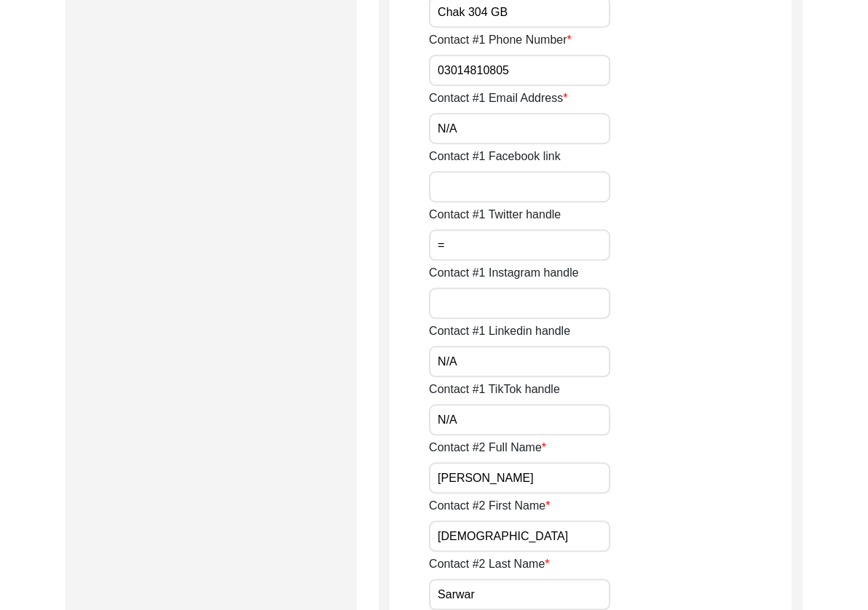
click at [457, 243] on input "=" at bounding box center [519, 244] width 181 height 31
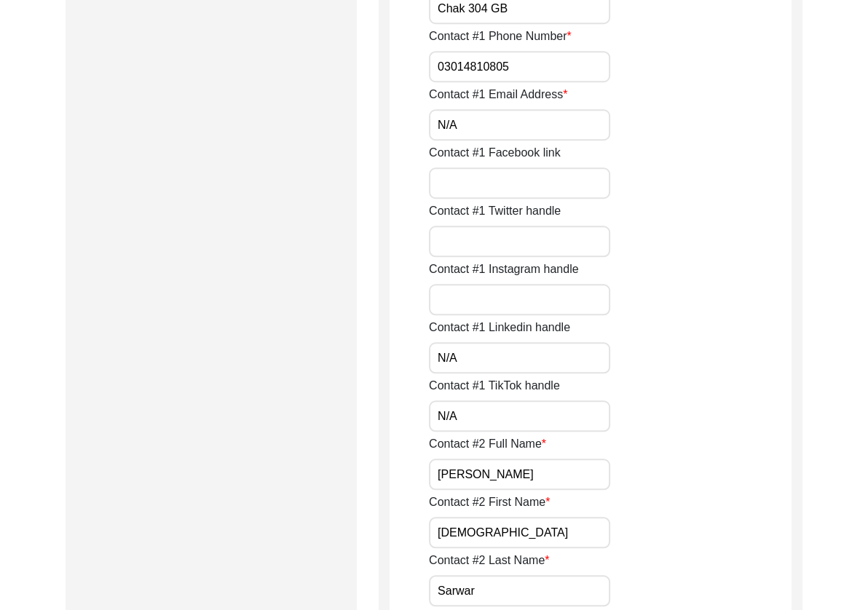
click at [455, 302] on input "Contact #1 Instagram handle" at bounding box center [519, 299] width 181 height 31
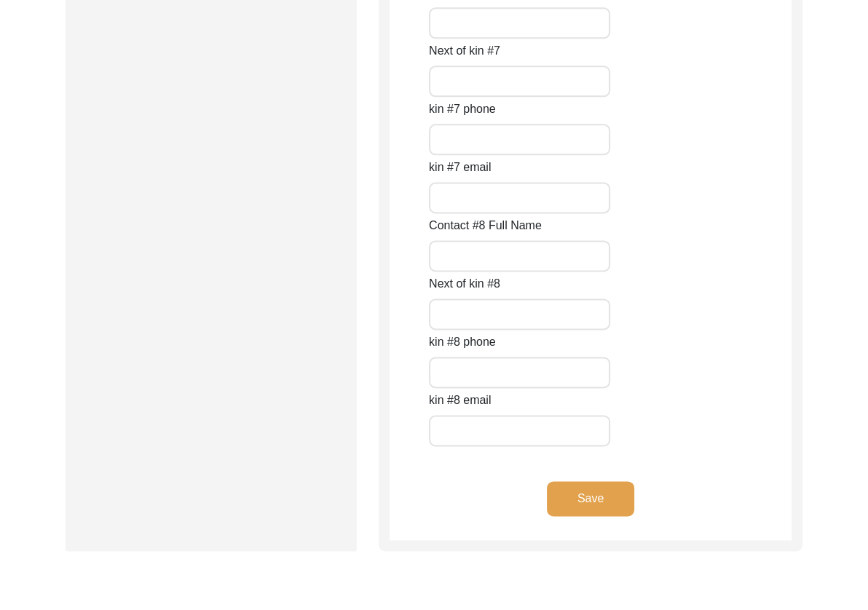
scroll to position [6393, 0]
click at [627, 429] on div "kin #8 email" at bounding box center [610, 417] width 363 height 55
click at [593, 498] on button "Save" at bounding box center [590, 496] width 87 height 35
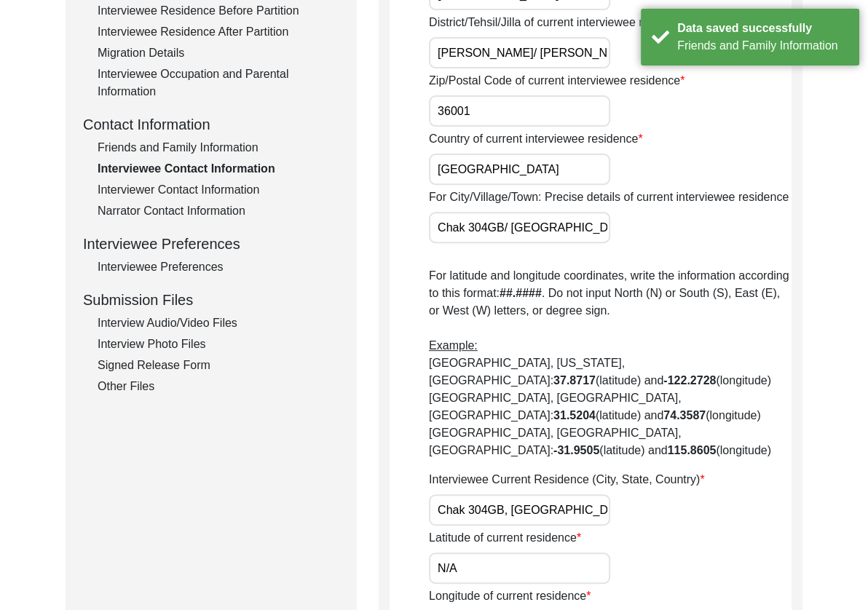
scroll to position [0, 0]
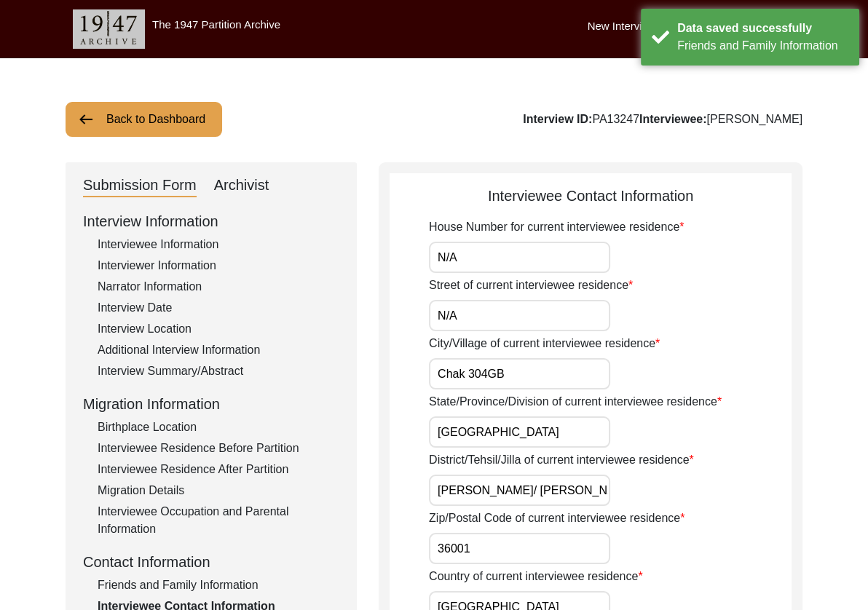
click at [564, 256] on input "N/A" at bounding box center [519, 257] width 181 height 31
drag, startPoint x: 556, startPoint y: 258, endPoint x: 328, endPoint y: 263, distance: 228.0
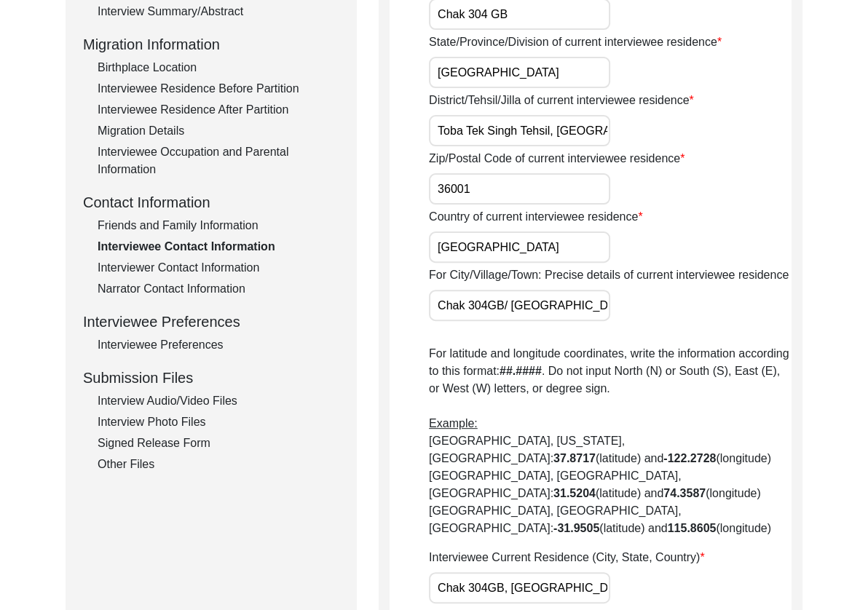
scroll to position [0, 31]
click at [487, 310] on input "Chak 304GB/ [GEOGRAPHIC_DATA]" at bounding box center [519, 305] width 181 height 31
click at [578, 307] on input "Chak 304GB/[GEOGRAPHIC_DATA]" at bounding box center [519, 305] width 181 height 31
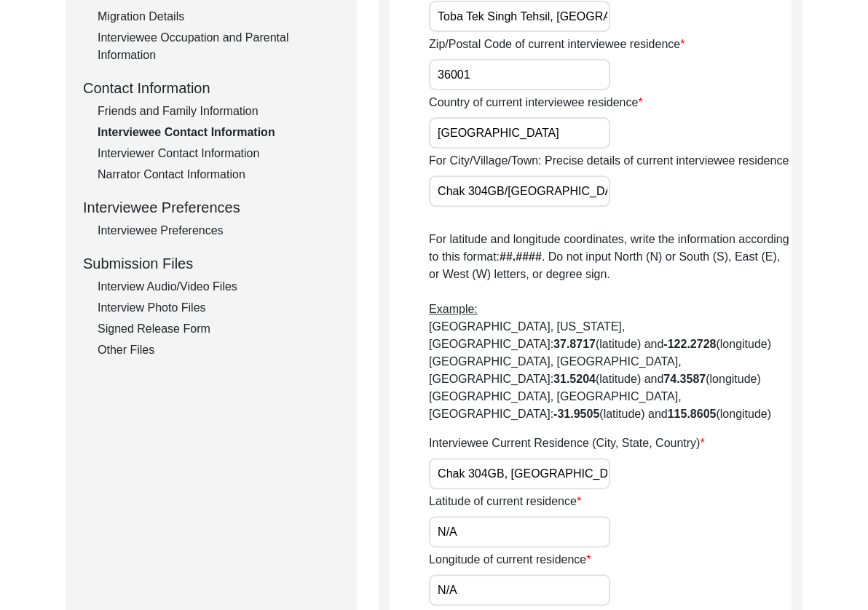
scroll to position [496, 0]
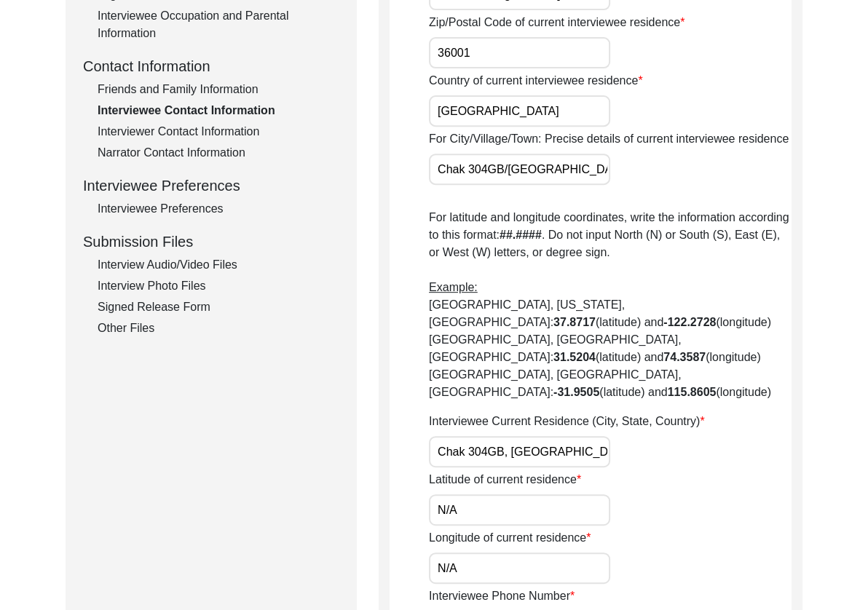
click at [489, 436] on input "Chak 304GB, [GEOGRAPHIC_DATA], [GEOGRAPHIC_DATA]" at bounding box center [519, 451] width 181 height 31
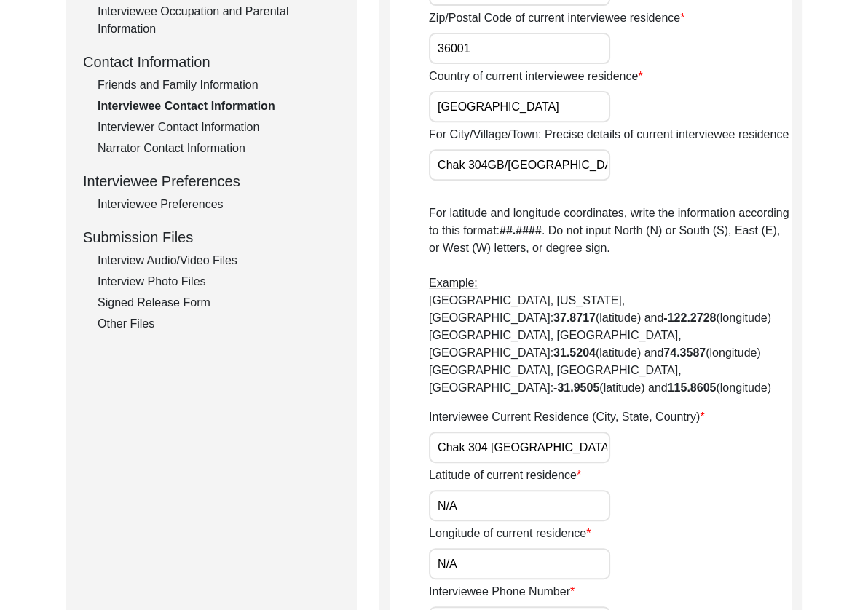
click at [506, 490] on input "N/A" at bounding box center [519, 505] width 181 height 31
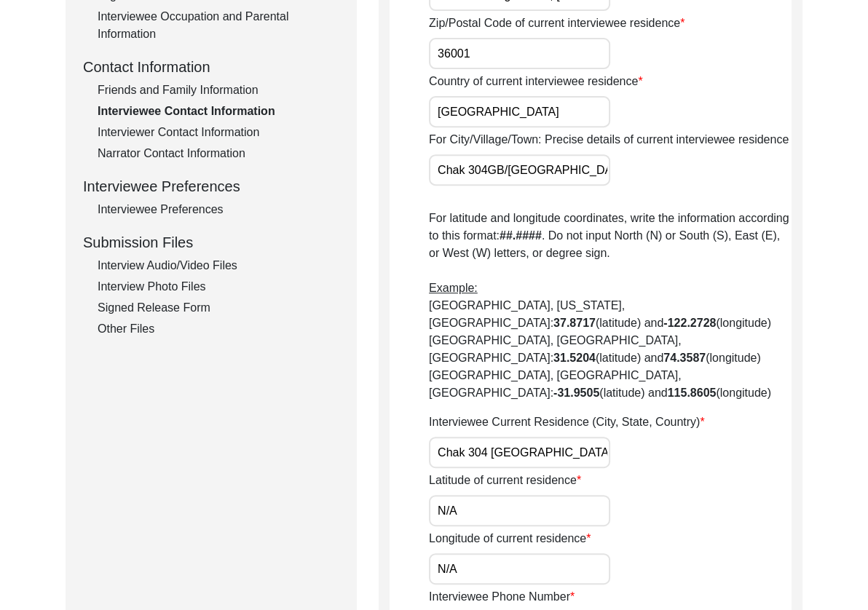
paste input "30.8902"
paste input "72.3622"
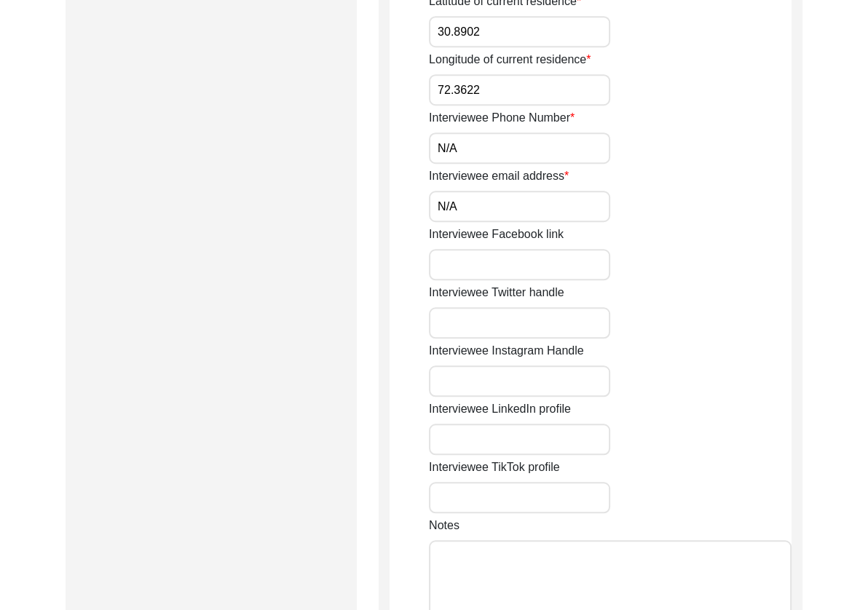
scroll to position [1292, 0]
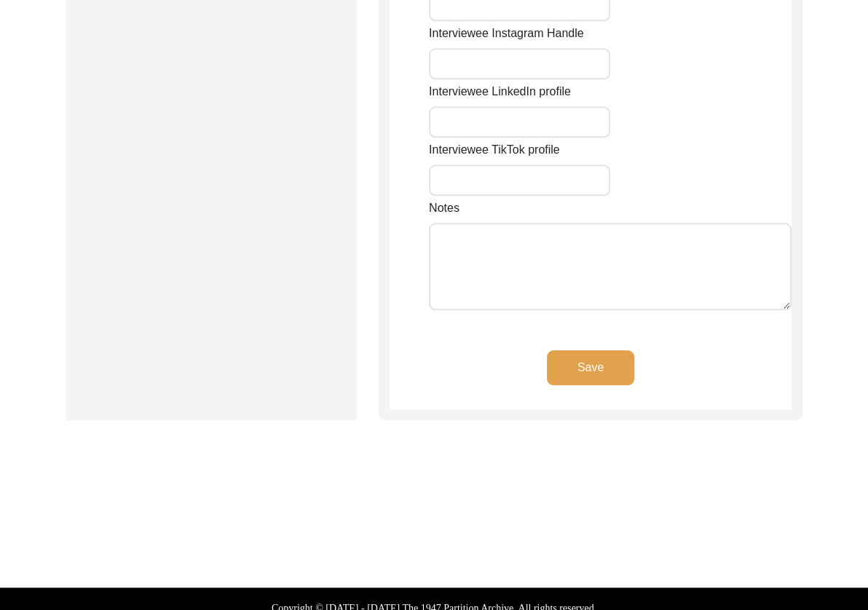
click at [562, 350] on button "Save" at bounding box center [590, 367] width 87 height 35
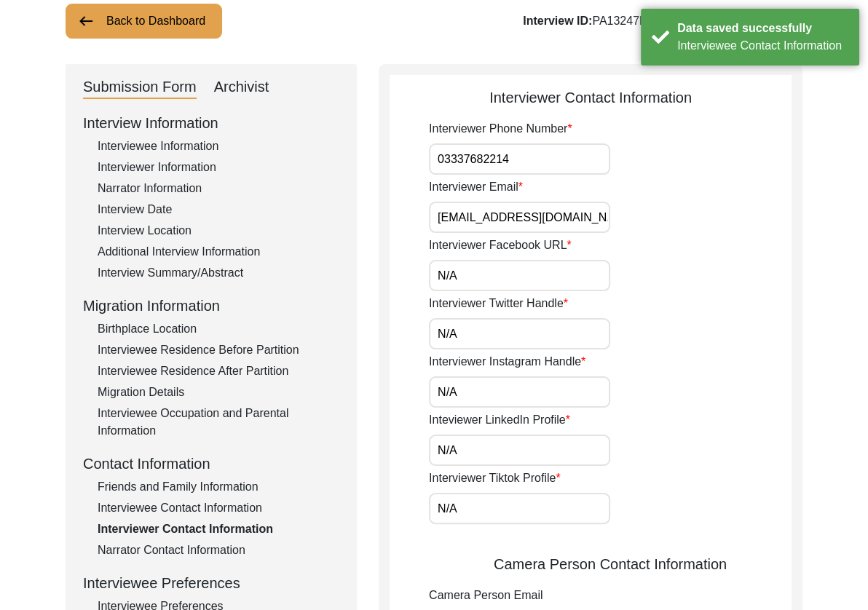
scroll to position [56, 0]
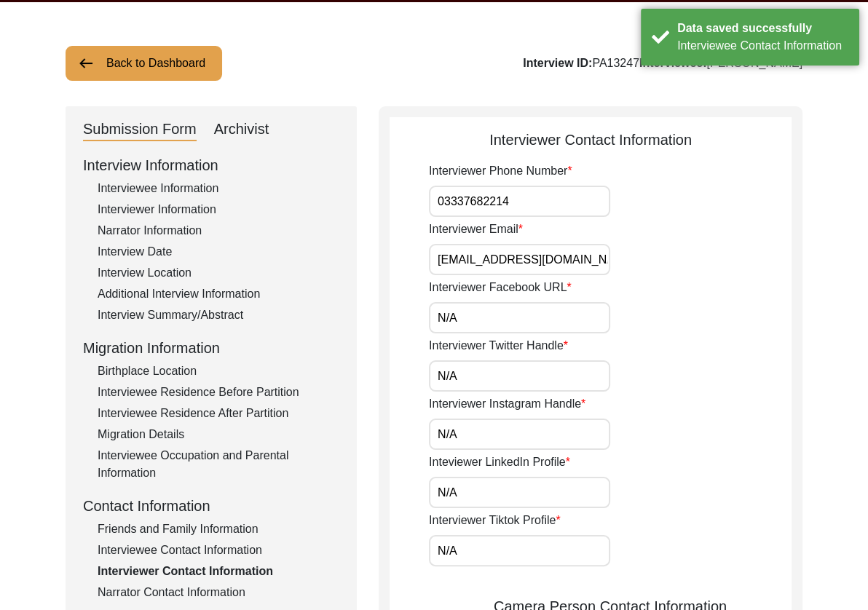
drag, startPoint x: 530, startPoint y: 205, endPoint x: 362, endPoint y: 192, distance: 168.0
click at [362, 192] on div "Submission Form Archivist Interview Information Interviewee Information Intervi…" at bounding box center [434, 622] width 737 height 1032
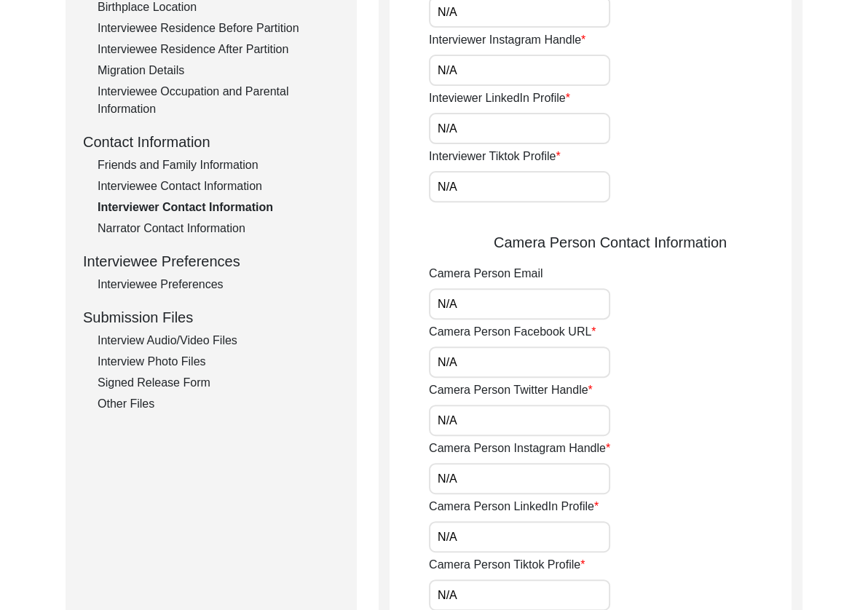
scroll to position [768, 0]
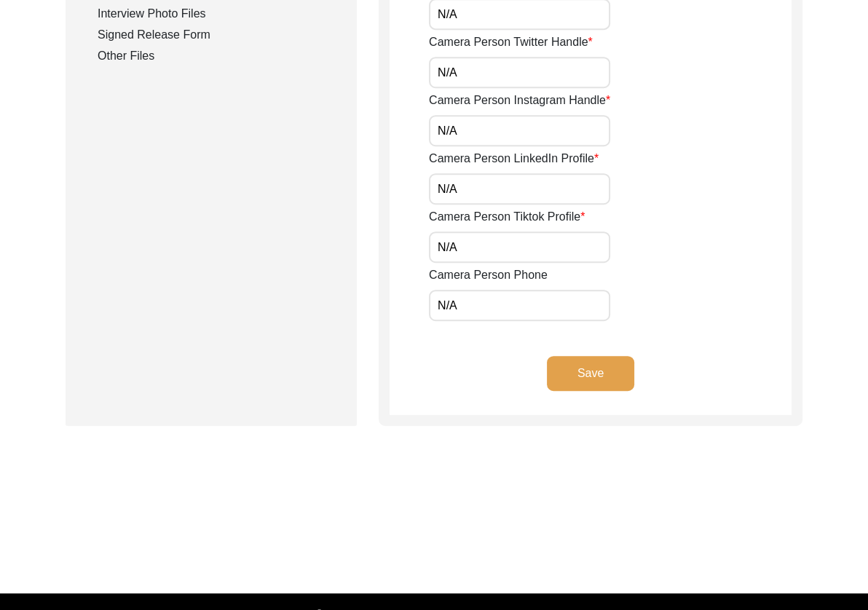
paste input "03337682214"
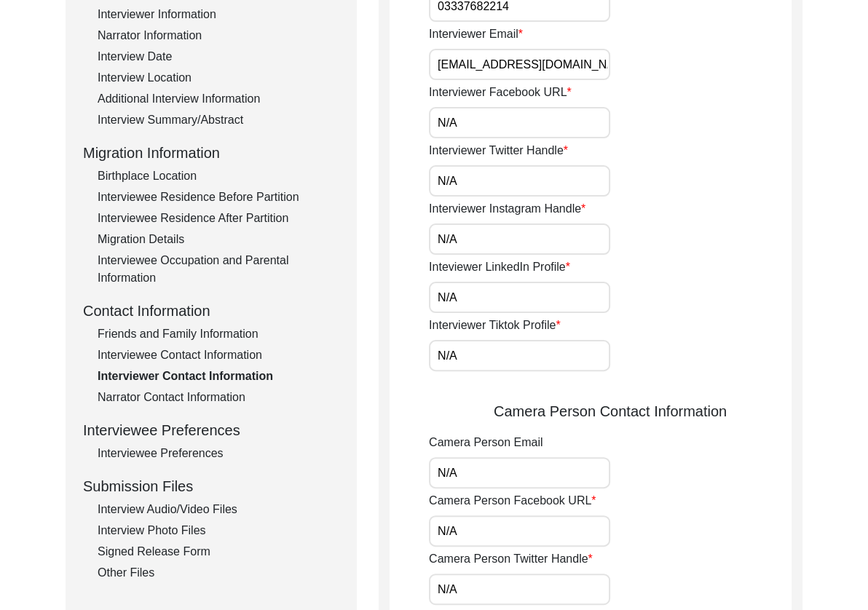
scroll to position [0, 0]
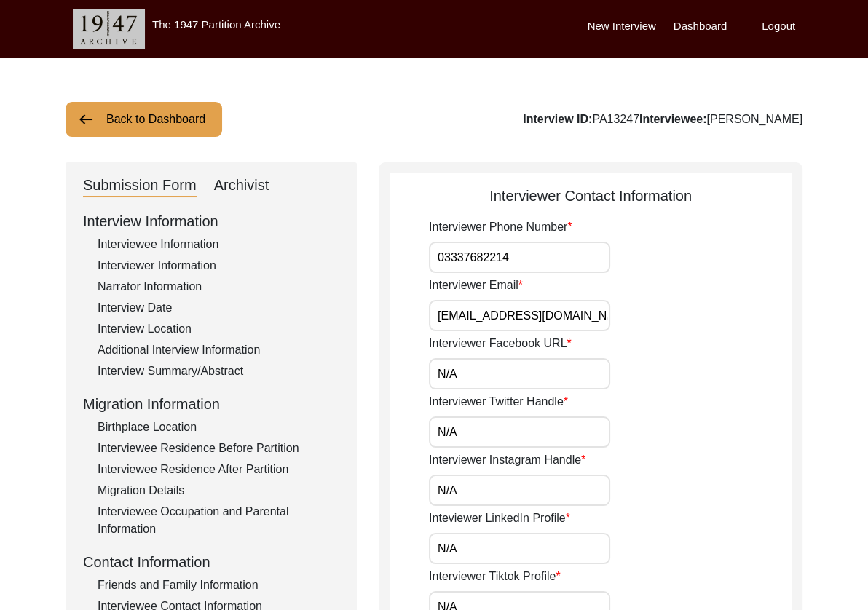
click at [550, 255] on input "03337682214" at bounding box center [519, 257] width 181 height 31
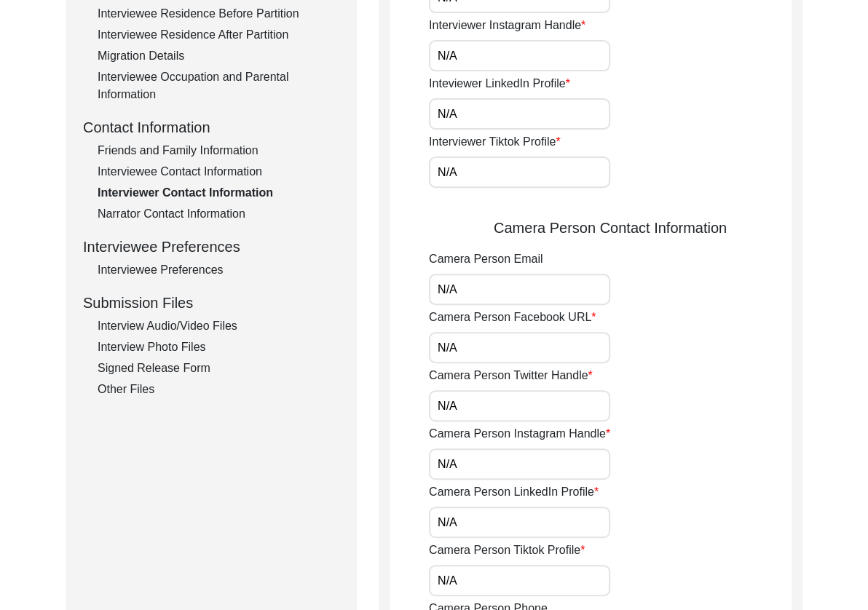
scroll to position [566, 0]
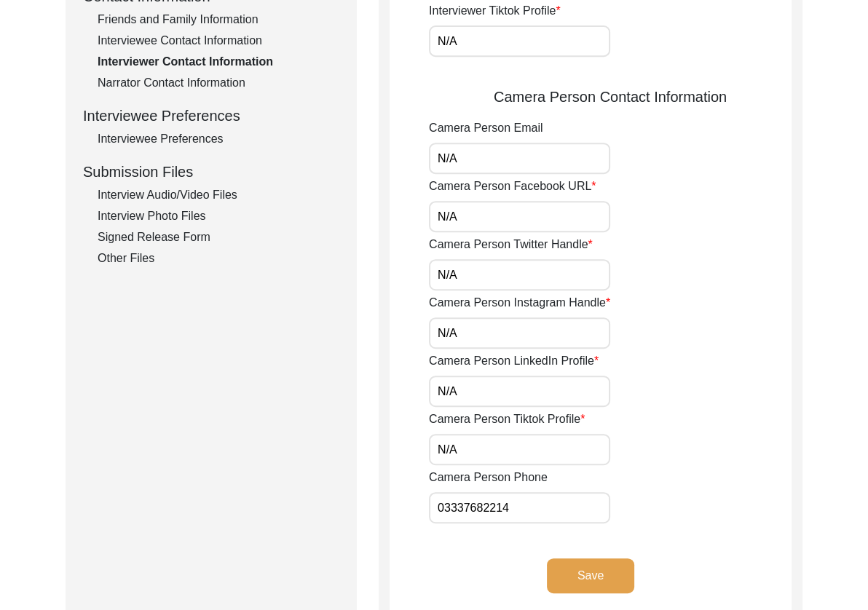
click at [520, 163] on input "N/A" at bounding box center [519, 158] width 181 height 31
drag, startPoint x: 520, startPoint y: 163, endPoint x: 318, endPoint y: 156, distance: 201.9
click at [318, 156] on div "Submission Form Archivist Interview Information Interviewee Information Intervi…" at bounding box center [434, 112] width 737 height 1032
paste input "[EMAIL_ADDRESS][DOMAIN_NAME]"
click at [605, 571] on button "Save" at bounding box center [590, 576] width 87 height 35
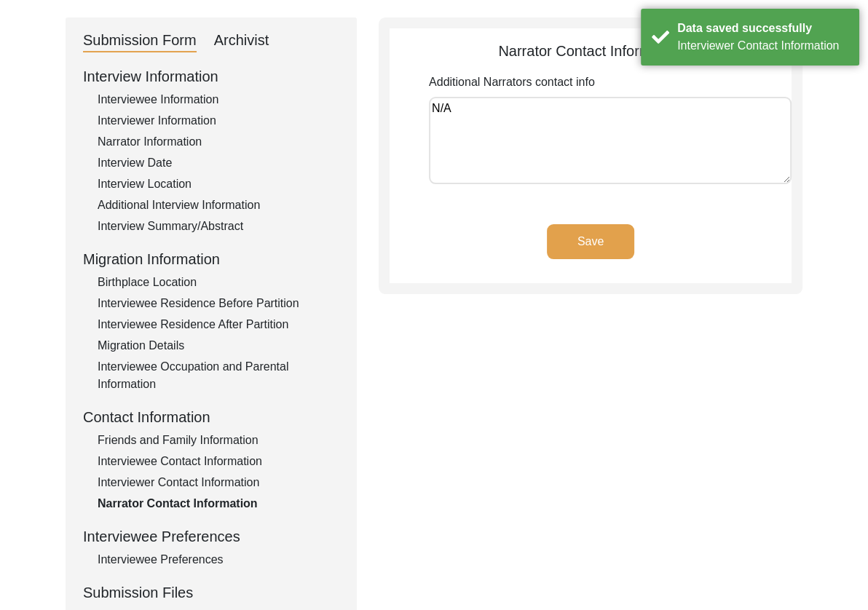
scroll to position [0, 0]
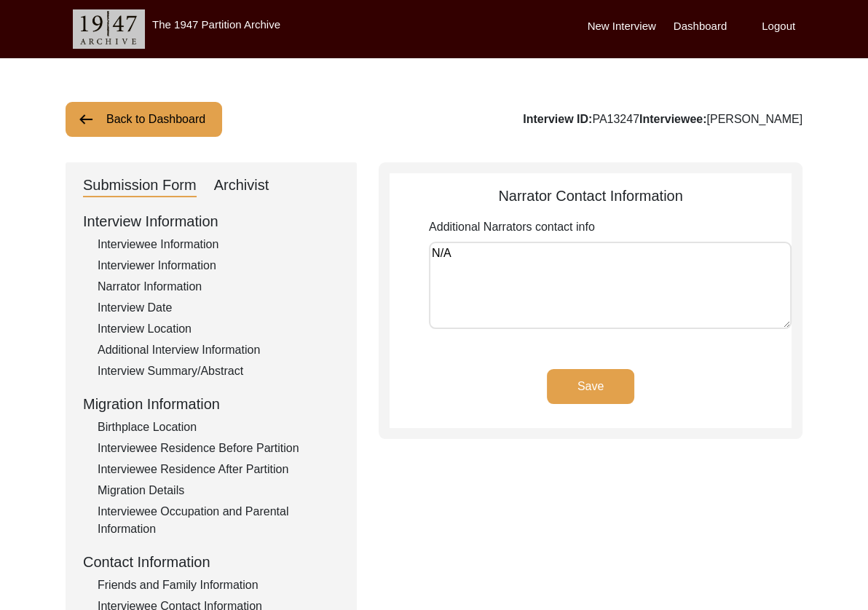
drag, startPoint x: 512, startPoint y: 261, endPoint x: 337, endPoint y: 246, distance: 175.5
click at [337, 246] on div "Submission Form Archivist Interview Information Interviewee Information Intervi…" at bounding box center [434, 503] width 737 height 682
click at [592, 377] on button "Save" at bounding box center [590, 386] width 87 height 35
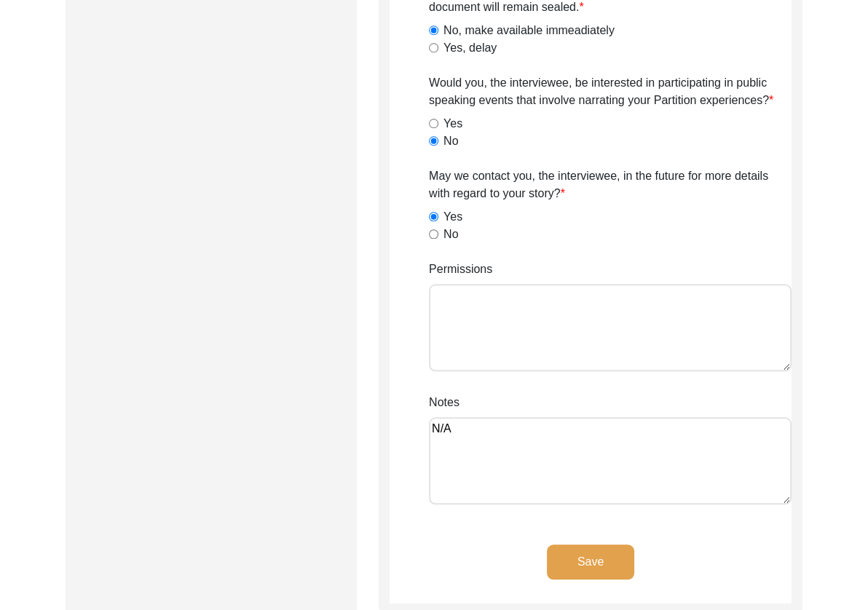
scroll to position [1130, 0]
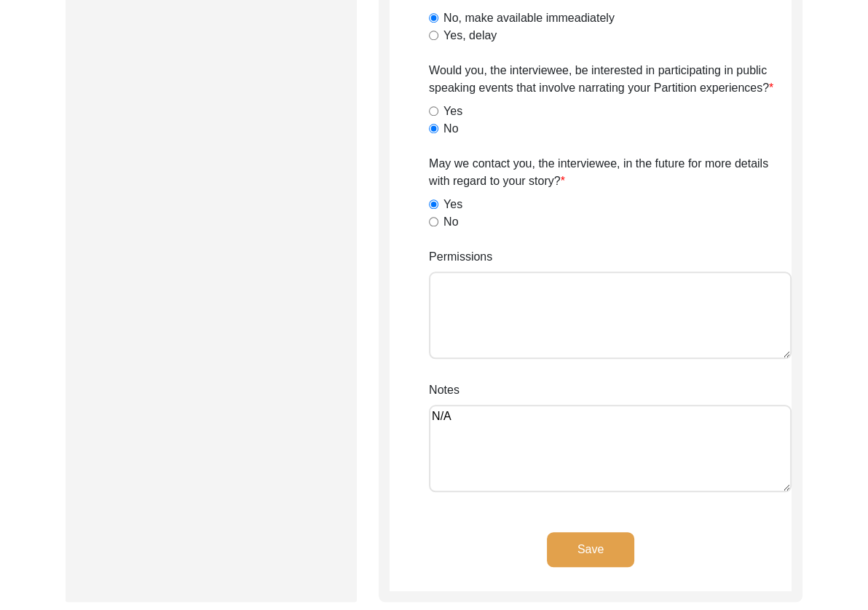
click at [580, 312] on textarea "Permissions" at bounding box center [610, 315] width 363 height 87
paste textarea "Lilly Q on [DATE]."
drag, startPoint x: 449, startPoint y: 416, endPoint x: 414, endPoint y: 417, distance: 35.7
drag, startPoint x: 562, startPoint y: 541, endPoint x: 531, endPoint y: 524, distance: 35.5
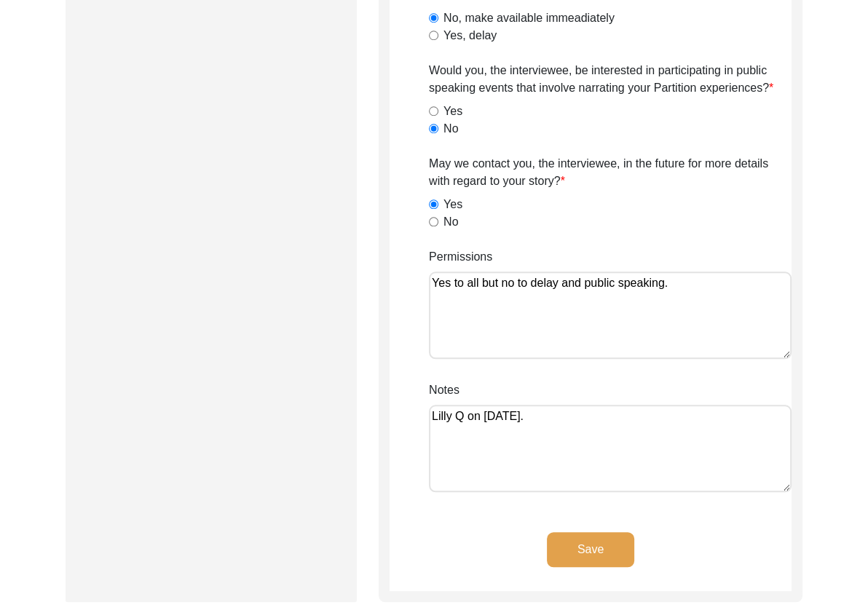
click at [562, 541] on button "Save" at bounding box center [590, 549] width 87 height 35
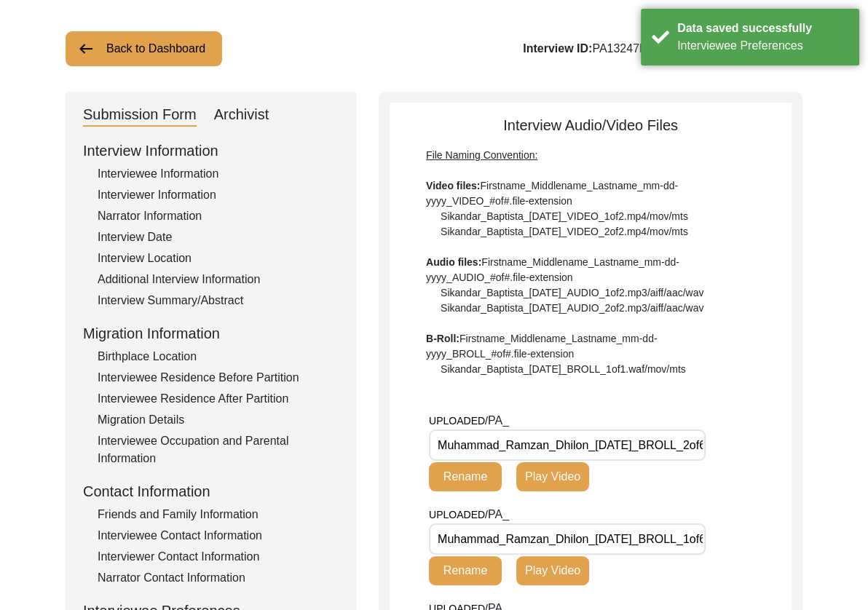
scroll to position [74, 0]
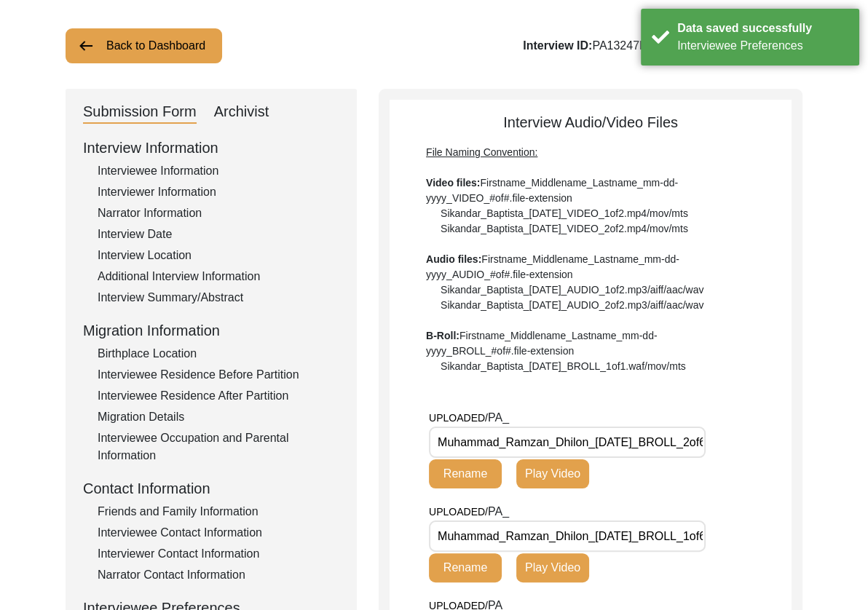
drag, startPoint x: 661, startPoint y: 445, endPoint x: 382, endPoint y: 439, distance: 279.0
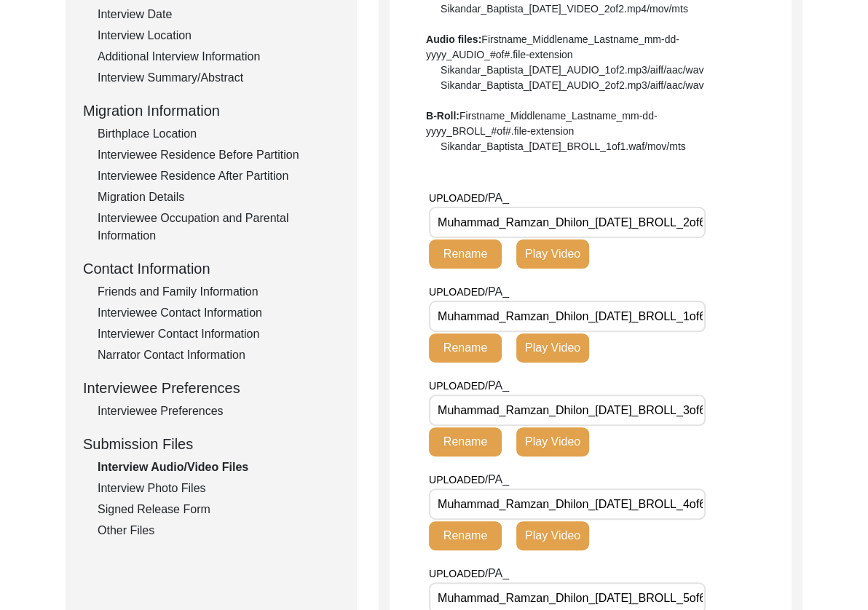
scroll to position [361, 0]
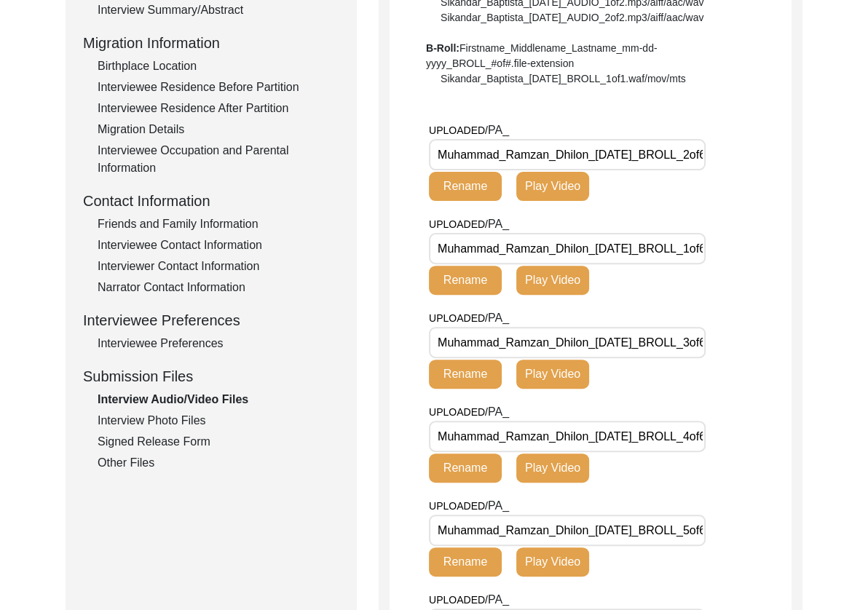
click at [188, 418] on div "Interview Photo Files" at bounding box center [219, 420] width 242 height 17
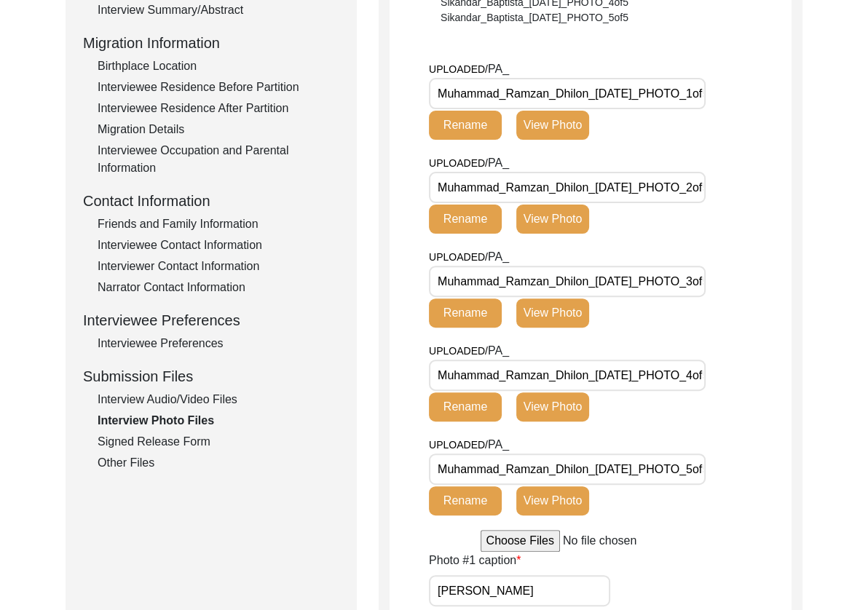
click at [610, 94] on input "Muhammad_Ramzan_Dhilon_[DATE]_PHOTO_1of5.jpg" at bounding box center [567, 93] width 277 height 31
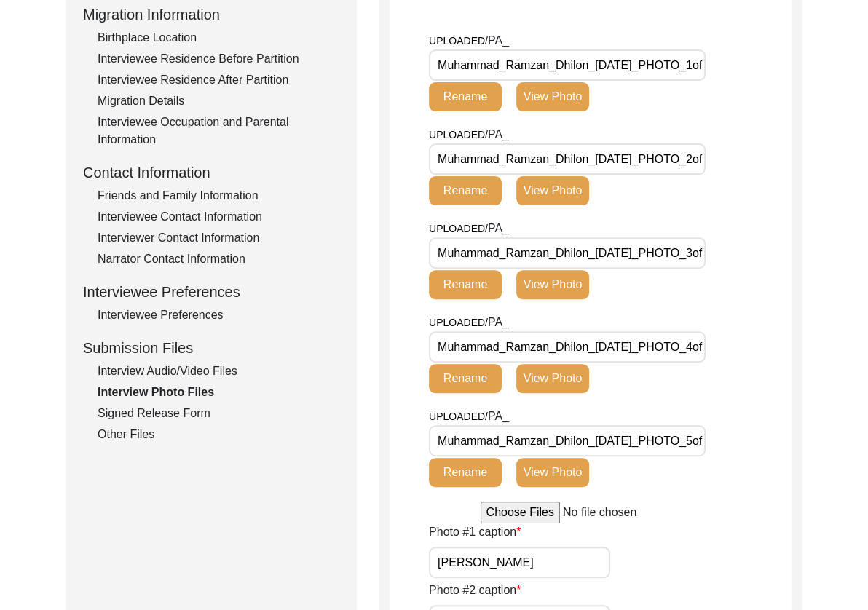
scroll to position [387, 0]
click at [656, 70] on input "Muhammad_Ramzan_Dhilon_[DATE]_PHOTO_1of5.jpg" at bounding box center [567, 65] width 277 height 31
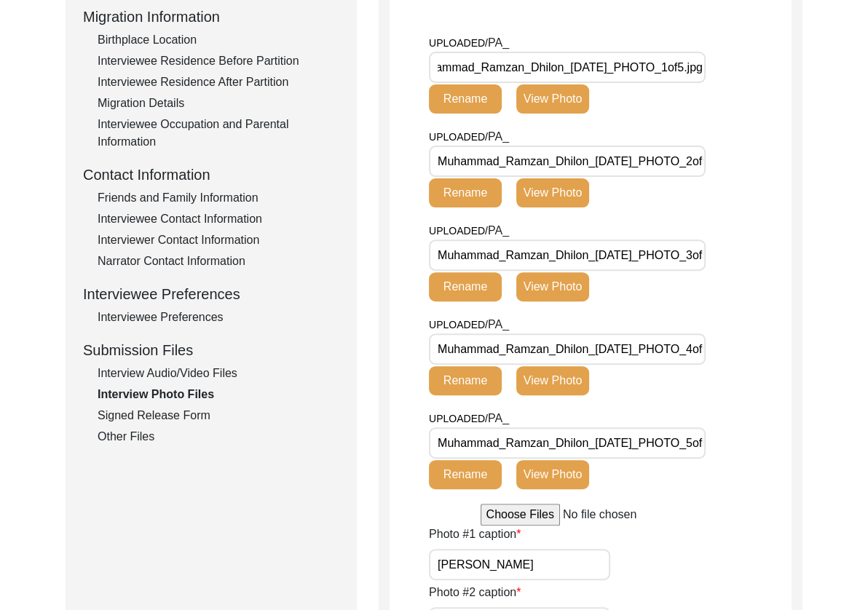
scroll to position [0, 0]
click at [569, 102] on button "View Photo" at bounding box center [552, 98] width 73 height 29
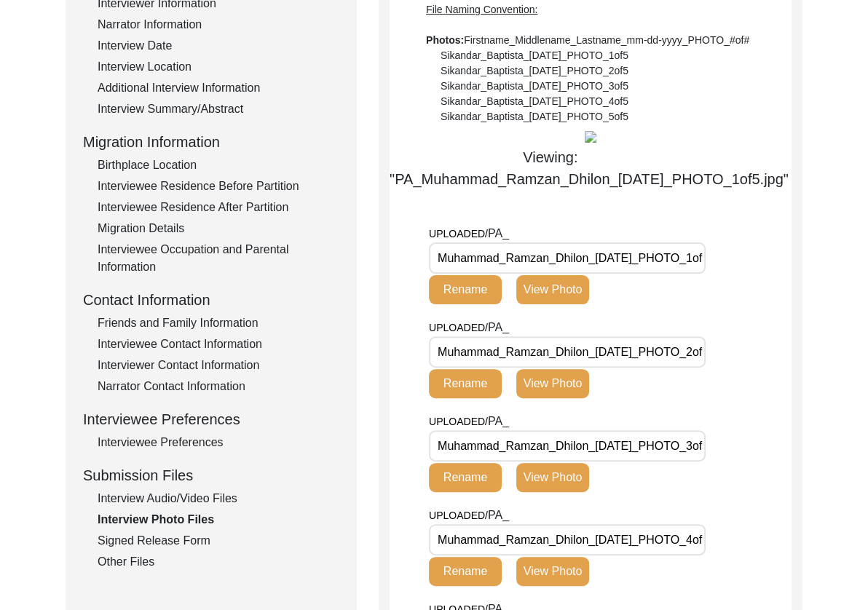
scroll to position [262, 0]
click at [173, 113] on div "Interview Summary/Abstract" at bounding box center [219, 109] width 242 height 17
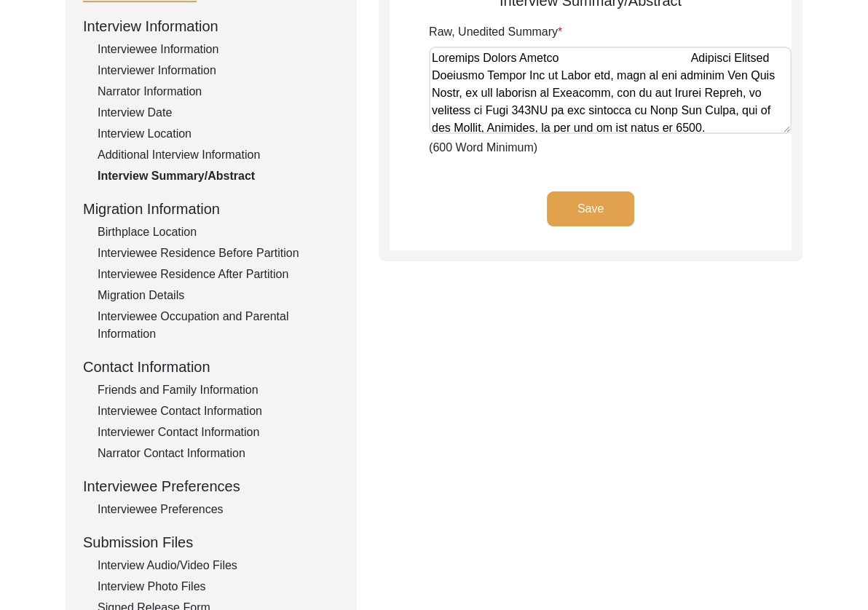
scroll to position [134, 0]
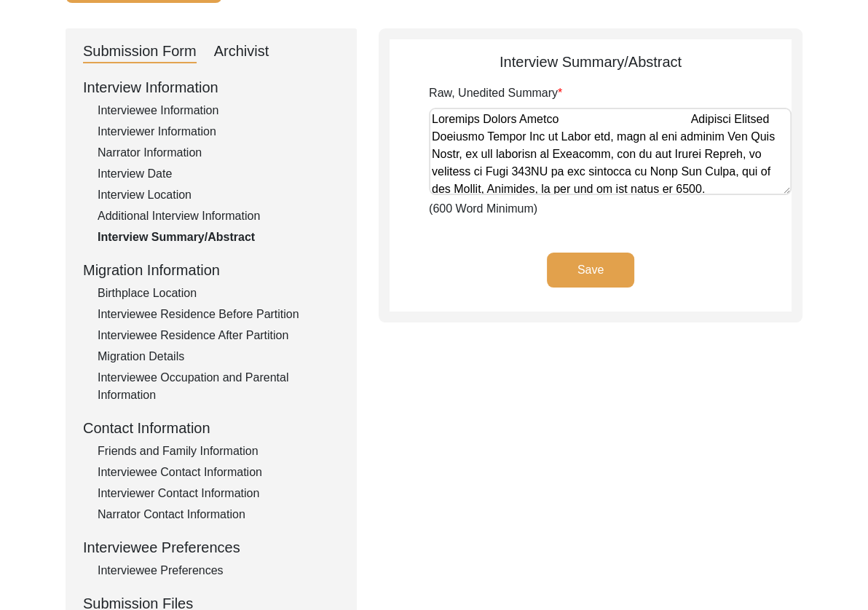
drag, startPoint x: 235, startPoint y: 49, endPoint x: 228, endPoint y: 71, distance: 23.5
click at [235, 50] on div "Archivist" at bounding box center [241, 51] width 55 height 23
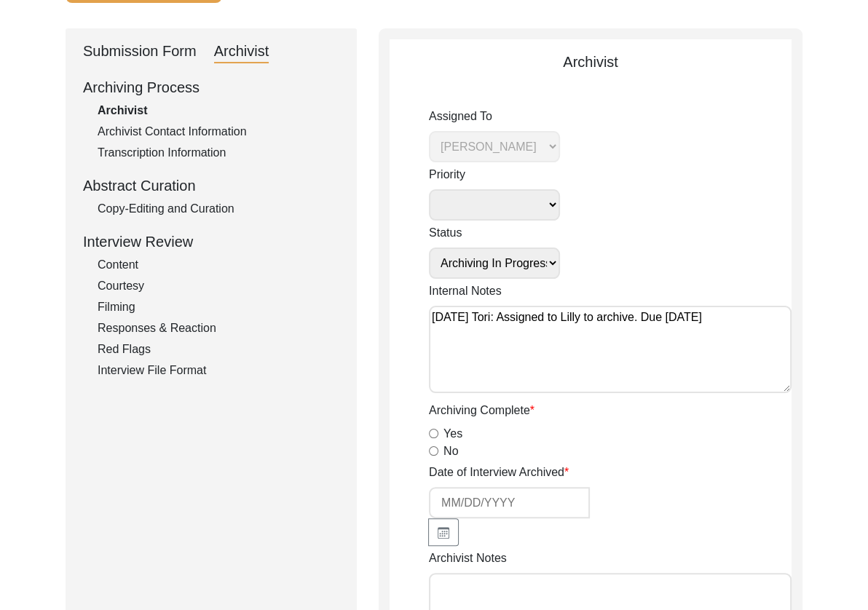
click at [145, 207] on div "Copy-Editing and Curation" at bounding box center [219, 208] width 242 height 17
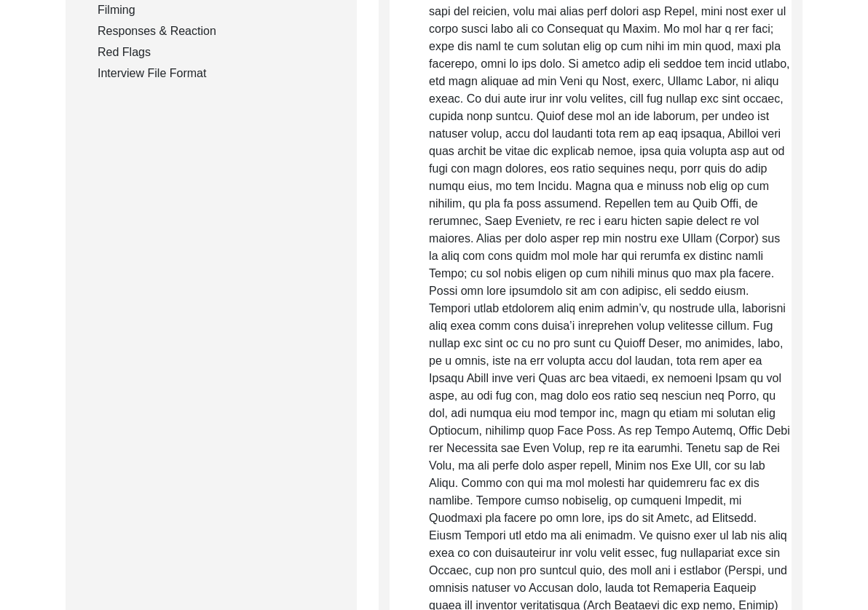
scroll to position [433, 0]
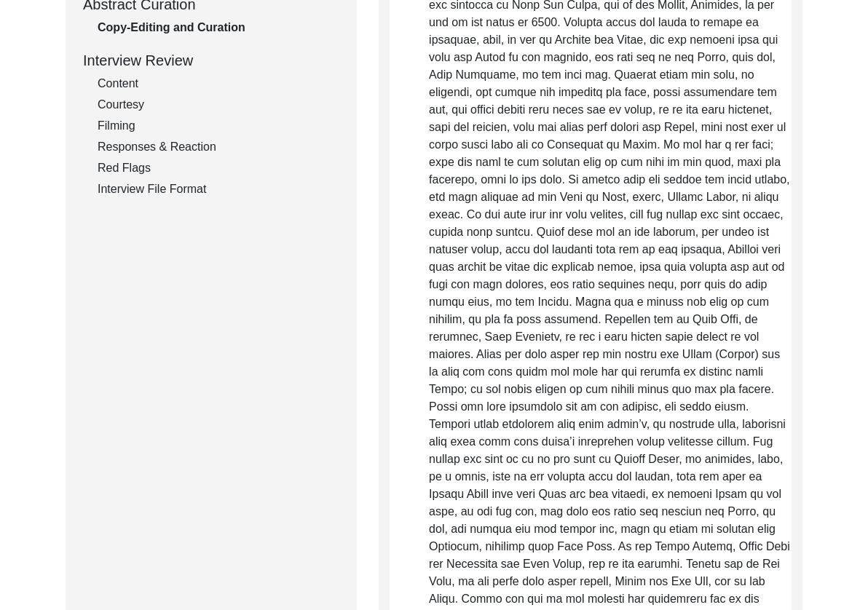
scroll to position [308, 0]
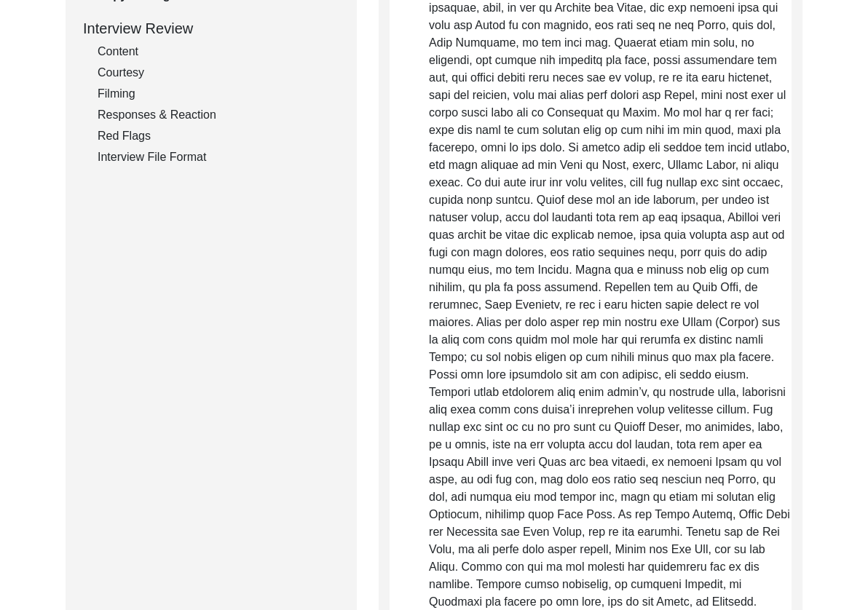
scroll to position [349, 0]
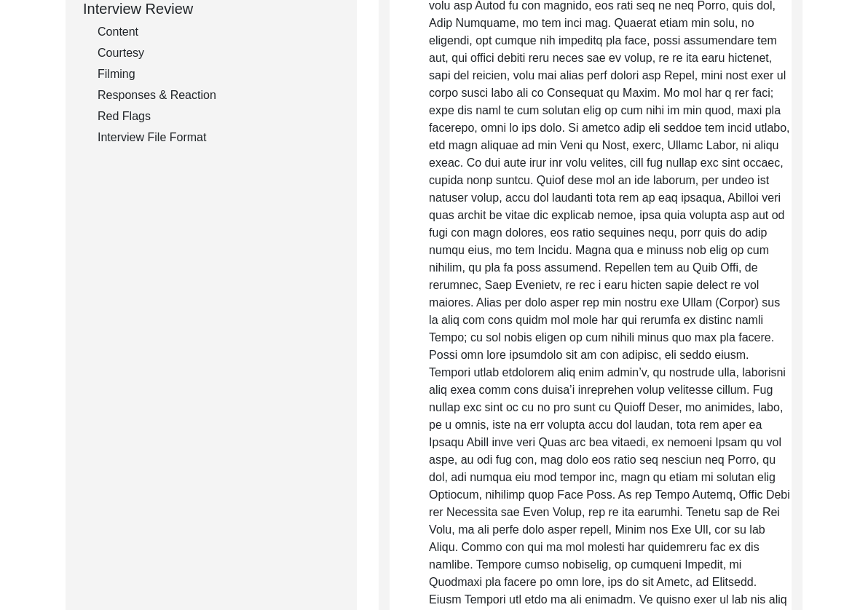
scroll to position [373, 0]
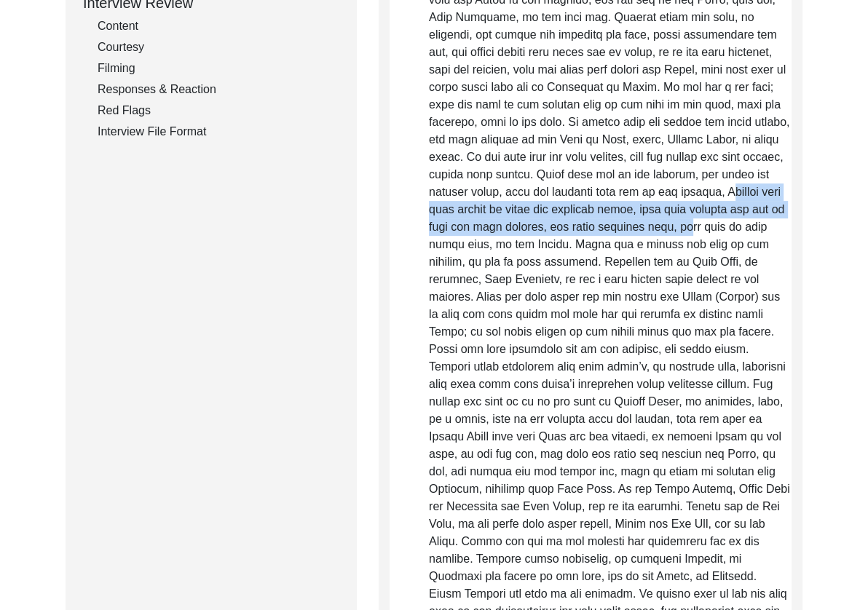
drag, startPoint x: 715, startPoint y: 192, endPoint x: 717, endPoint y: 234, distance: 42.3
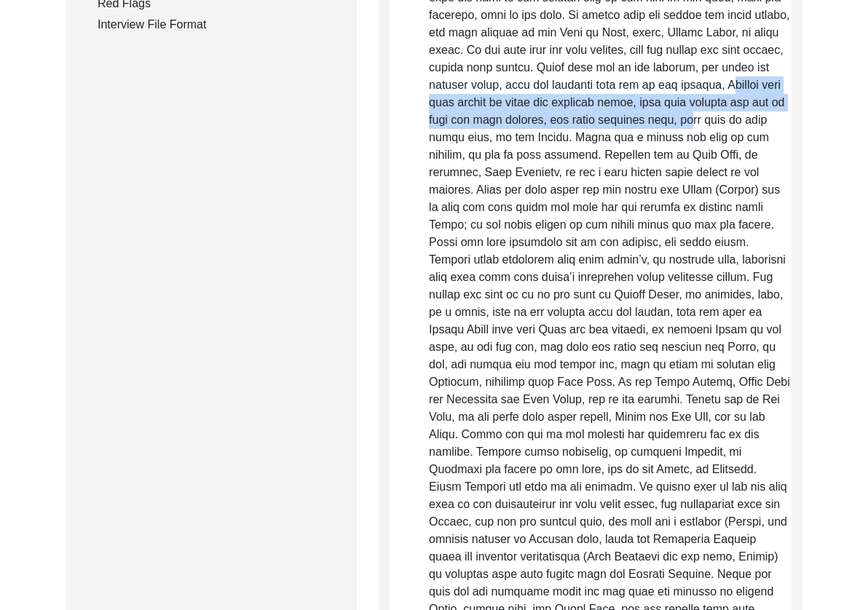
scroll to position [481, 0]
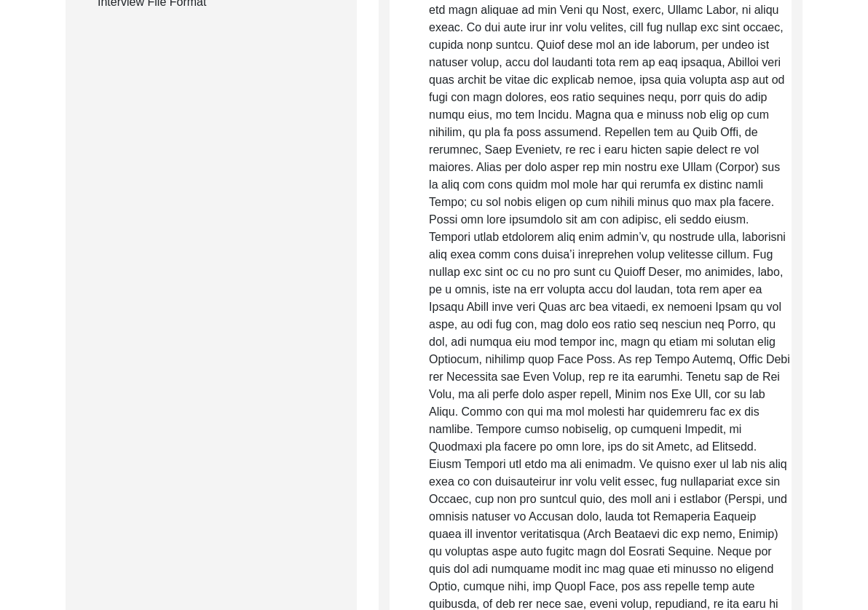
scroll to position [512, 0]
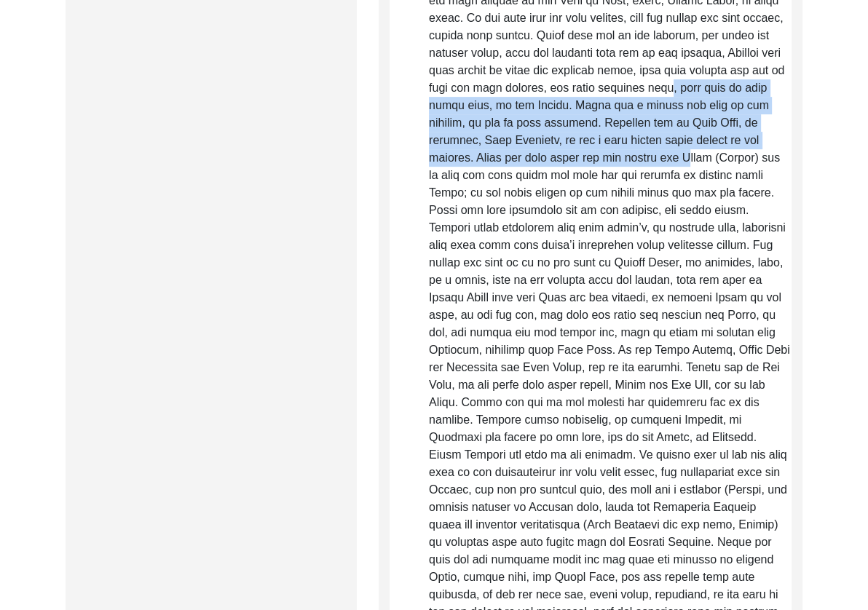
drag, startPoint x: 689, startPoint y: 106, endPoint x: 666, endPoint y: 155, distance: 53.8
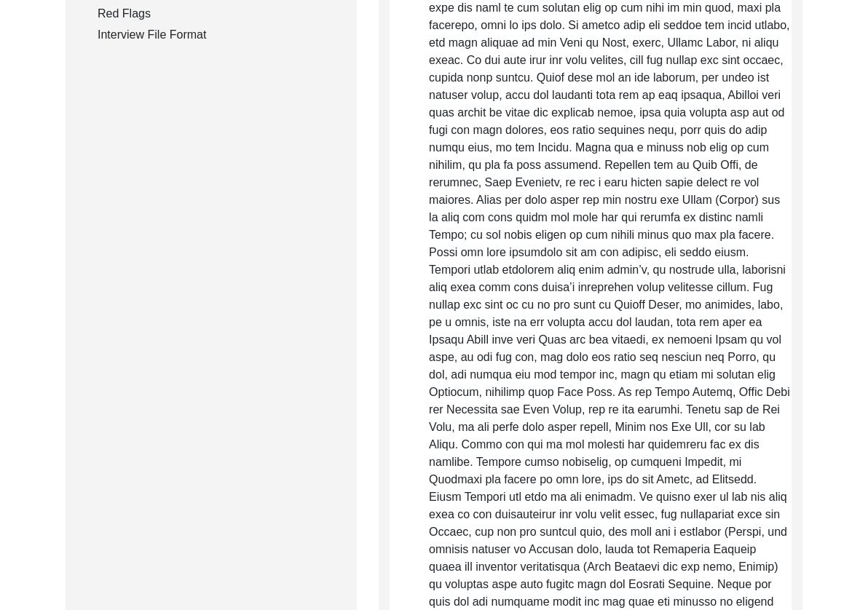
scroll to position [487, 0]
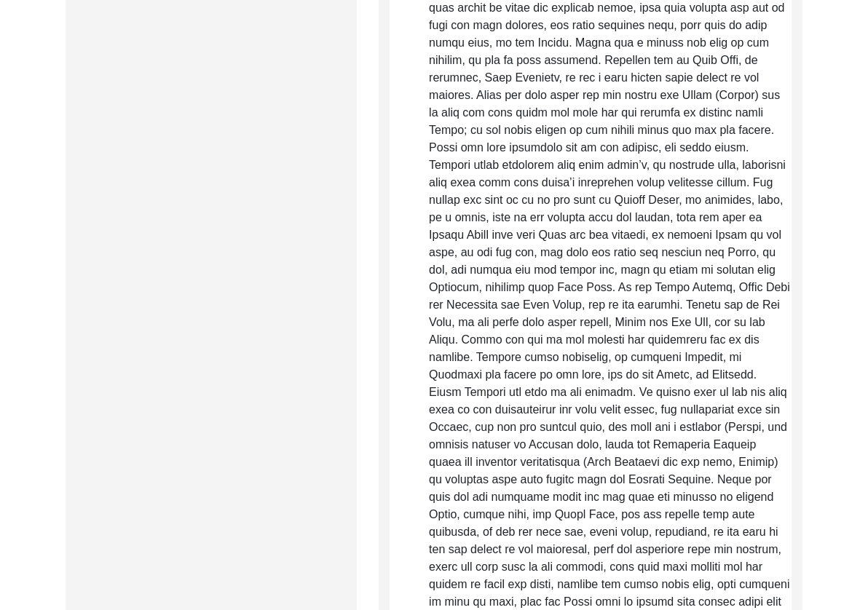
scroll to position [575, 0]
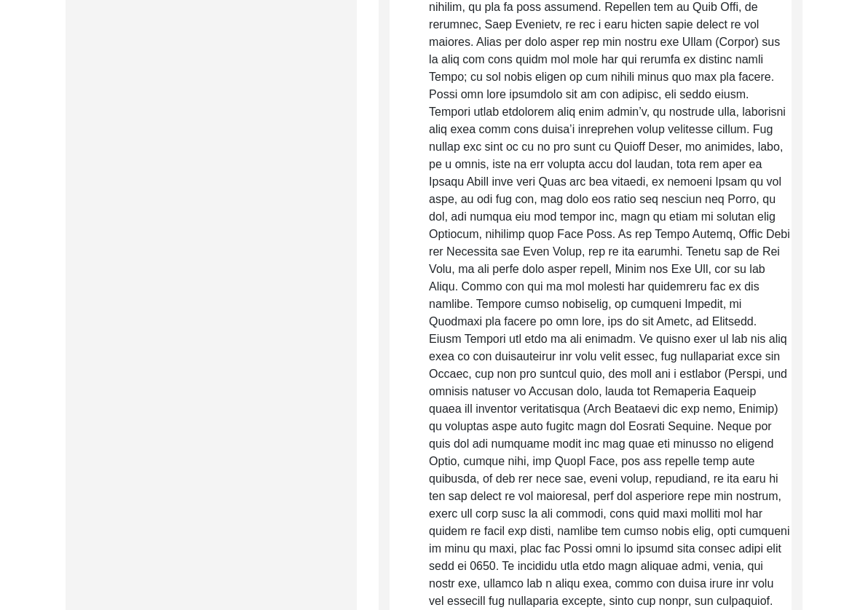
scroll to position [629, 0]
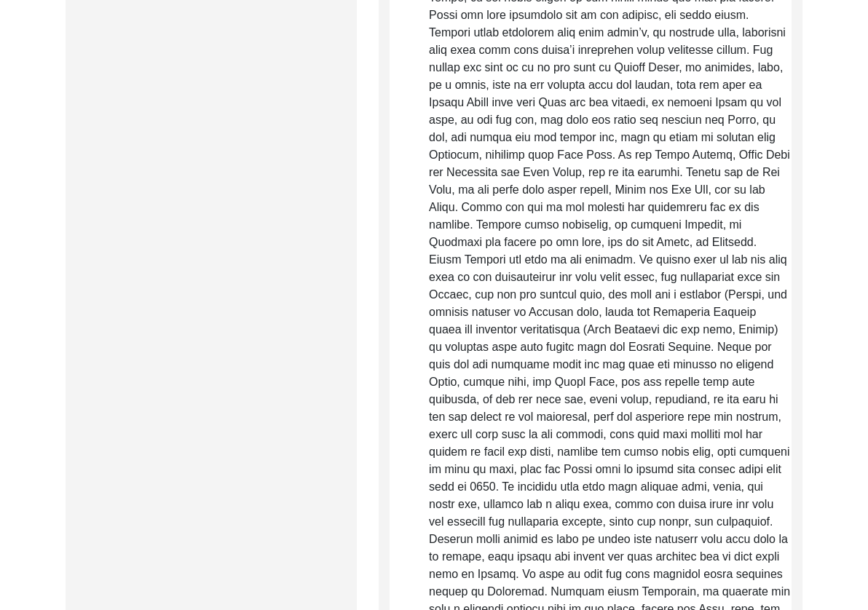
scroll to position [708, 0]
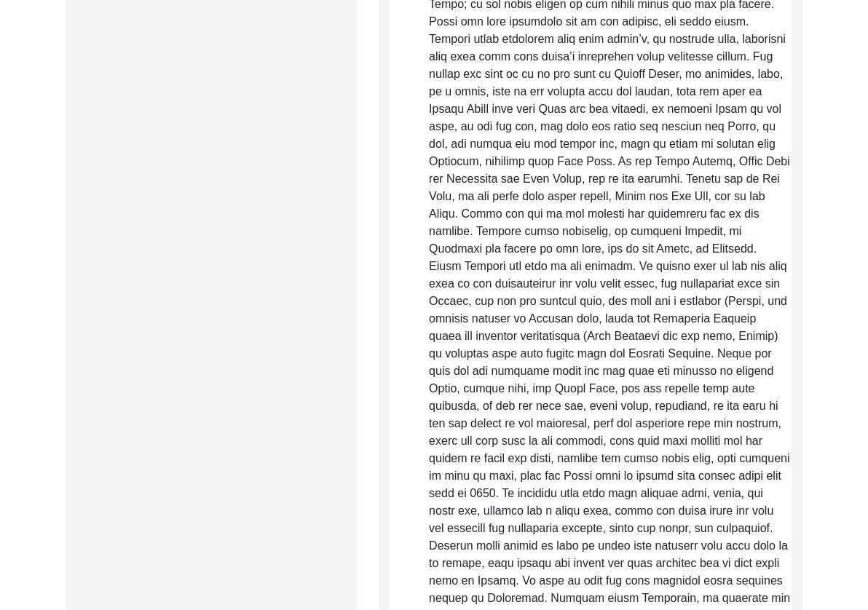
scroll to position [698, 0]
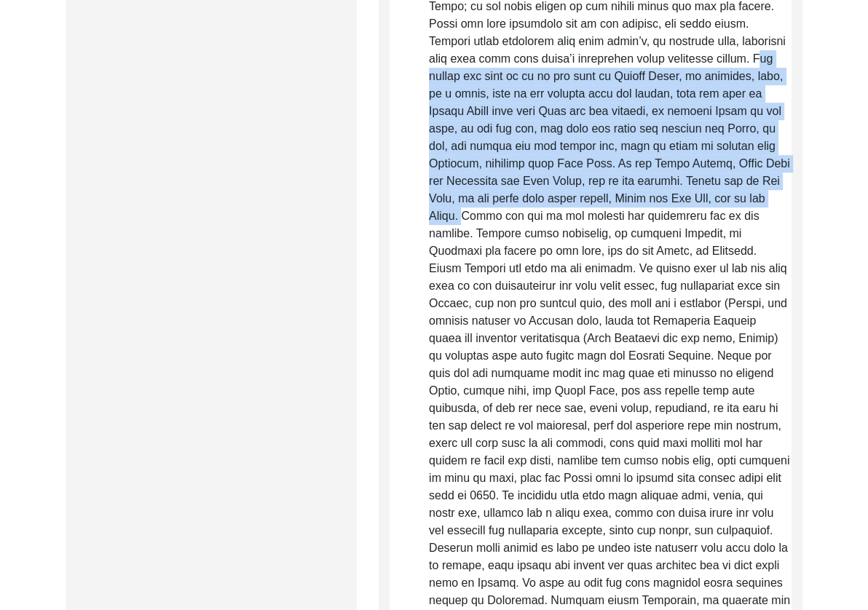
drag, startPoint x: 640, startPoint y: 59, endPoint x: 736, endPoint y: 205, distance: 174.5
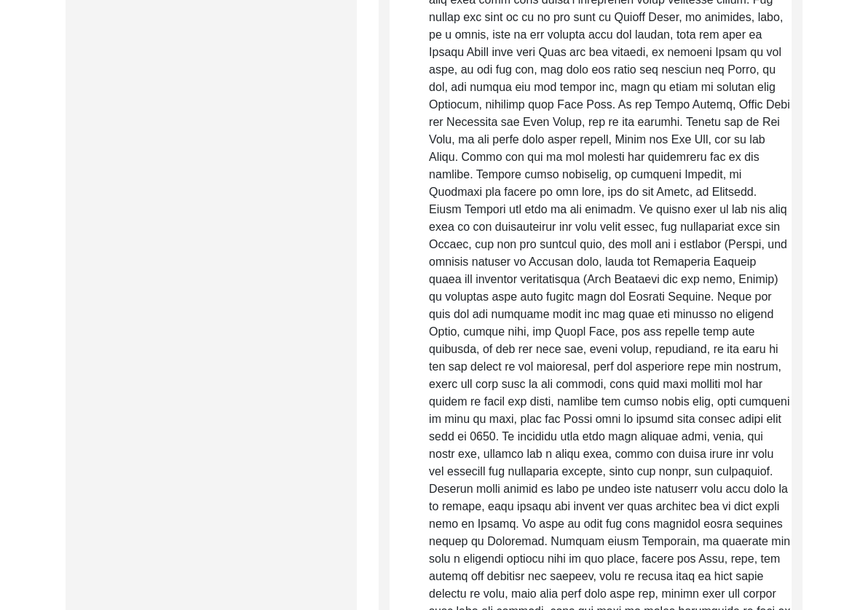
scroll to position [759, 0]
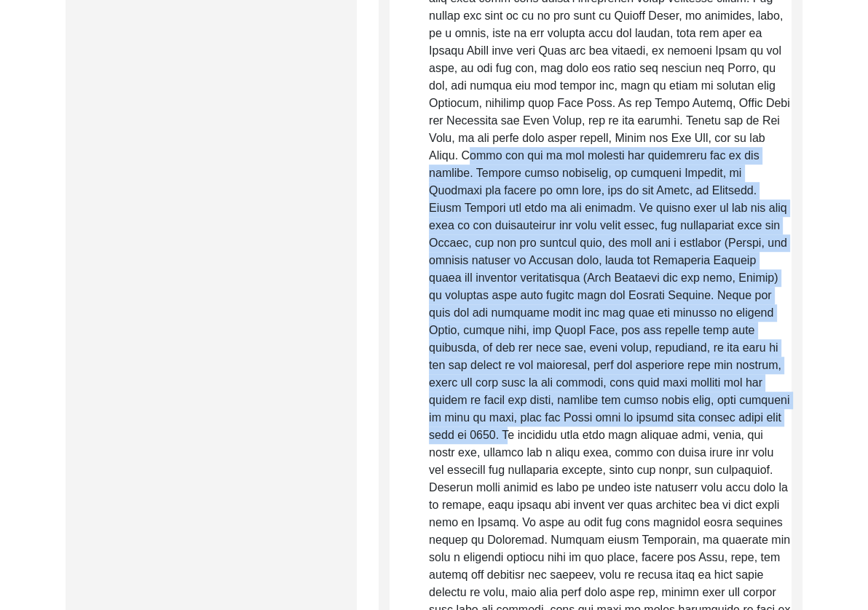
drag, startPoint x: 740, startPoint y: 136, endPoint x: 755, endPoint y: 421, distance: 285.2
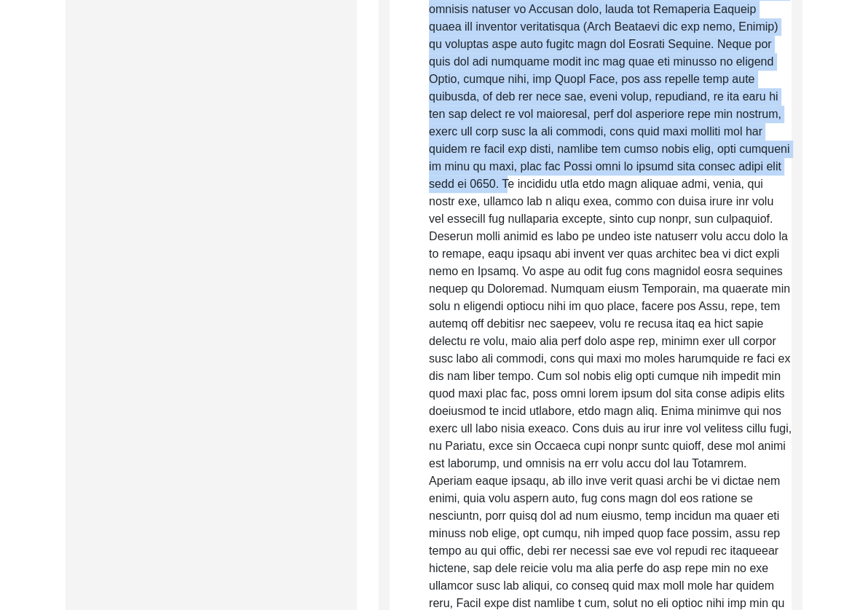
scroll to position [1034, 0]
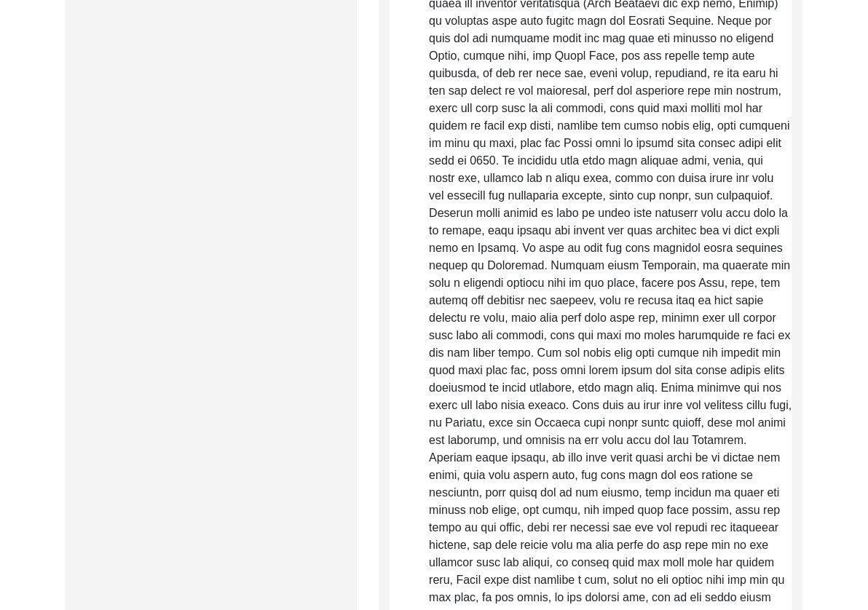
click at [768, 149] on p "Raw, Unedited Summary:" at bounding box center [610, 431] width 363 height 2447
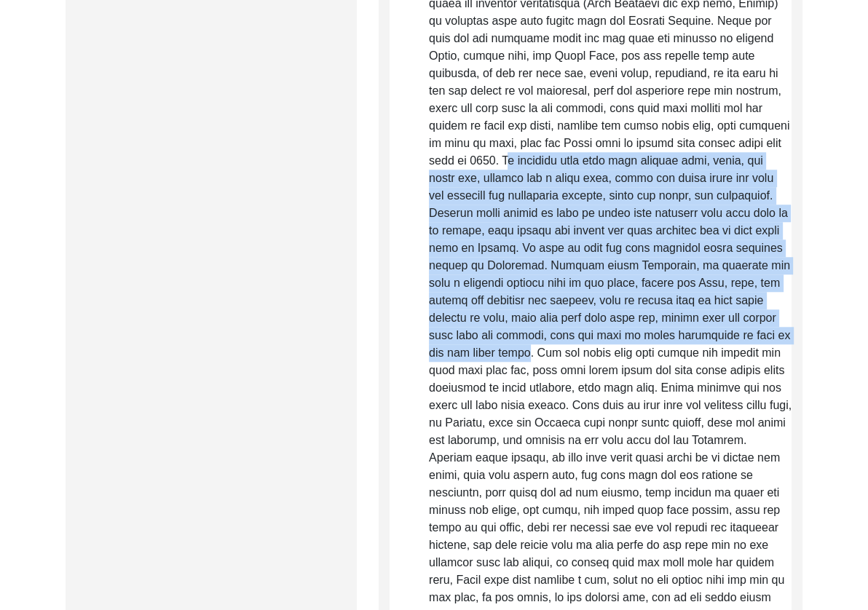
drag, startPoint x: 759, startPoint y: 144, endPoint x: 741, endPoint y: 339, distance: 195.3
click at [741, 339] on p "Raw, Unedited Summary:" at bounding box center [610, 431] width 363 height 2447
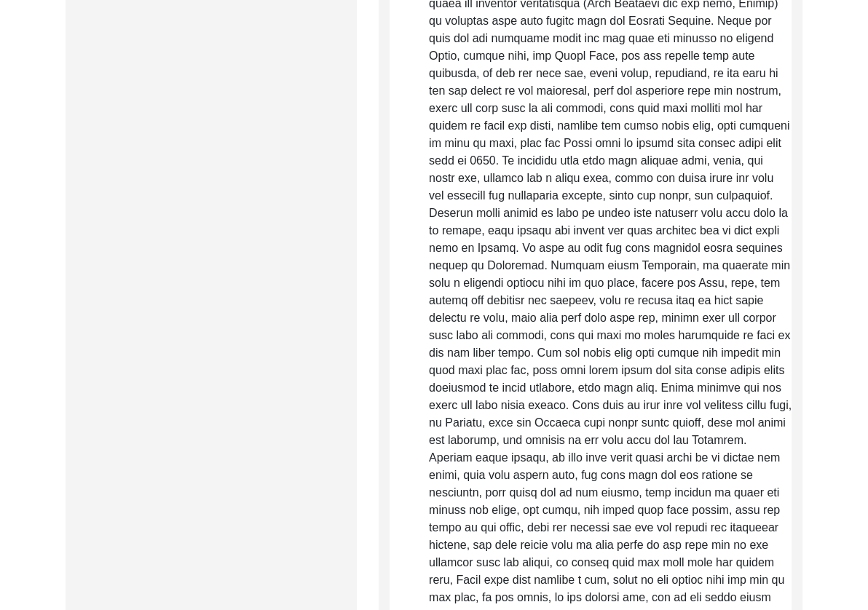
click at [664, 505] on p "Raw, Unedited Summary:" at bounding box center [610, 431] width 363 height 2447
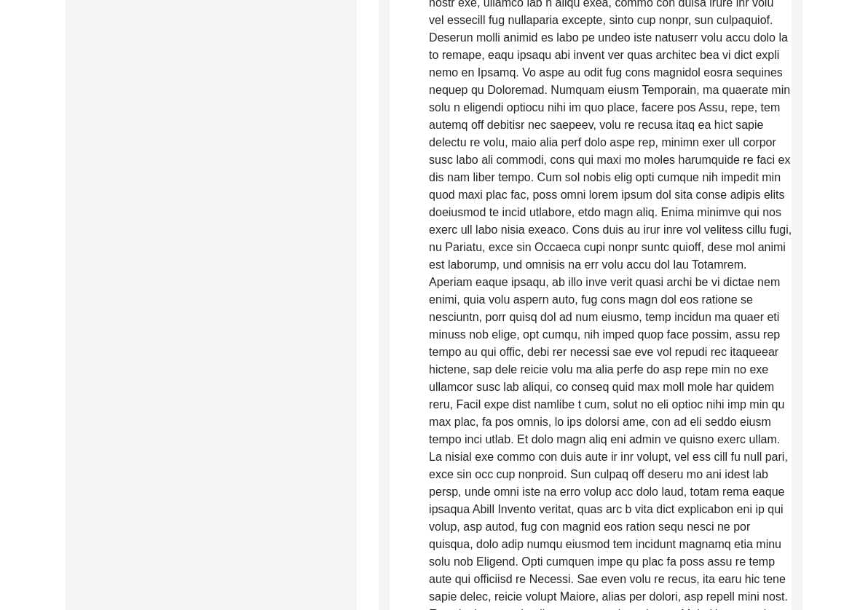
scroll to position [1209, 0]
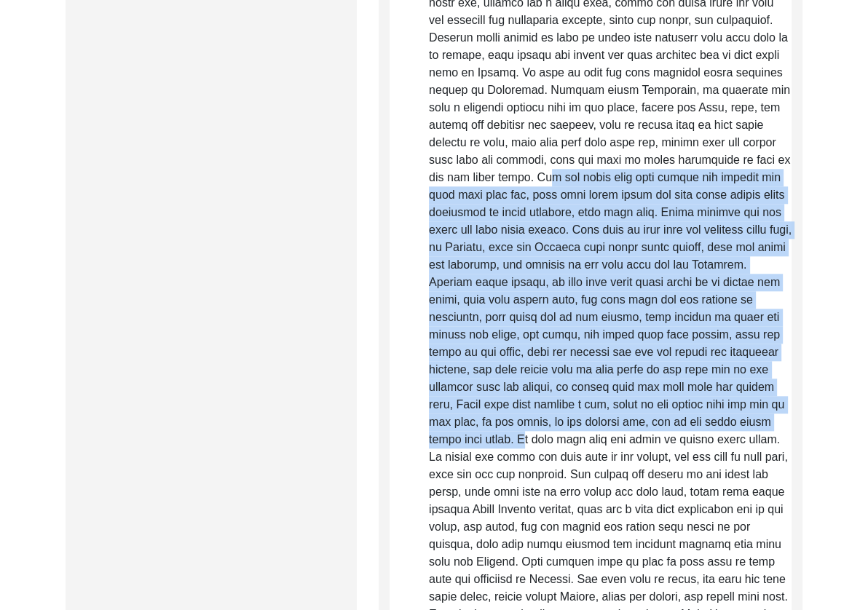
drag, startPoint x: 756, startPoint y: 162, endPoint x: 468, endPoint y: 436, distance: 397.7
click at [479, 445] on p "Raw, Unedited Summary:" at bounding box center [610, 256] width 363 height 2447
click at [460, 272] on p "Raw, Unedited Summary:" at bounding box center [610, 256] width 363 height 2447
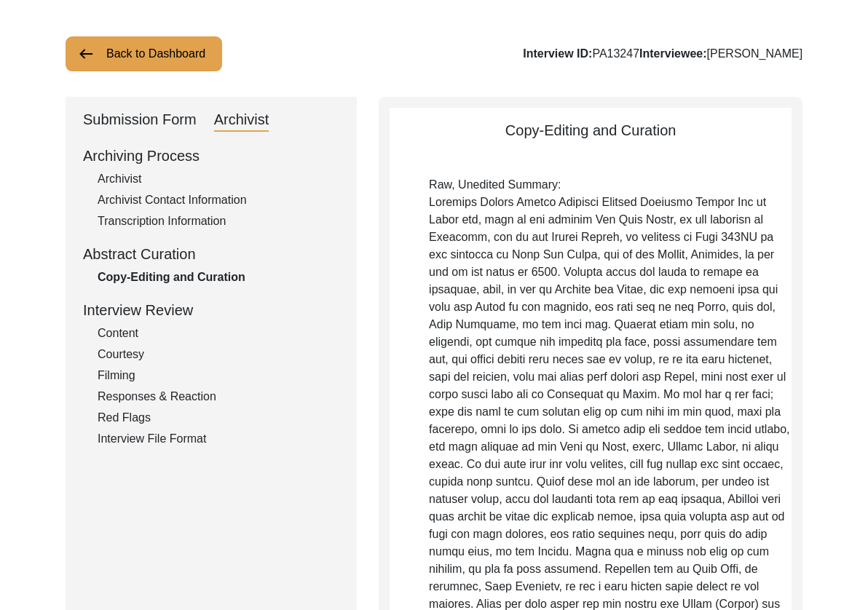
scroll to position [67, 0]
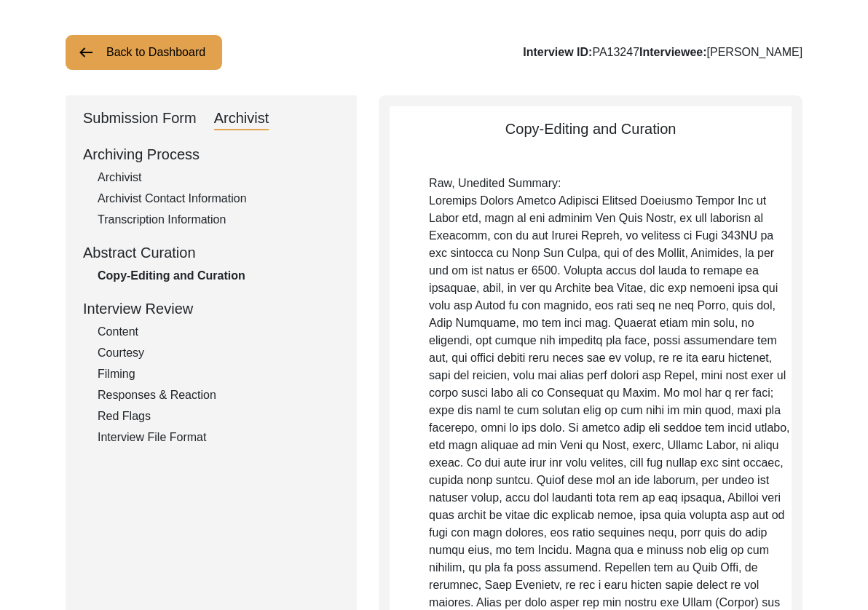
click at [119, 52] on button "Back to Dashboard" at bounding box center [144, 52] width 157 height 35
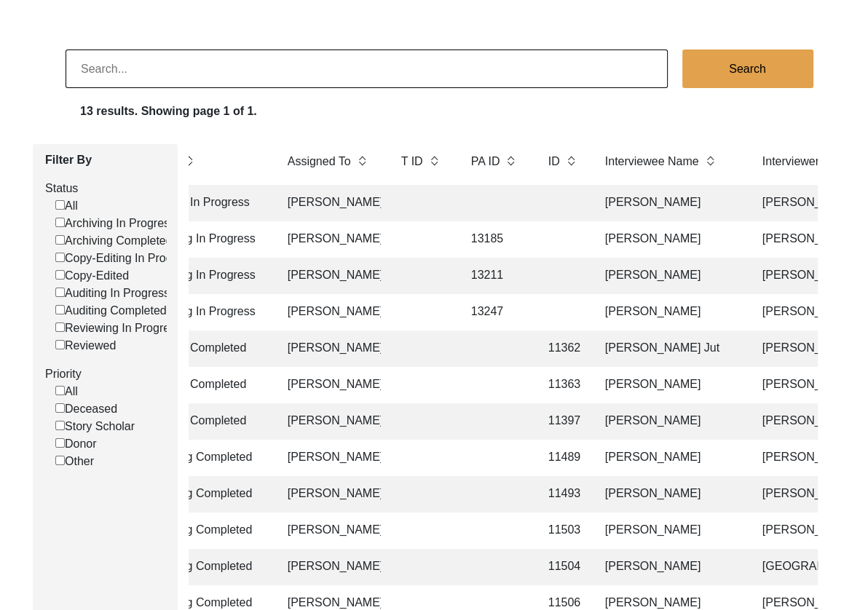
scroll to position [0, 135]
click at [645, 310] on td "[PERSON_NAME]" at bounding box center [672, 312] width 146 height 36
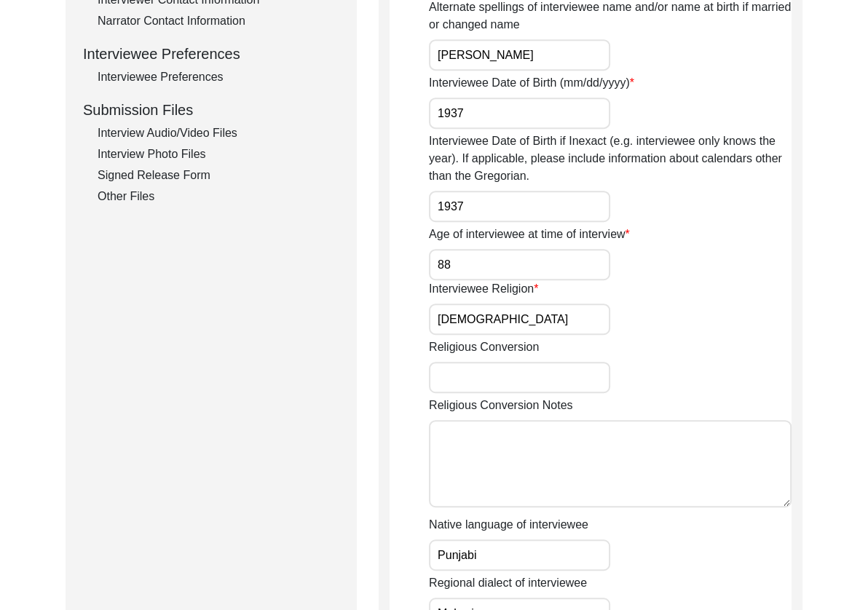
scroll to position [629, 0]
click at [170, 156] on div "Interview Photo Files" at bounding box center [219, 153] width 242 height 17
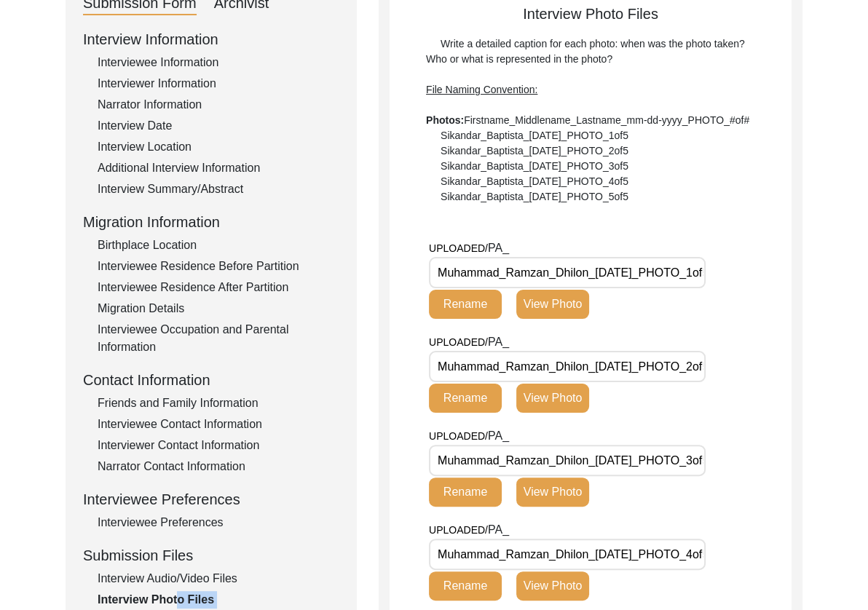
scroll to position [117, 0]
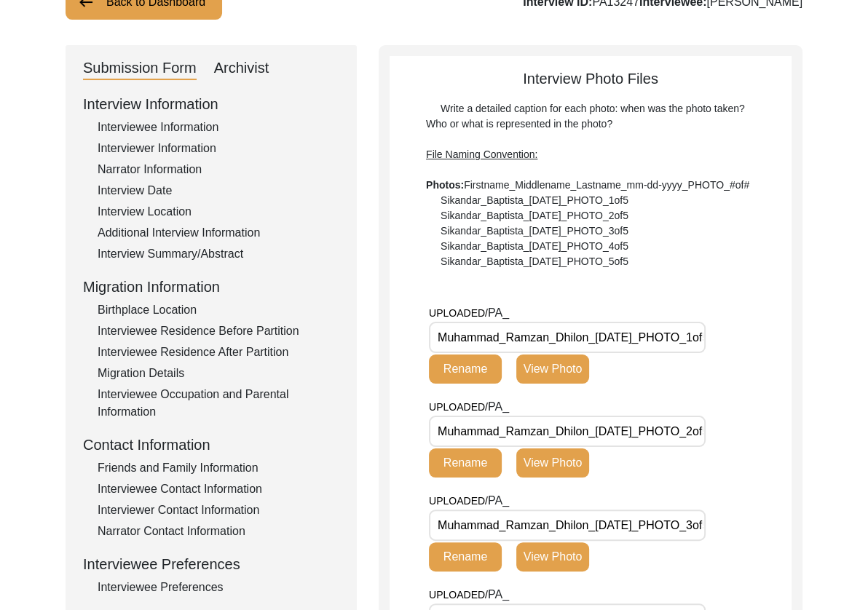
click at [602, 322] on input "Muhammad_Ramzan_Dhilon_[DATE]_PHOTO_1of5.jpg" at bounding box center [567, 337] width 277 height 31
click at [554, 374] on button "View Photo" at bounding box center [552, 369] width 73 height 29
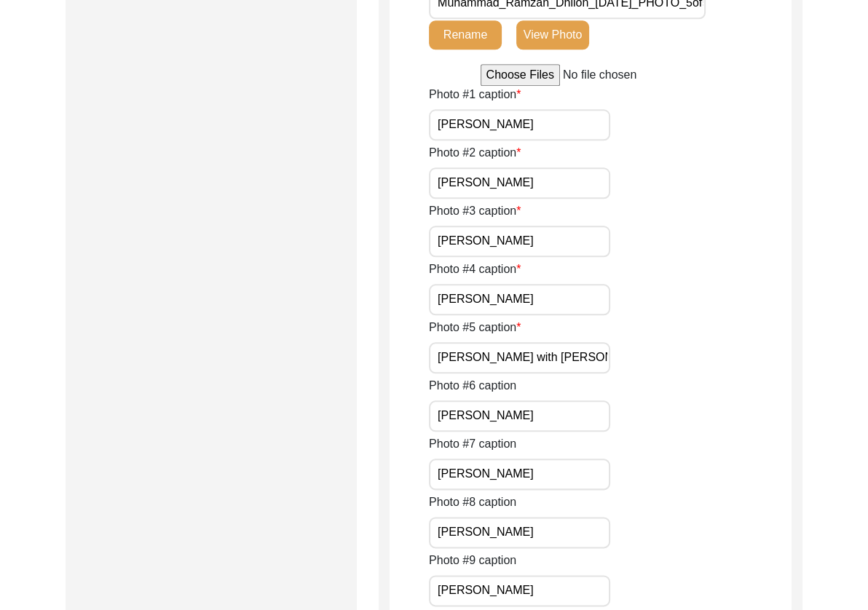
scroll to position [1341, 0]
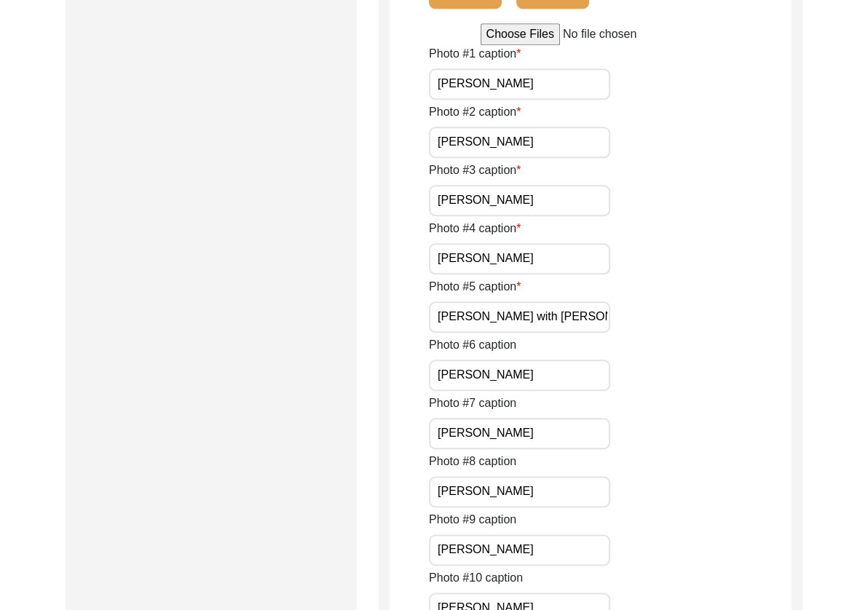
drag, startPoint x: 600, startPoint y: 84, endPoint x: 394, endPoint y: 78, distance: 206.2
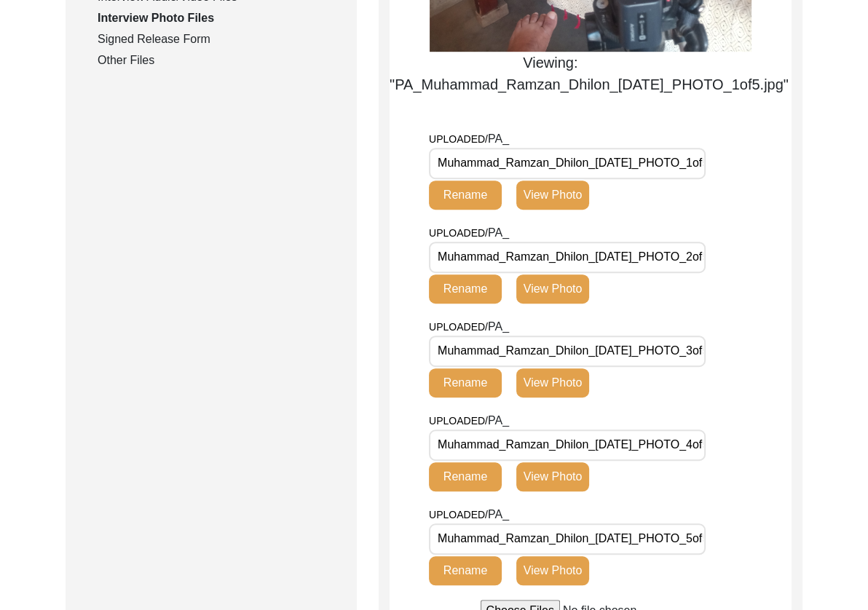
scroll to position [977, 0]
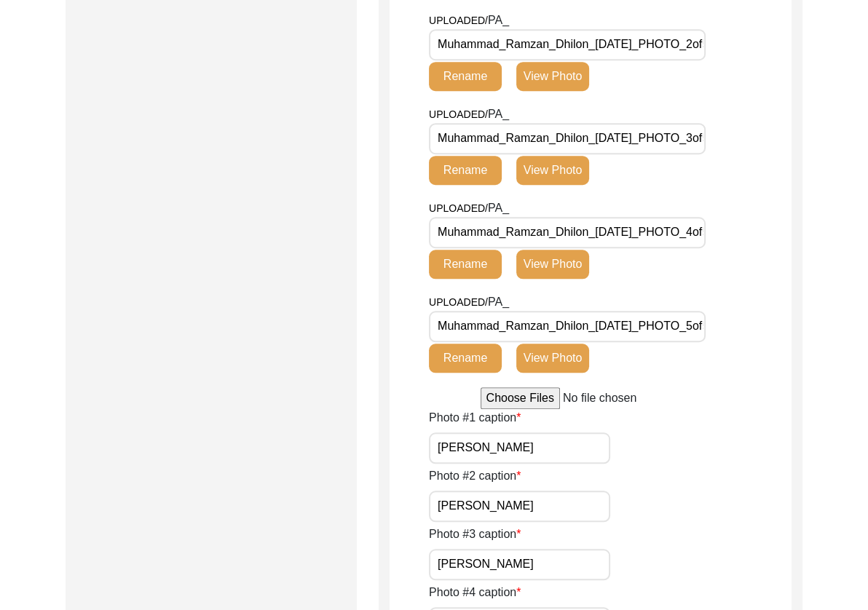
click at [615, 334] on input "Muhammad_Ramzan_Dhilon_[DATE]_PHOTO_5of5.jpg" at bounding box center [567, 326] width 277 height 31
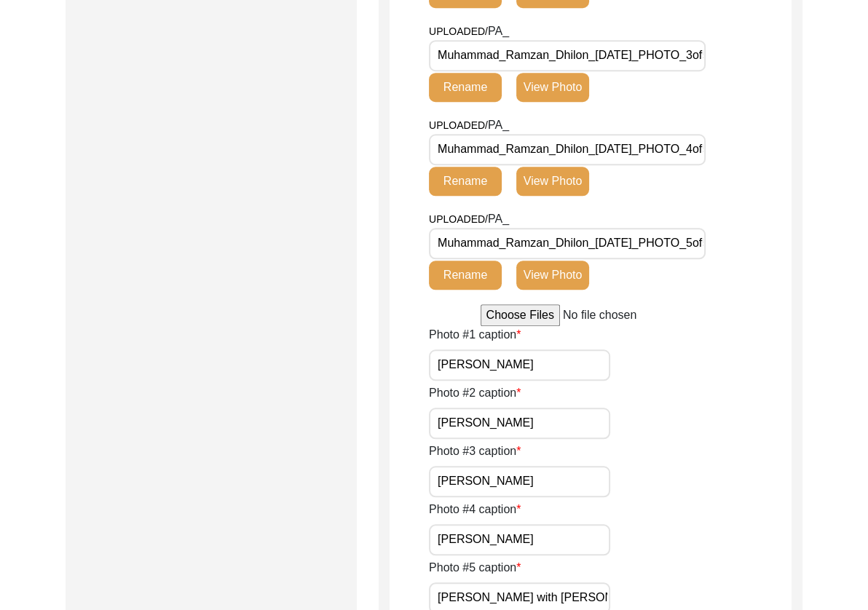
scroll to position [1064, 0]
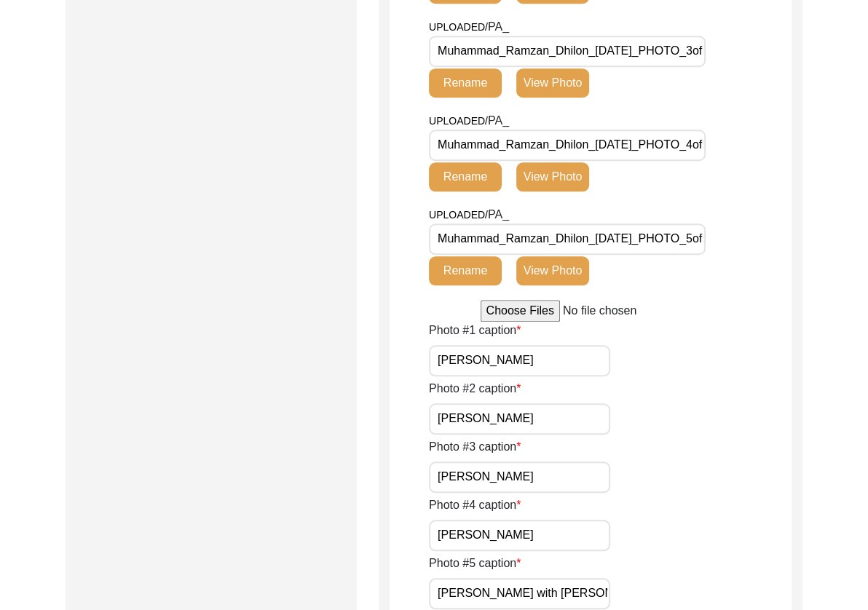
click at [583, 348] on input "[PERSON_NAME]" at bounding box center [519, 360] width 181 height 31
paste input "[PERSON_NAME] behind the camera"
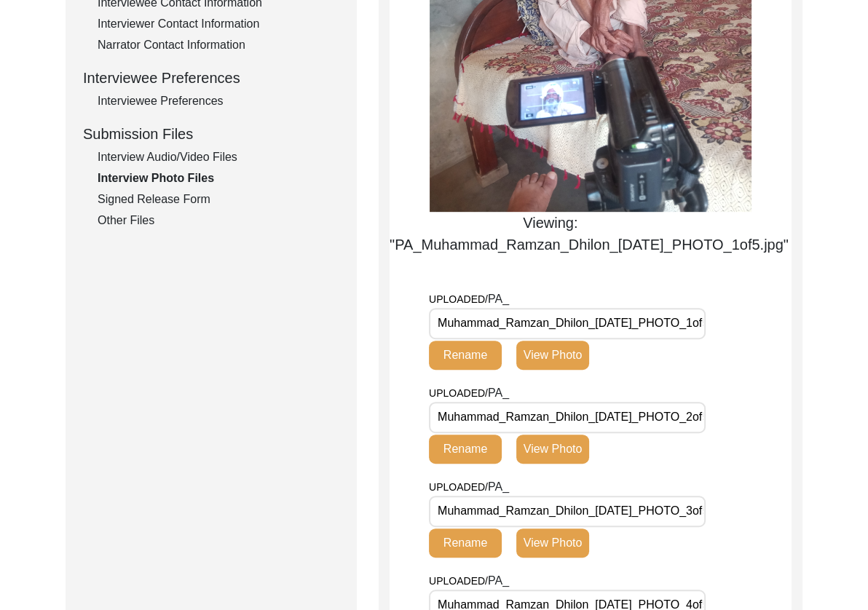
scroll to position [605, 0]
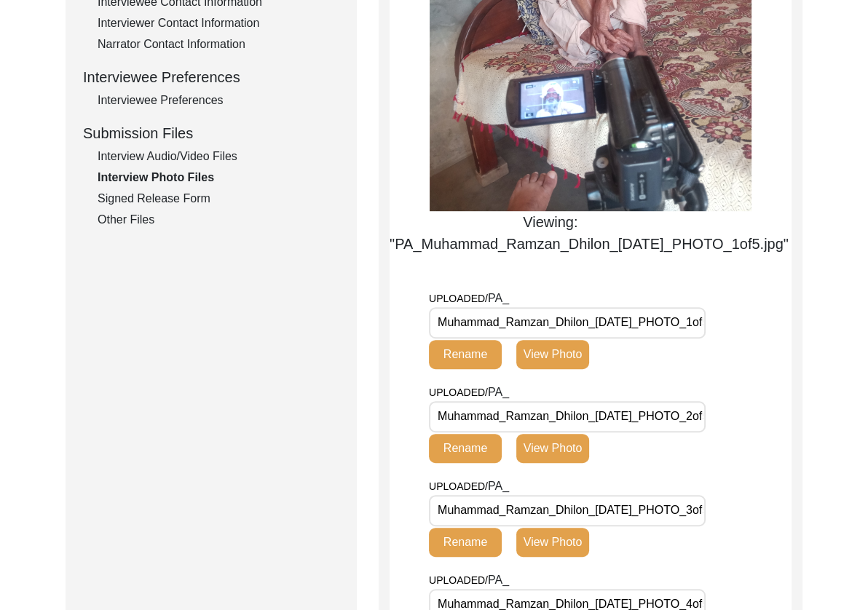
click at [577, 417] on input "Muhammad_Ramzan_Dhilon_[DATE]_PHOTO_2of5.jpg" at bounding box center [567, 416] width 277 height 31
click at [575, 447] on button "View Photo" at bounding box center [552, 448] width 73 height 29
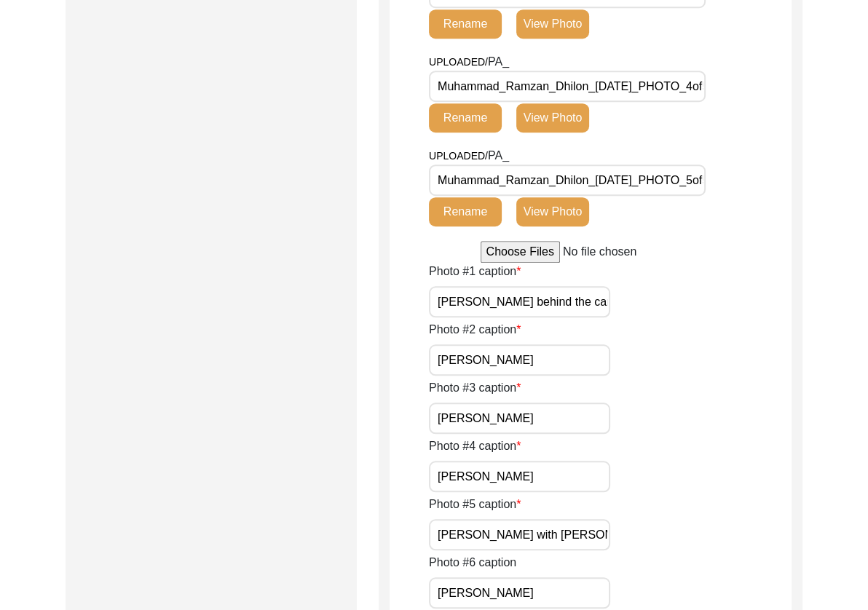
scroll to position [991, 0]
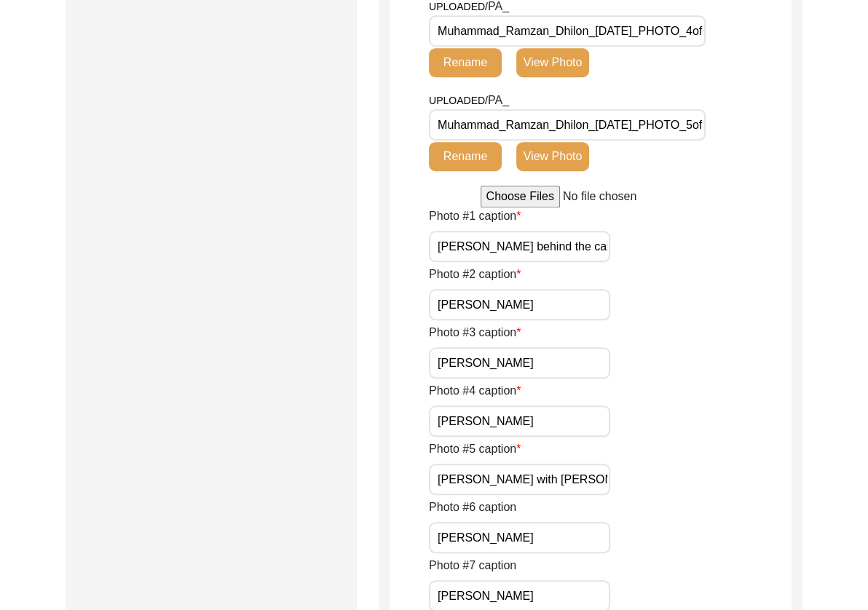
click at [600, 245] on input "[PERSON_NAME] behind the camera" at bounding box center [519, 246] width 181 height 31
paste input "A horizontal shot of [PERSON_NAME] behind the scenes on his bed"
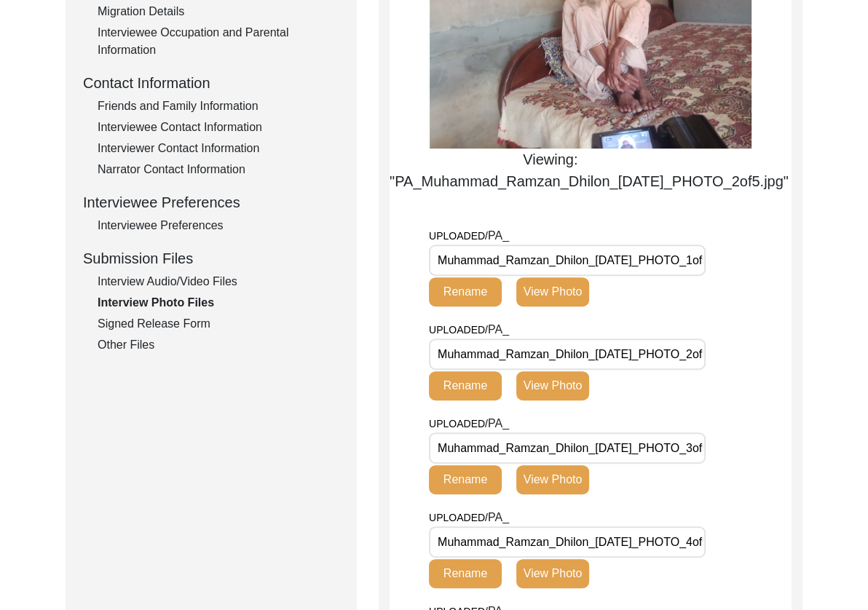
scroll to position [499, 0]
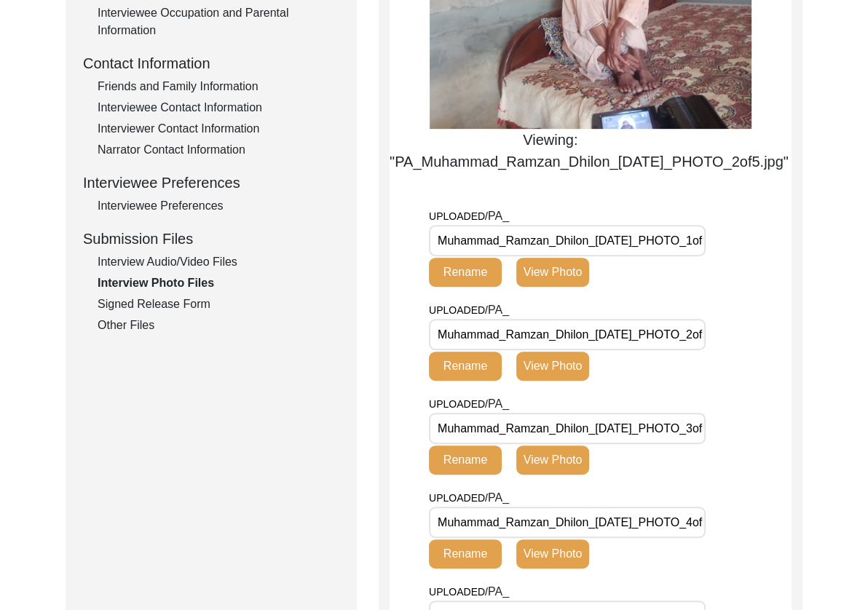
click at [641, 336] on input "Muhammad_Ramzan_Dhilon_[DATE]_PHOTO_2of5.jpg" at bounding box center [567, 334] width 277 height 31
click at [650, 426] on input "Muhammad_Ramzan_Dhilon_[DATE]_PHOTO_3of5.jpg" at bounding box center [567, 428] width 277 height 31
click at [572, 460] on button "View Photo" at bounding box center [552, 460] width 73 height 29
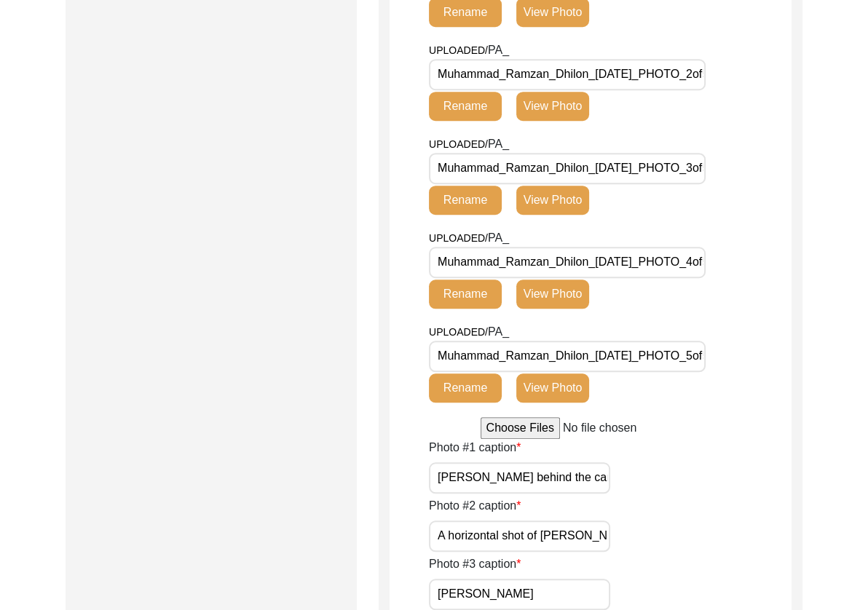
scroll to position [963, 0]
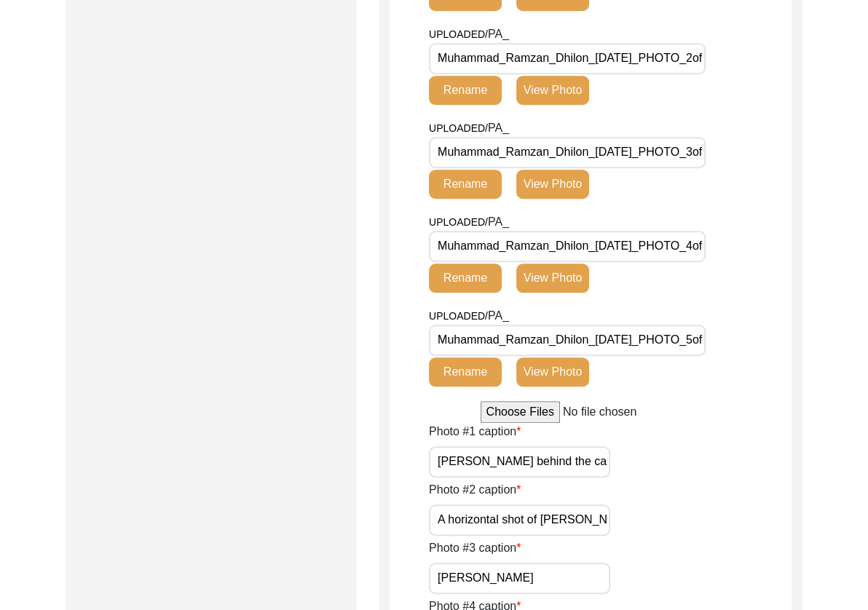
click at [564, 276] on button "View Photo" at bounding box center [552, 278] width 73 height 29
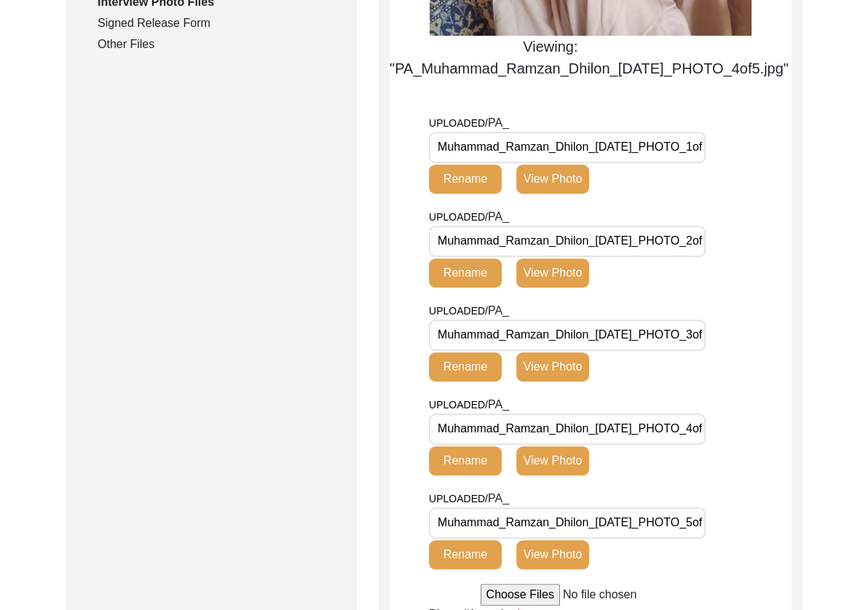
scroll to position [902, 0]
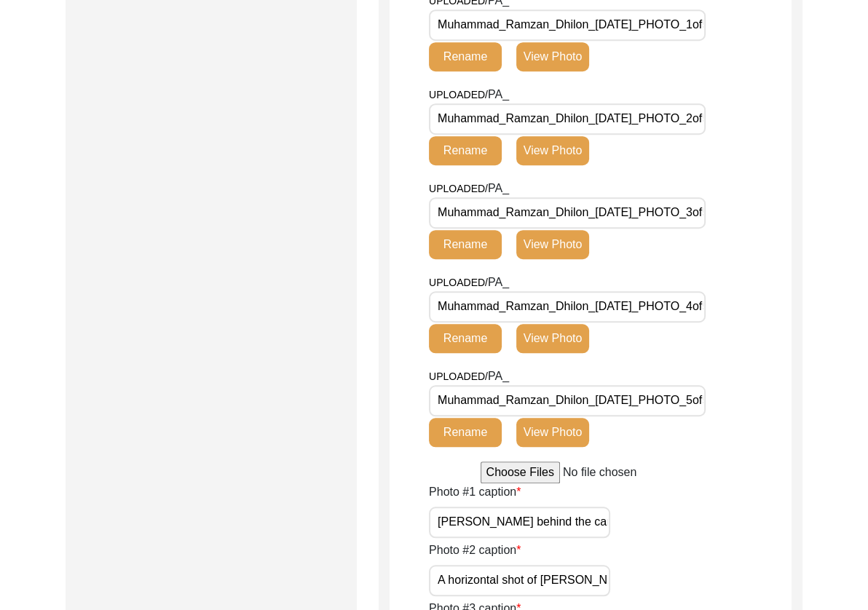
click at [569, 212] on input "Muhammad_Ramzan_Dhilon_[DATE]_PHOTO_3of5.jpg" at bounding box center [567, 212] width 277 height 31
click at [565, 240] on button "View Photo" at bounding box center [552, 244] width 73 height 29
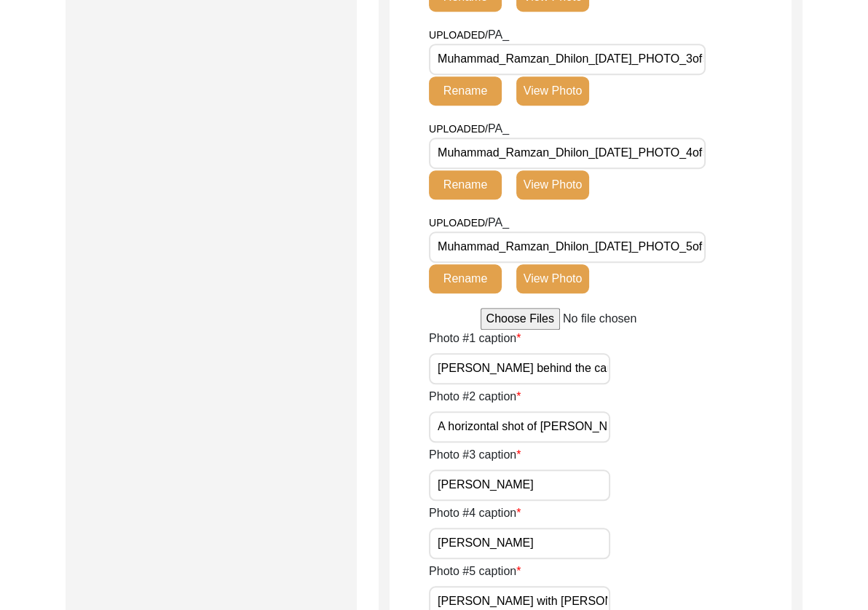
scroll to position [1018, 0]
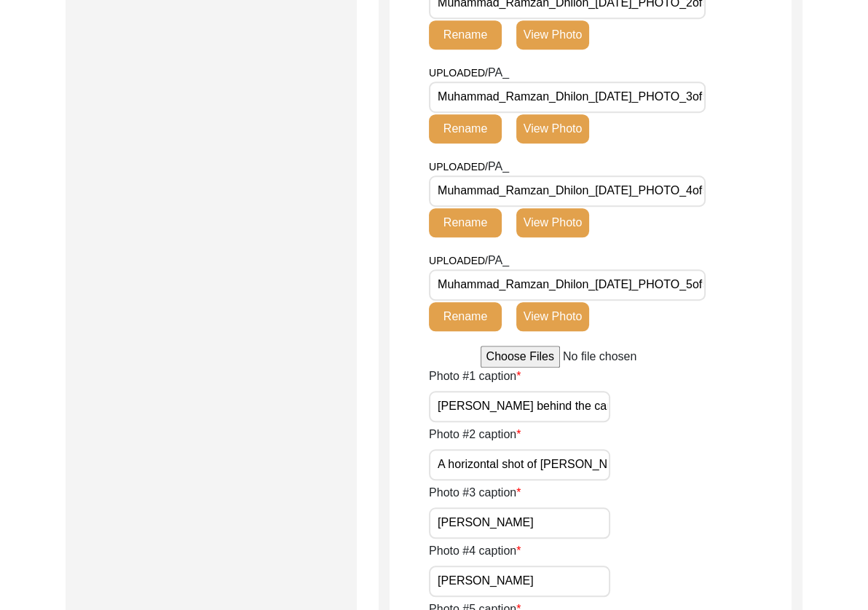
click at [552, 318] on button "View Photo" at bounding box center [552, 316] width 73 height 29
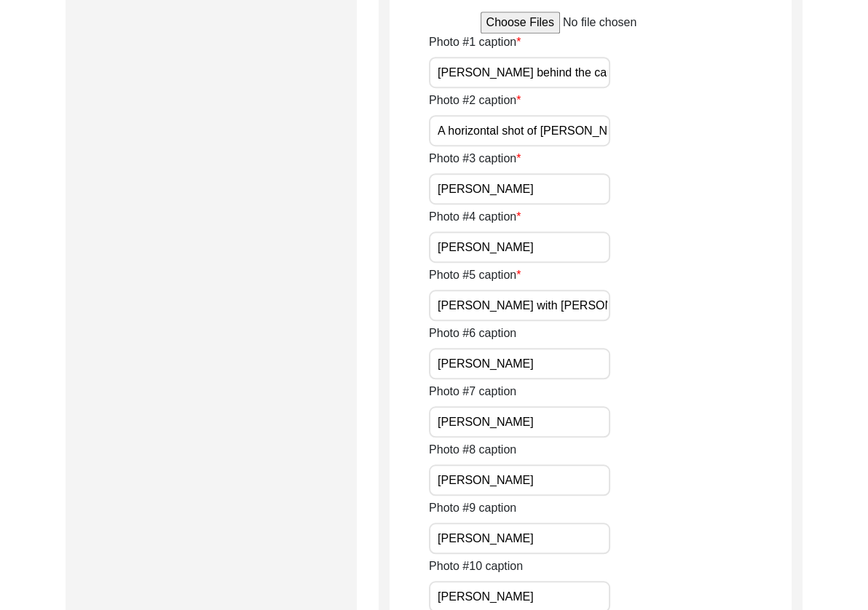
scroll to position [970, 0]
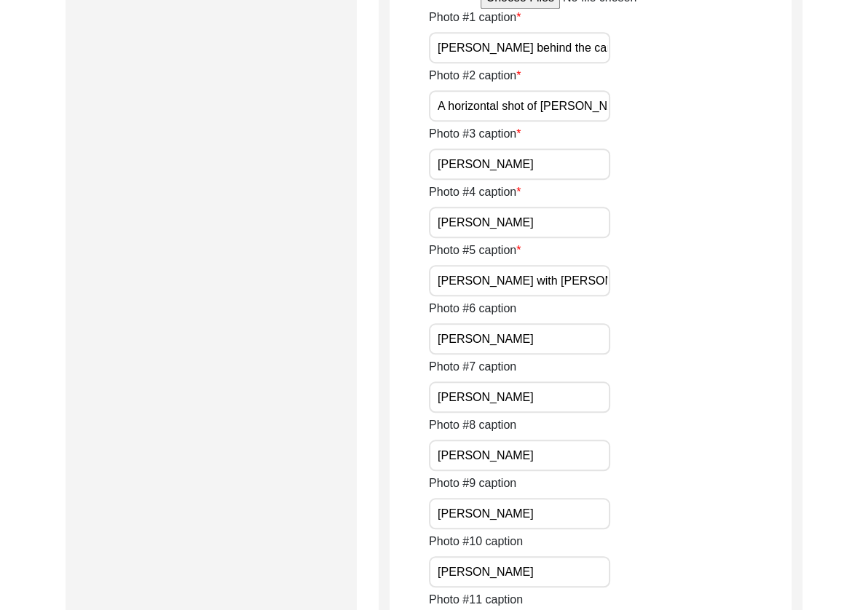
click at [599, 122] on input "A horizontal shot of [PERSON_NAME] behind the scenes on his bed" at bounding box center [519, 105] width 181 height 31
paste input "A close up of Mr."
click at [557, 296] on input "[PERSON_NAME] with [PERSON_NAME]" at bounding box center [519, 280] width 181 height 31
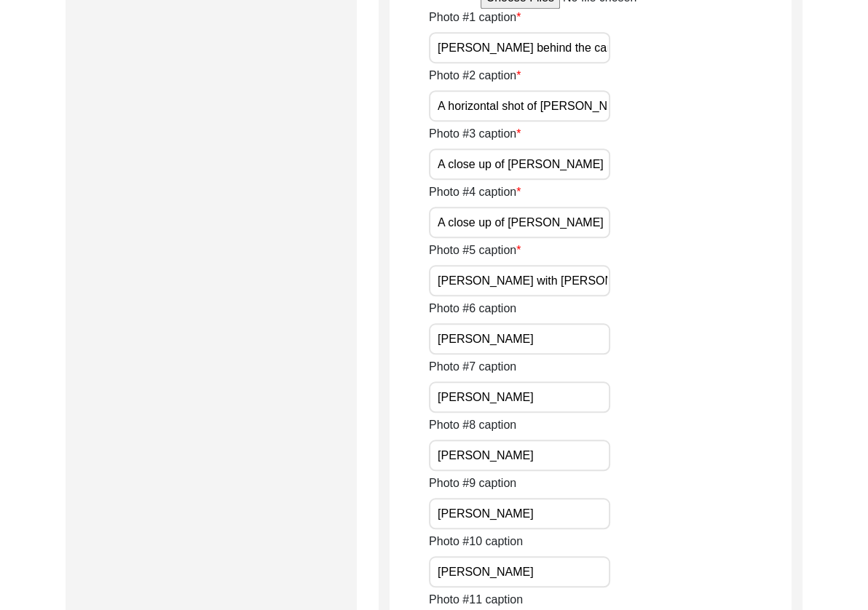
drag, startPoint x: 602, startPoint y: 562, endPoint x: 315, endPoint y: 565, distance: 287.7
click at [315, 565] on div "Submission Form Archivist Interview Information Interviewee Information Intervi…" at bounding box center [434, 89] width 737 height 1795
click at [500, 296] on input "[PERSON_NAME] with [PERSON_NAME]" at bounding box center [519, 280] width 181 height 31
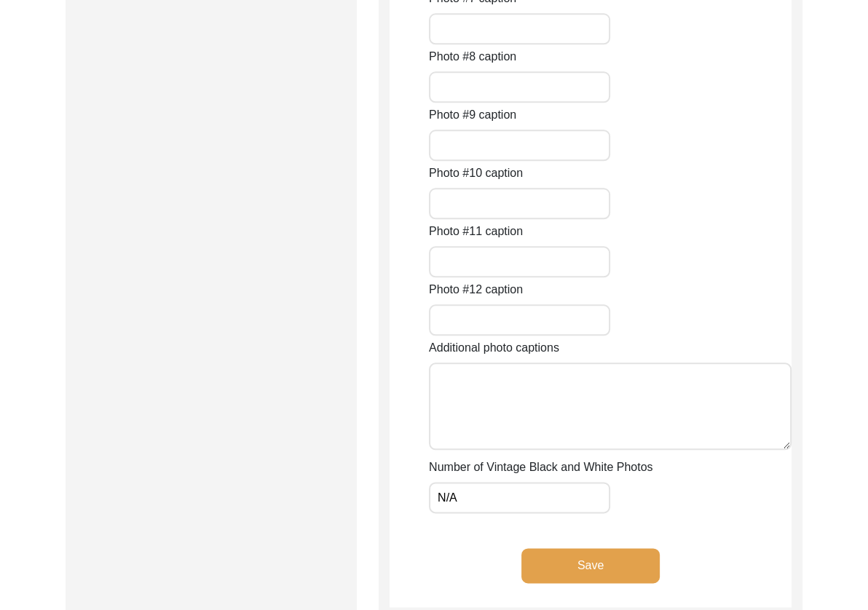
scroll to position [1749, 0]
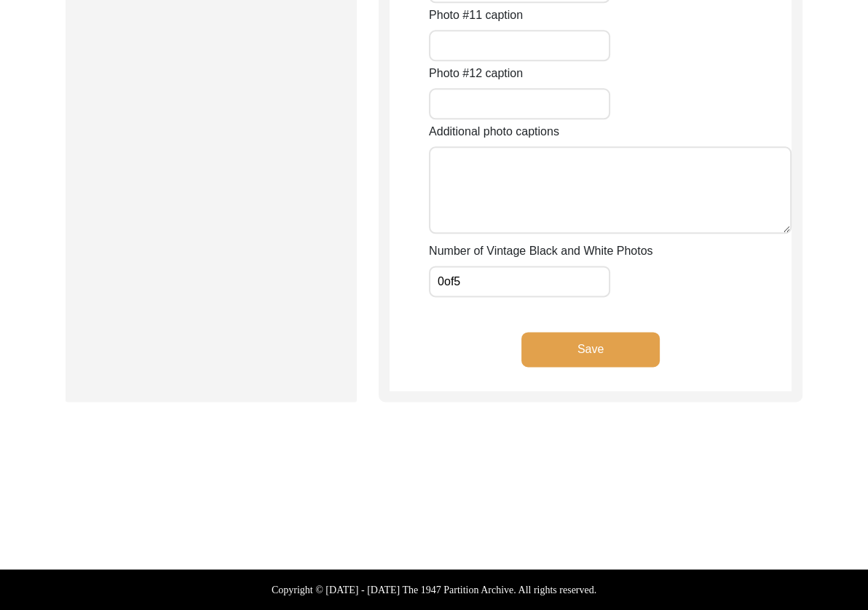
drag, startPoint x: 589, startPoint y: 376, endPoint x: 580, endPoint y: 372, distance: 10.1
click at [589, 367] on button "Save" at bounding box center [591, 349] width 138 height 35
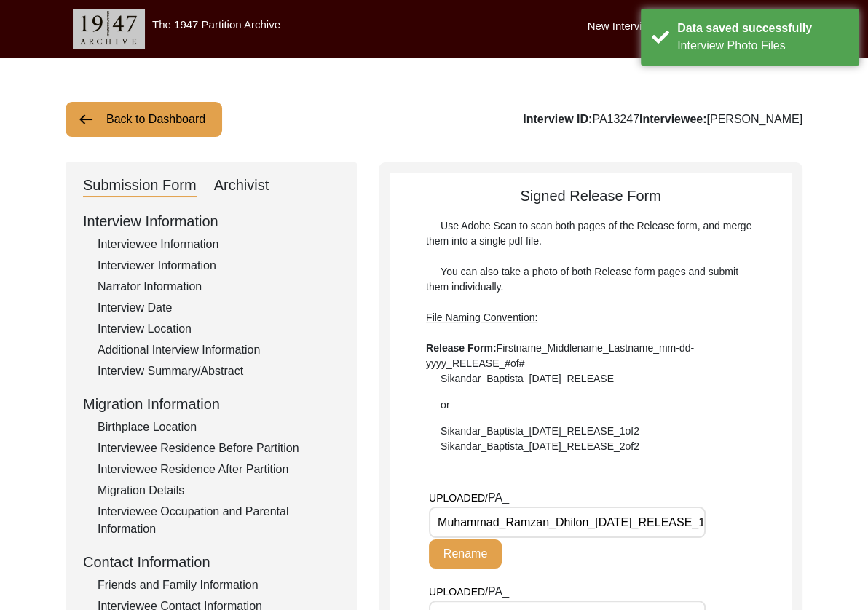
scroll to position [63, 0]
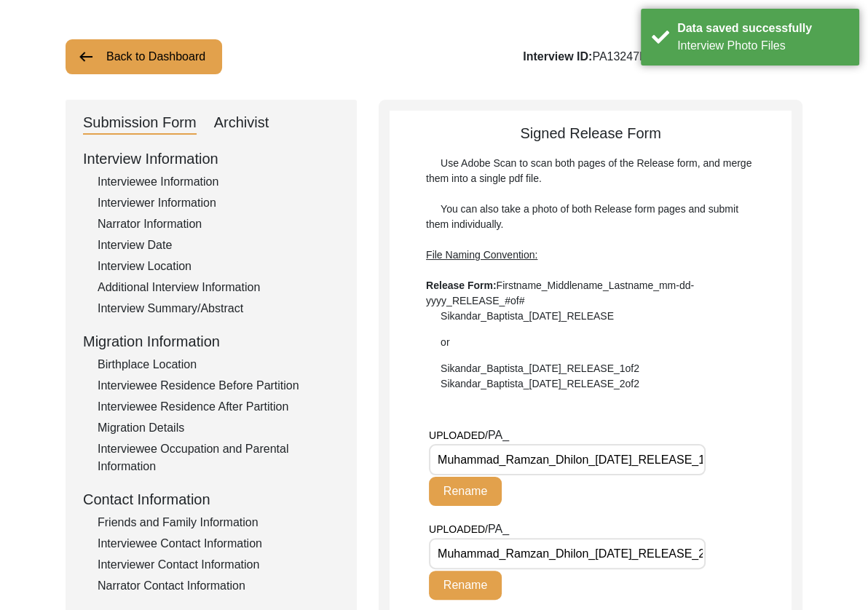
click at [653, 459] on input "Muhammad_Ramzan_Dhilon_[DATE]_RELEASE_1of2.jpg" at bounding box center [567, 459] width 277 height 31
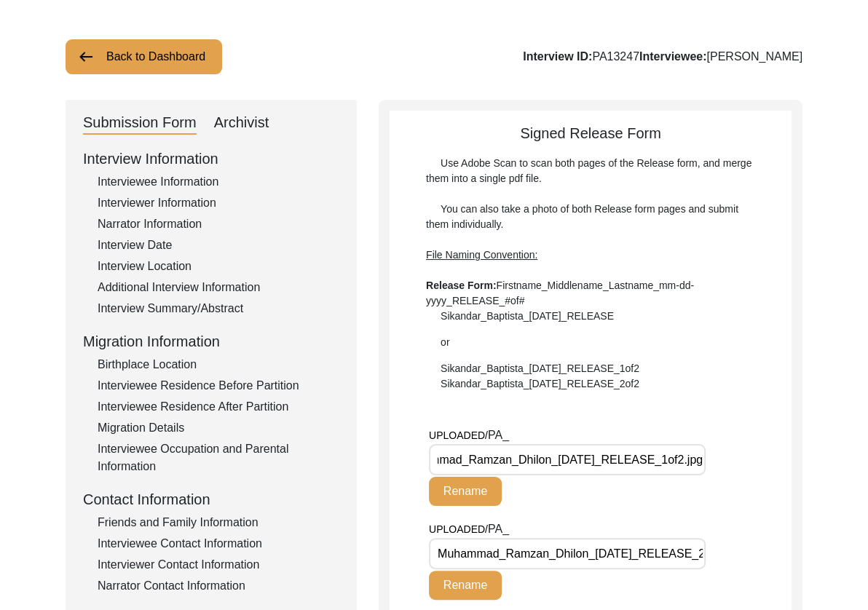
scroll to position [0, 0]
click at [661, 551] on input "Muhammad_Ramzan_Dhilon_[DATE]_RELEASE_2of2.jpg" at bounding box center [567, 553] width 277 height 31
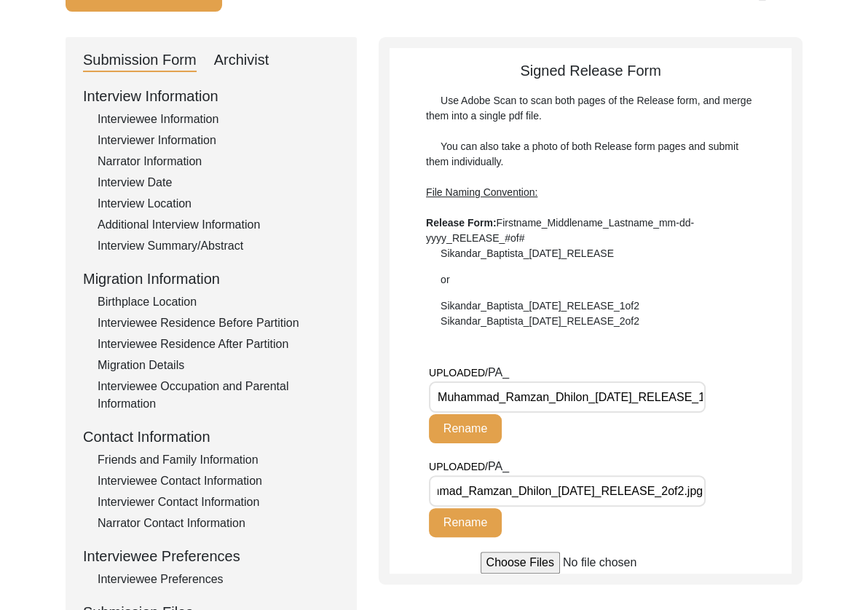
scroll to position [255, 0]
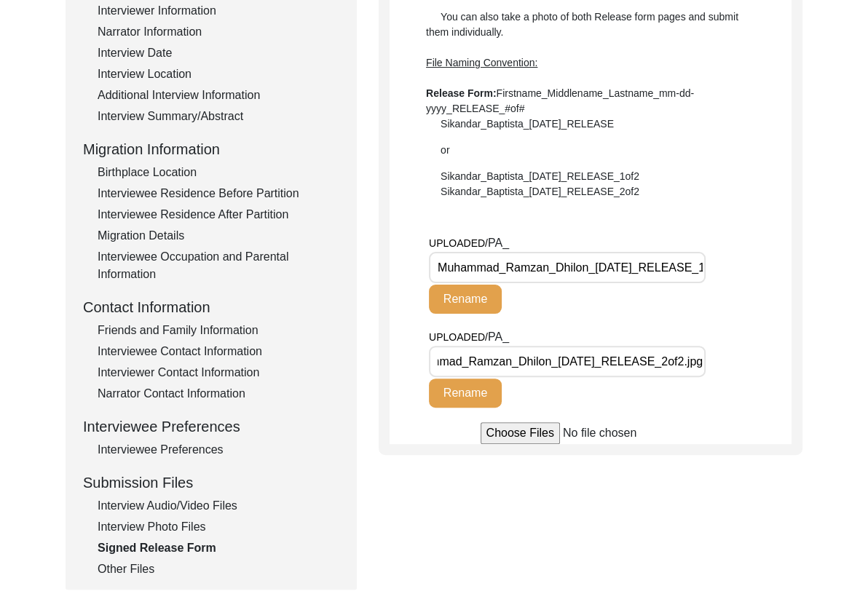
click at [154, 566] on div "Other Files" at bounding box center [219, 569] width 242 height 17
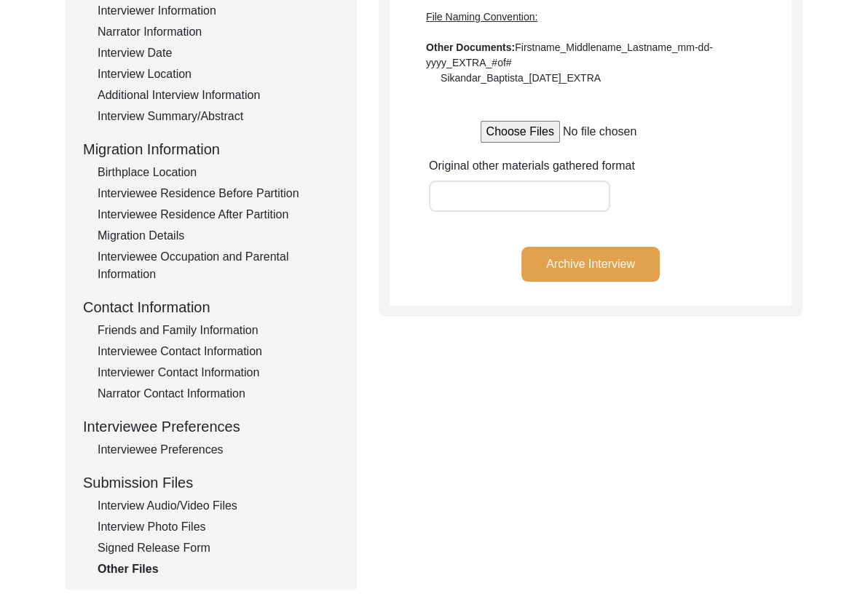
scroll to position [0, 0]
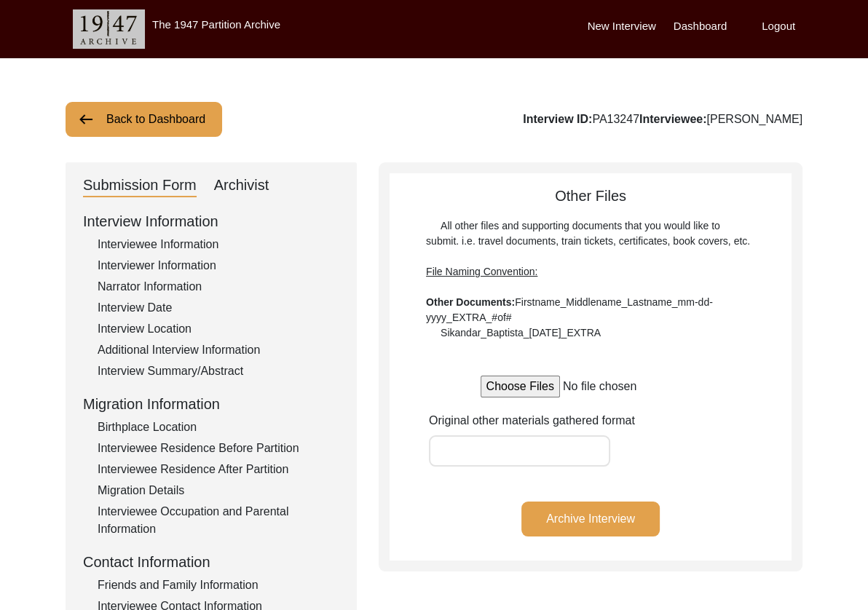
click at [245, 192] on div "Archivist" at bounding box center [241, 185] width 55 height 23
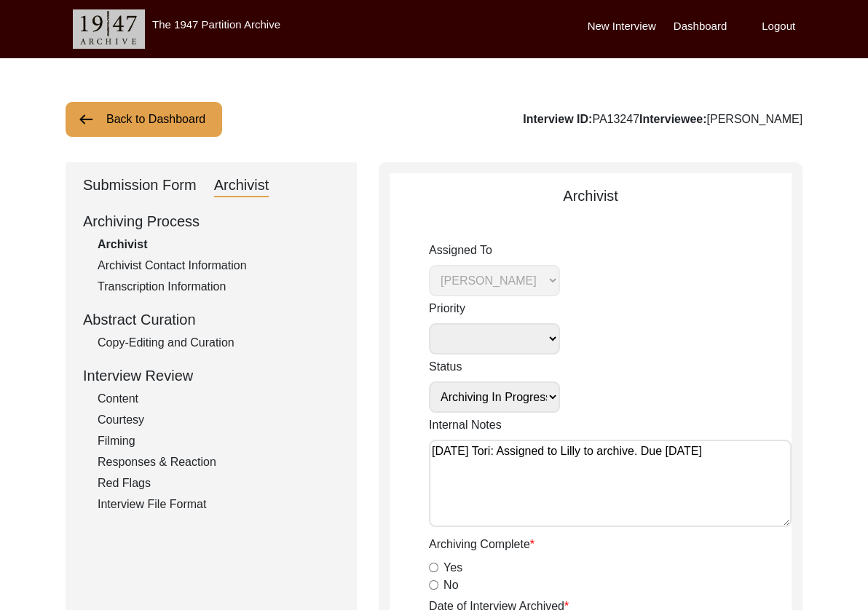
click at [140, 339] on div "Copy-Editing and Curation" at bounding box center [219, 342] width 242 height 17
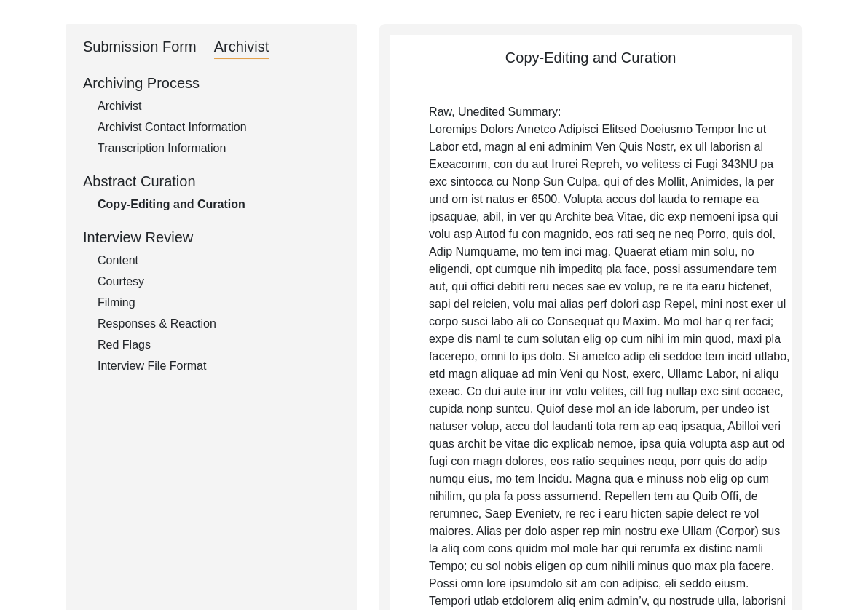
scroll to position [201, 0]
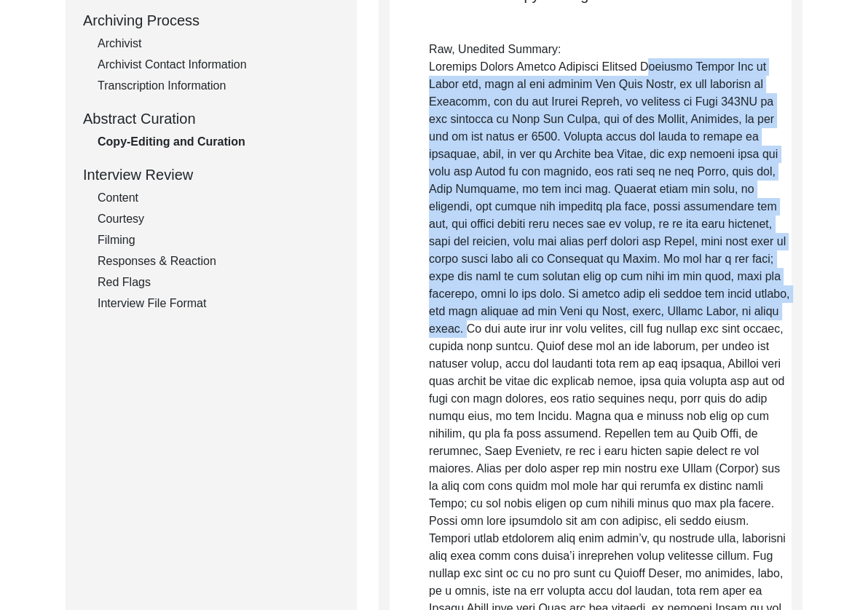
drag, startPoint x: 682, startPoint y: 66, endPoint x: 809, endPoint y: 315, distance: 279.5
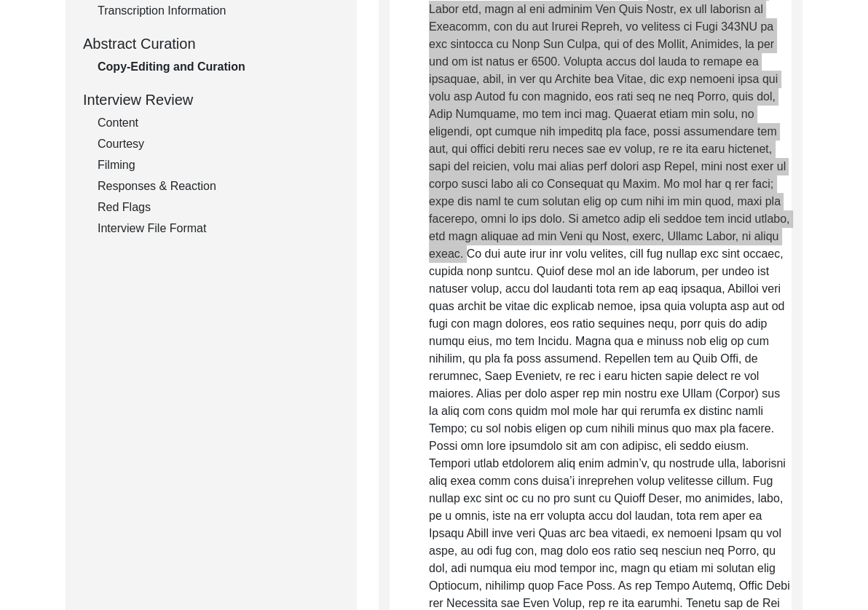
scroll to position [314, 0]
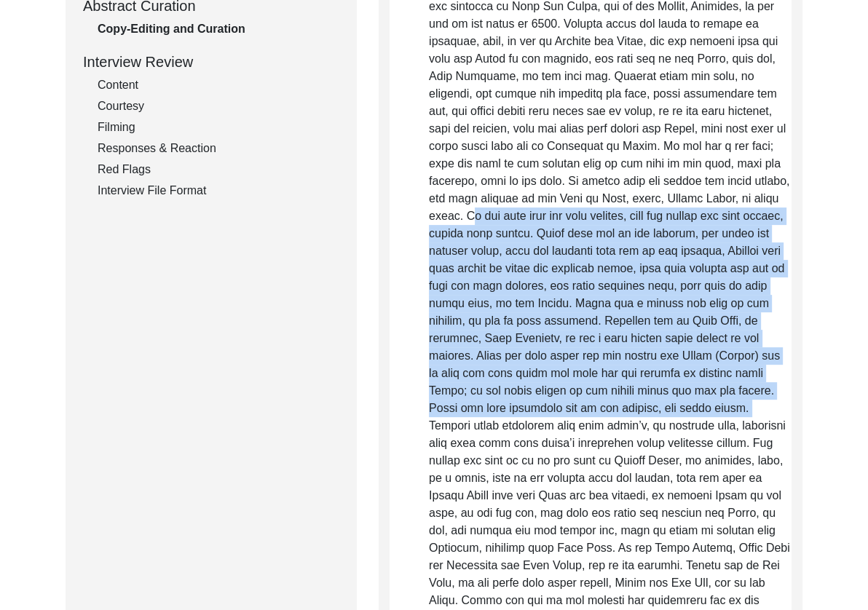
drag, startPoint x: 423, startPoint y: 217, endPoint x: 661, endPoint y: 409, distance: 305.6
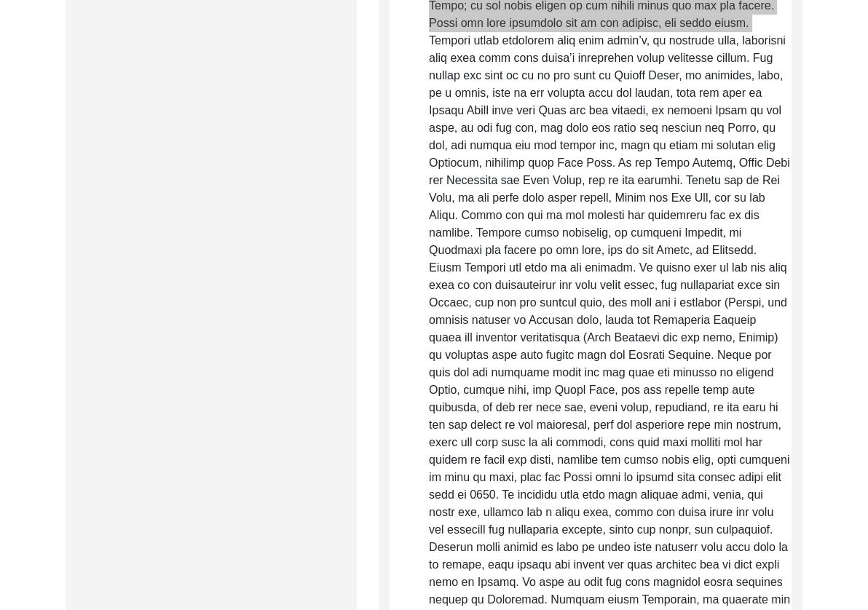
scroll to position [702, 0]
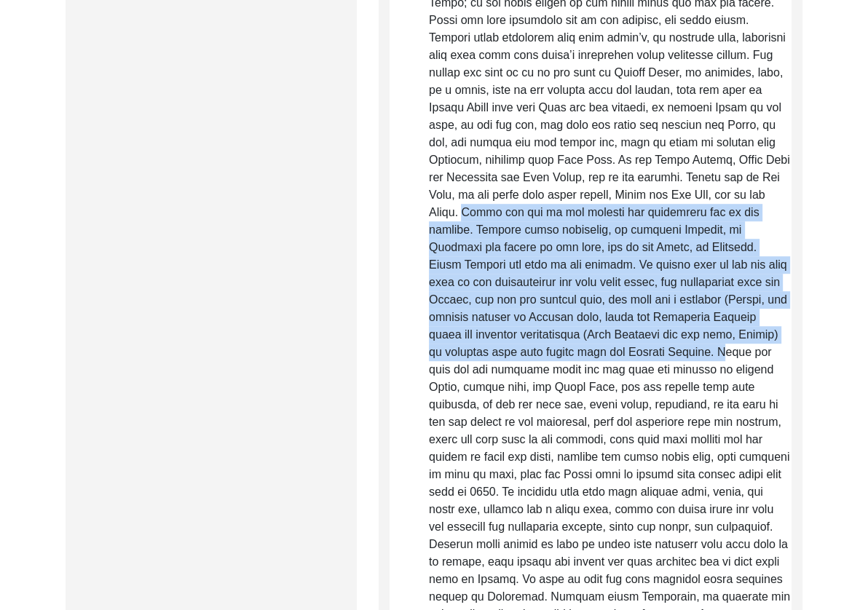
drag, startPoint x: 736, startPoint y: 194, endPoint x: 624, endPoint y: 358, distance: 198.2
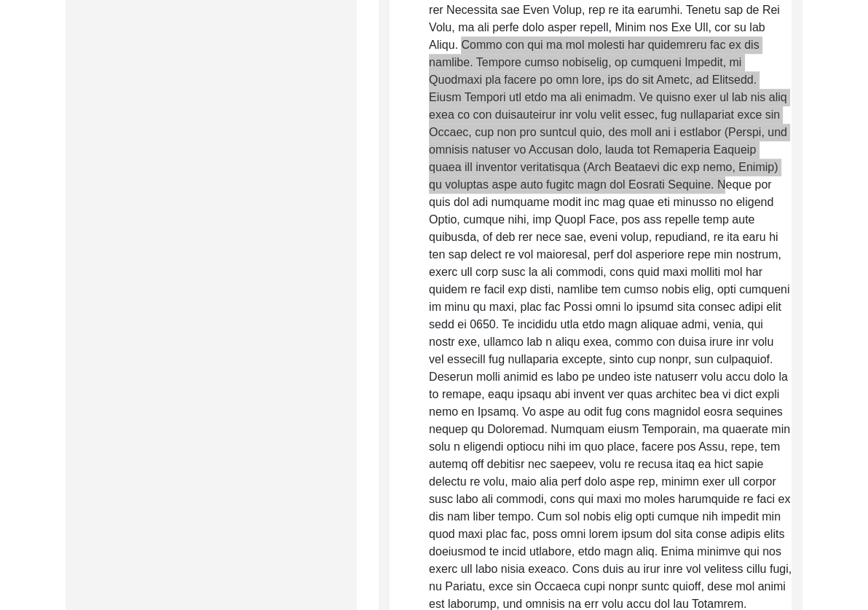
scroll to position [870, 0]
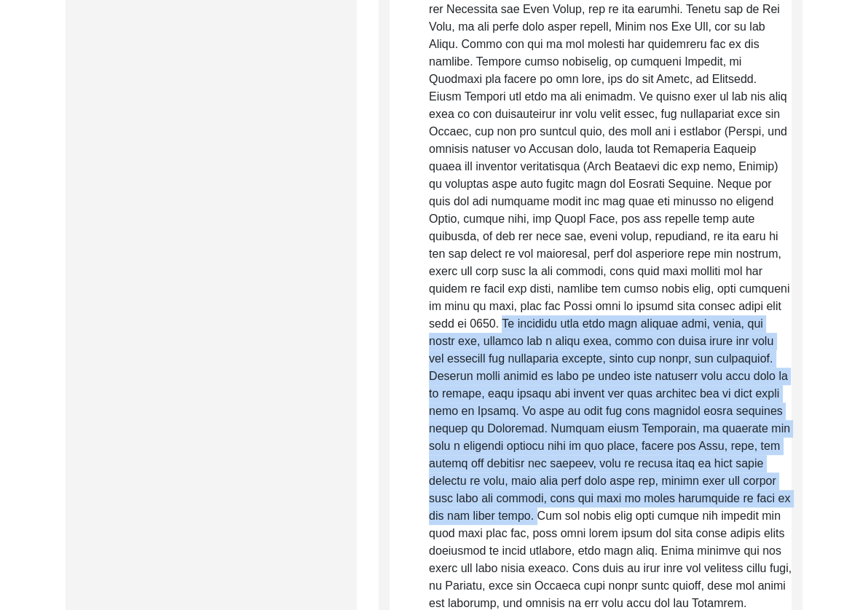
drag, startPoint x: 752, startPoint y: 307, endPoint x: 748, endPoint y: 504, distance: 196.7
click at [748, 504] on p "Raw, Unedited Summary:" at bounding box center [610, 594] width 363 height 2447
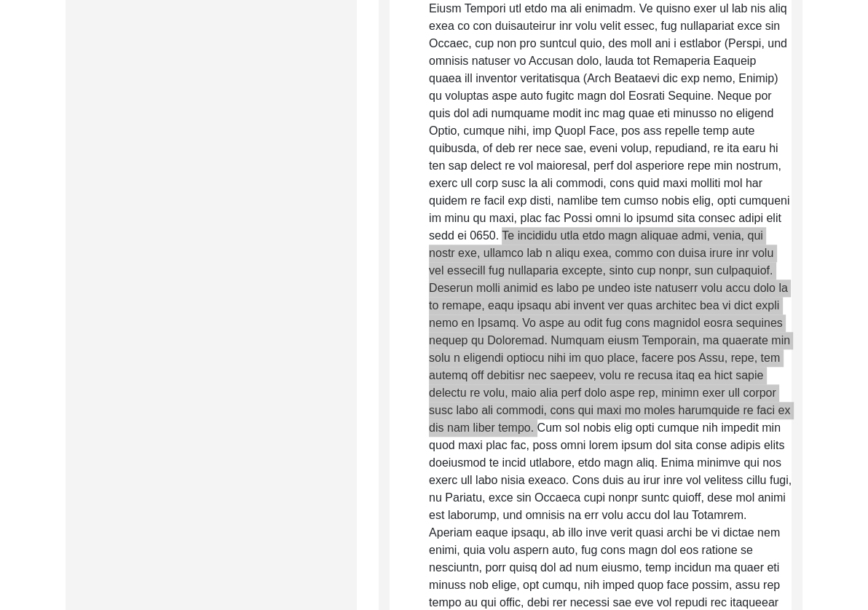
scroll to position [962, 0]
